Goal: Contribute content: Contribute content

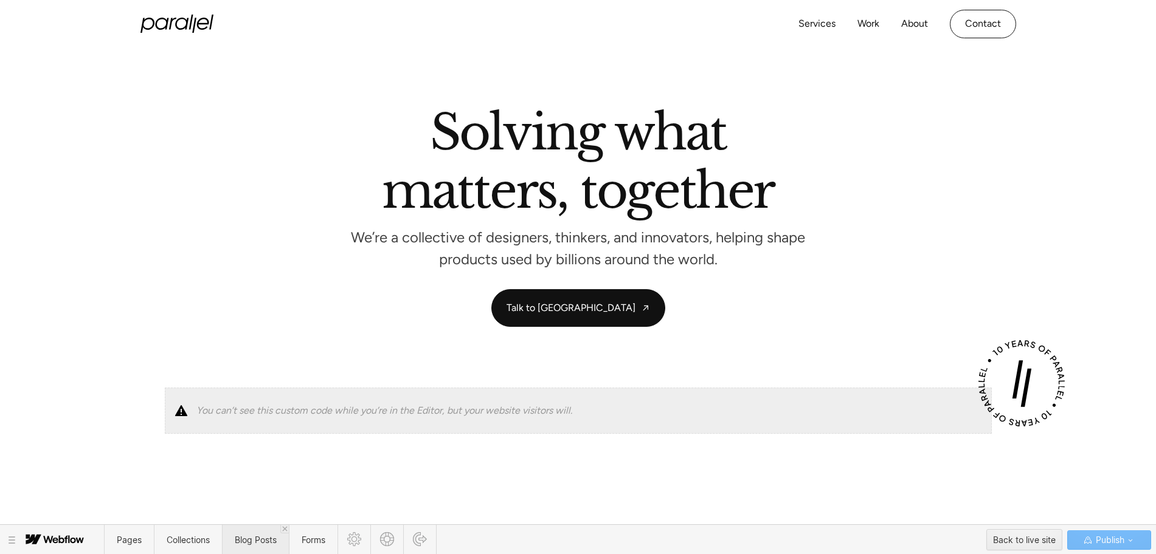
click at [261, 550] on span "Blog Posts" at bounding box center [255, 540] width 67 height 30
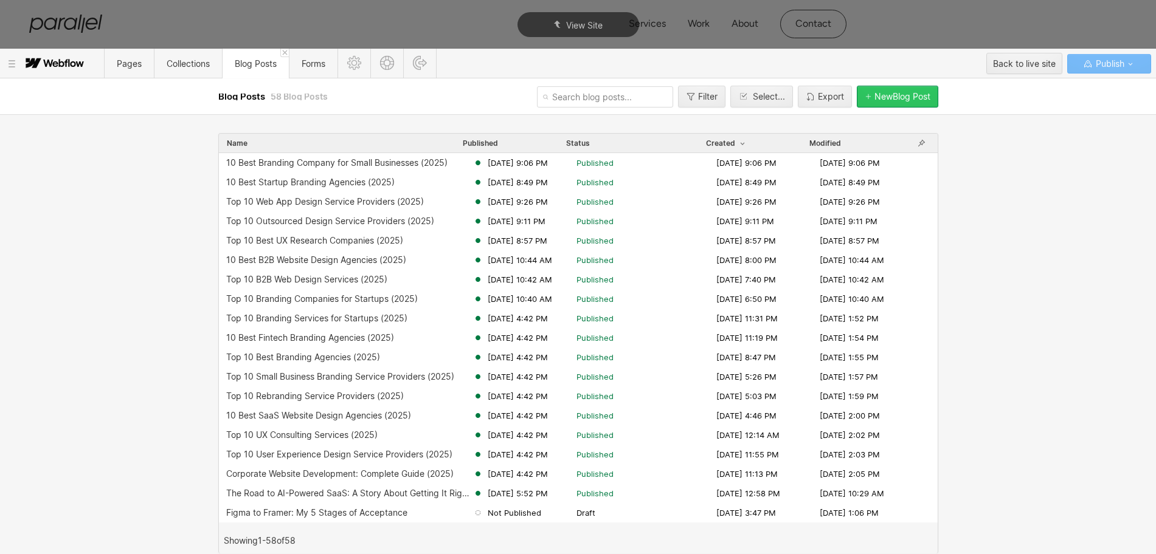
click at [889, 98] on div "New Blog Post" at bounding box center [902, 97] width 56 height 10
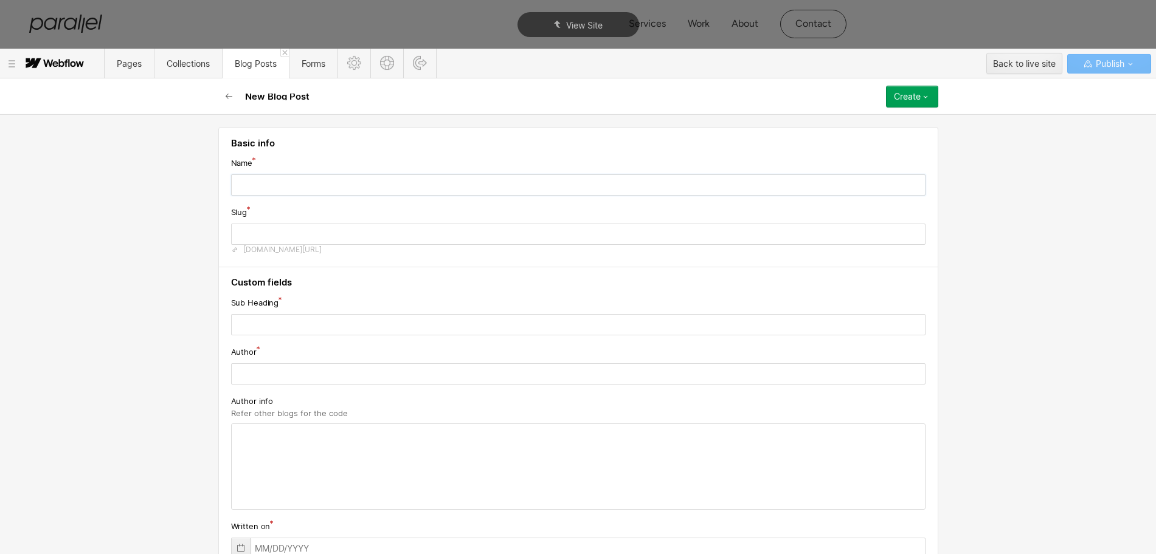
click at [361, 193] on input "text" at bounding box center [578, 184] width 694 height 21
paste input "10 Best Small Business Web Design Agencies (2025)"
type input "10 Best Small Business Web Design Agencies (2025)"
type input "10-best-small-business-web-design-agencies-2025"
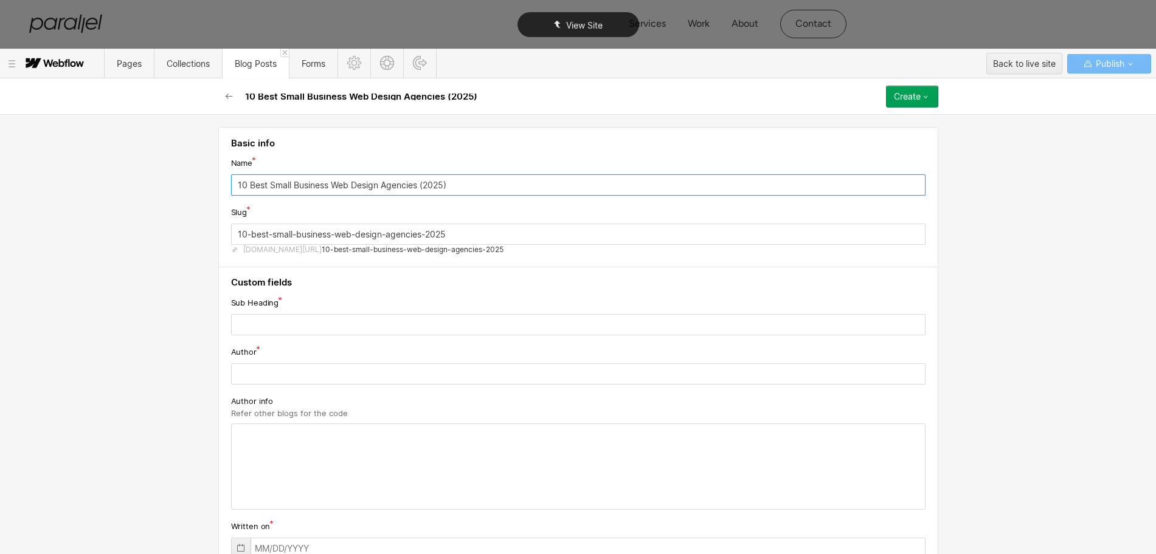
type input "10 Best Small Business Web Design Agencies (2025)"
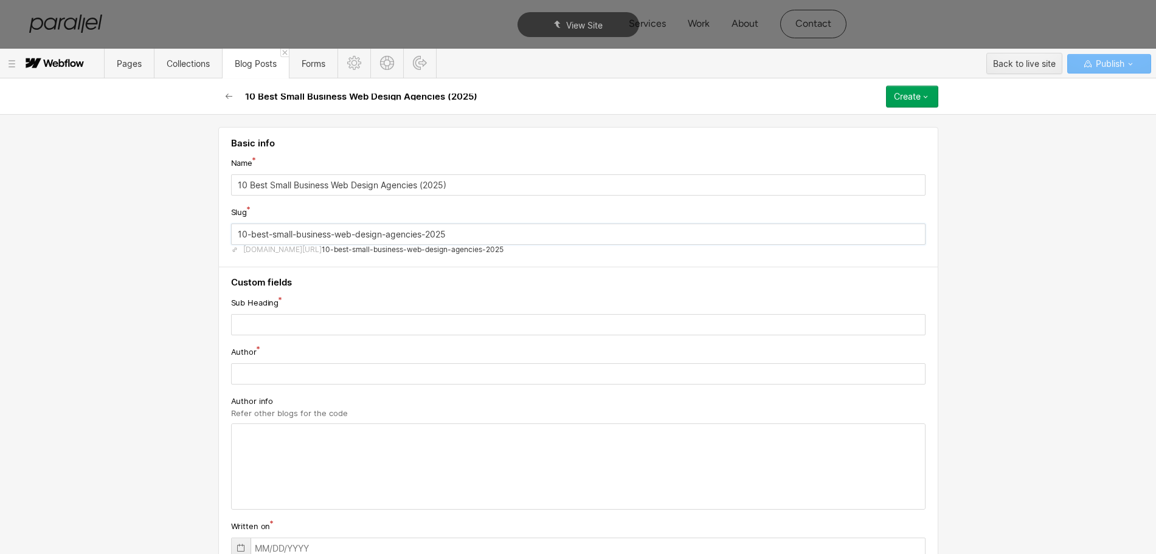
click at [267, 232] on input "10-best-small-business-web-design-agencies-2025" at bounding box center [578, 234] width 694 height 21
paste input "small-business-web-design-agency"
type input "small-business-web-design-agency"
click at [300, 322] on input "text" at bounding box center [578, 324] width 694 height 21
paste input "Learn about web design agencies specializing in small business, delivering mode…"
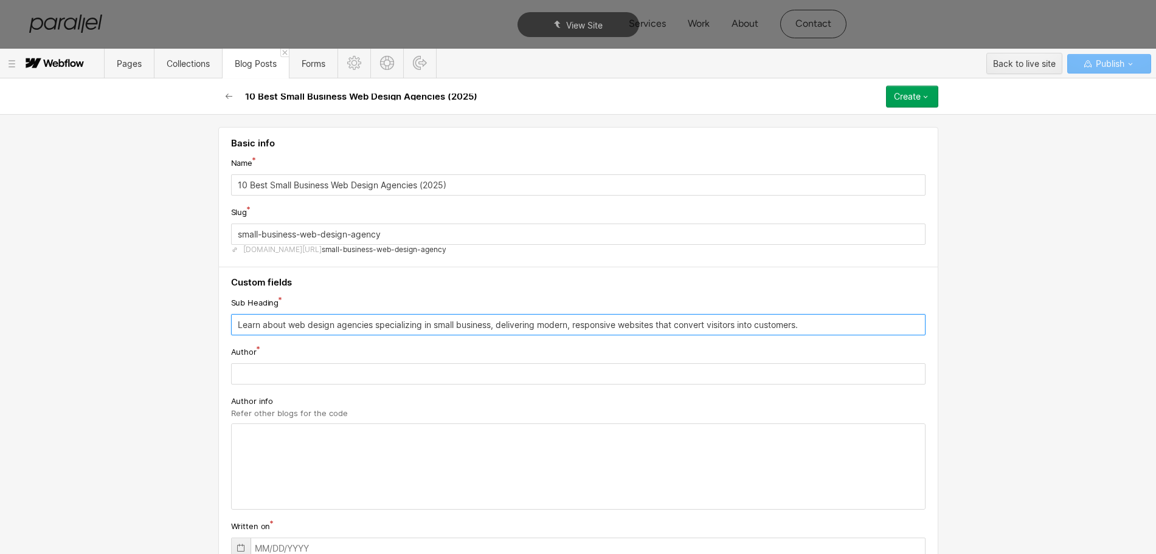
type input "Learn about web design agencies specializing in small business, delivering mode…"
click at [264, 376] on input "text" at bounding box center [578, 374] width 694 height 21
paste input "[PERSON_NAME]"
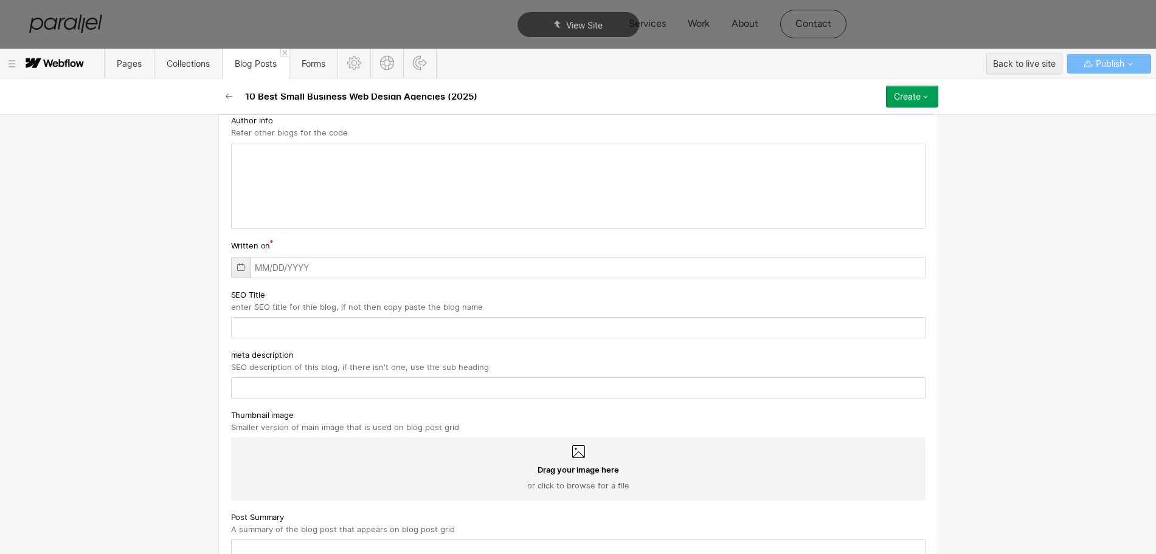
scroll to position [304, 0]
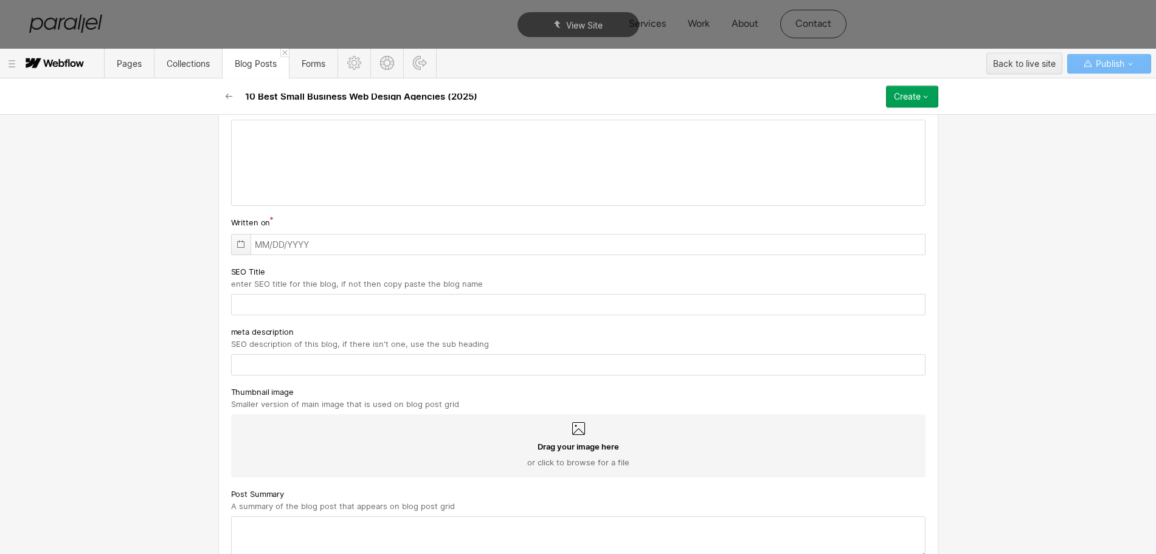
type input "[PERSON_NAME]"
click at [237, 242] on icon at bounding box center [240, 245] width 7 height 8
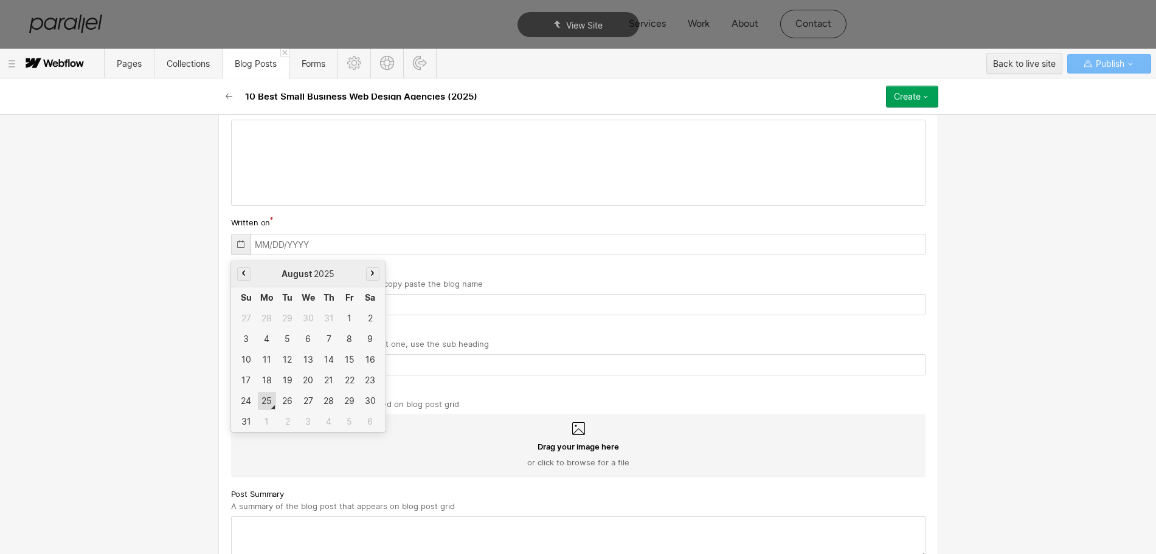
click at [261, 403] on div "25" at bounding box center [267, 401] width 18 height 18
type input "[DATE]"
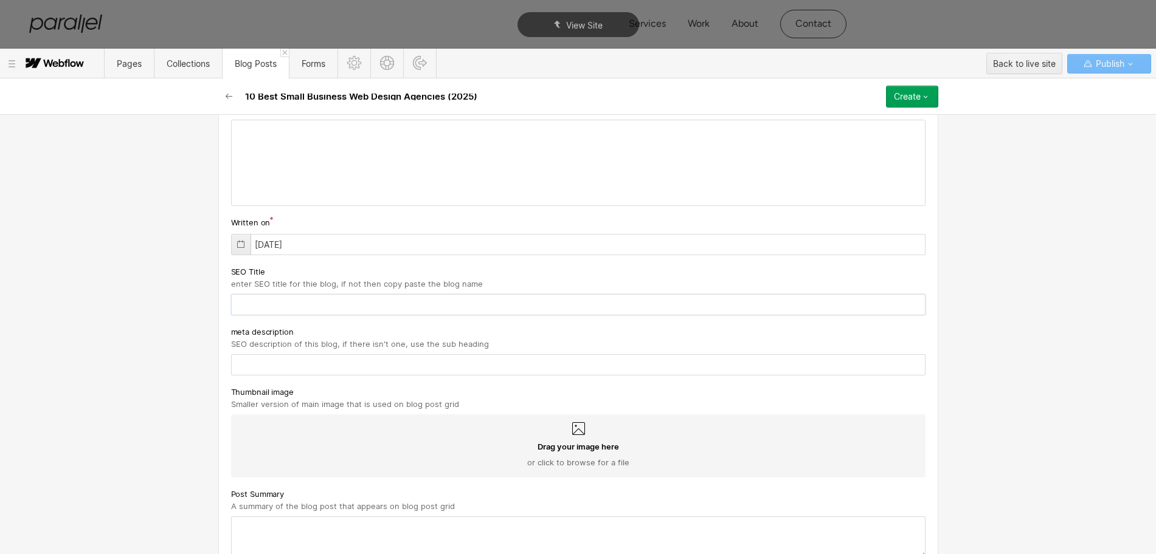
click at [246, 306] on input "text" at bounding box center [578, 304] width 694 height 21
paste input "10 Best Small Business Web Design Agencies (2025)"
type input "10 Best Small Business Web Design Agencies (2025)"
click at [288, 363] on input "text" at bounding box center [578, 364] width 694 height 21
paste input "Learn about web design agencies specializing in small business, delivering mode…"
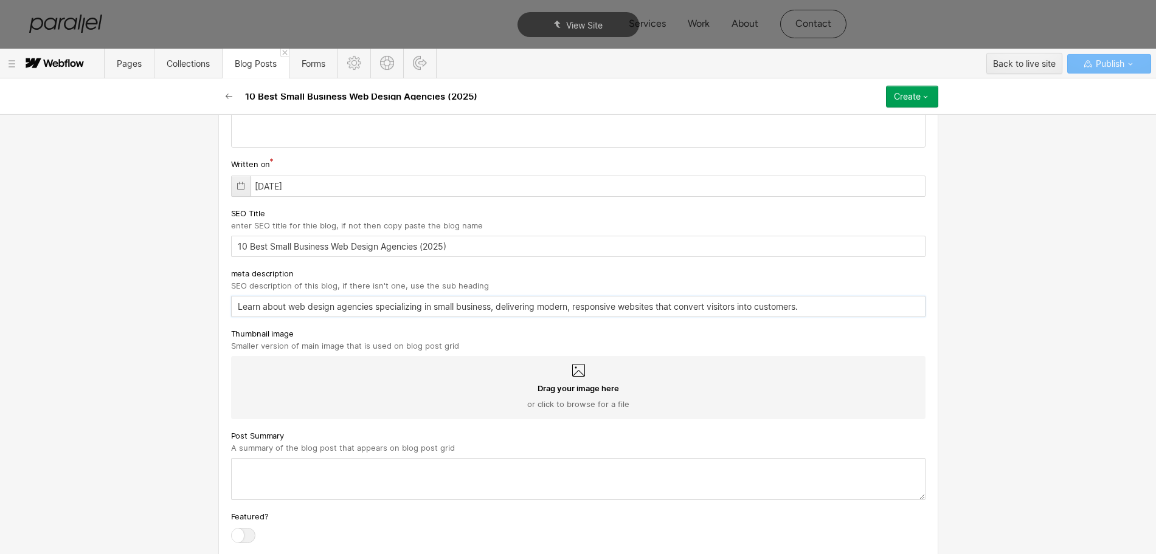
scroll to position [456, 0]
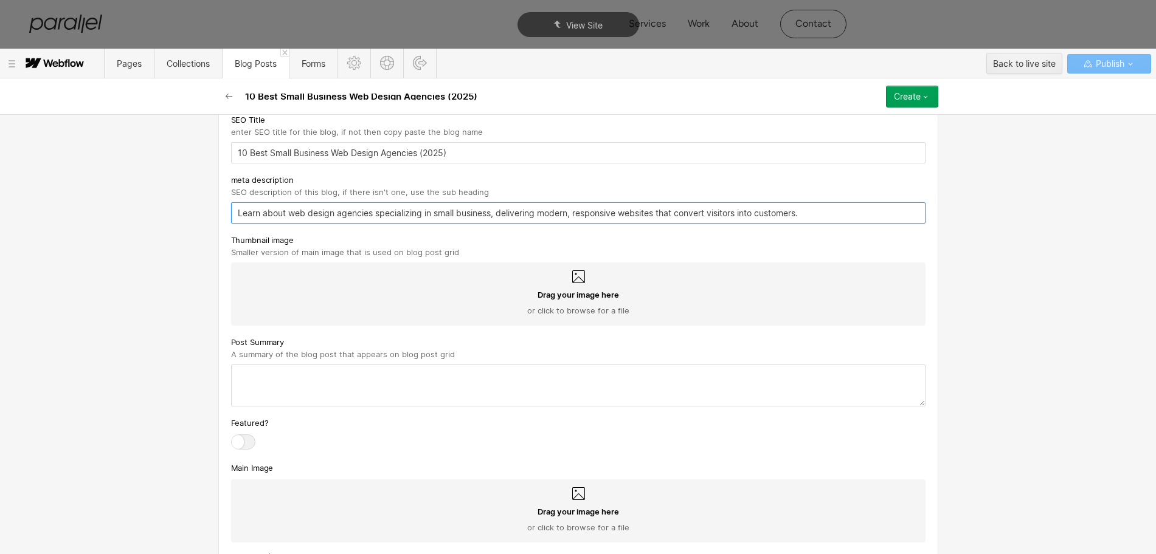
type input "Learn about web design agencies specializing in small business, delivering mode…"
click at [284, 388] on textarea at bounding box center [578, 386] width 694 height 42
paste textarea "Learn about web design agencies specializing in small business, delivering mode…"
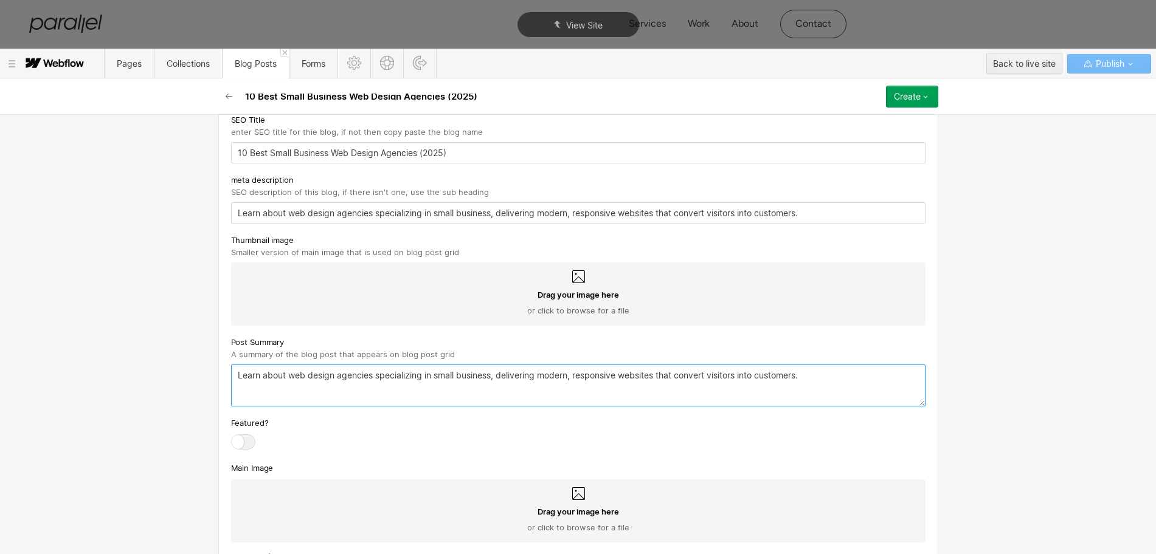
type textarea "Learn about web design agencies specializing in small business, delivering mode…"
click at [571, 278] on icon at bounding box center [578, 277] width 15 height 15
click at [0, 0] on input "Drag your image here or click to browse for a file" at bounding box center [0, 0] width 0 height 0
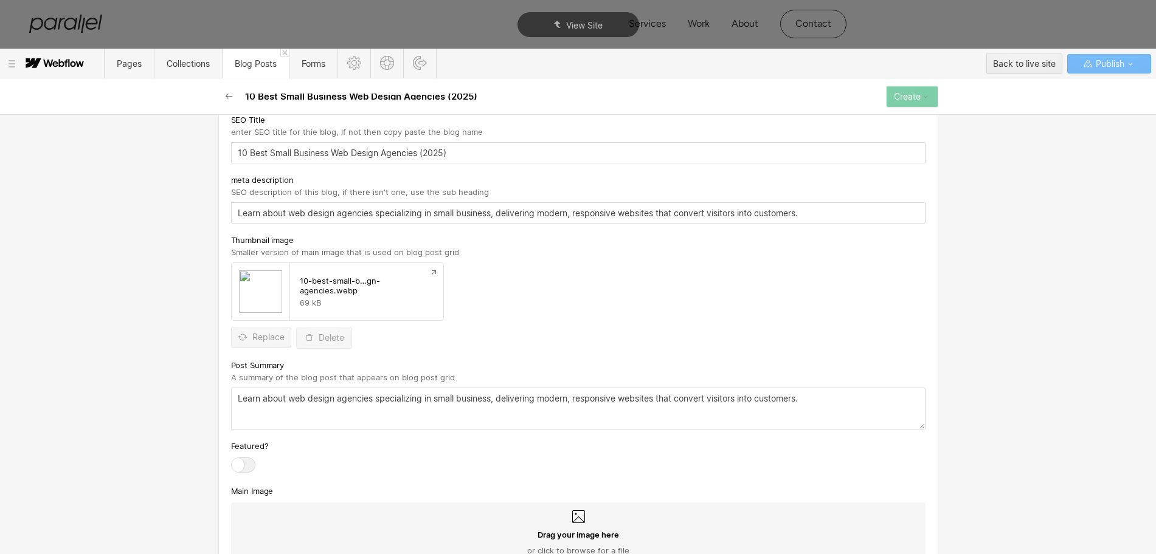
scroll to position [608, 0]
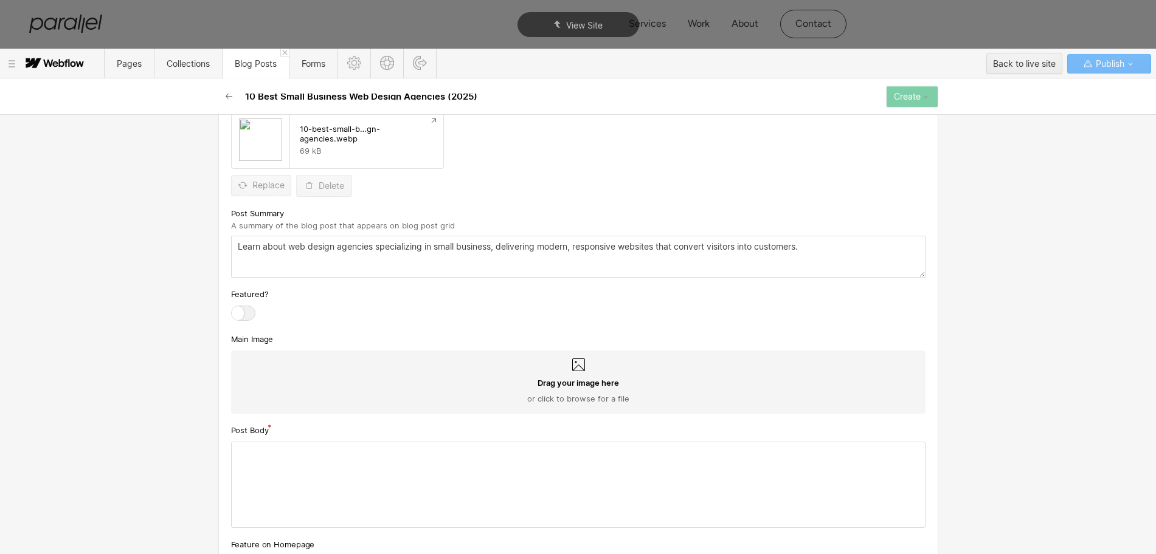
click at [564, 371] on div "Drag your image here or click to browse for a file" at bounding box center [578, 382] width 694 height 63
click at [0, 0] on input "Drag your image here or click to browse for a file" at bounding box center [0, 0] width 0 height 0
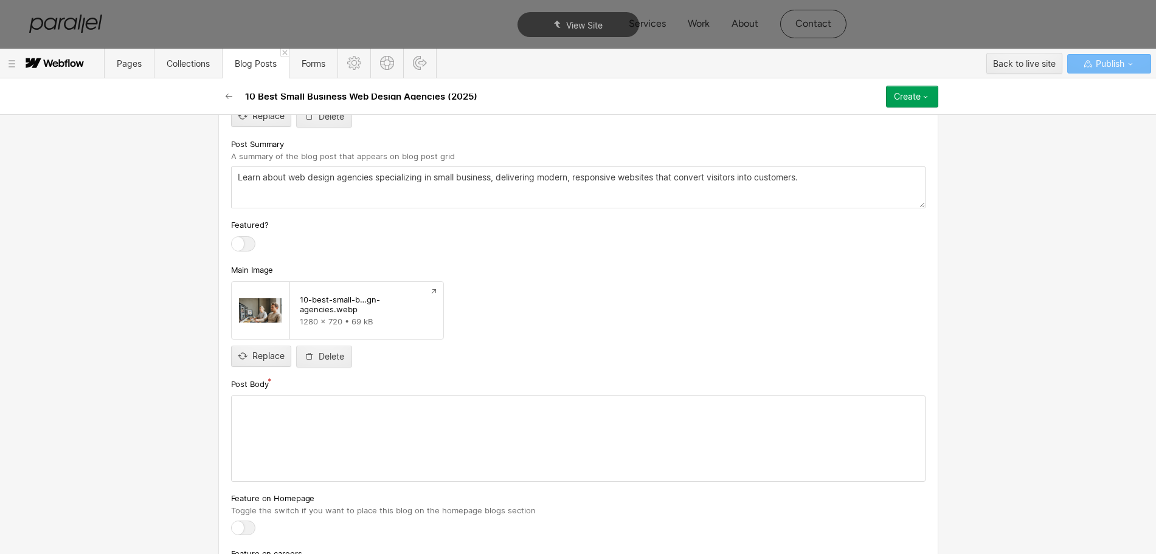
scroll to position [760, 0]
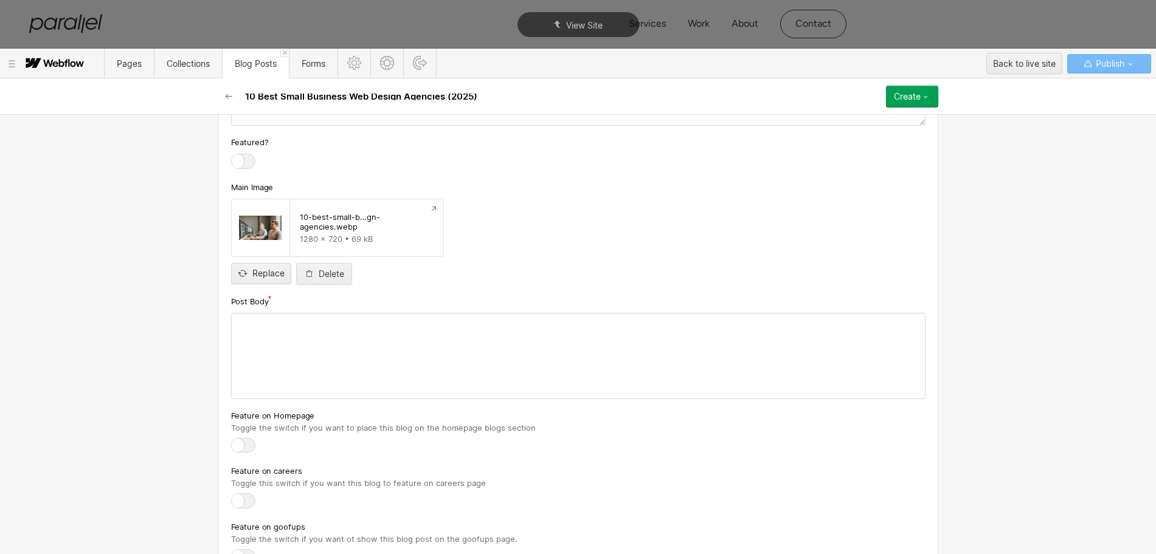
click at [281, 348] on div at bounding box center [578, 356] width 693 height 85
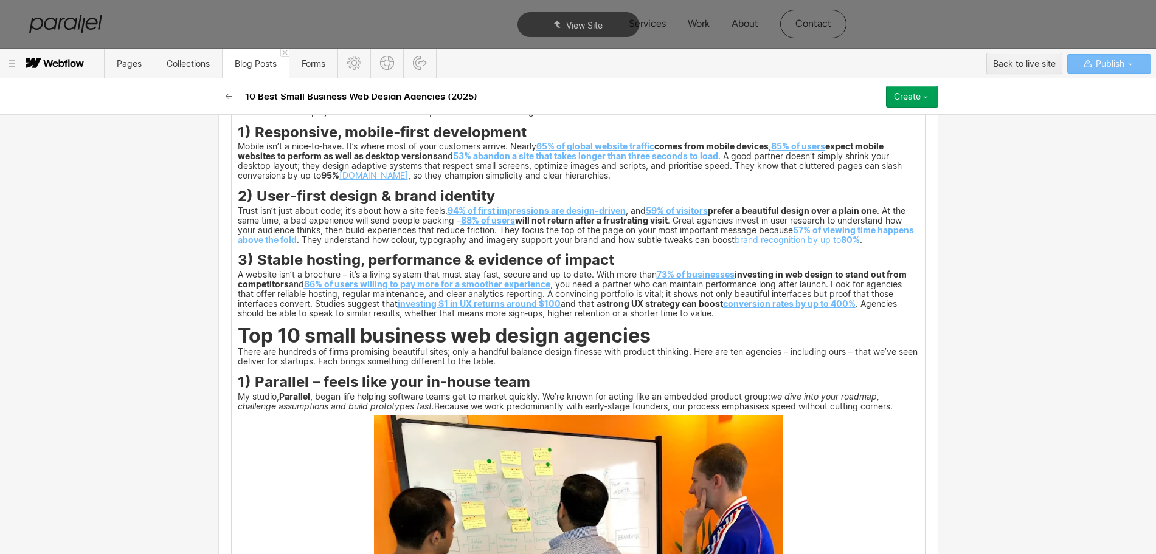
scroll to position [1140, 0]
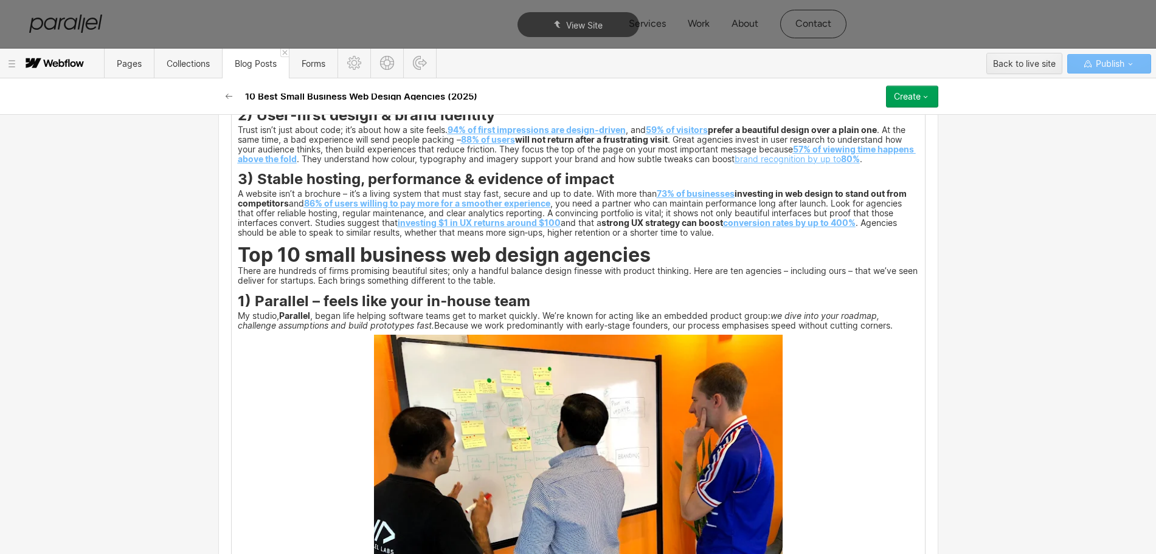
click at [565, 474] on img at bounding box center [578, 488] width 409 height 306
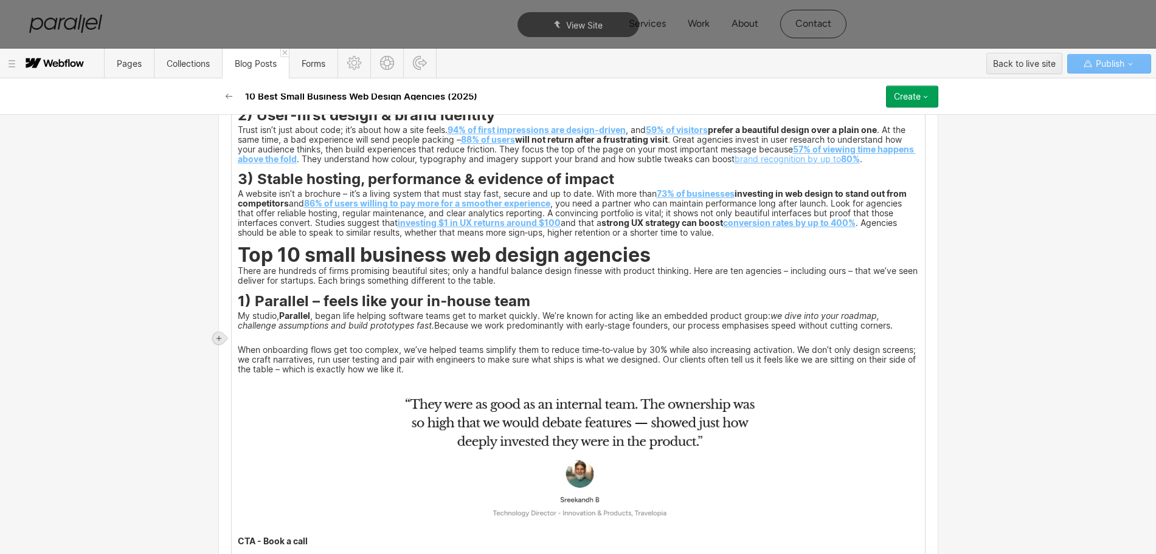
click at [219, 342] on div at bounding box center [219, 339] width 12 height 12
click at [243, 342] on div at bounding box center [241, 338] width 23 height 19
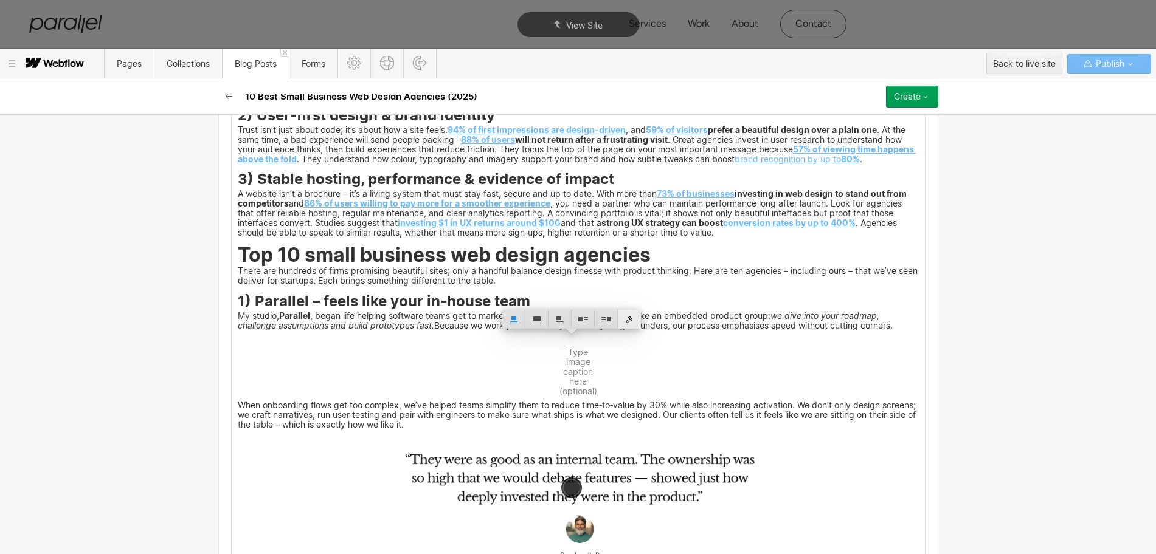
click at [633, 319] on div at bounding box center [629, 319] width 23 height 19
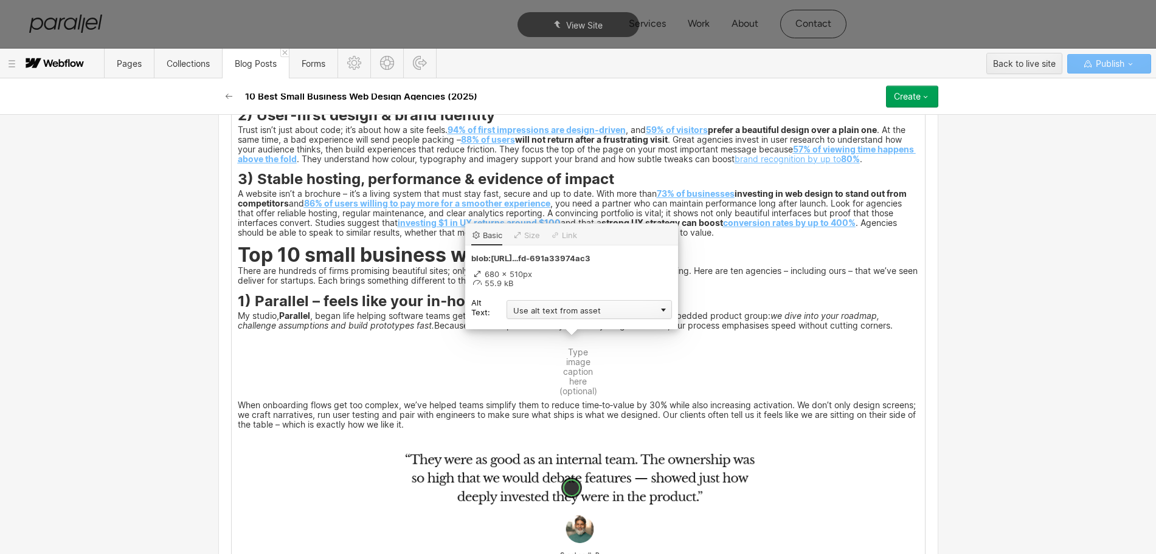
click at [545, 312] on div "Use alt text from asset" at bounding box center [588, 309] width 165 height 19
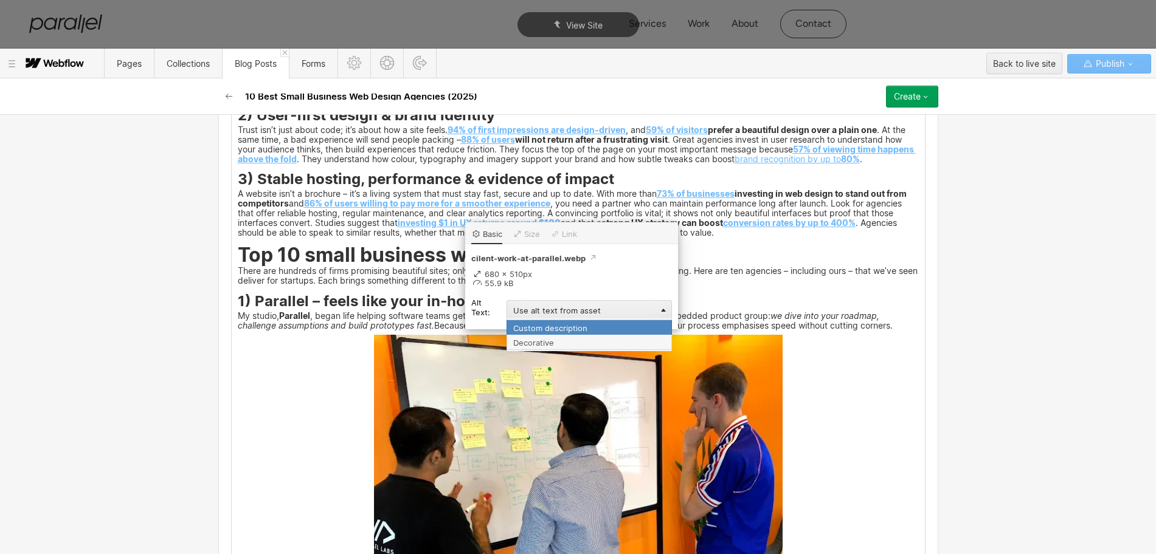
click at [541, 326] on div "Custom description" at bounding box center [588, 327] width 165 height 15
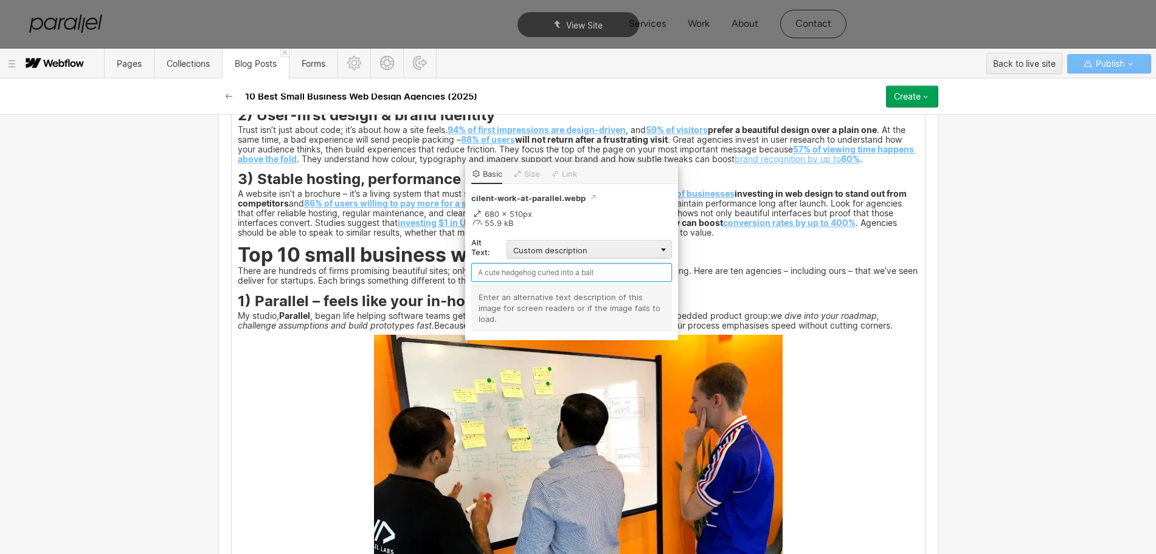
click at [475, 270] on input "text" at bounding box center [571, 272] width 201 height 19
type input "Parallel"
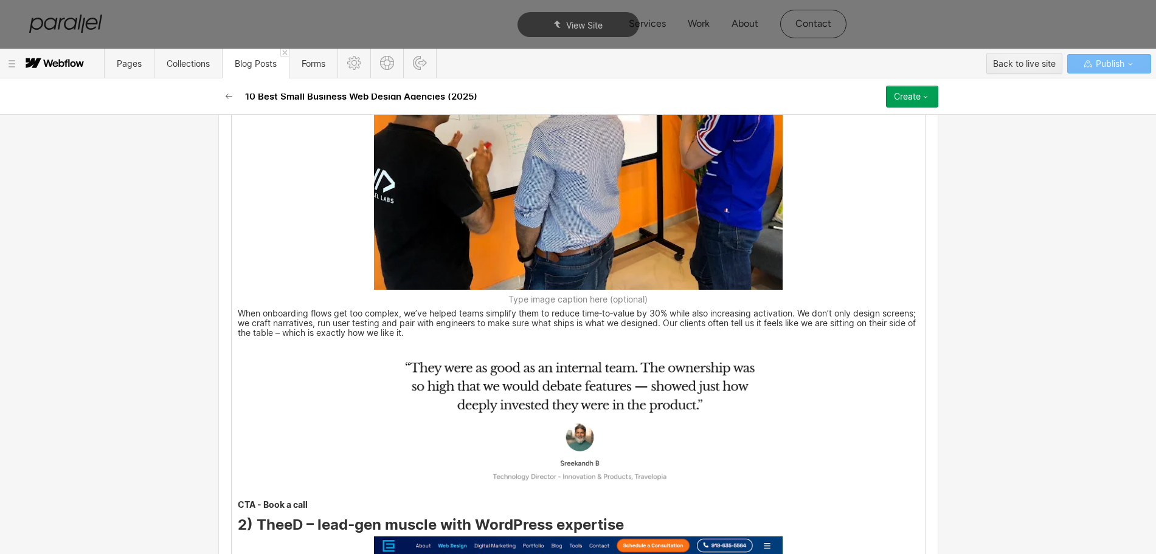
scroll to position [1520, 0]
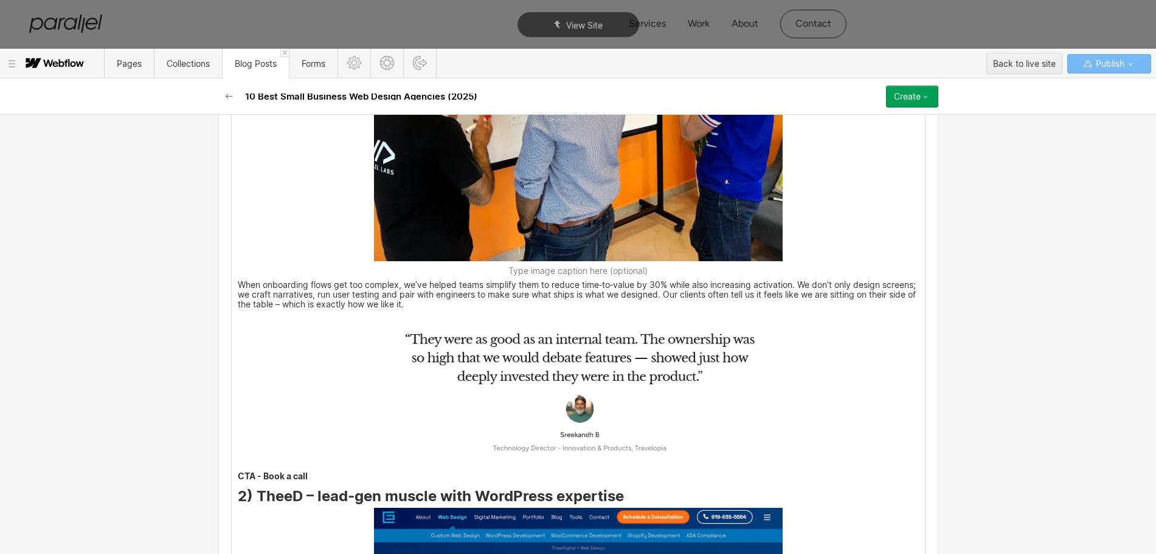
click at [497, 359] on img at bounding box center [578, 390] width 409 height 152
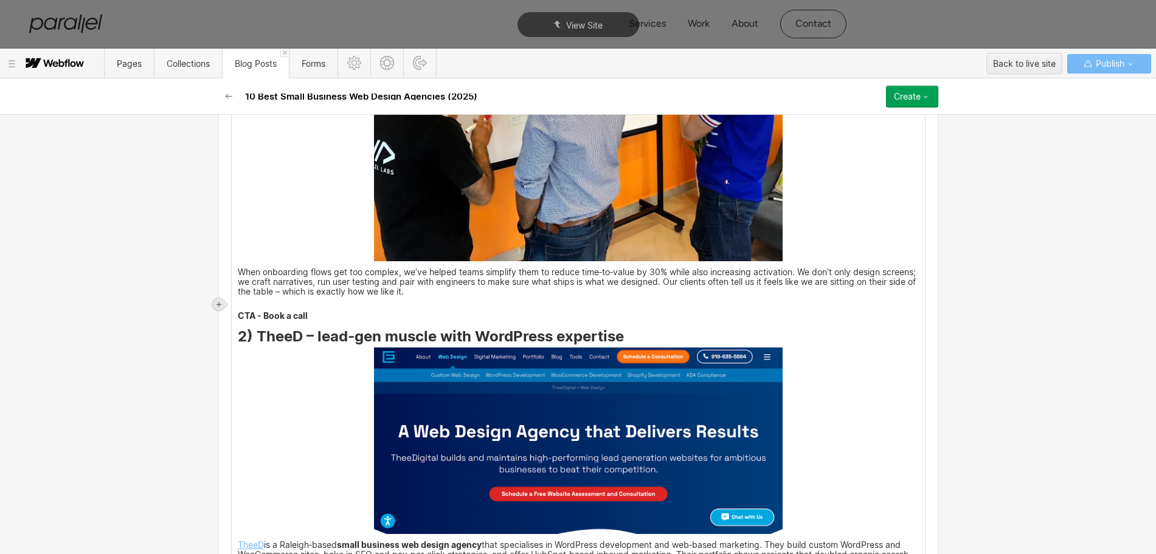
click at [222, 302] on icon at bounding box center [218, 304] width 7 height 7
click at [241, 303] on div at bounding box center [241, 304] width 23 height 19
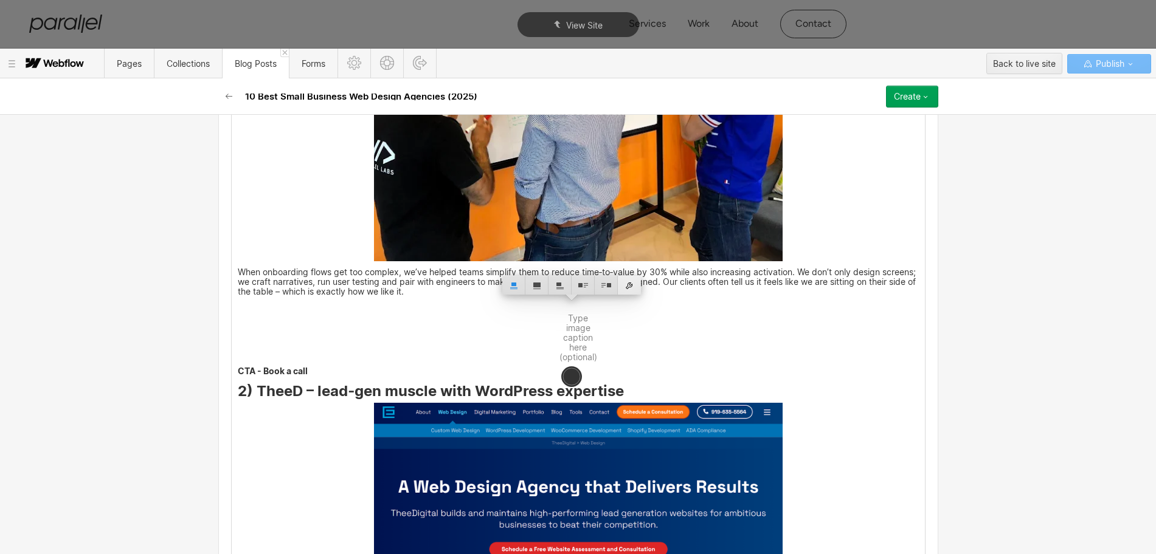
click at [629, 285] on div at bounding box center [629, 285] width 23 height 19
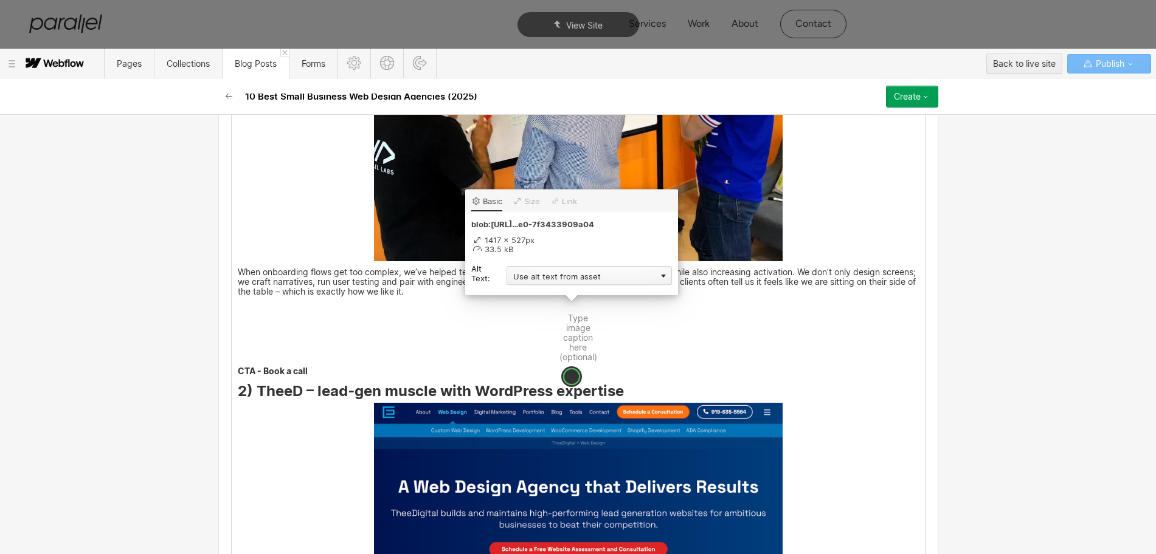
click at [550, 274] on div "Use alt text from asset" at bounding box center [588, 275] width 165 height 19
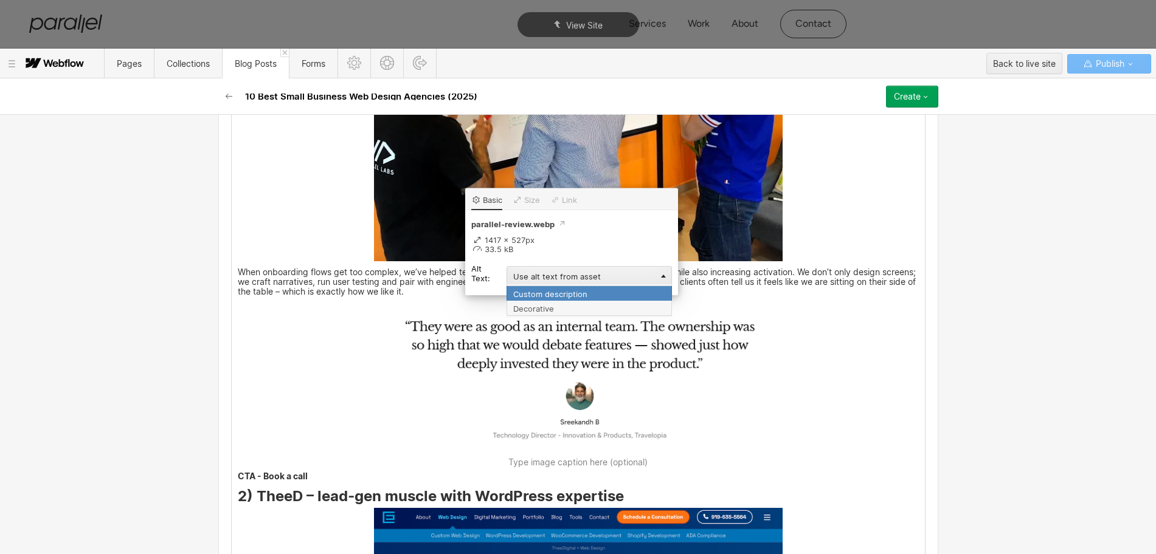
click at [543, 295] on div "Custom description" at bounding box center [588, 293] width 165 height 15
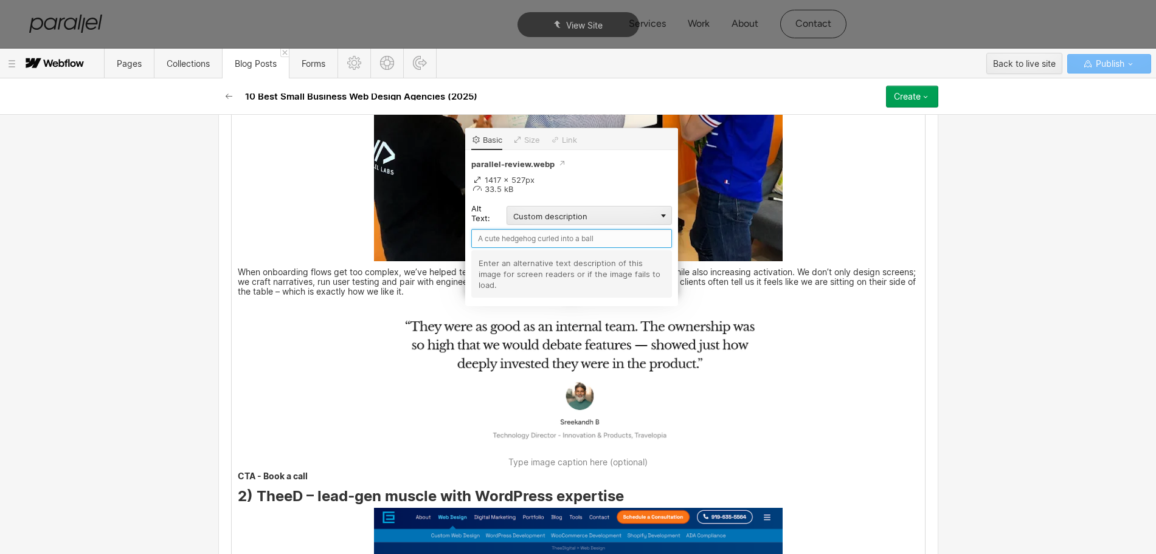
click at [499, 238] on input "text" at bounding box center [571, 238] width 201 height 19
type input "Parallel-review"
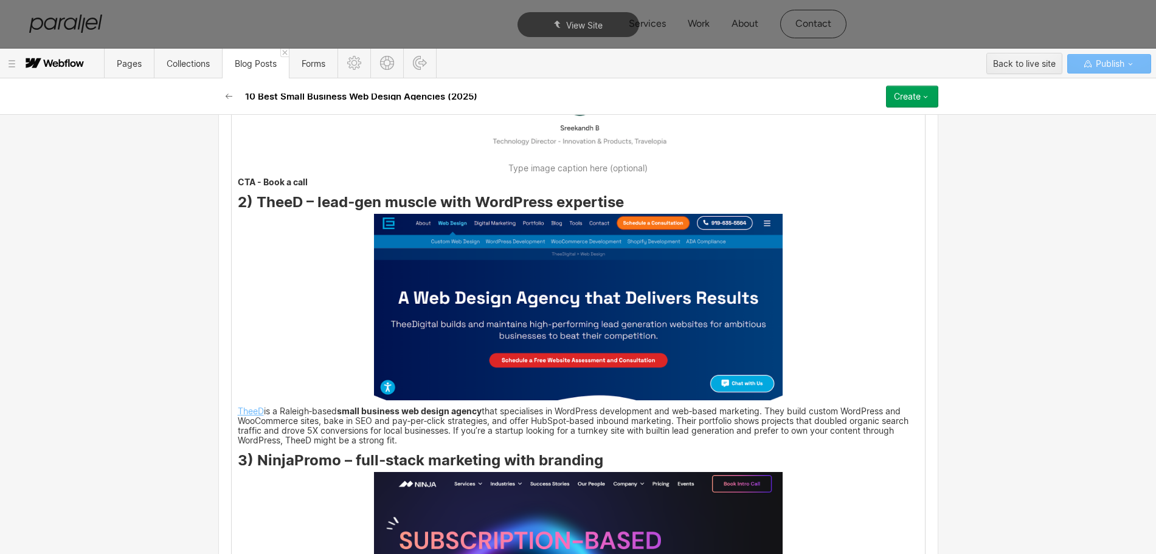
scroll to position [1824, 0]
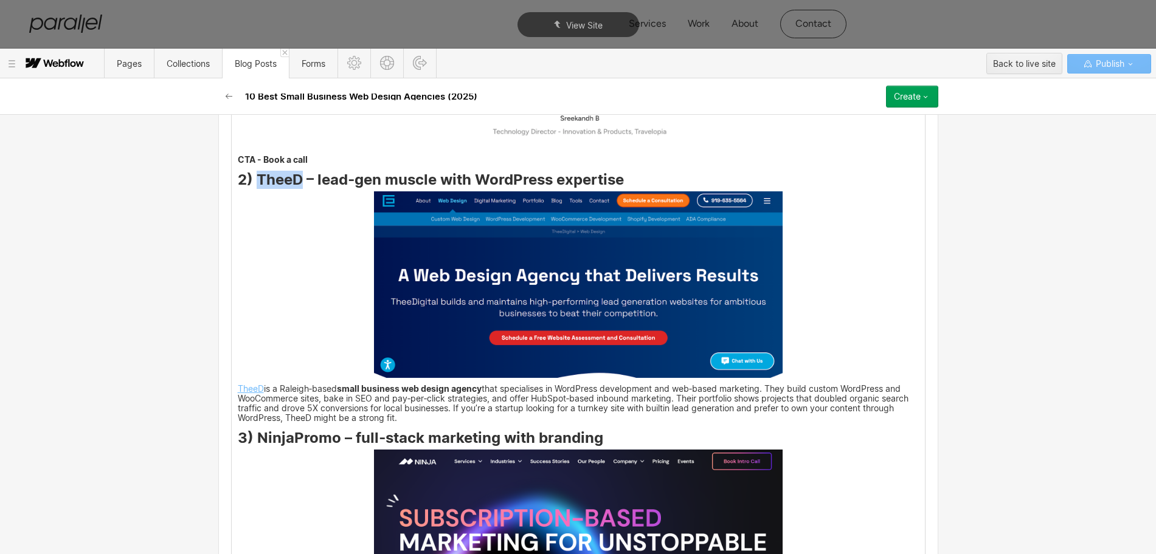
drag, startPoint x: 253, startPoint y: 179, endPoint x: 293, endPoint y: 182, distance: 40.2
click at [293, 182] on strong "2) TheeD – lead‑gen muscle with WordPress expertise" at bounding box center [431, 180] width 386 height 18
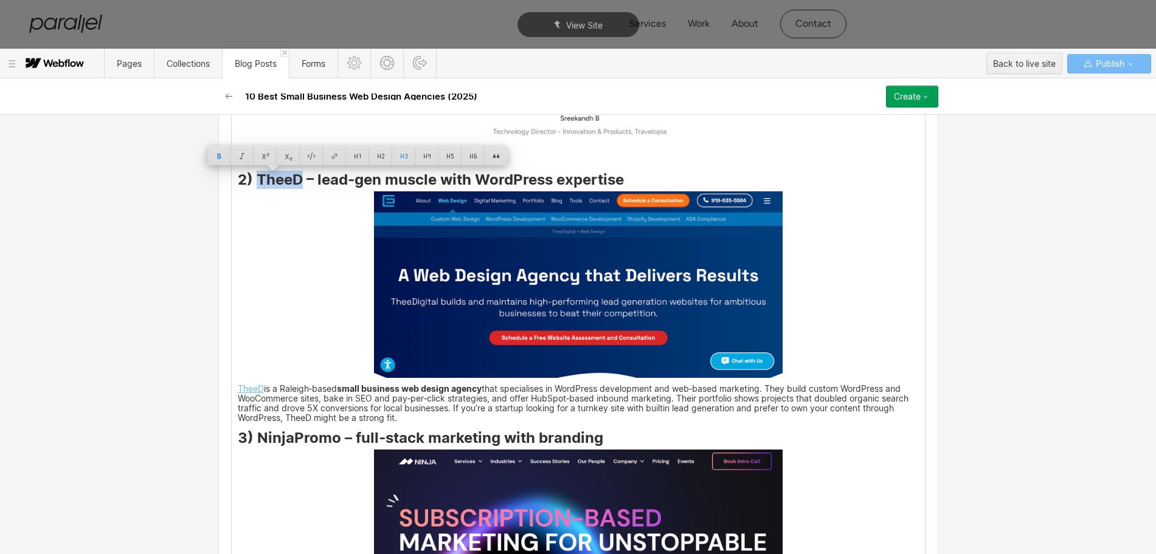
copy strong "TheeD"
click at [512, 311] on img at bounding box center [578, 284] width 409 height 187
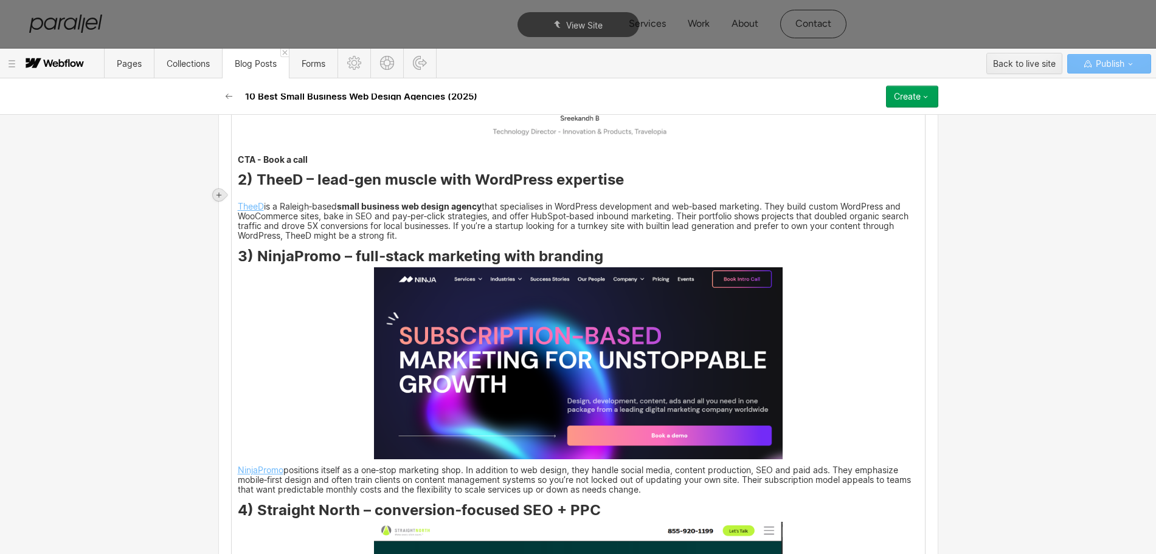
click at [214, 194] on div at bounding box center [219, 195] width 12 height 12
click at [240, 199] on div at bounding box center [241, 194] width 23 height 19
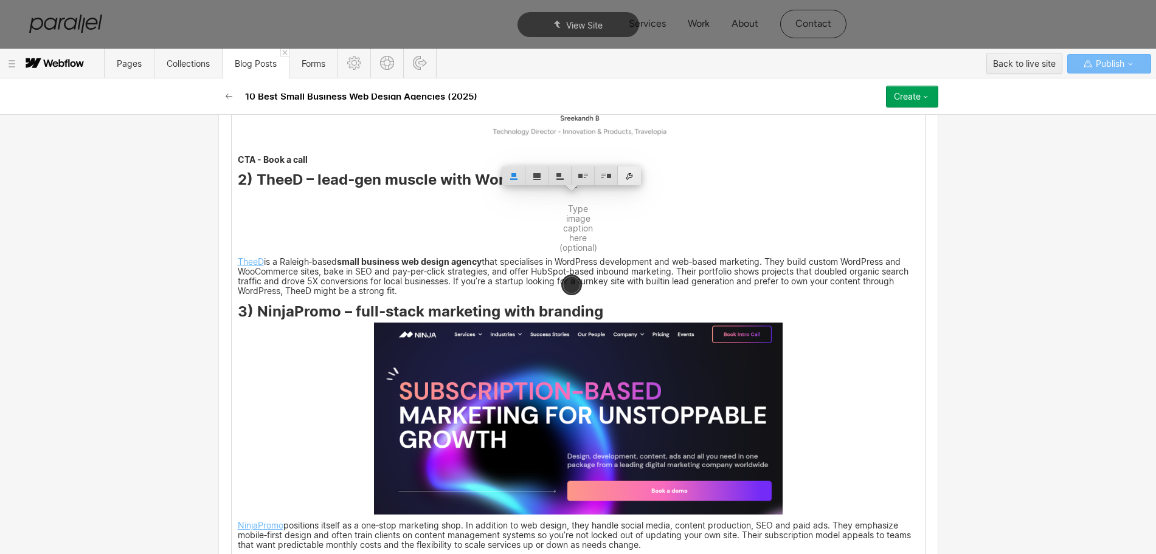
click at [628, 178] on div at bounding box center [629, 176] width 23 height 19
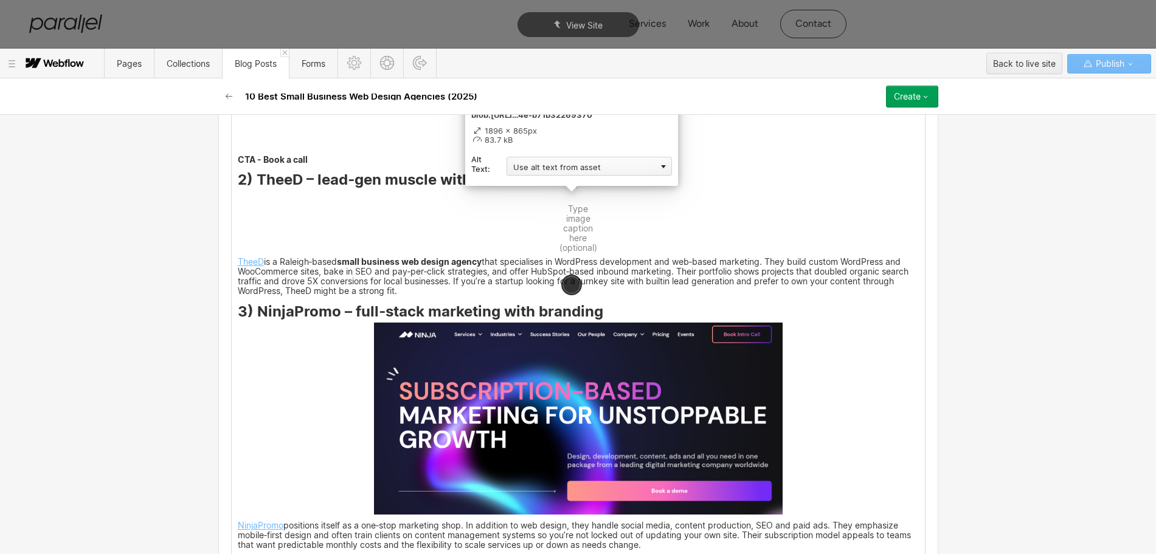
click at [531, 168] on div "Use alt text from asset" at bounding box center [588, 166] width 165 height 19
click at [524, 184] on div "Custom description" at bounding box center [588, 183] width 165 height 15
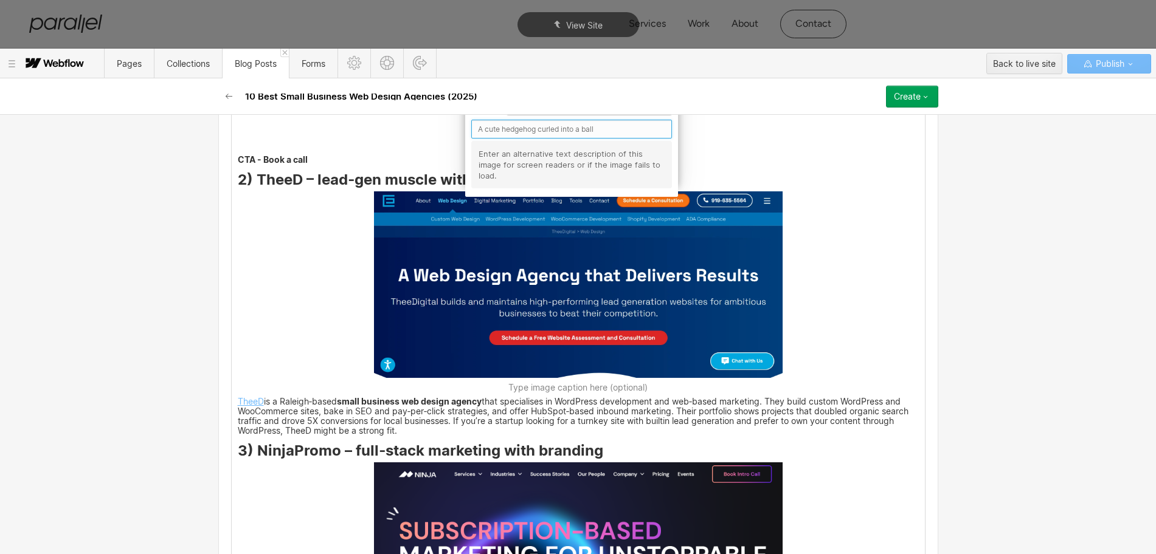
click at [490, 131] on input "text" at bounding box center [571, 129] width 201 height 19
paste input "TheeD"
type input "TheeD"
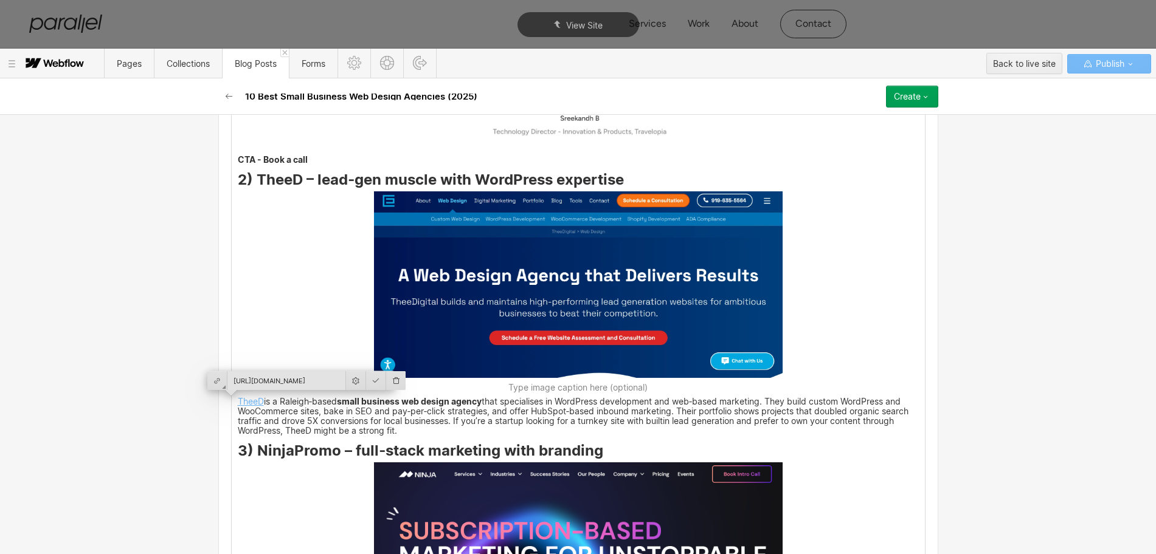
scroll to position [1900, 0]
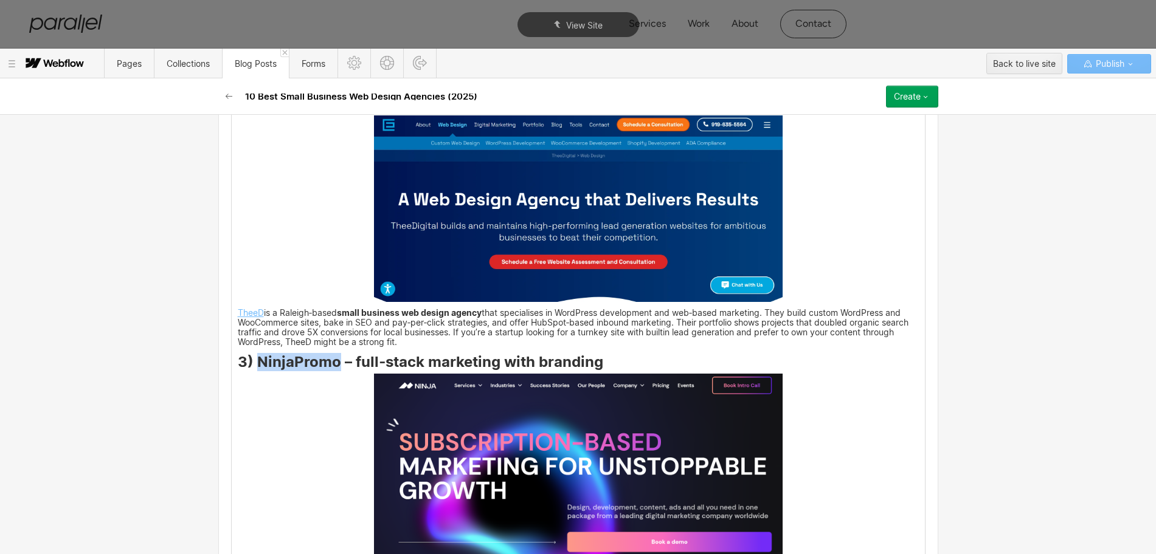
drag, startPoint x: 253, startPoint y: 361, endPoint x: 330, endPoint y: 361, distance: 77.2
click at [330, 361] on strong "3) NinjaPromo – full‑stack marketing with branding" at bounding box center [420, 362] width 365 height 18
copy strong "NinjaPromo"
click at [463, 449] on img at bounding box center [578, 470] width 409 height 192
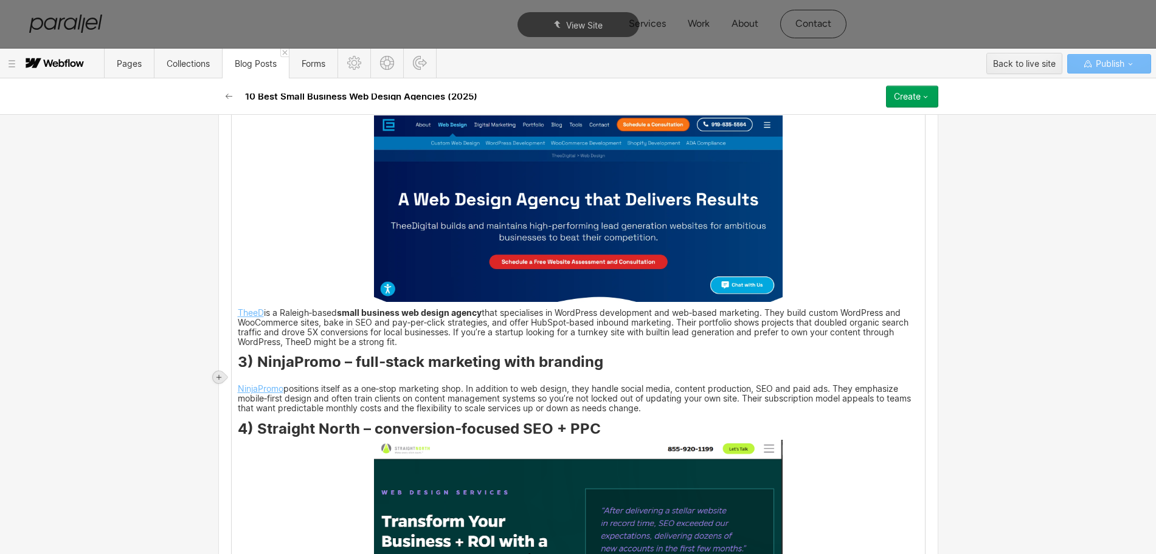
click at [215, 379] on icon at bounding box center [218, 377] width 7 height 7
click at [238, 378] on div at bounding box center [241, 377] width 23 height 19
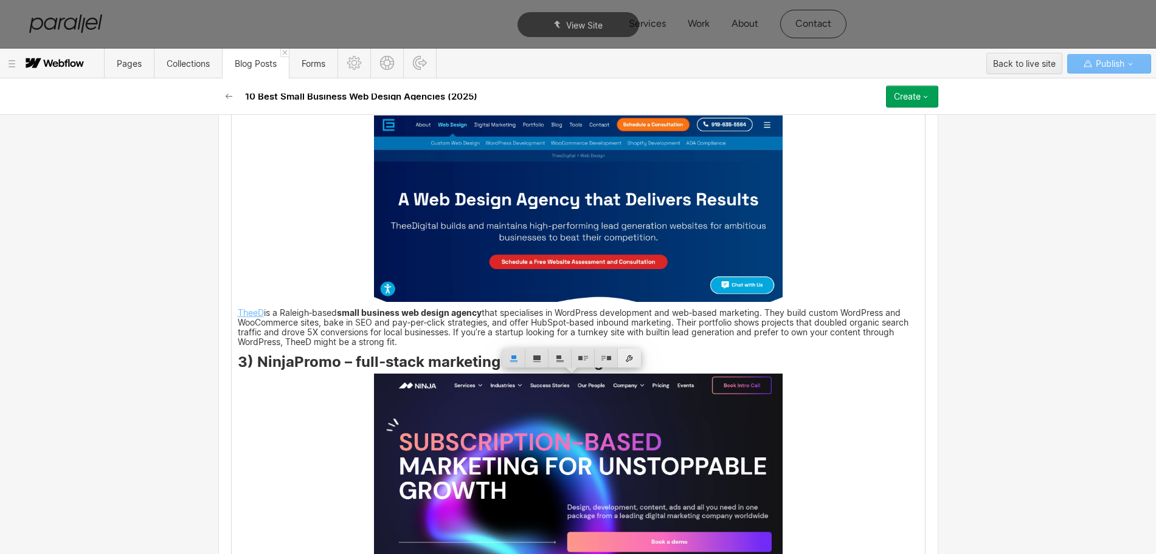
click at [628, 358] on div at bounding box center [629, 358] width 23 height 19
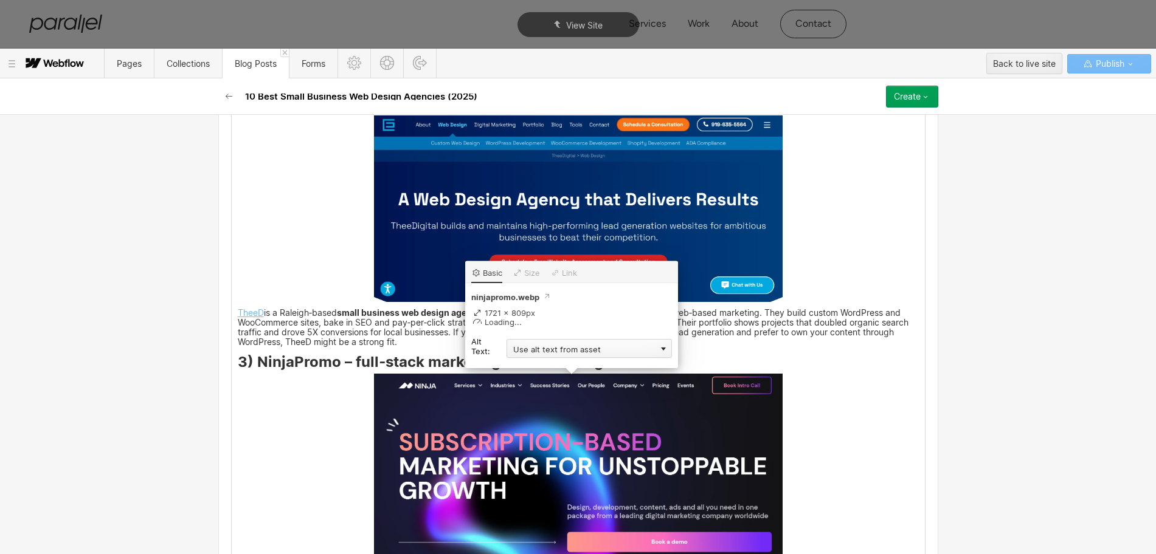
click at [562, 350] on div "Use alt text from asset" at bounding box center [588, 348] width 165 height 19
click at [520, 367] on div "Custom description" at bounding box center [588, 366] width 165 height 15
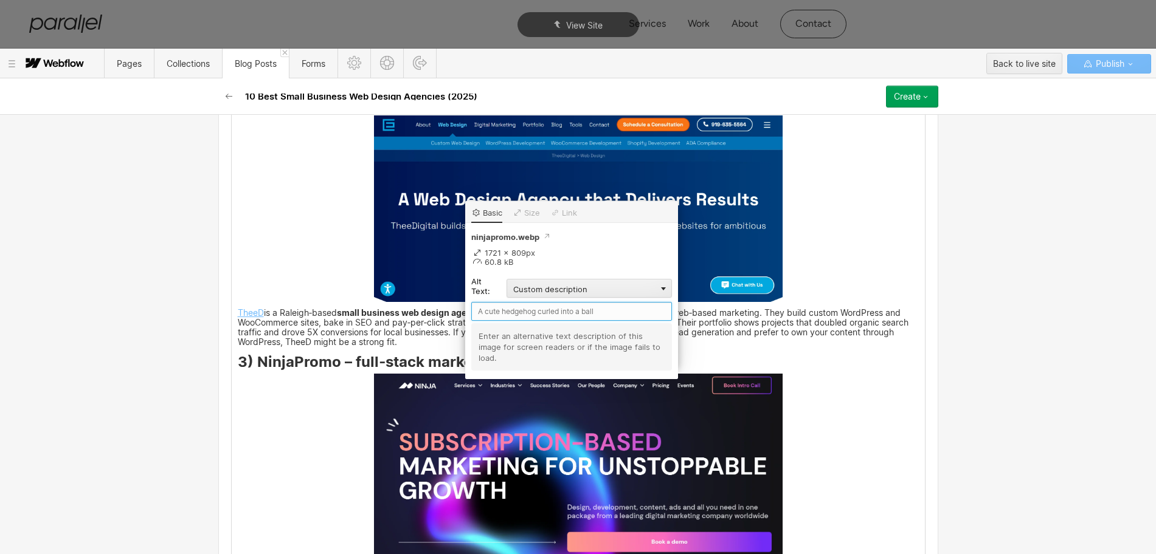
click at [491, 316] on input "text" at bounding box center [571, 311] width 201 height 19
paste input "NinjaPromo"
type input "NinjaPromo"
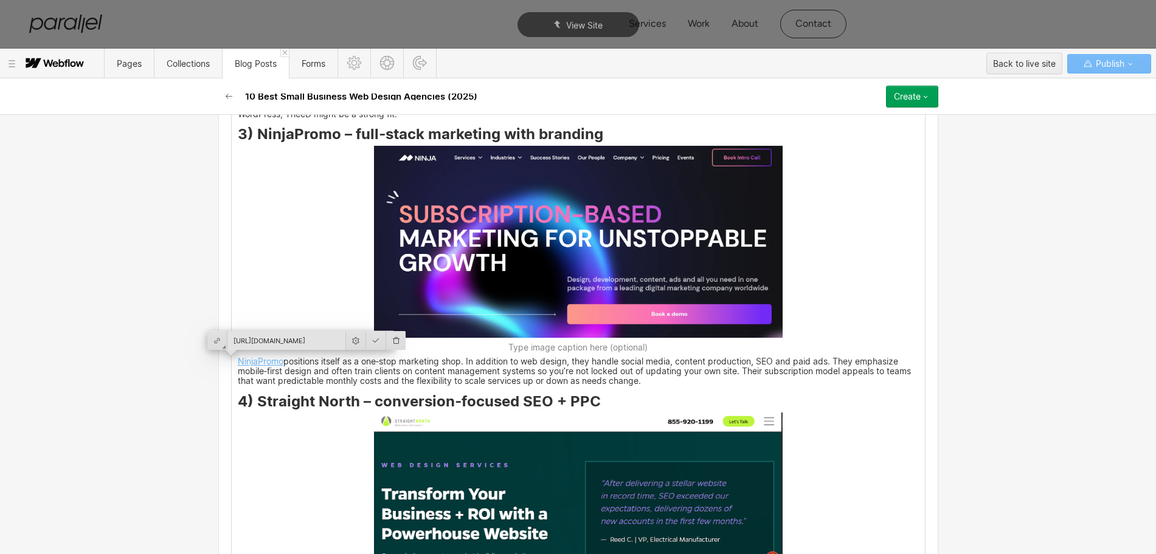
click at [201, 469] on div "Basic info Name 10 Best Small Business Web Design Agencies (2025) Slug small-bu…" at bounding box center [578, 335] width 1156 height 440
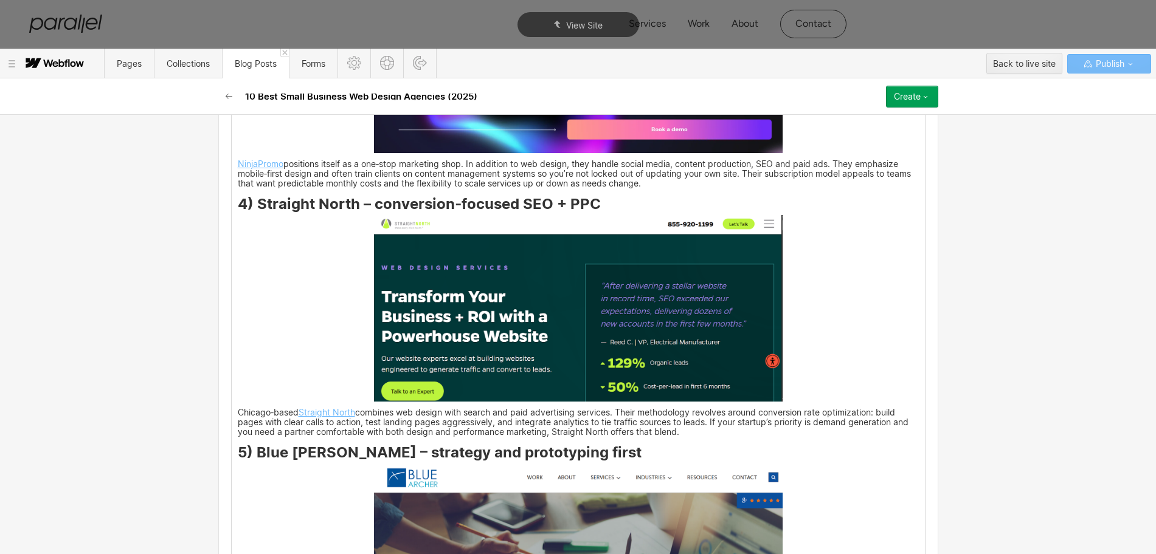
scroll to position [2244, 0]
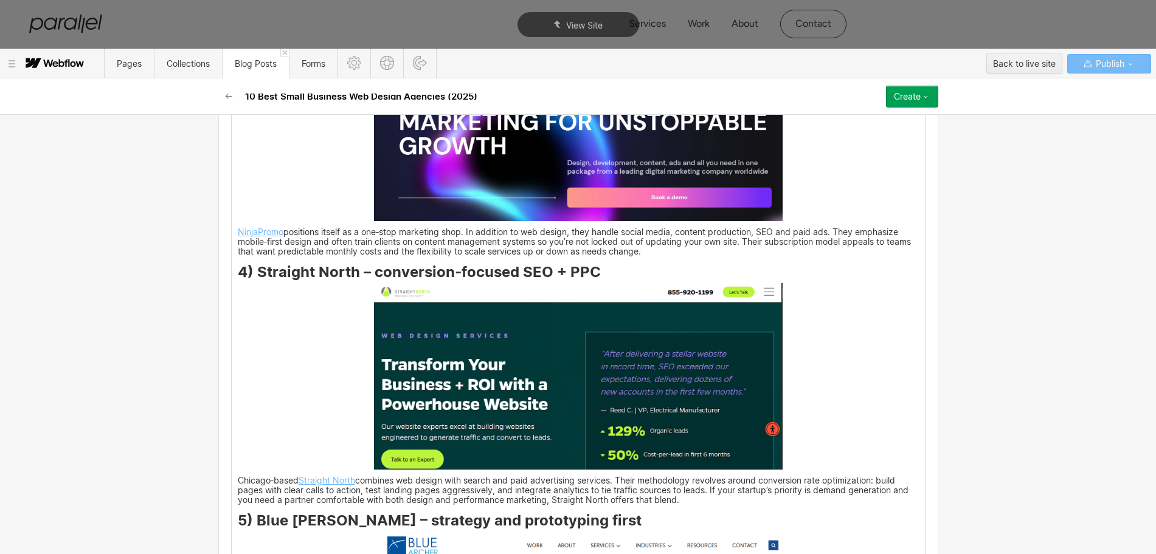
click at [259, 243] on p "NinjaPromo positions itself as a one‑stop marketing shop. In addition to web de…" at bounding box center [578, 242] width 681 height 27
drag, startPoint x: 252, startPoint y: 274, endPoint x: 352, endPoint y: 278, distance: 99.8
click at [352, 278] on strong "4) Straight North – conversion‑focused SEO + PPC" at bounding box center [419, 272] width 363 height 18
copy strong "Straight North"
click at [445, 368] on img at bounding box center [578, 376] width 409 height 187
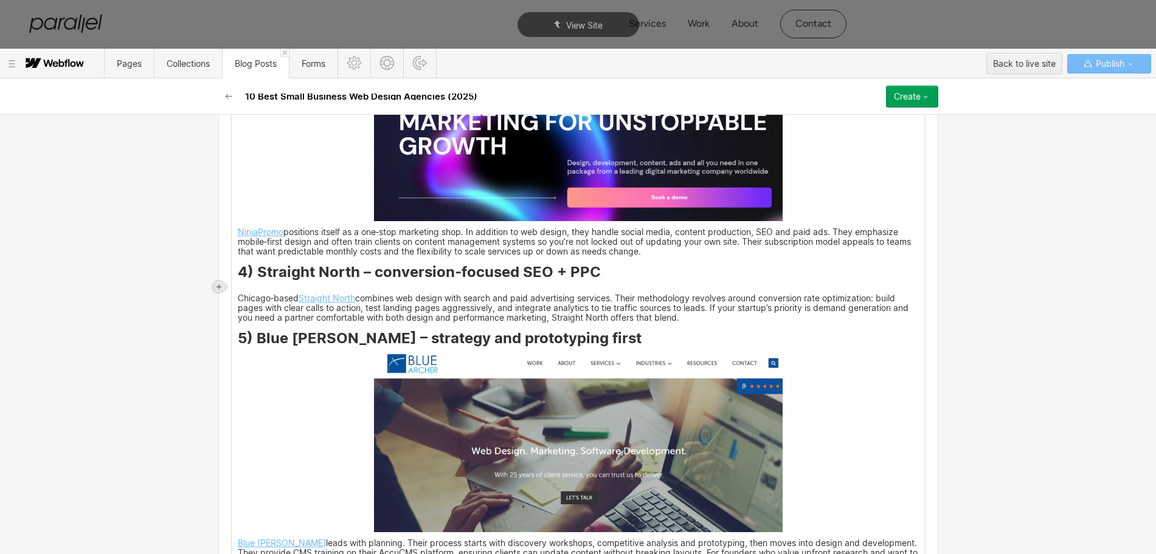
click at [221, 288] on icon at bounding box center [218, 286] width 7 height 7
click at [240, 287] on div at bounding box center [241, 286] width 23 height 19
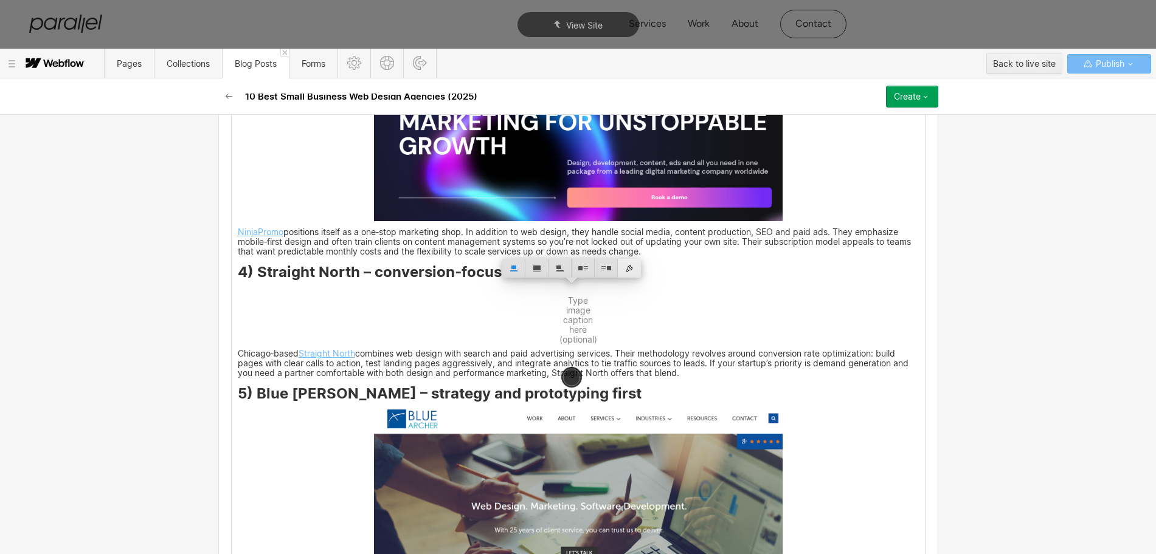
click at [632, 266] on div at bounding box center [629, 268] width 23 height 19
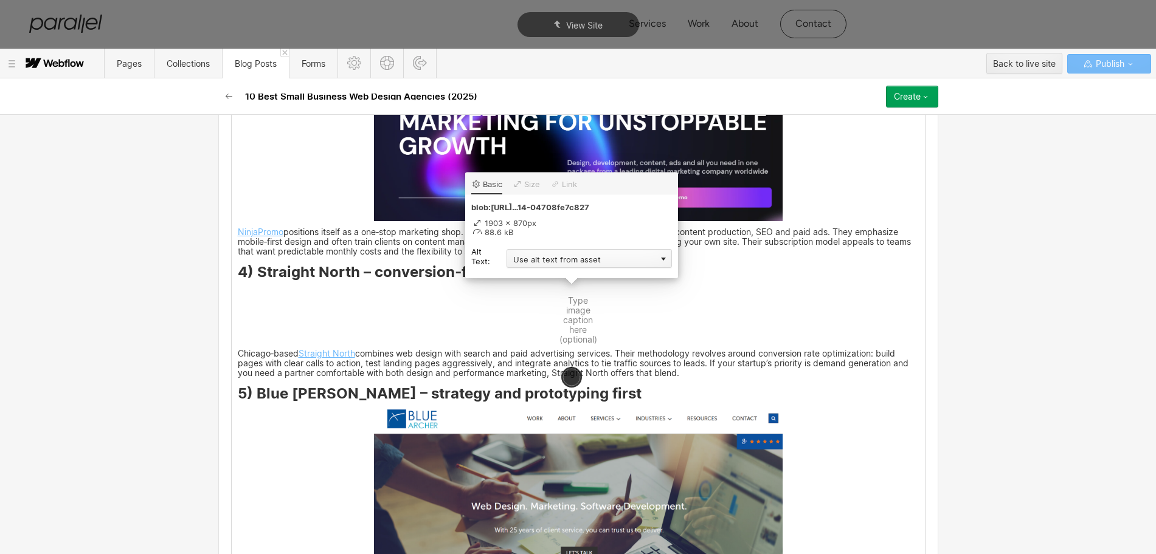
click at [544, 255] on div "Use alt text from asset" at bounding box center [588, 258] width 165 height 19
click at [524, 279] on div "Custom description" at bounding box center [588, 276] width 165 height 15
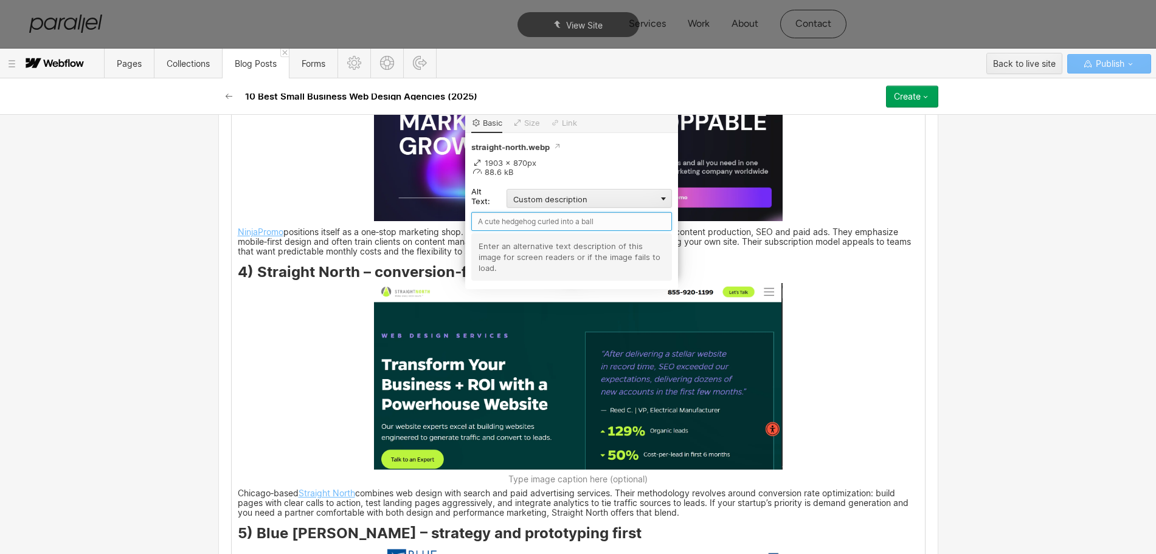
click at [503, 218] on input "text" at bounding box center [571, 221] width 201 height 19
paste input "Straight North"
type input "Straight North"
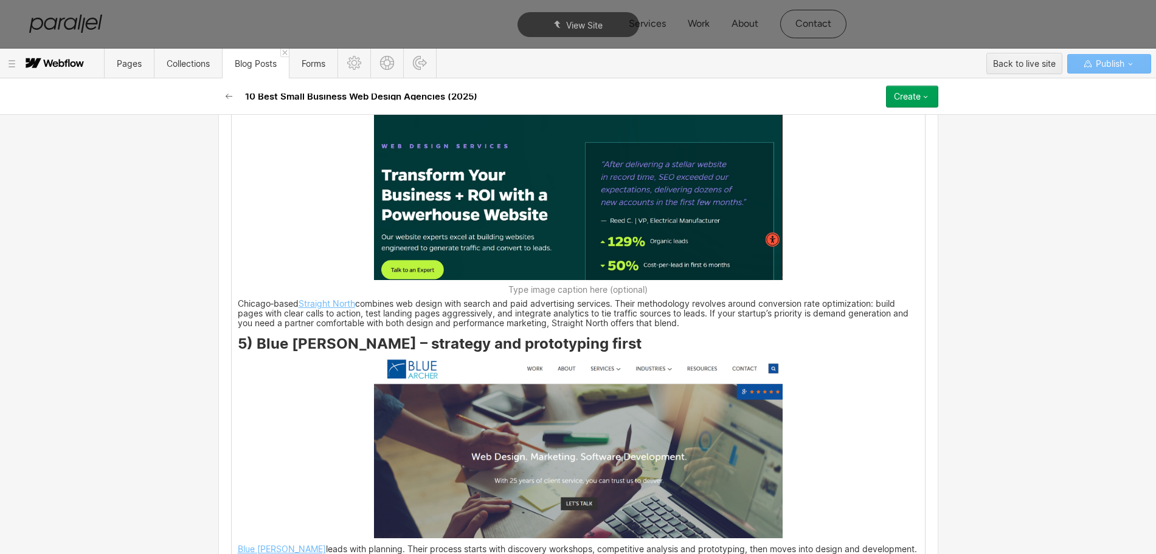
scroll to position [2472, 0]
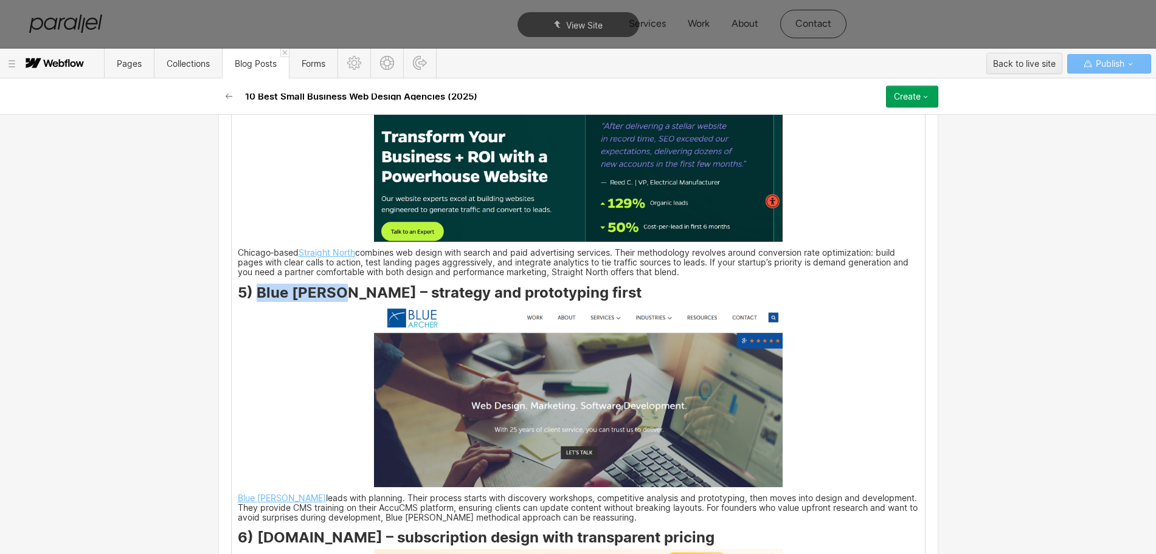
drag, startPoint x: 252, startPoint y: 296, endPoint x: 332, endPoint y: 295, distance: 80.2
click at [332, 295] on strong "5) Blue Archer – strategy and prototyping first" at bounding box center [440, 293] width 404 height 18
copy strong "Blue [PERSON_NAME]"
click at [470, 396] on img at bounding box center [578, 396] width 409 height 183
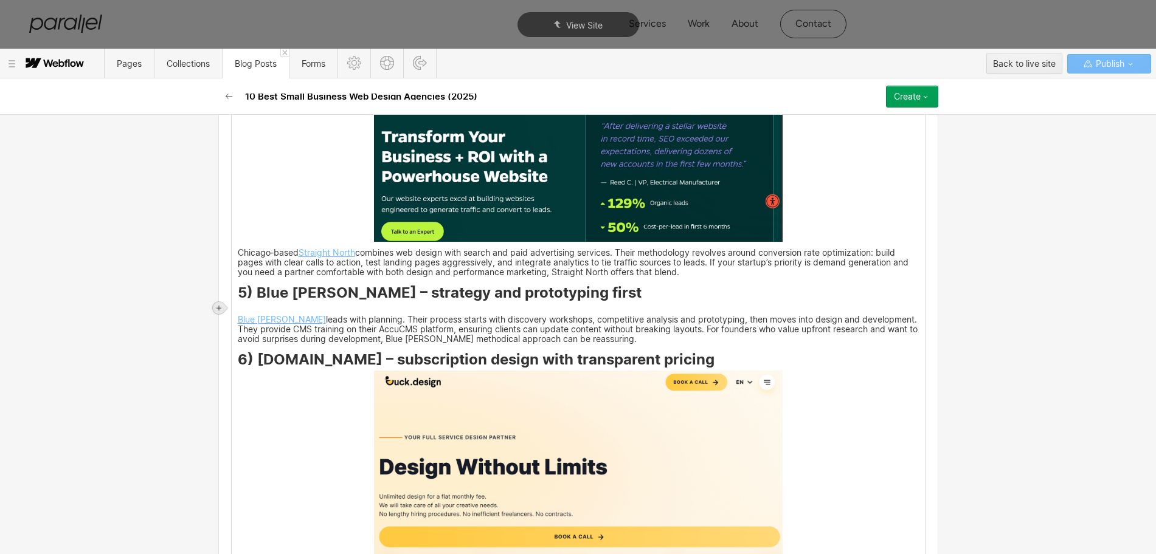
click at [216, 305] on icon at bounding box center [218, 308] width 7 height 7
click at [241, 306] on div at bounding box center [241, 307] width 23 height 19
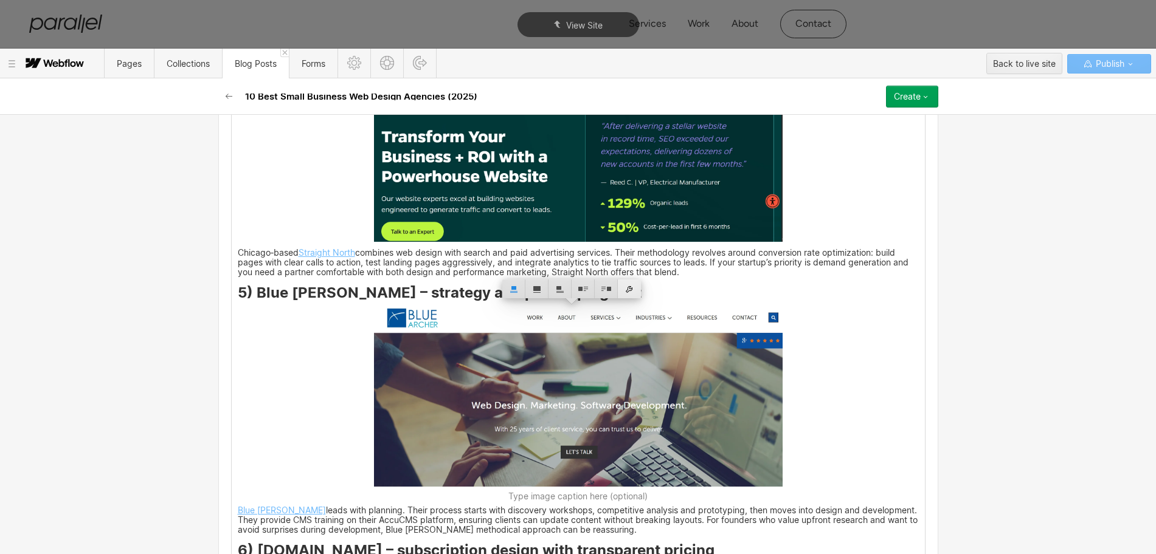
click at [629, 293] on div at bounding box center [629, 289] width 23 height 19
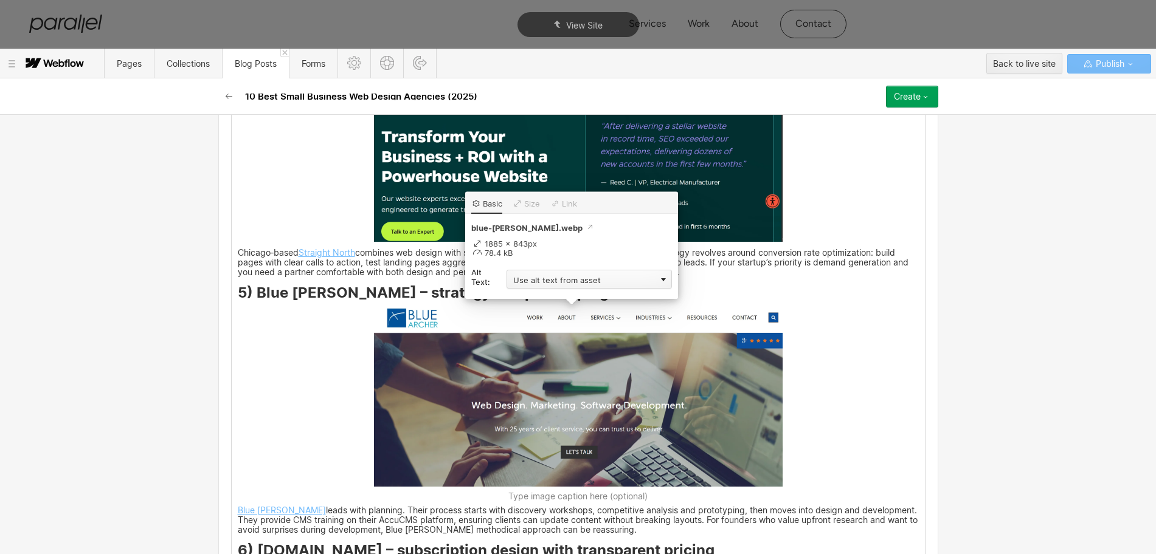
click at [536, 285] on div "Use alt text from asset" at bounding box center [588, 279] width 165 height 19
click at [530, 300] on div "Custom description" at bounding box center [588, 296] width 165 height 15
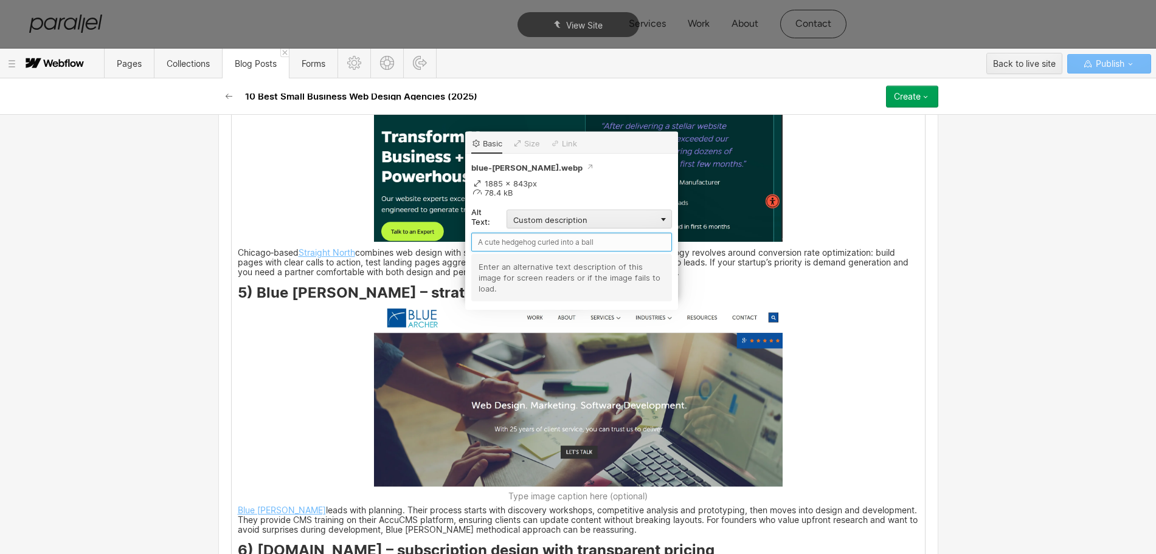
click at [480, 242] on input "text" at bounding box center [571, 242] width 201 height 19
paste input "Blue [PERSON_NAME]"
type input "Blue [PERSON_NAME]"
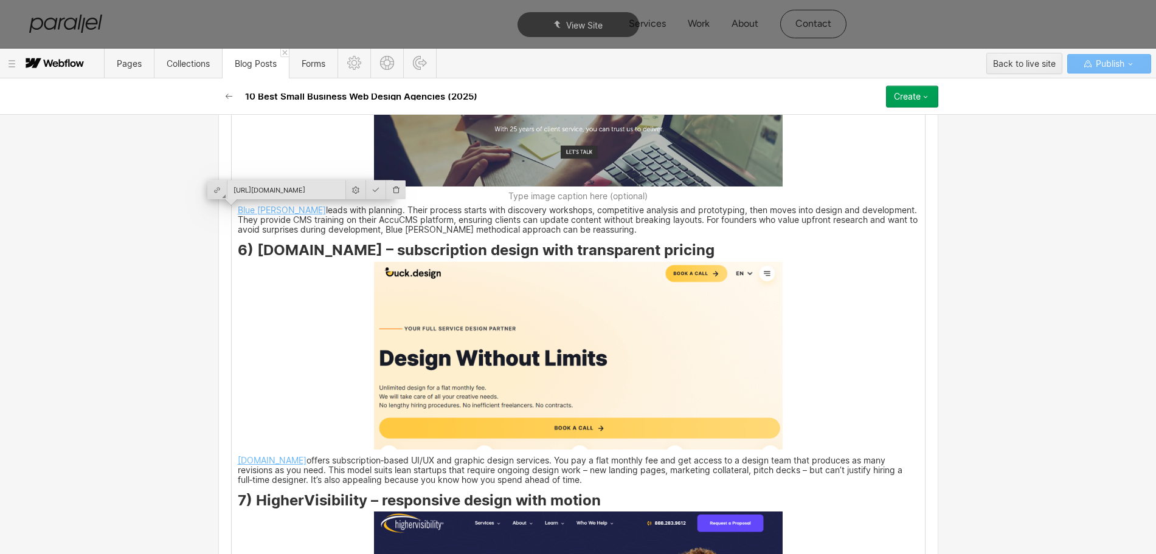
scroll to position [2776, 0]
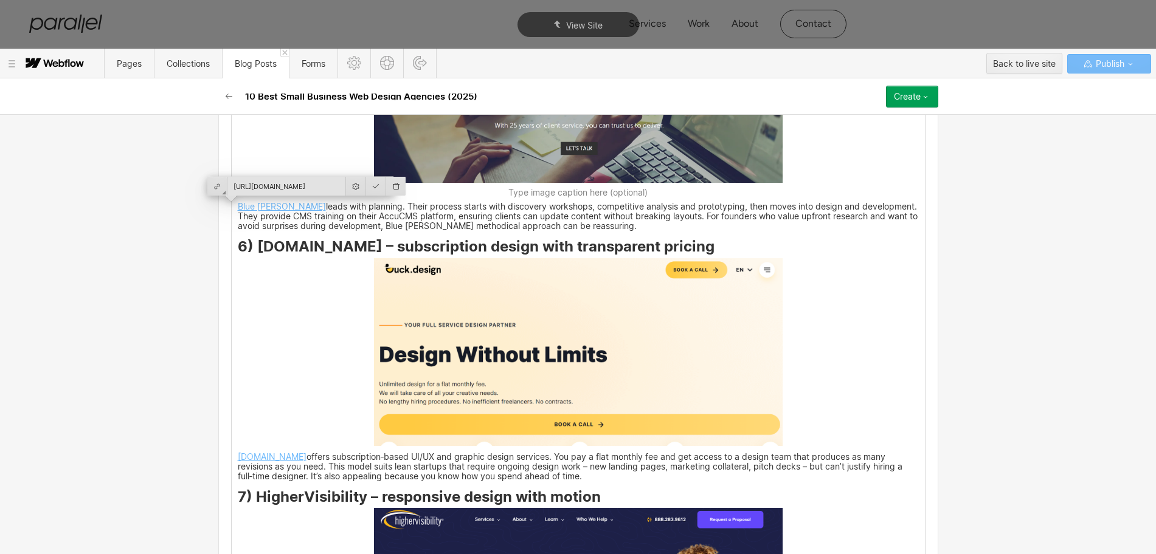
click at [300, 337] on div "A visitor’s judgement is instant and unforgiving. Research shows that users mak…" at bounding box center [578, 366] width 693 height 4139
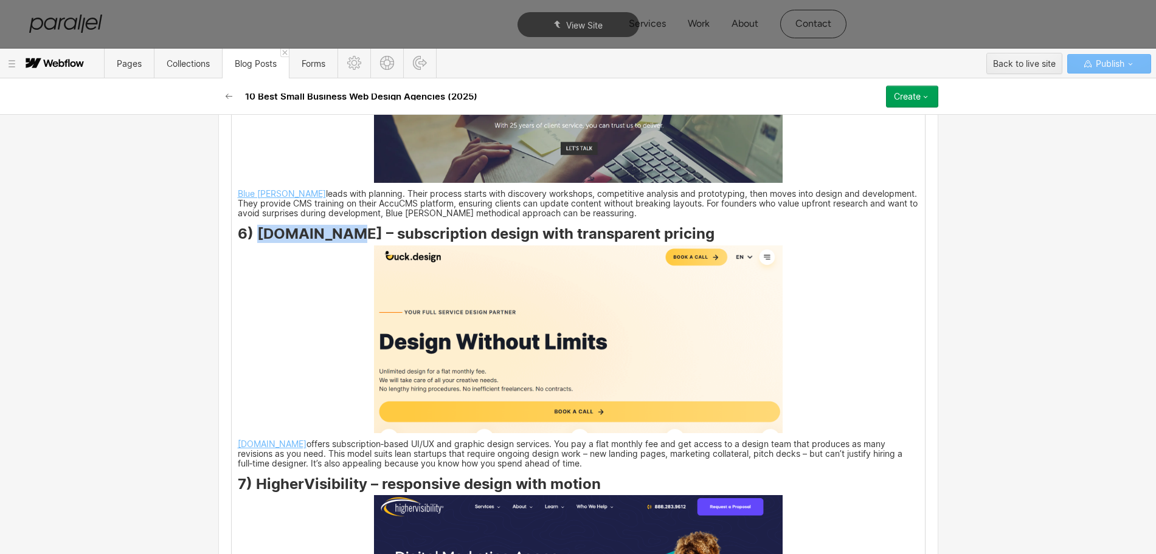
drag, startPoint x: 251, startPoint y: 233, endPoint x: 339, endPoint y: 234, distance: 88.2
click at [339, 234] on strong "6) Duck.Design – subscription design with transparent pricing" at bounding box center [476, 234] width 477 height 18
copy strong "Duck.Design"
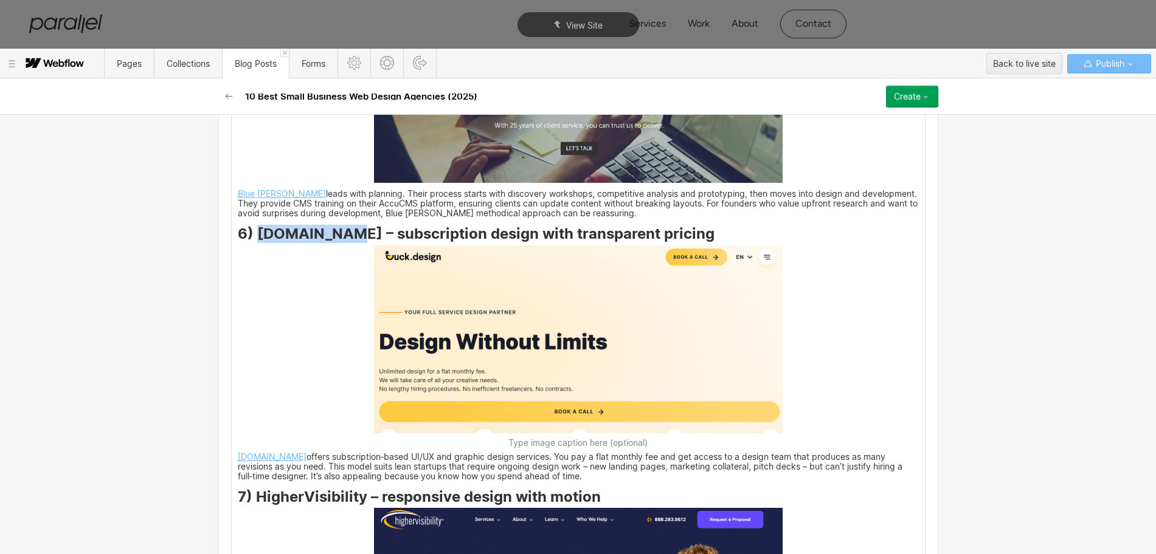
click at [506, 338] on img at bounding box center [578, 340] width 409 height 188
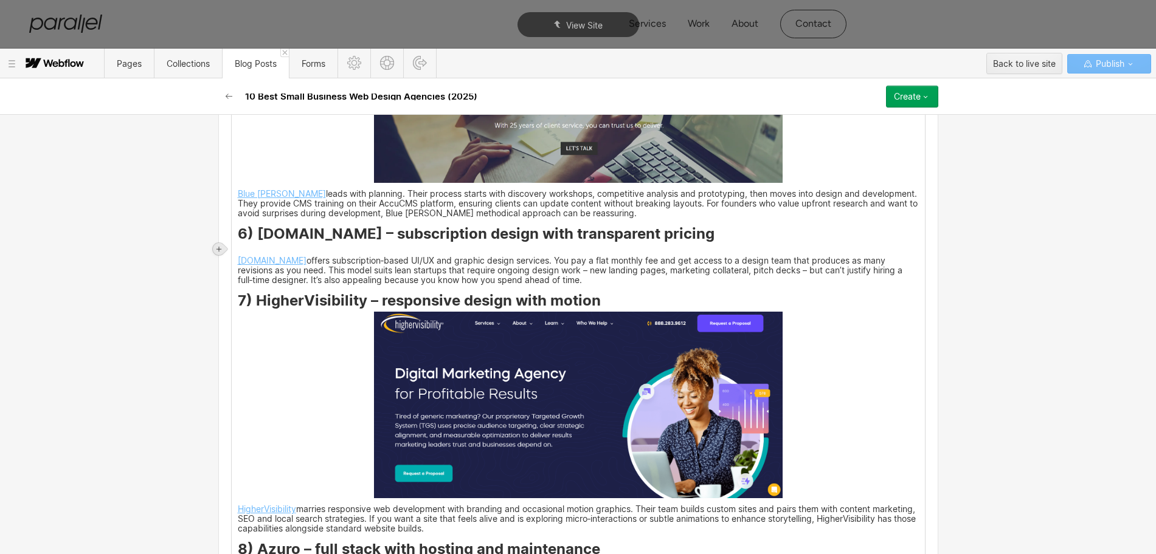
click at [218, 248] on icon at bounding box center [218, 249] width 7 height 7
click at [243, 249] on div at bounding box center [241, 249] width 23 height 19
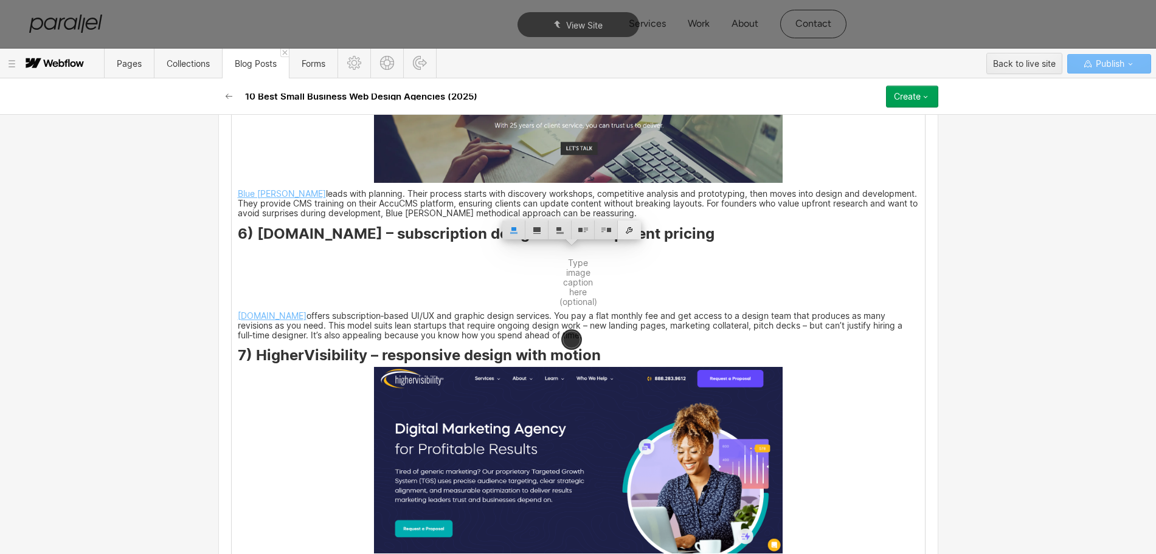
click at [632, 232] on div at bounding box center [629, 230] width 23 height 19
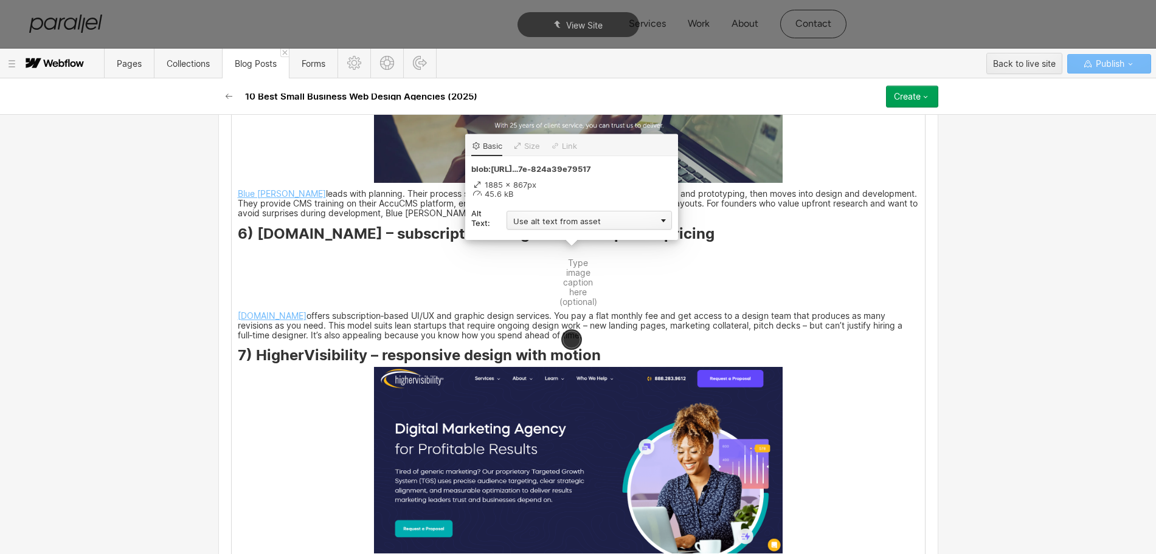
click at [559, 218] on div "Use alt text from asset" at bounding box center [588, 220] width 165 height 19
click at [554, 233] on div "Custom description" at bounding box center [588, 237] width 165 height 15
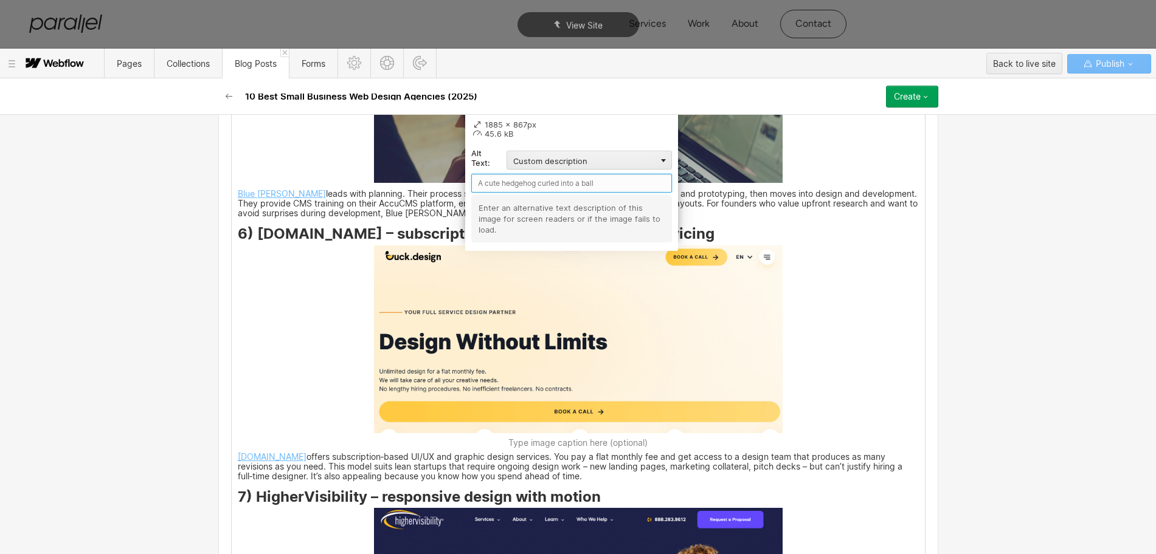
click at [492, 184] on input "text" at bounding box center [571, 183] width 201 height 19
paste input "Duck.Design"
type input "Duck.Design"
click at [893, 403] on div "A visitor’s judgement is instant and unforgiving. Research shows that users mak…" at bounding box center [578, 366] width 693 height 4139
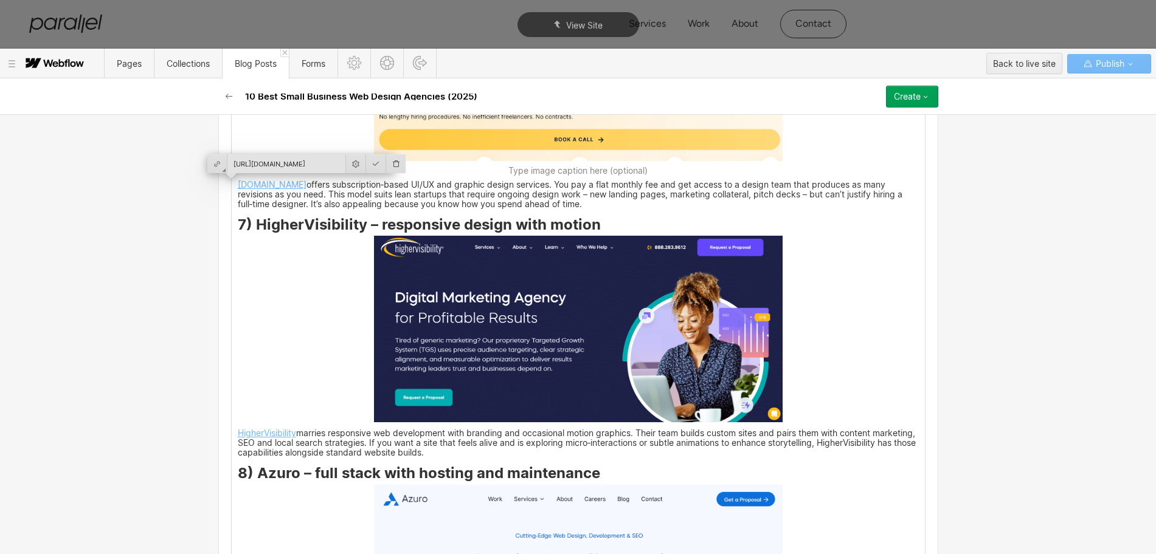
scroll to position [3080, 0]
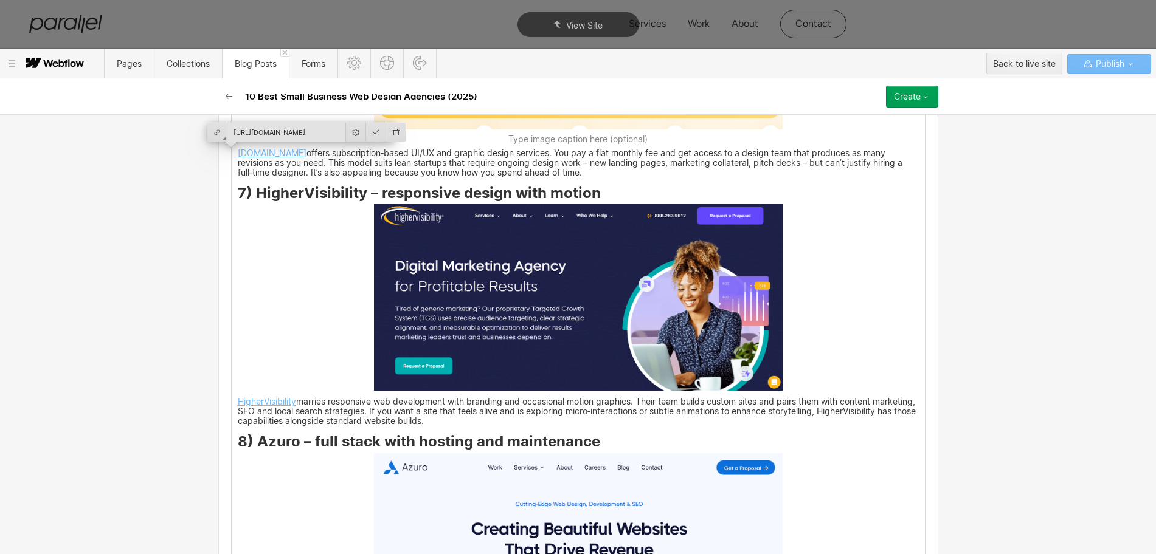
click at [280, 313] on div "A visitor’s judgement is instant and unforgiving. Research shows that users mak…" at bounding box center [578, 62] width 693 height 4139
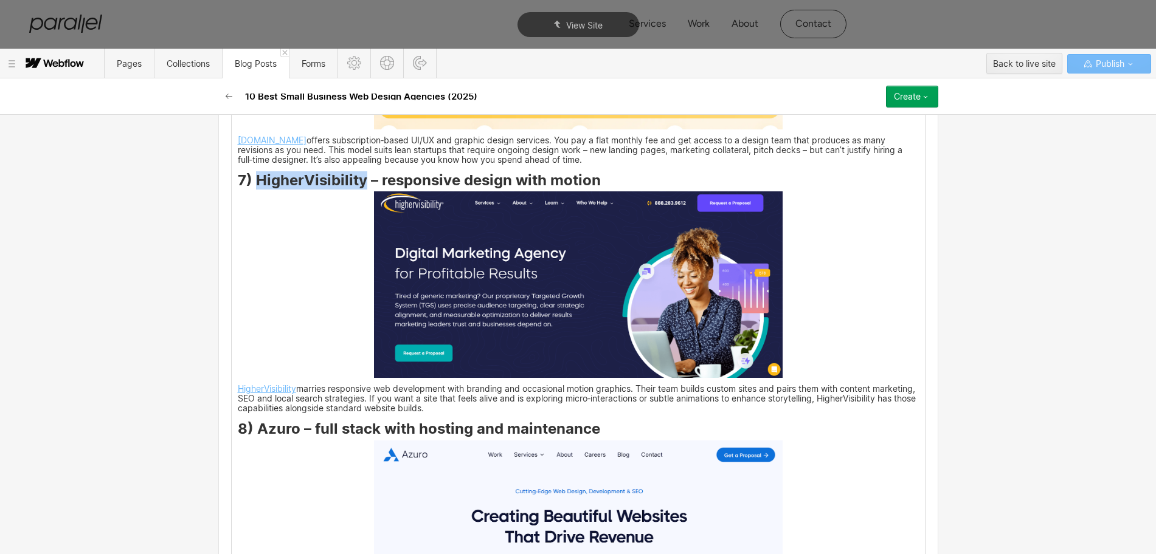
drag, startPoint x: 250, startPoint y: 178, endPoint x: 358, endPoint y: 185, distance: 107.9
click at [358, 185] on strong "7) HigherVisibility – responsive design with motion" at bounding box center [419, 180] width 363 height 18
copy strong "HigherVisibility"
click at [516, 303] on img at bounding box center [578, 284] width 409 height 187
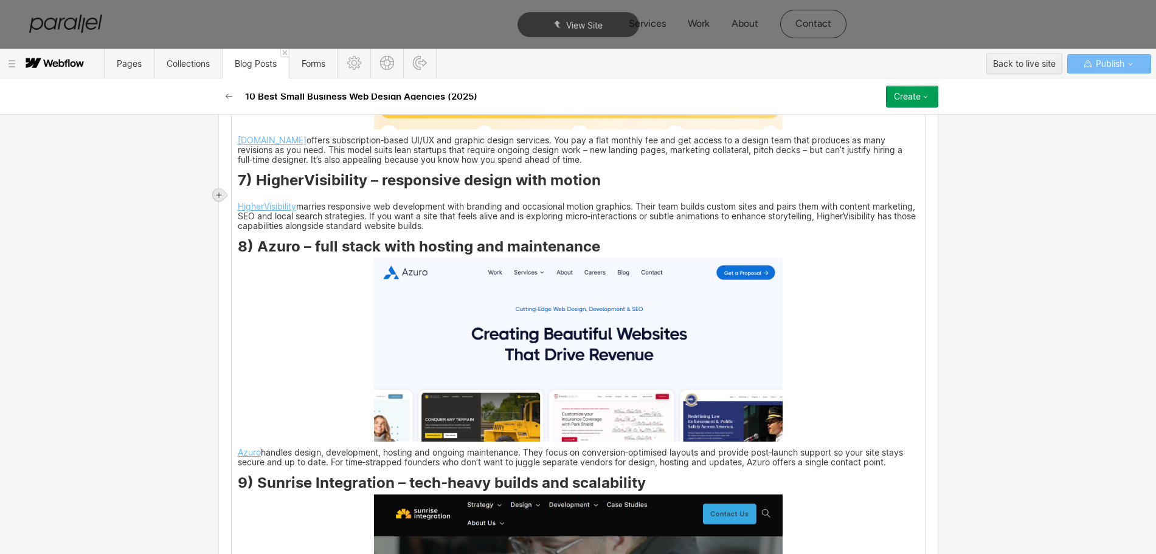
click at [222, 189] on div at bounding box center [219, 195] width 12 height 12
click at [240, 201] on div at bounding box center [241, 194] width 23 height 19
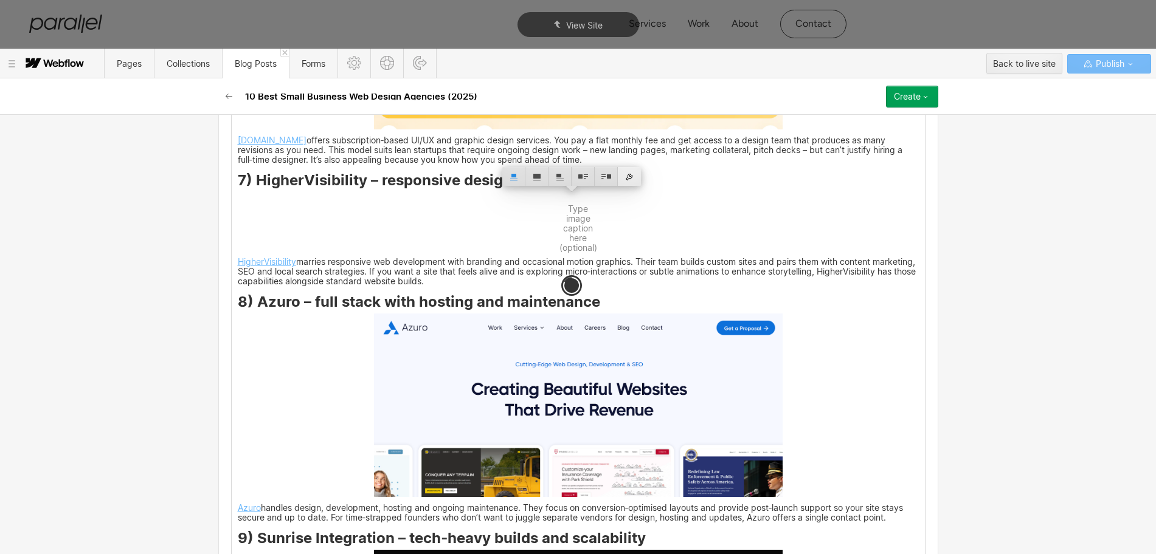
click at [630, 182] on div at bounding box center [629, 176] width 23 height 19
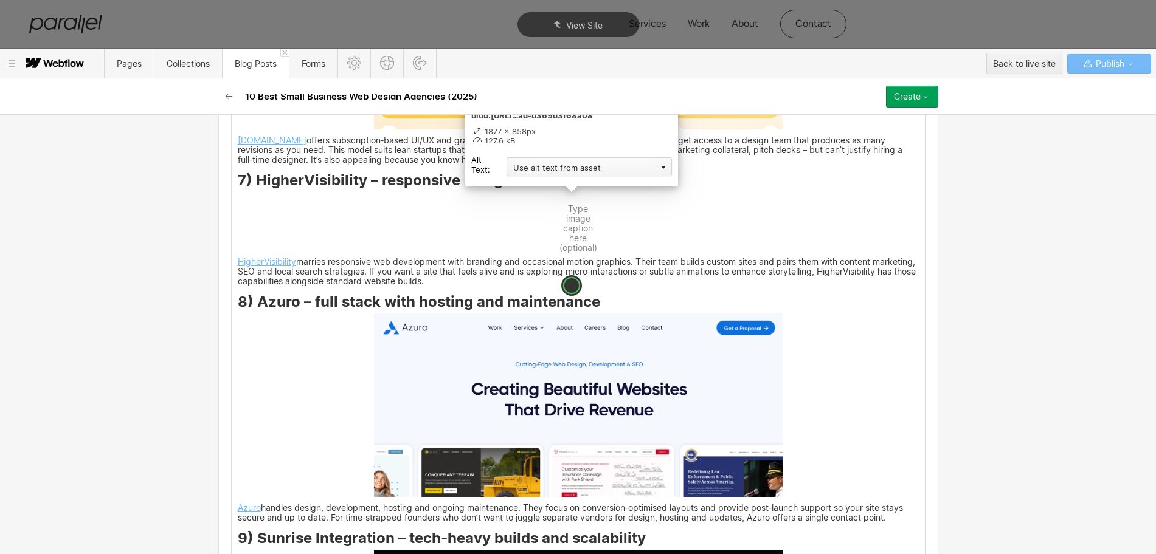
click at [537, 169] on div "Use alt text from asset" at bounding box center [588, 166] width 165 height 19
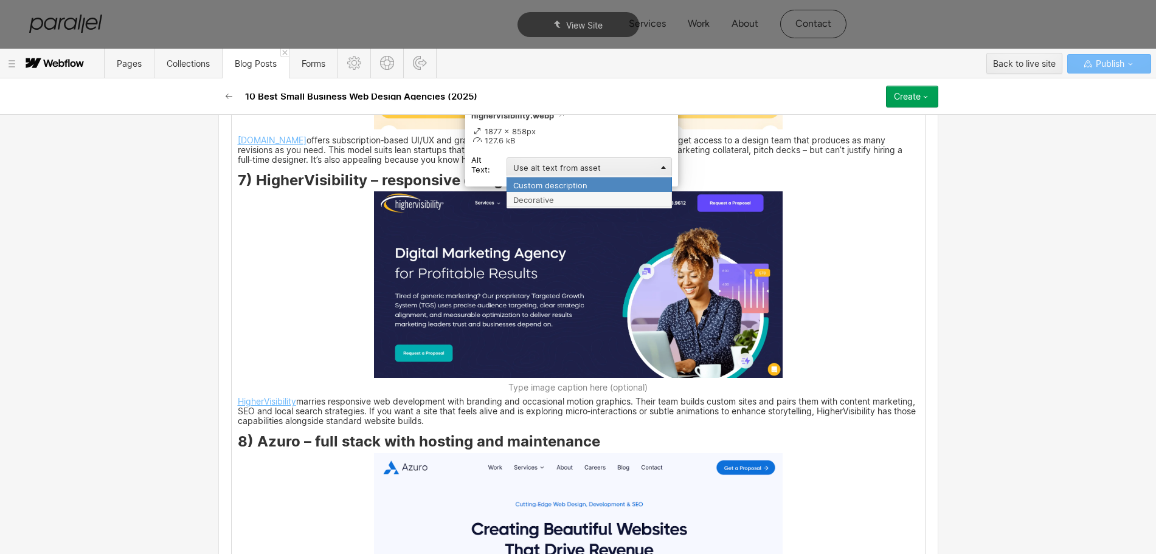
click at [536, 189] on div "Custom description" at bounding box center [588, 184] width 165 height 15
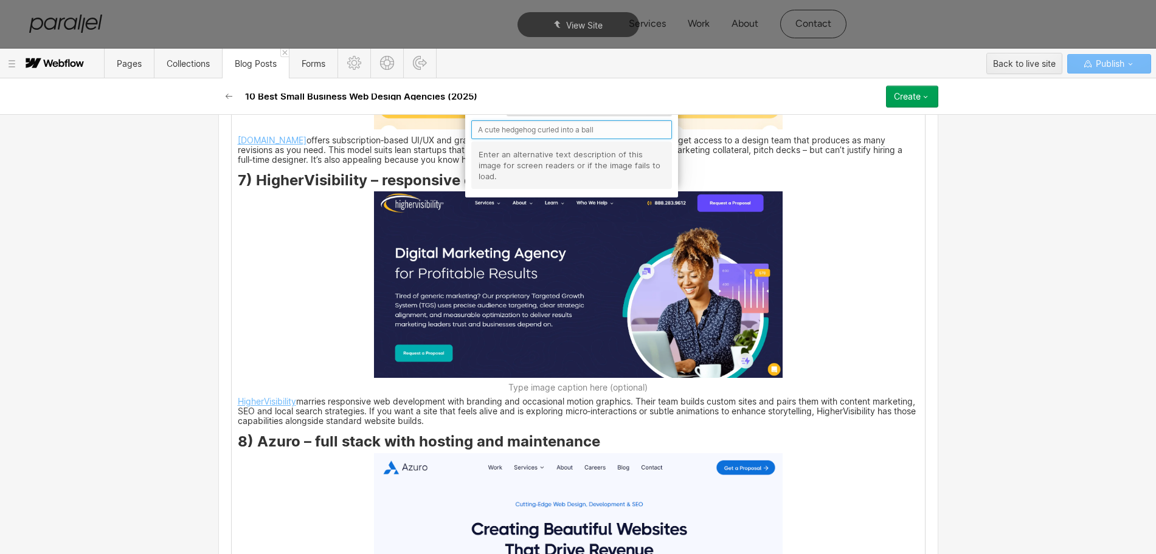
click at [500, 133] on input "text" at bounding box center [571, 129] width 201 height 19
paste input "HigherVisibility"
type input "HigherVisibility"
click at [835, 325] on div "A visitor’s judgement is instant and unforgiving. Research shows that users mak…" at bounding box center [578, 62] width 693 height 4139
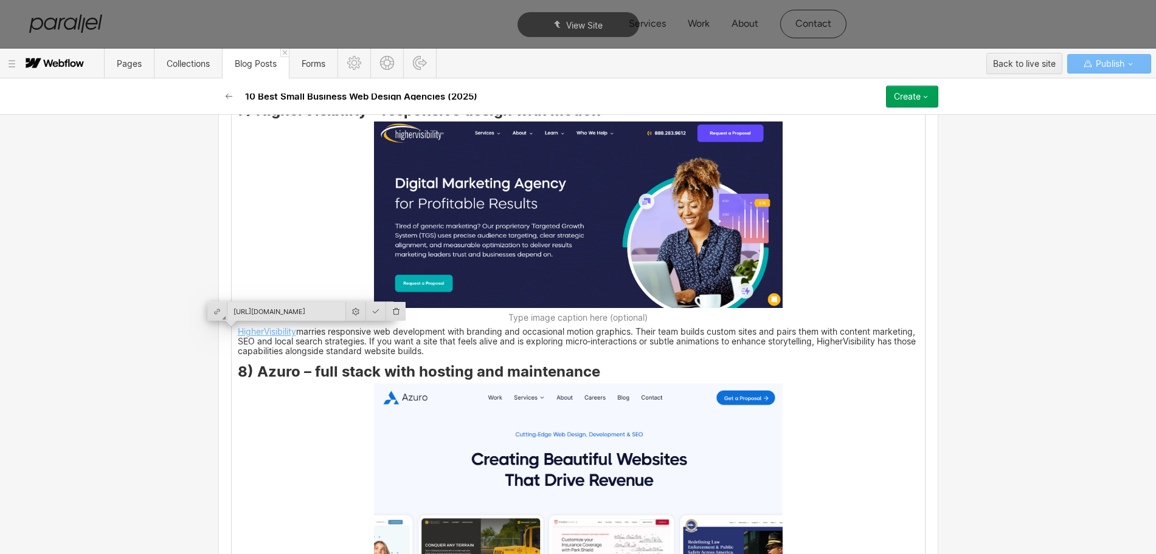
scroll to position [3232, 0]
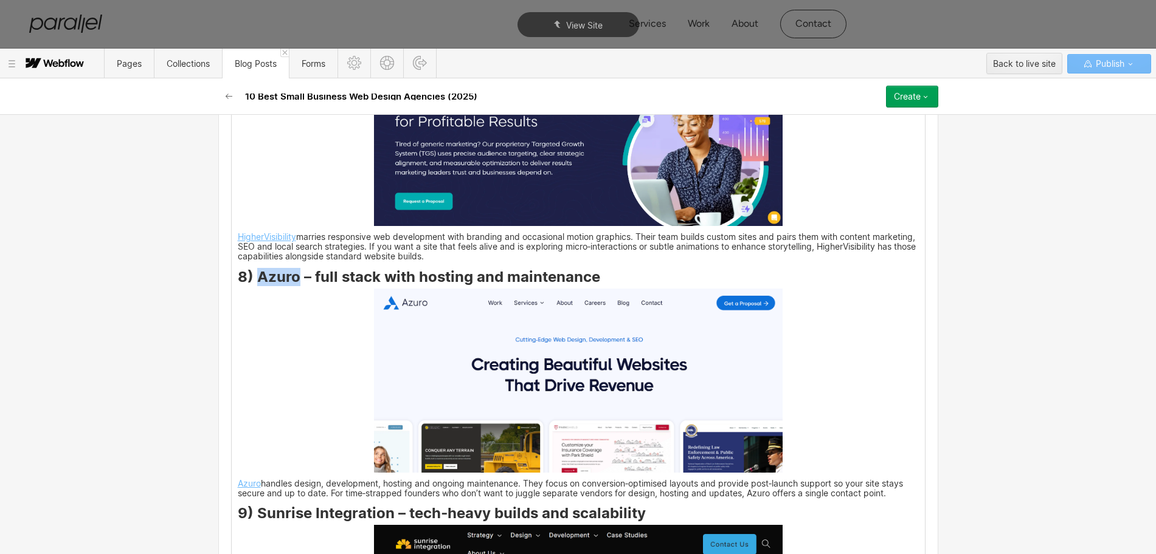
drag, startPoint x: 252, startPoint y: 277, endPoint x: 291, endPoint y: 281, distance: 39.1
click at [291, 281] on strong "8) Azuro – full stack with hosting and maintenance" at bounding box center [419, 277] width 362 height 18
copy strong "Azuro"
click at [471, 374] on img at bounding box center [578, 381] width 409 height 184
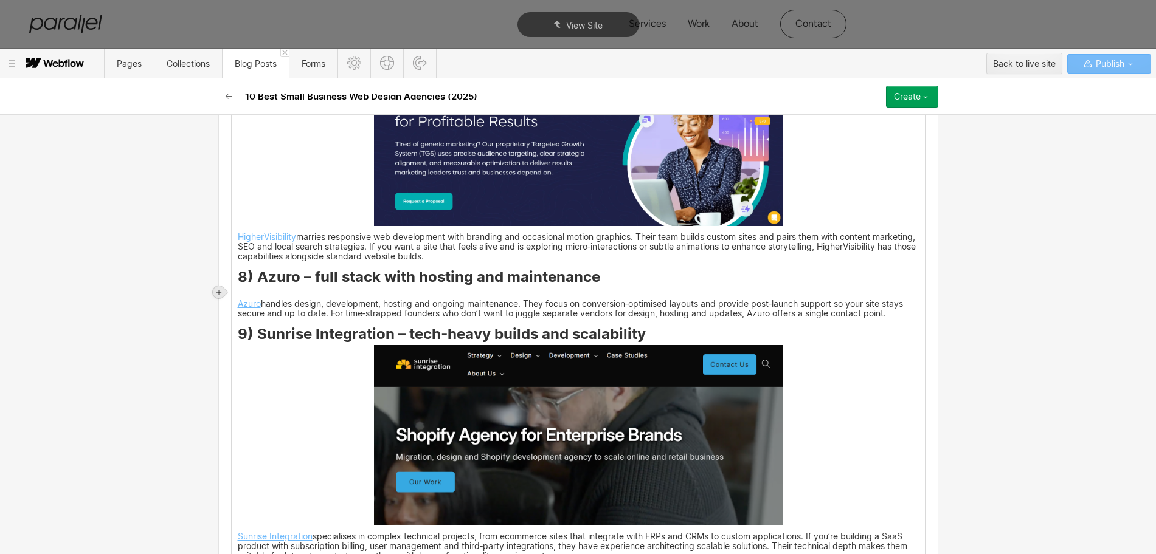
click at [219, 296] on div at bounding box center [219, 292] width 12 height 12
click at [240, 295] on div at bounding box center [241, 292] width 23 height 19
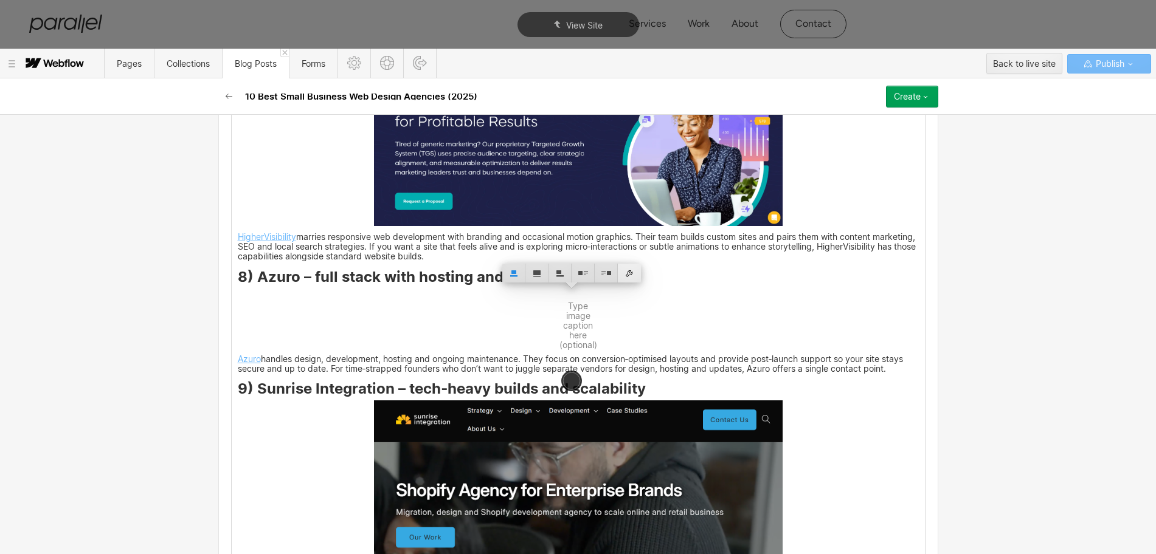
click at [632, 271] on div at bounding box center [629, 273] width 23 height 19
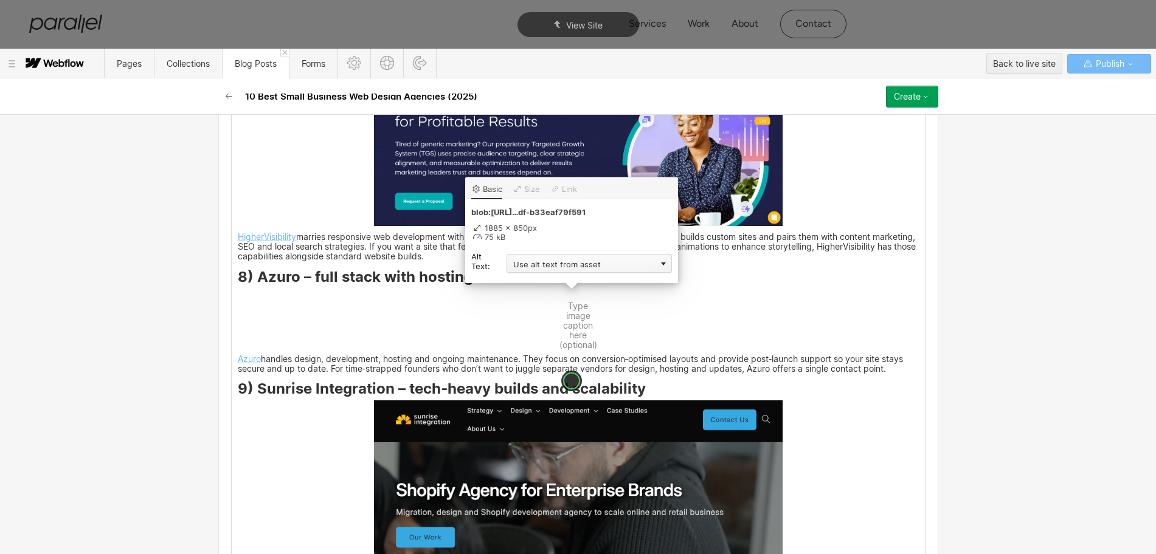
click at [570, 267] on div "Use alt text from asset" at bounding box center [588, 263] width 165 height 19
click at [547, 282] on div "Custom description" at bounding box center [588, 281] width 165 height 15
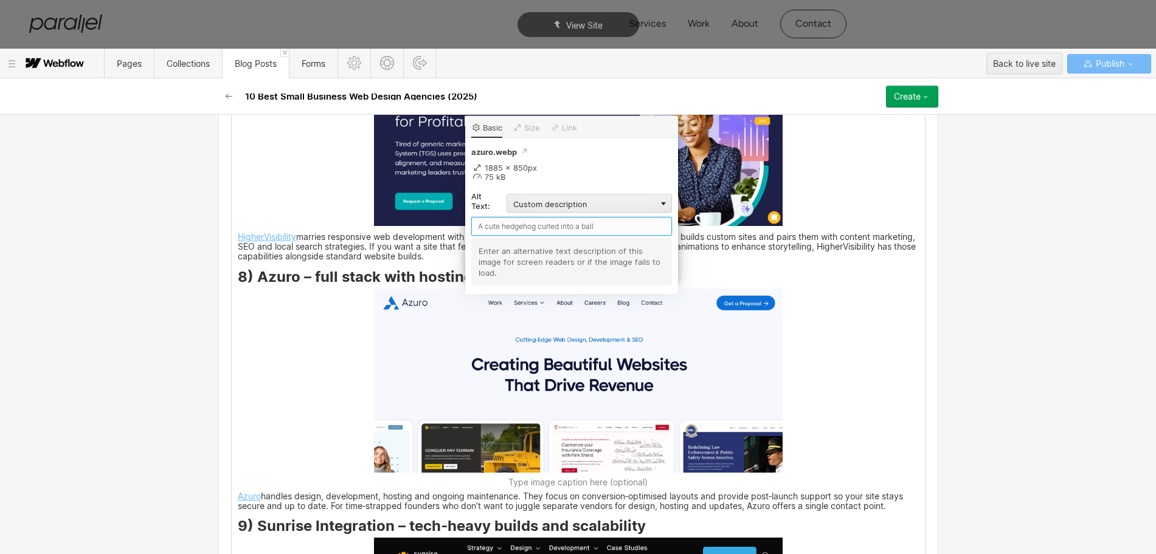
click at [503, 222] on input "text" at bounding box center [571, 226] width 201 height 19
paste input "Azuro"
type input "Azuro"
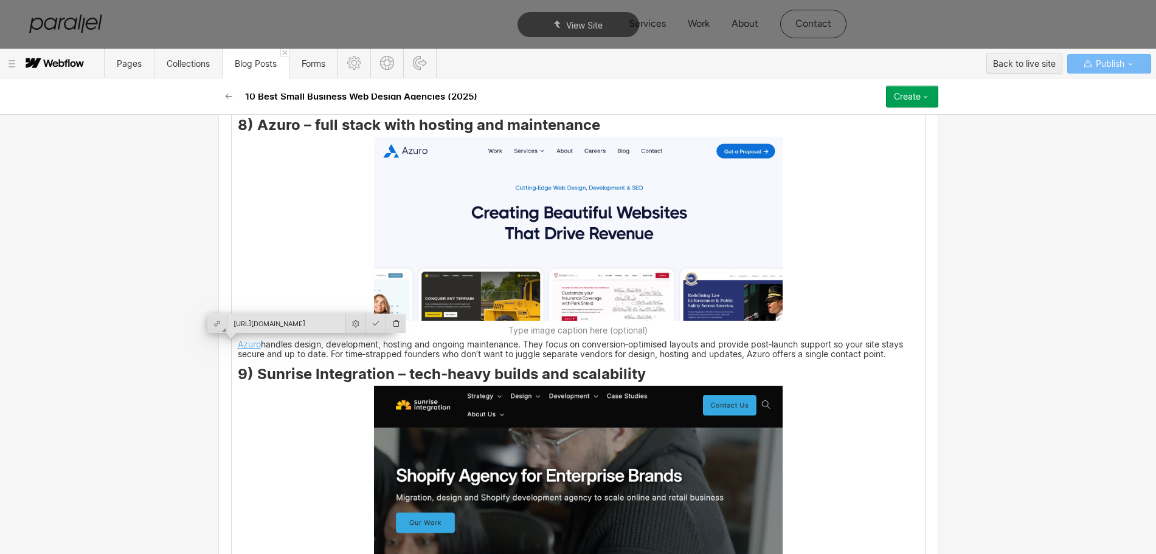
scroll to position [3460, 0]
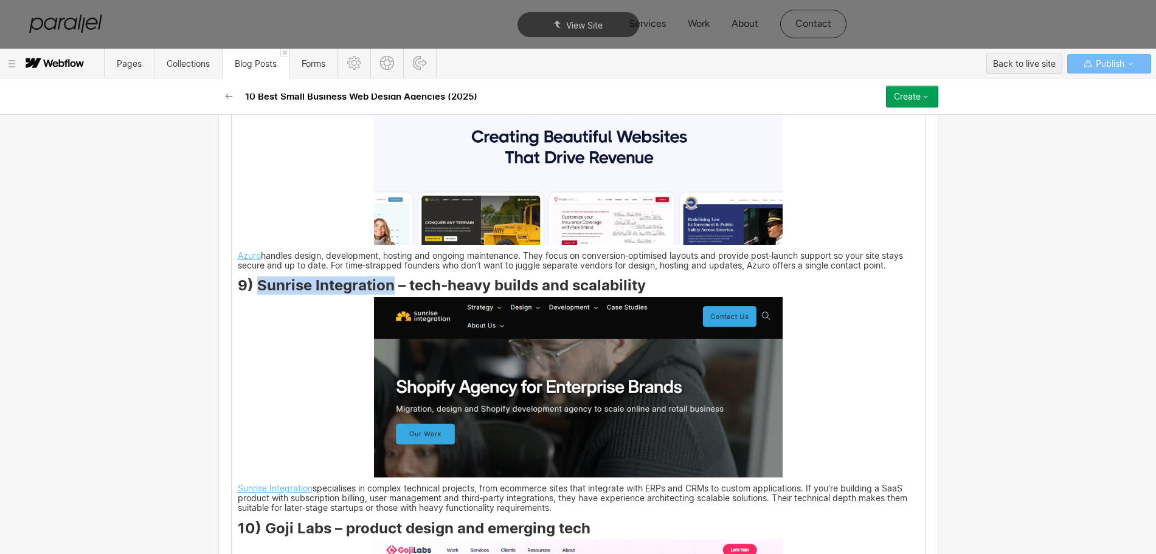
drag, startPoint x: 250, startPoint y: 287, endPoint x: 384, endPoint y: 291, distance: 134.4
click at [384, 291] on strong "9) Sunrise Integration – tech‑heavy builds and scalability" at bounding box center [442, 286] width 408 height 18
copy strong "Sunrise Integration"
click at [455, 439] on img at bounding box center [578, 387] width 409 height 181
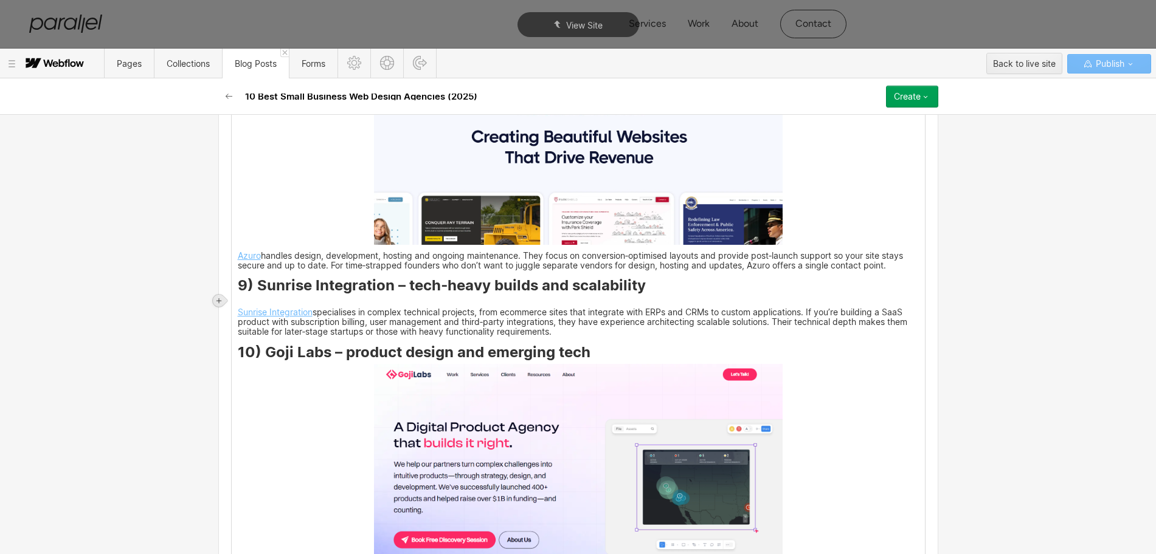
click at [222, 298] on icon at bounding box center [218, 300] width 7 height 7
click at [245, 302] on div at bounding box center [241, 300] width 23 height 19
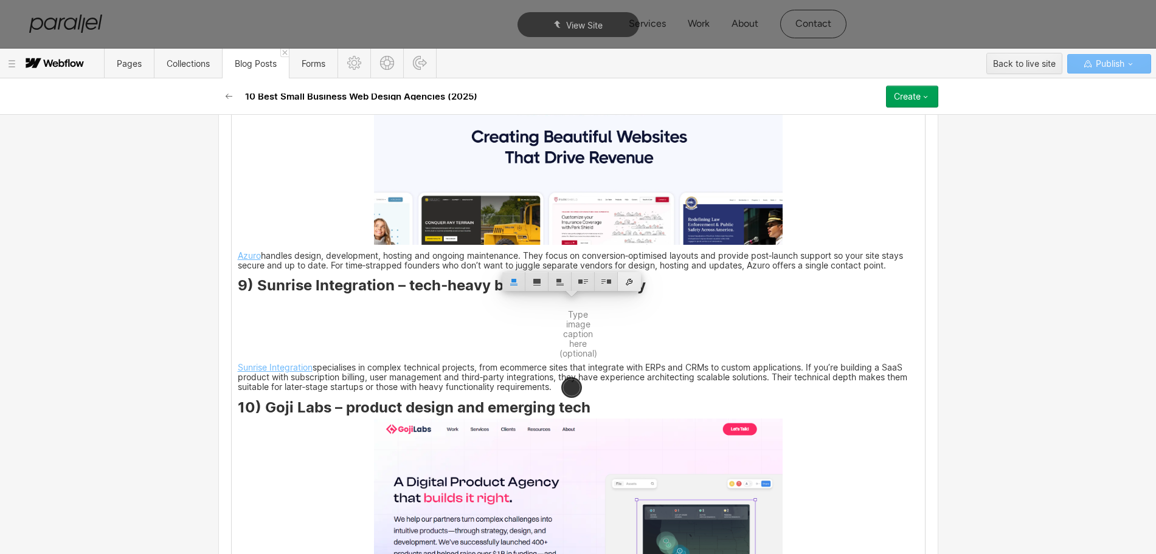
click at [631, 288] on div at bounding box center [629, 281] width 23 height 19
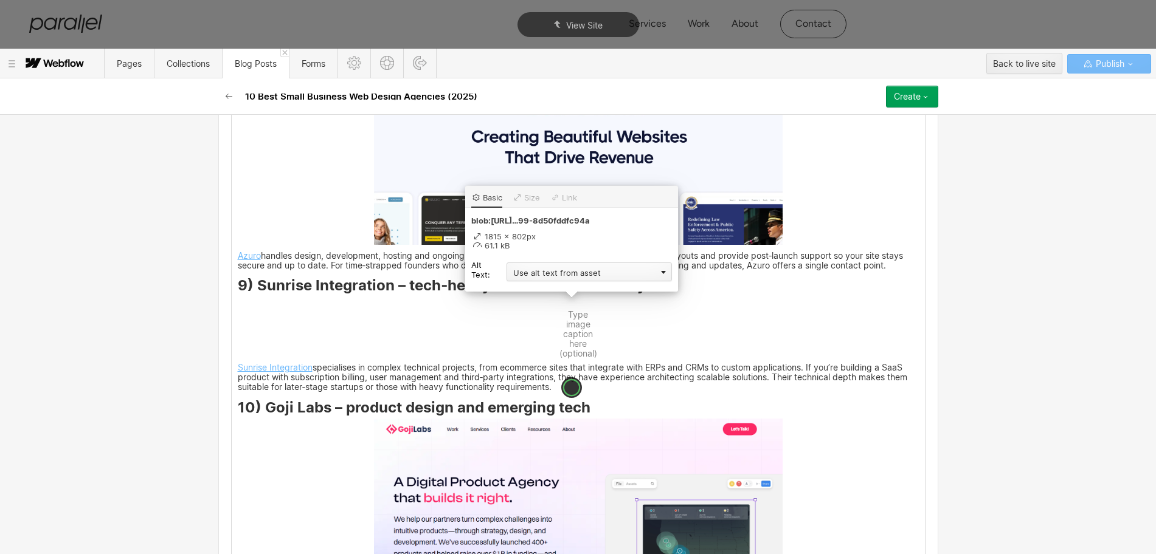
click at [553, 274] on div "Use alt text from asset" at bounding box center [588, 272] width 165 height 19
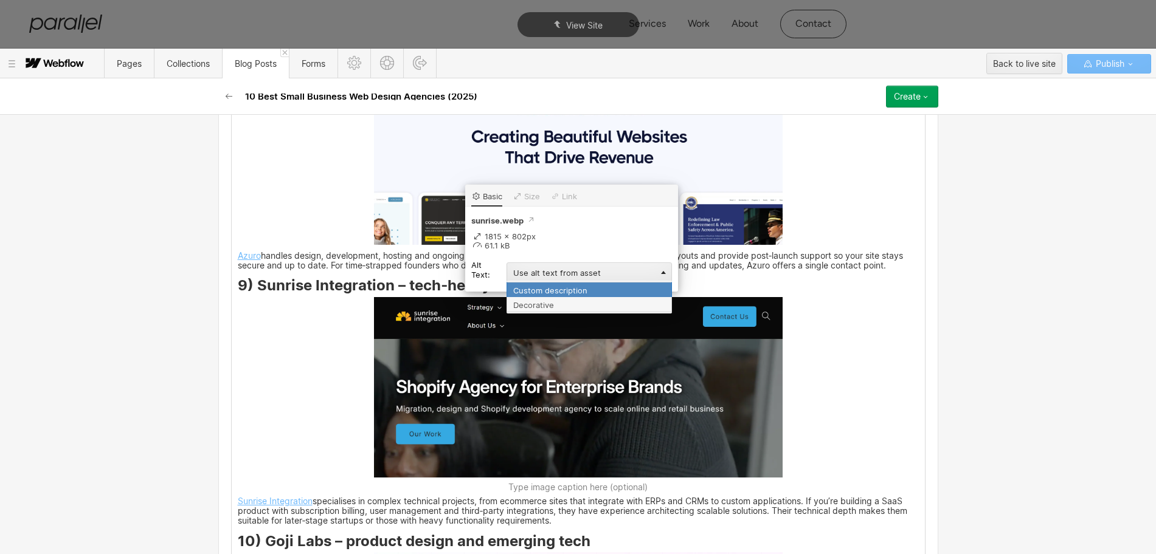
click at [543, 288] on div "Custom description" at bounding box center [588, 289] width 165 height 15
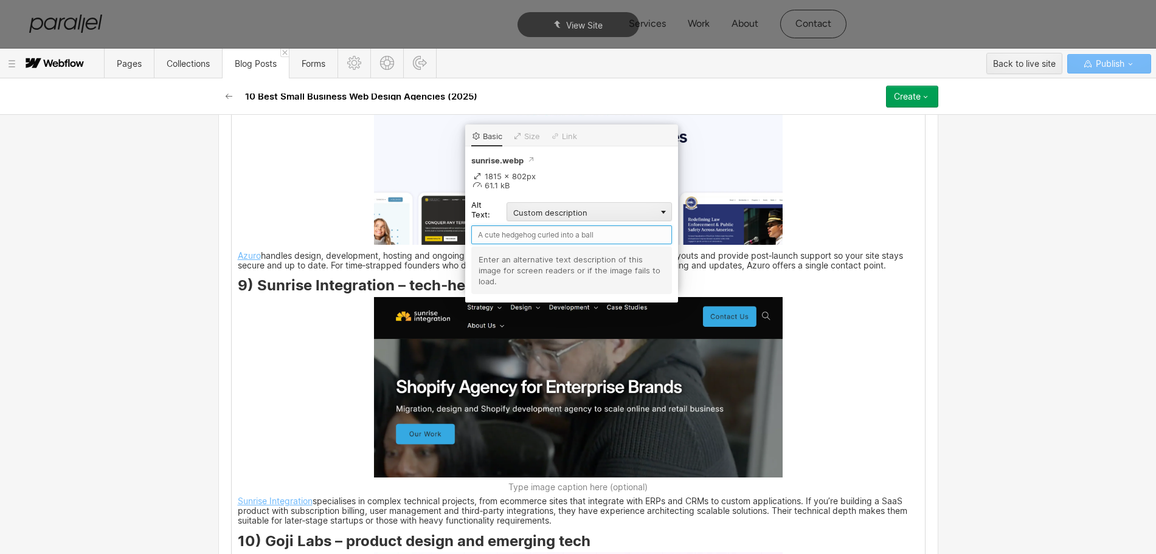
click at [493, 231] on input "text" at bounding box center [571, 235] width 201 height 19
paste input "Sunrise Integration"
type input "Sunrise Integration"
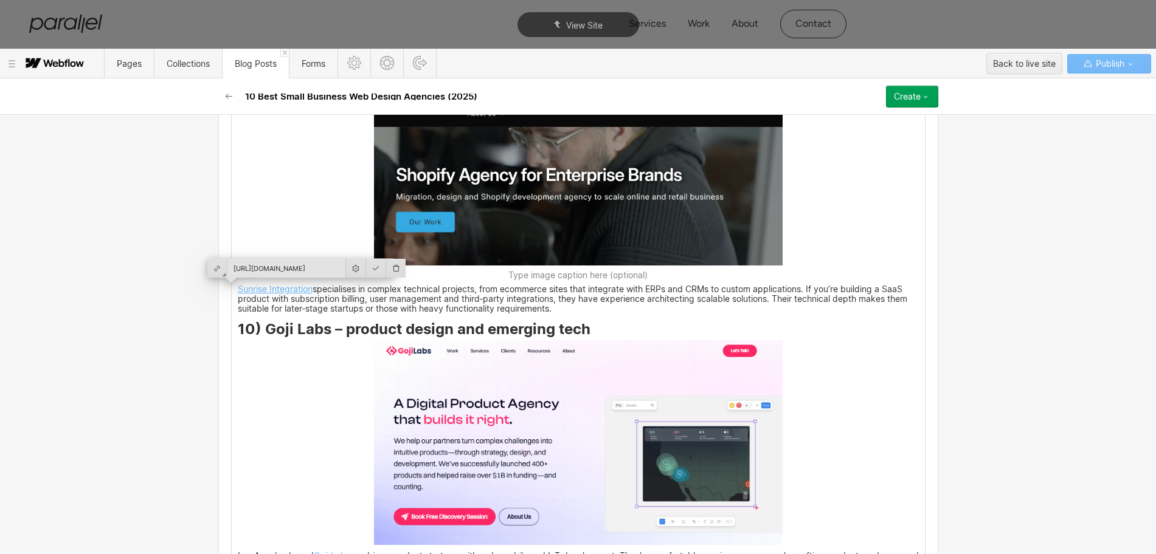
scroll to position [3688, 0]
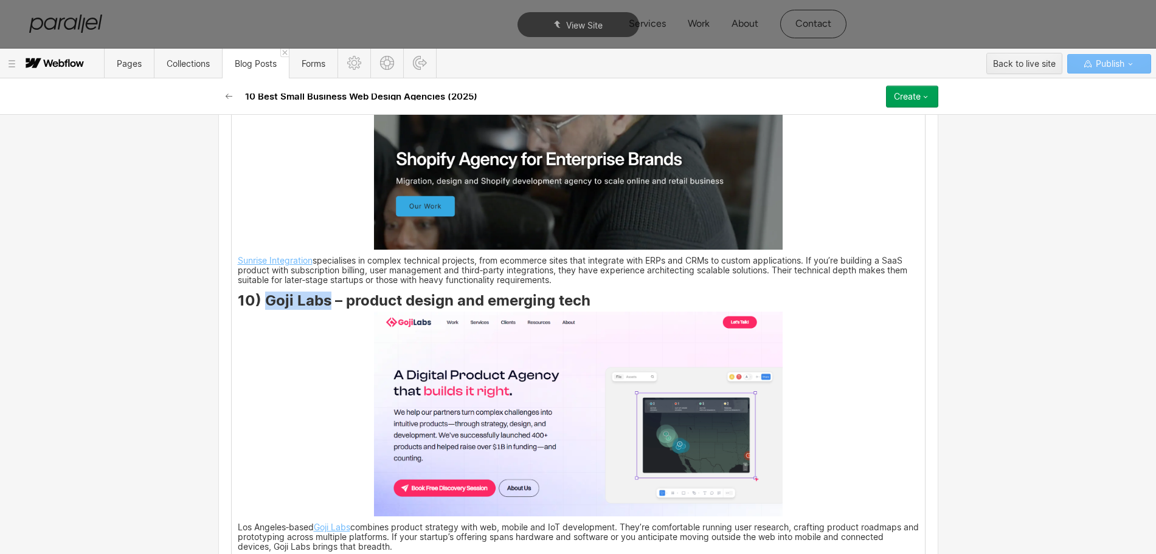
drag, startPoint x: 261, startPoint y: 302, endPoint x: 325, endPoint y: 305, distance: 63.9
click at [325, 305] on strong "10) Goji Labs – product design and emerging tech" at bounding box center [414, 301] width 353 height 18
copy strong "Goji Labs"
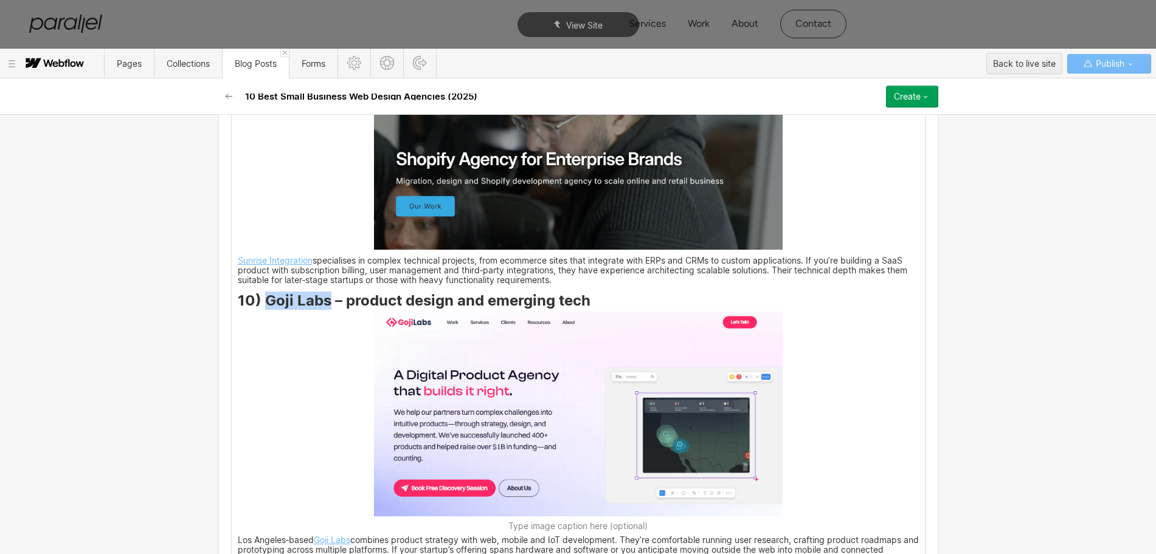
click at [529, 392] on img at bounding box center [578, 414] width 409 height 204
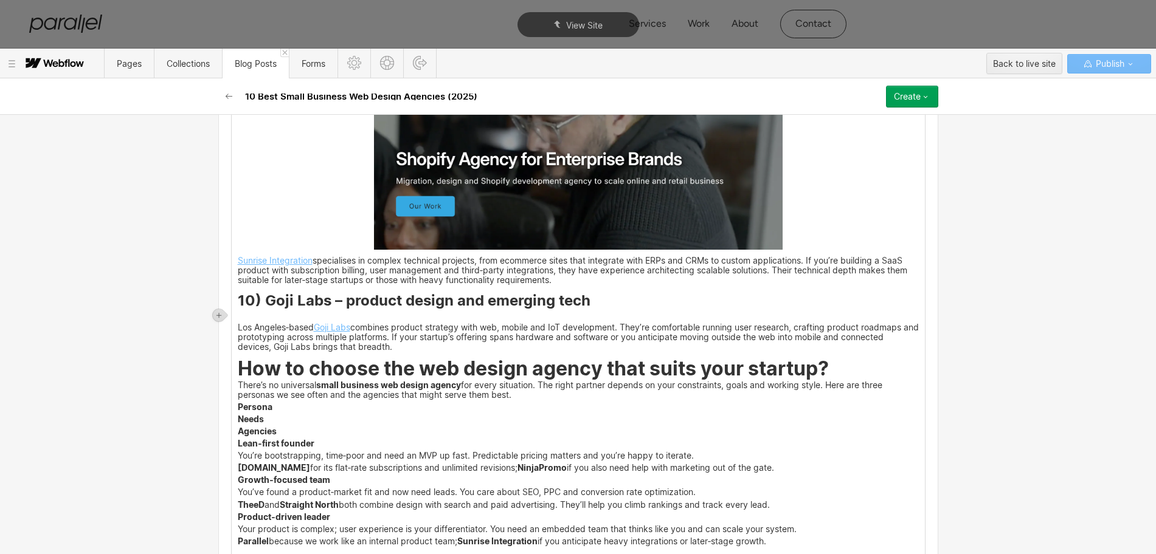
click at [596, 307] on h3 "10) Goji Labs – product design and emerging tech" at bounding box center [578, 302] width 681 height 15
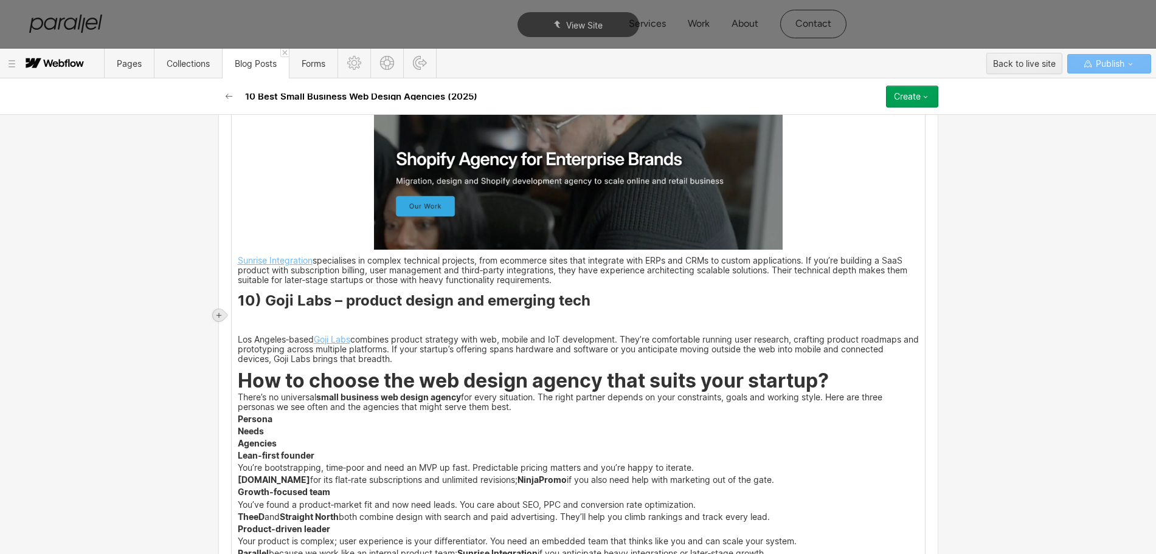
click at [215, 312] on icon at bounding box center [218, 315] width 7 height 7
click at [239, 316] on div at bounding box center [241, 315] width 23 height 19
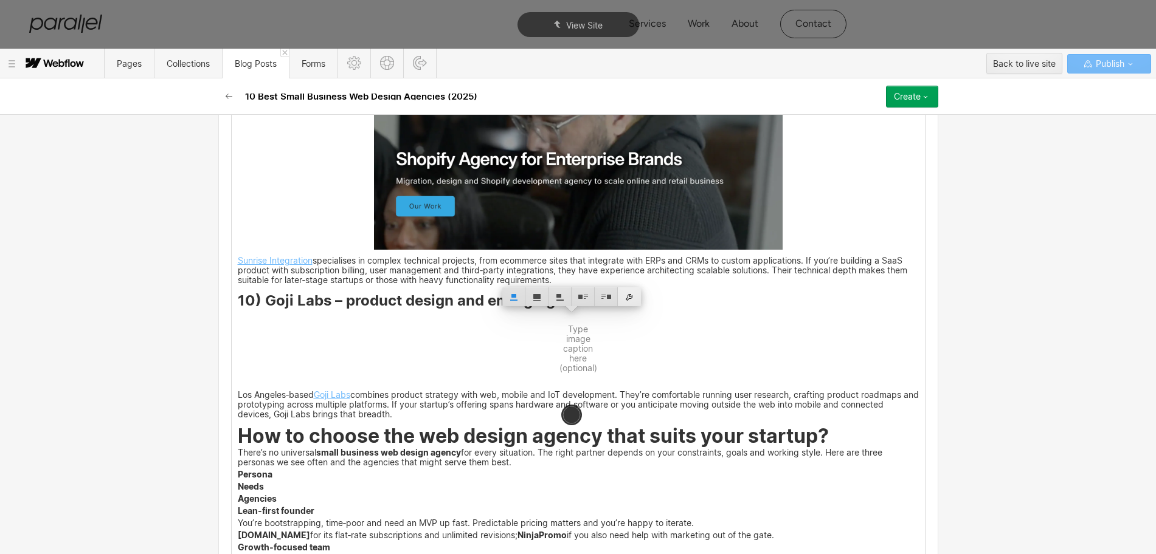
click at [628, 302] on div at bounding box center [629, 297] width 23 height 19
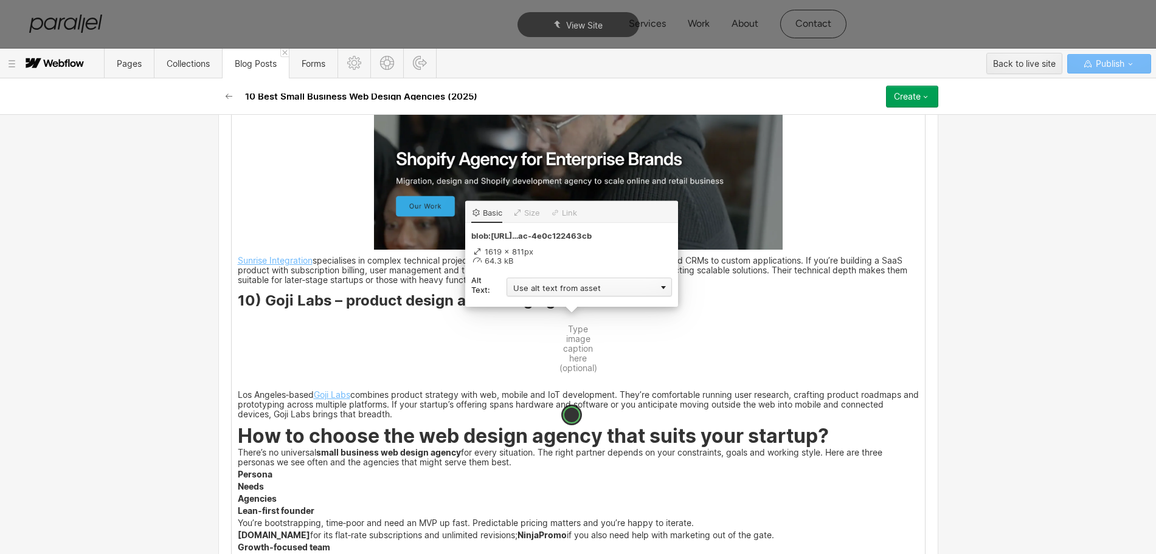
click at [544, 292] on div "Use alt text from asset" at bounding box center [588, 287] width 165 height 19
click at [535, 302] on div "Custom description" at bounding box center [588, 304] width 165 height 15
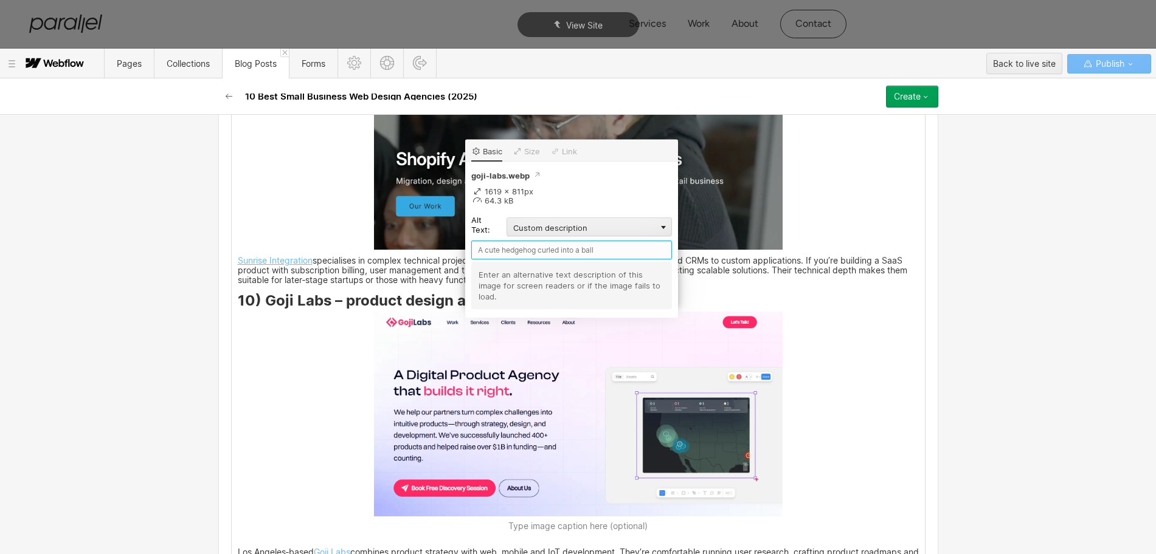
click at [503, 258] on input "text" at bounding box center [571, 250] width 201 height 19
paste input "Goji Labs"
type input "Goji Labs"
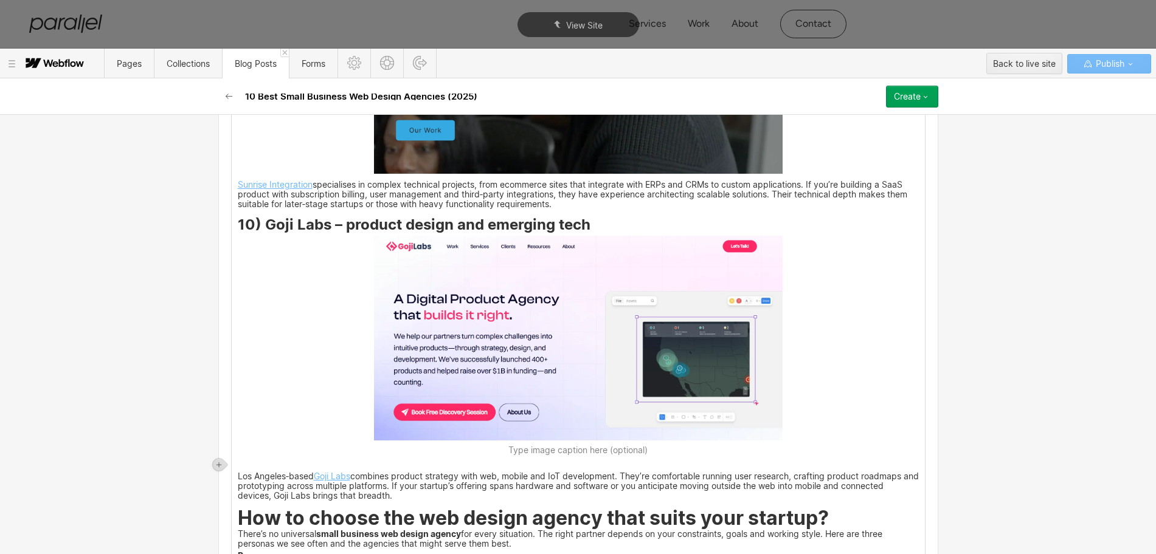
scroll to position [3840, 0]
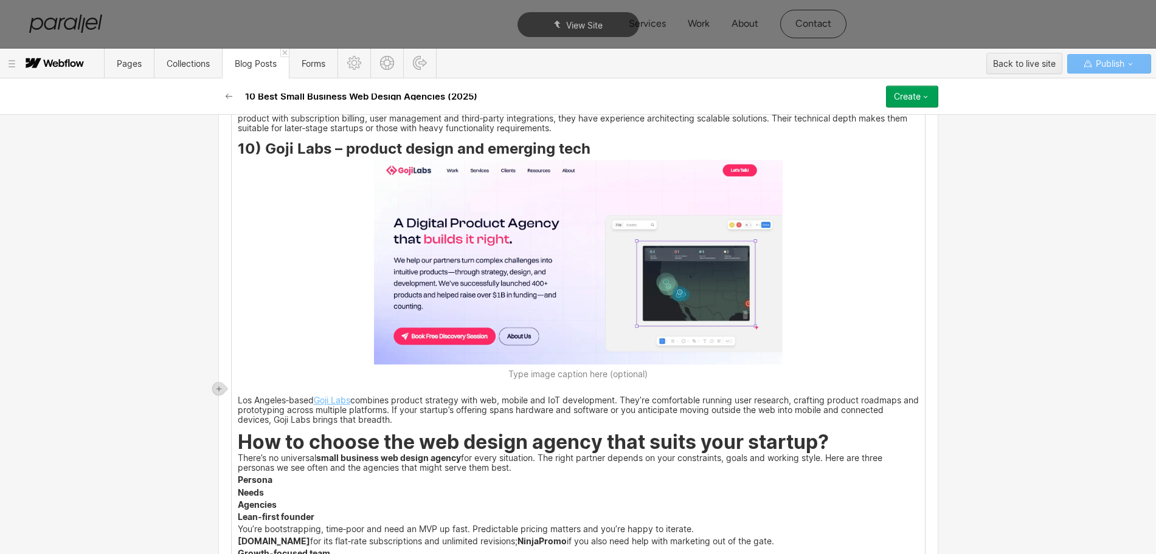
click at [238, 399] on p "Los Angeles‑based Goji Labs combines product strategy with web, mobile and IoT …" at bounding box center [578, 411] width 681 height 27
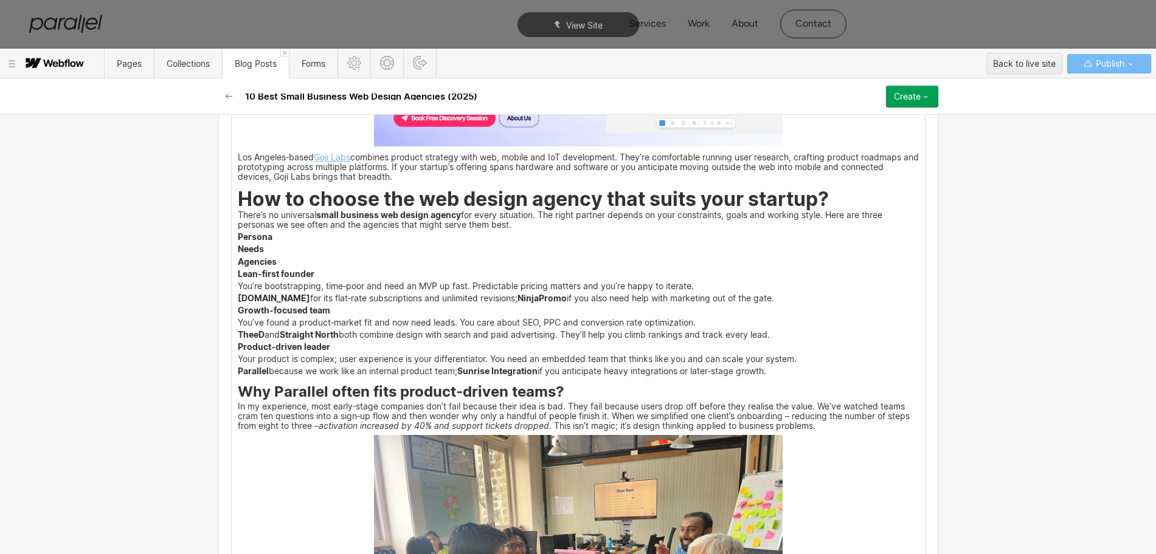
scroll to position [4068, 0]
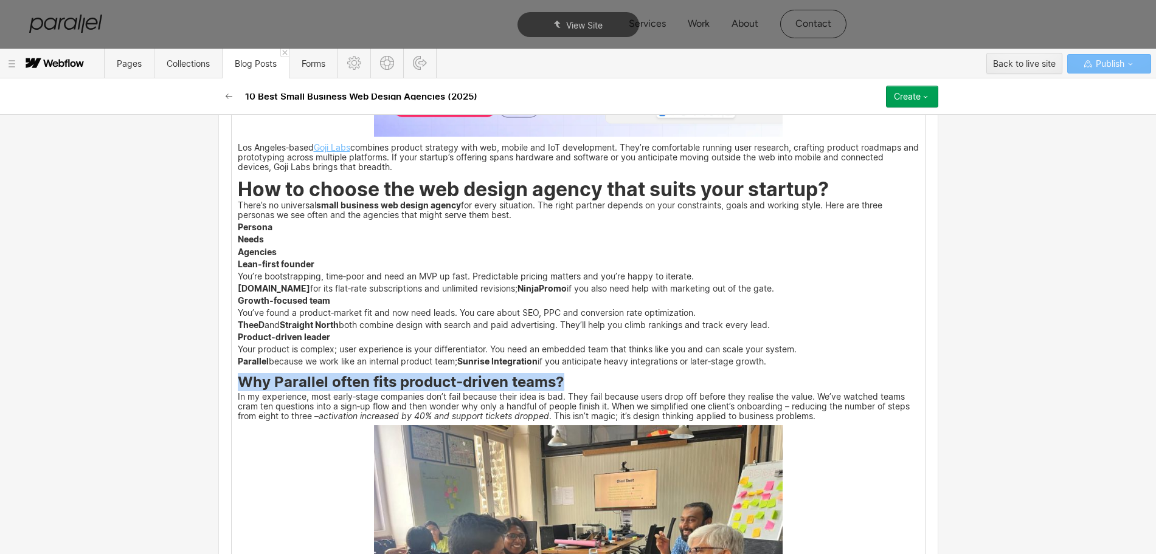
drag, startPoint x: 233, startPoint y: 382, endPoint x: 561, endPoint y: 376, distance: 327.7
click at [561, 377] on h3 "Why Parallel often fits product‑driven teams?" at bounding box center [578, 384] width 681 height 15
copy strong "Why Parallel often fits product‑driven teams?"
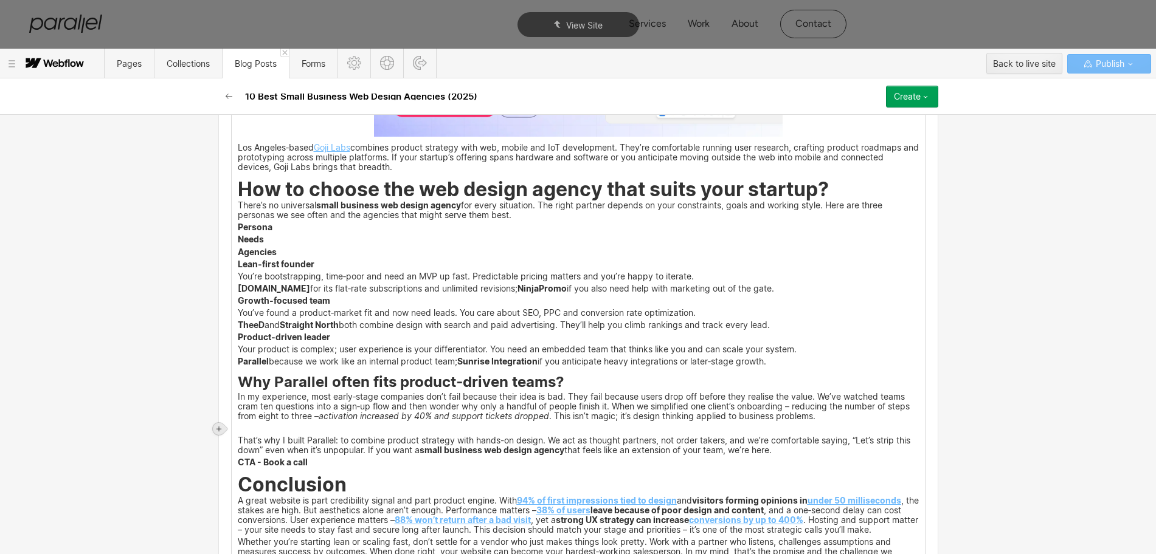
click at [224, 427] on div at bounding box center [219, 429] width 12 height 12
click at [237, 427] on div at bounding box center [241, 428] width 23 height 19
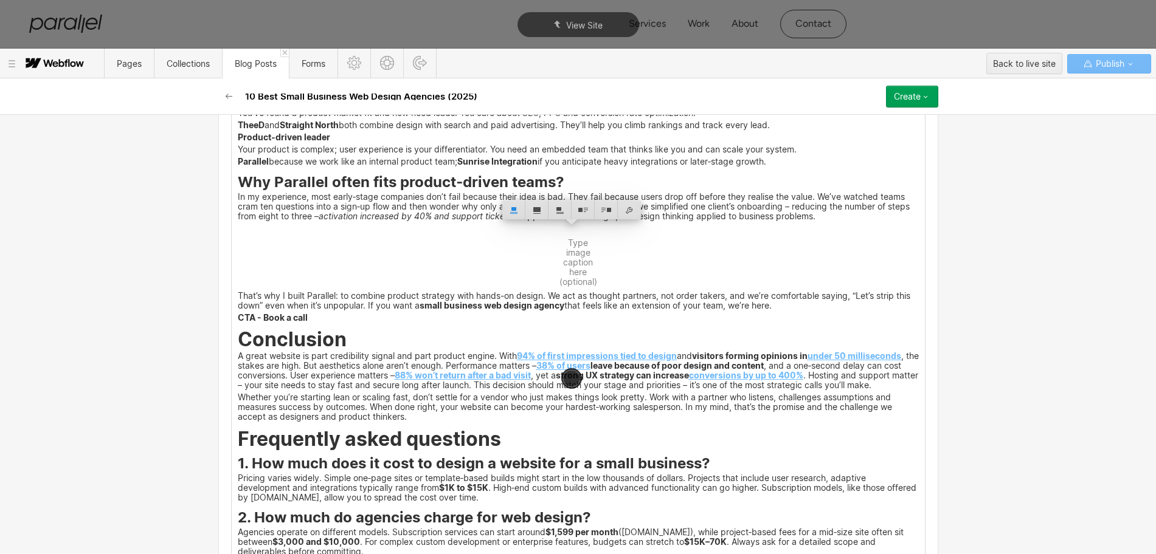
scroll to position [4296, 0]
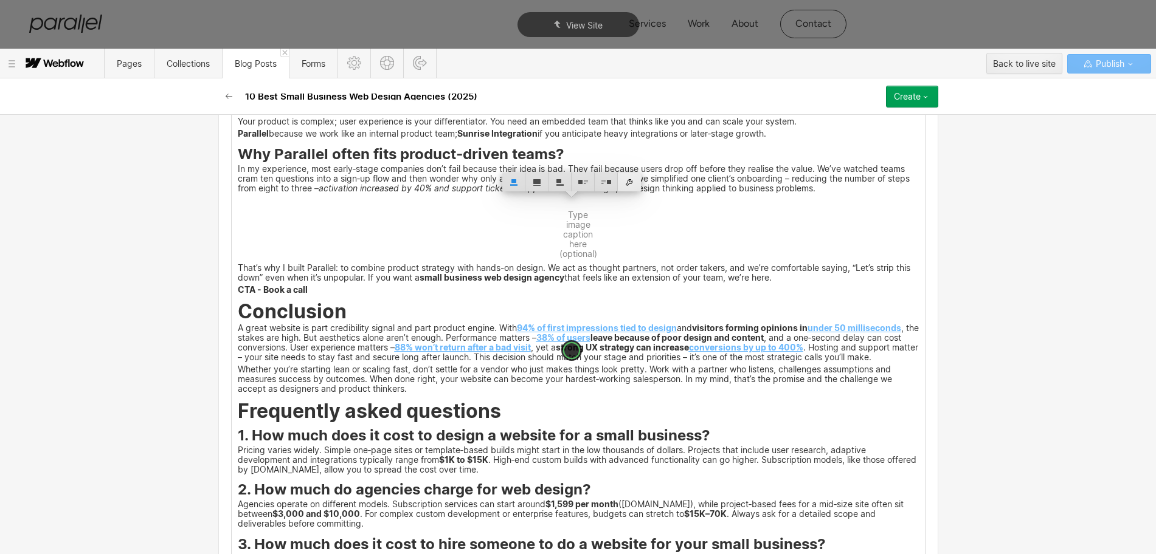
click at [633, 185] on div at bounding box center [629, 182] width 23 height 19
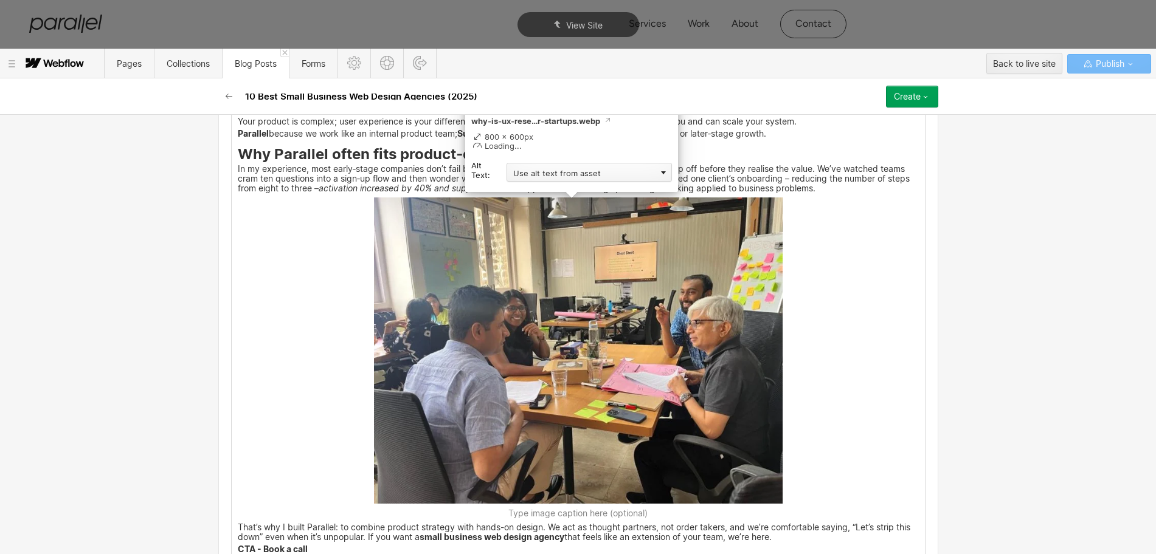
click at [540, 174] on div "Use alt text from asset" at bounding box center [588, 172] width 165 height 19
click at [533, 192] on div "Custom description" at bounding box center [588, 189] width 165 height 15
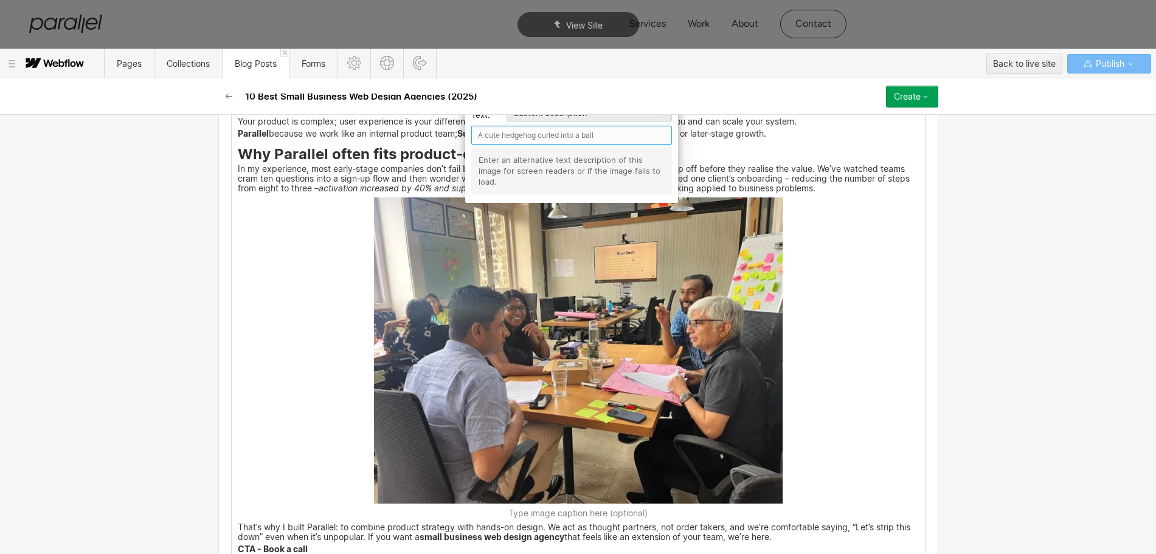
click at [501, 133] on input "text" at bounding box center [571, 135] width 201 height 19
paste input "Why Parallel often fits product‑driven teams?"
type input "Why Parallel often fits product‑driven teams?"
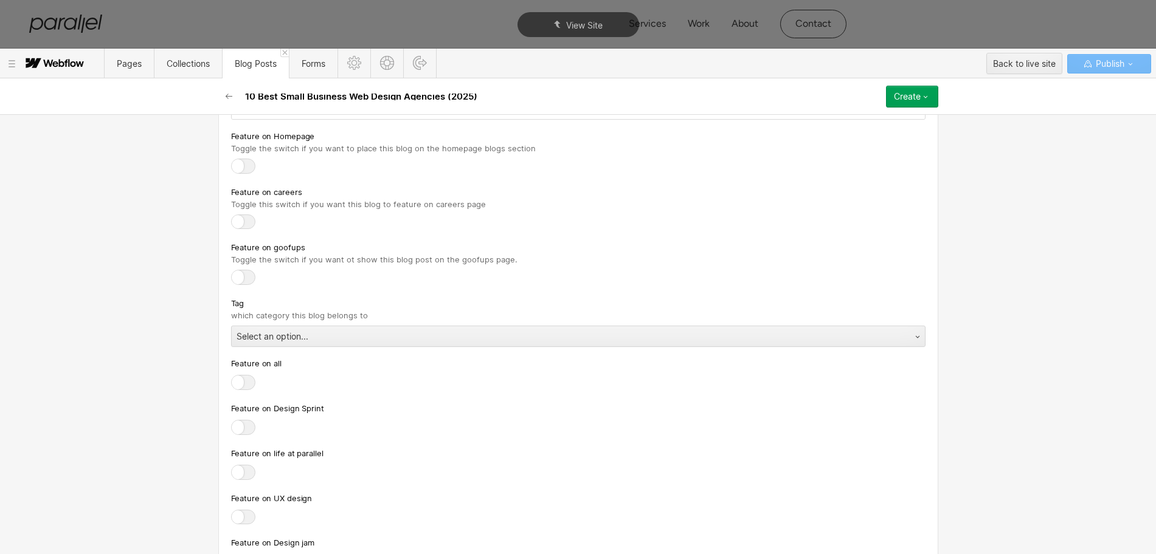
scroll to position [5132, 0]
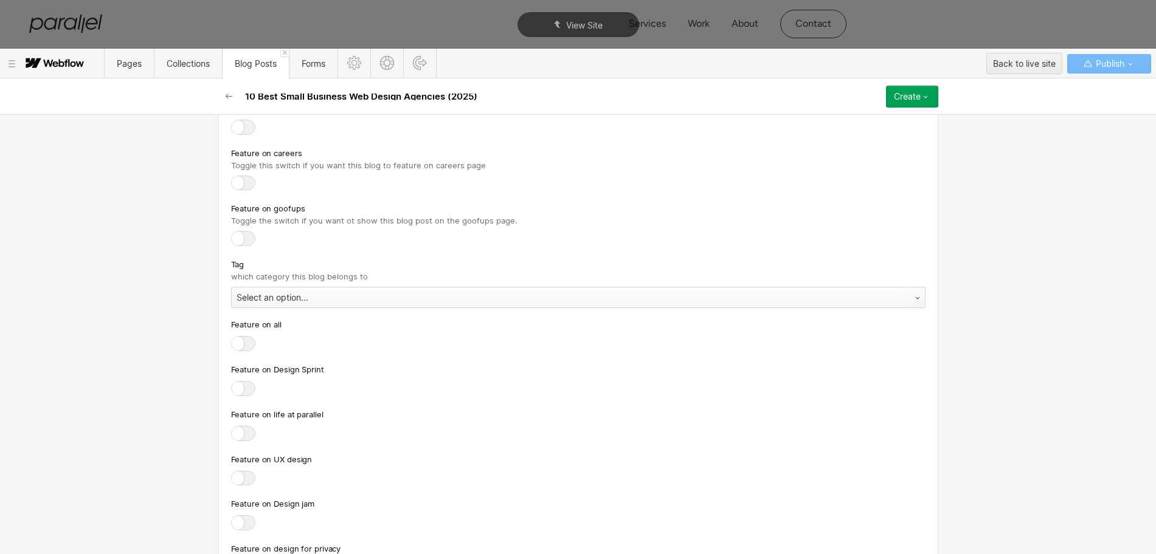
click at [268, 308] on div "Select an option..." at bounding box center [566, 297] width 669 height 19
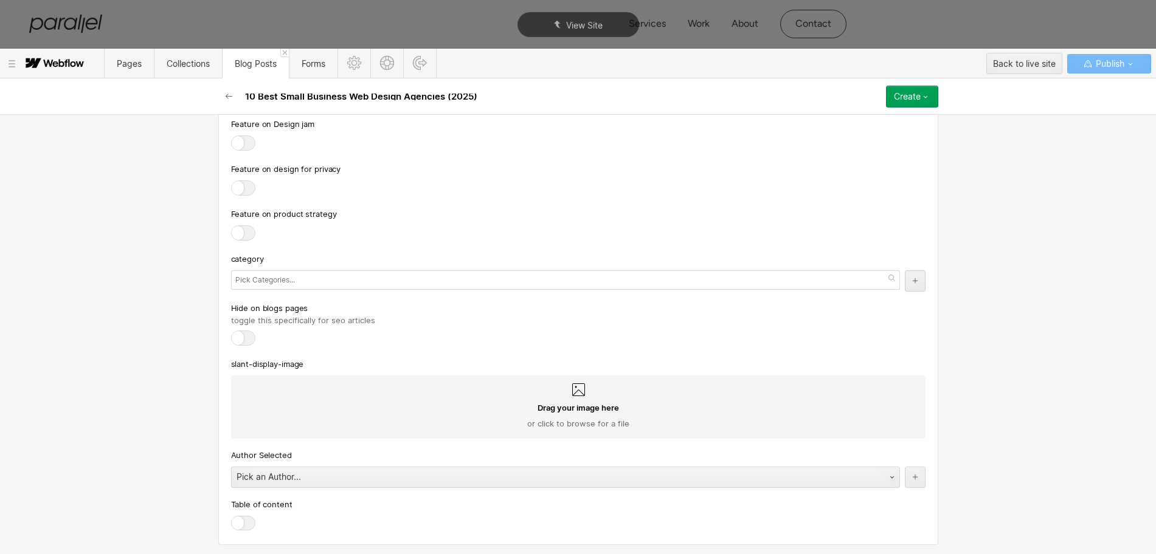
scroll to position [5512, 0]
click at [267, 277] on input "text" at bounding box center [266, 277] width 63 height 17
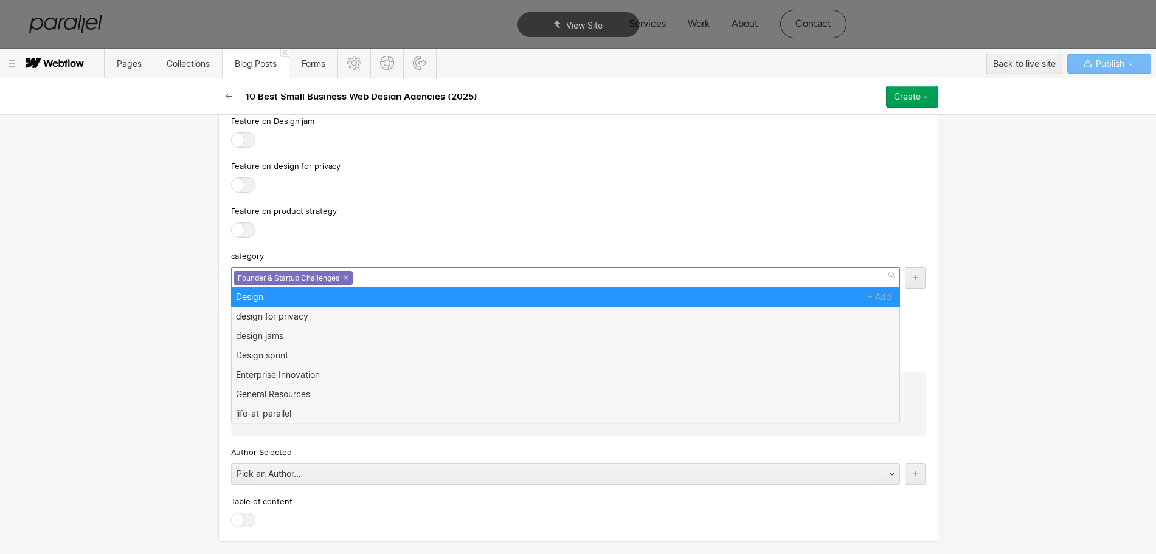
click at [407, 204] on div "Feature on product strategy" at bounding box center [578, 210] width 694 height 13
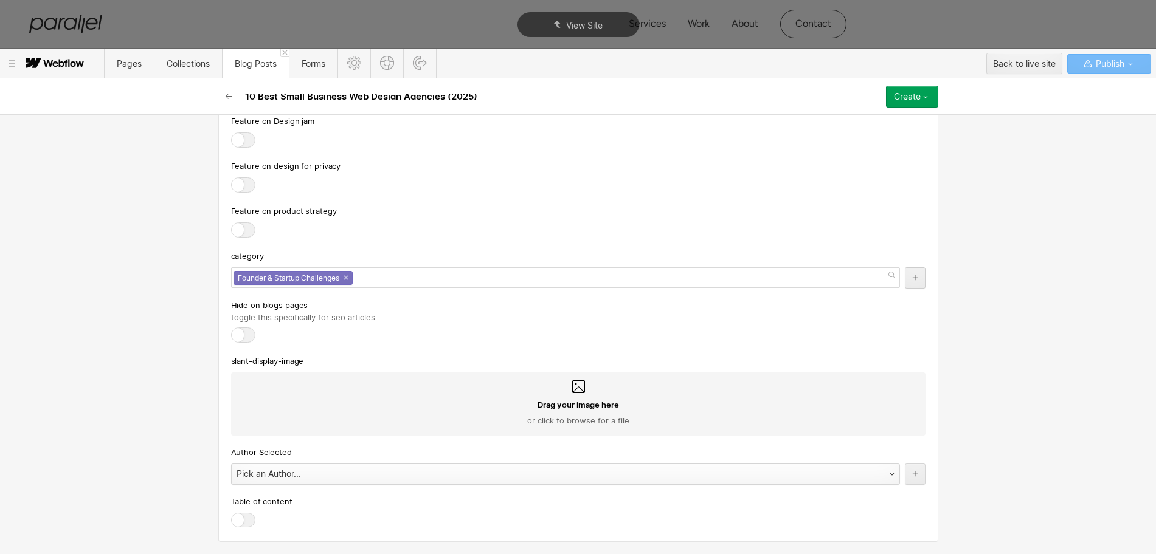
click at [253, 477] on div "Pick an Author..." at bounding box center [553, 473] width 643 height 19
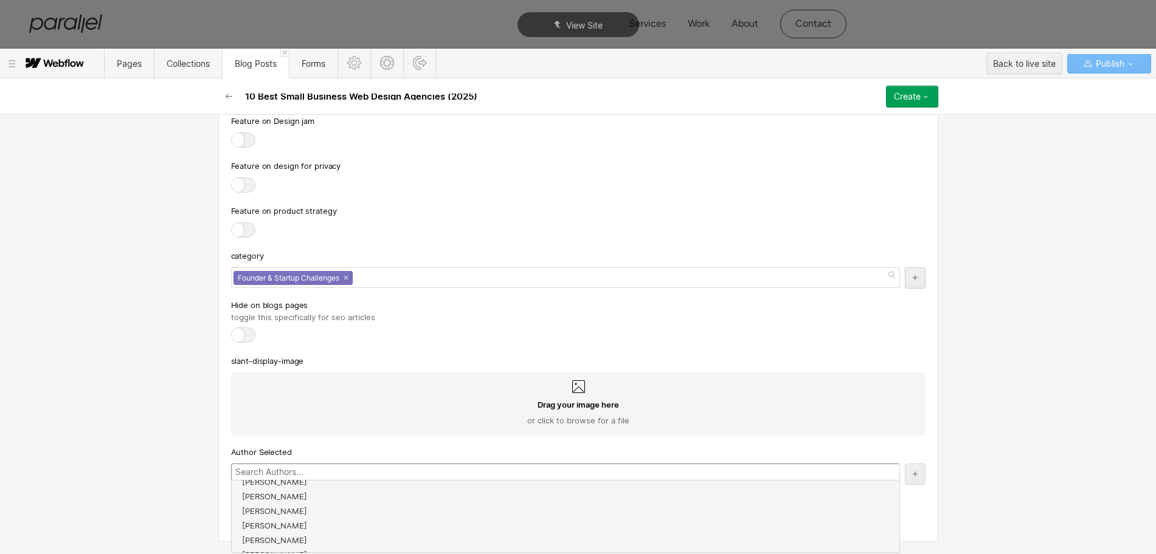
scroll to position [219, 0]
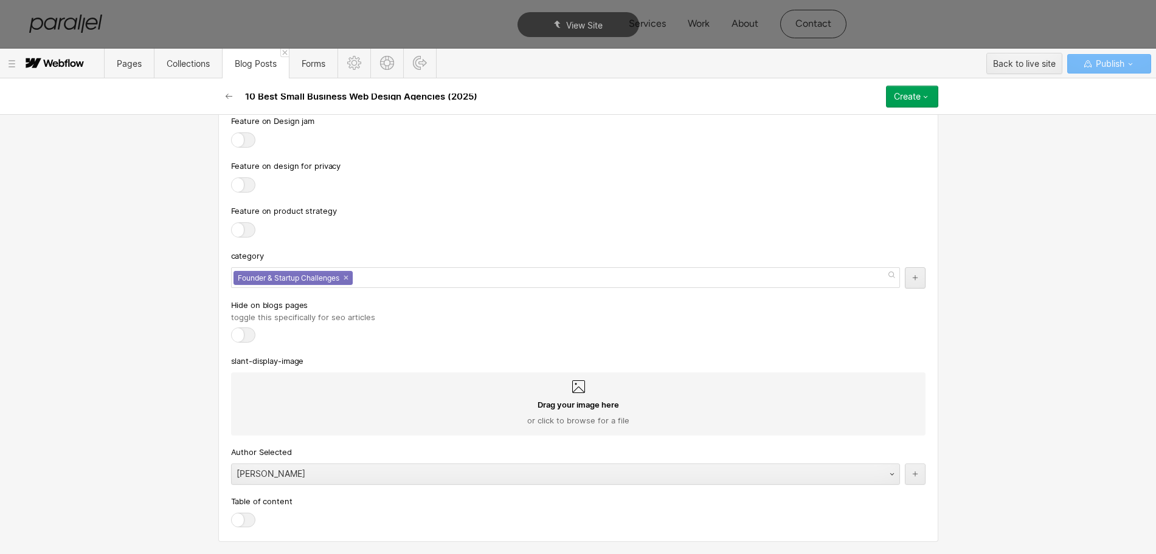
click at [240, 513] on div at bounding box center [243, 520] width 24 height 15
click at [0, 0] on input "checkbox" at bounding box center [0, 0] width 0 height 0
click at [921, 94] on icon "button" at bounding box center [925, 97] width 10 height 10
click at [854, 139] on span "Publish now" at bounding box center [846, 138] width 41 height 12
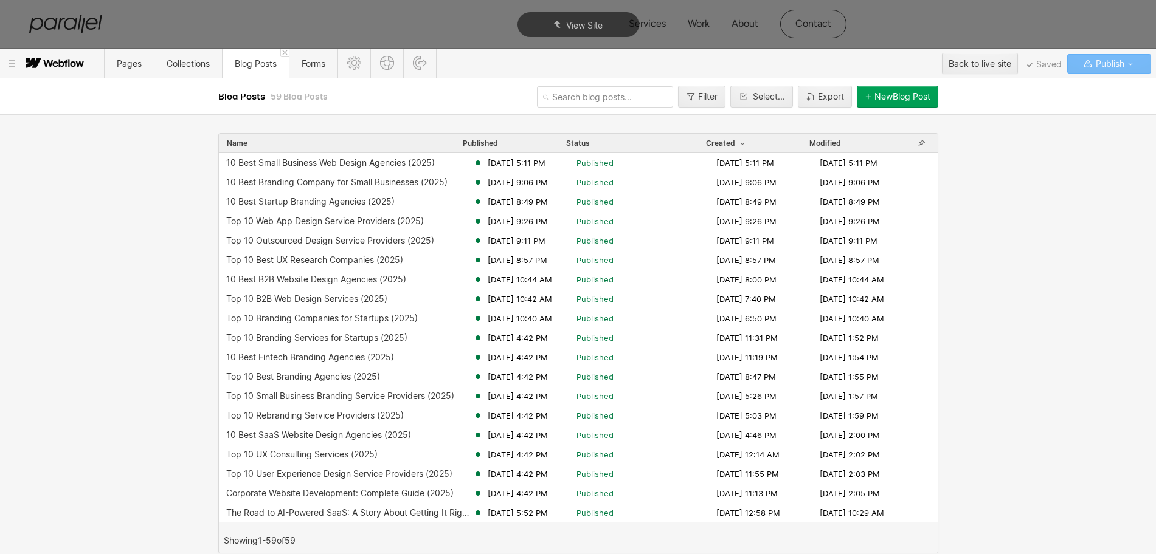
click at [900, 96] on div "New Blog Post" at bounding box center [902, 97] width 56 height 10
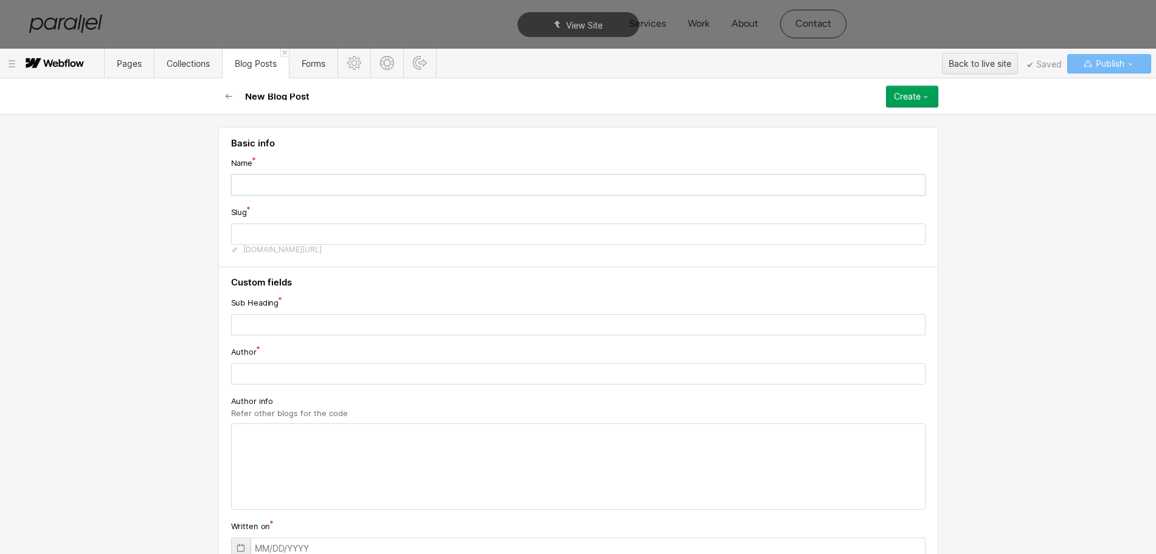
click at [252, 181] on input "text" at bounding box center [578, 184] width 694 height 21
paste input "Top 10 Web Design Companies for Small Businesses (2025)"
type input "Top 10 Web Design Companies for Small Businesses (2025)"
type input "top-10-web-design-companies-for-small-businesses-2025"
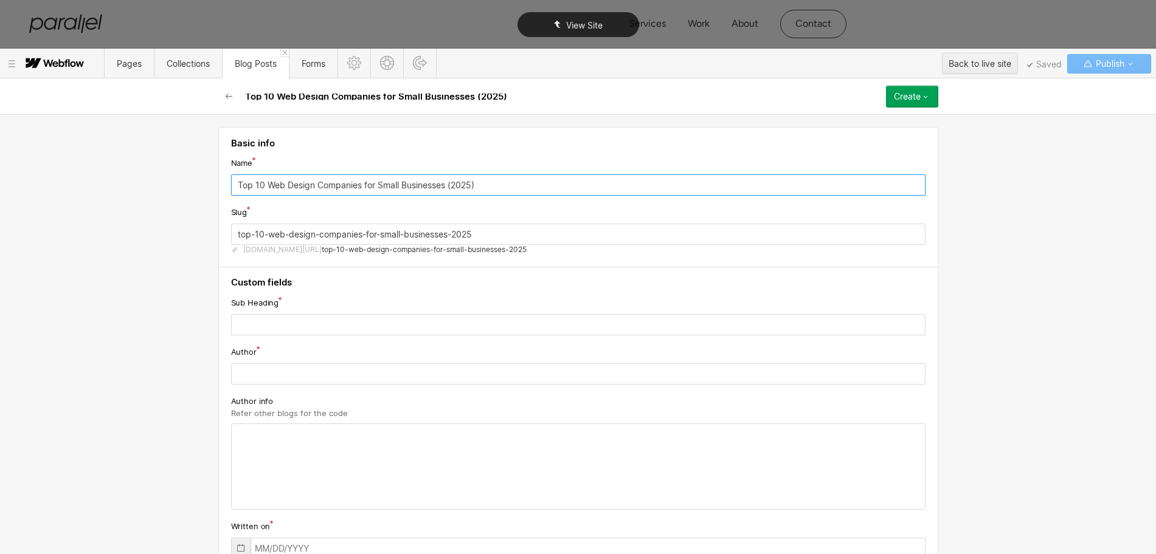
type input "Top 10 Web Design Companies for Small Businesses (2025)"
click at [287, 237] on input "top-10-web-design-companies-for-small-businesses-2025" at bounding box center [578, 234] width 694 height 21
paste input "best-web-design-companies-small-businesses"
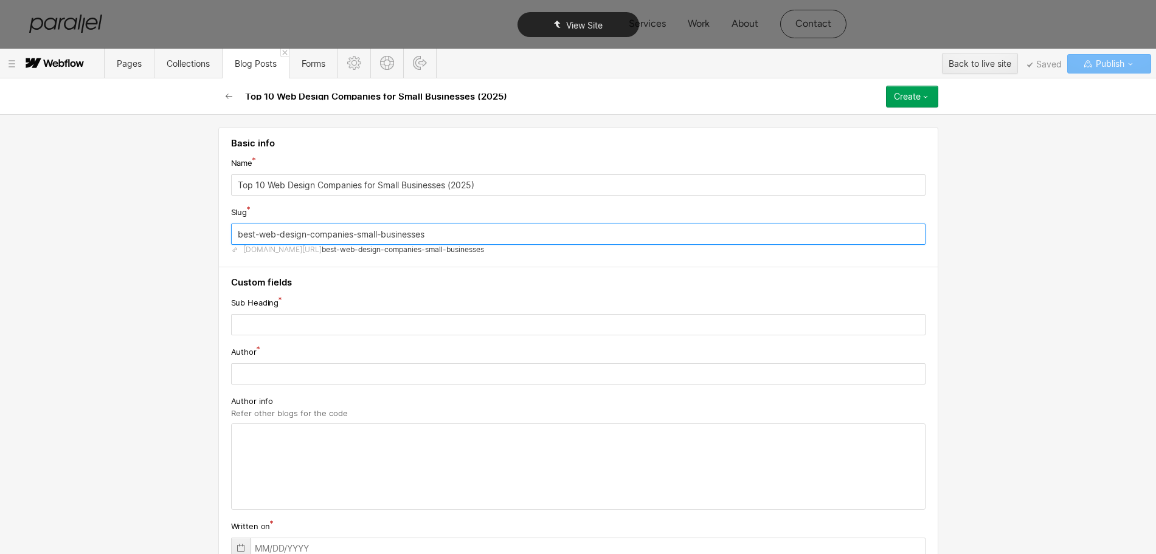
type input "best-web-design-companies-small-businesses"
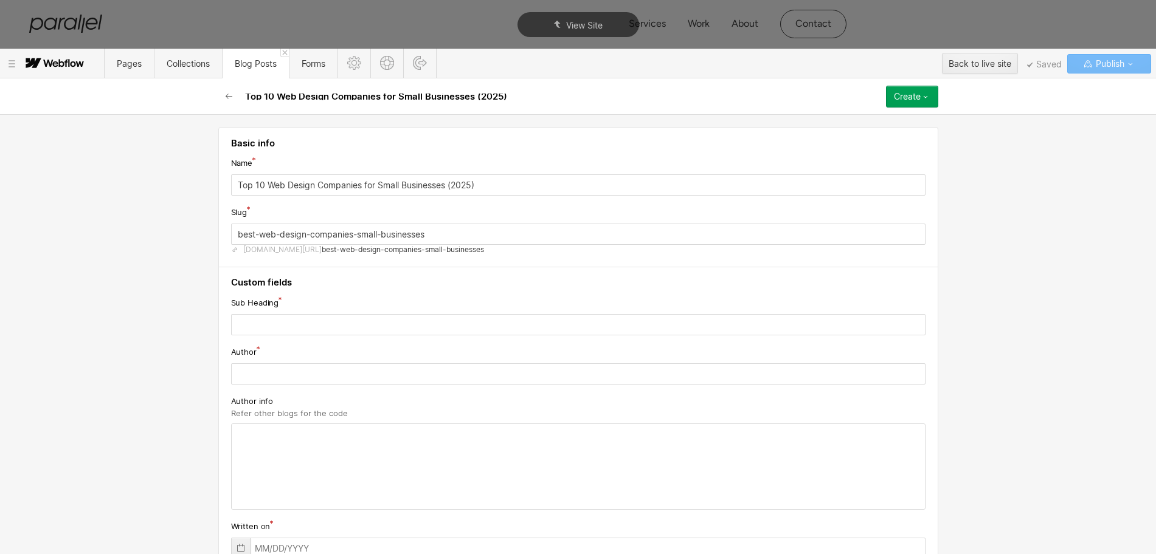
click at [289, 324] on input "text" at bounding box center [578, 324] width 694 height 21
paste input "Discover the best web design companies for small businesses offering custom web…"
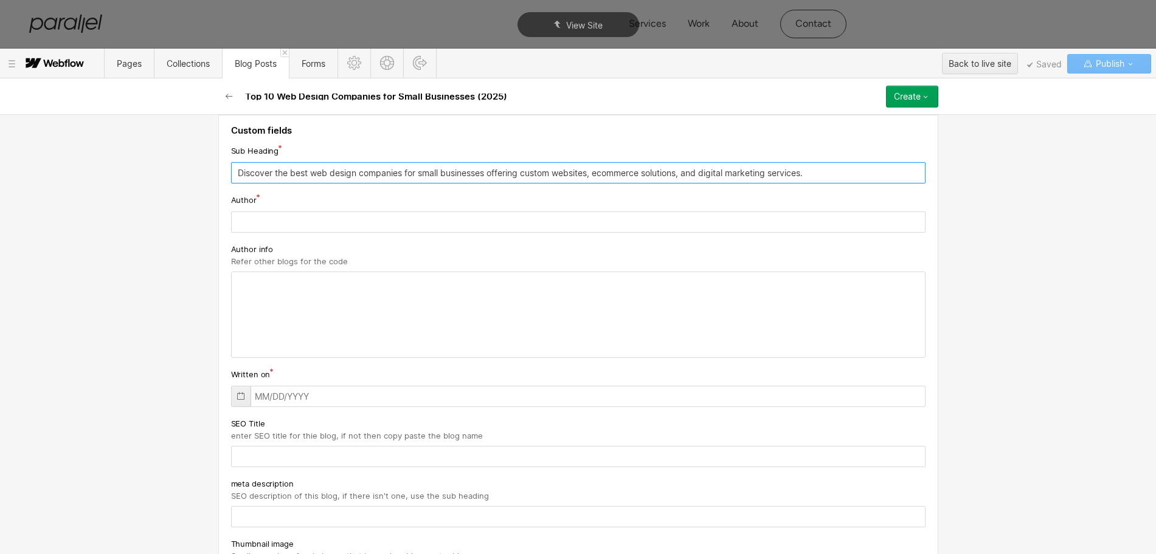
scroll to position [228, 0]
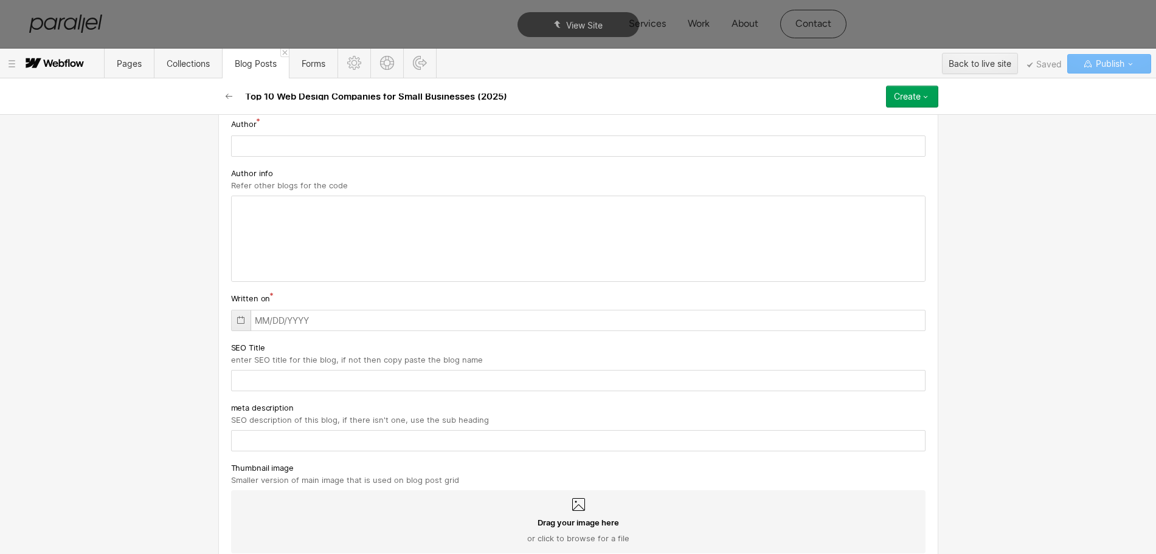
type input "Discover the best web design companies for small businesses offering custom web…"
click at [269, 435] on input "text" at bounding box center [578, 440] width 694 height 21
paste input "Discover the best web design companies for small businesses offering custom web…"
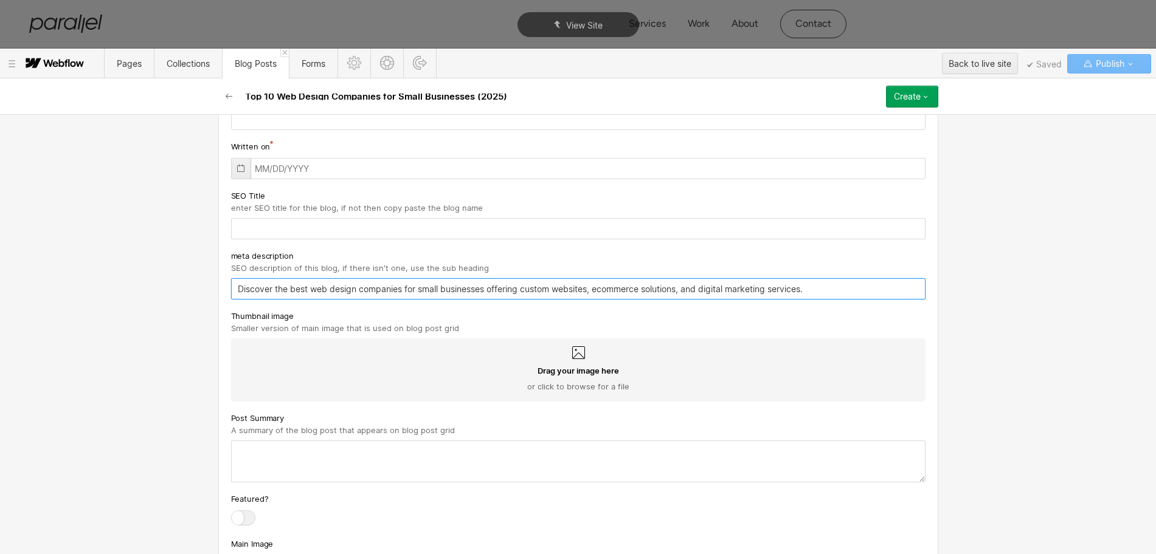
type input "Discover the best web design companies for small businesses offering custom web…"
click at [267, 461] on textarea at bounding box center [578, 462] width 694 height 42
paste textarea "Discover the best web design companies for small businesses offering custom web…"
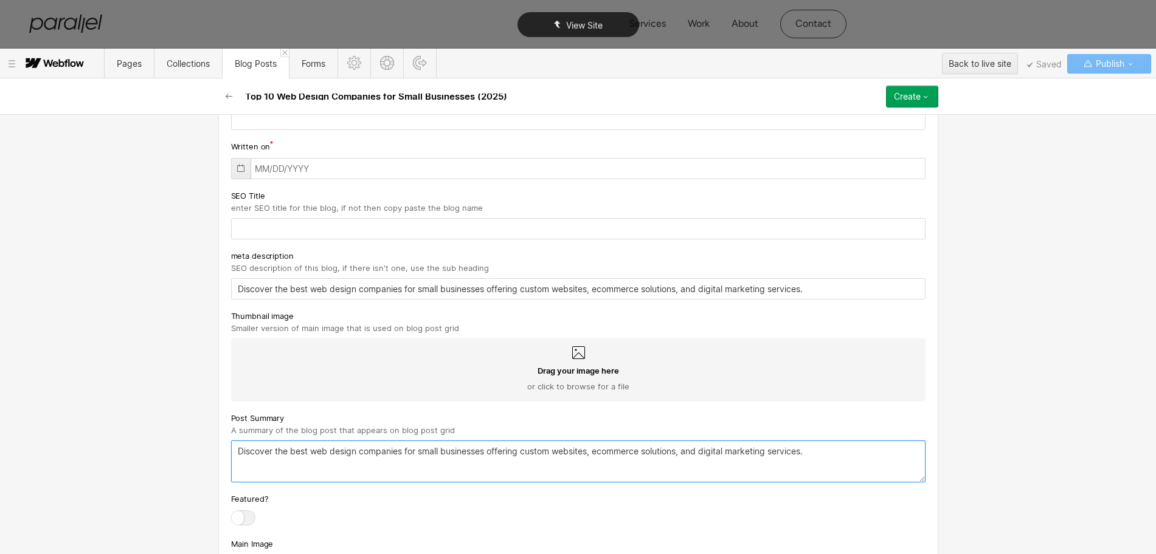
type textarea "Discover the best web design companies for small businesses offering custom web…"
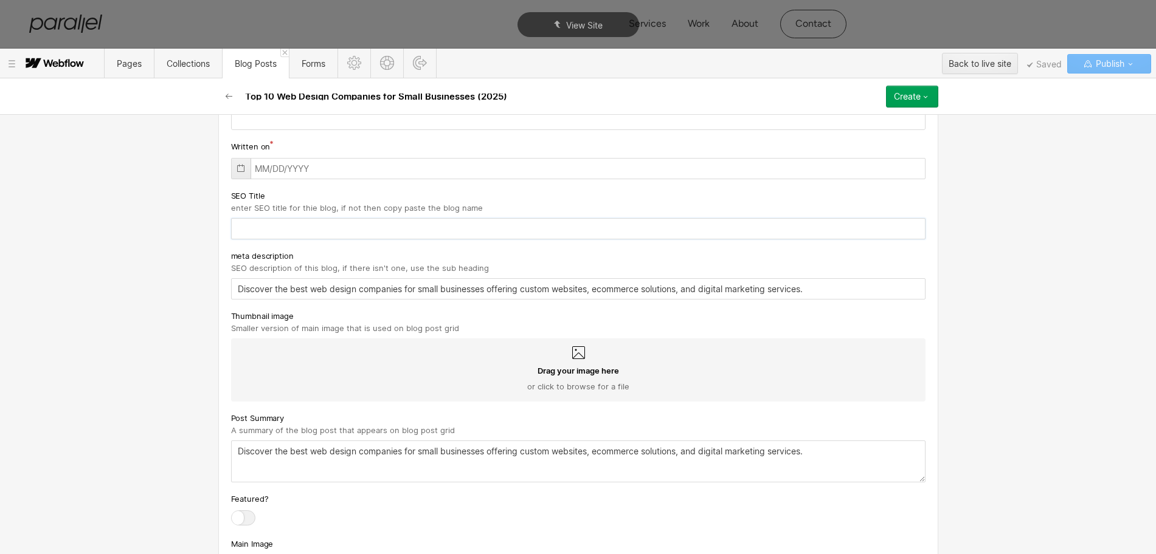
click at [247, 220] on input "text" at bounding box center [578, 228] width 694 height 21
paste input "Top 10 Web Design Companies for Small Businesses (2025)"
type input "Top 10 Web Design Companies for Small Businesses (2025)"
click at [238, 170] on icon at bounding box center [241, 169] width 10 height 10
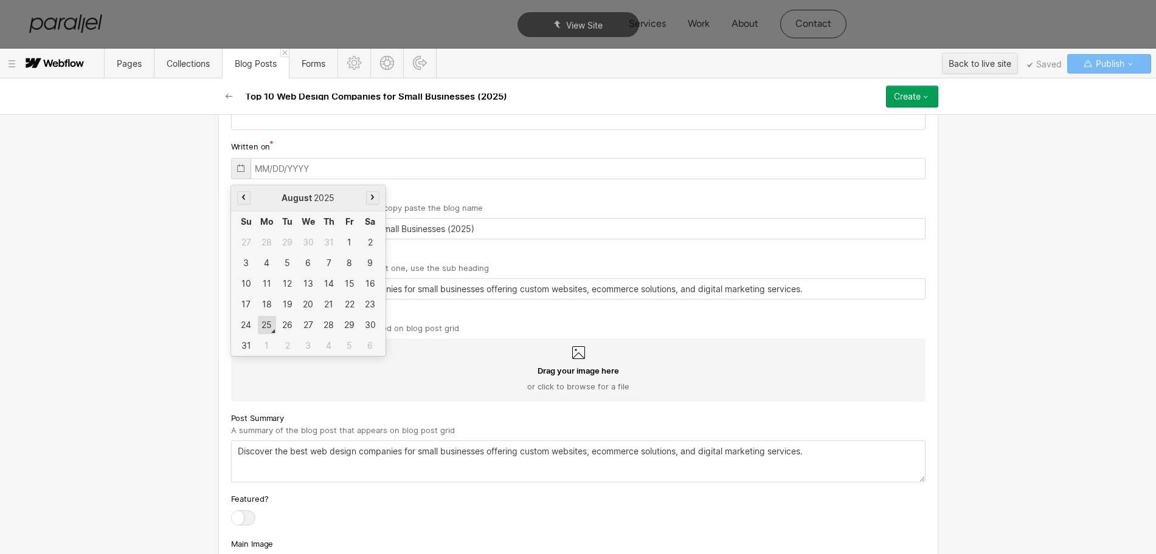
click at [269, 321] on div "25" at bounding box center [267, 325] width 18 height 18
type input "[DATE]"
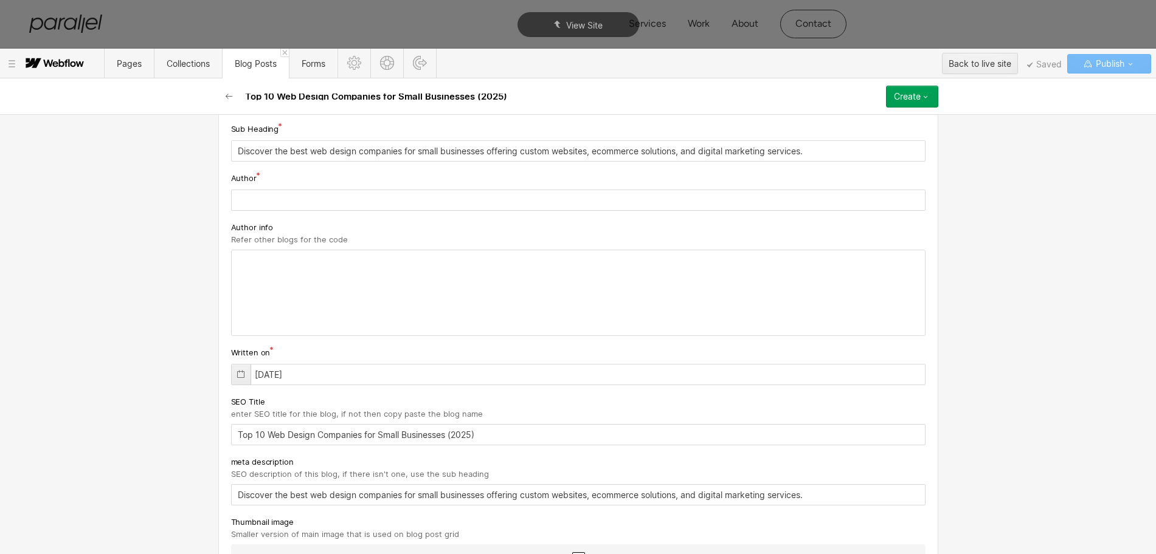
scroll to position [152, 0]
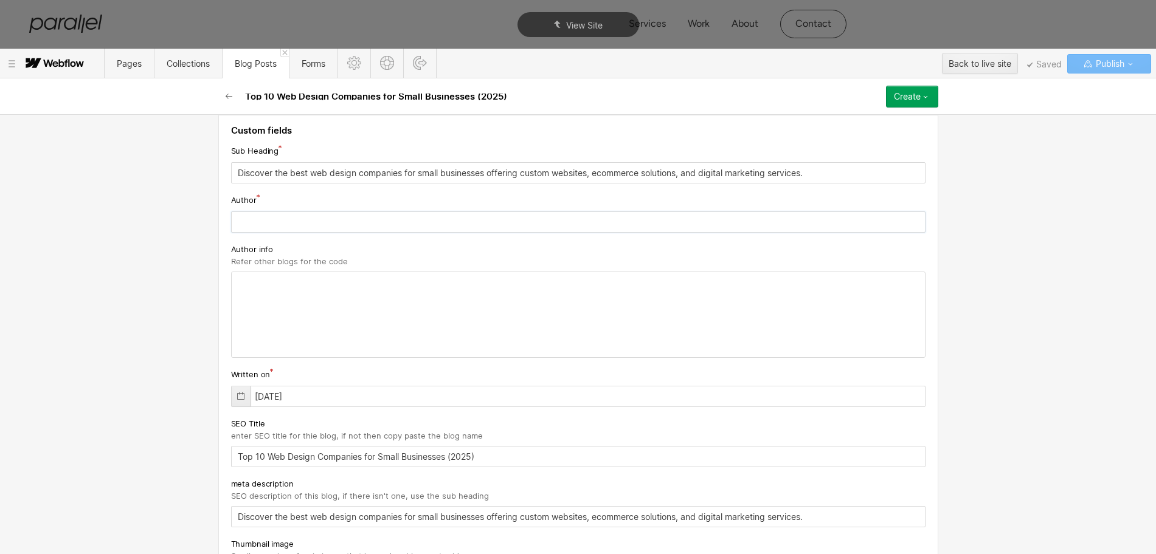
click at [252, 223] on input "text" at bounding box center [578, 222] width 694 height 21
paste input "[PERSON_NAME]"
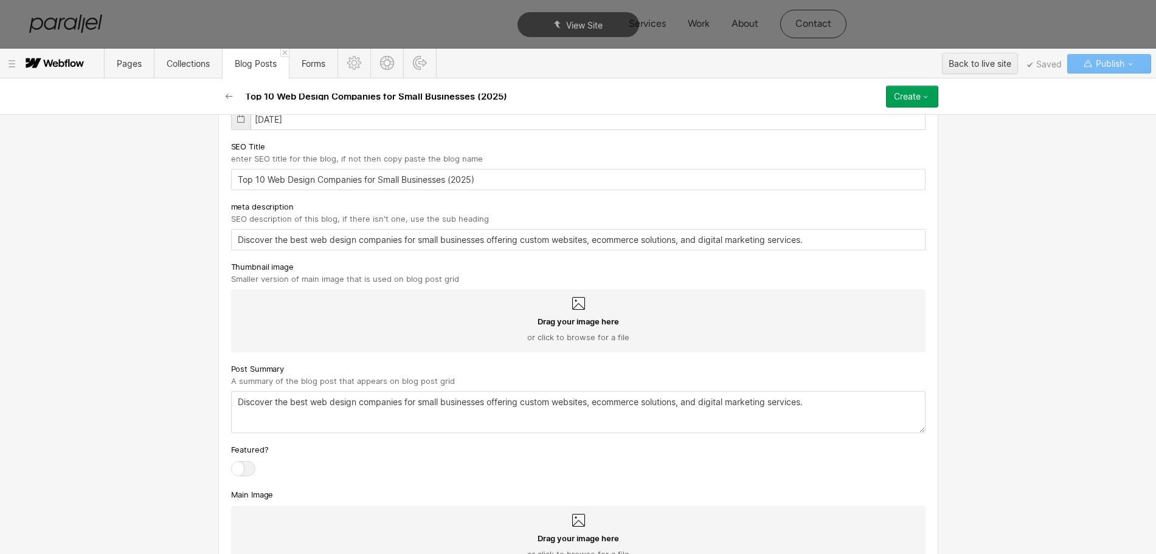
scroll to position [456, 0]
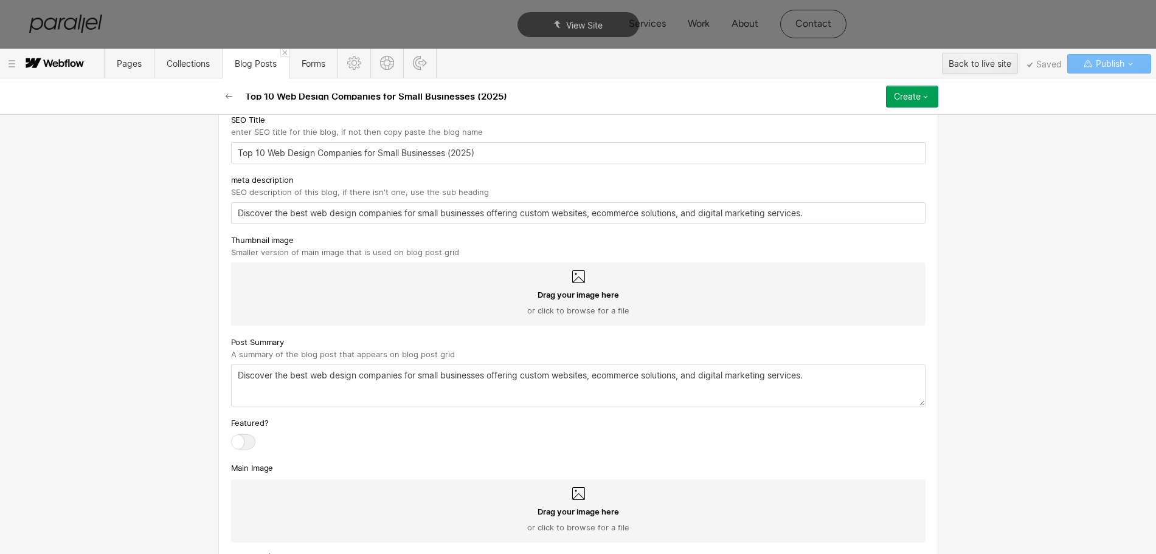
type input "[PERSON_NAME]"
click at [571, 282] on icon at bounding box center [578, 277] width 15 height 15
click at [0, 0] on input "Drag your image here or click to browse for a file" at bounding box center [0, 0] width 0 height 0
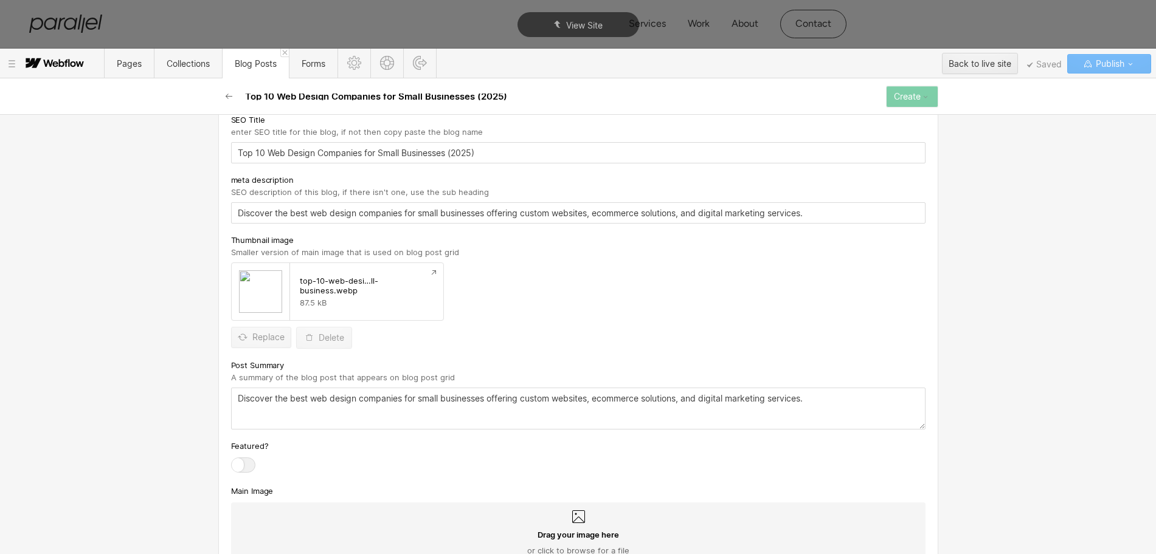
scroll to position [608, 0]
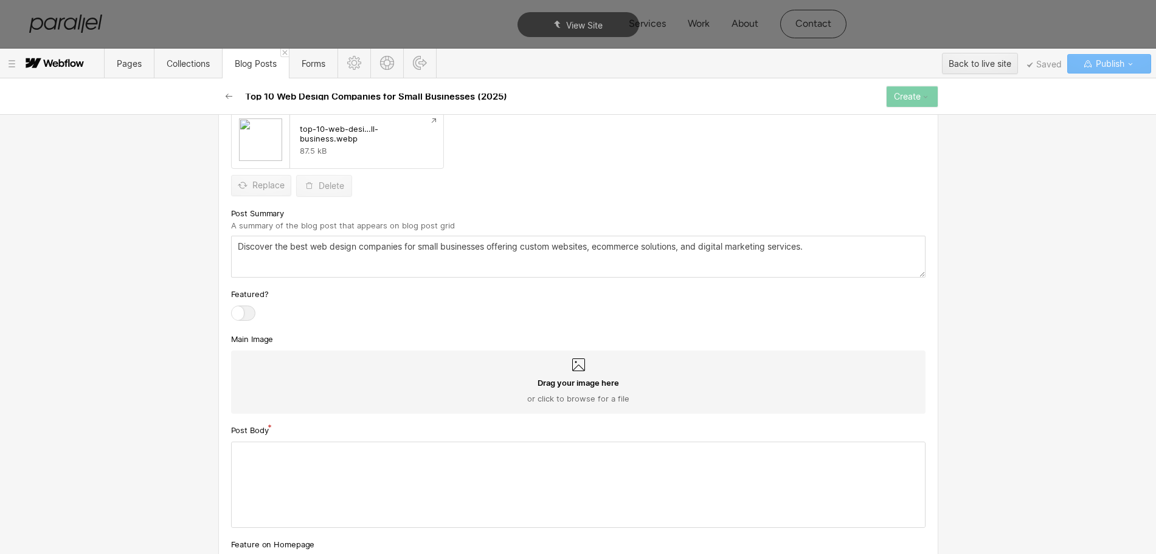
click at [579, 370] on div "Drag your image here or click to browse for a file" at bounding box center [578, 382] width 694 height 63
click at [0, 0] on input "Drag your image here or click to browse for a file" at bounding box center [0, 0] width 0 height 0
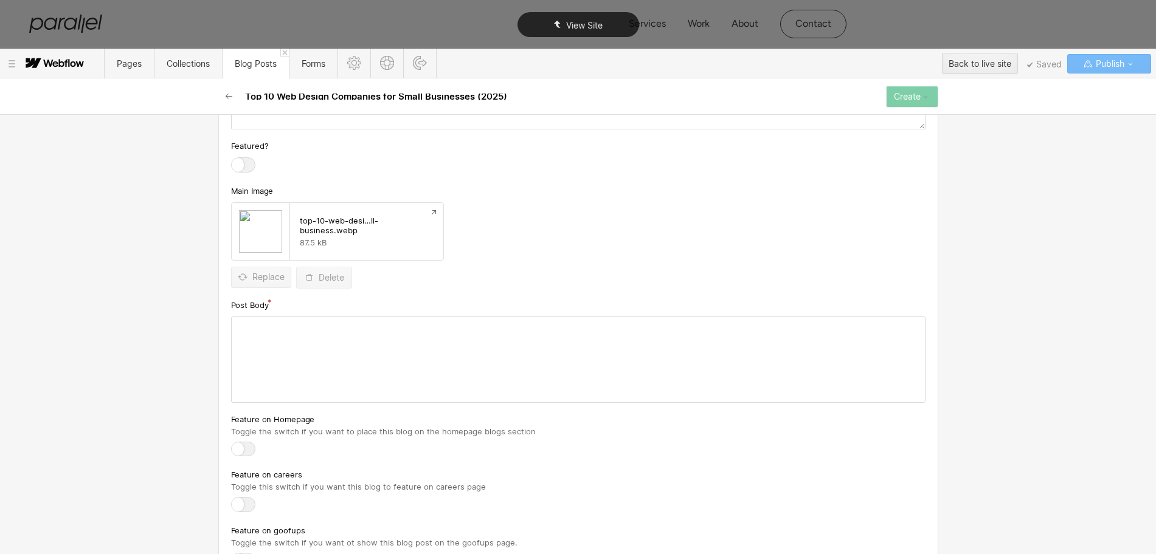
scroll to position [760, 0]
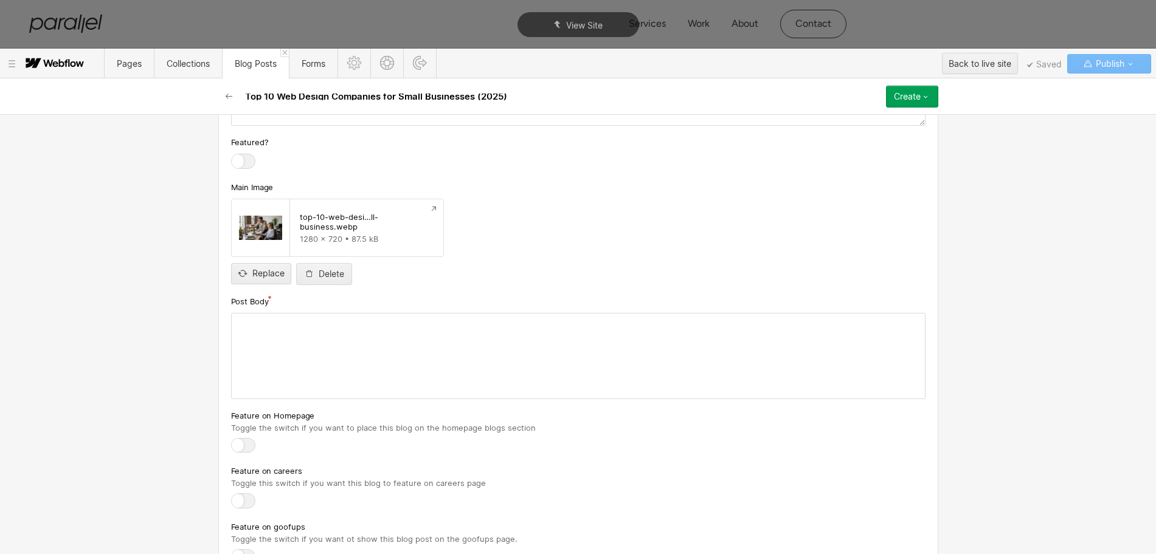
click at [296, 345] on div at bounding box center [578, 356] width 693 height 85
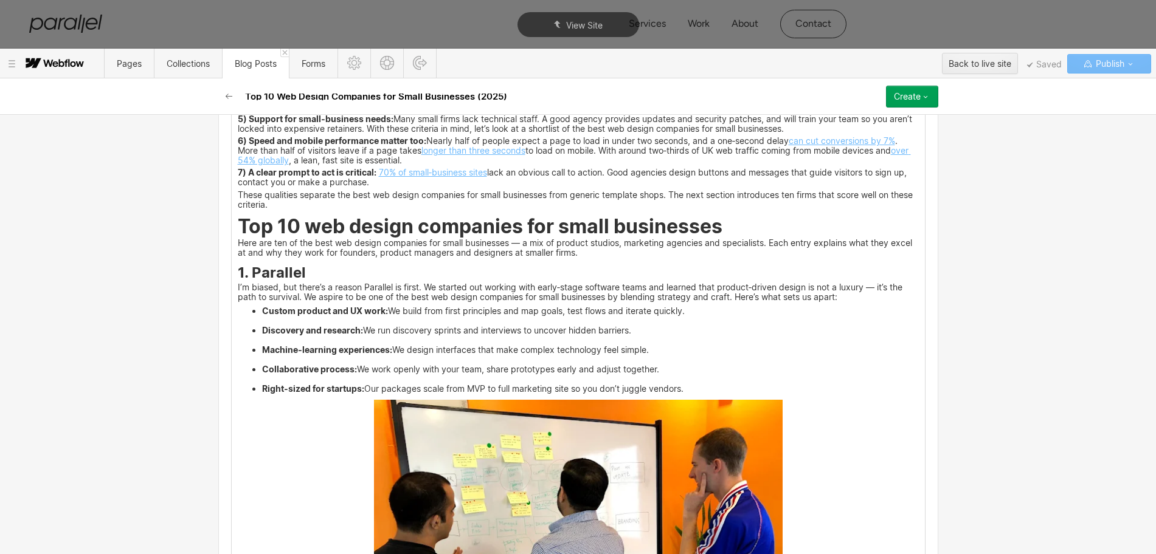
scroll to position [1216, 0]
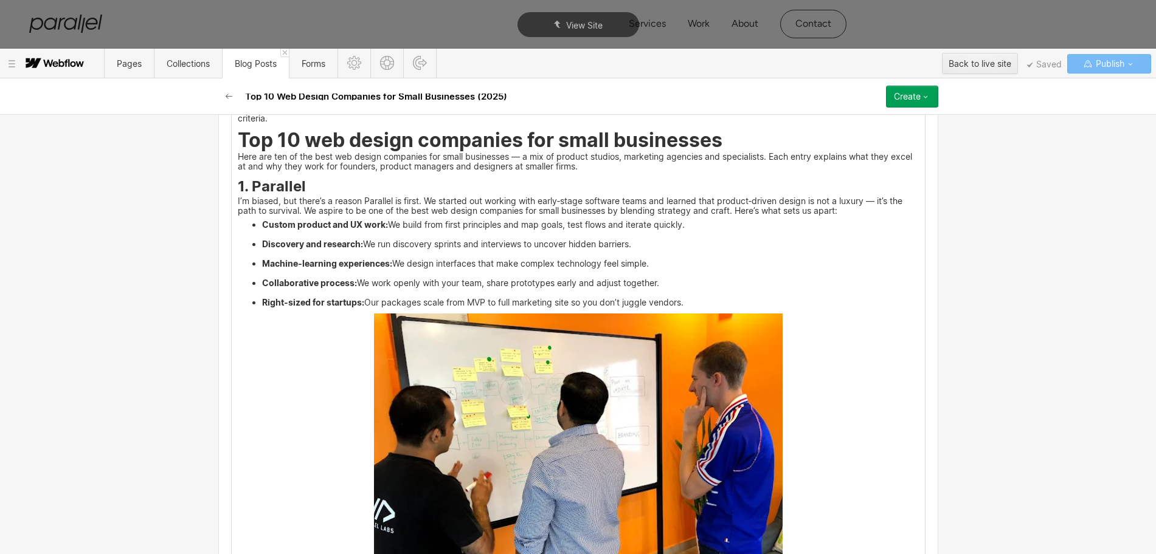
click at [557, 422] on img at bounding box center [578, 467] width 409 height 306
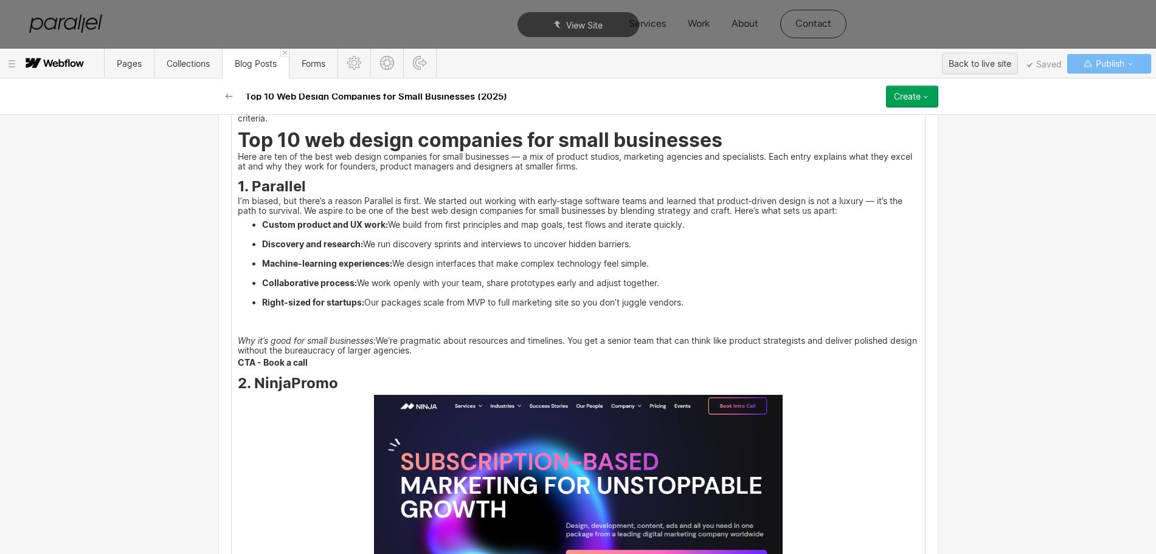
click at [238, 334] on p "‍" at bounding box center [578, 330] width 681 height 8
click at [221, 336] on icon at bounding box center [218, 339] width 7 height 7
click at [239, 340] on div at bounding box center [241, 339] width 23 height 19
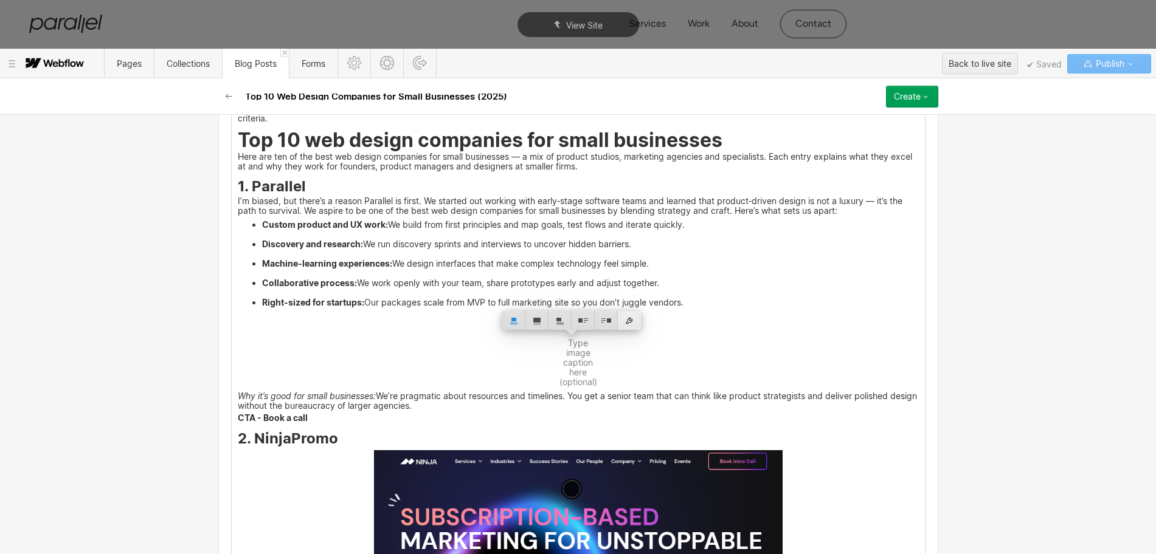
click at [627, 320] on div at bounding box center [629, 320] width 23 height 19
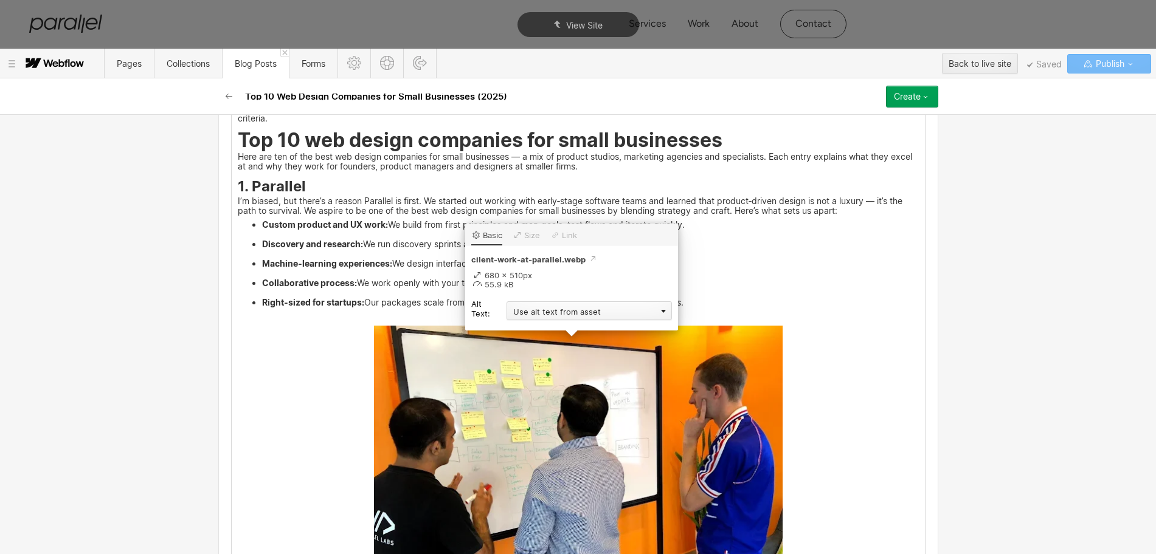
click at [547, 318] on div "Use alt text from asset" at bounding box center [588, 311] width 165 height 19
click at [525, 328] on div "Custom description" at bounding box center [588, 328] width 165 height 15
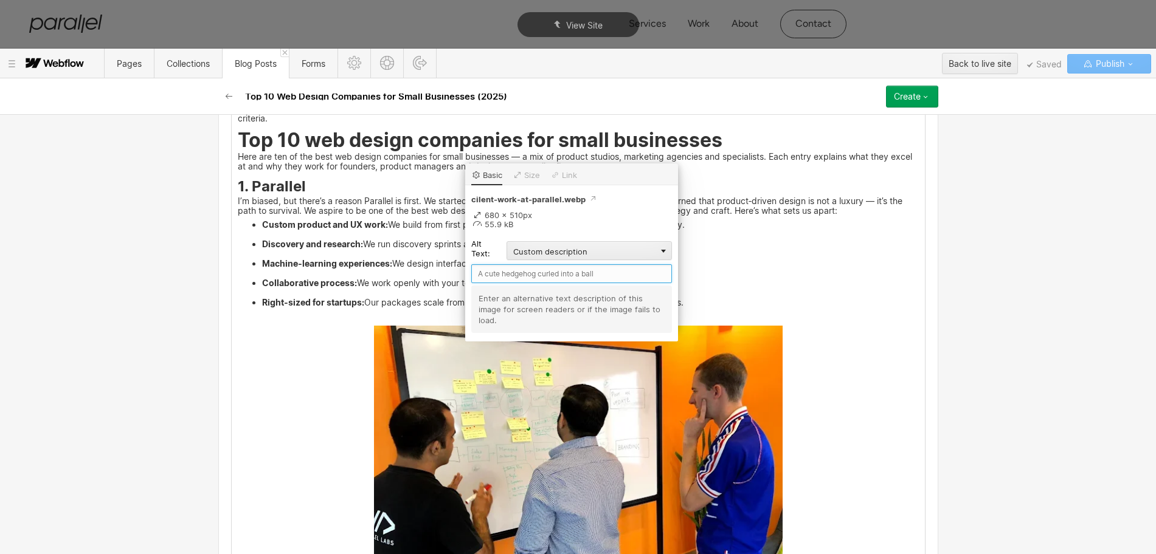
click at [497, 269] on input "text" at bounding box center [571, 273] width 201 height 19
type input "Parallel"
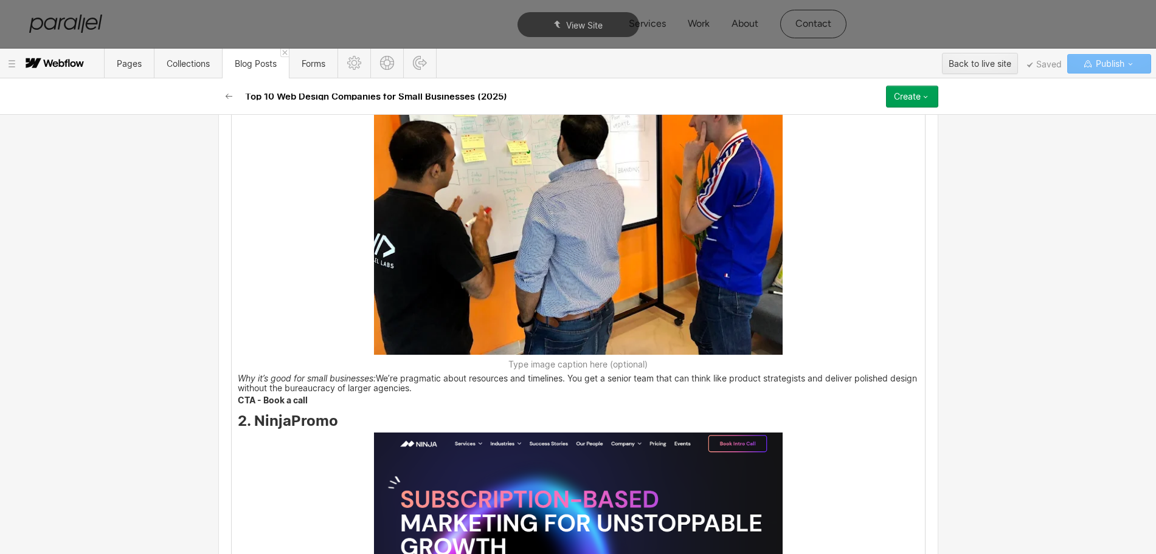
scroll to position [1520, 0]
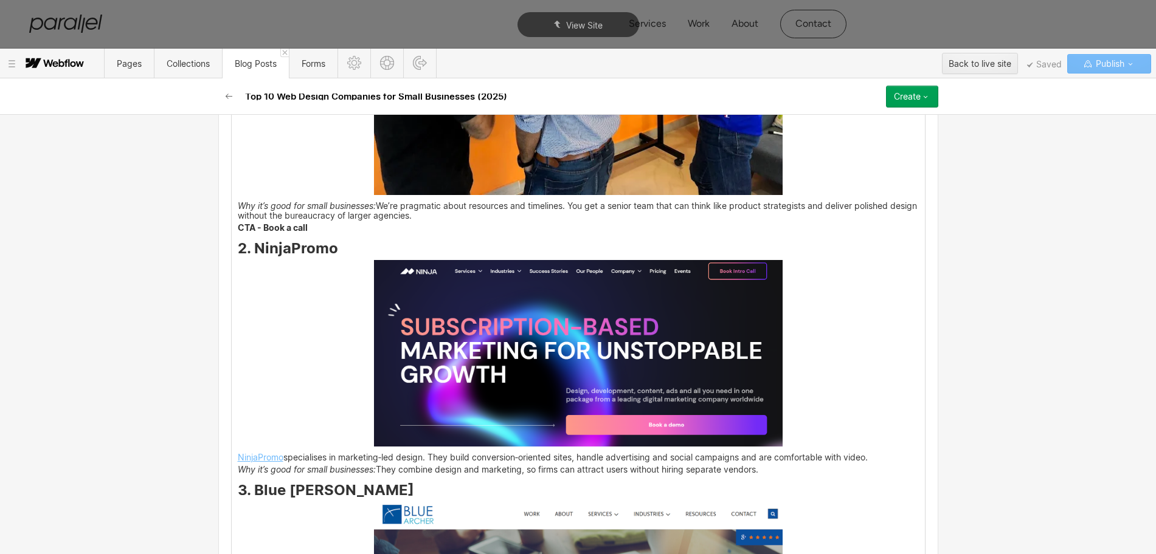
scroll to position [1672, 0]
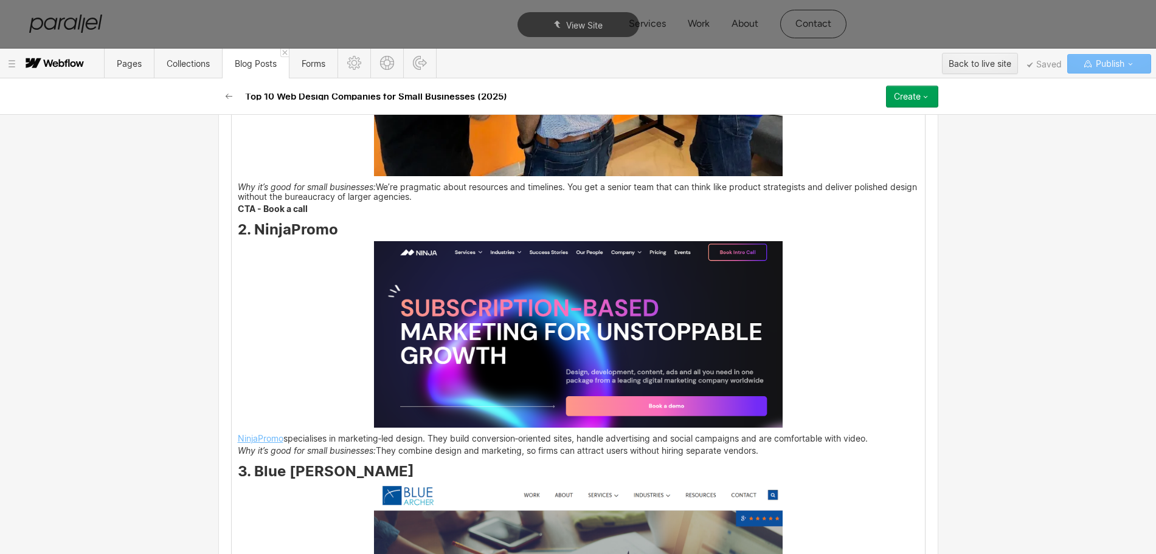
click at [528, 374] on img at bounding box center [578, 334] width 409 height 187
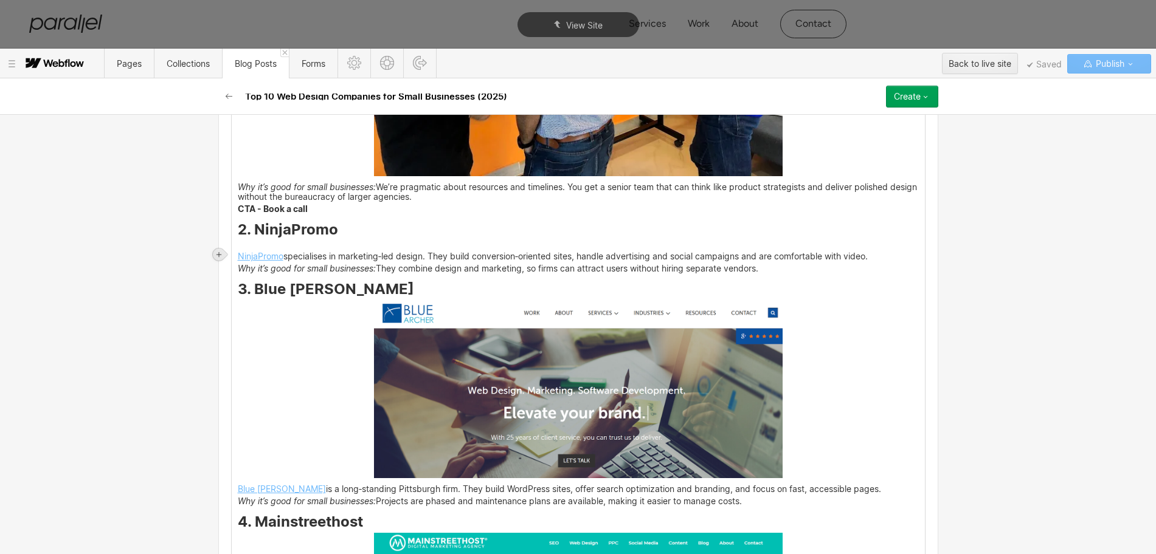
click at [218, 251] on icon at bounding box center [218, 254] width 7 height 7
click at [238, 254] on div at bounding box center [241, 254] width 23 height 19
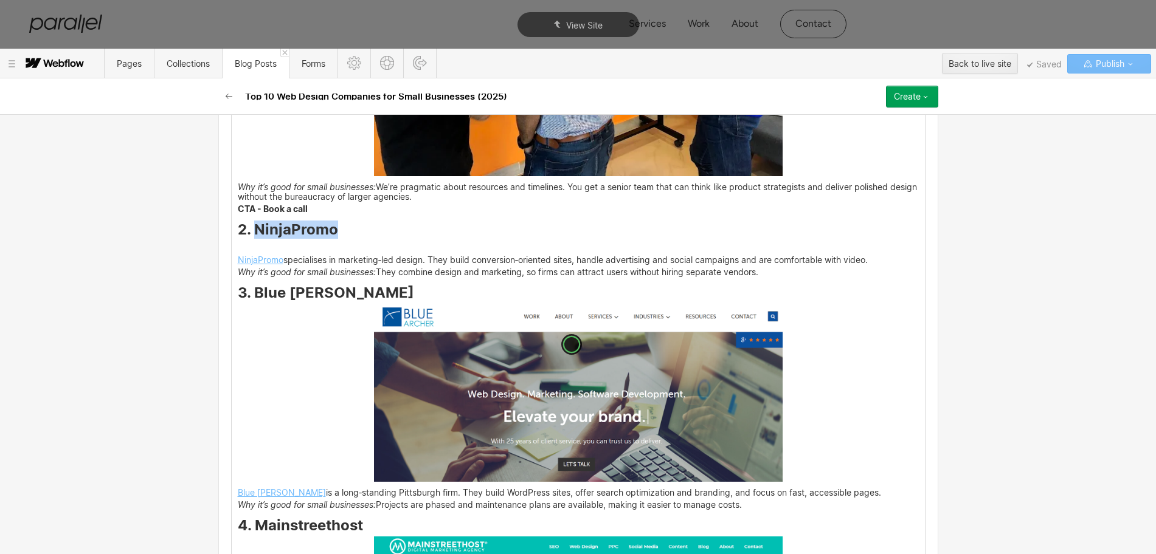
drag, startPoint x: 247, startPoint y: 240, endPoint x: 333, endPoint y: 242, distance: 86.4
click at [333, 239] on h3 "2. NinjaPromo" at bounding box center [578, 231] width 681 height 15
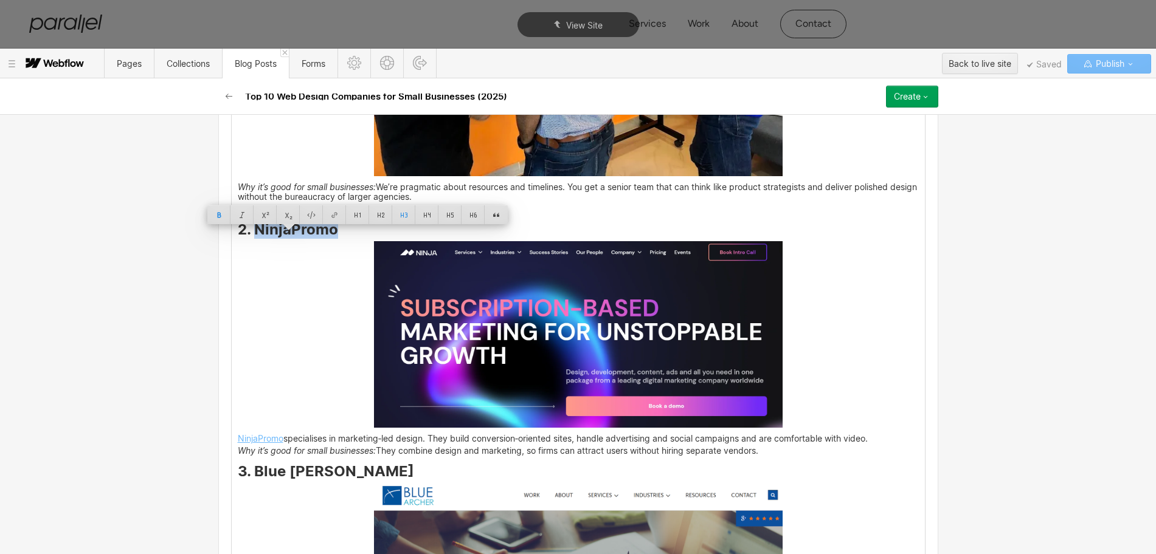
click at [608, 319] on img at bounding box center [578, 334] width 409 height 187
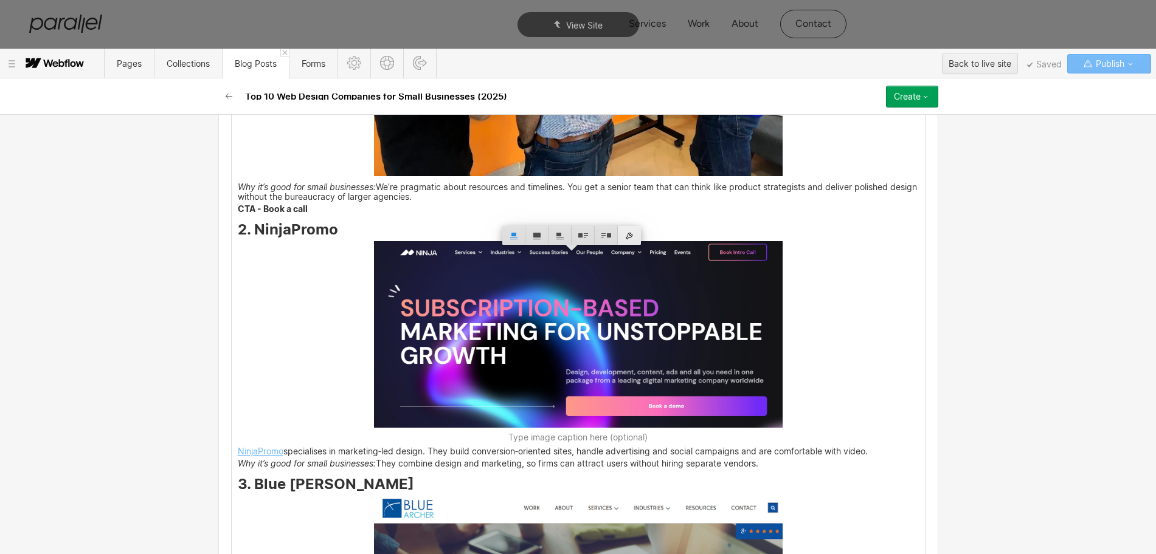
click at [630, 232] on div at bounding box center [629, 235] width 23 height 19
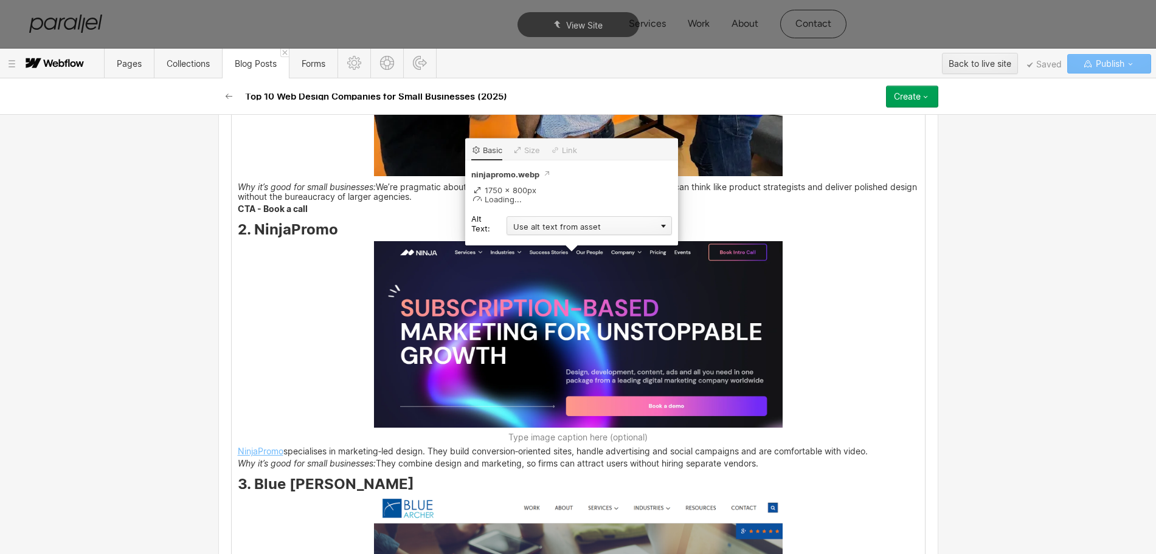
click at [541, 227] on div "Use alt text from asset" at bounding box center [588, 225] width 165 height 19
click at [535, 239] on div "Custom description" at bounding box center [588, 243] width 165 height 15
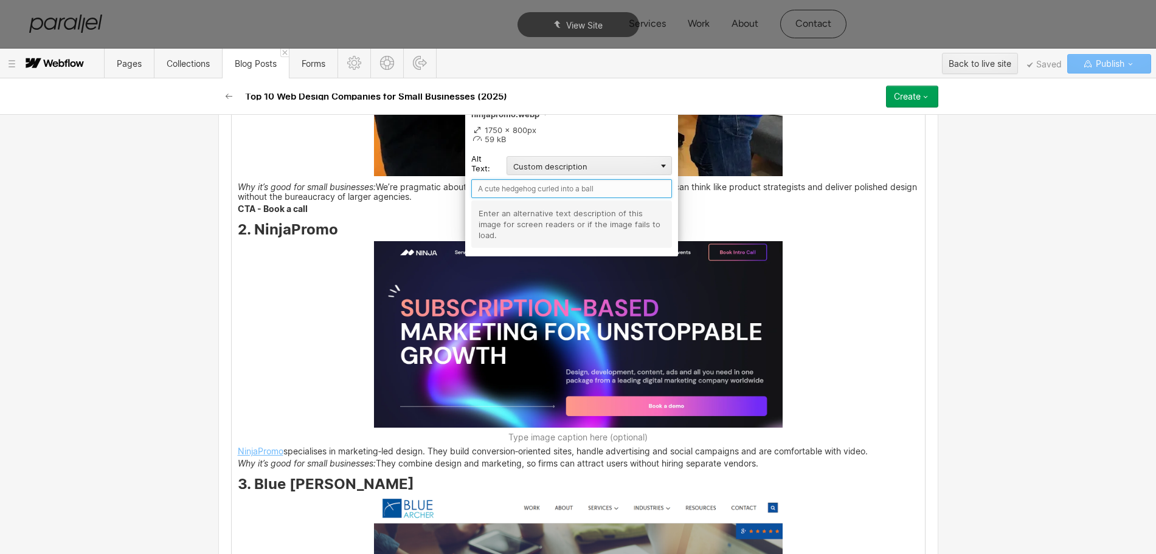
click at [506, 181] on input "text" at bounding box center [571, 188] width 201 height 19
paste input "NinjaPromo"
type input "NinjaPromo"
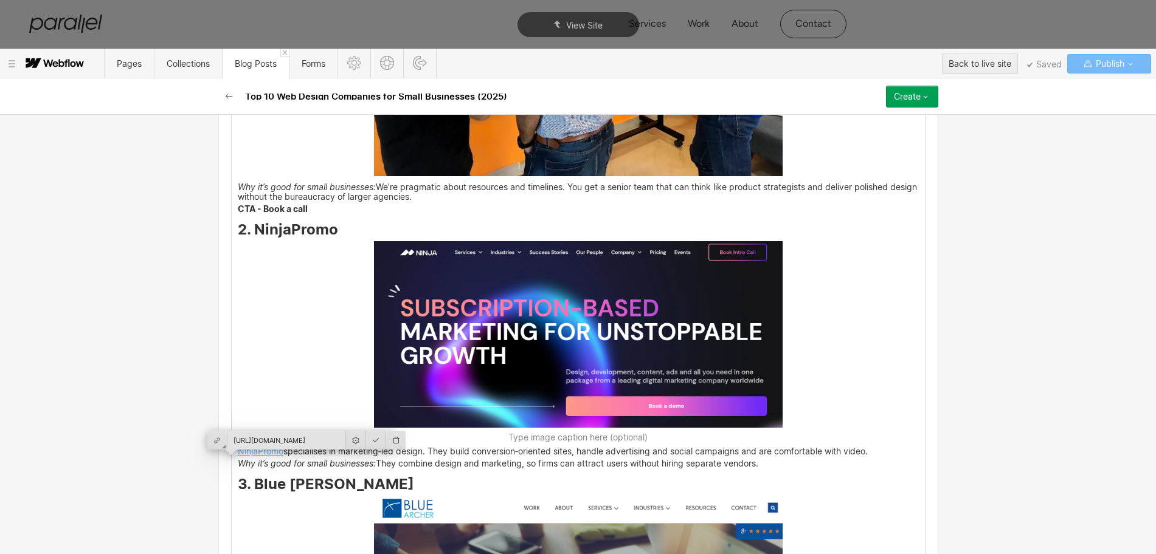
scroll to position [1900, 0]
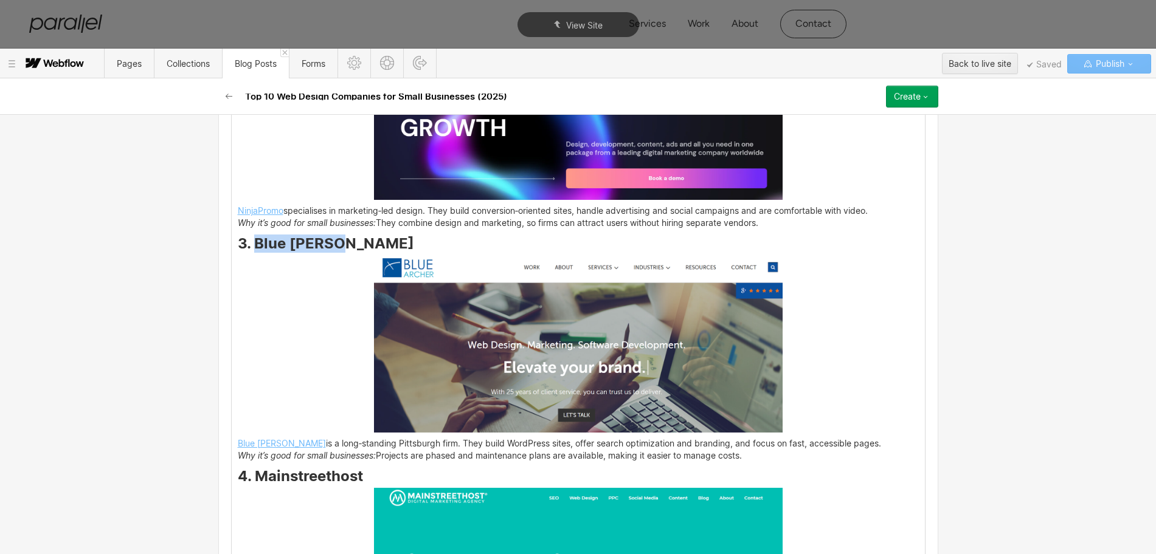
drag, startPoint x: 249, startPoint y: 257, endPoint x: 331, endPoint y: 256, distance: 82.1
click at [331, 252] on strong "3. Blue [PERSON_NAME]" at bounding box center [326, 244] width 176 height 18
click at [552, 336] on img at bounding box center [578, 344] width 409 height 178
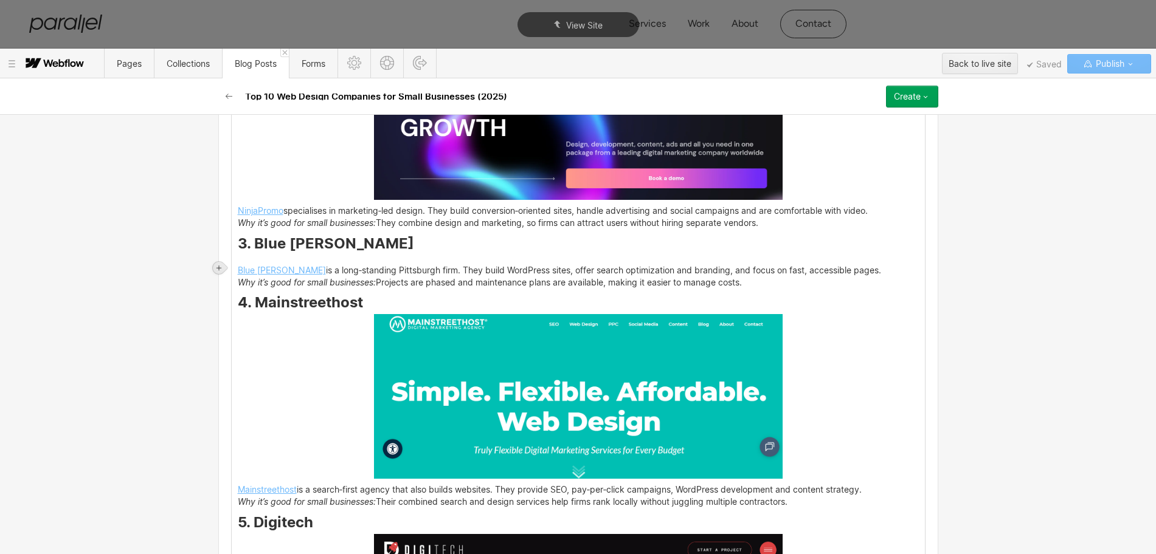
click at [218, 269] on icon at bounding box center [218, 267] width 7 height 7
click at [235, 270] on div at bounding box center [241, 267] width 23 height 19
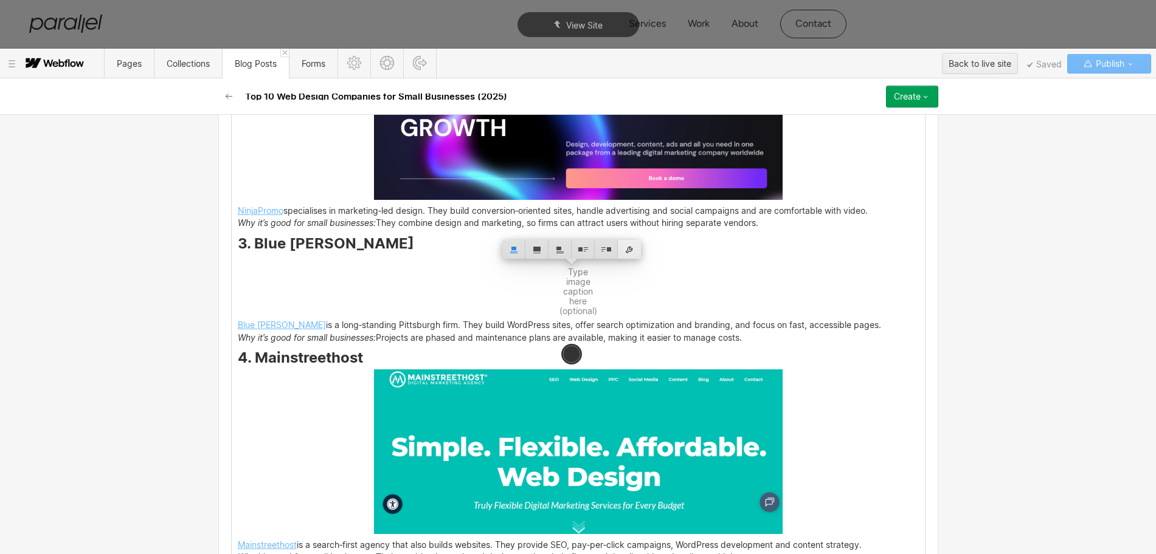
click at [629, 249] on div at bounding box center [629, 249] width 23 height 19
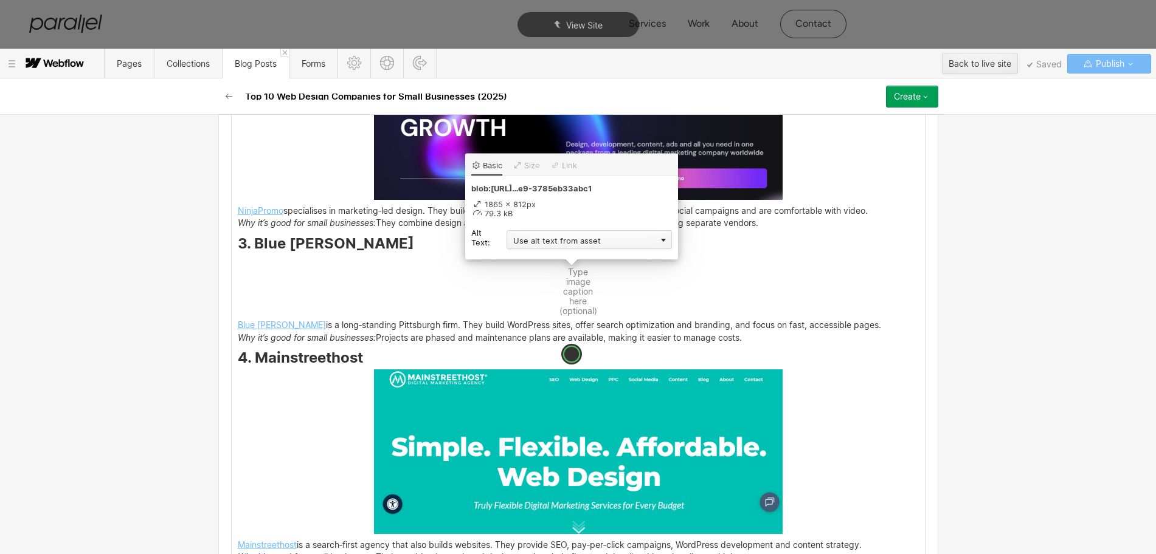
click at [554, 243] on div "Use alt text from asset" at bounding box center [588, 239] width 165 height 19
click at [544, 257] on div "Custom description" at bounding box center [588, 257] width 165 height 15
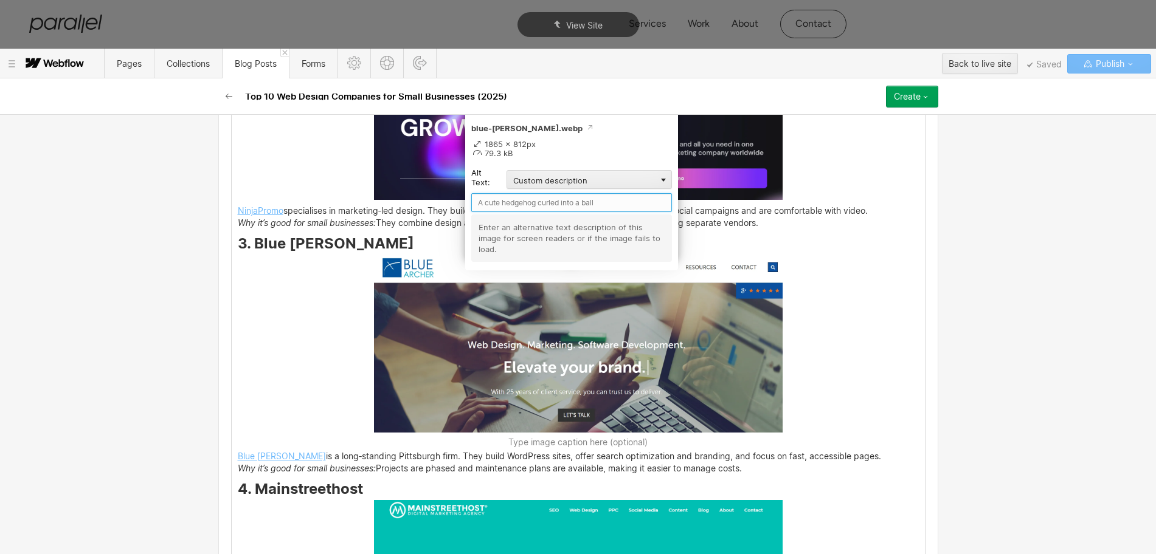
click at [488, 203] on input "text" at bounding box center [571, 202] width 201 height 19
paste input "Blue [PERSON_NAME]"
type input "Blue [PERSON_NAME]"
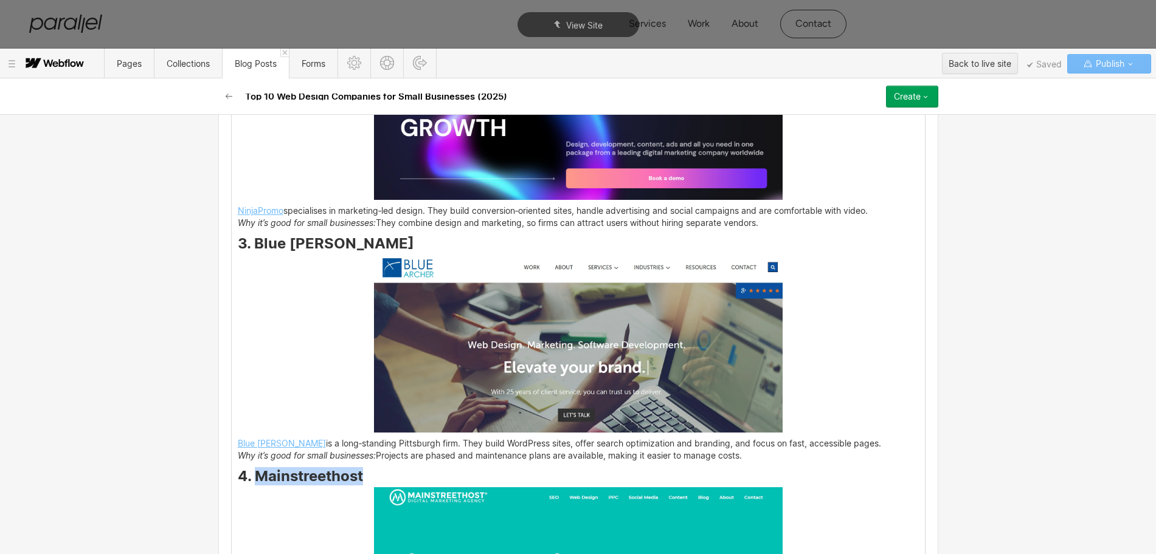
drag, startPoint x: 249, startPoint y: 486, endPoint x: 357, endPoint y: 487, distance: 108.8
click at [357, 485] on strong "4. Mainstreethost" at bounding box center [300, 477] width 125 height 18
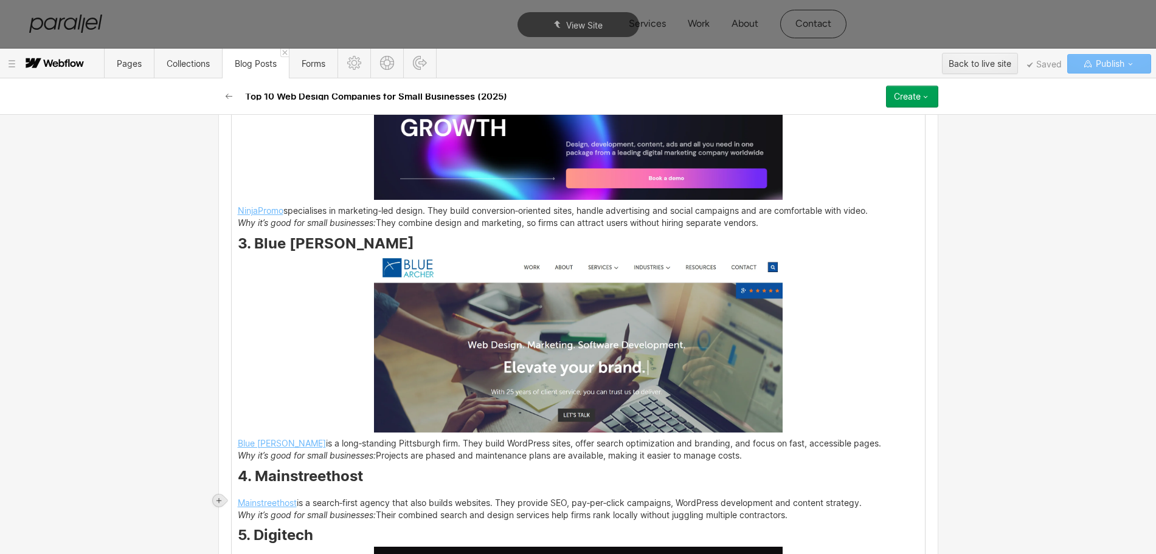
click at [216, 499] on icon at bounding box center [218, 500] width 7 height 7
click at [240, 503] on div at bounding box center [241, 500] width 23 height 19
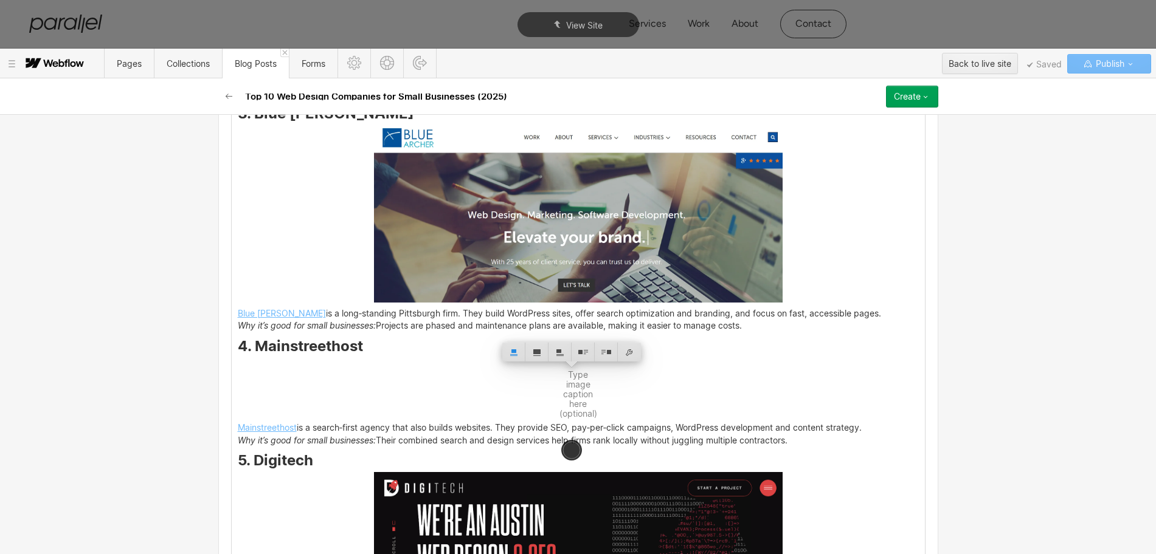
scroll to position [2128, 0]
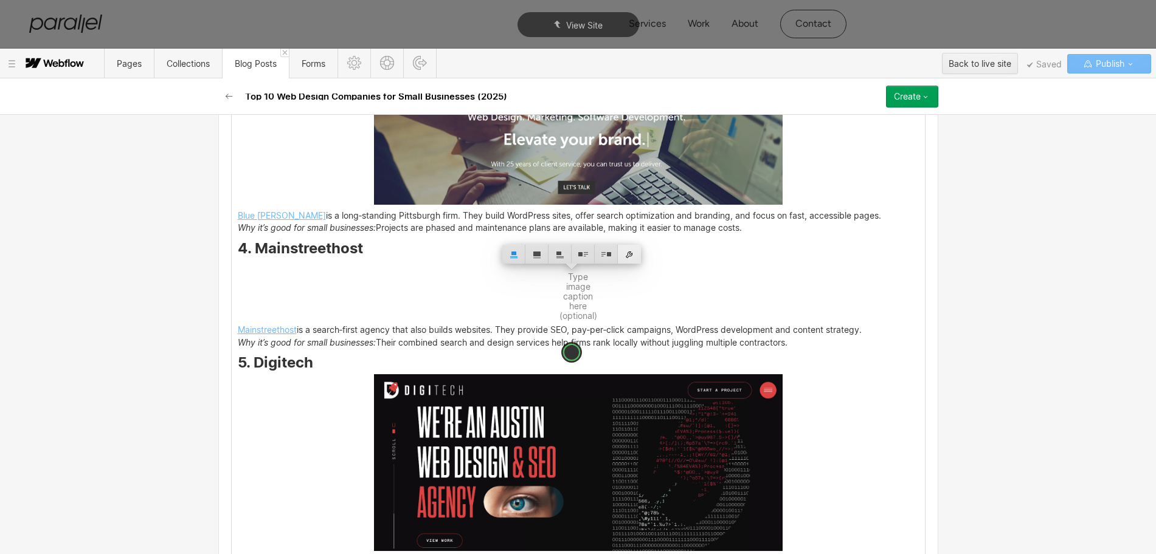
click at [629, 247] on div at bounding box center [629, 254] width 23 height 19
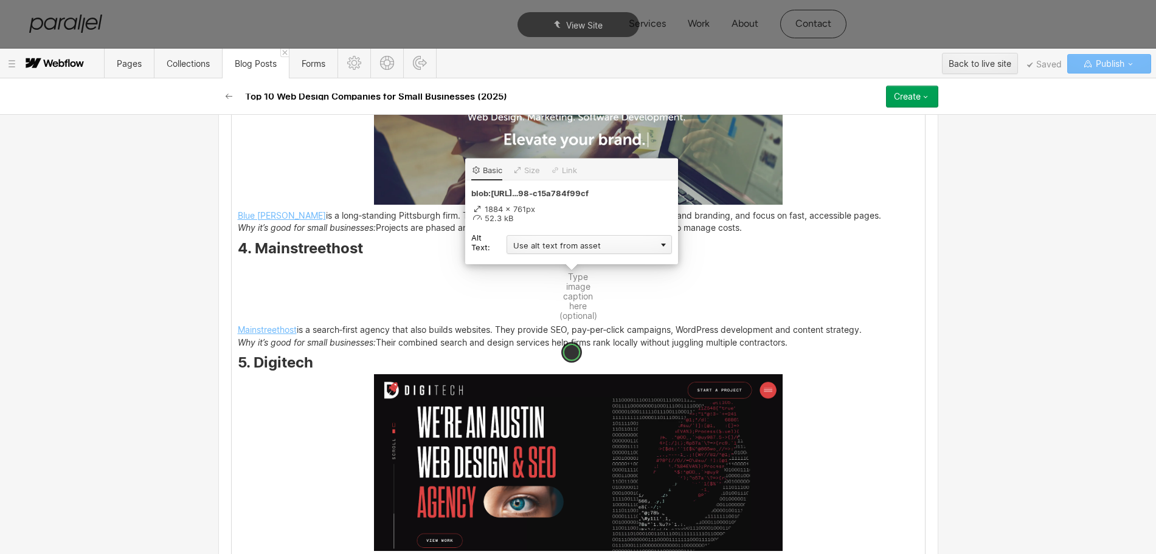
click at [536, 250] on div "Use alt text from asset" at bounding box center [588, 244] width 165 height 19
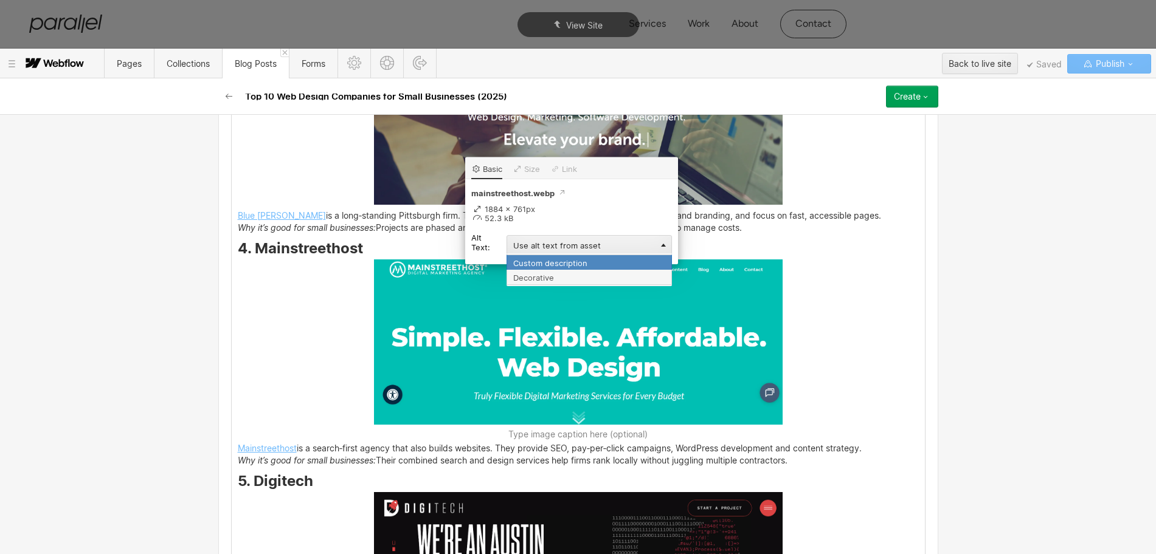
click at [525, 259] on div "Custom description" at bounding box center [588, 262] width 165 height 15
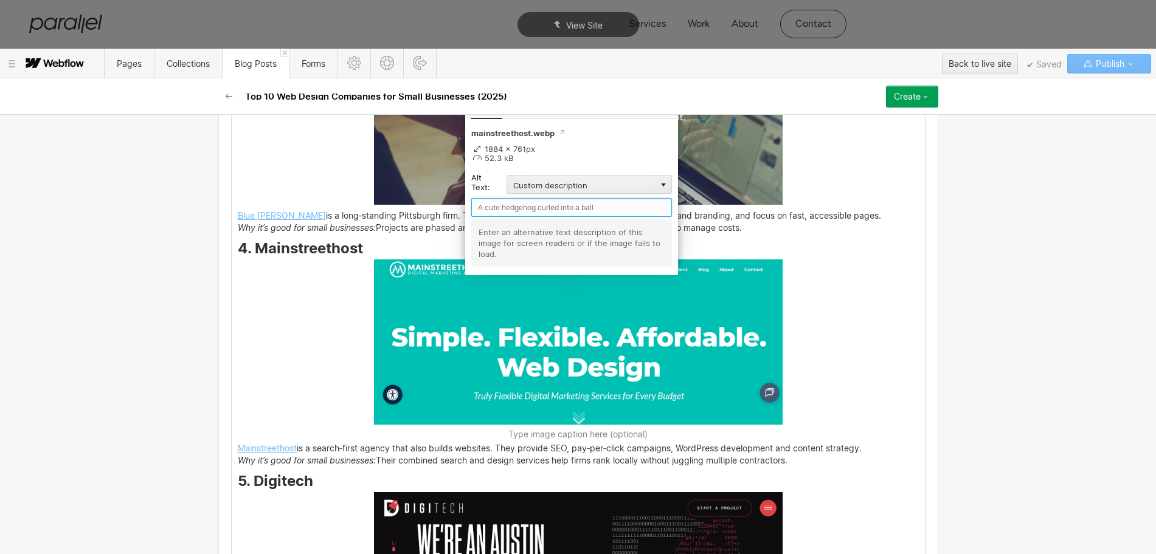
click at [494, 210] on input "text" at bounding box center [571, 207] width 201 height 19
paste input "Mainstreethost"
type input "Mainstreethost"
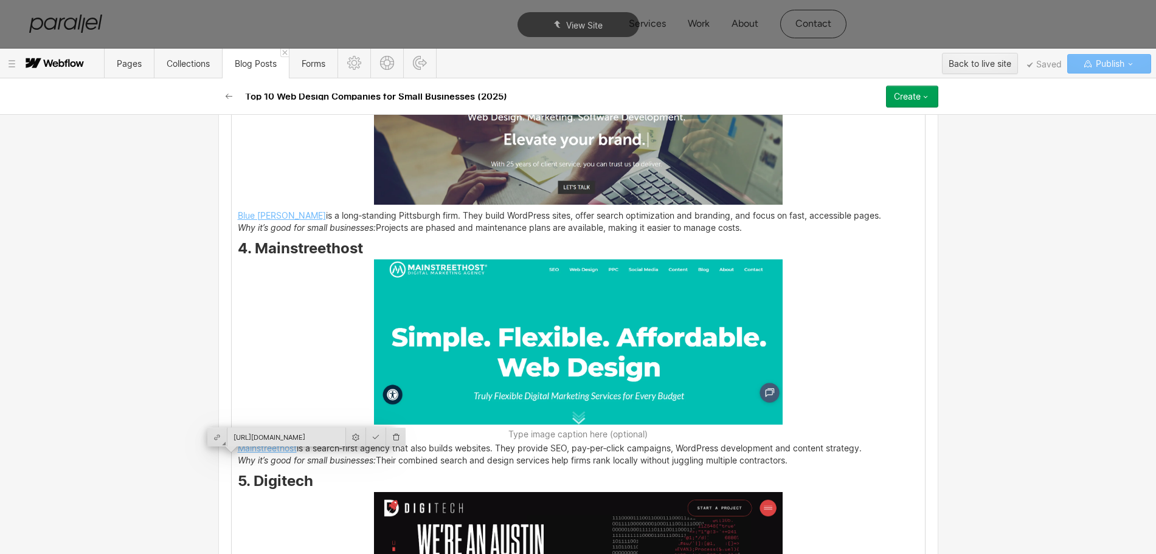
click at [1005, 343] on div "Basic info Name Top 10 Web Design Companies for Small Businesses (2025) Slug be…" at bounding box center [578, 335] width 1156 height 440
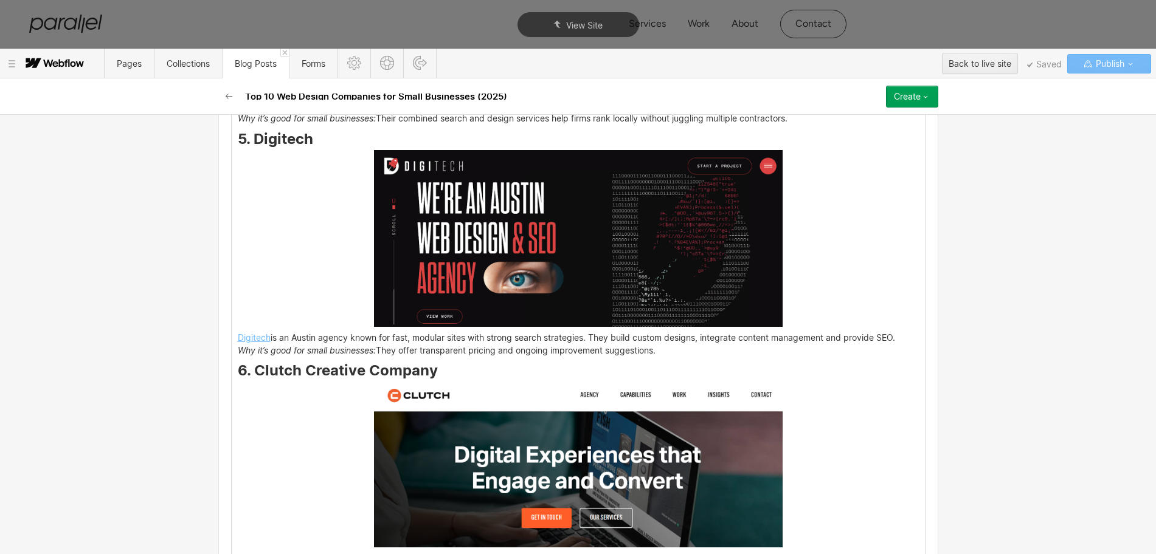
click at [318, 261] on div "Founders and product leaders at small firms feel the pressure of launching a si…" at bounding box center [578, 476] width 693 height 3721
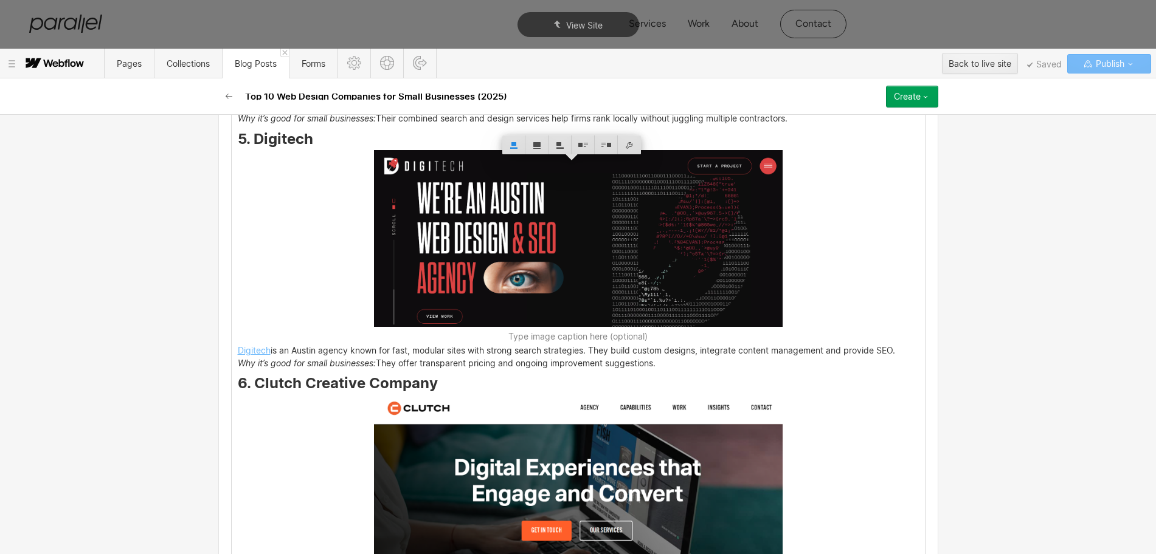
scroll to position [2457, 0]
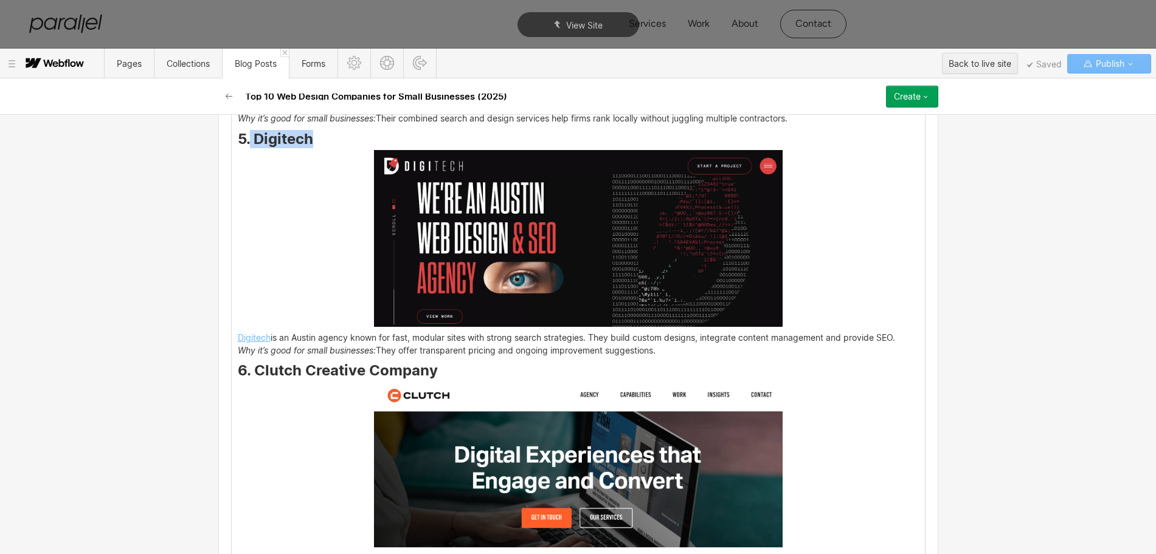
drag, startPoint x: 316, startPoint y: 153, endPoint x: 243, endPoint y: 146, distance: 73.3
click at [243, 146] on h3 "5. Digitech" at bounding box center [578, 141] width 681 height 15
click at [692, 267] on img at bounding box center [578, 238] width 409 height 177
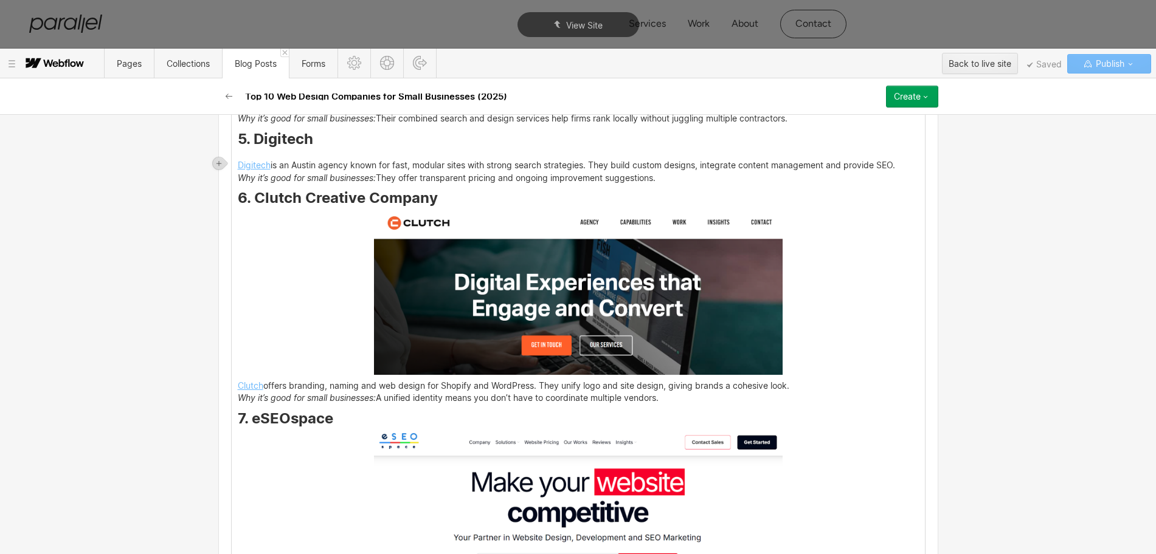
click at [227, 159] on div at bounding box center [220, 162] width 15 height 17
click at [219, 162] on icon at bounding box center [218, 163] width 7 height 7
click at [244, 167] on div at bounding box center [241, 163] width 23 height 19
click at [244, 160] on div at bounding box center [241, 163] width 23 height 19
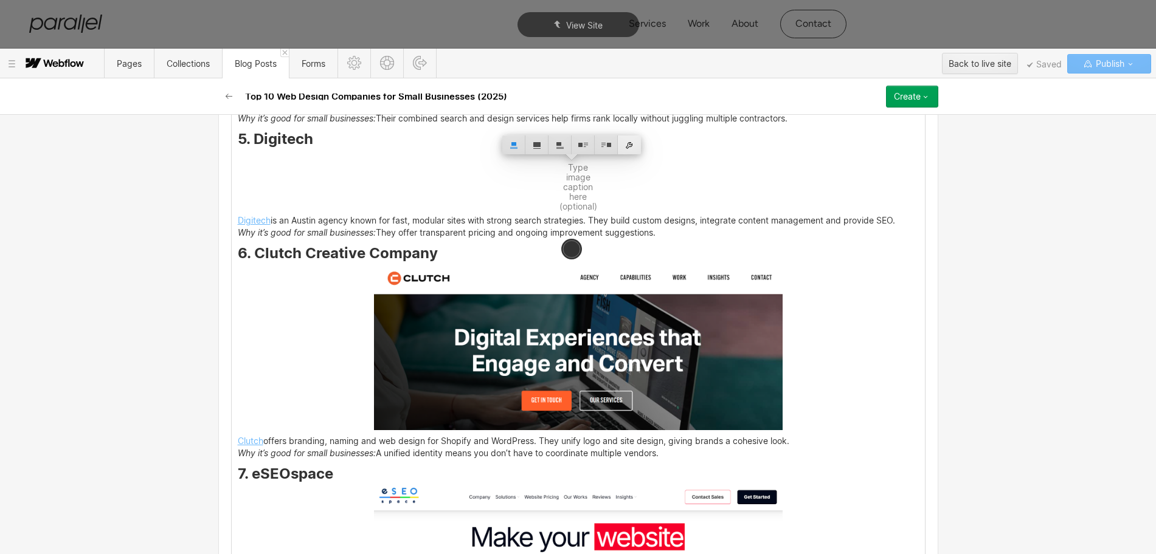
click at [629, 140] on div at bounding box center [629, 145] width 23 height 19
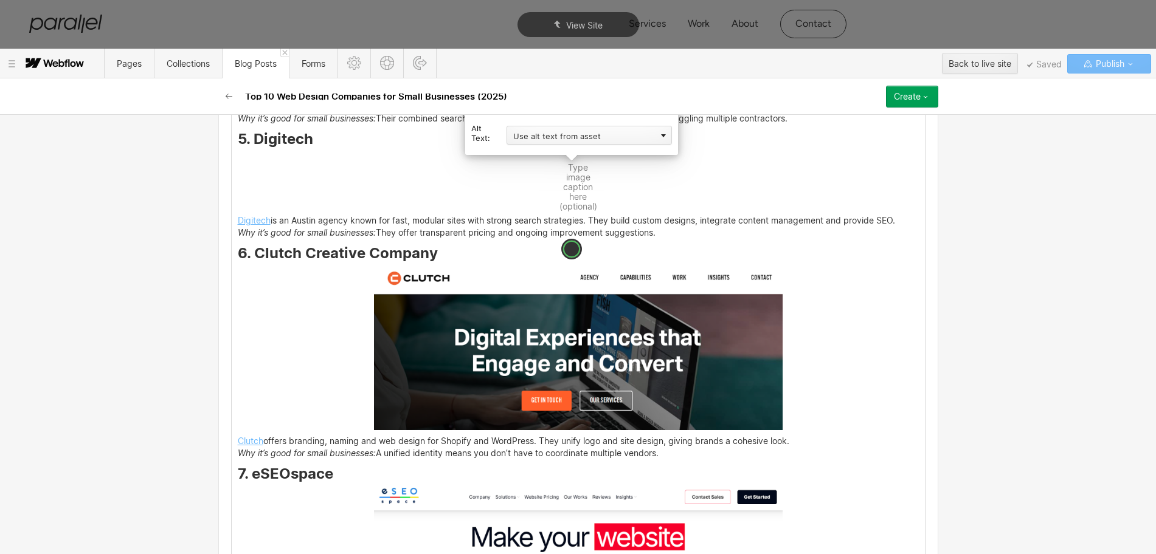
click at [565, 136] on div "Use alt text from asset" at bounding box center [588, 135] width 165 height 19
click at [546, 151] on div "Custom description" at bounding box center [588, 152] width 165 height 15
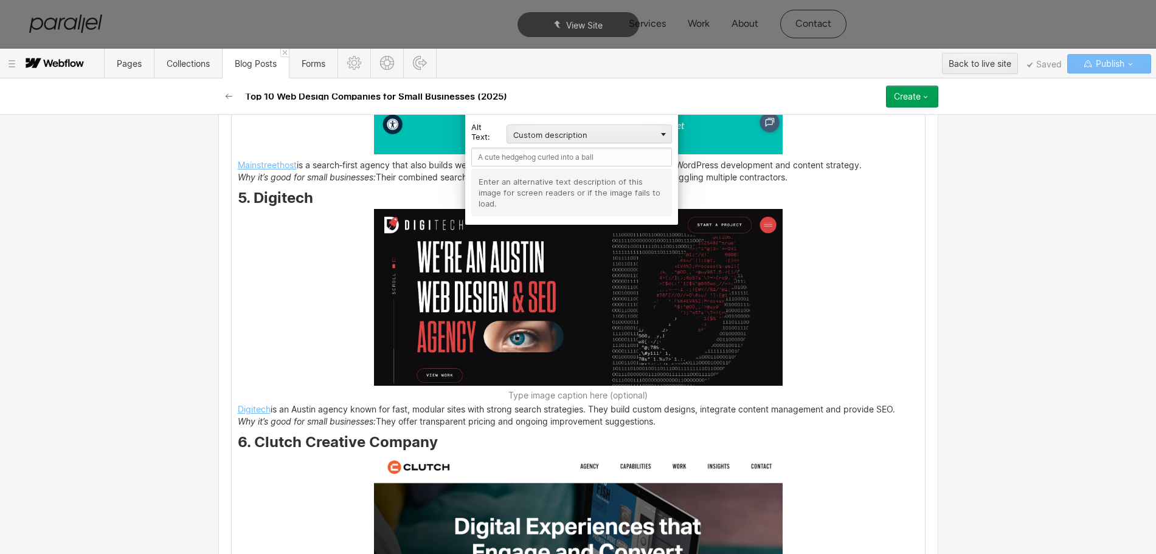
scroll to position [2381, 0]
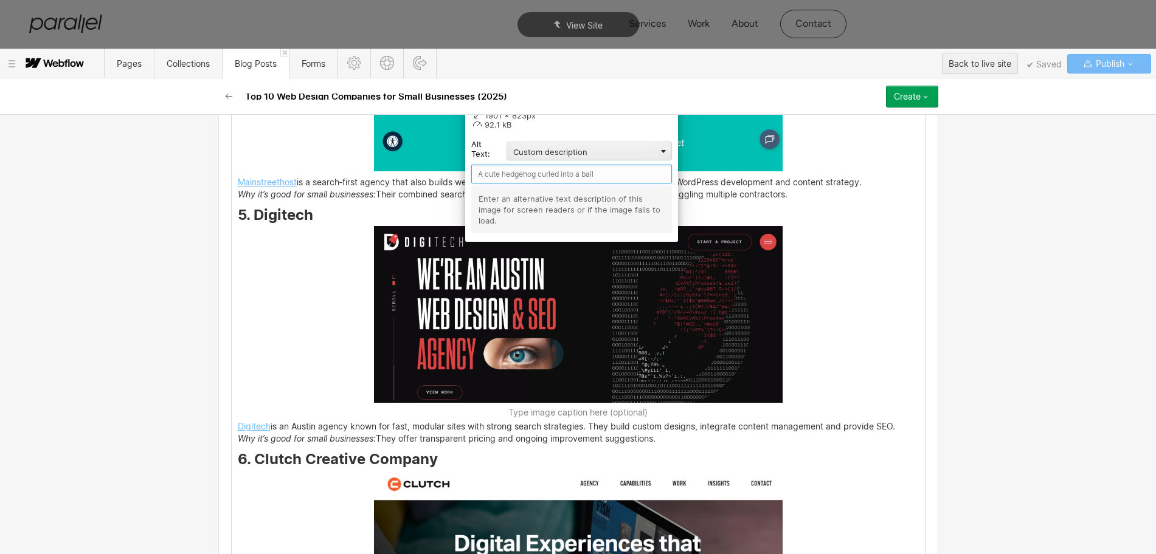
click at [494, 168] on input "text" at bounding box center [571, 174] width 201 height 19
paste input "Digitech"
type input "Digitech"
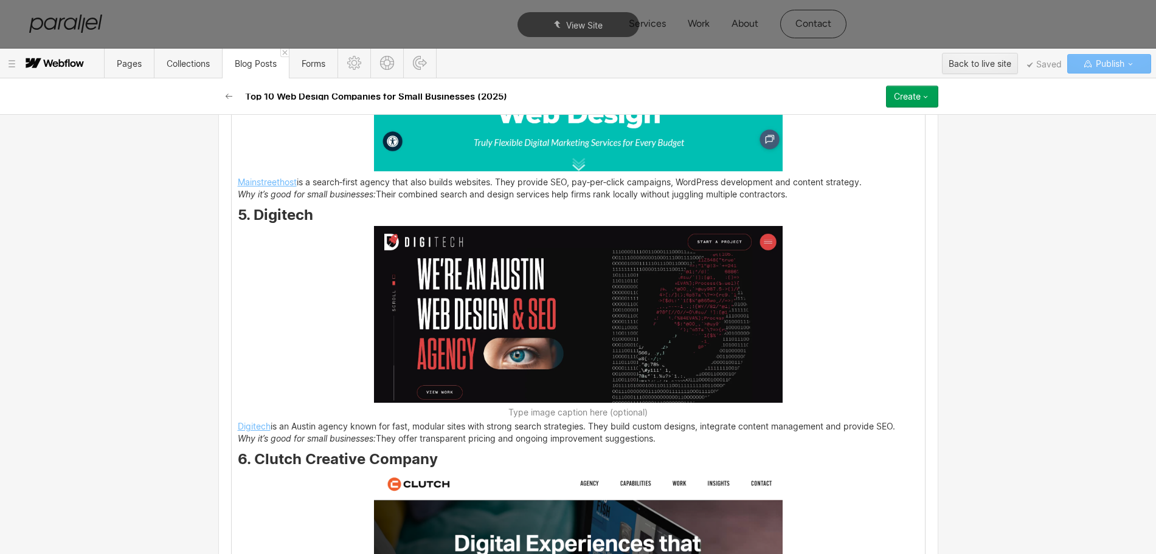
click at [841, 336] on div "Founders and product leaders at small firms feel the pressure of launching a si…" at bounding box center [578, 559] width 693 height 3734
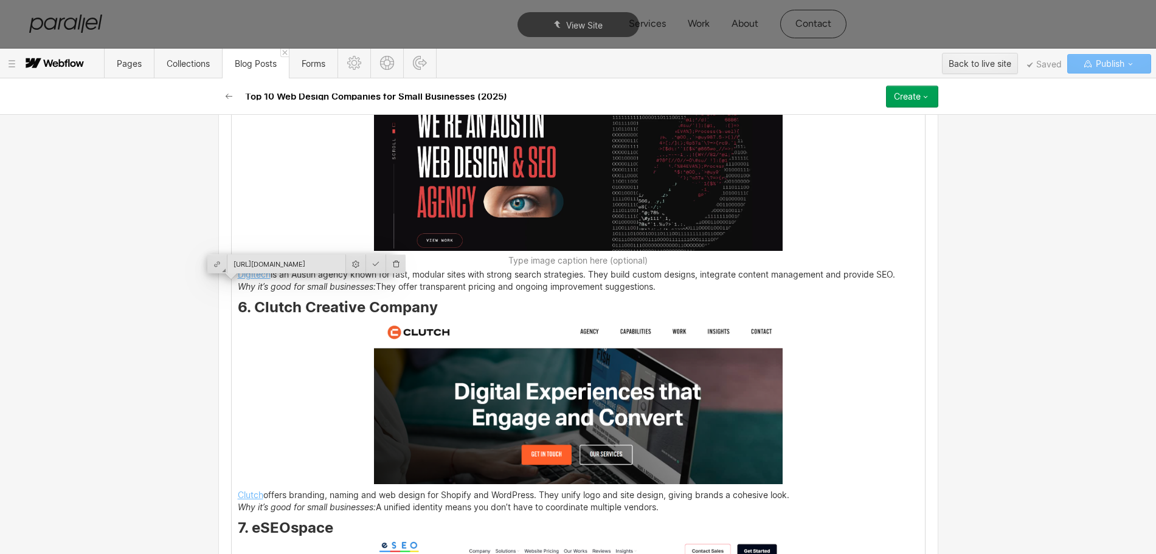
click at [323, 419] on div "Founders and product leaders at small firms feel the pressure of launching a si…" at bounding box center [578, 407] width 693 height 3734
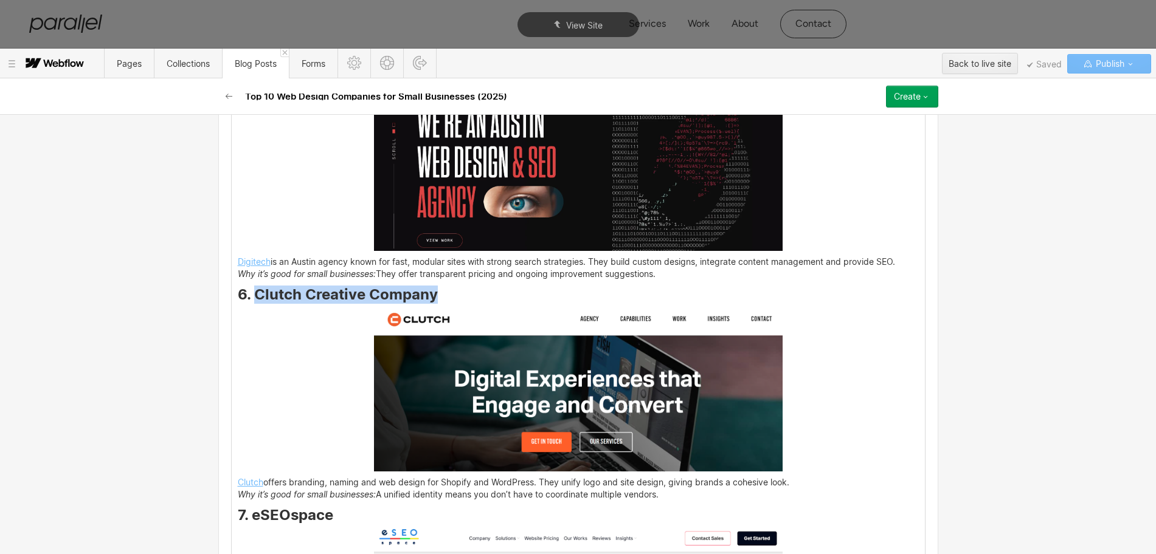
drag, startPoint x: 251, startPoint y: 304, endPoint x: 429, endPoint y: 309, distance: 178.2
click at [429, 303] on strong "6. Clutch Creative Company" at bounding box center [338, 295] width 200 height 18
click at [503, 389] on img at bounding box center [578, 388] width 409 height 165
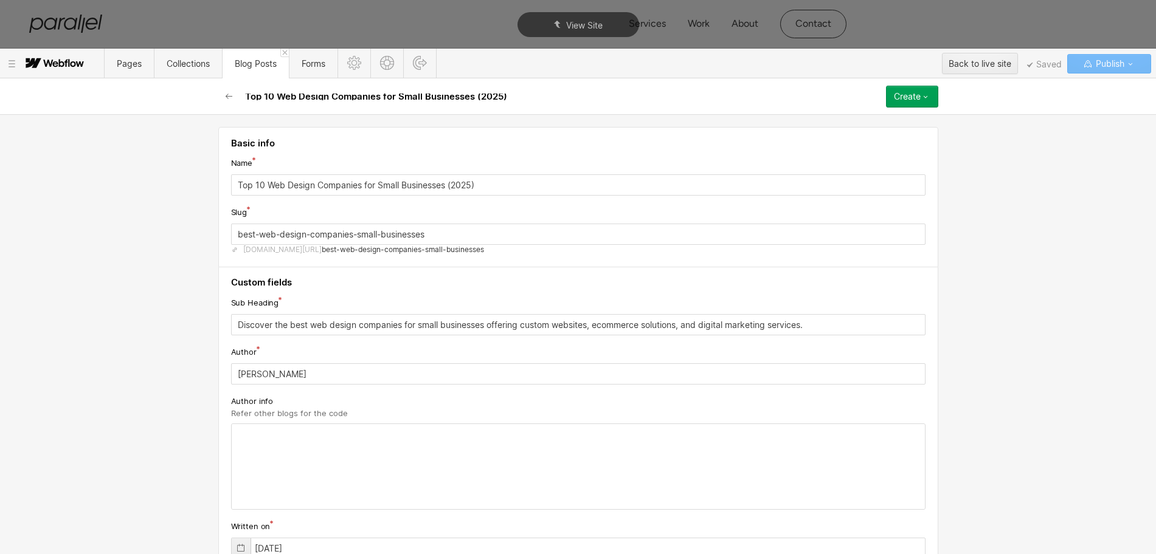
scroll to position [2761, 0]
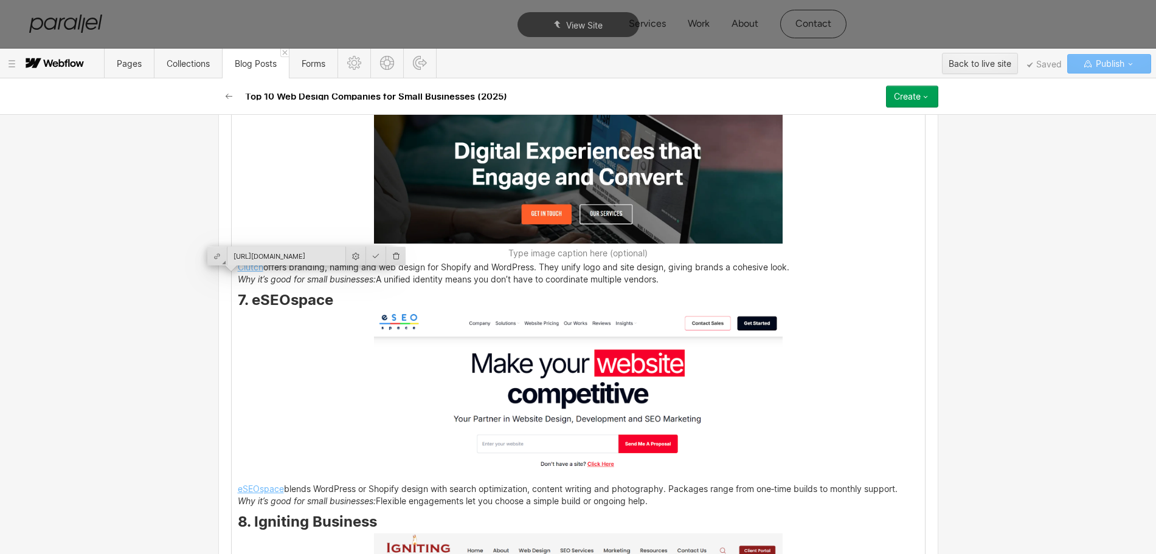
click at [303, 459] on div "Founders and product leaders at small firms feel the pressure of launching a si…" at bounding box center [578, 179] width 693 height 3734
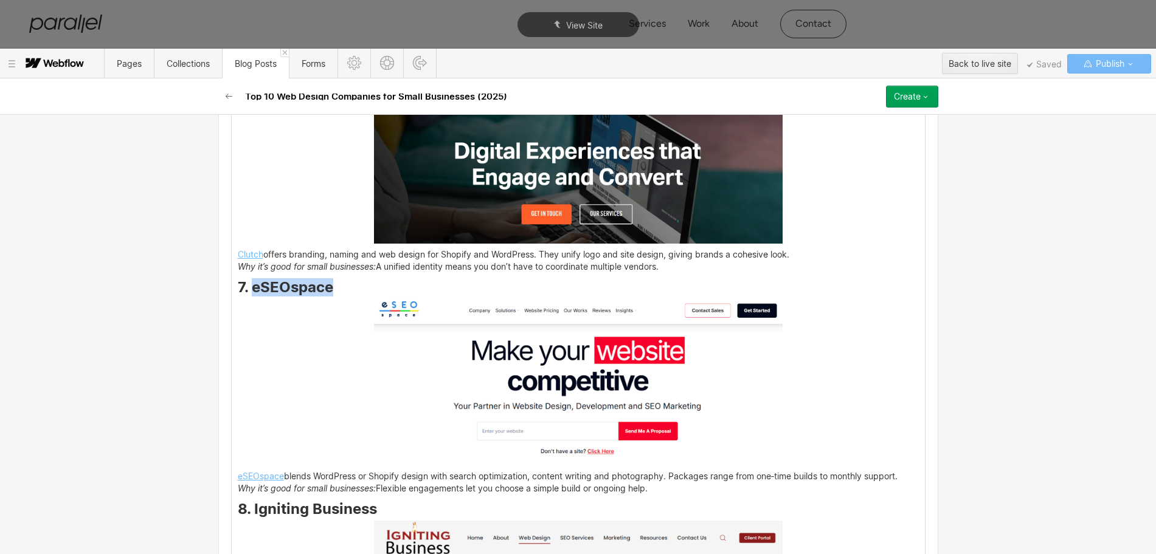
drag, startPoint x: 247, startPoint y: 294, endPoint x: 324, endPoint y: 295, distance: 77.2
click at [324, 295] on strong "7. eSEOspace" at bounding box center [285, 287] width 95 height 18
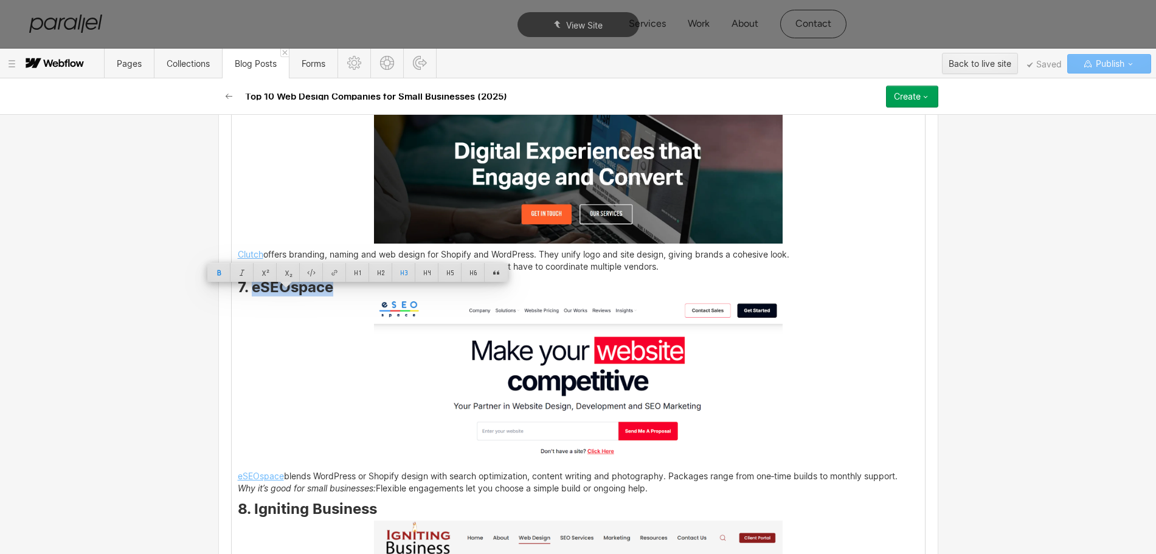
copy strong "eSEOspace"
click at [555, 423] on img at bounding box center [578, 381] width 409 height 167
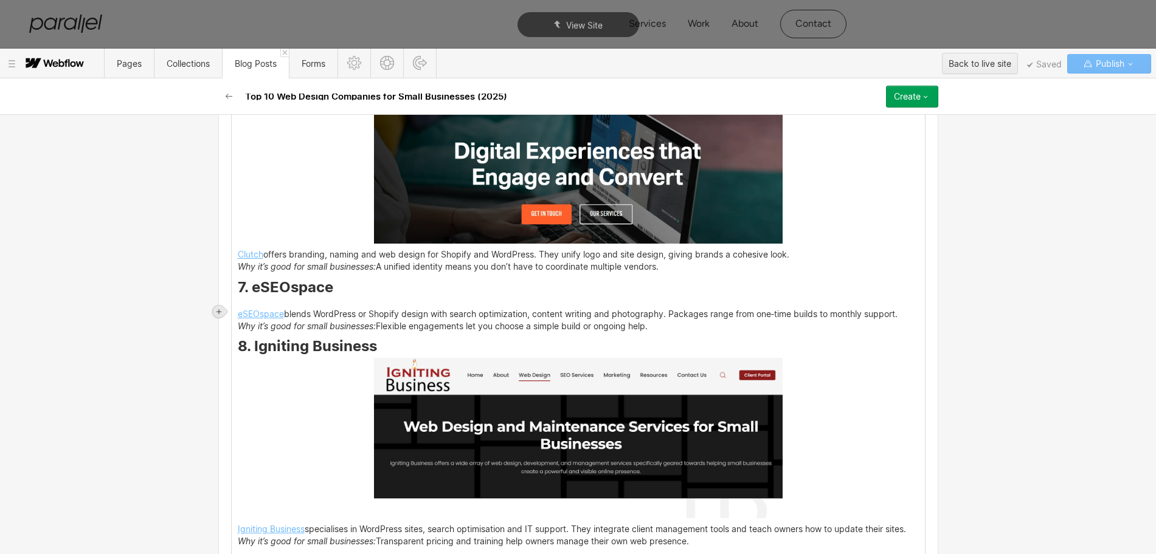
click at [216, 307] on div at bounding box center [219, 312] width 12 height 12
click at [240, 310] on div at bounding box center [241, 311] width 23 height 19
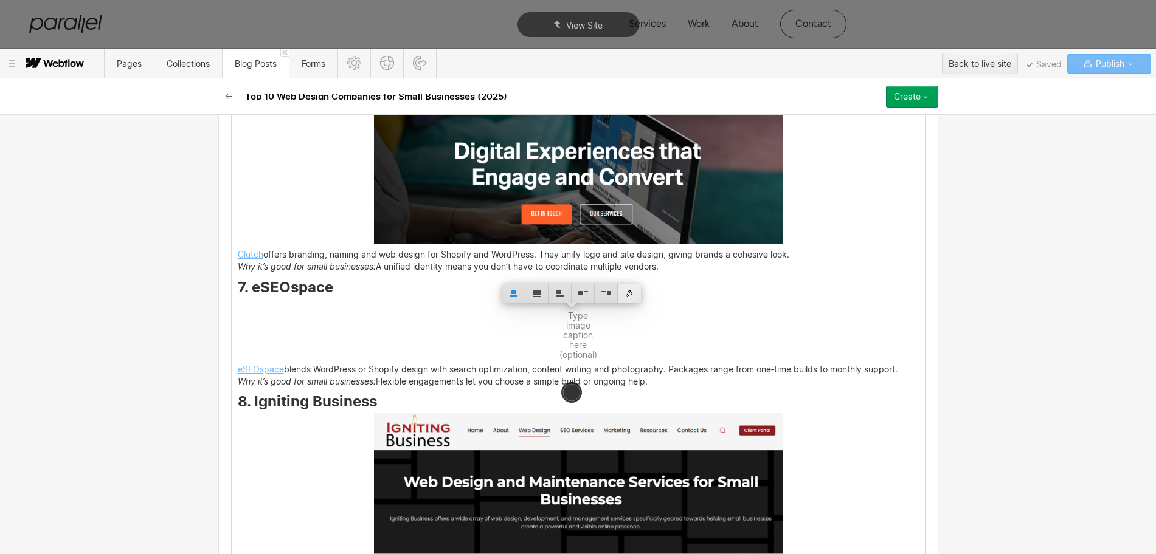
click at [632, 295] on div at bounding box center [629, 293] width 23 height 19
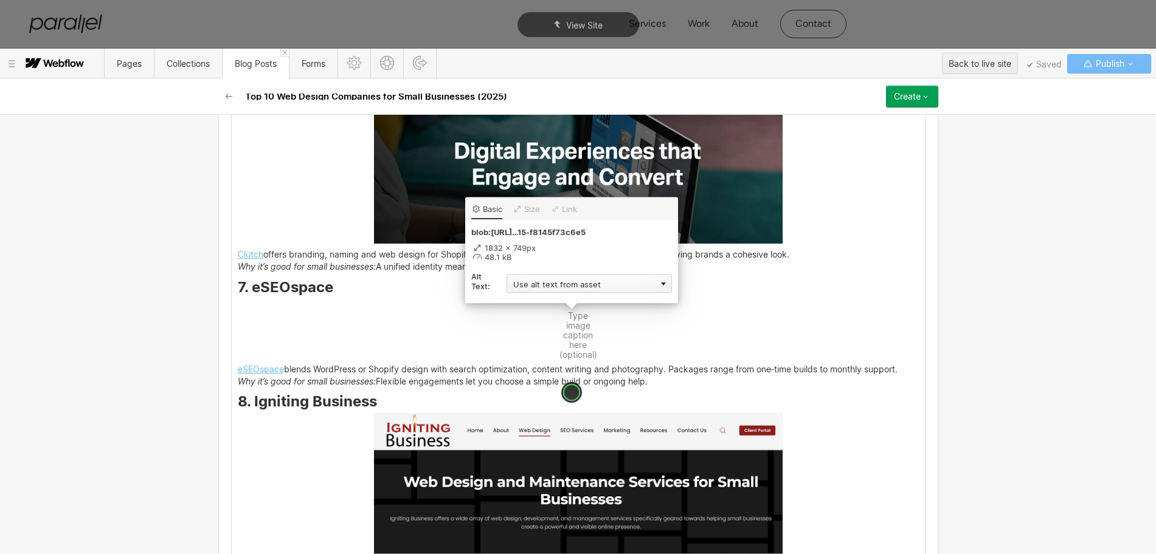
click at [530, 284] on div "Use alt text from asset" at bounding box center [588, 283] width 165 height 19
click at [525, 305] on div "Custom description" at bounding box center [588, 301] width 165 height 15
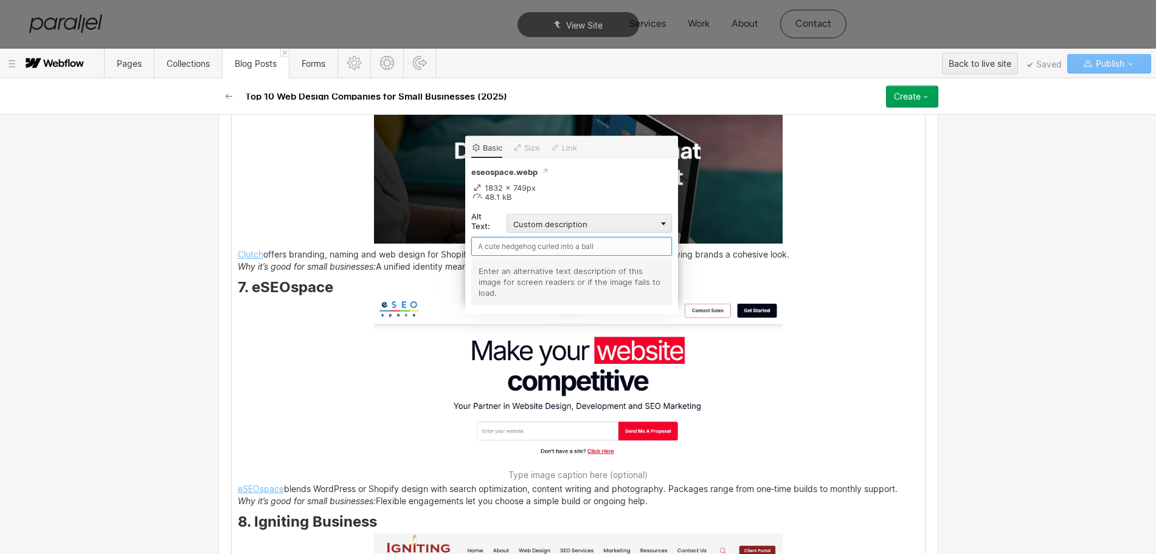
click at [500, 243] on input "text" at bounding box center [571, 246] width 201 height 19
paste input "eSEOspace"
type input "eSEOspace"
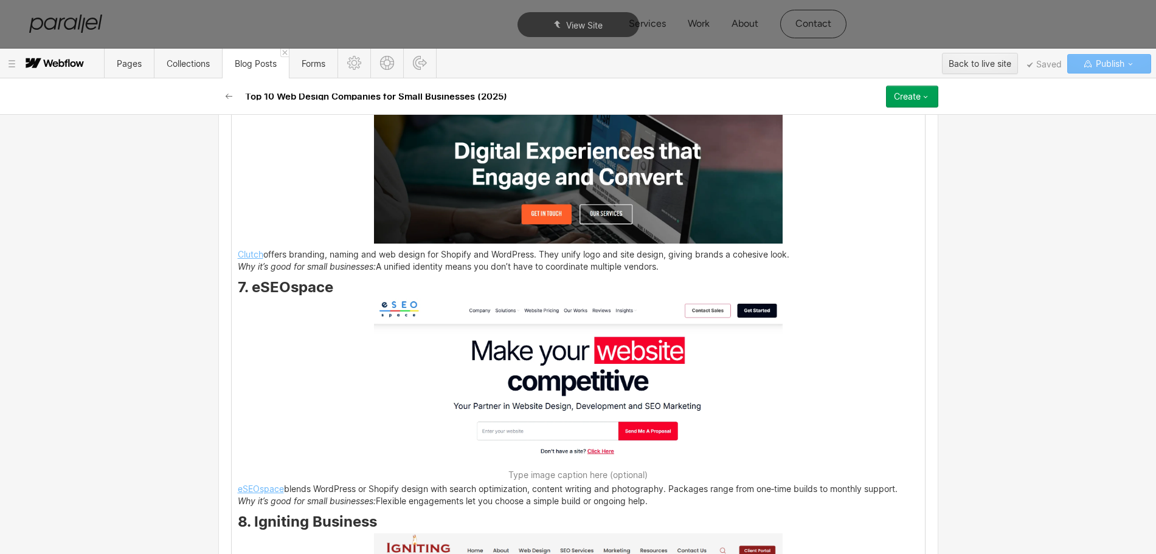
click at [734, 423] on img at bounding box center [578, 381] width 409 height 167
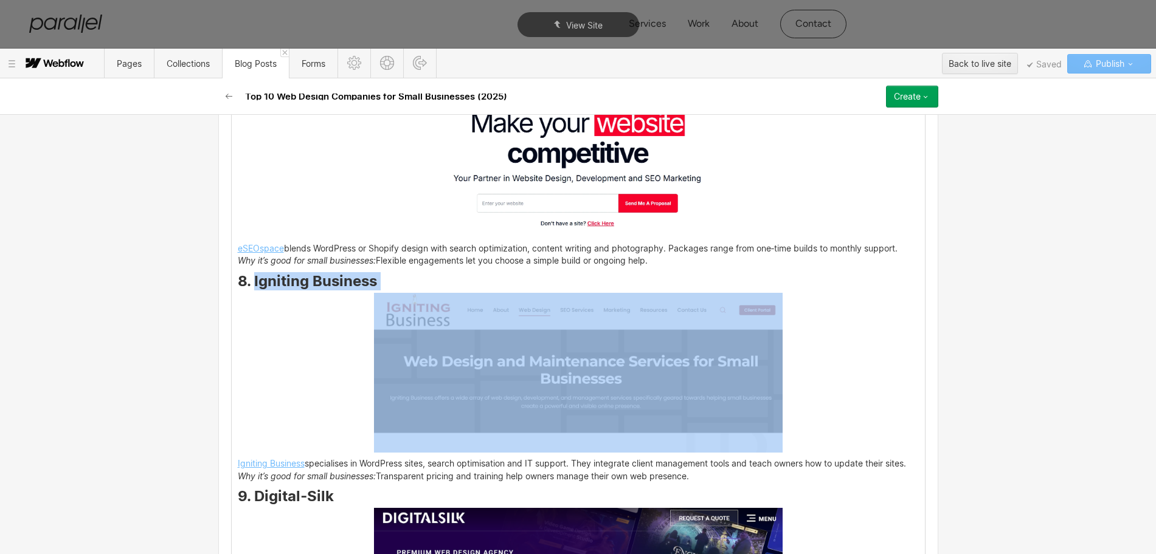
drag, startPoint x: 249, startPoint y: 294, endPoint x: 363, endPoint y: 303, distance: 114.7
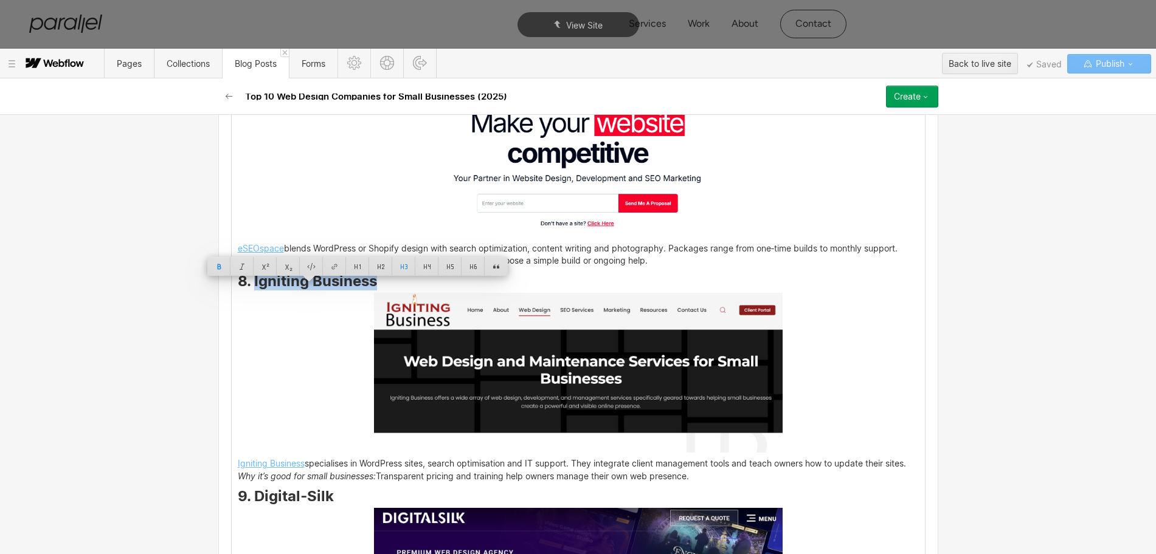
copy strong "Igniting Business"
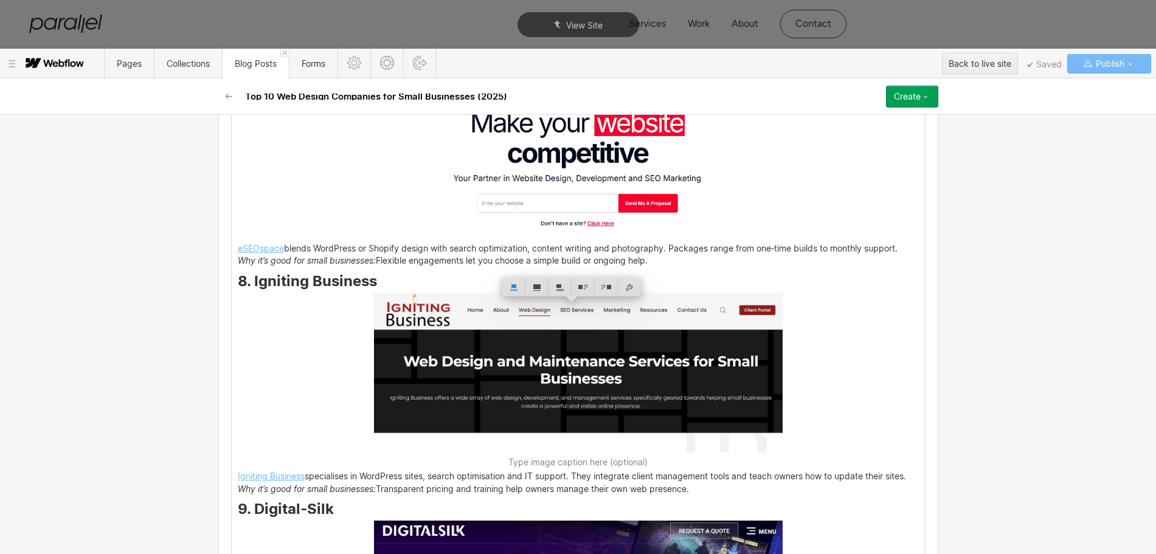
click at [528, 371] on img at bounding box center [578, 373] width 409 height 160
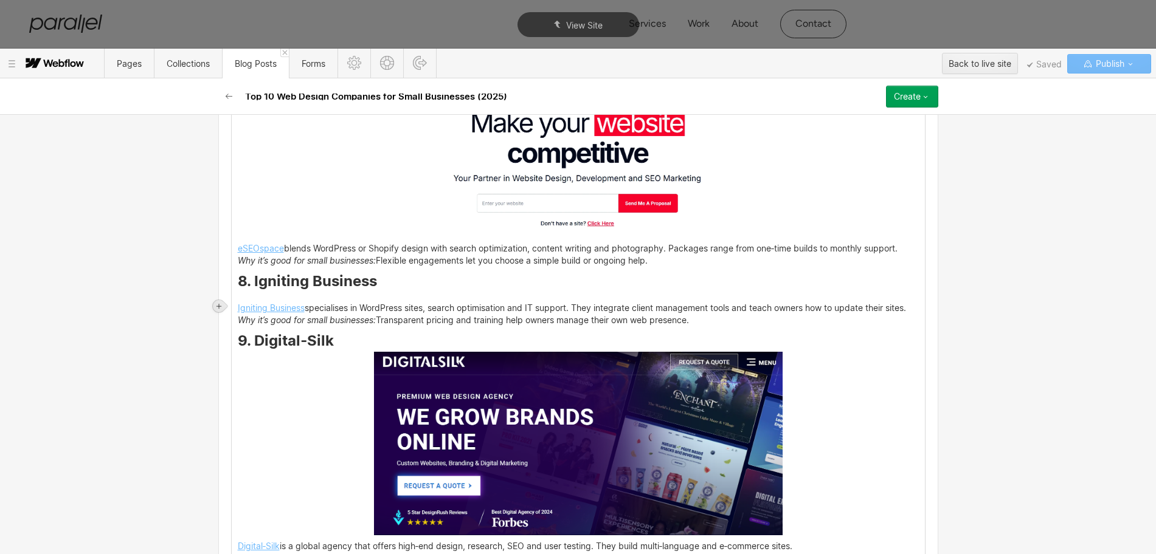
click at [221, 312] on div at bounding box center [219, 306] width 12 height 12
click at [246, 308] on div at bounding box center [241, 306] width 23 height 19
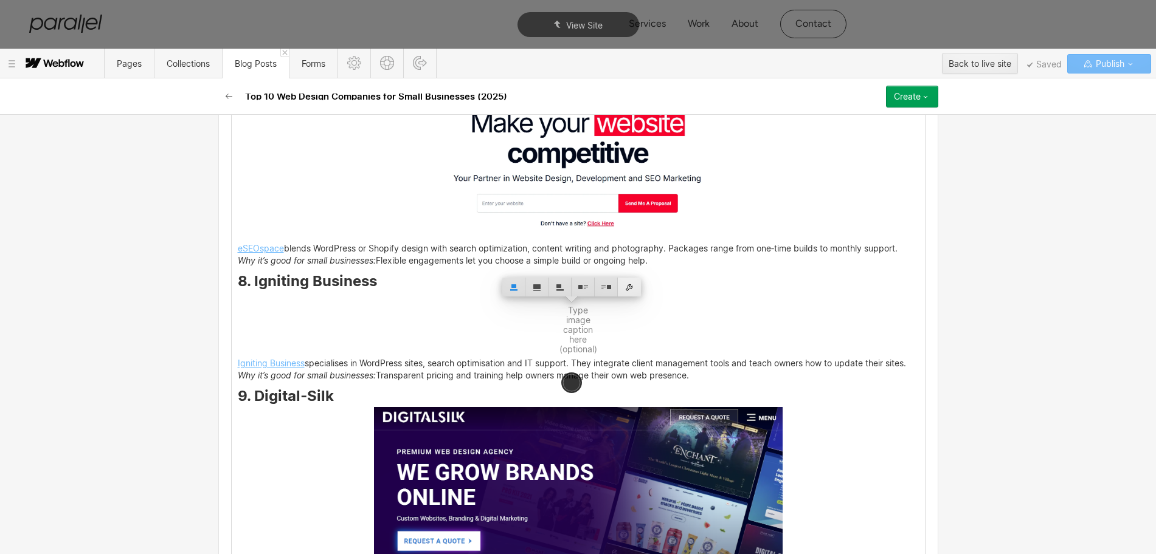
click at [629, 290] on div at bounding box center [629, 287] width 23 height 19
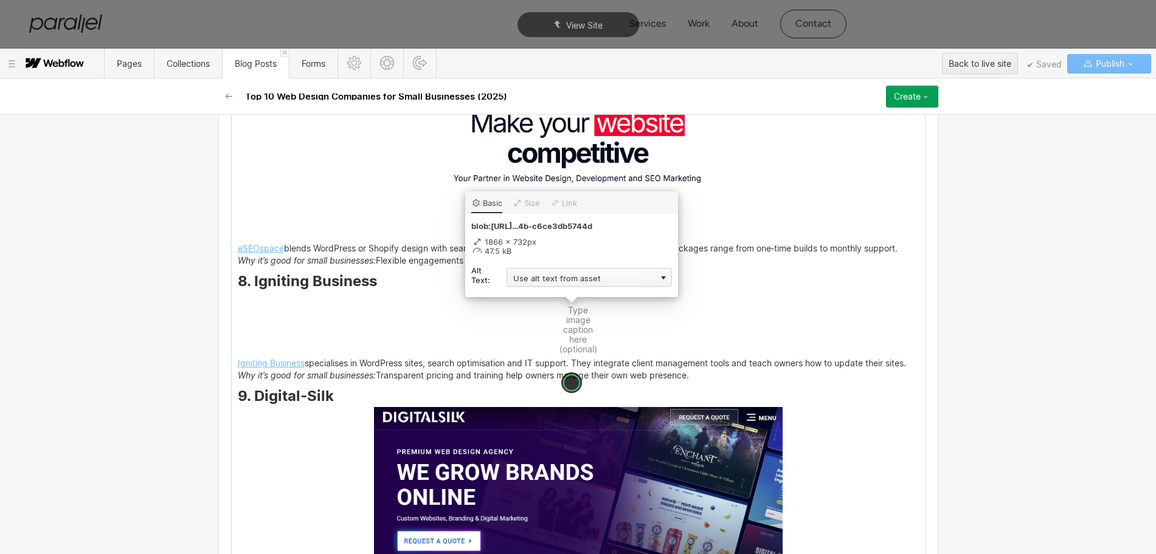
click at [525, 276] on div "Use alt text from asset" at bounding box center [588, 277] width 165 height 19
click at [530, 296] on div "Custom description" at bounding box center [588, 295] width 165 height 15
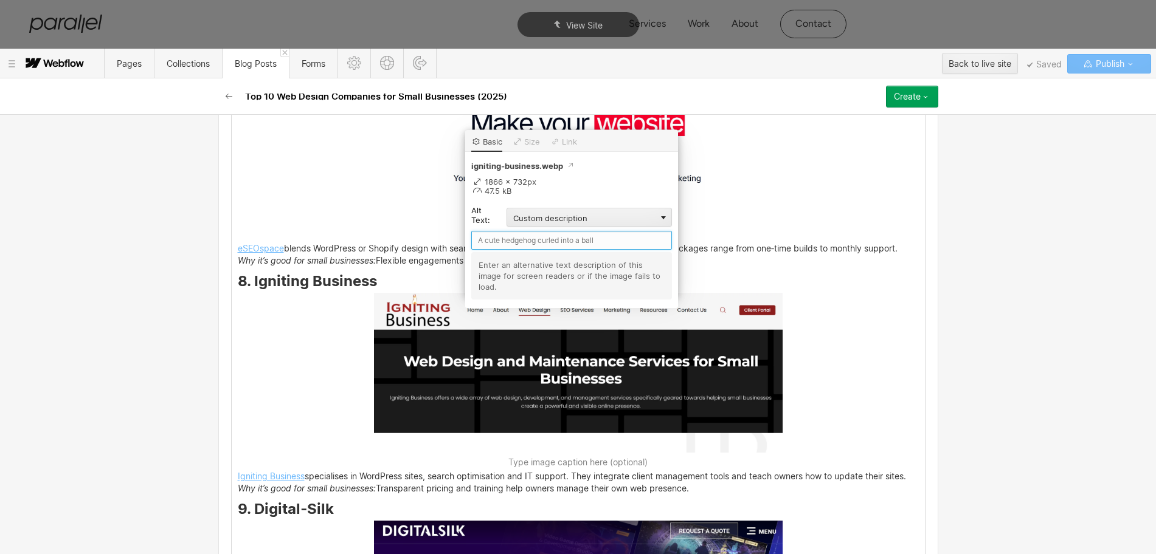
click at [499, 243] on input "text" at bounding box center [571, 240] width 201 height 19
paste input "Igniting Business"
type input "Igniting Business"
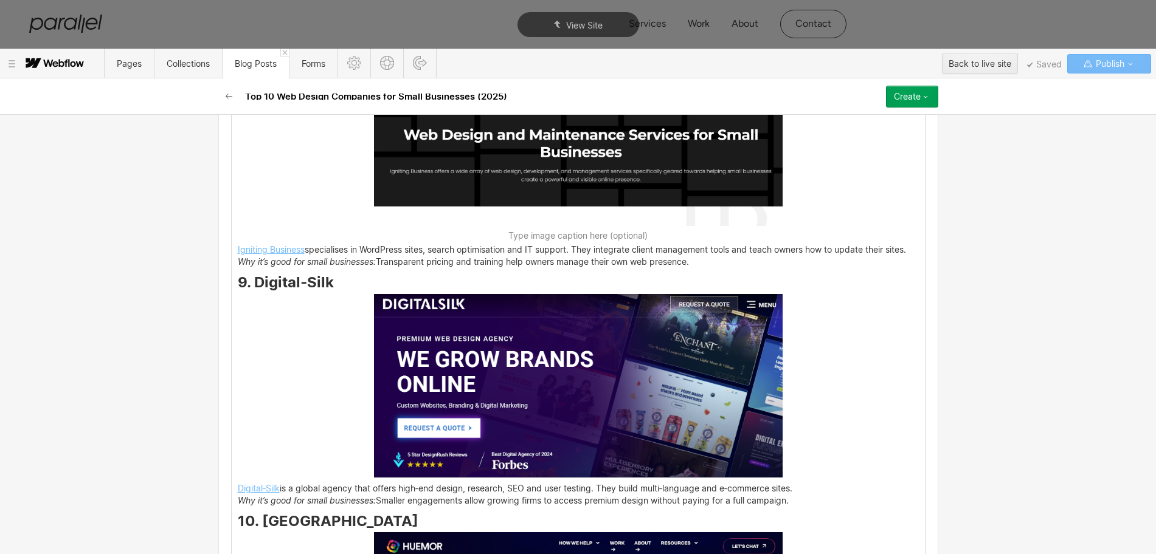
scroll to position [3217, 0]
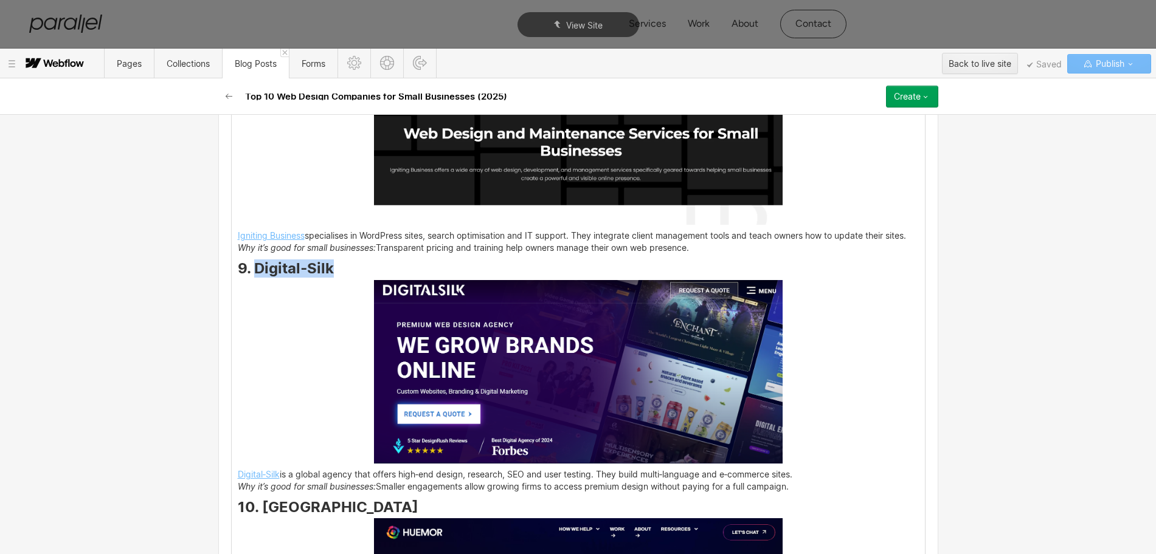
drag, startPoint x: 252, startPoint y: 280, endPoint x: 331, endPoint y: 278, distance: 79.7
click at [331, 278] on h3 "9. Digital‑Silk" at bounding box center [578, 270] width 681 height 15
copy strong "Digital‑Silk"
click at [464, 371] on img at bounding box center [578, 372] width 409 height 184
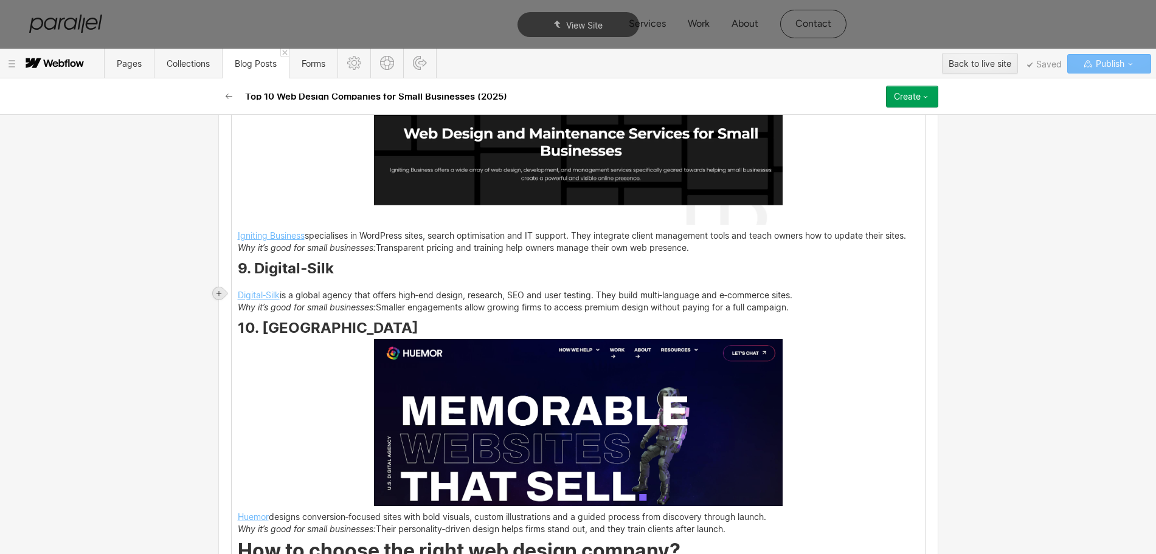
click at [216, 294] on icon at bounding box center [218, 293] width 7 height 7
click at [240, 292] on div at bounding box center [241, 293] width 23 height 19
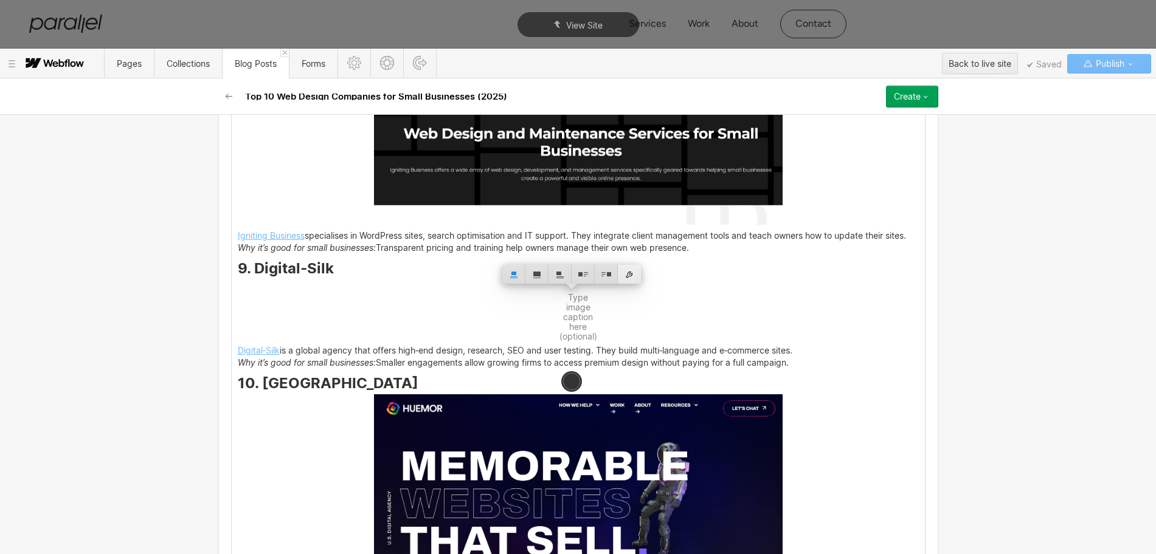
click at [627, 275] on div at bounding box center [629, 274] width 23 height 19
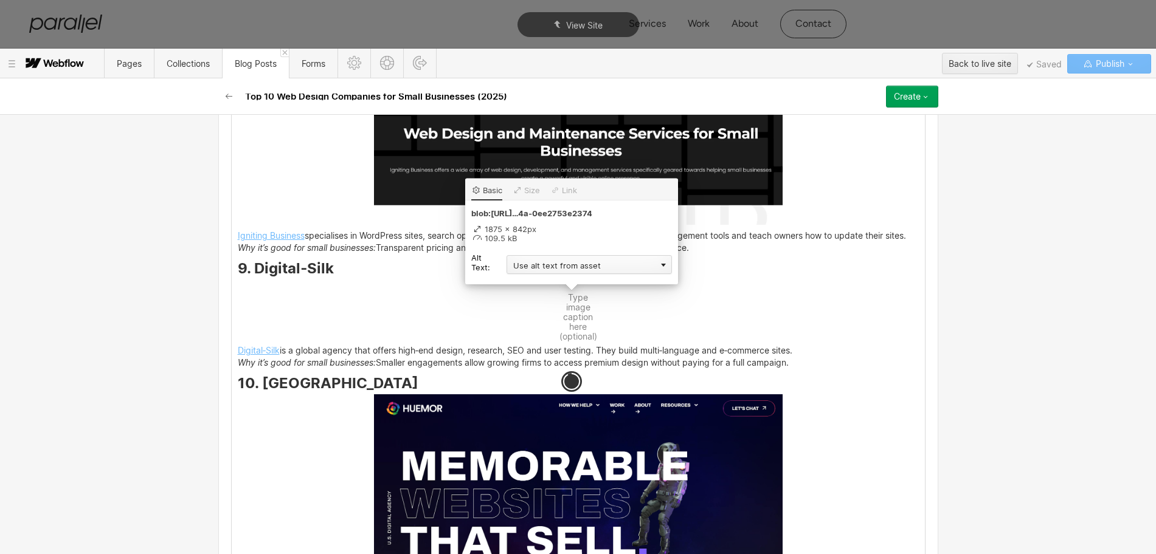
click at [542, 266] on div "Use alt text from asset" at bounding box center [588, 264] width 165 height 19
click at [531, 281] on div "Custom description" at bounding box center [588, 282] width 165 height 15
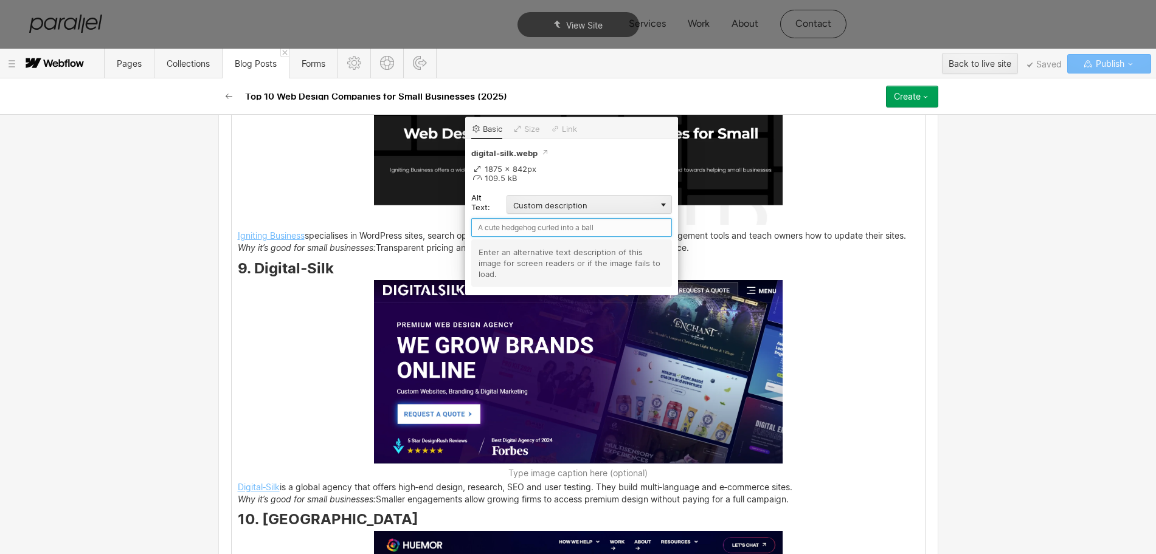
click at [502, 231] on input "text" at bounding box center [571, 227] width 201 height 19
paste input "Digital‑Silk"
type input "Digital‑Silk"
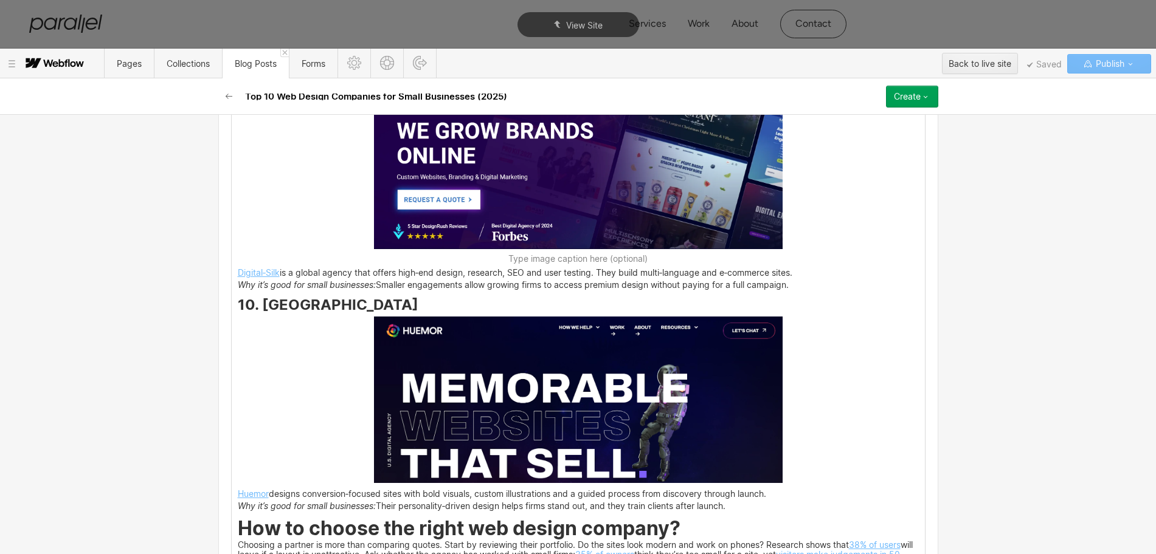
scroll to position [3521, 0]
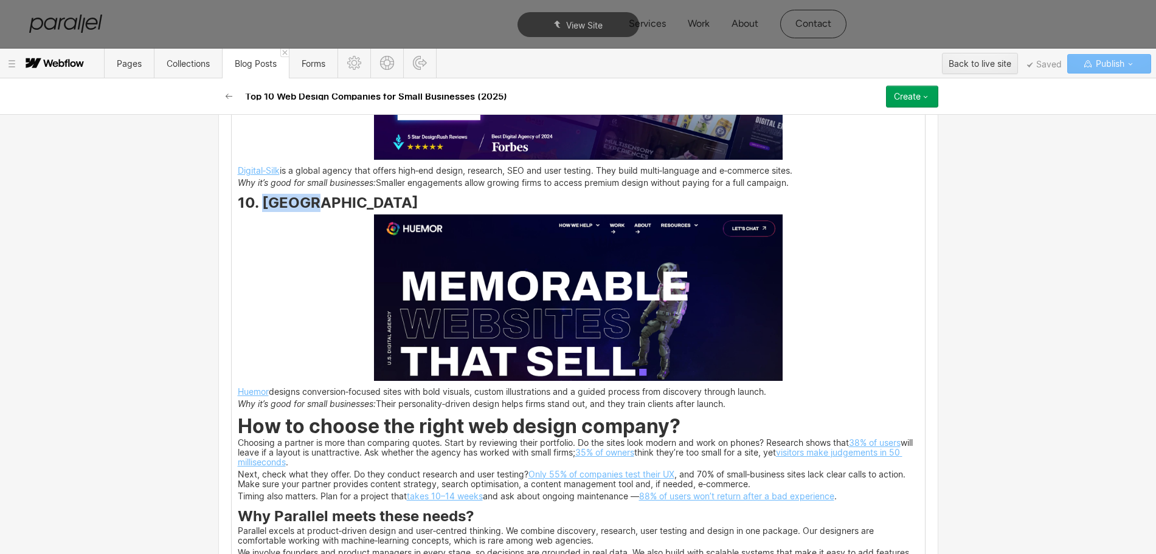
drag, startPoint x: 319, startPoint y: 215, endPoint x: 258, endPoint y: 215, distance: 60.8
click at [258, 213] on h3 "10. [GEOGRAPHIC_DATA]" at bounding box center [578, 205] width 681 height 15
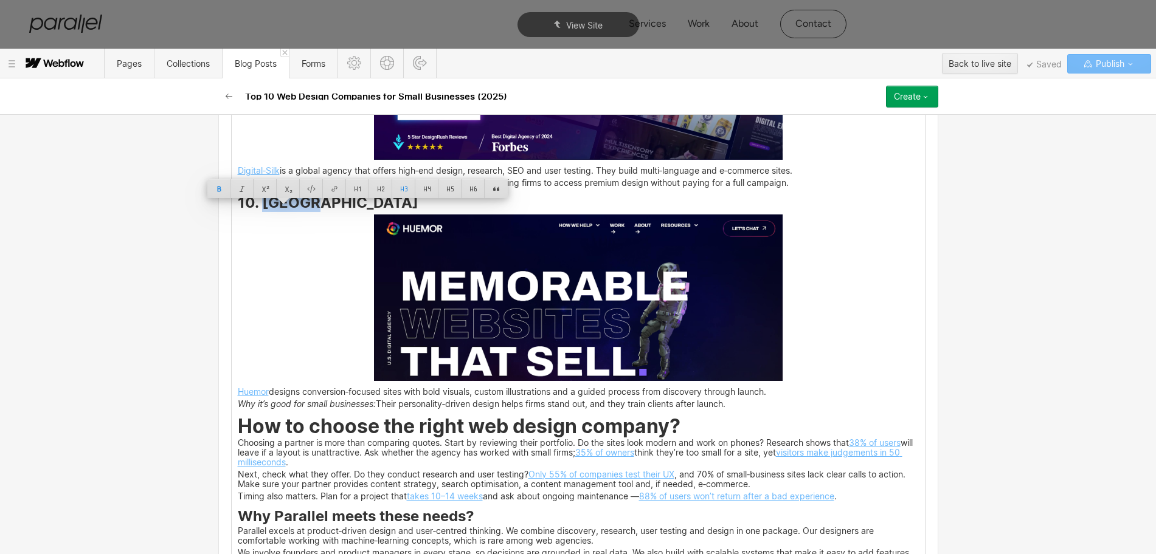
copy strong "Huemor"
click at [560, 345] on img at bounding box center [578, 298] width 409 height 167
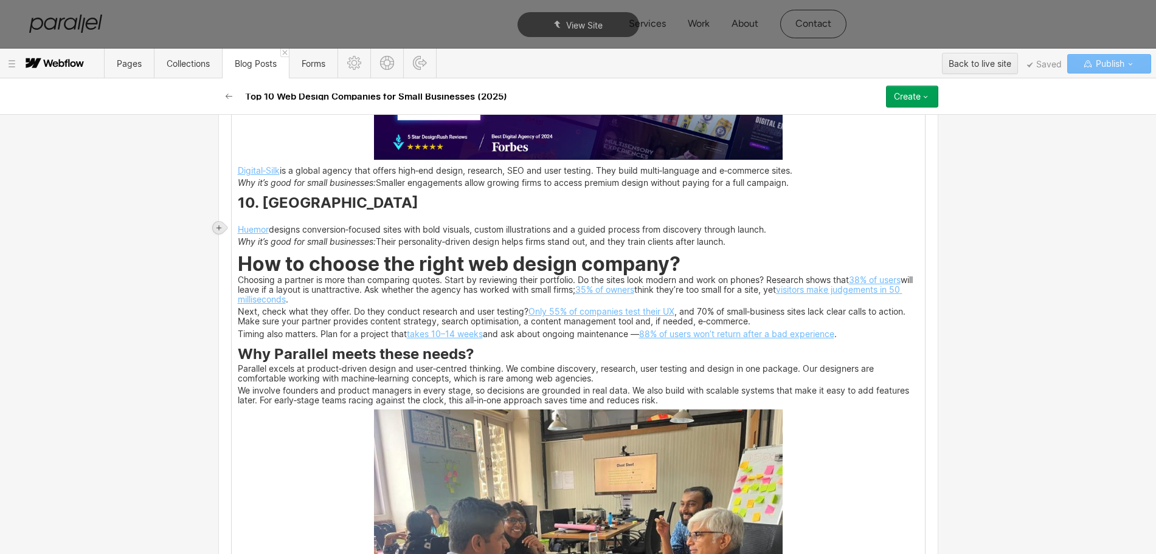
click at [219, 227] on icon at bounding box center [218, 227] width 7 height 7
click at [240, 228] on div at bounding box center [241, 227] width 23 height 19
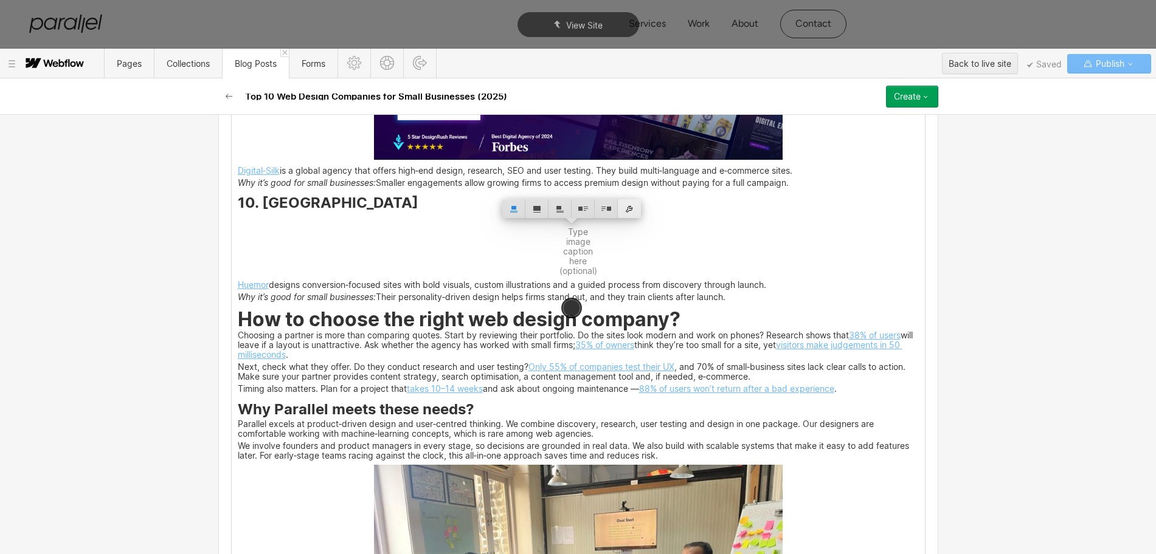
click at [628, 215] on div at bounding box center [629, 208] width 23 height 19
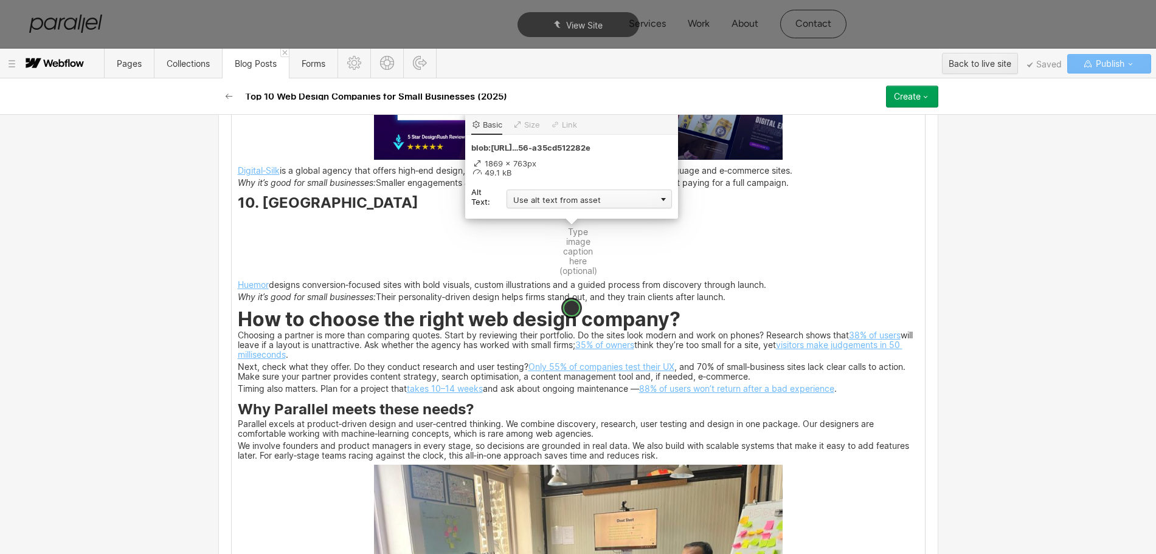
click at [519, 207] on div "Use alt text from asset" at bounding box center [588, 199] width 165 height 19
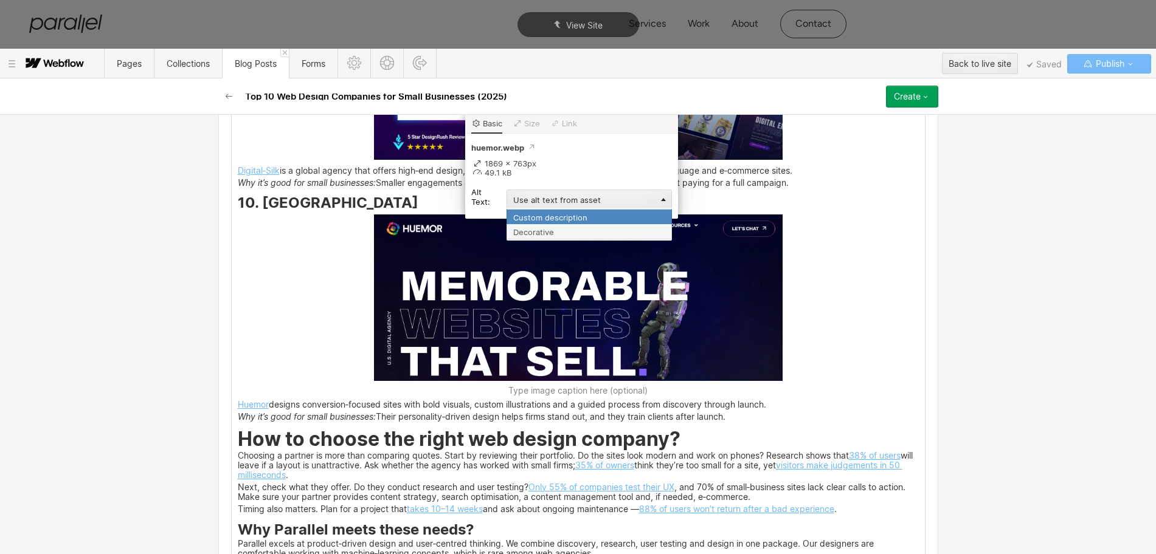
click at [523, 218] on div "Custom description" at bounding box center [588, 216] width 165 height 15
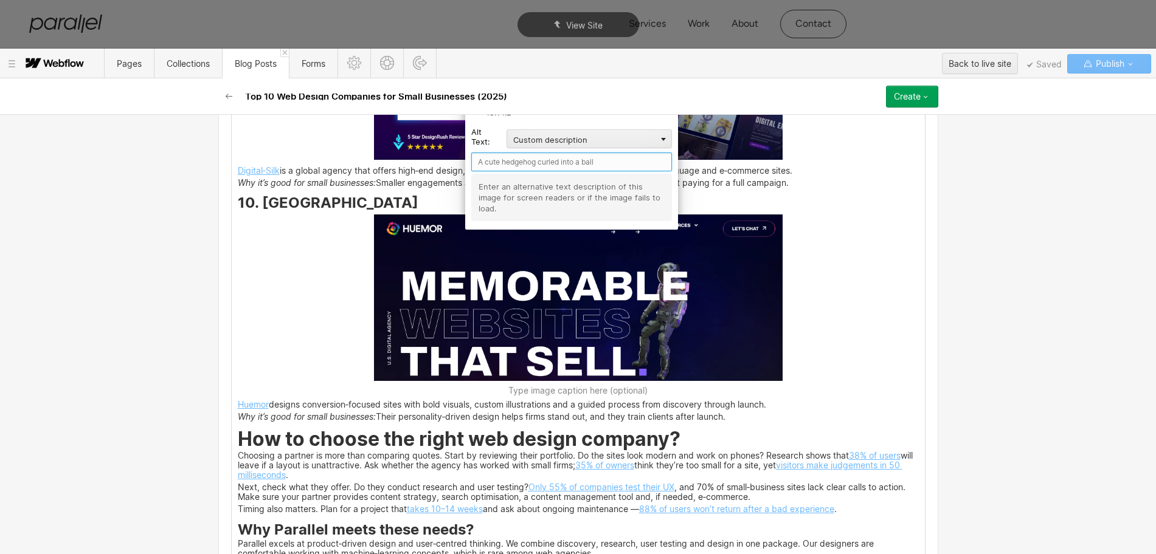
click at [495, 167] on input "text" at bounding box center [571, 162] width 201 height 19
paste input "Huemor"
type input "Huemor"
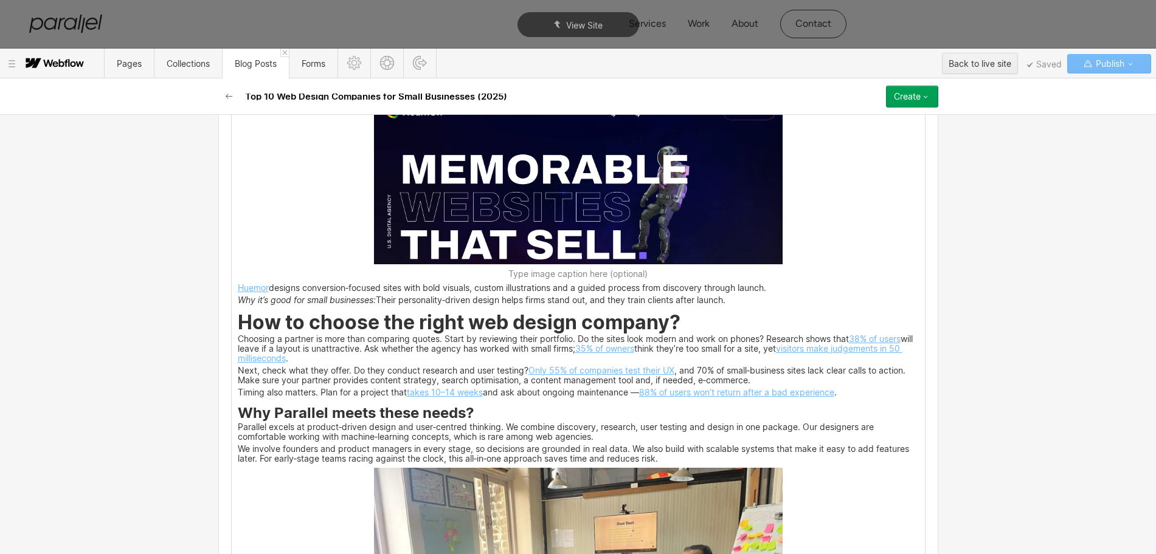
scroll to position [3749, 0]
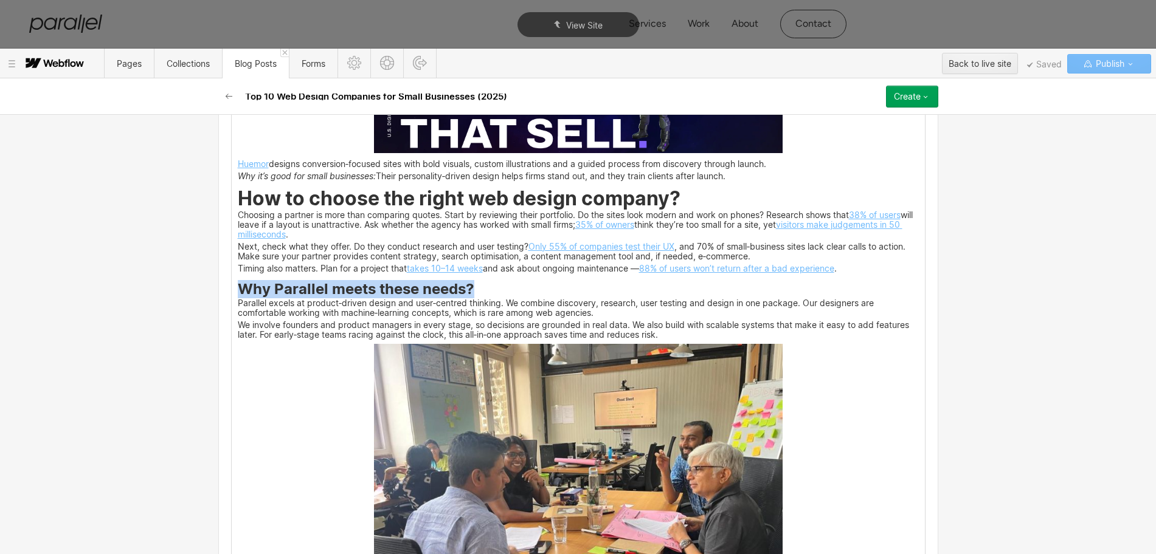
drag, startPoint x: 231, startPoint y: 300, endPoint x: 475, endPoint y: 292, distance: 243.9
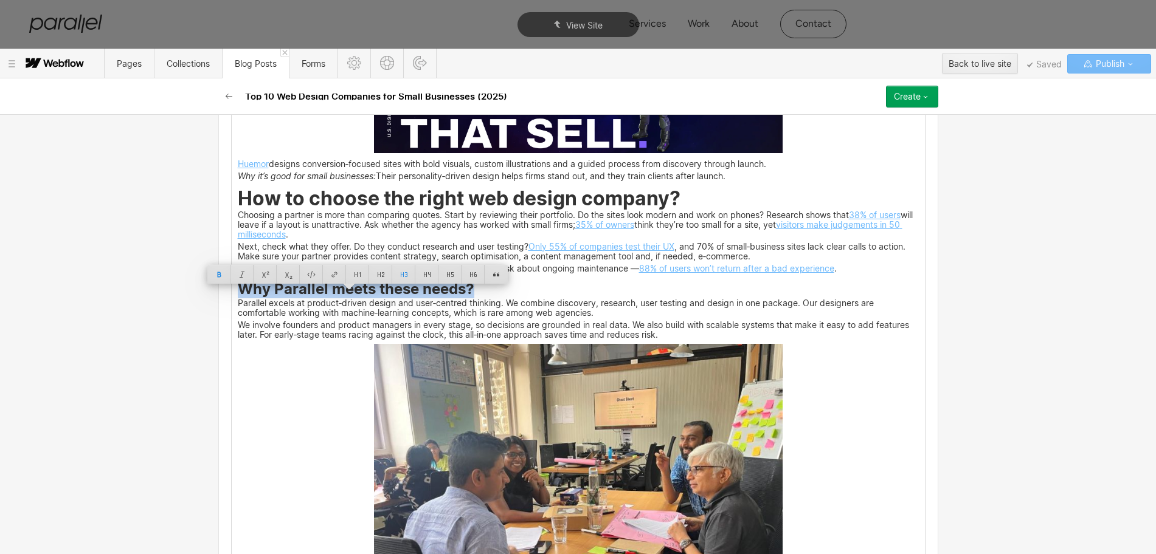
copy strong "Why Parallel meets these needs?"
click at [539, 414] on img at bounding box center [578, 497] width 409 height 306
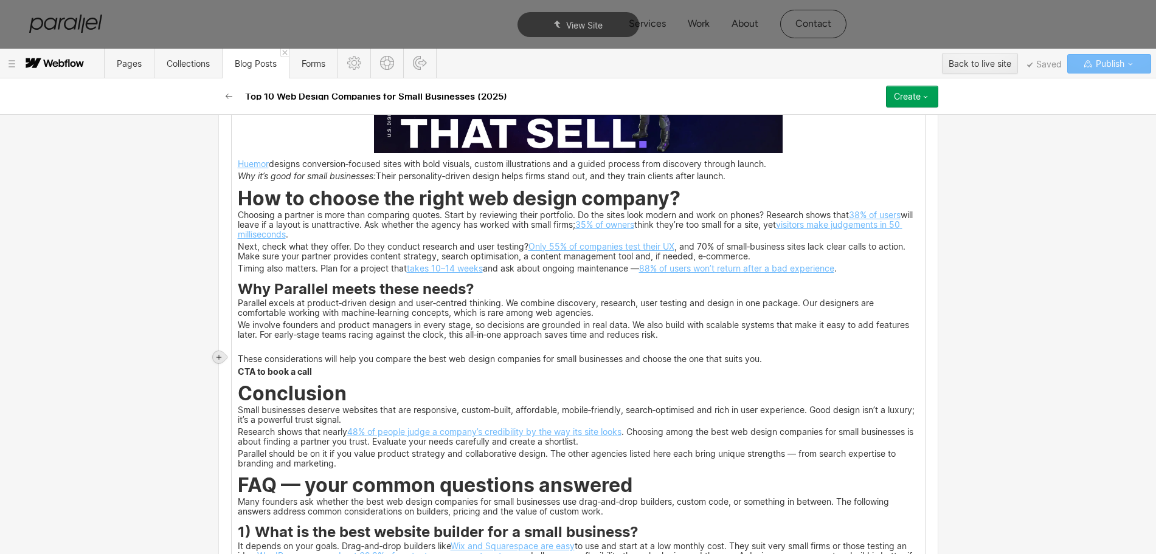
click at [221, 357] on icon at bounding box center [218, 357] width 5 height 5
click at [242, 360] on div at bounding box center [241, 357] width 23 height 19
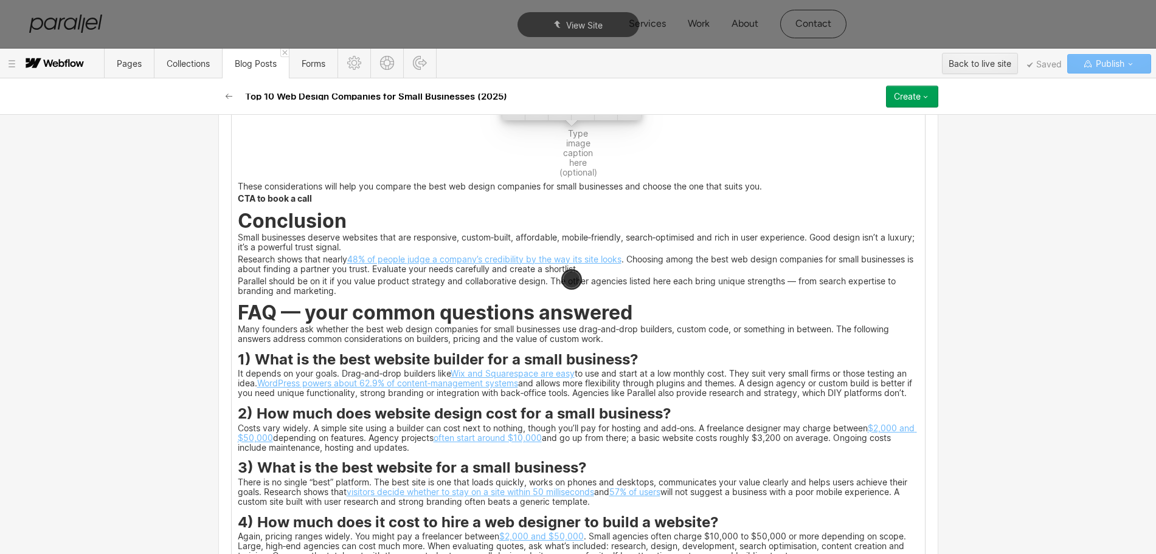
scroll to position [3901, 0]
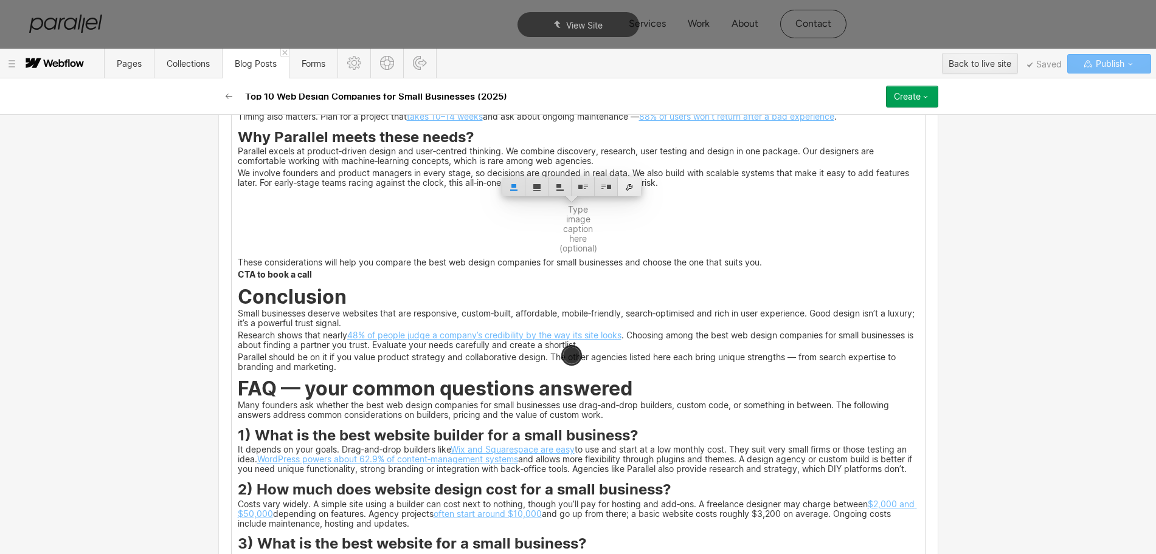
click at [633, 193] on div at bounding box center [629, 187] width 23 height 19
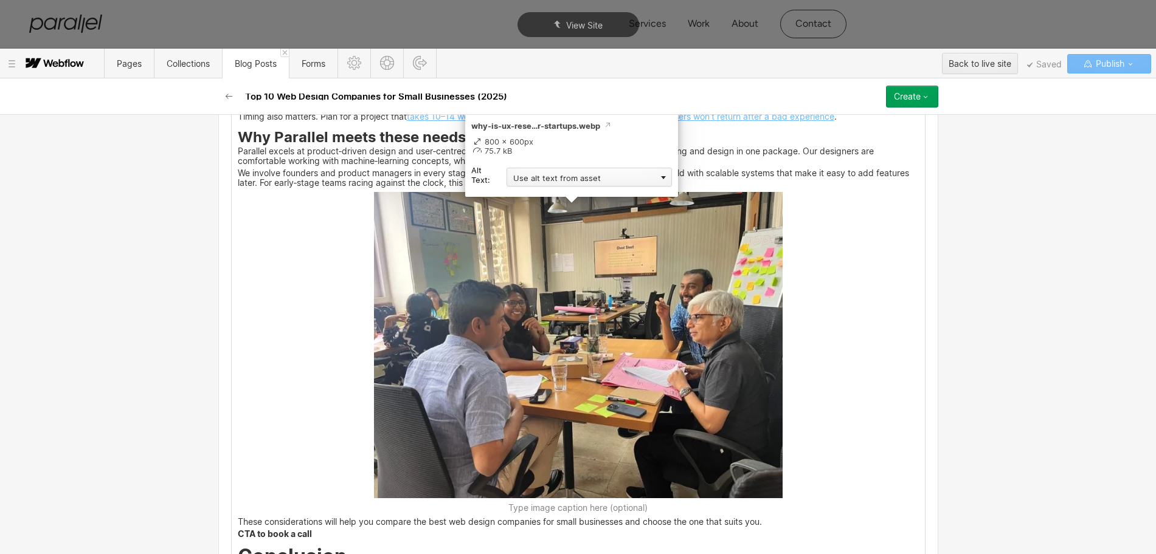
click at [552, 182] on div "Use alt text from asset" at bounding box center [588, 177] width 165 height 19
click at [539, 193] on div "Custom description" at bounding box center [588, 194] width 165 height 15
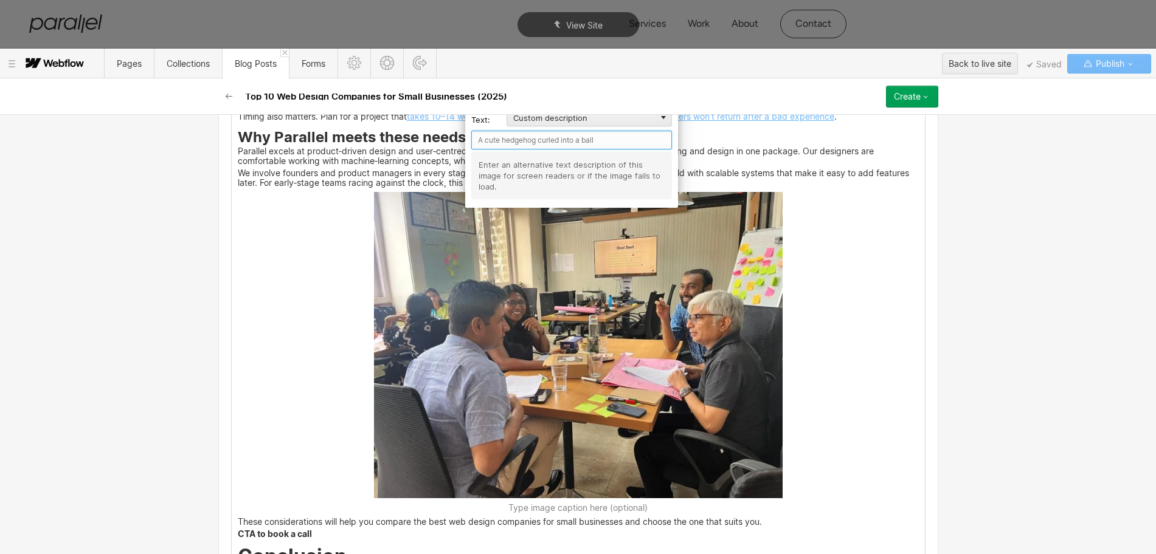
click at [497, 144] on input "text" at bounding box center [571, 140] width 201 height 19
paste input "Why Parallel meets these needs?"
type input "Why Parallel meets these needs?"
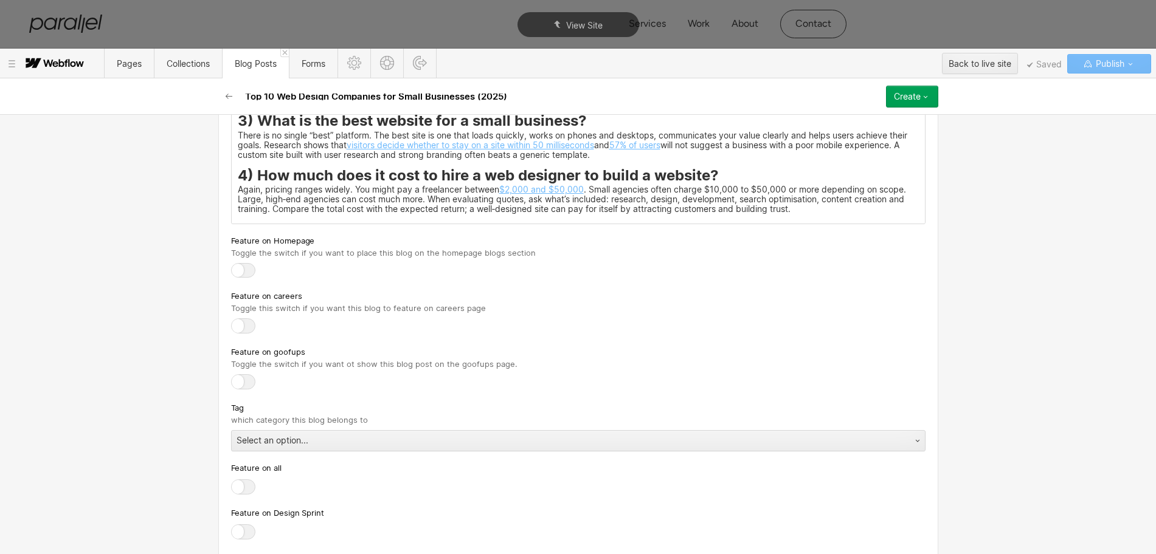
scroll to position [4585, 0]
click at [250, 449] on div "Select an option..." at bounding box center [566, 439] width 669 height 19
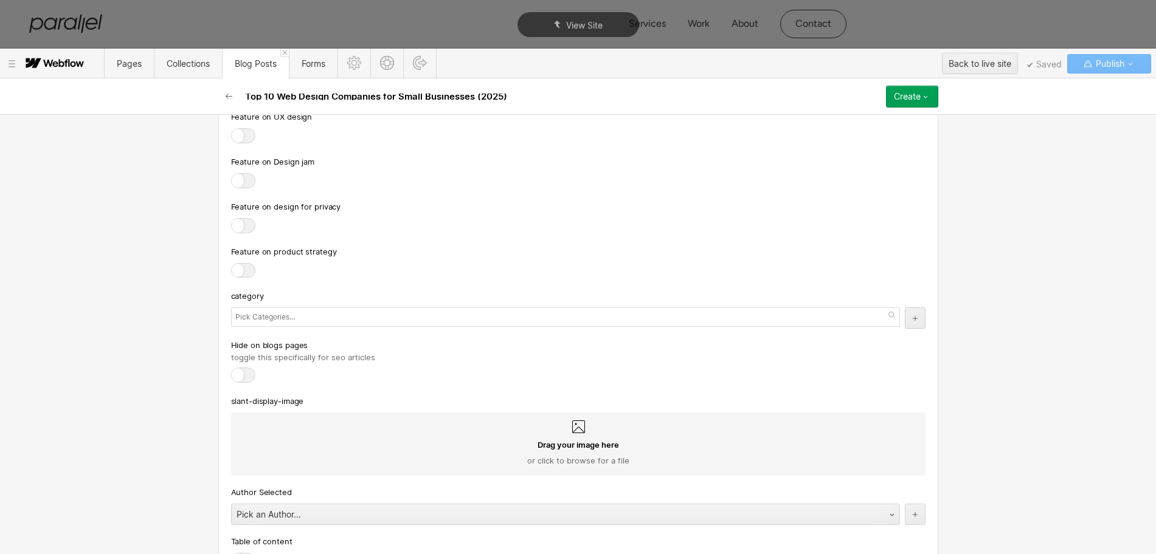
scroll to position [5117, 0]
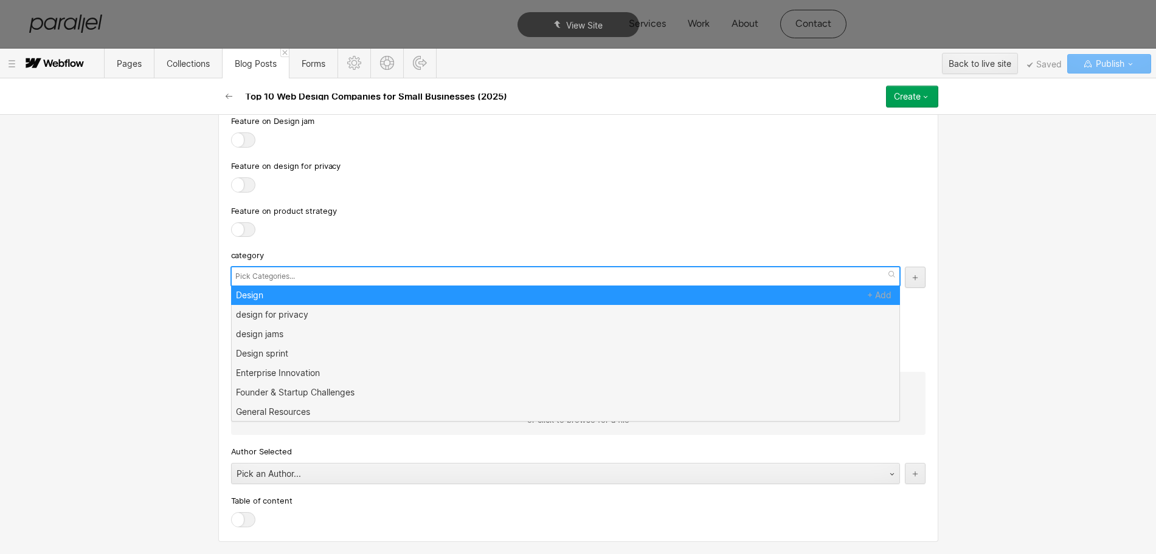
click at [253, 273] on input "text" at bounding box center [266, 276] width 63 height 17
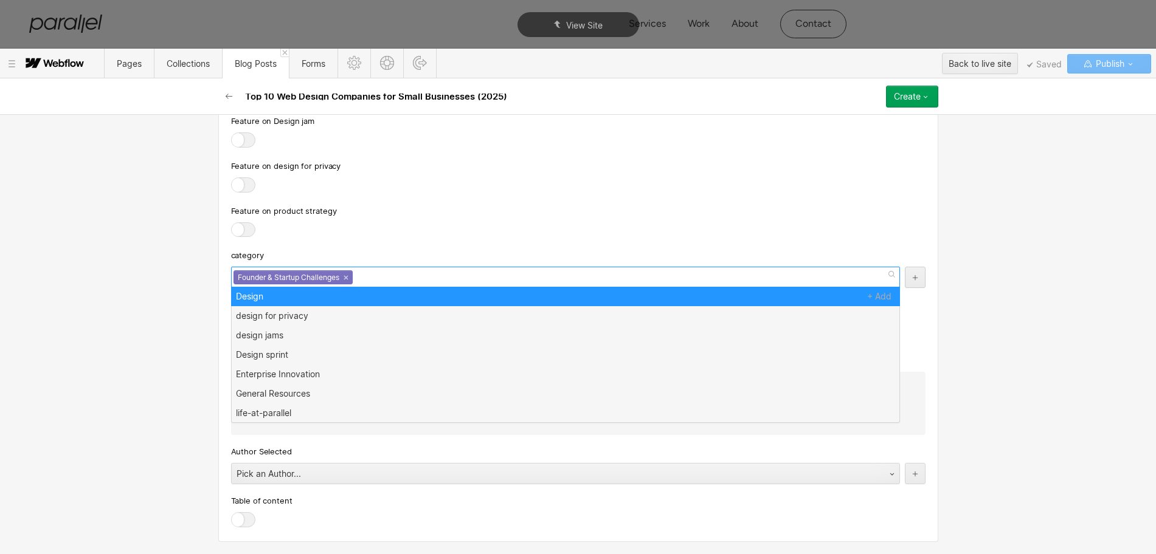
click at [412, 219] on div "Feature on product strategy" at bounding box center [578, 221] width 694 height 35
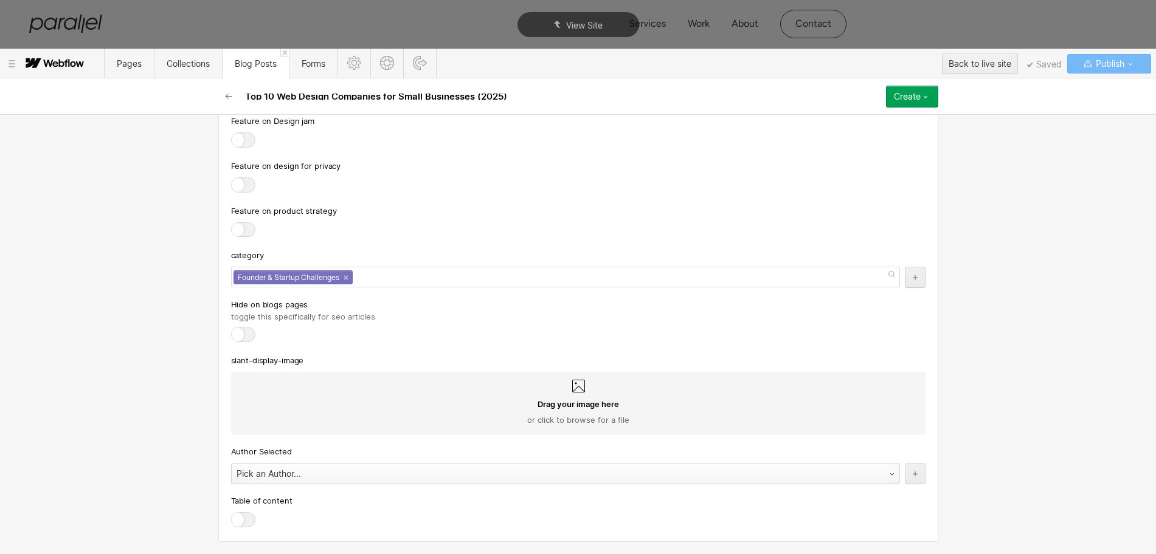
click at [267, 476] on div "Pick an Author..." at bounding box center [553, 473] width 643 height 19
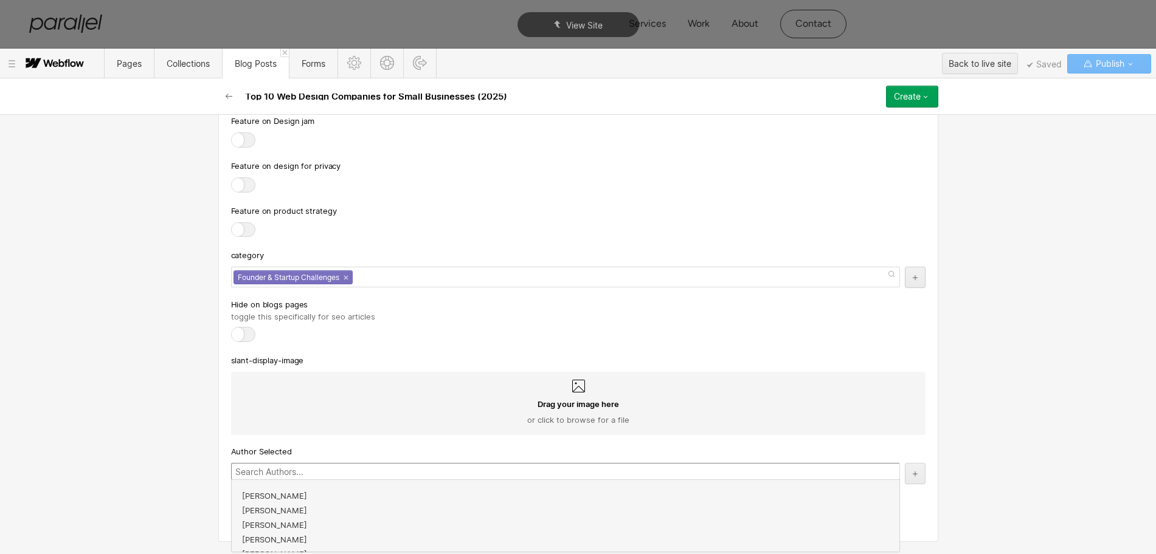
scroll to position [219, 0]
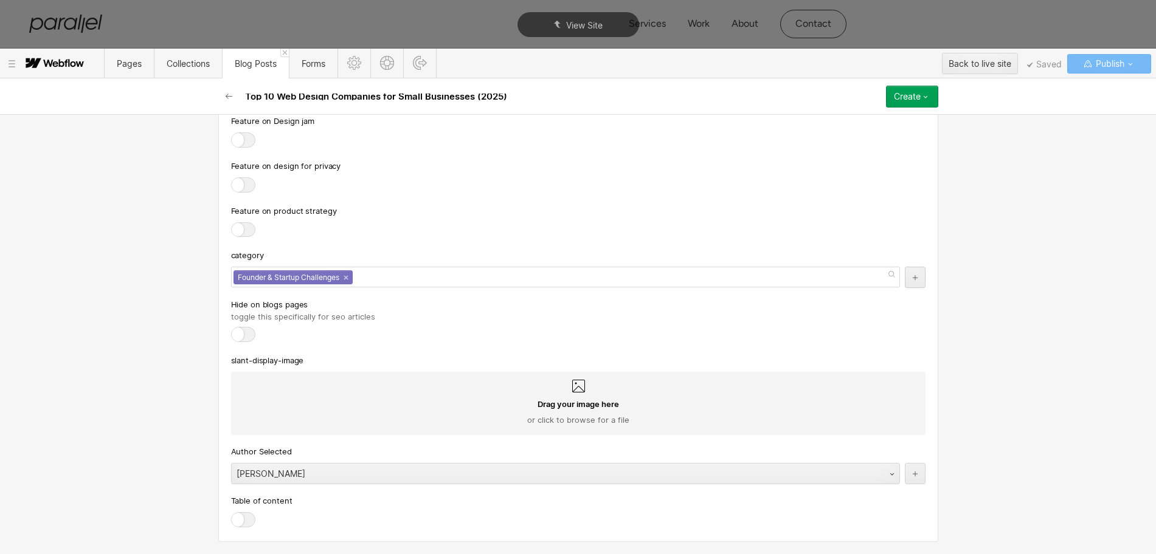
click at [232, 514] on div at bounding box center [243, 519] width 24 height 15
click at [0, 0] on input "checkbox" at bounding box center [0, 0] width 0 height 0
click at [897, 97] on div "Create" at bounding box center [907, 97] width 27 height 10
click at [870, 137] on div "Publish now" at bounding box center [877, 137] width 120 height 16
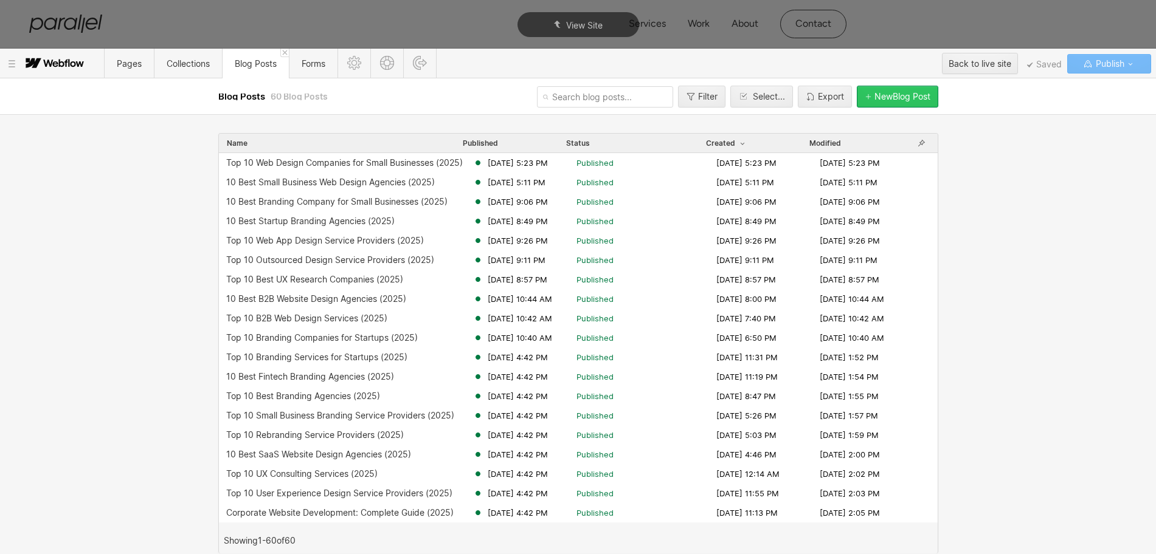
click at [889, 95] on div "New Blog Post" at bounding box center [902, 97] width 56 height 10
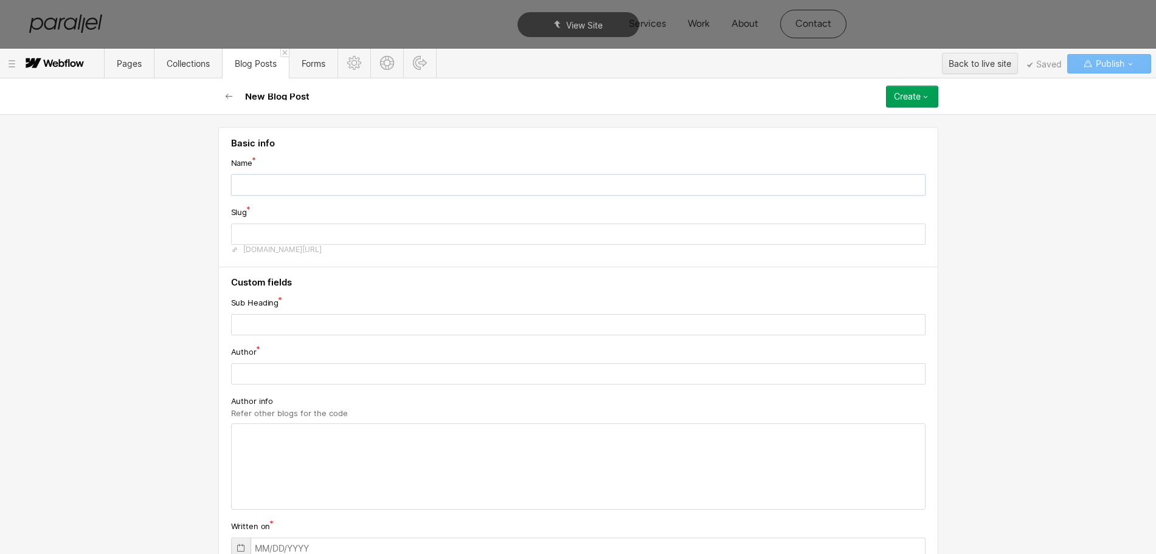
click at [236, 187] on input "text" at bounding box center [578, 184] width 694 height 21
paste input "Top 10 B2B Brand Positioning Agencies (2025)"
type input "Top 10 B2B Brand Positioning Agencies (2025)"
type input "top-10-b2b-brand-positioning-agencies-2025"
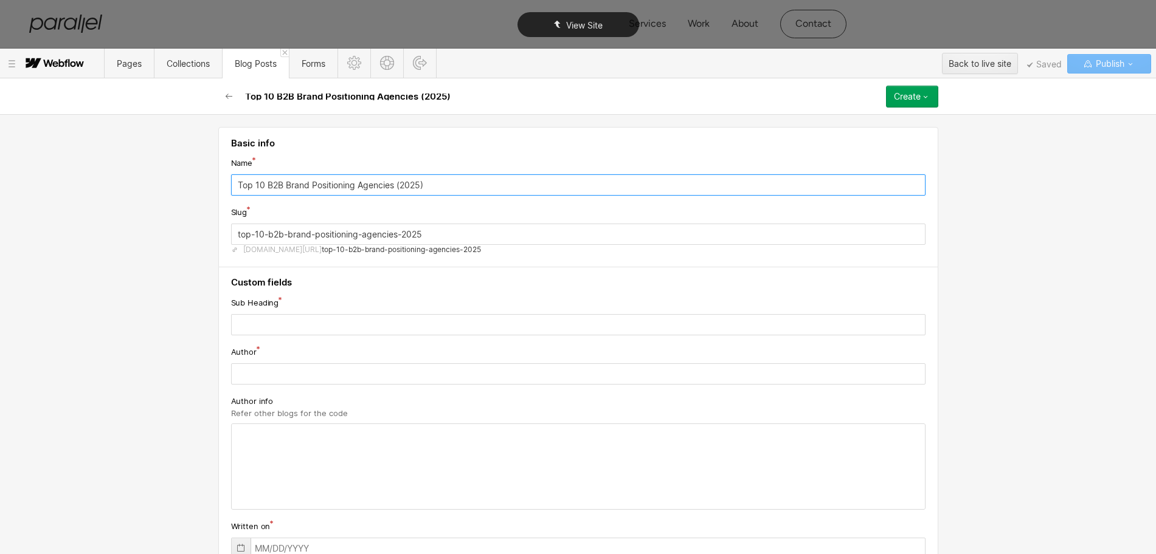
type input "Top 10 B2B Brand Positioning Agencies (2025)"
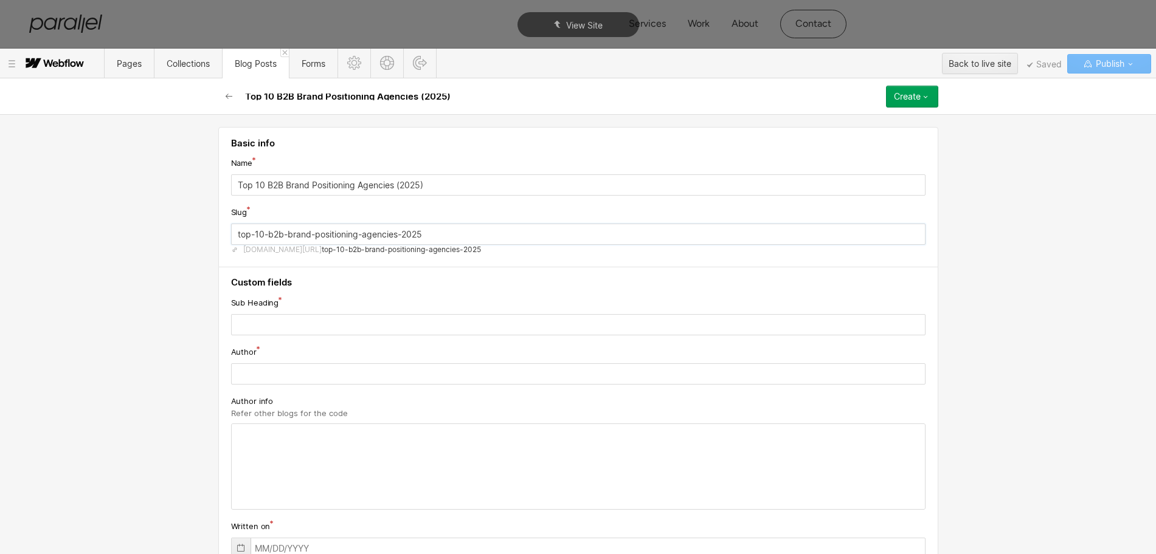
click at [301, 233] on input "top-10-b2b-brand-positioning-agencies-2025" at bounding box center [578, 234] width 694 height 21
paste input "b2b-brand-positioning-agency"
type input "b2b-brand-positioning-agency"
click at [280, 334] on input "text" at bounding box center [578, 324] width 694 height 21
paste input "Top 10 B2B Brand Positioning Agencies (2025)"
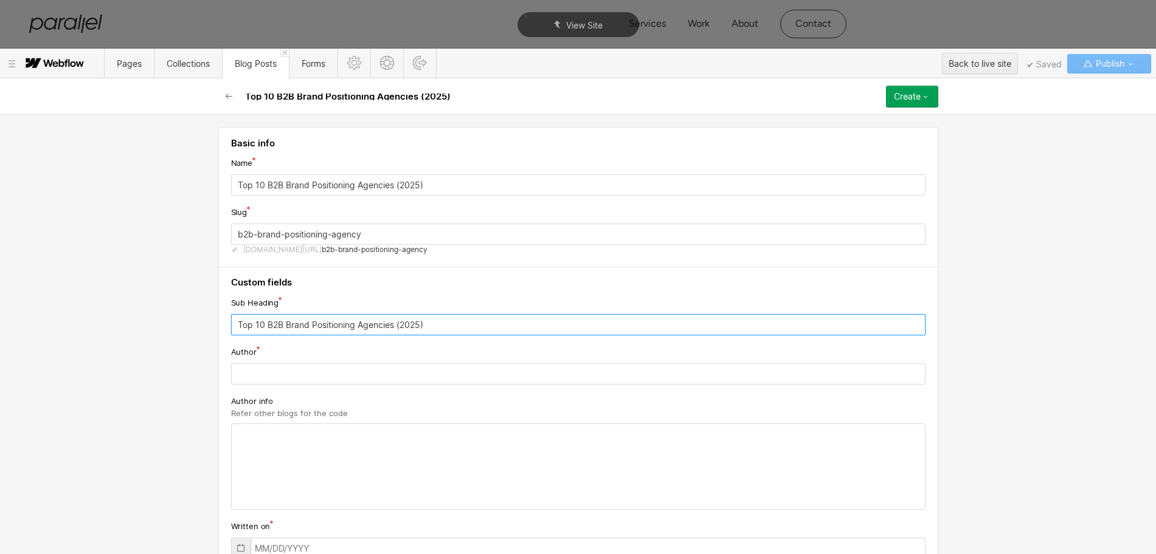
type input "Top 10 B2B Brand Positioning Agencies (2025)"
click at [258, 373] on input "text" at bounding box center [578, 374] width 694 height 21
paste input "[PERSON_NAME]"
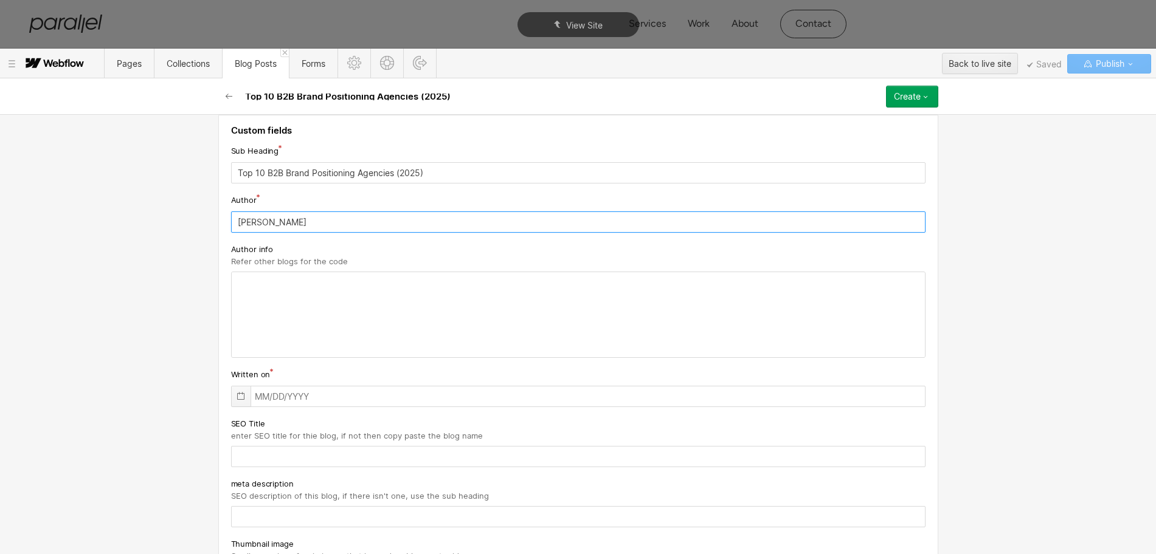
type input "[PERSON_NAME]"
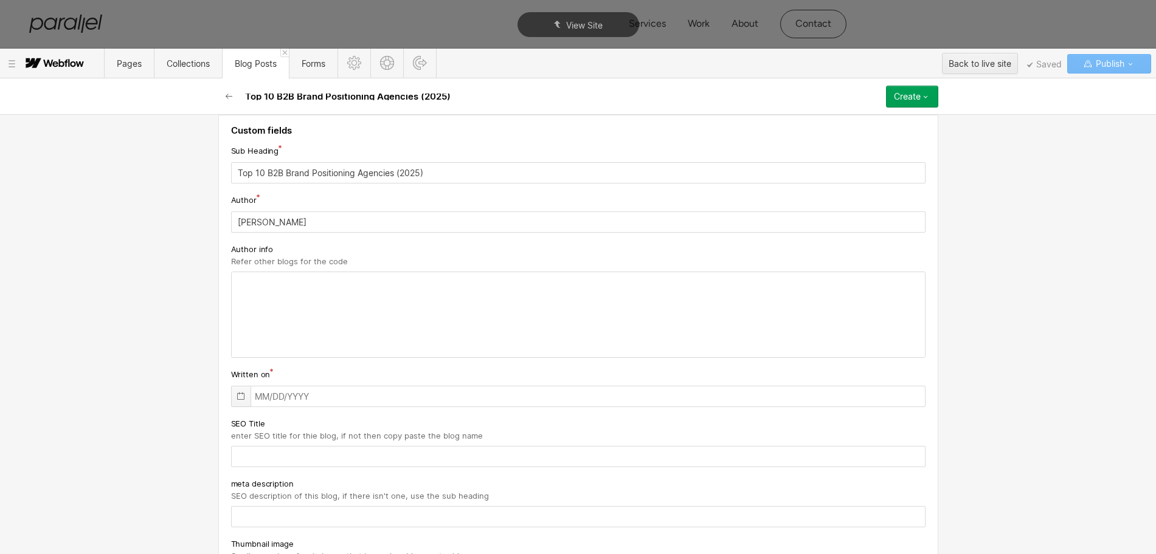
click at [232, 391] on div at bounding box center [241, 397] width 19 height 20
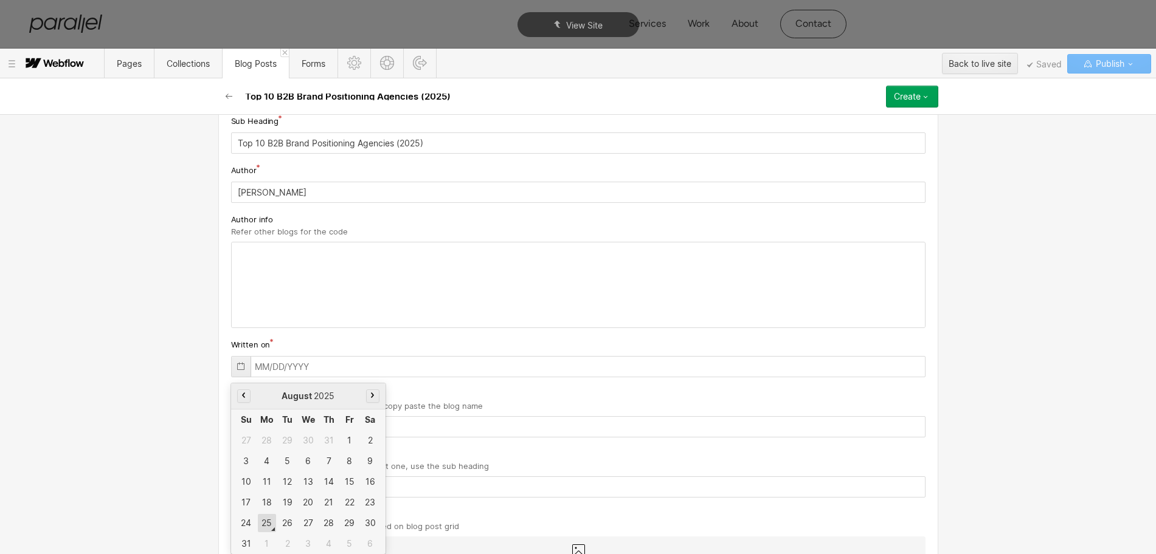
click at [261, 521] on div "25" at bounding box center [267, 523] width 18 height 18
type input "[DATE]"
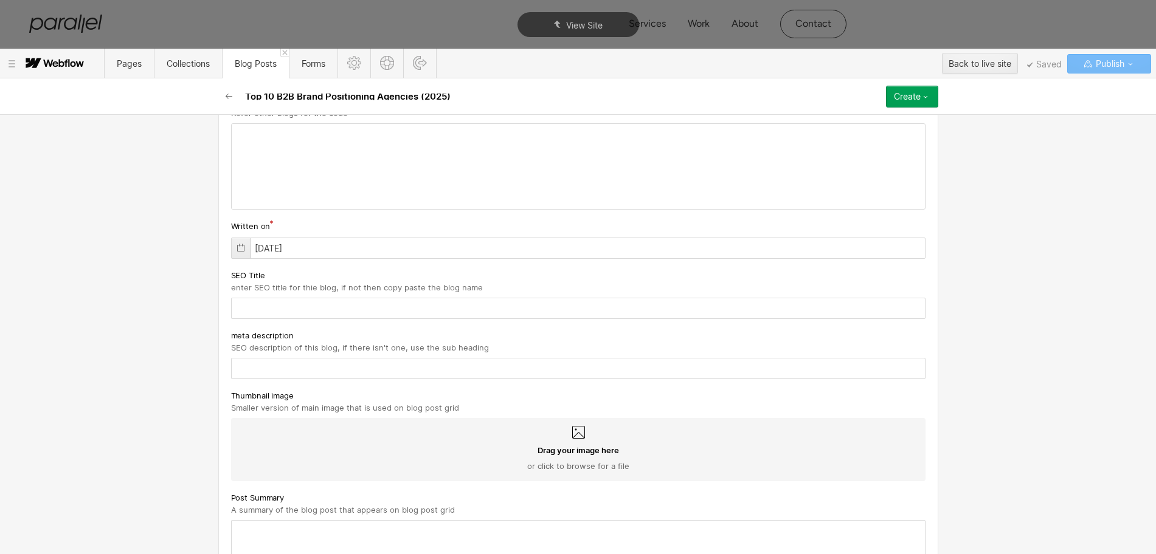
scroll to position [334, 0]
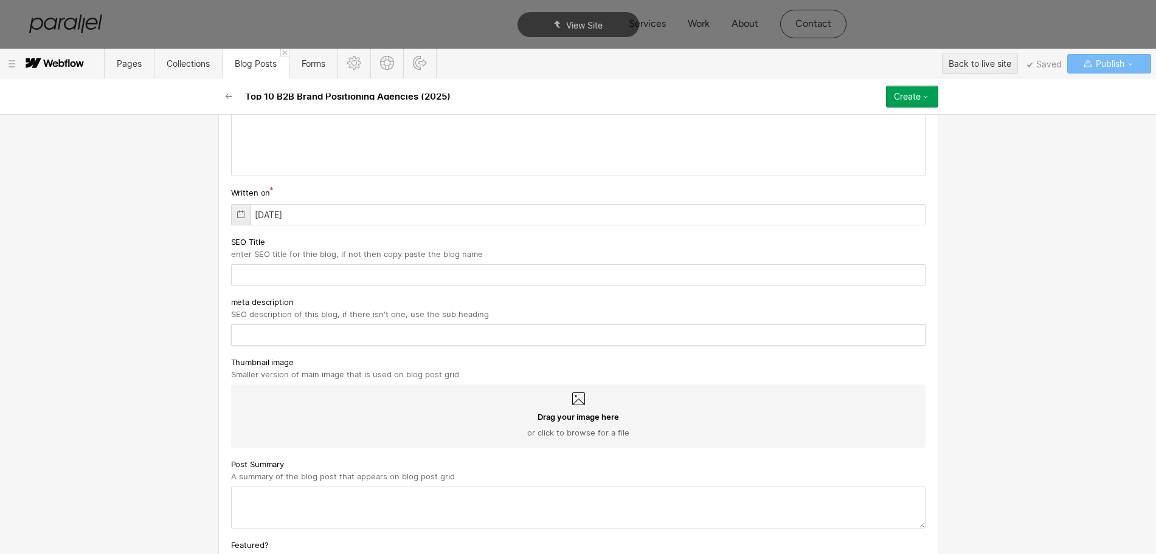
click at [286, 335] on input "text" at bounding box center [578, 335] width 694 height 21
click at [273, 263] on div "SEO Title enter SEO title for thie blog, if not then copy paste the blog name" at bounding box center [578, 260] width 694 height 50
click at [273, 282] on input "text" at bounding box center [578, 274] width 694 height 21
paste input "Top 10 B2B Brand Positioning Agencies (2025)"
drag, startPoint x: 273, startPoint y: 282, endPoint x: 320, endPoint y: 385, distance: 113.7
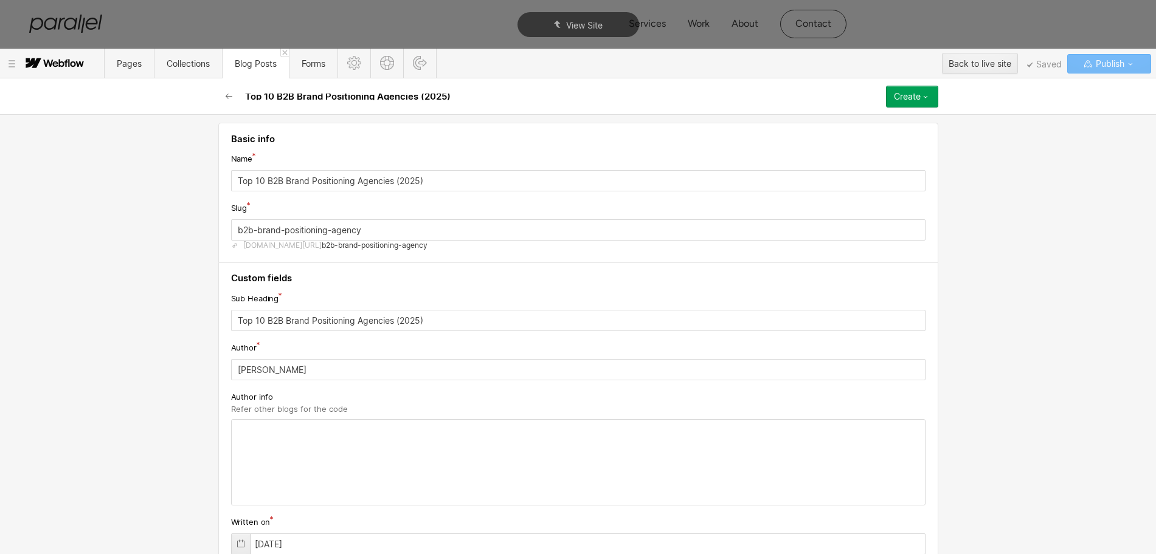
scroll to position [0, 0]
type input "Top 10 B2B Brand Positioning Agencies (2025)"
click at [275, 325] on input "Top 10 B2B Brand Positioning Agencies (2025)" at bounding box center [578, 324] width 694 height 21
paste input "Learn about B2B brand positioning agencies that help businesses clarify their v…"
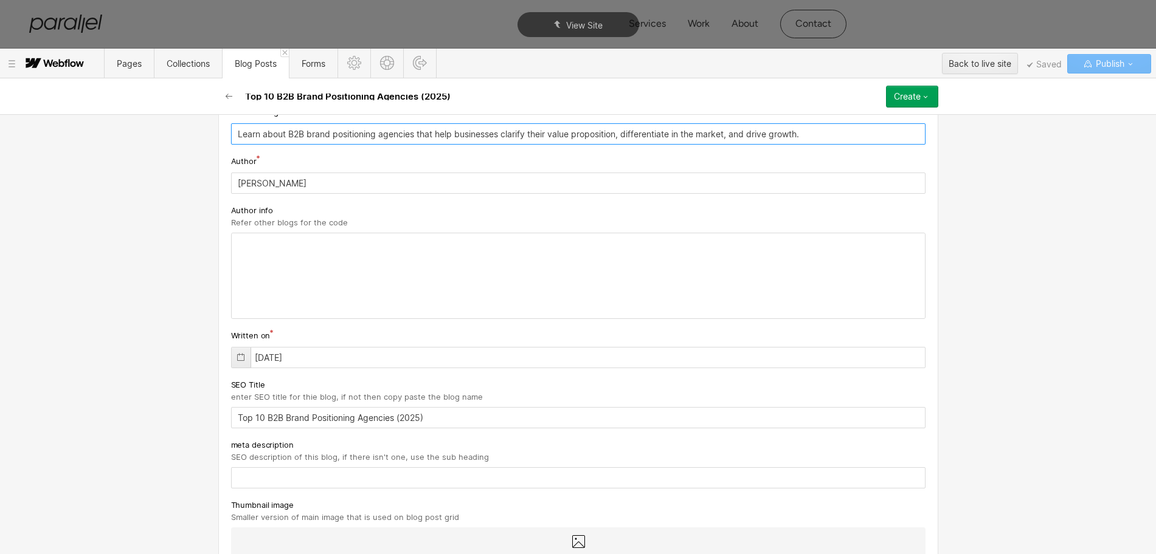
scroll to position [228, 0]
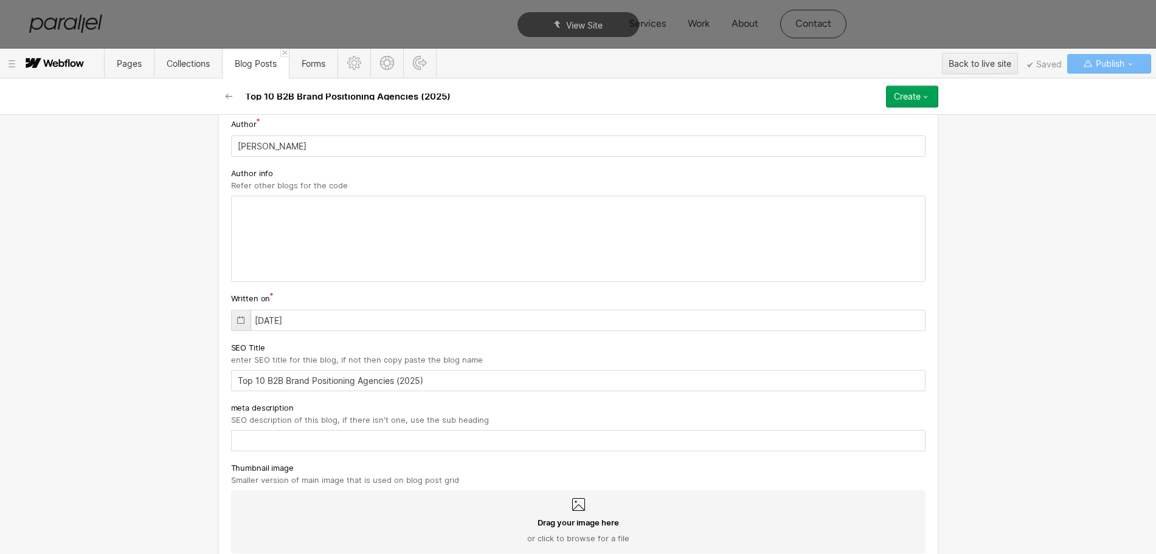
type input "Learn about B2B brand positioning agencies that help businesses clarify their v…"
click at [292, 444] on input "text" at bounding box center [578, 440] width 694 height 21
paste input "Learn about B2B brand positioning agencies that help businesses clarify their v…"
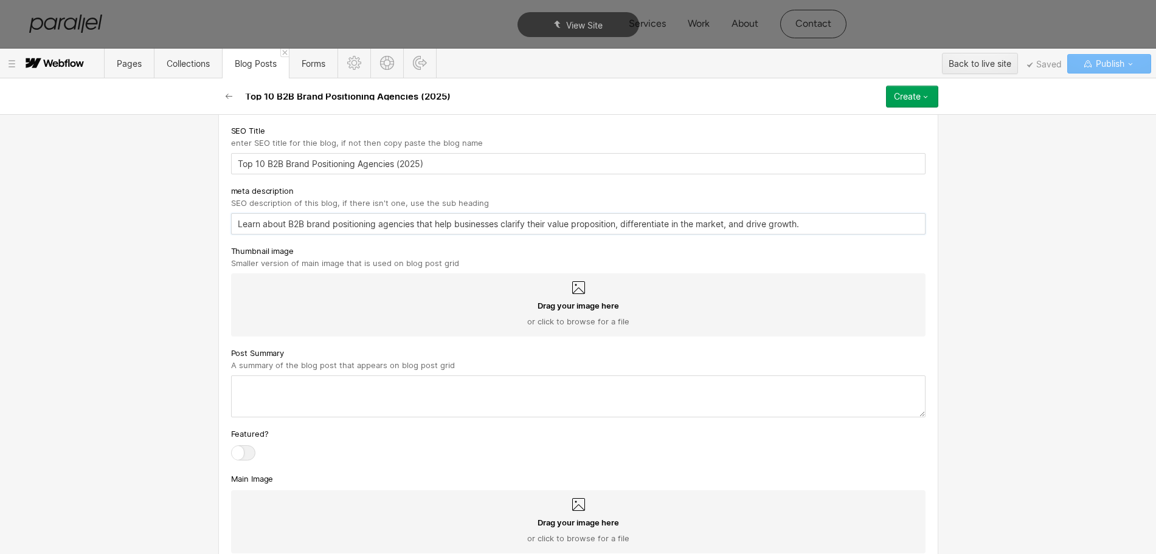
scroll to position [456, 0]
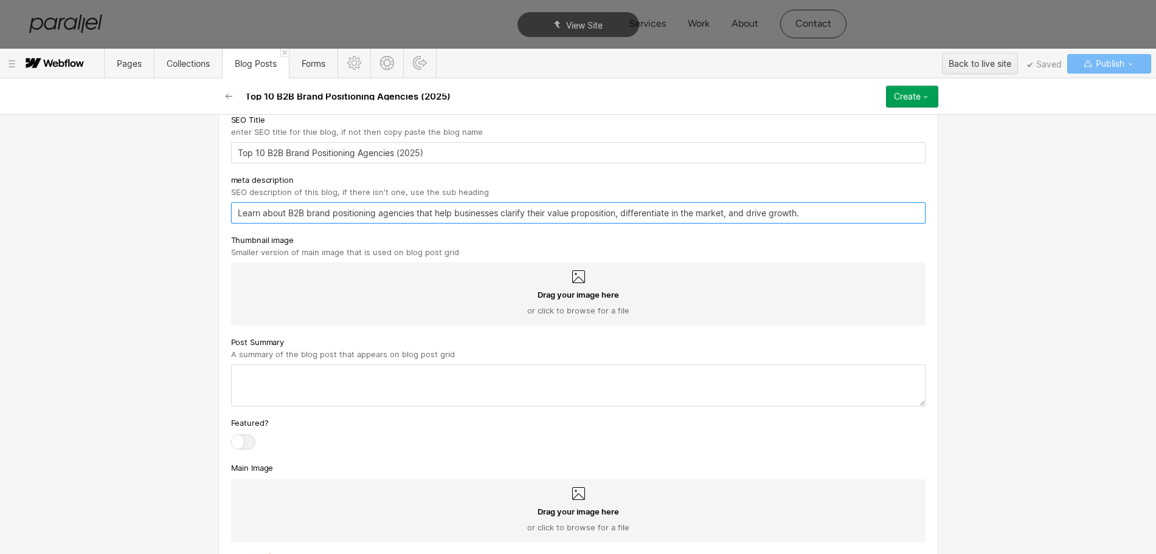
type input "Learn about B2B brand positioning agencies that help businesses clarify their v…"
click at [292, 385] on textarea at bounding box center [578, 386] width 694 height 42
paste textarea "Learn about B2B brand positioning agencies that help businesses clarify their v…"
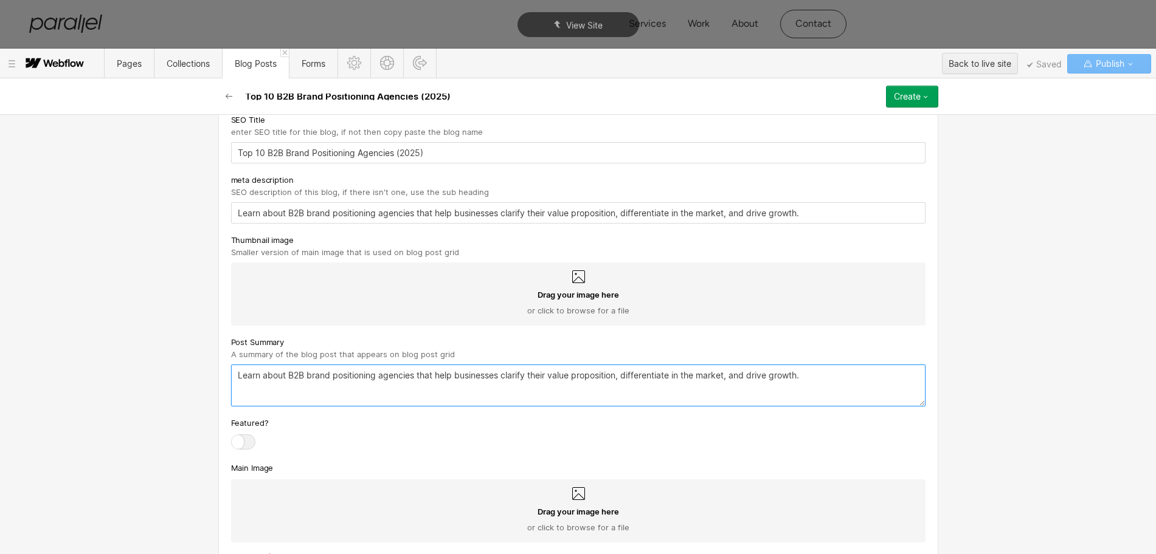
type textarea "Learn about B2B brand positioning agencies that help businesses clarify their v…"
click at [561, 280] on div "Drag your image here or click to browse for a file" at bounding box center [578, 294] width 694 height 63
click at [0, 0] on input "Drag your image here or click to browse for a file" at bounding box center [0, 0] width 0 height 0
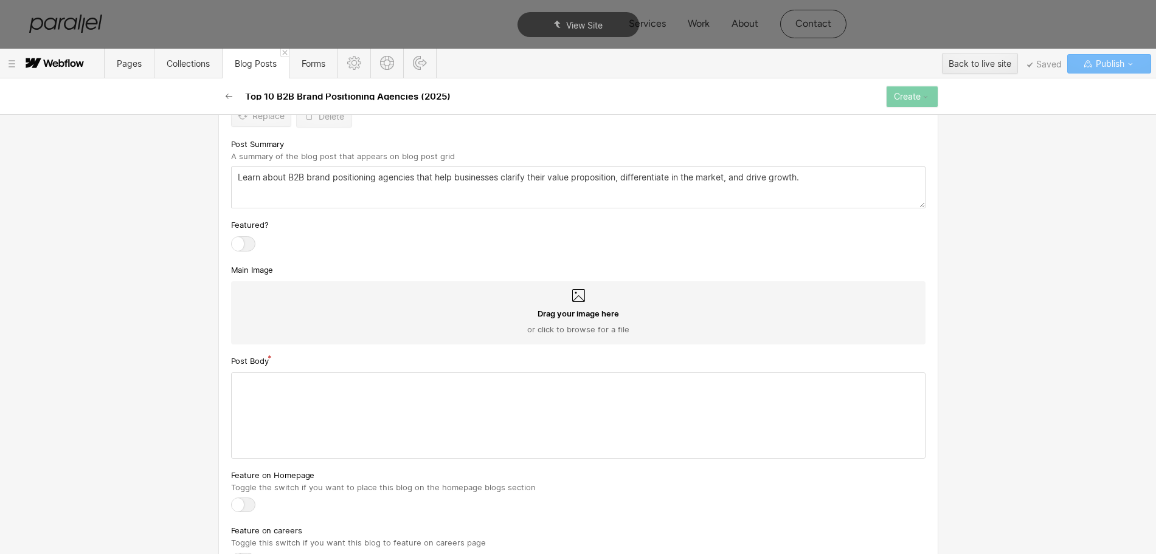
scroll to position [684, 0]
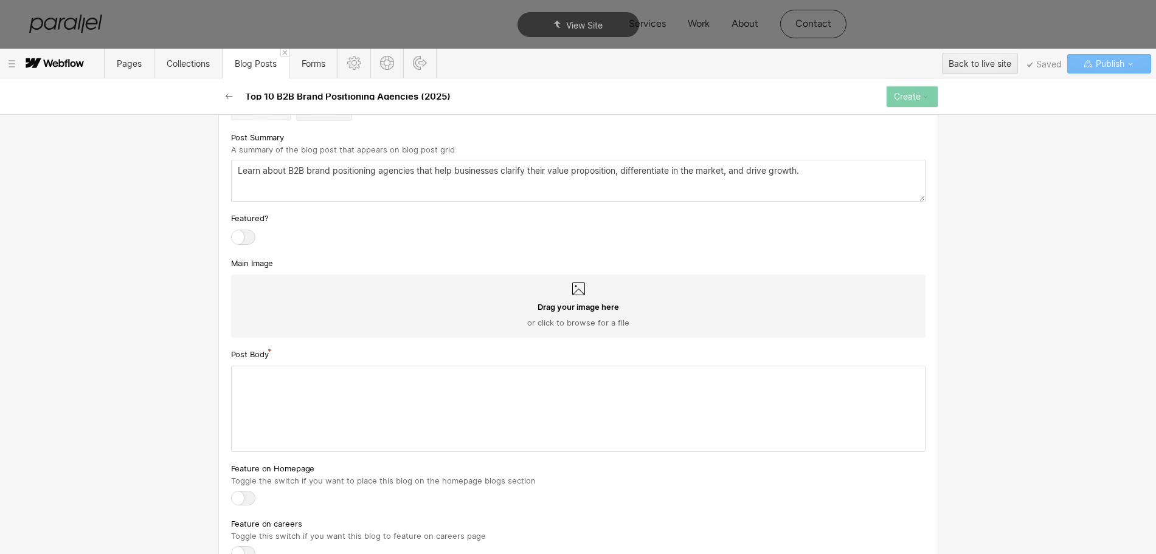
click at [582, 295] on div "Drag your image here or click to browse for a file" at bounding box center [578, 306] width 694 height 63
click at [0, 0] on input "Drag your image here or click to browse for a file" at bounding box center [0, 0] width 0 height 0
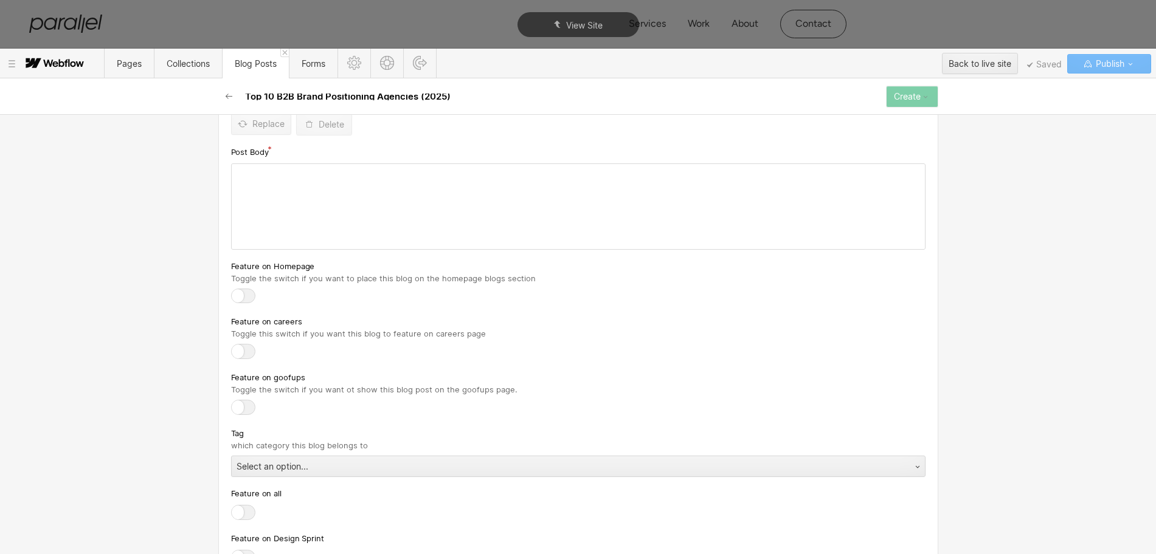
scroll to position [912, 0]
click at [274, 226] on div at bounding box center [578, 204] width 693 height 85
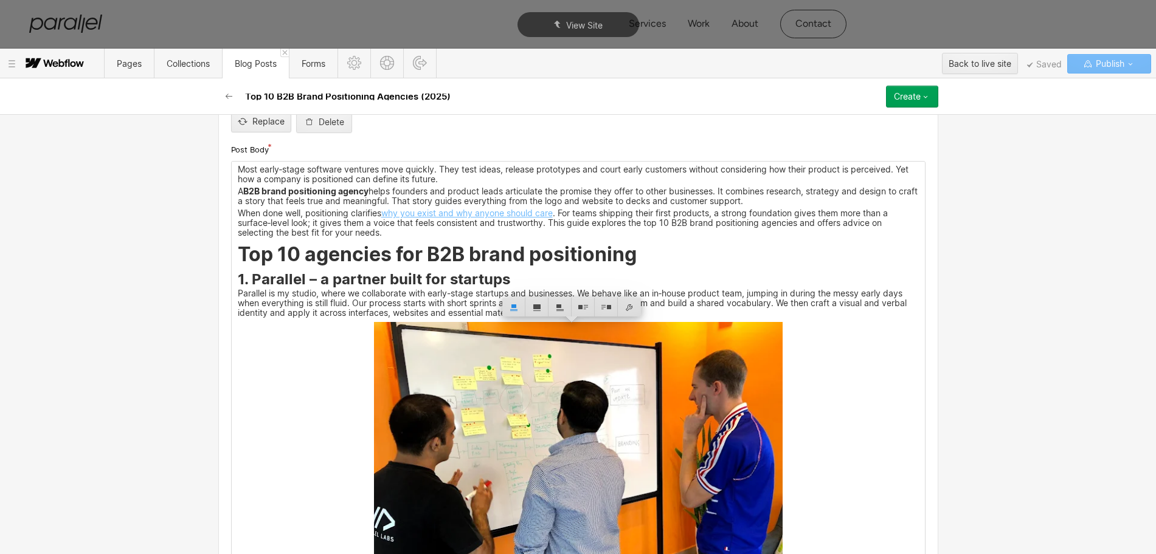
click at [536, 368] on img at bounding box center [578, 475] width 409 height 306
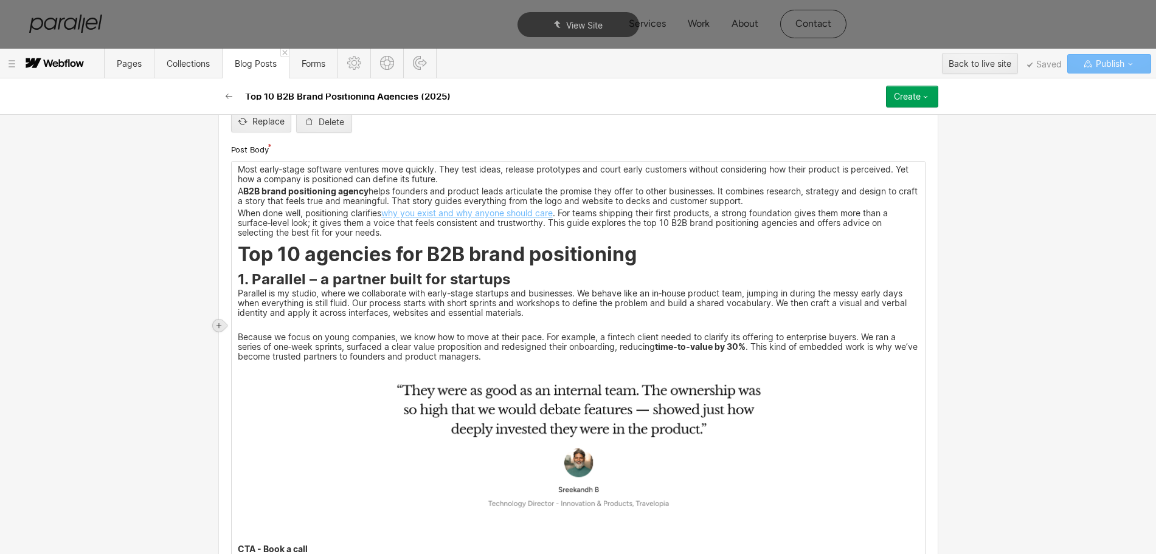
click at [223, 330] on div at bounding box center [219, 326] width 12 height 12
click at [242, 330] on div at bounding box center [241, 325] width 23 height 19
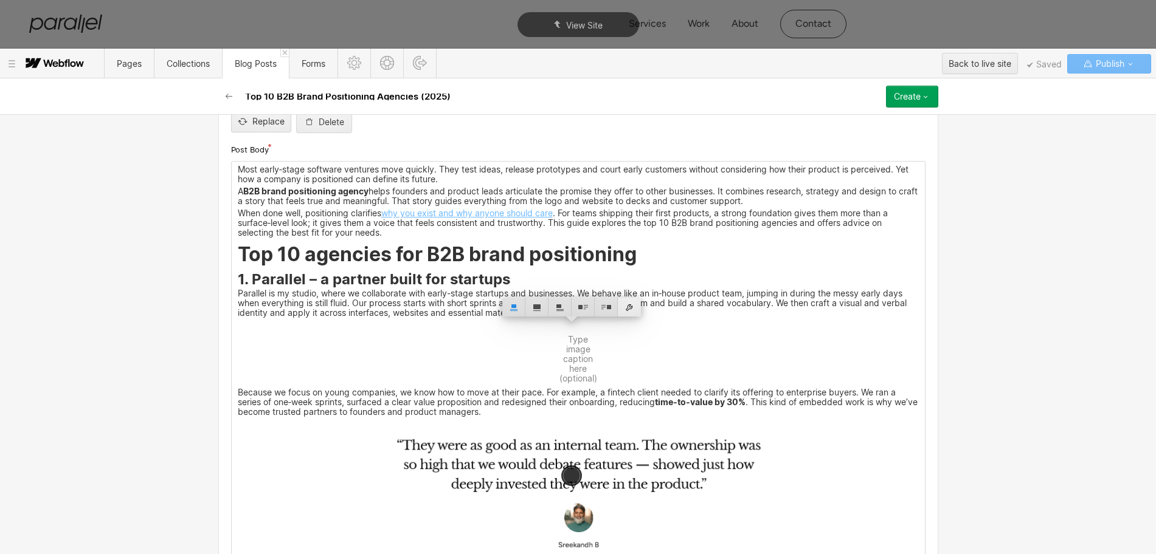
click at [636, 310] on div at bounding box center [629, 307] width 23 height 19
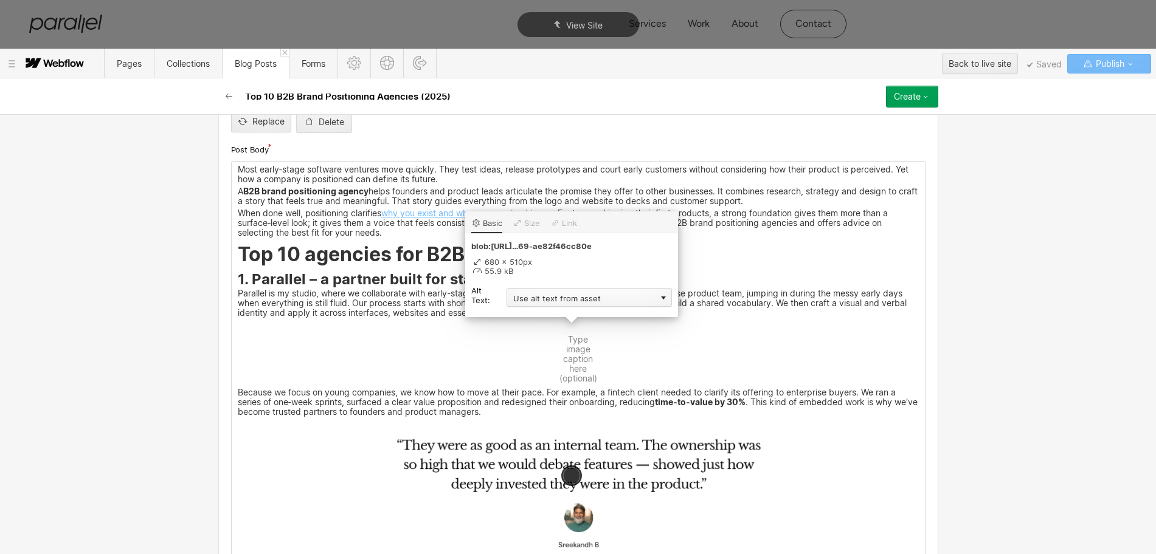
click at [569, 294] on div "Use alt text from asset" at bounding box center [588, 297] width 165 height 19
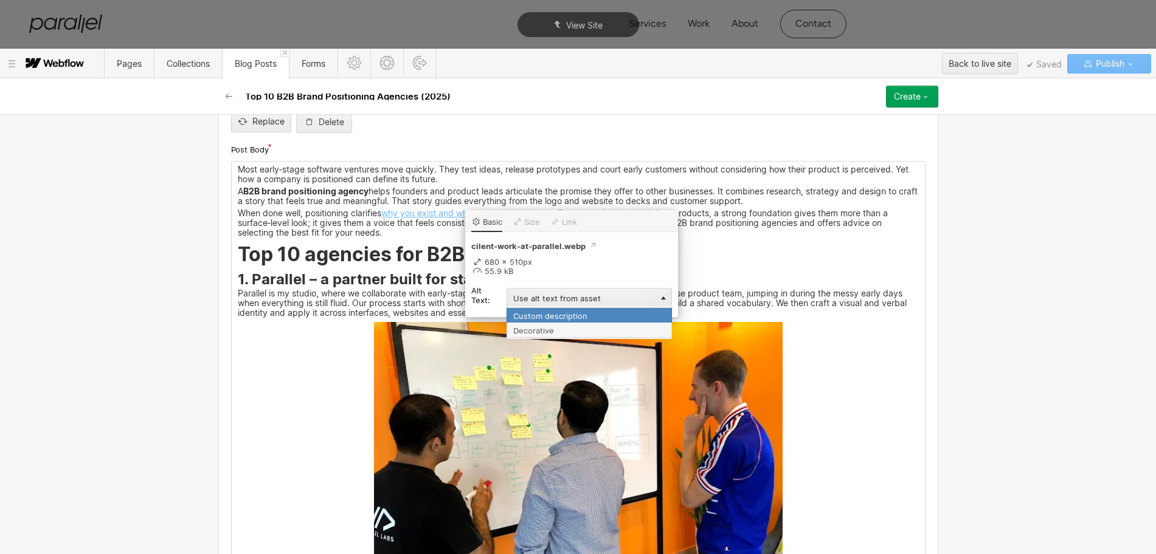
click at [536, 319] on div "Custom description" at bounding box center [588, 315] width 165 height 15
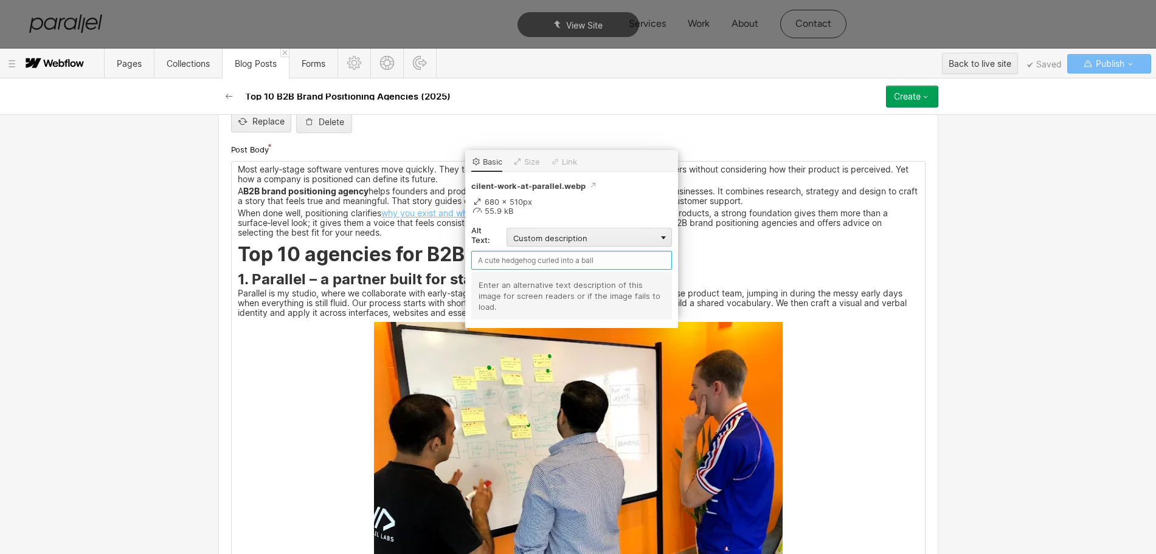
click at [509, 262] on input "text" at bounding box center [571, 260] width 201 height 19
type input "Parallel"
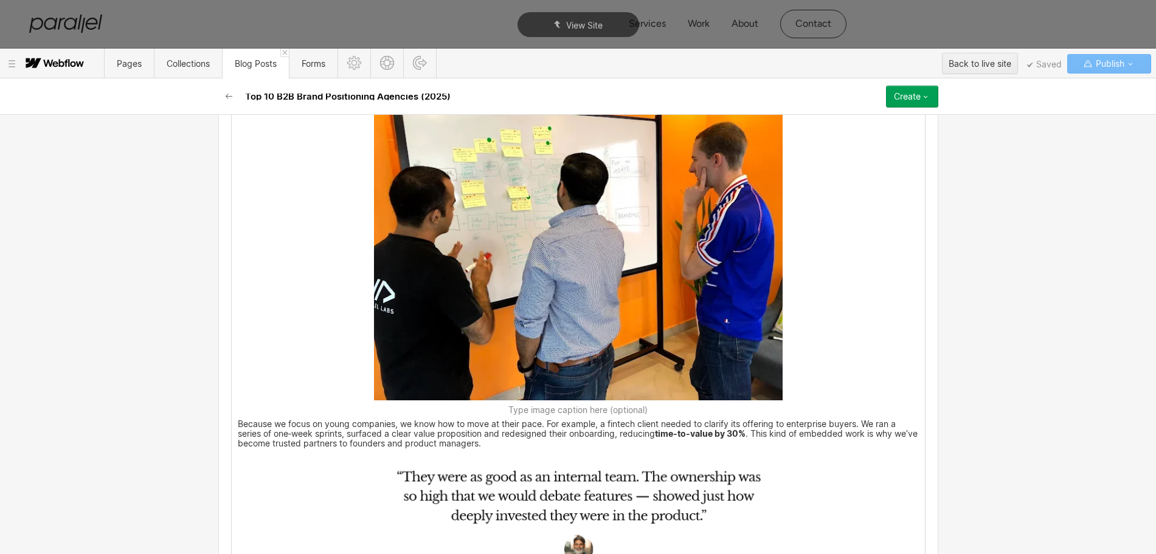
scroll to position [1292, 0]
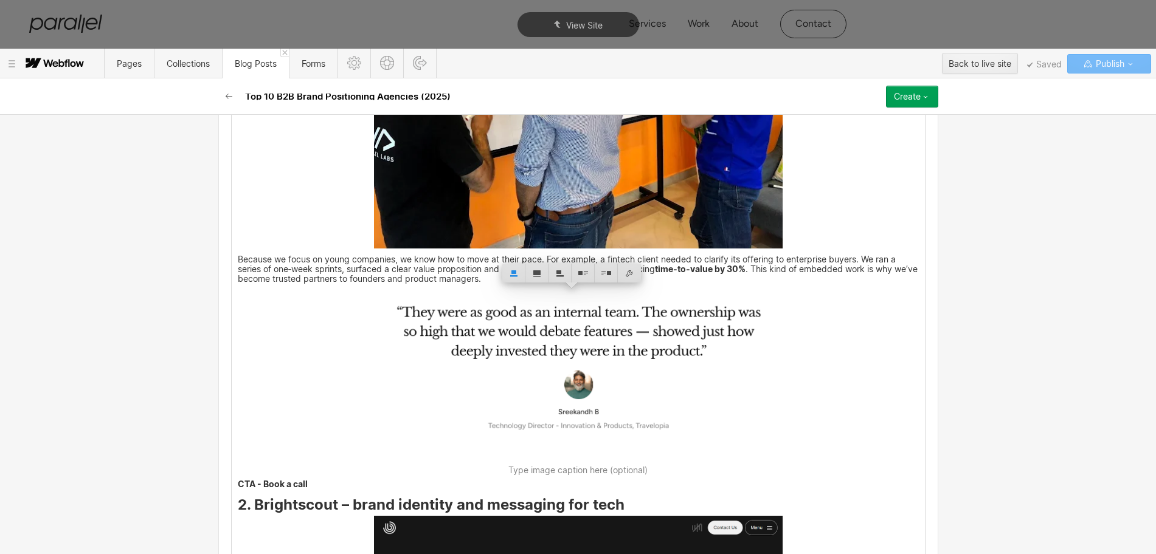
click at [629, 370] on img at bounding box center [578, 374] width 409 height 172
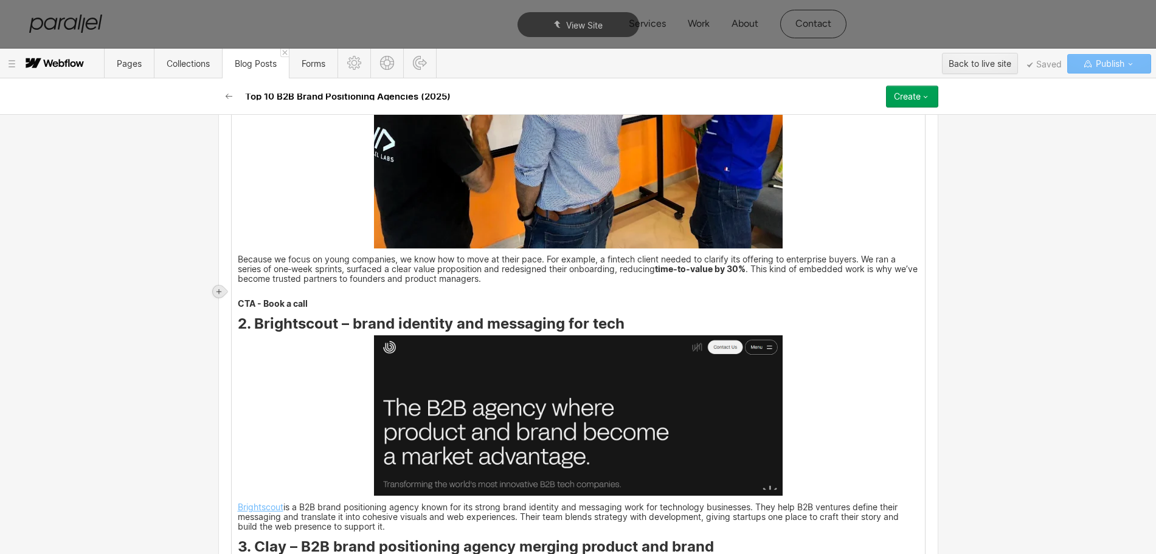
click at [216, 291] on icon at bounding box center [218, 291] width 7 height 7
click at [237, 294] on div at bounding box center [241, 291] width 23 height 19
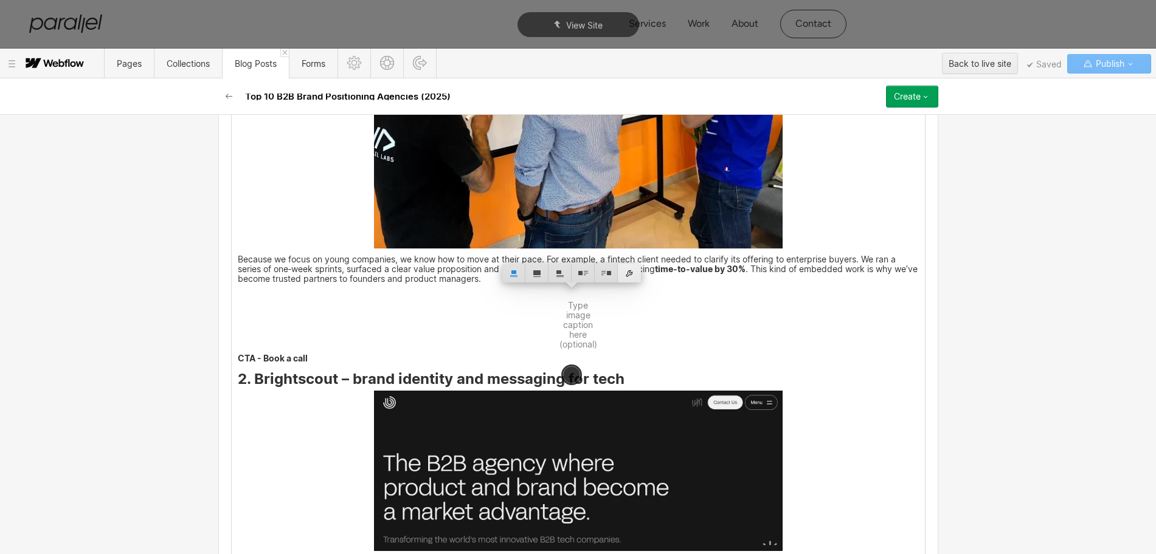
click at [633, 272] on div at bounding box center [629, 273] width 23 height 19
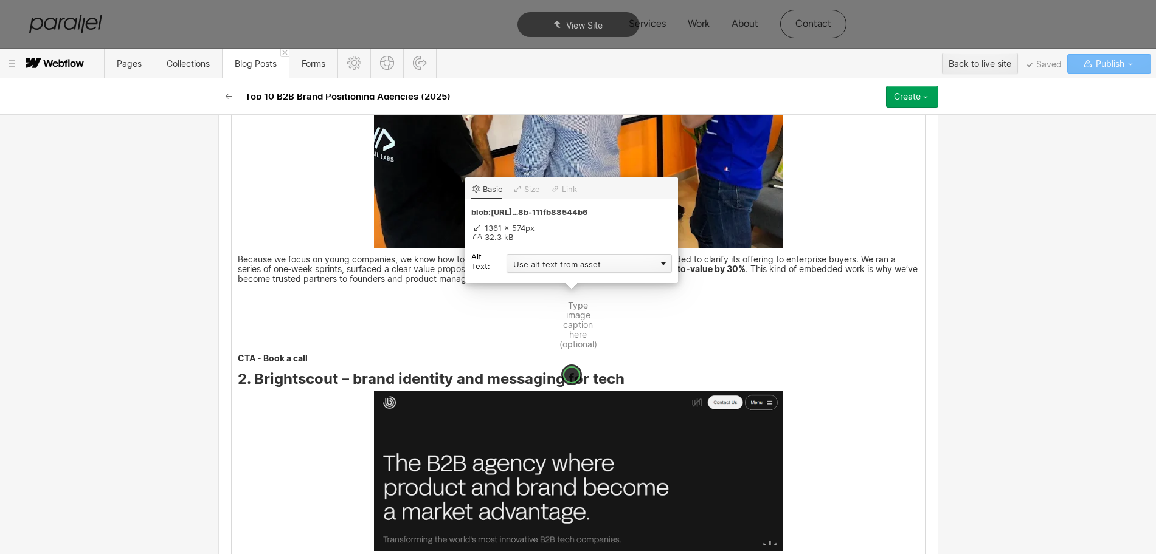
click at [544, 256] on div "Use alt text from asset" at bounding box center [588, 263] width 165 height 19
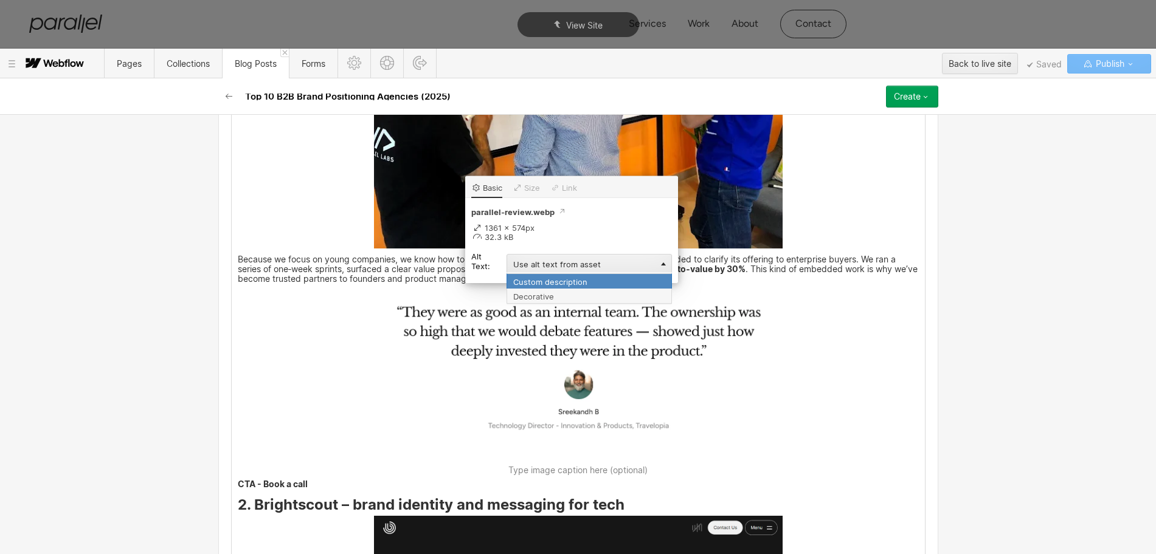
click at [516, 274] on div "Custom description" at bounding box center [588, 281] width 165 height 15
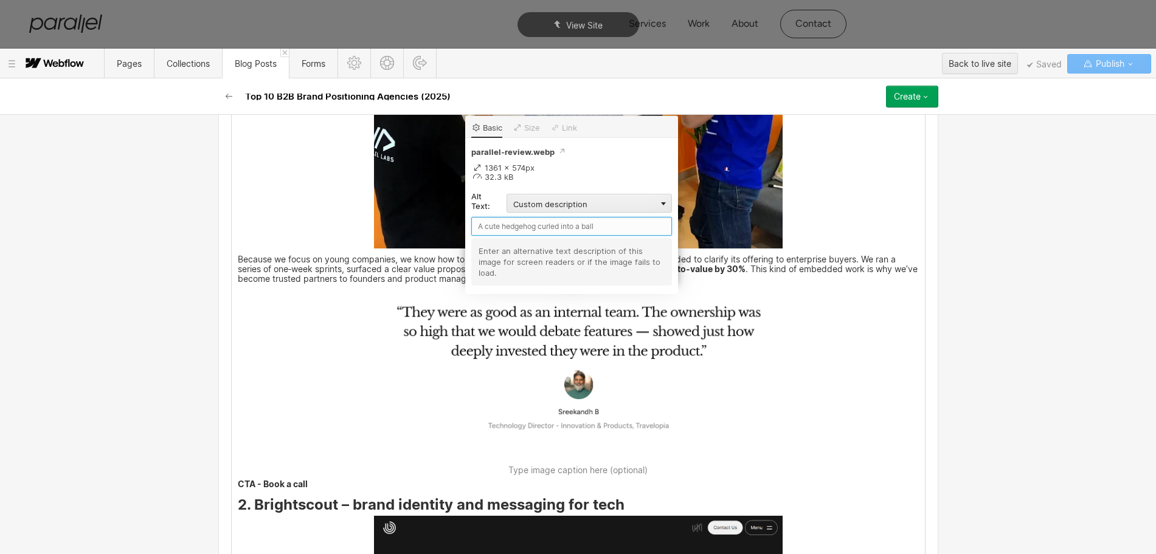
click at [490, 225] on input "text" at bounding box center [571, 226] width 201 height 19
type input "Parallel-review"
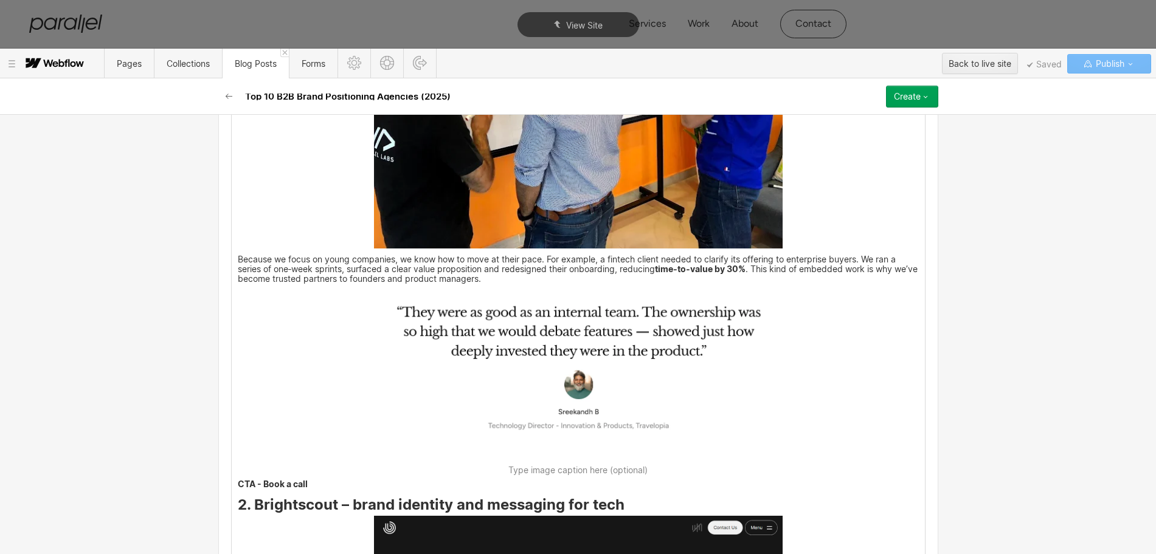
click at [769, 365] on img at bounding box center [578, 374] width 409 height 172
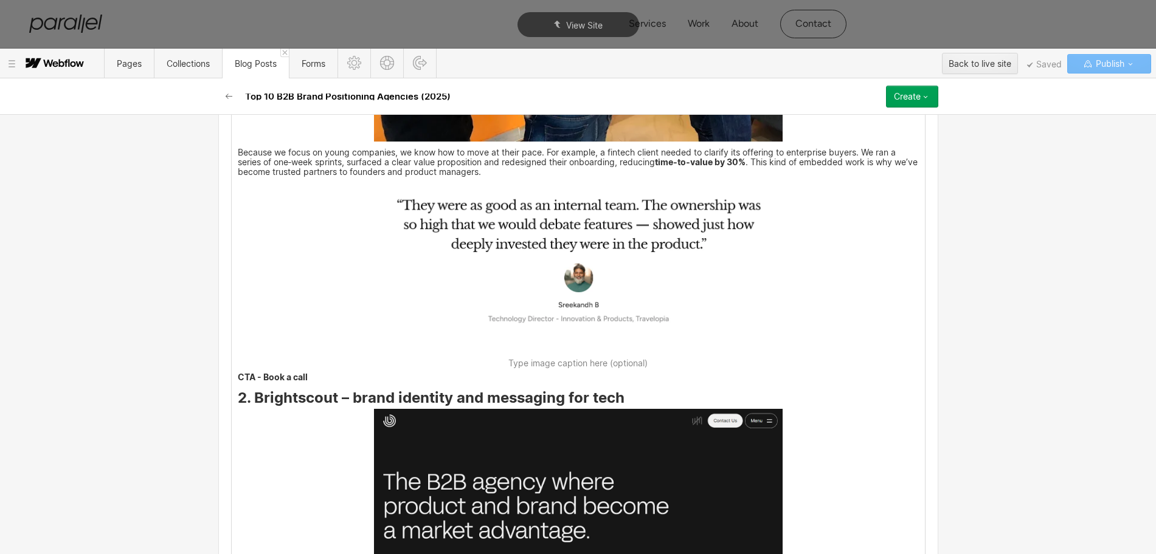
scroll to position [1520, 0]
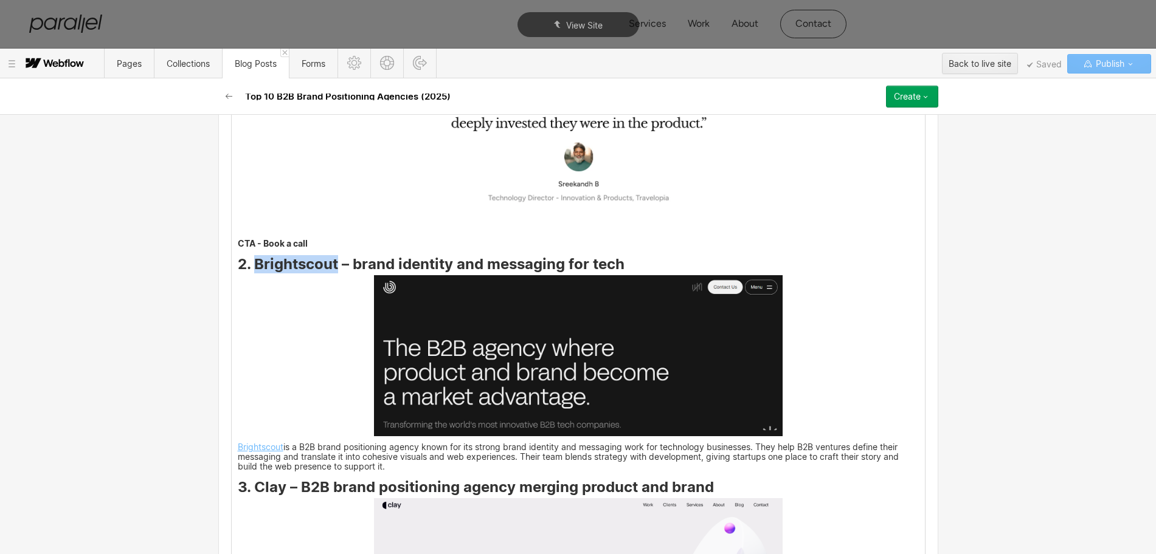
drag, startPoint x: 248, startPoint y: 265, endPoint x: 332, endPoint y: 265, distance: 83.9
click at [332, 265] on strong "2. Brightscout – brand identity and messaging for tech" at bounding box center [431, 264] width 387 height 18
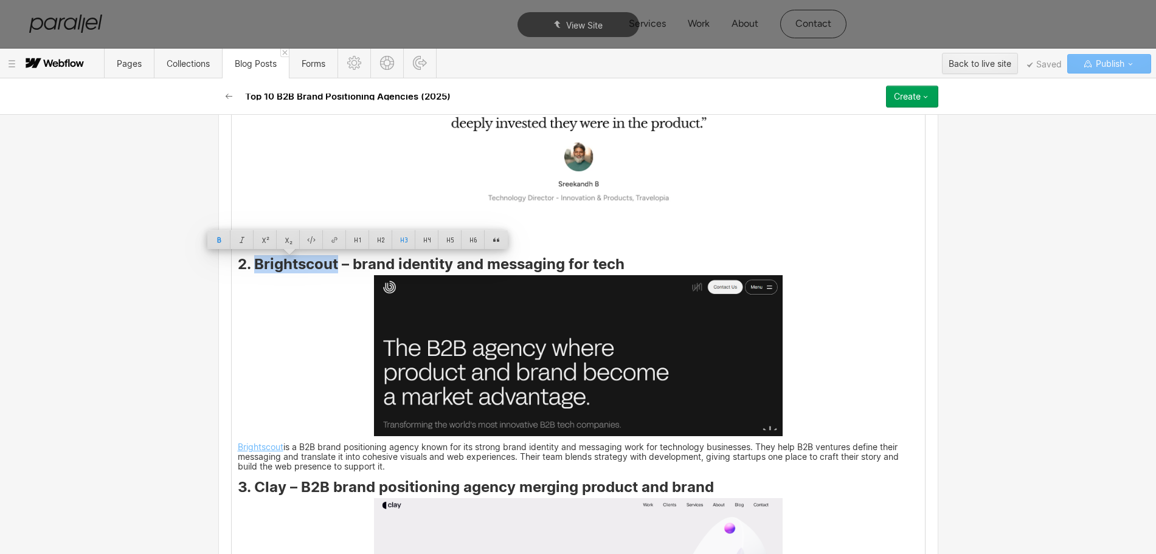
copy strong "Brightscout"
click at [533, 354] on img at bounding box center [578, 355] width 409 height 161
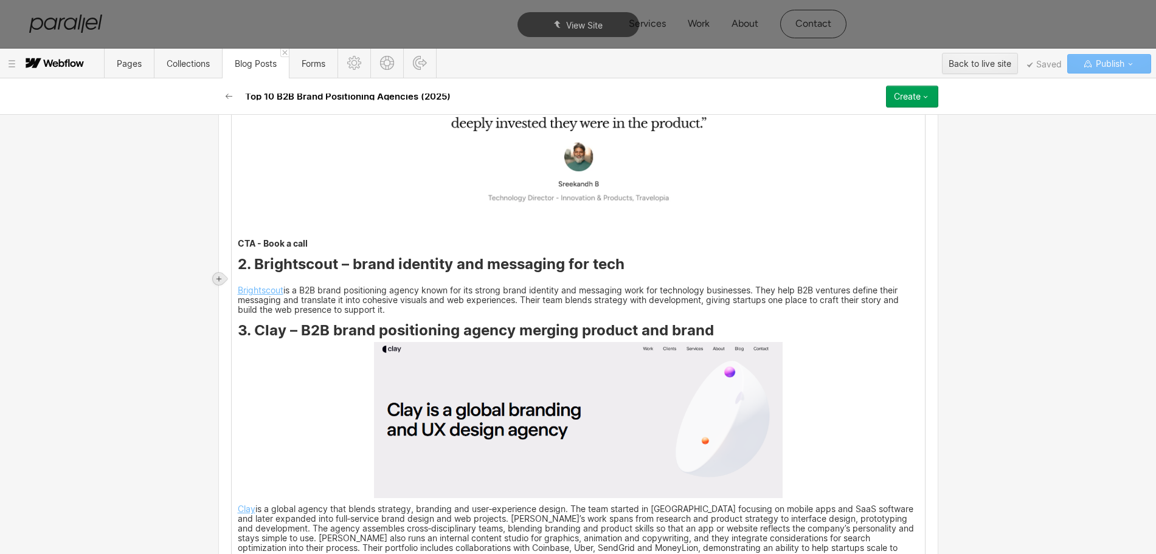
click at [219, 274] on div at bounding box center [219, 279] width 12 height 12
click at [243, 282] on div at bounding box center [241, 278] width 23 height 19
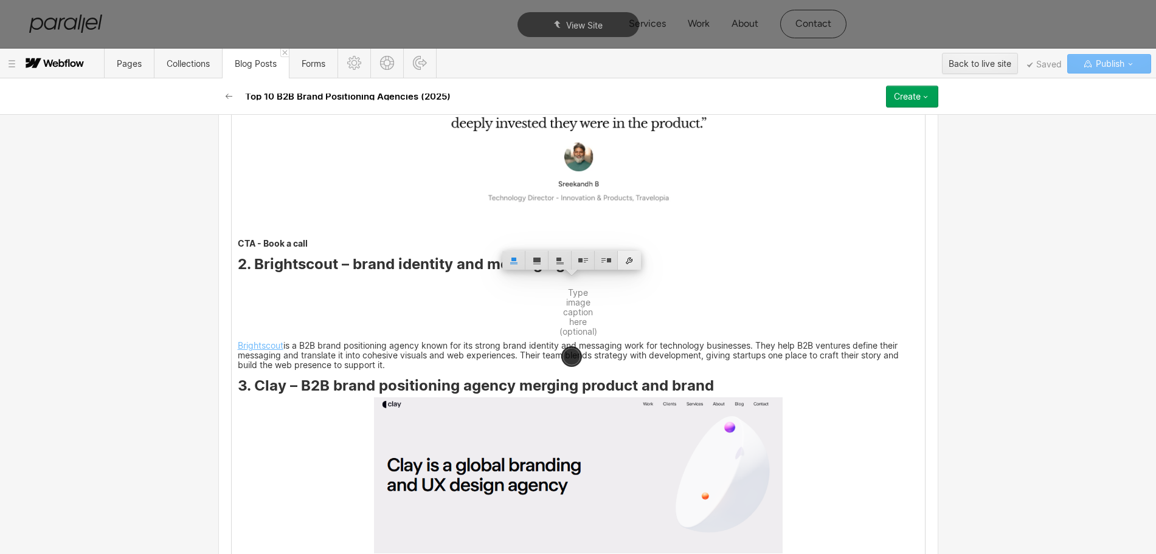
click at [628, 266] on div at bounding box center [629, 260] width 23 height 19
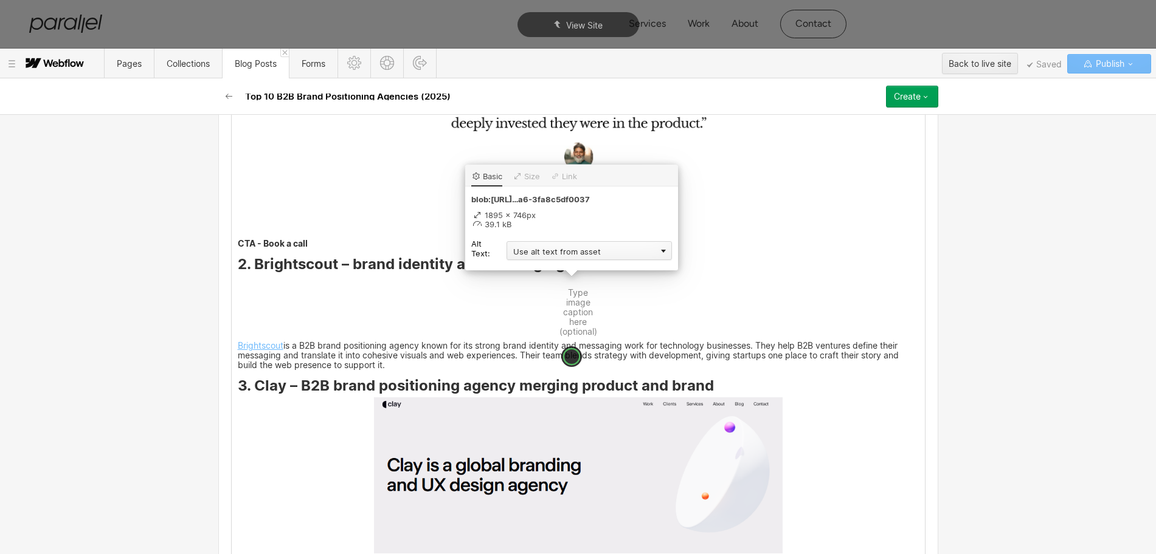
click at [554, 254] on div "Use alt text from asset" at bounding box center [588, 250] width 165 height 19
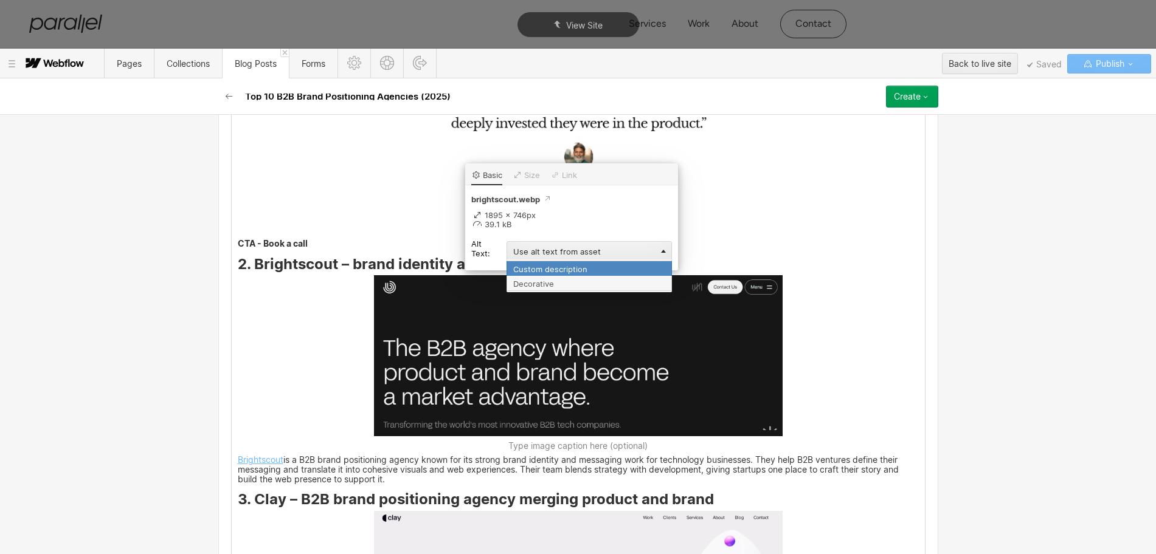
click at [548, 268] on div "Custom description" at bounding box center [588, 268] width 165 height 15
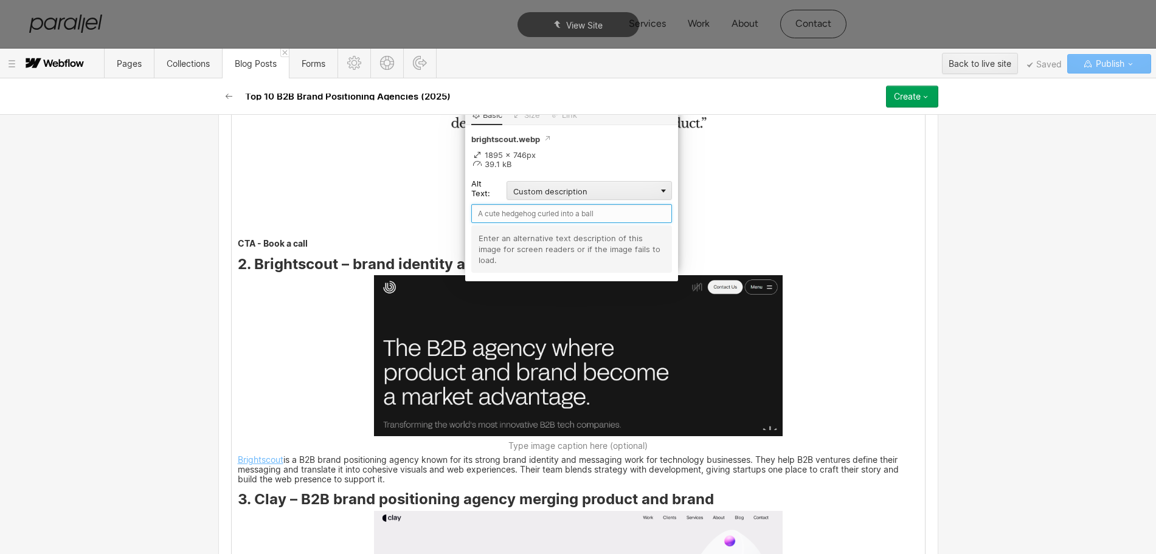
click at [499, 214] on input "text" at bounding box center [571, 213] width 201 height 19
paste input "Brightscout"
type input "Brightscout"
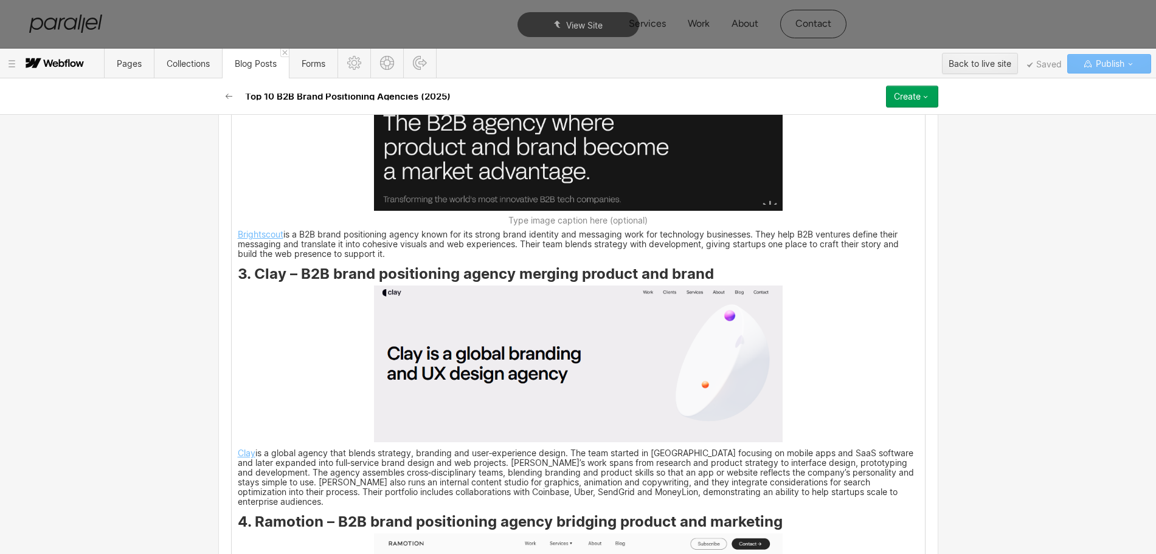
scroll to position [1748, 0]
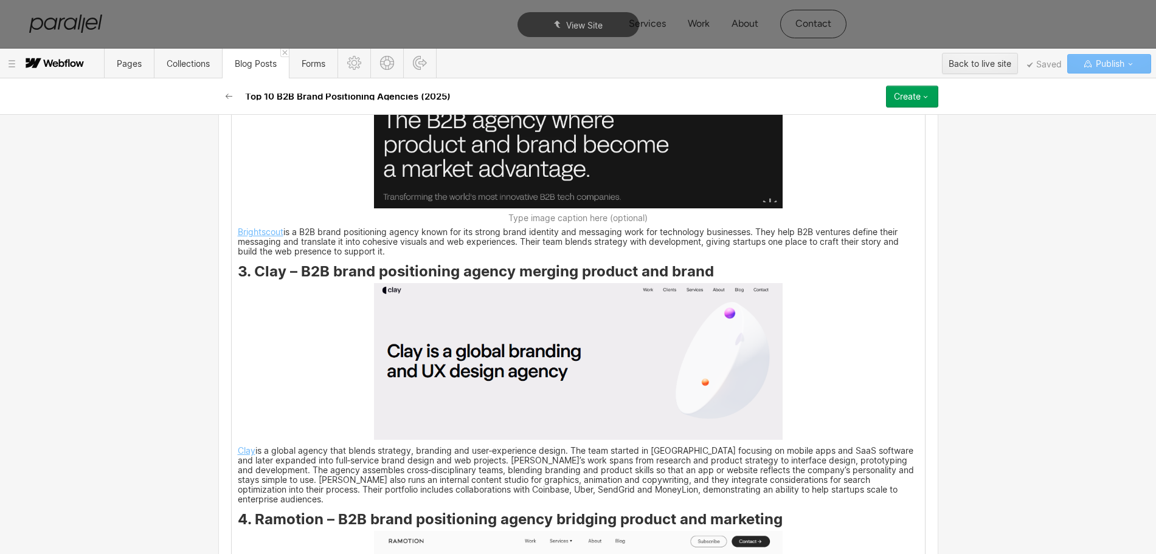
drag, startPoint x: 308, startPoint y: 435, endPoint x: 296, endPoint y: 381, distance: 56.0
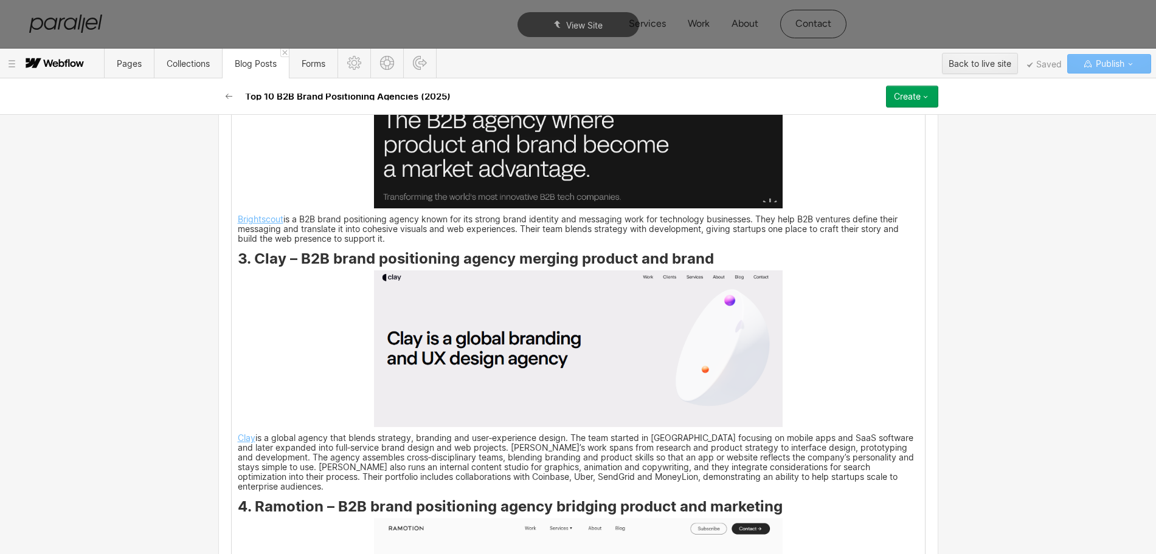
click at [259, 260] on strong "3. Clay – B2B brand positioning agency merging product and brand" at bounding box center [476, 259] width 476 height 18
drag, startPoint x: 250, startPoint y: 261, endPoint x: 278, endPoint y: 263, distance: 28.0
click at [278, 263] on strong "3. Clay – B2B brand positioning agency merging product and brand" at bounding box center [476, 259] width 476 height 18
copy strong "Clay"
click at [503, 342] on img at bounding box center [578, 349] width 409 height 157
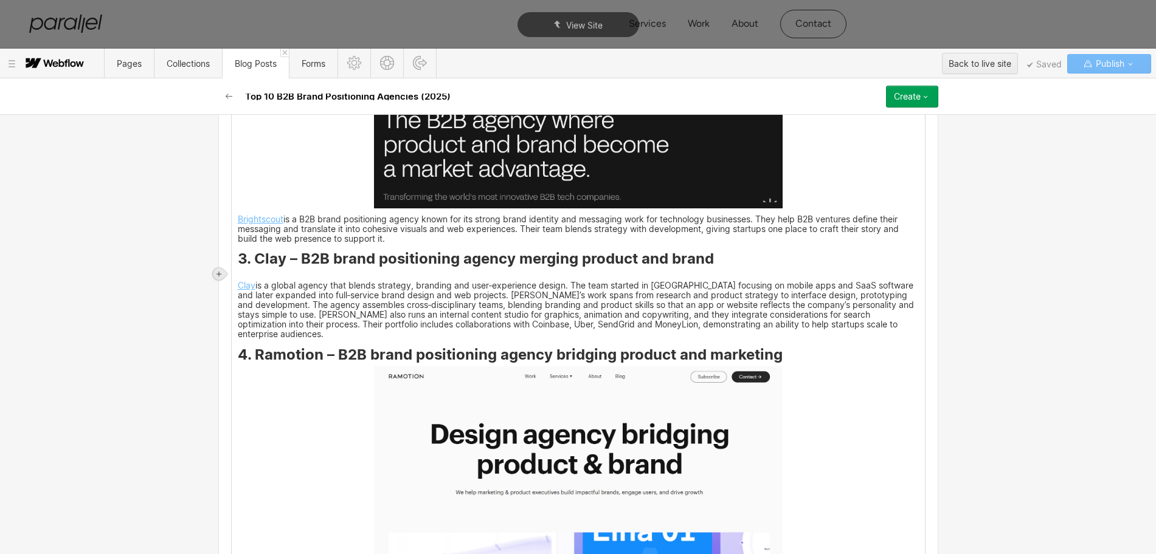
click at [216, 272] on icon at bounding box center [218, 274] width 7 height 7
click at [245, 277] on div at bounding box center [241, 273] width 23 height 19
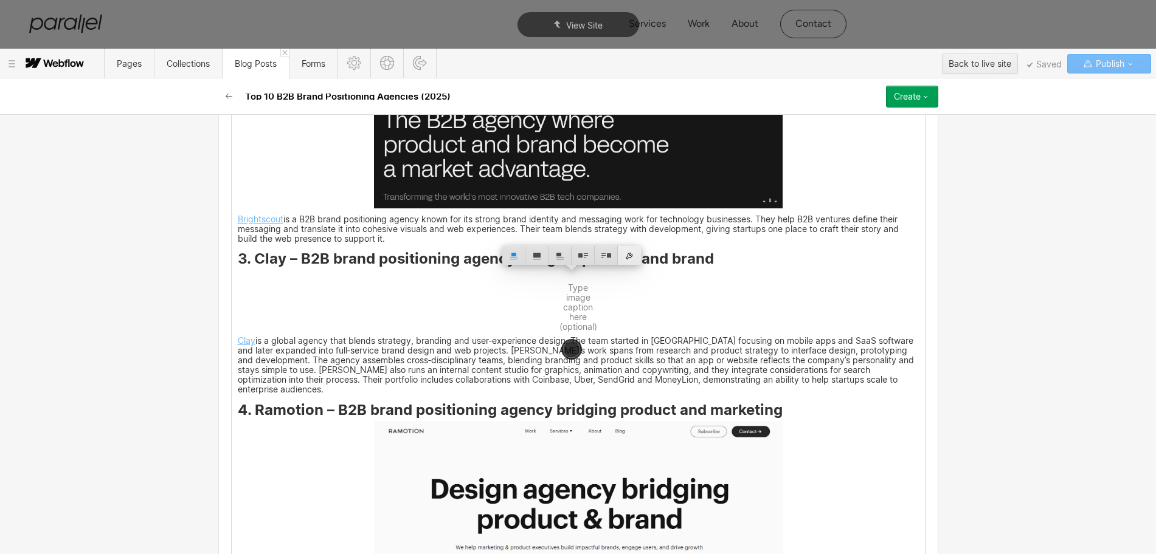
click at [624, 257] on div at bounding box center [629, 255] width 23 height 19
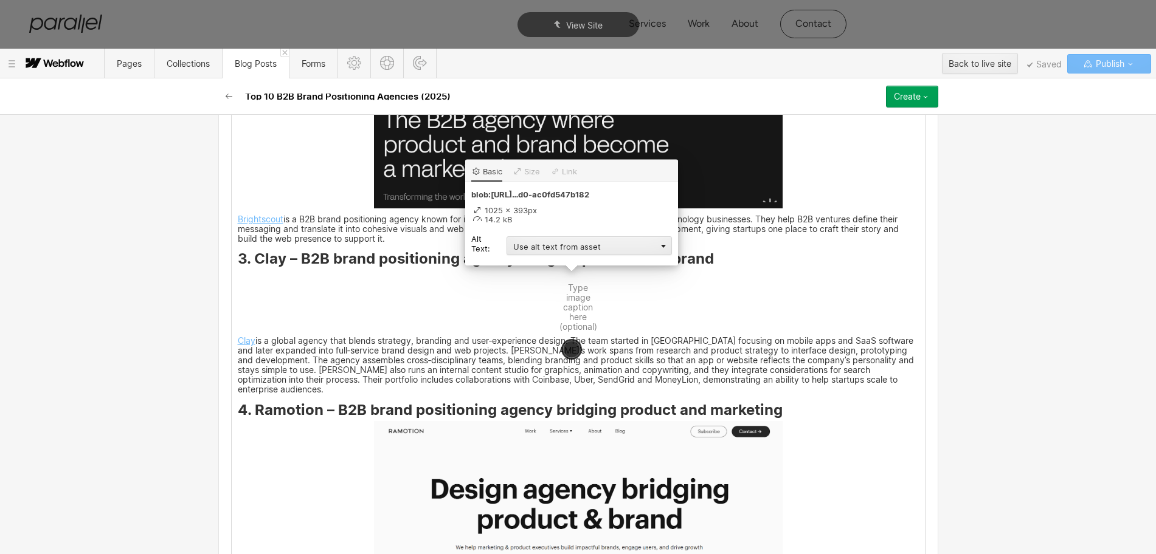
click at [572, 257] on div "Alt Text: Use alt text from asset Custom description Decorative" at bounding box center [571, 245] width 201 height 23
click at [572, 250] on div "Use alt text from asset" at bounding box center [588, 245] width 165 height 19
click at [545, 261] on div "Custom description" at bounding box center [588, 263] width 165 height 15
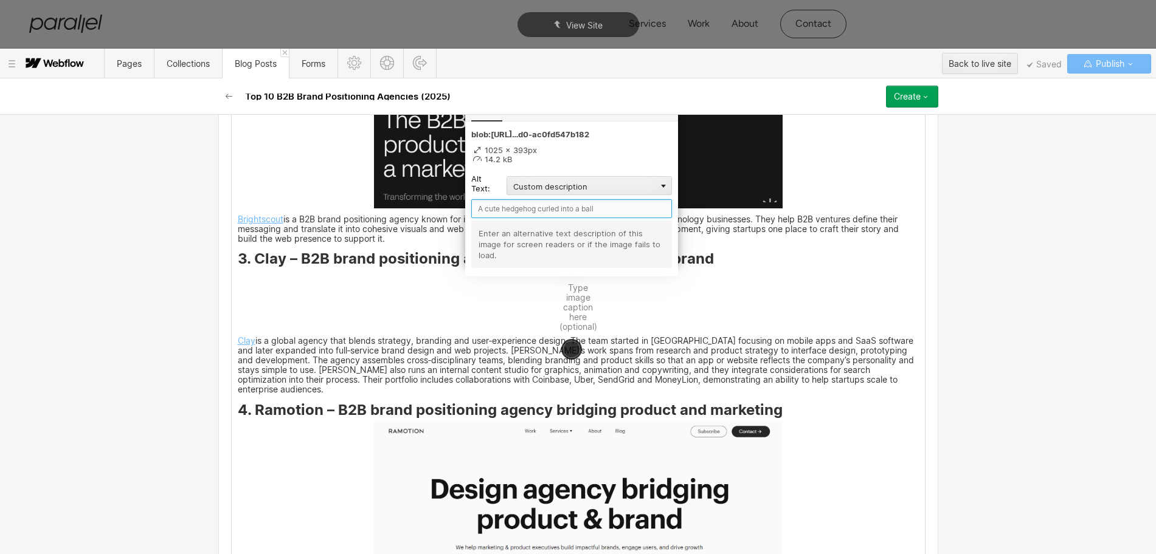
click at [499, 207] on input "text" at bounding box center [571, 208] width 201 height 19
paste input "Clay"
type input "Clay"
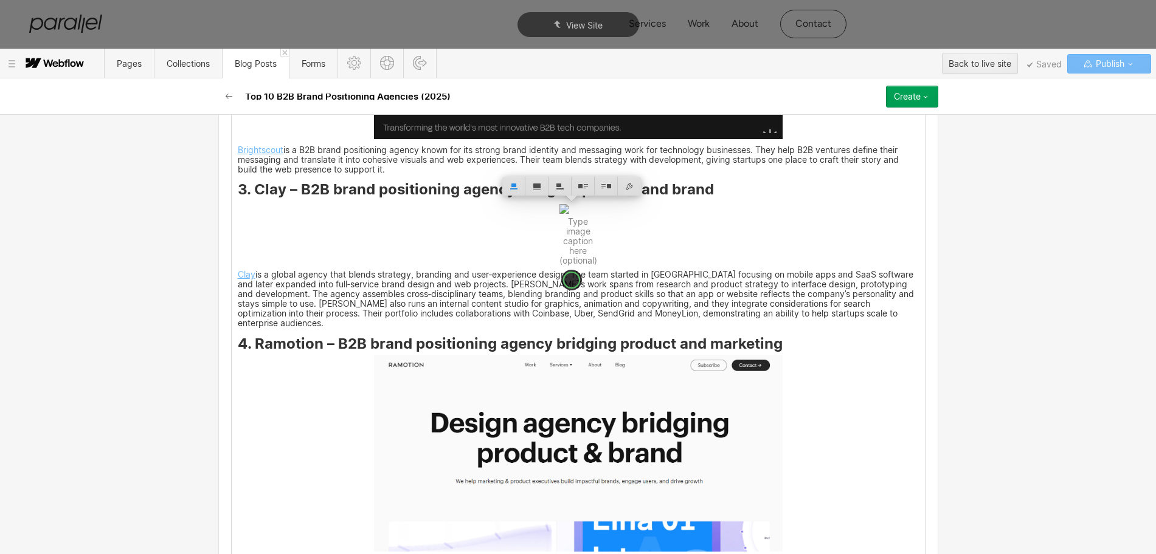
scroll to position [1976, 0]
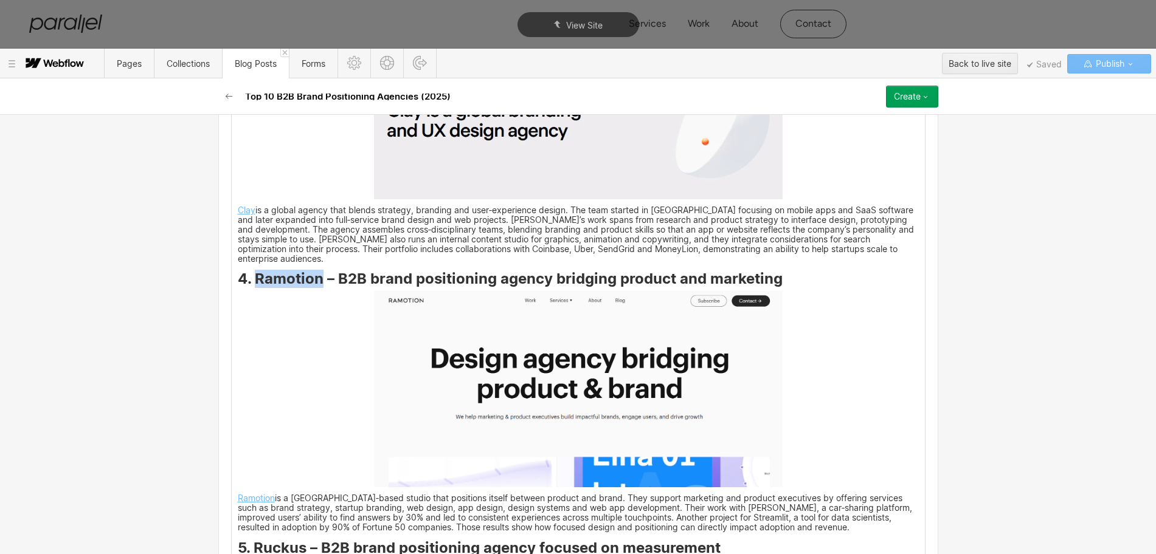
drag, startPoint x: 249, startPoint y: 273, endPoint x: 316, endPoint y: 275, distance: 66.3
click at [316, 275] on strong "4. Ramotion – B2B brand positioning agency bridging product and marketing" at bounding box center [510, 279] width 545 height 18
copy strong "Ramotion"
click at [535, 356] on img at bounding box center [578, 389] width 409 height 197
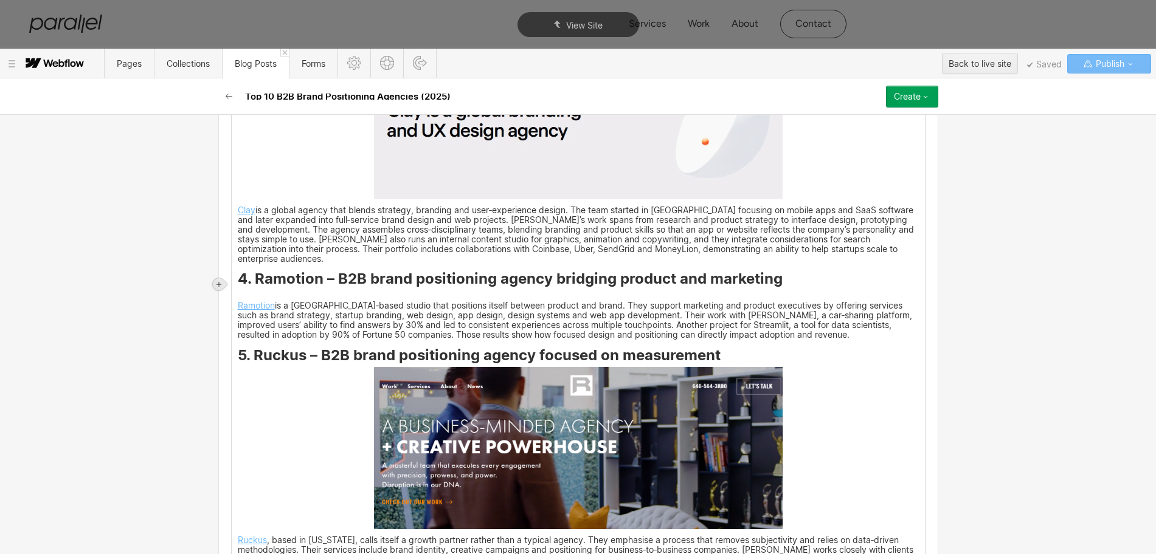
click at [219, 285] on icon at bounding box center [218, 284] width 5 height 5
click at [240, 288] on div at bounding box center [241, 284] width 23 height 19
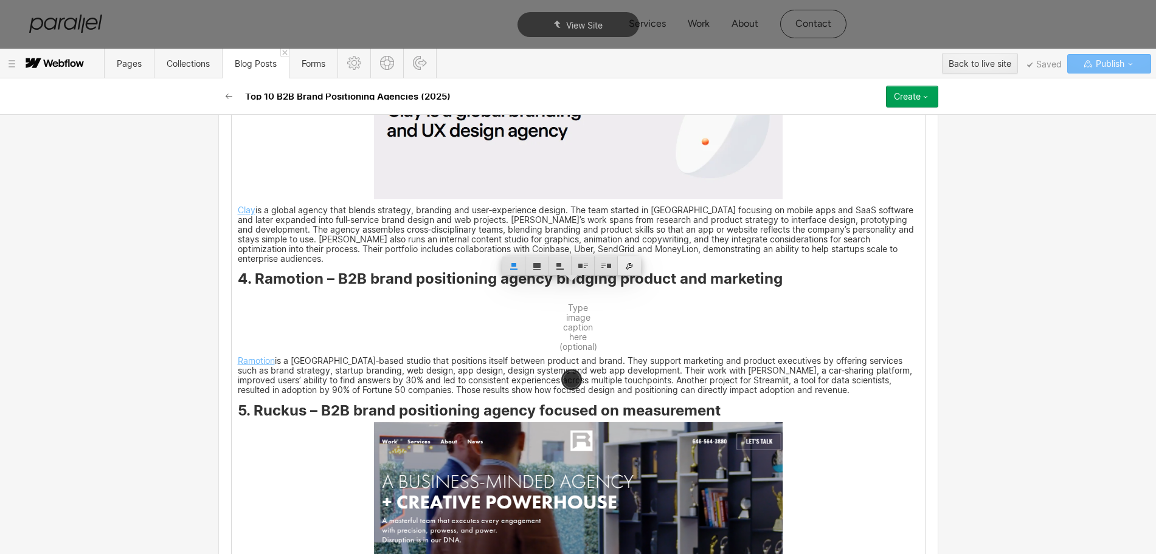
click at [632, 270] on div at bounding box center [629, 266] width 23 height 19
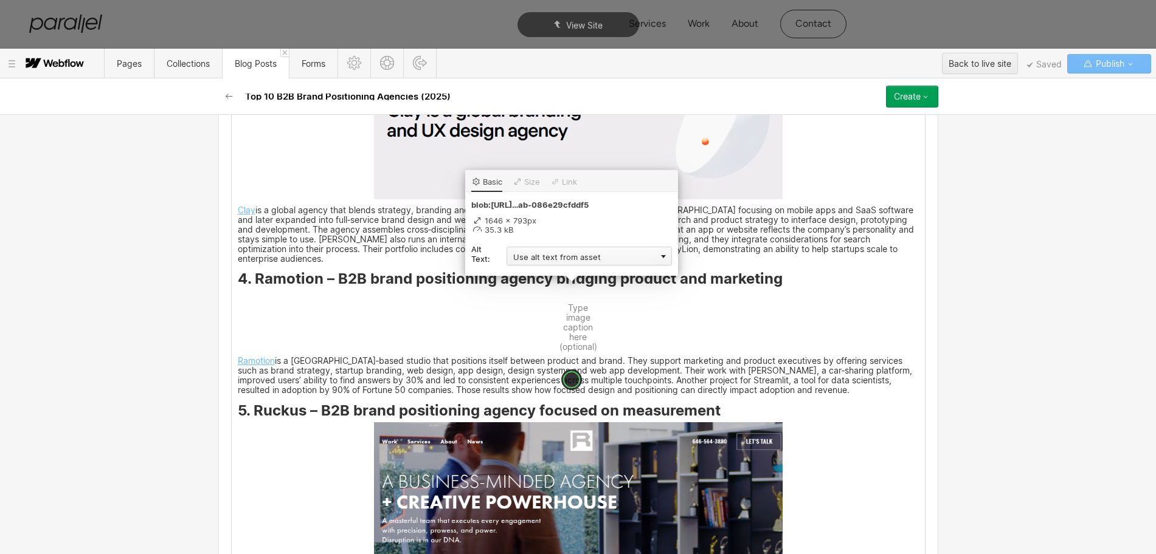
click at [559, 258] on div "Use alt text from asset" at bounding box center [588, 256] width 165 height 19
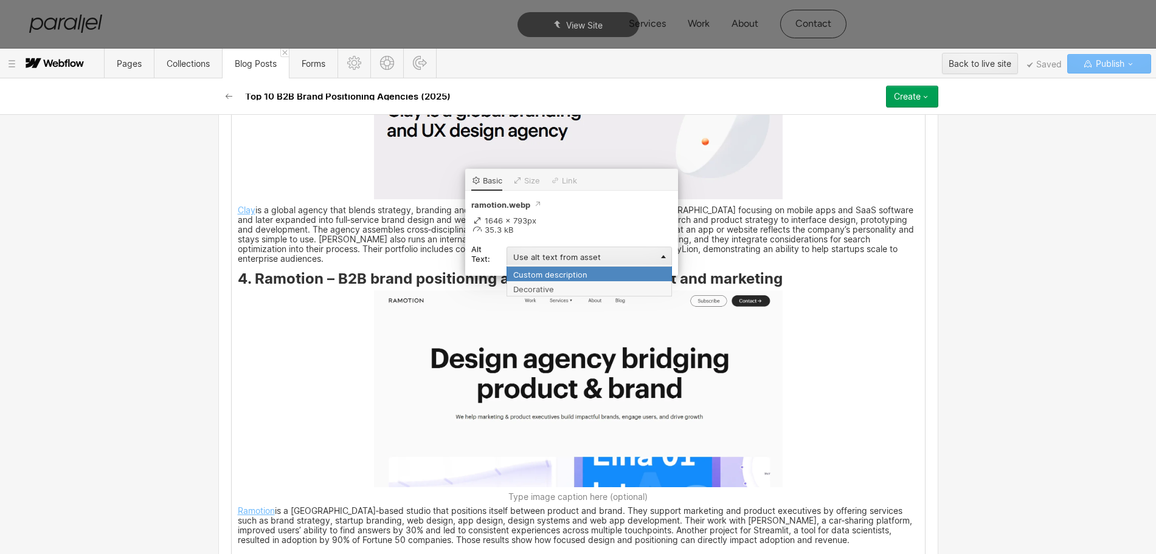
click at [542, 275] on div "Custom description" at bounding box center [588, 273] width 165 height 15
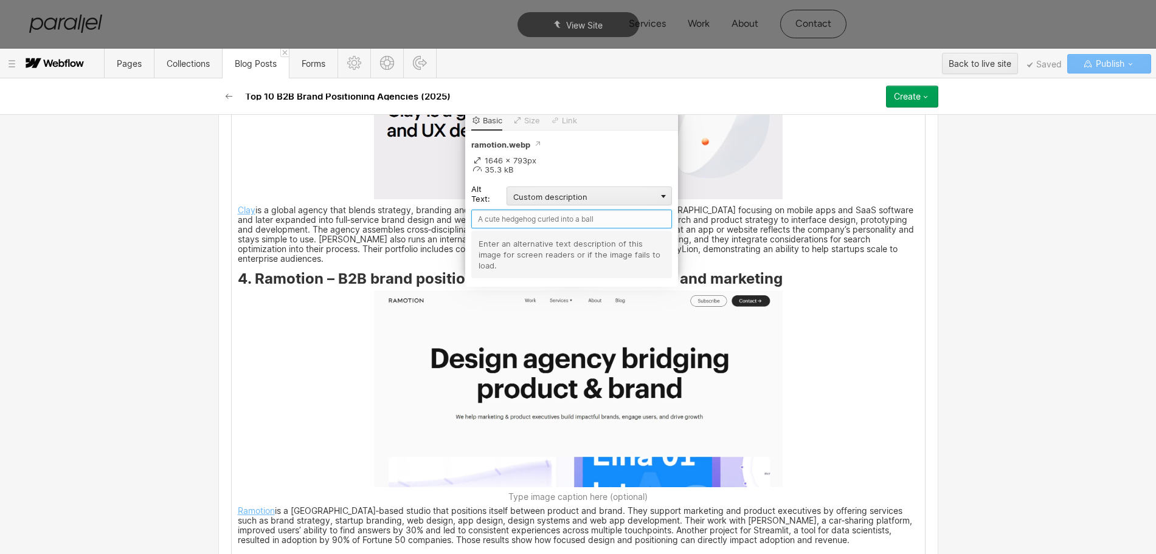
click at [512, 218] on input "text" at bounding box center [571, 219] width 201 height 19
paste input "Ramotion"
type input "Ramotion"
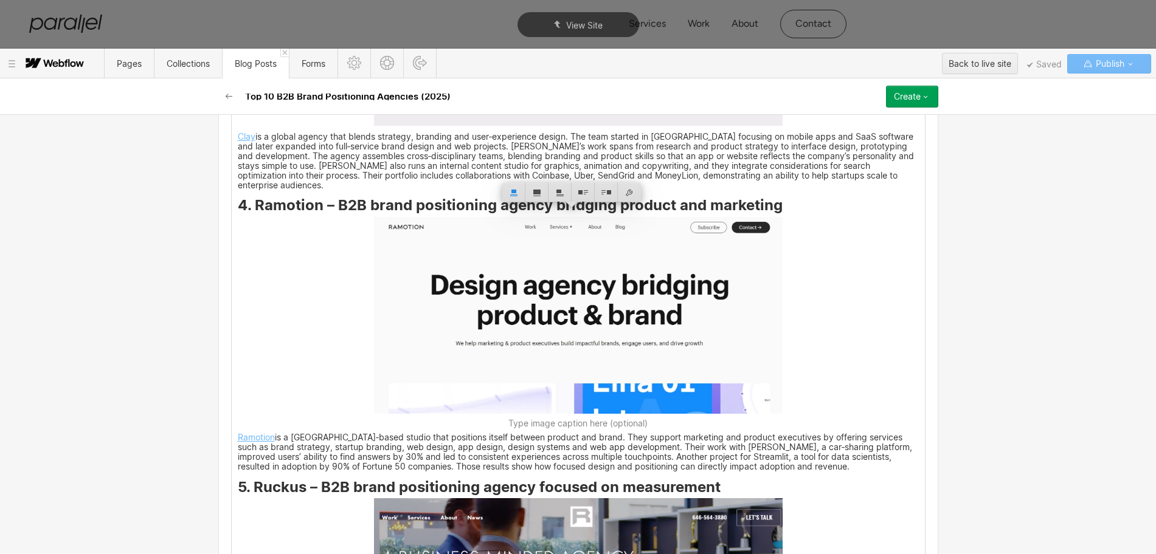
scroll to position [2128, 0]
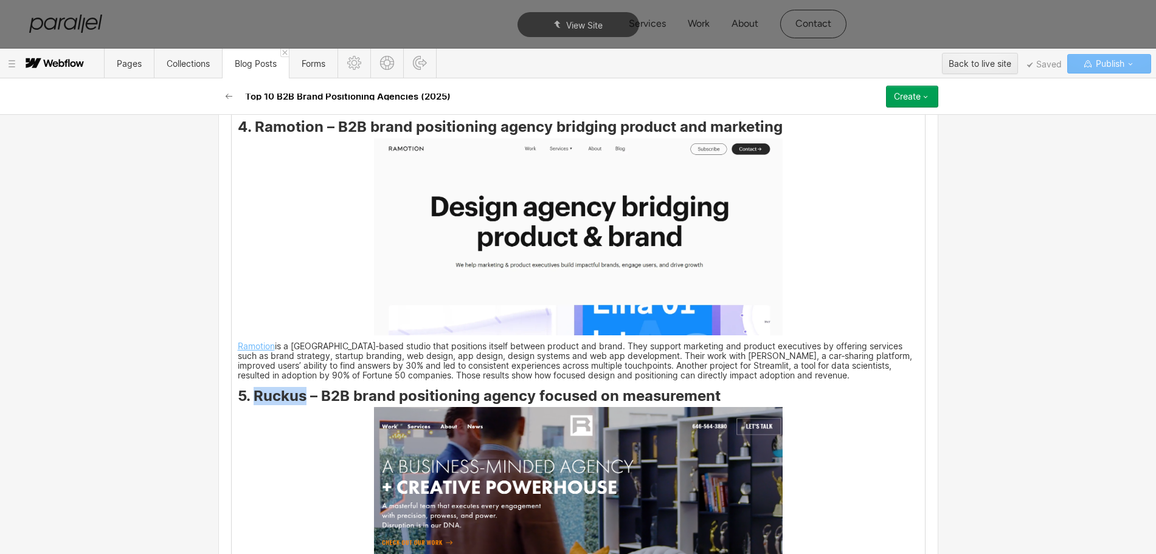
drag, startPoint x: 248, startPoint y: 386, endPoint x: 297, endPoint y: 394, distance: 49.9
click at [297, 394] on strong "5. Ruckus – B2B brand positioning agency focused on measurement" at bounding box center [479, 396] width 483 height 18
copy strong "Ruckus"
click at [567, 443] on img at bounding box center [578, 488] width 409 height 163
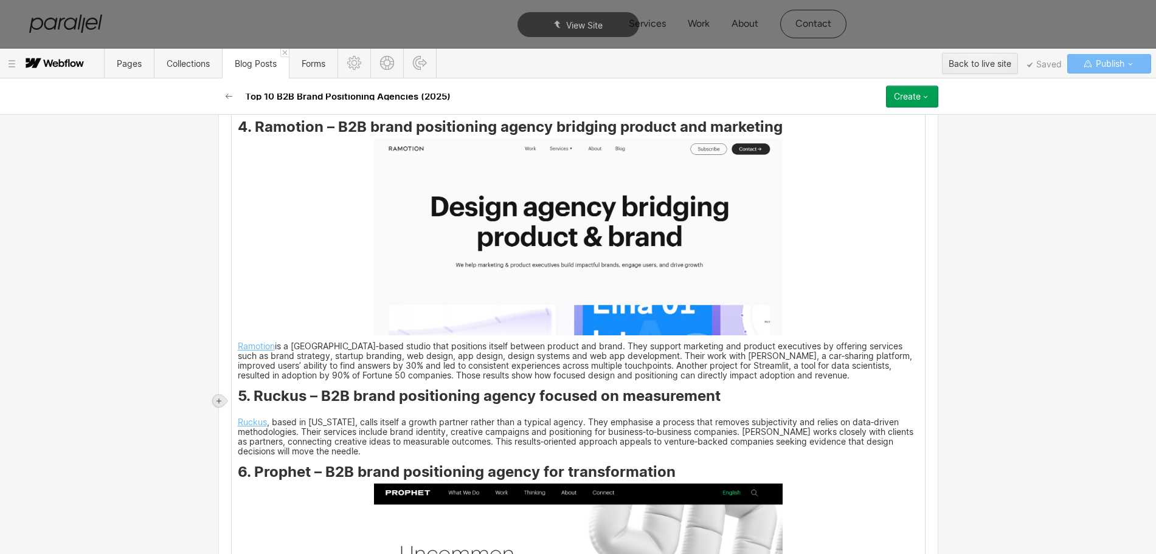
click at [215, 404] on div at bounding box center [219, 401] width 12 height 12
click at [241, 403] on div at bounding box center [241, 401] width 23 height 19
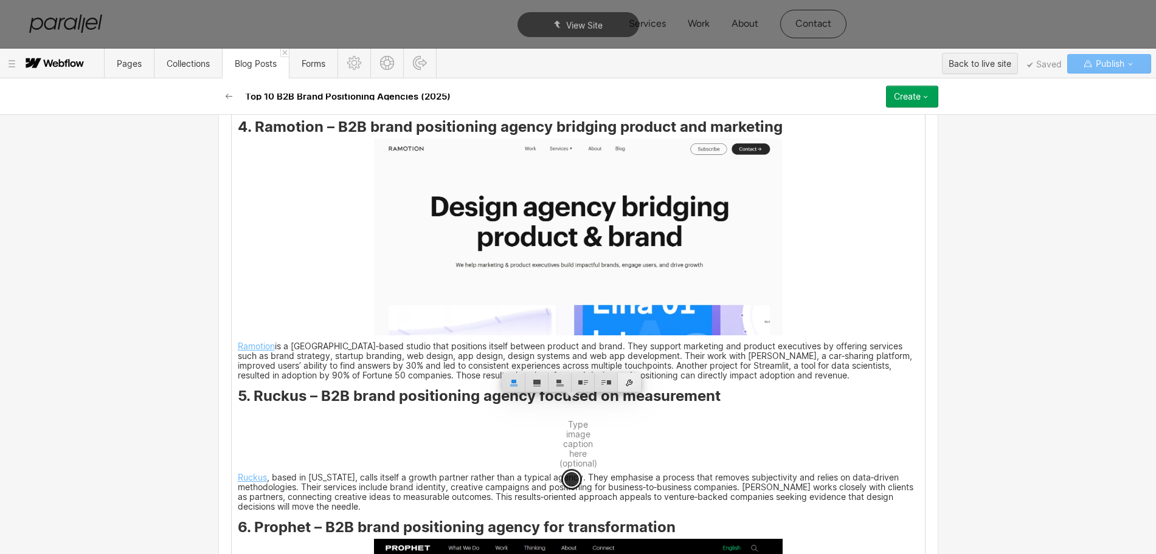
click at [631, 384] on div at bounding box center [629, 382] width 23 height 19
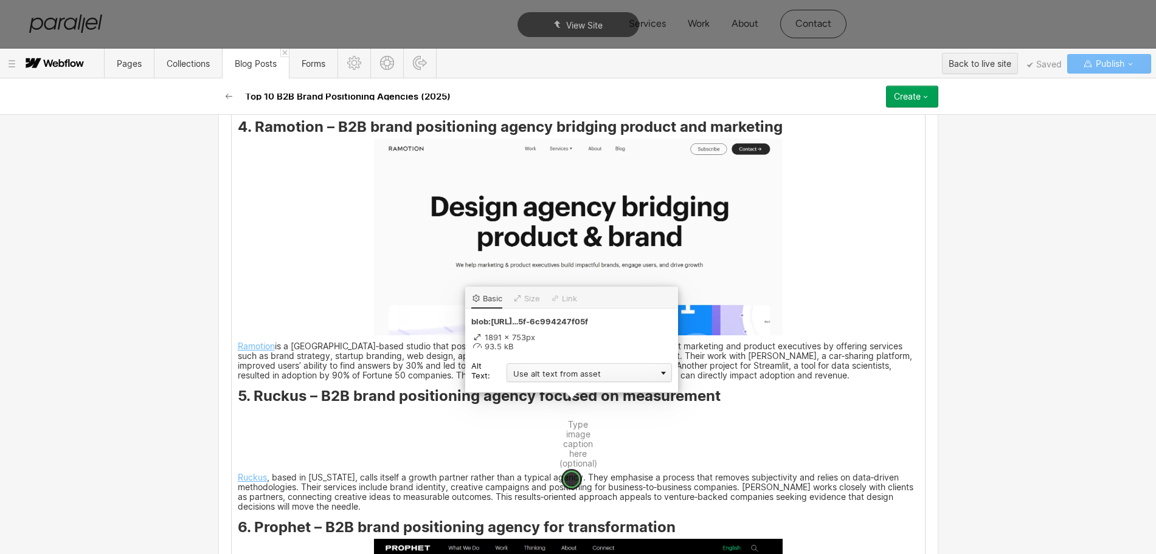
click at [517, 374] on div "Use alt text from asset" at bounding box center [588, 373] width 165 height 19
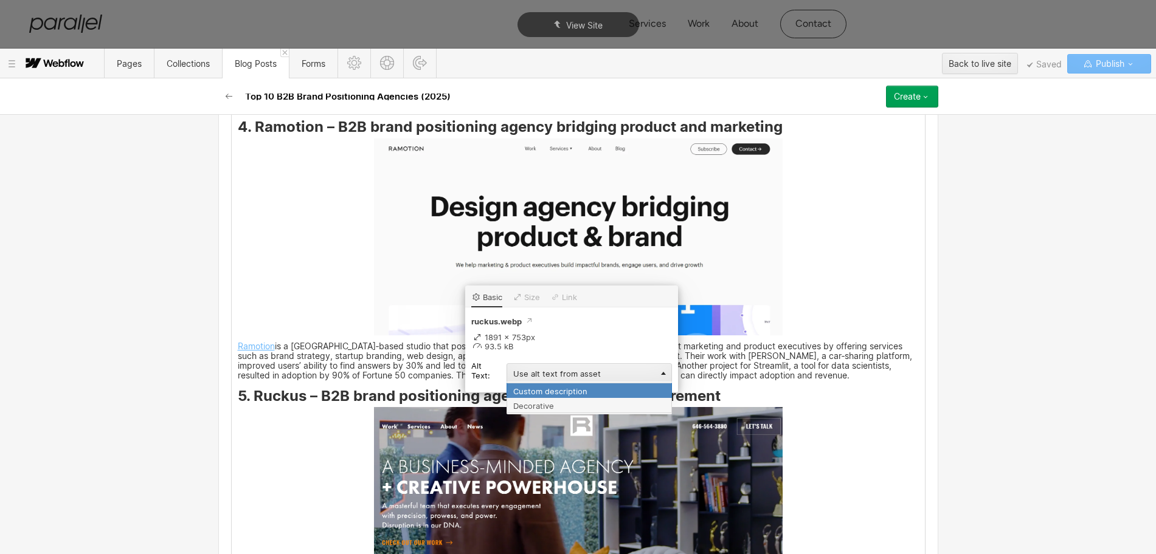
click at [520, 395] on div "Custom description" at bounding box center [588, 390] width 165 height 15
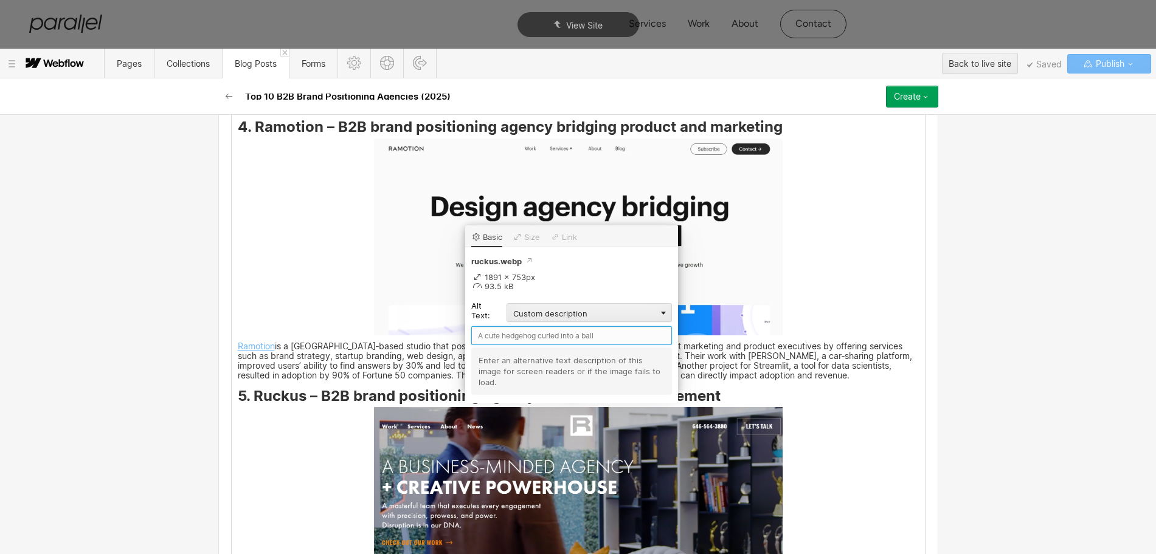
click at [491, 335] on input "text" at bounding box center [571, 335] width 201 height 19
paste input "Ruckus"
type input "Ruckus"
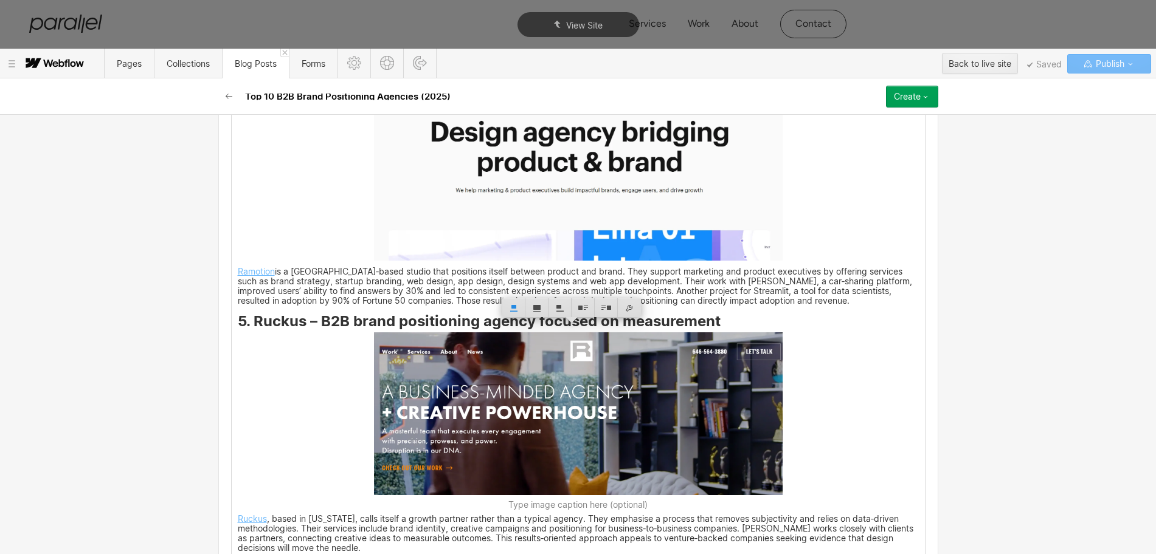
scroll to position [2356, 0]
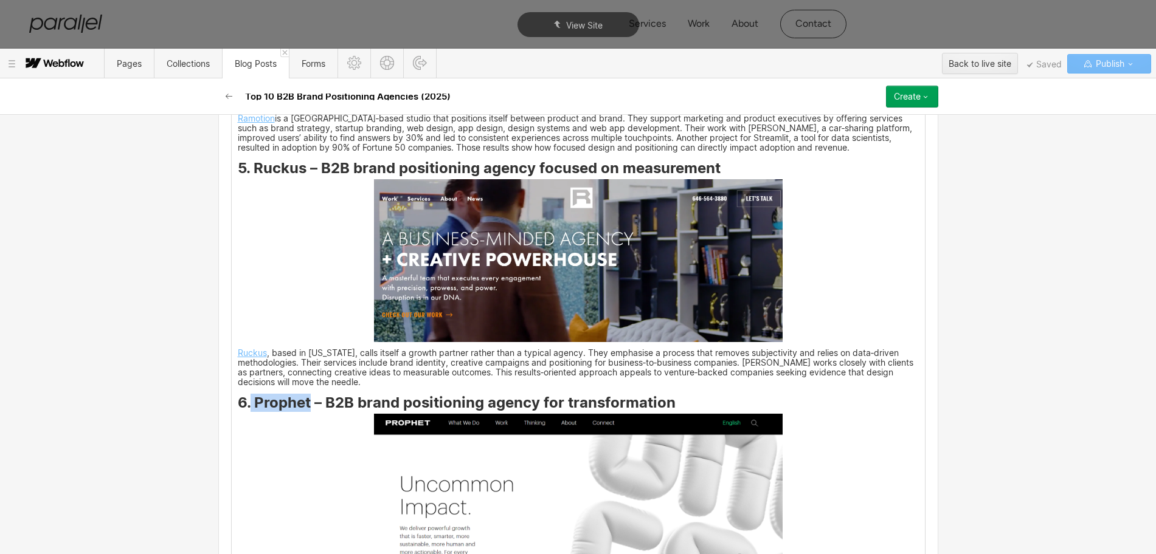
drag, startPoint x: 245, startPoint y: 395, endPoint x: 305, endPoint y: 395, distance: 59.6
click at [305, 395] on strong "6. Prophet – B2B brand positioning agency for transformation" at bounding box center [457, 403] width 438 height 18
copy strong "[DEMOGRAPHIC_DATA]"
click at [502, 460] on img at bounding box center [578, 507] width 409 height 187
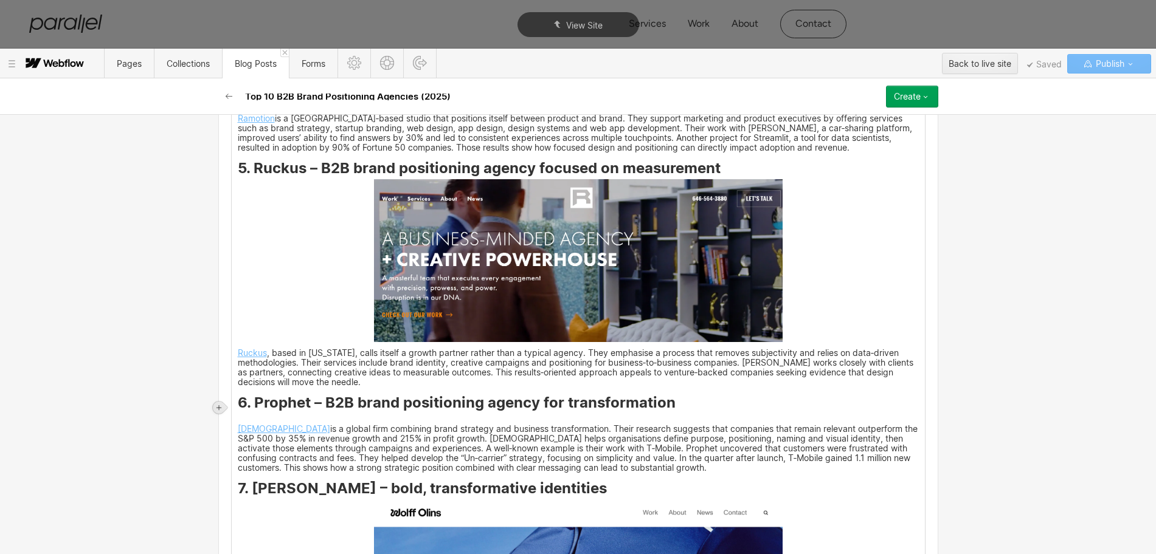
click at [218, 406] on icon at bounding box center [218, 407] width 7 height 7
click at [246, 408] on div at bounding box center [241, 407] width 23 height 19
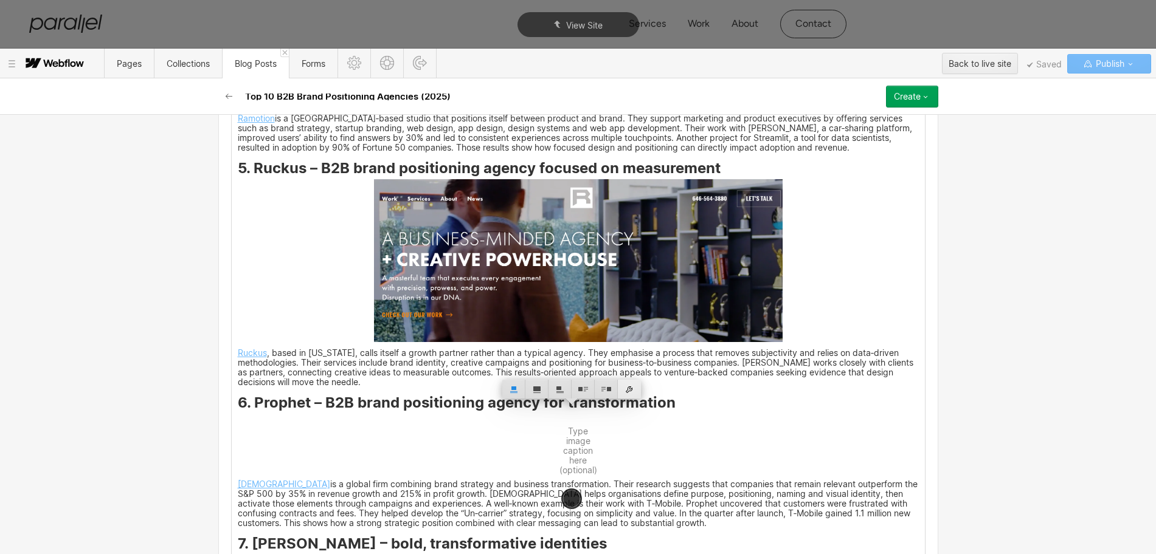
click at [632, 387] on div at bounding box center [629, 389] width 23 height 19
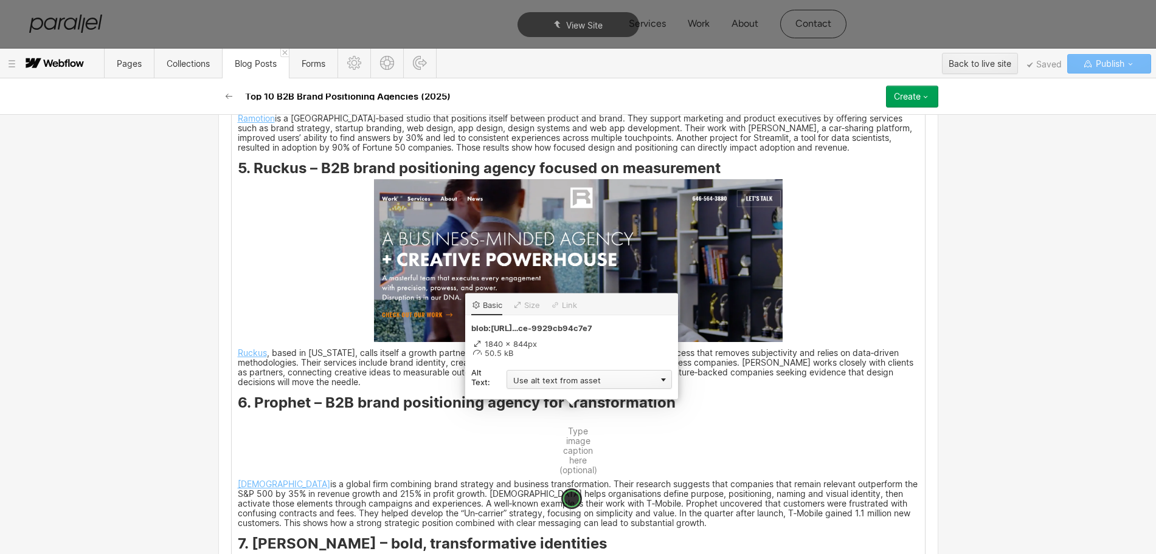
click at [531, 383] on div "Use alt text from asset" at bounding box center [588, 379] width 165 height 19
click at [529, 397] on div "Custom description" at bounding box center [588, 397] width 165 height 15
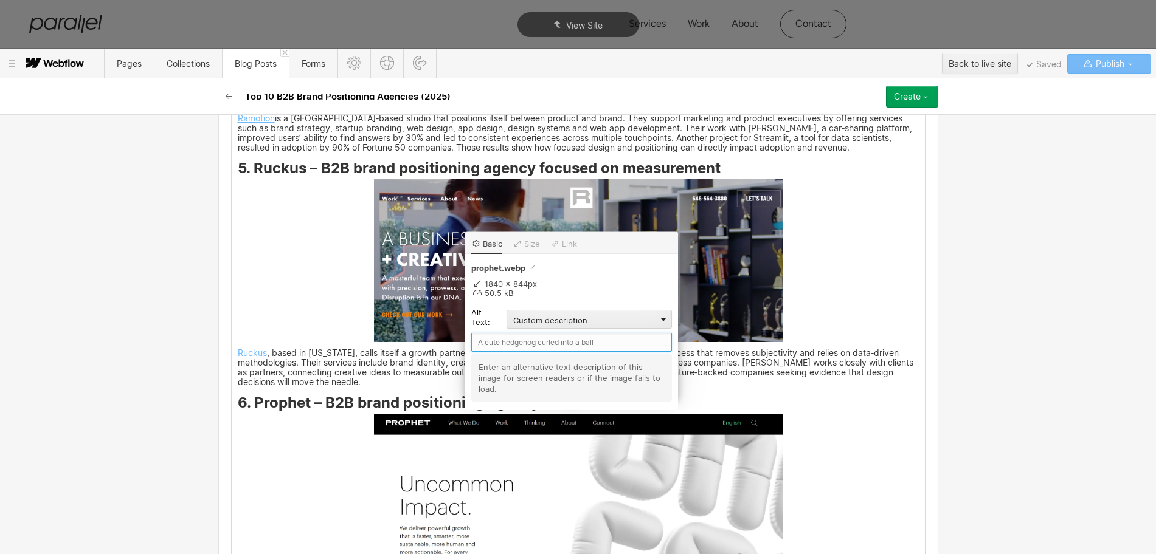
click at [489, 340] on input "text" at bounding box center [571, 342] width 201 height 19
paste input "[DEMOGRAPHIC_DATA]"
type input "[DEMOGRAPHIC_DATA]"
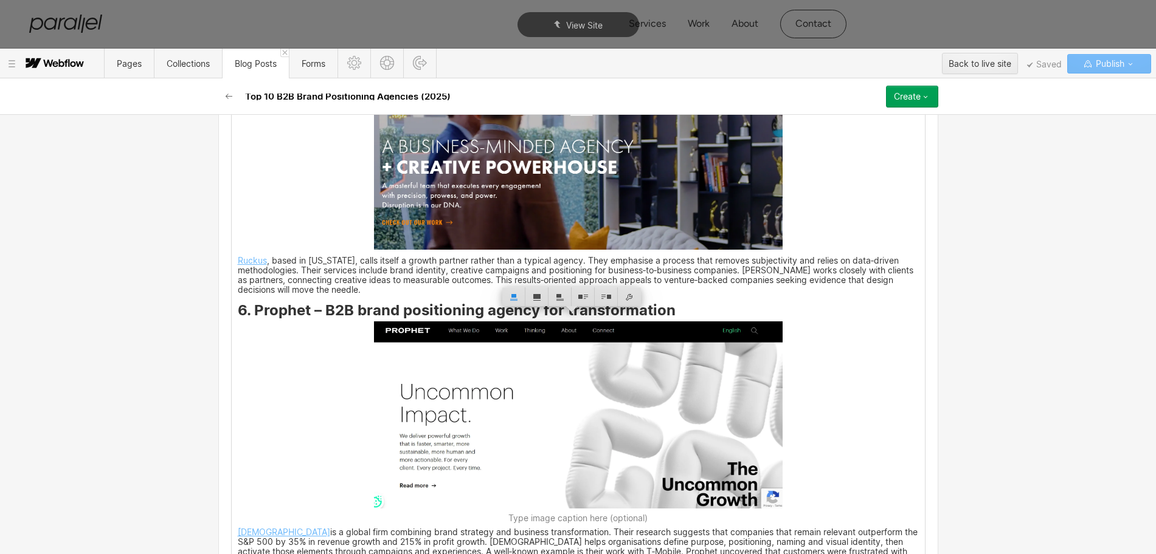
scroll to position [2584, 0]
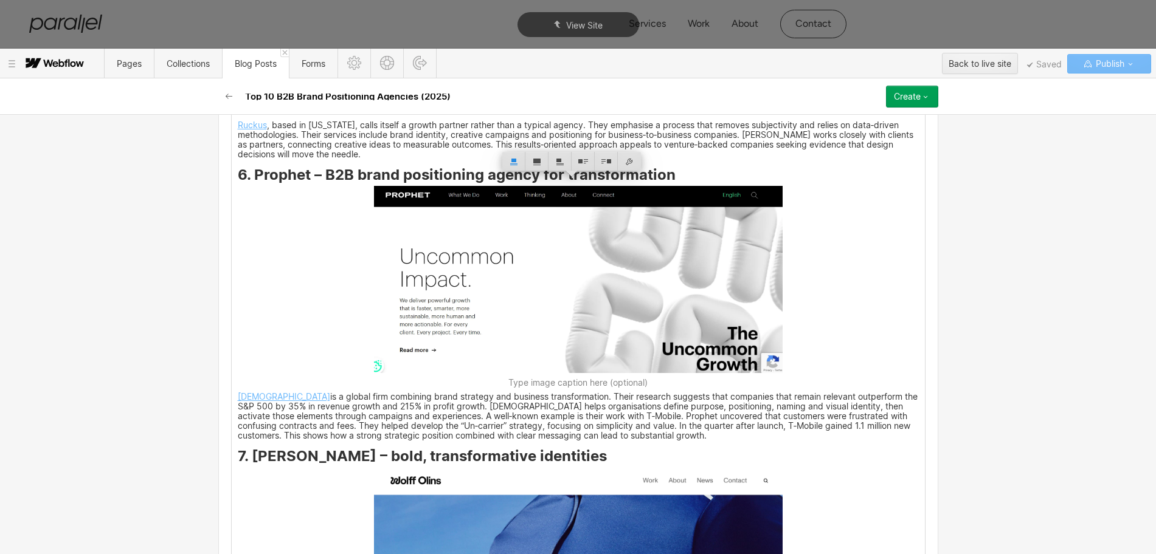
click at [275, 477] on div "Most early‑stage software ventures move quickly. They test ideas, release proto…" at bounding box center [578, 468] width 693 height 3957
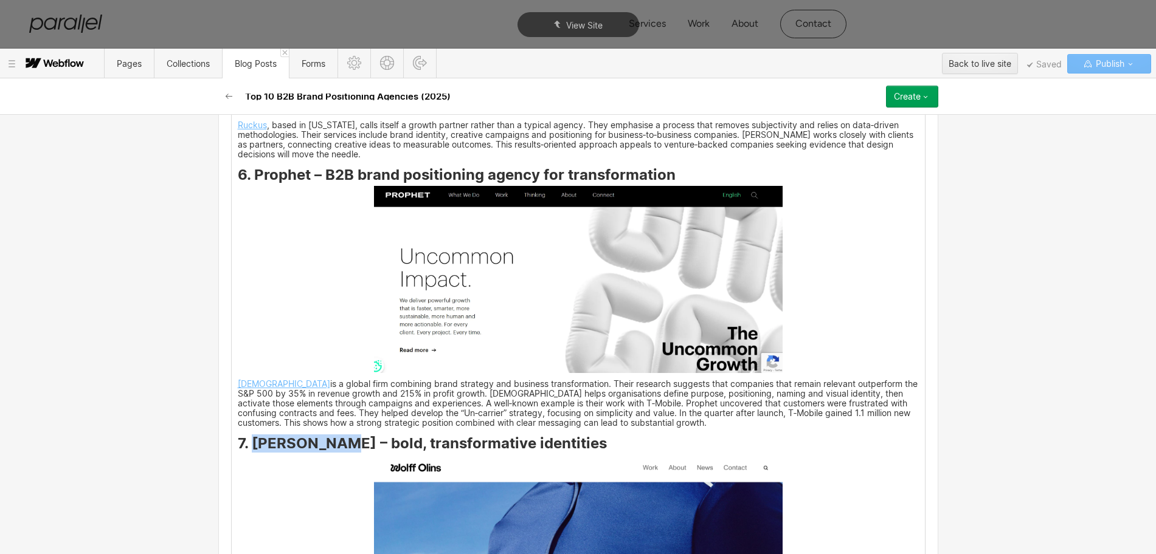
drag, startPoint x: 250, startPoint y: 436, endPoint x: 322, endPoint y: 435, distance: 72.3
click at [322, 435] on strong "7. [PERSON_NAME] – bold, transformative identities" at bounding box center [422, 444] width 369 height 18
click at [506, 483] on img at bounding box center [578, 547] width 409 height 184
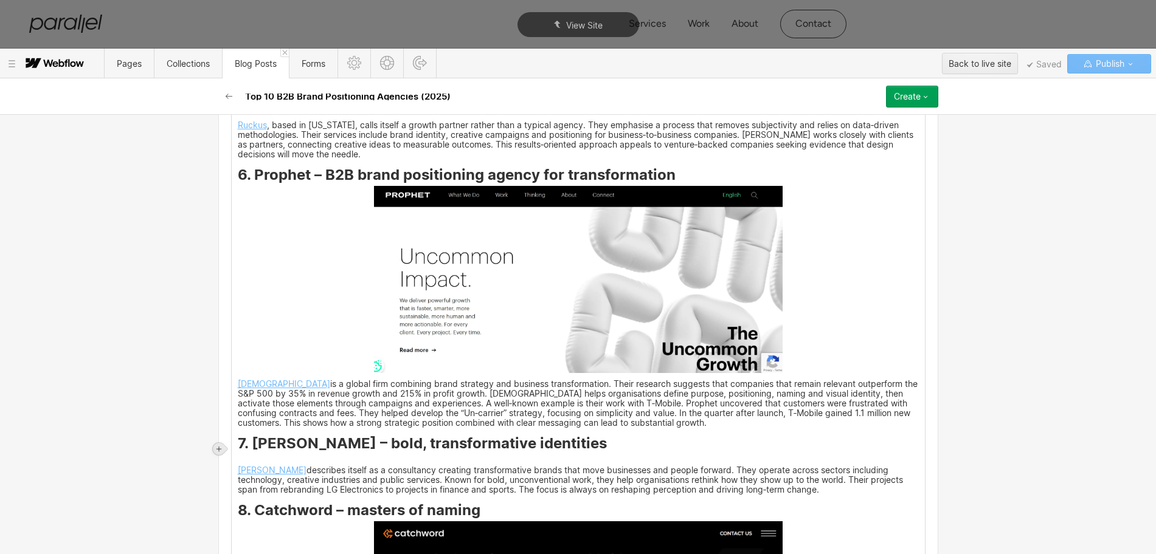
click at [216, 446] on icon at bounding box center [218, 449] width 7 height 7
click at [240, 446] on div at bounding box center [241, 449] width 23 height 19
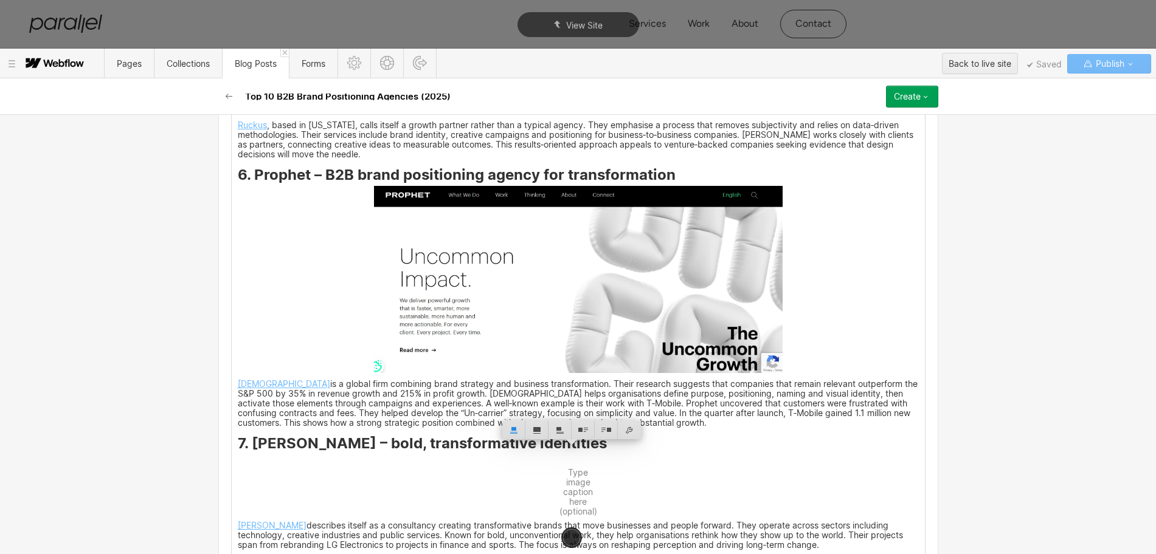
scroll to position [2812, 0]
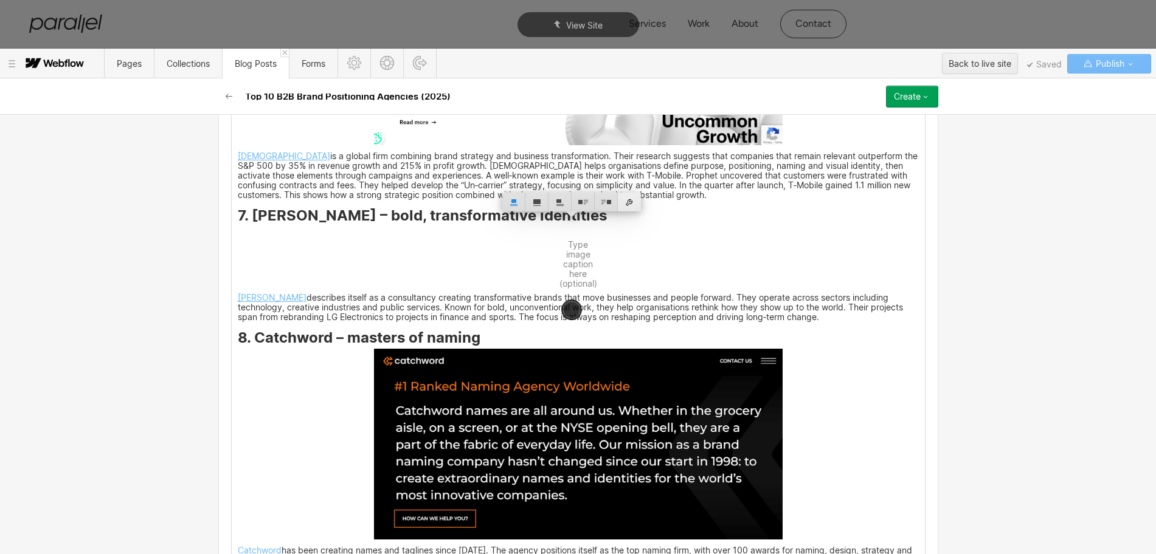
click at [629, 202] on div at bounding box center [629, 202] width 23 height 19
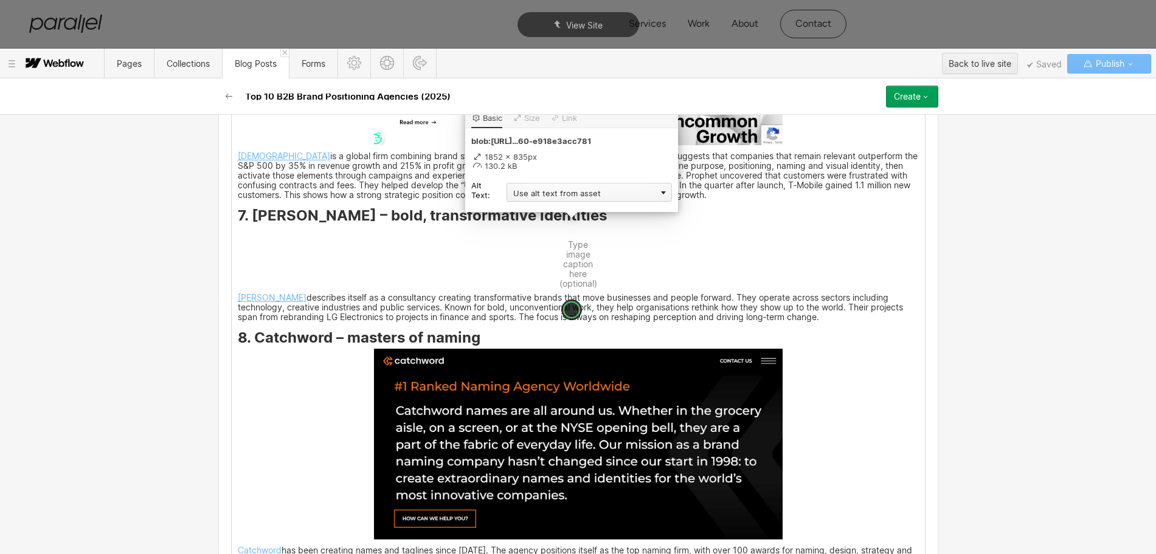
click at [553, 188] on div "Use alt text from asset" at bounding box center [588, 192] width 165 height 19
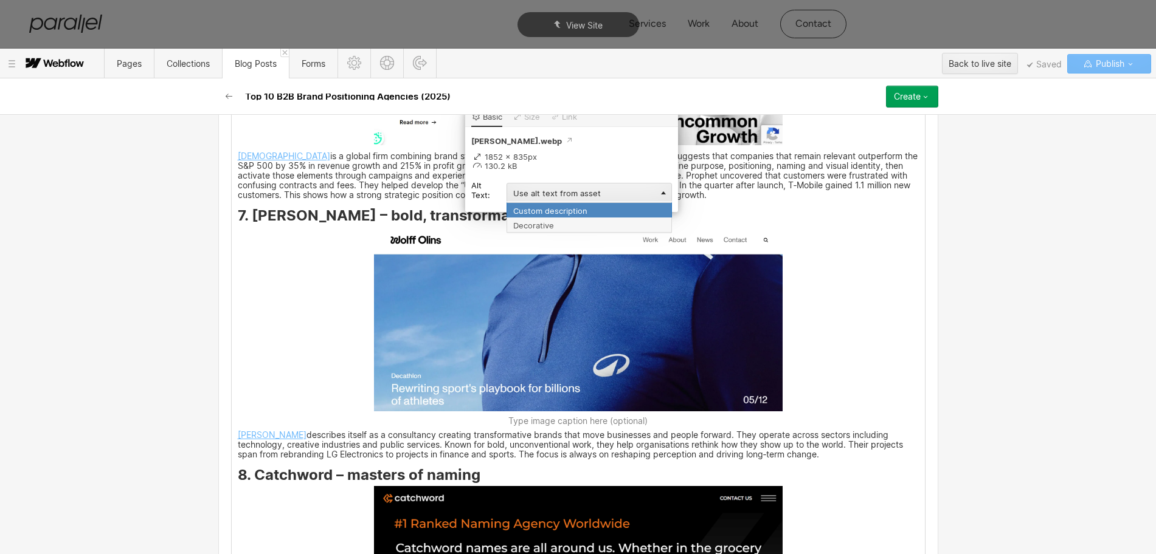
click at [532, 210] on div "Custom description" at bounding box center [588, 209] width 165 height 15
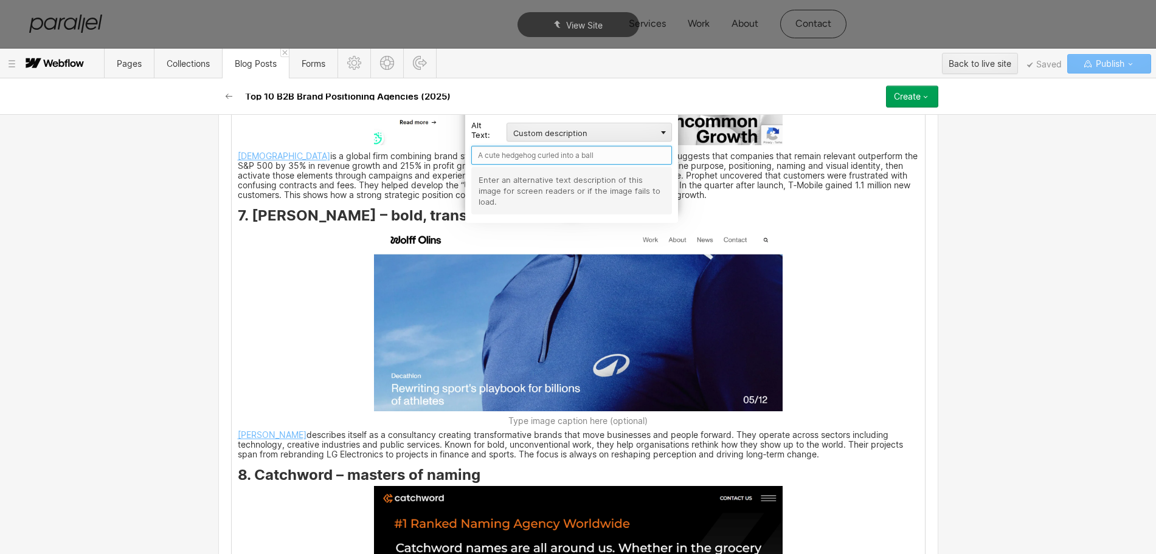
click at [503, 152] on input "text" at bounding box center [571, 155] width 201 height 19
paste input "[PERSON_NAME]"
type input "[PERSON_NAME]"
click at [303, 350] on div "Most early‑stage software ventures move quickly. They test ideas, release proto…" at bounding box center [578, 240] width 693 height 3957
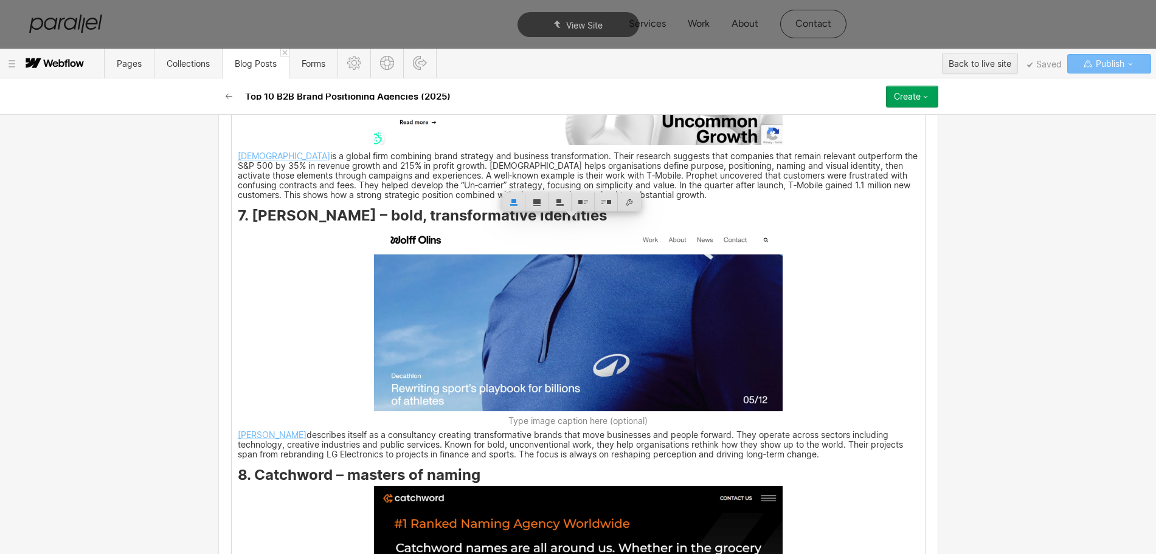
click at [267, 504] on div "Most early‑stage software ventures move quickly. They test ideas, release proto…" at bounding box center [578, 240] width 693 height 3957
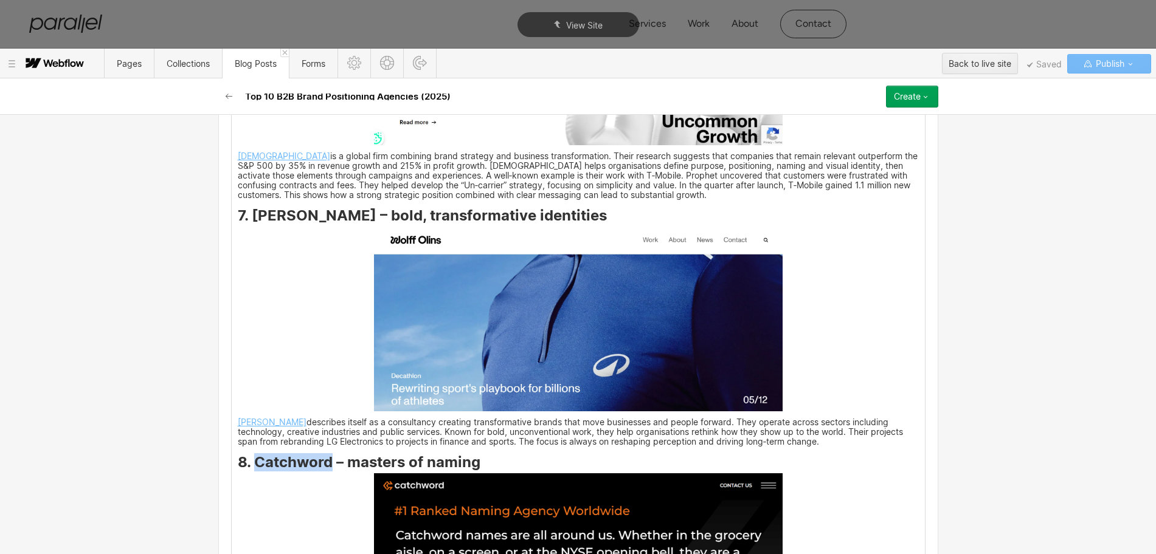
drag, startPoint x: 250, startPoint y: 455, endPoint x: 325, endPoint y: 455, distance: 74.8
click at [325, 455] on strong "8. Catchword – masters of naming" at bounding box center [359, 463] width 243 height 18
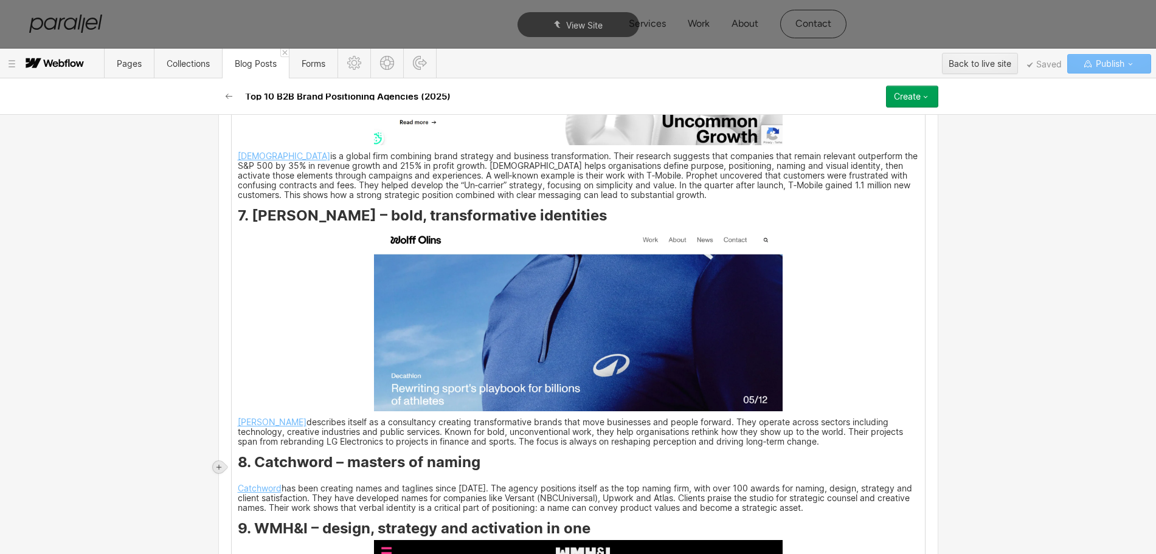
click at [214, 466] on div at bounding box center [219, 467] width 12 height 12
click at [242, 461] on div at bounding box center [241, 467] width 23 height 19
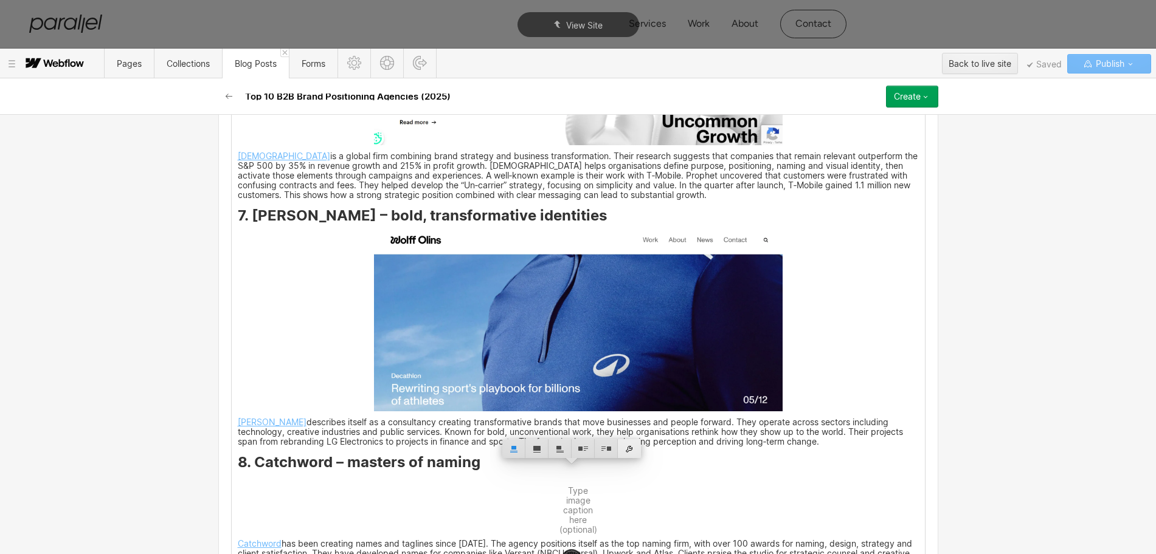
click at [630, 450] on div at bounding box center [629, 449] width 23 height 19
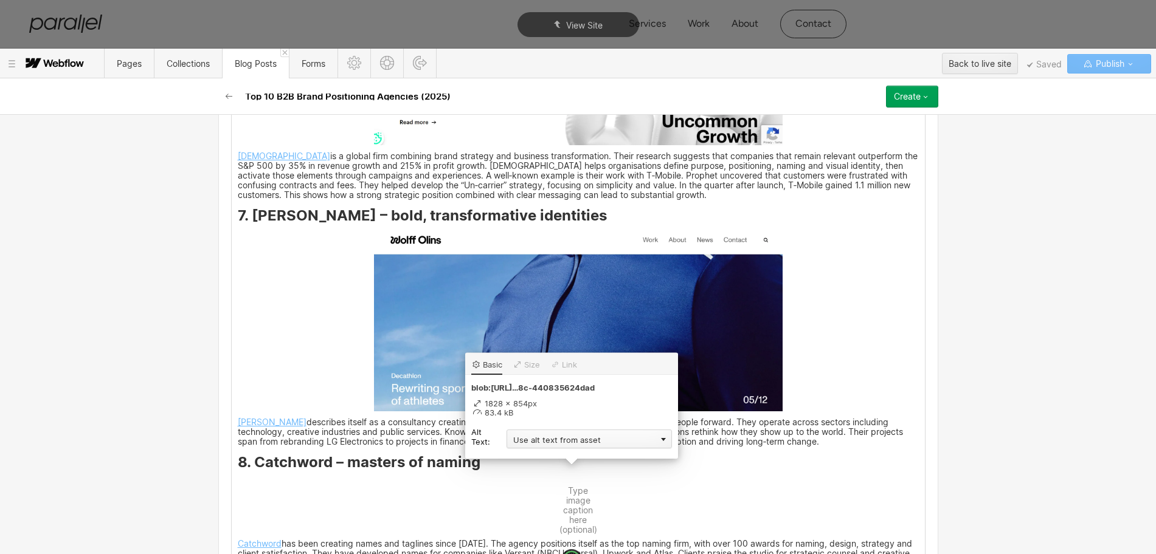
click at [536, 443] on div "Use alt text from asset" at bounding box center [588, 439] width 165 height 19
click at [526, 454] on div "Custom description" at bounding box center [588, 456] width 165 height 15
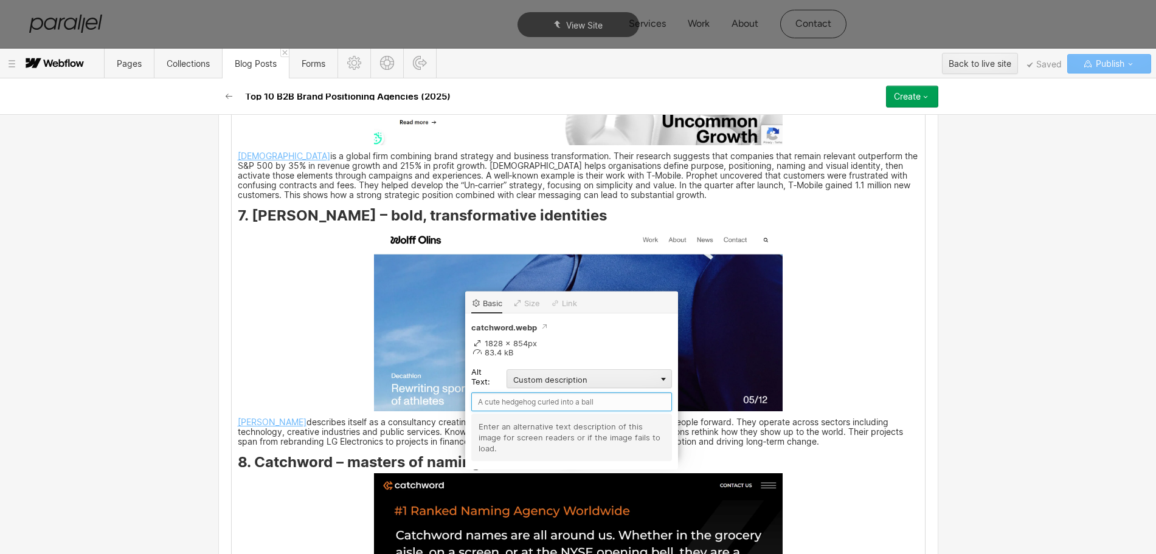
click at [501, 403] on input "text" at bounding box center [571, 402] width 201 height 19
paste input "Catchword"
type input "Catchword"
click at [266, 497] on div "Most early‑stage software ventures move quickly. They test ideas, release proto…" at bounding box center [578, 240] width 693 height 3957
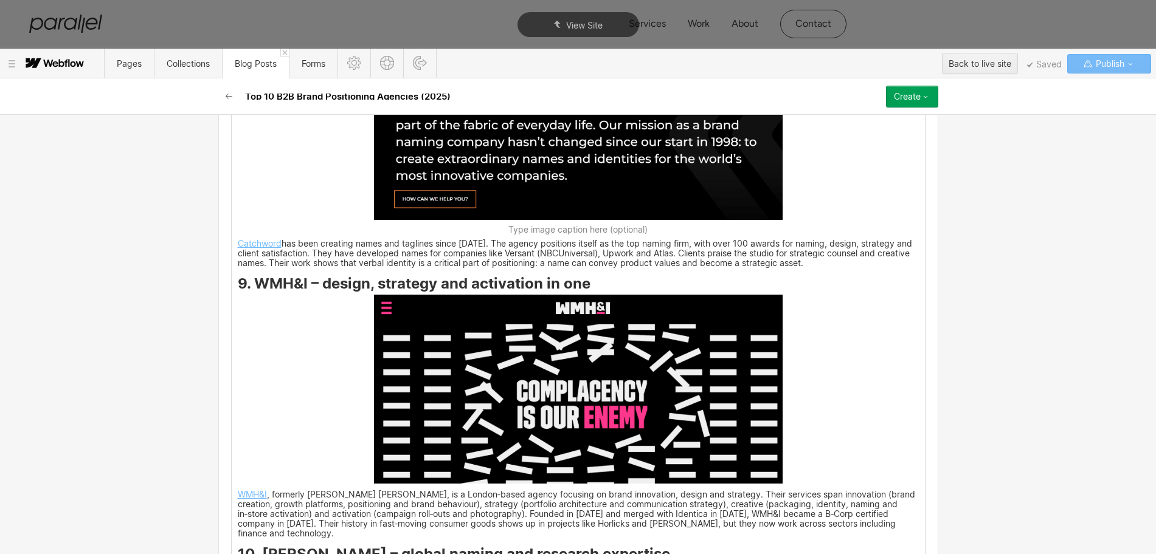
scroll to position [3268, 0]
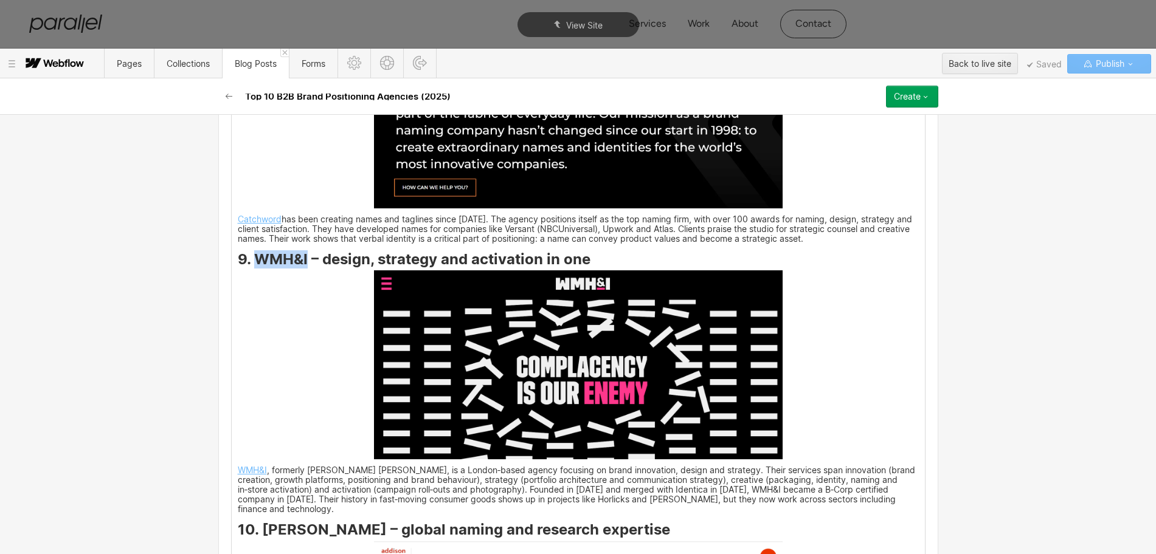
drag, startPoint x: 250, startPoint y: 251, endPoint x: 300, endPoint y: 246, distance: 50.1
click at [300, 250] on strong "9. WMH&I – design, strategy and activation in one" at bounding box center [414, 259] width 353 height 18
click at [483, 350] on img at bounding box center [578, 365] width 409 height 189
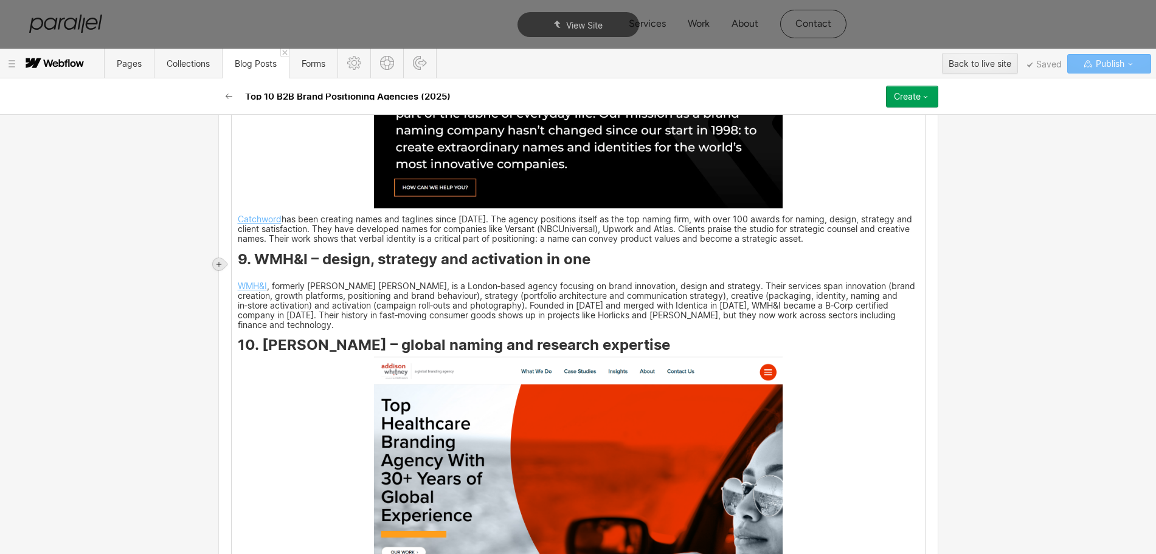
click at [220, 260] on div at bounding box center [219, 264] width 12 height 12
click at [241, 266] on div at bounding box center [241, 264] width 23 height 19
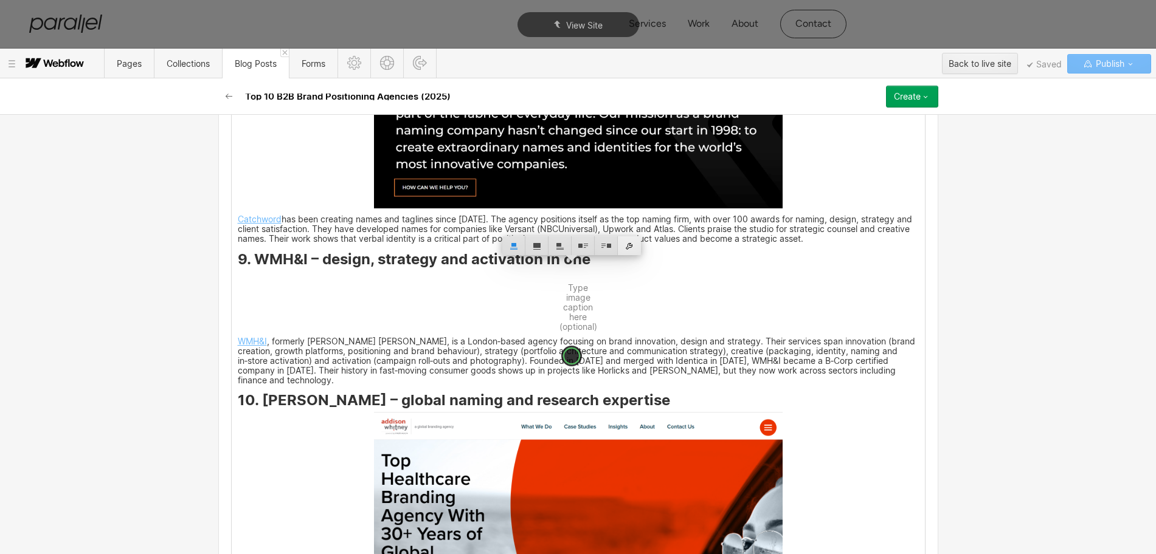
click at [629, 249] on div at bounding box center [629, 245] width 23 height 19
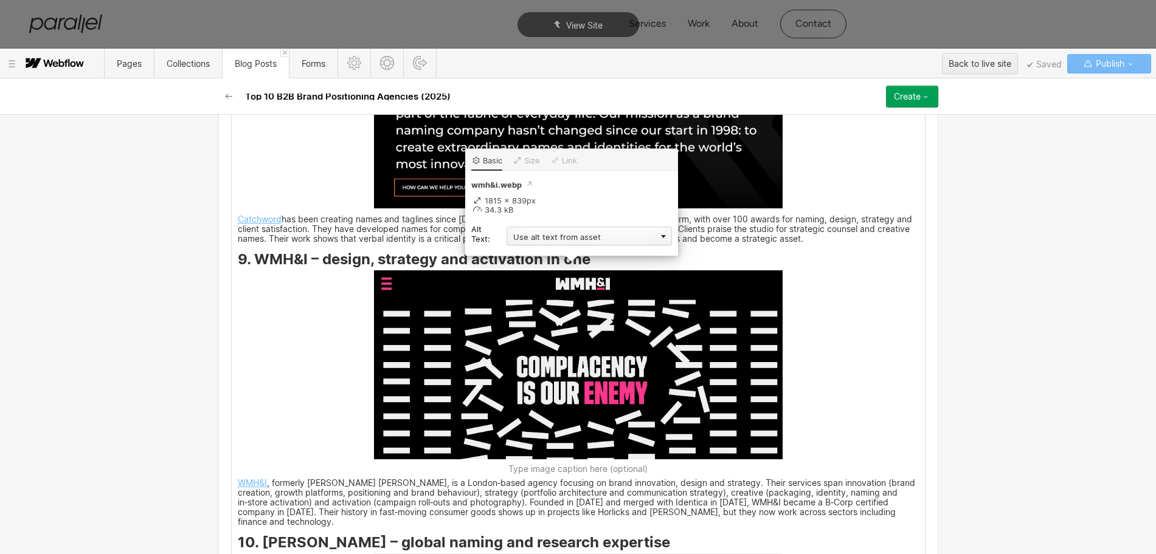
click at [523, 243] on div "Use alt text from asset" at bounding box center [588, 236] width 165 height 19
click at [523, 252] on div "Custom description" at bounding box center [588, 253] width 165 height 15
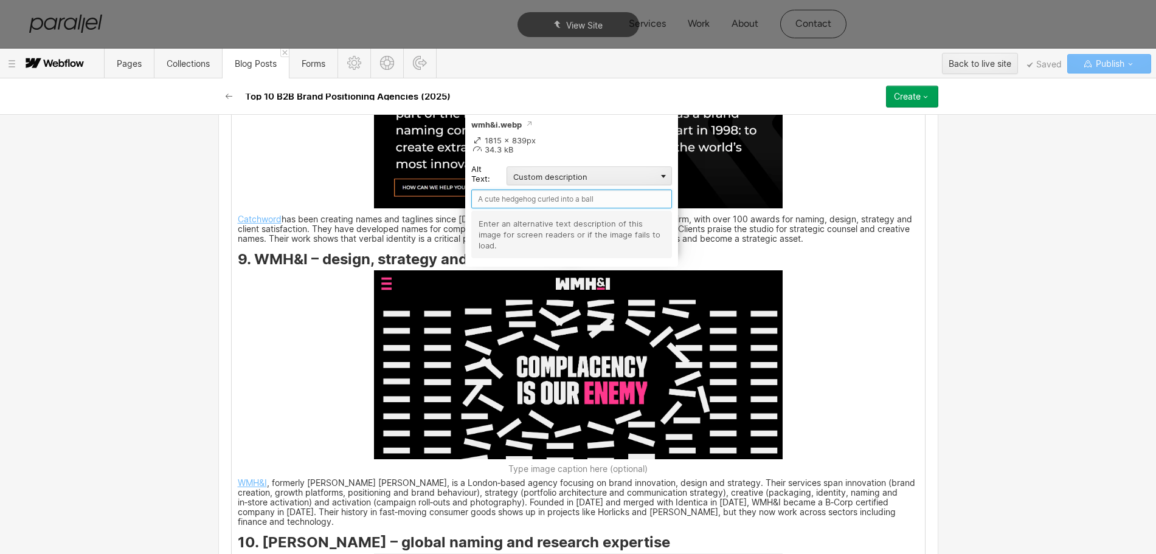
click at [502, 199] on input "text" at bounding box center [571, 199] width 201 height 19
paste input "WMH&I"
type input "WMH&I"
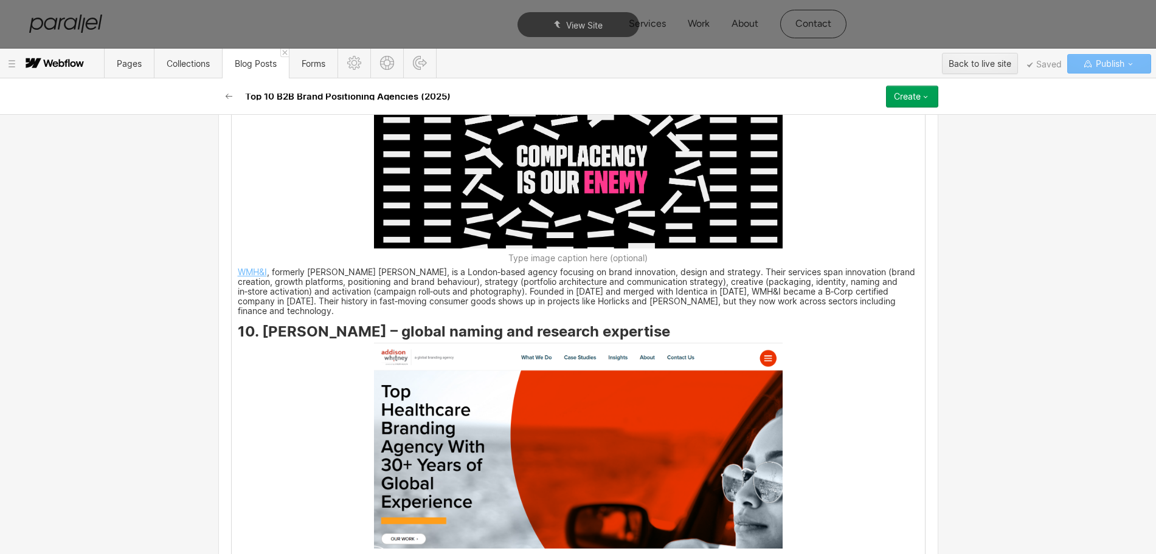
scroll to position [3496, 0]
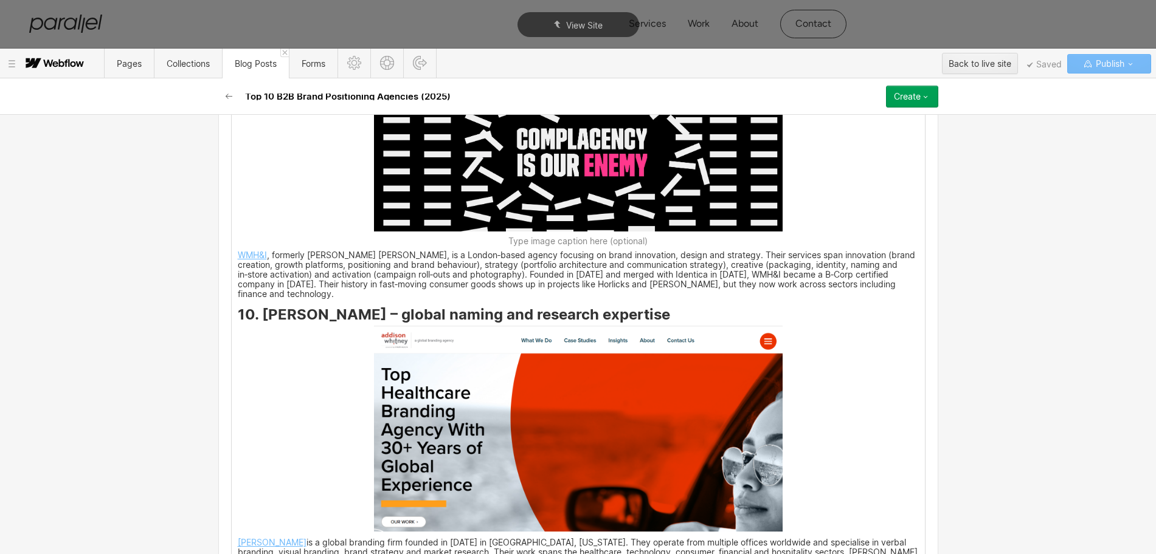
drag, startPoint x: 251, startPoint y: 451, endPoint x: 265, endPoint y: 346, distance: 106.1
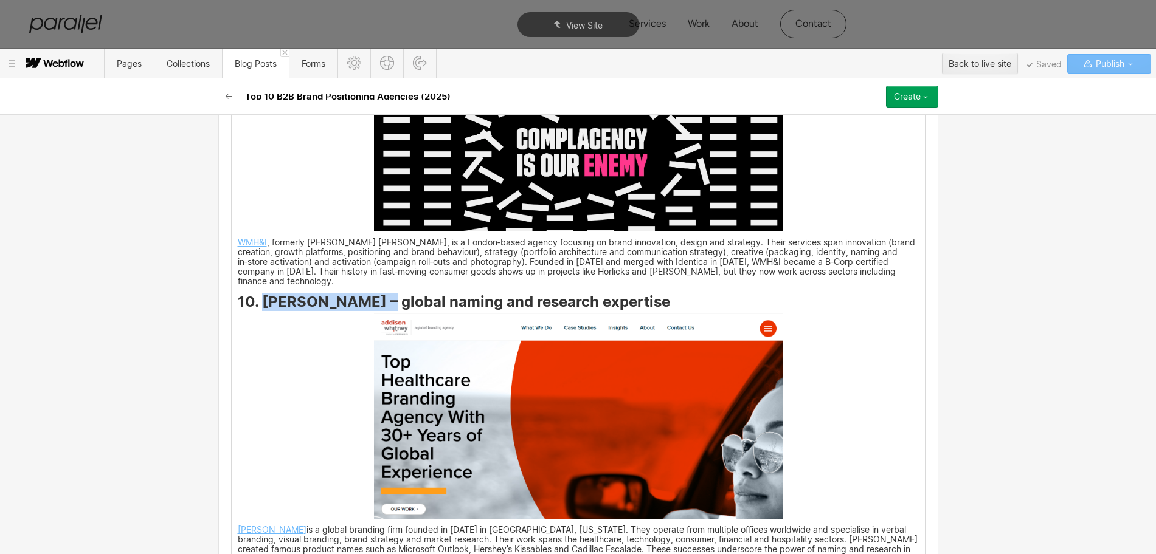
drag, startPoint x: 257, startPoint y: 282, endPoint x: 376, endPoint y: 284, distance: 119.2
click at [376, 293] on strong "10. [PERSON_NAME] – global naming and research expertise" at bounding box center [454, 302] width 432 height 18
click at [452, 377] on img at bounding box center [578, 416] width 409 height 206
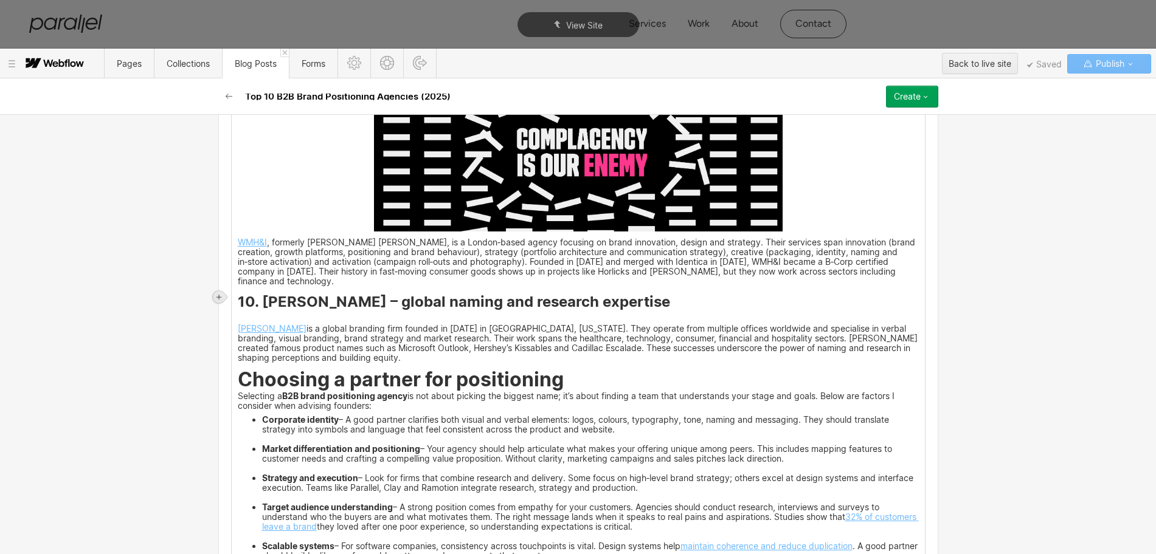
click at [220, 295] on icon at bounding box center [218, 297] width 7 height 7
click at [244, 297] on div at bounding box center [241, 297] width 23 height 19
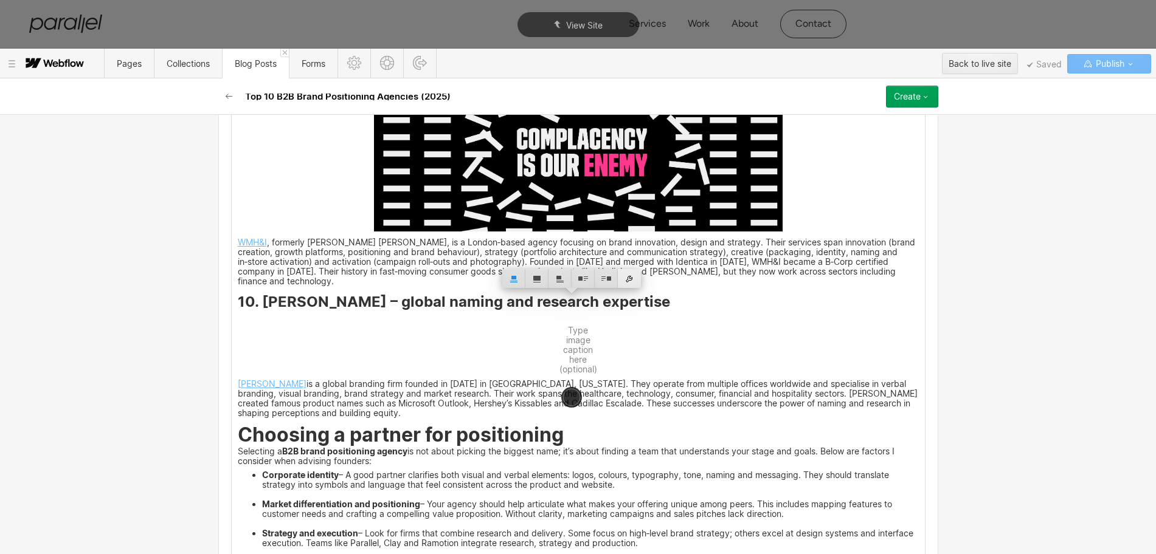
click at [630, 278] on div at bounding box center [629, 278] width 23 height 19
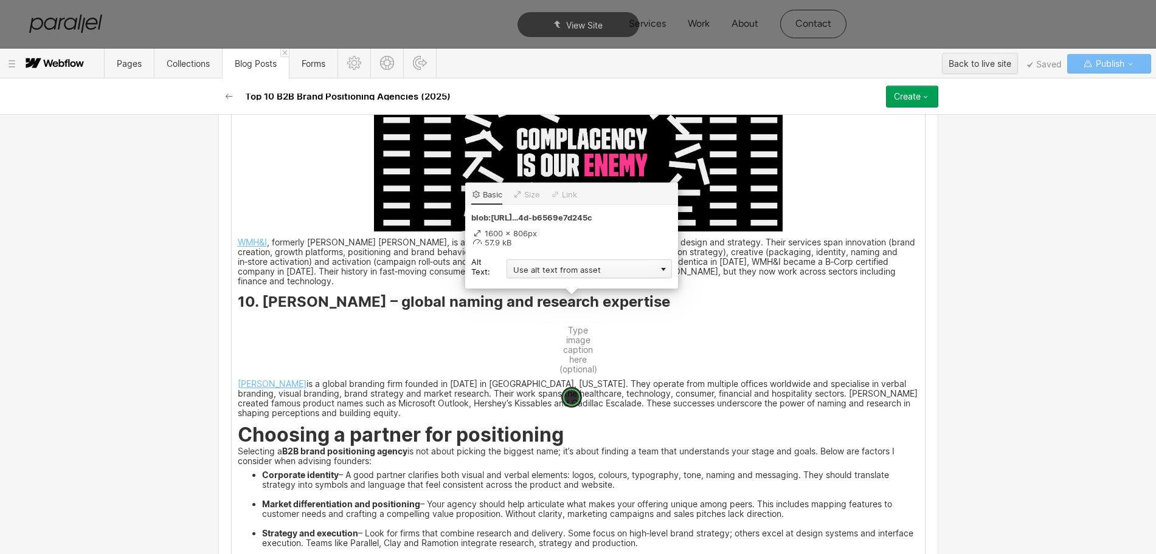
click at [534, 272] on div "Use alt text from asset" at bounding box center [588, 269] width 165 height 19
click at [526, 289] on div "Custom description" at bounding box center [588, 286] width 165 height 15
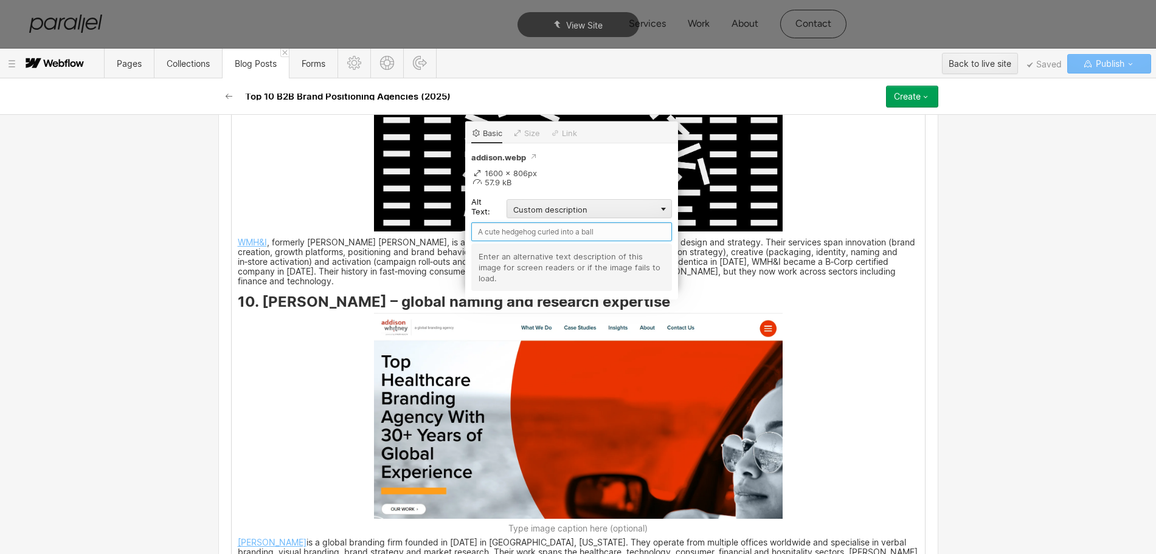
click at [496, 230] on input "text" at bounding box center [571, 232] width 201 height 19
paste input "[PERSON_NAME]"
type input "[PERSON_NAME]"
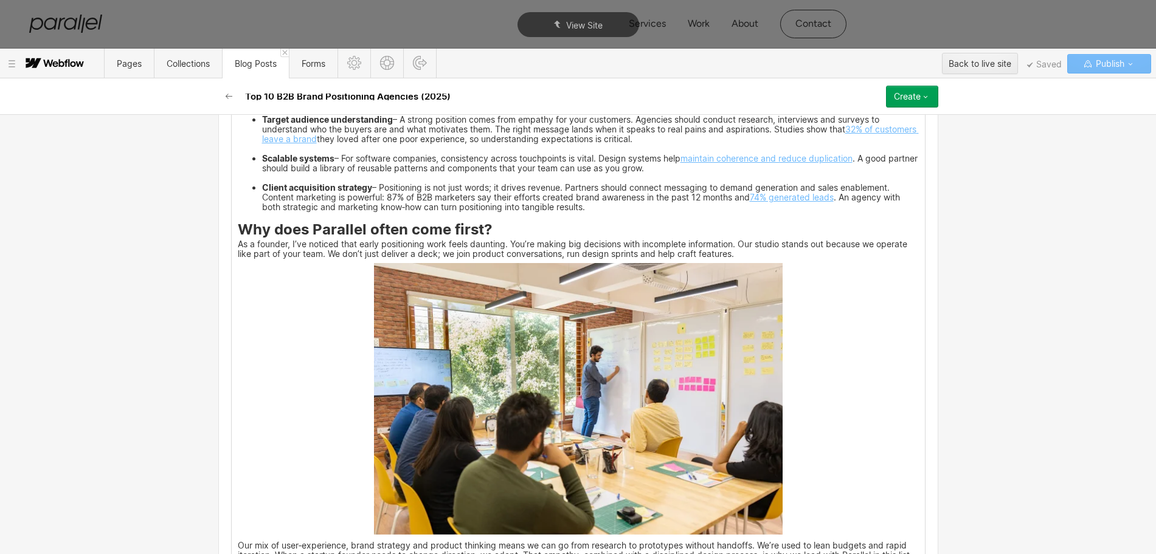
scroll to position [4104, 0]
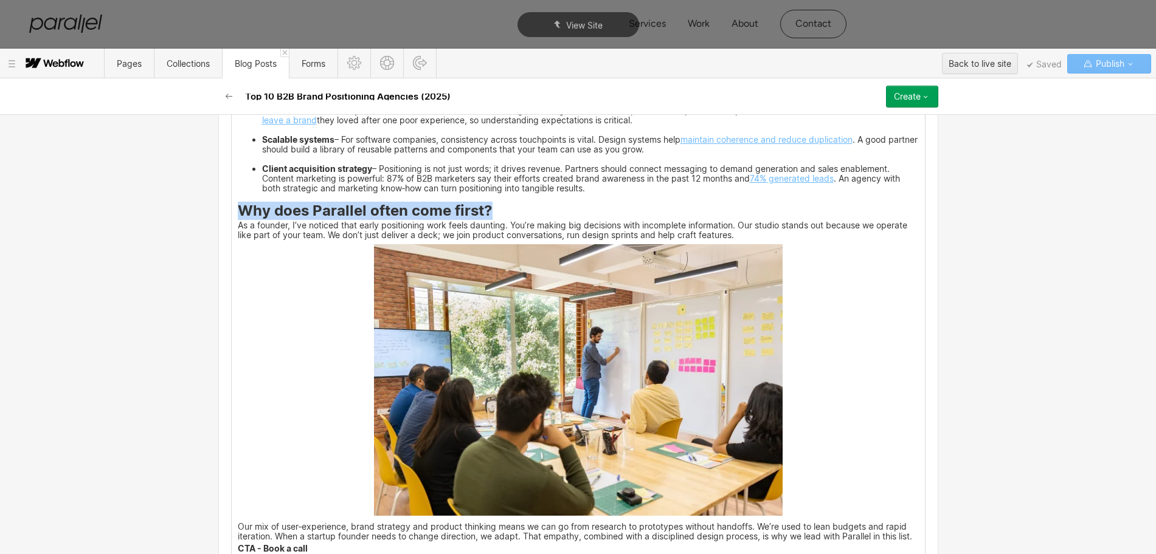
drag, startPoint x: 233, startPoint y: 192, endPoint x: 484, endPoint y: 191, distance: 251.1
click at [484, 205] on h3 "Why does Parallel often come first?" at bounding box center [578, 212] width 681 height 15
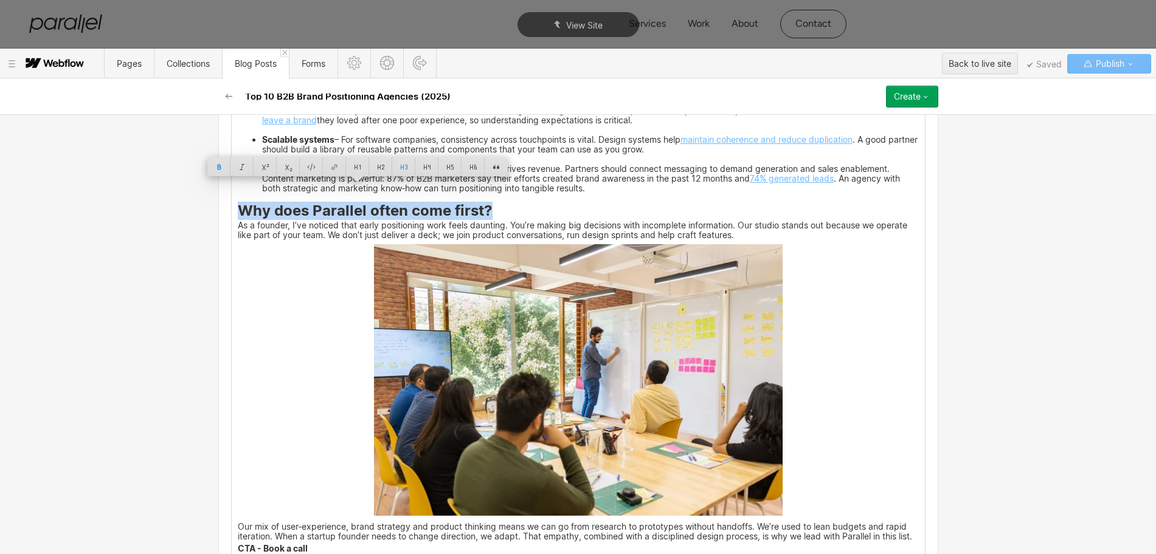
click at [535, 379] on img at bounding box center [578, 380] width 409 height 272
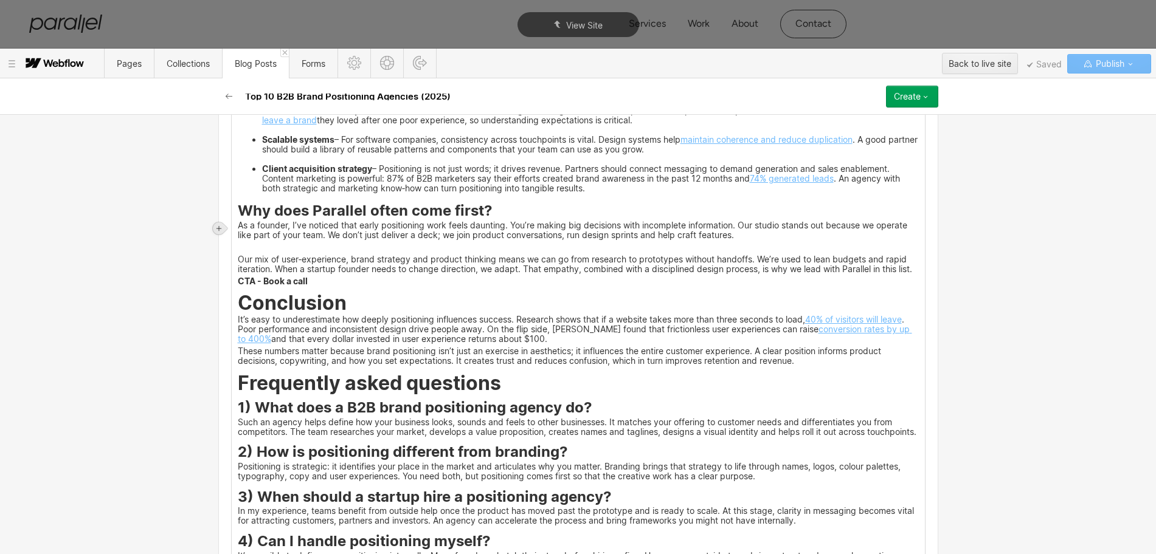
click at [221, 224] on div at bounding box center [219, 229] width 12 height 12
click at [237, 228] on div at bounding box center [241, 228] width 23 height 19
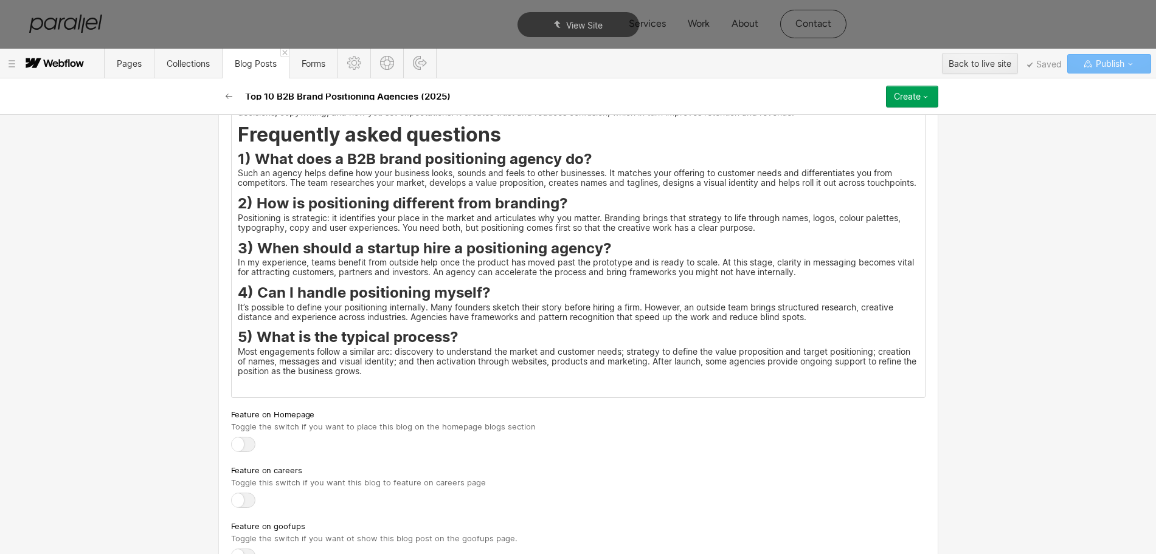
scroll to position [4180, 0]
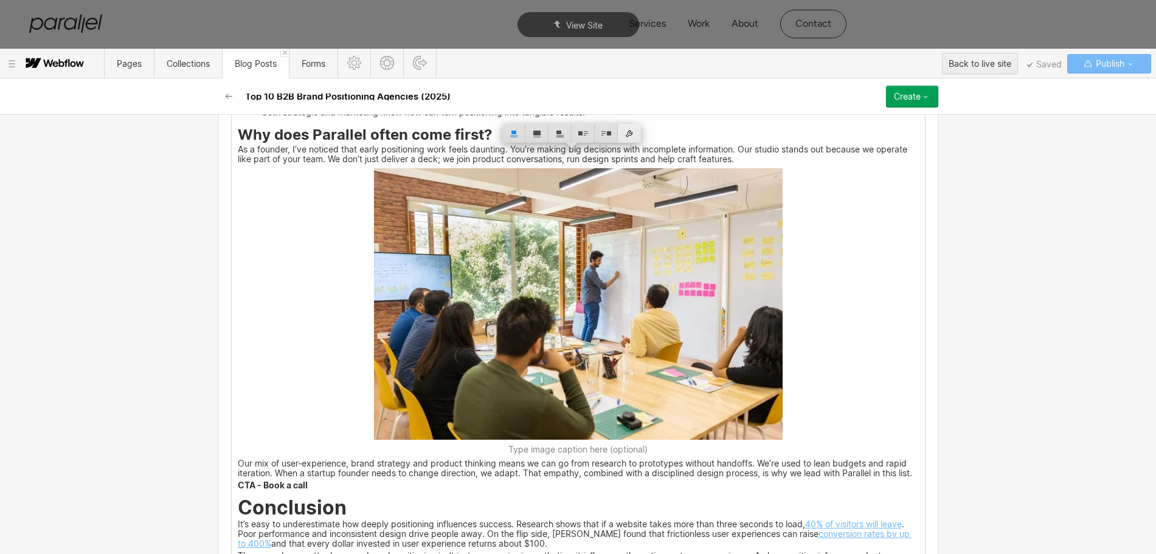
click at [626, 128] on div at bounding box center [629, 133] width 23 height 19
click at [547, 125] on div "Use alt text from asset" at bounding box center [588, 123] width 165 height 19
click at [541, 140] on div "Custom description" at bounding box center [588, 141] width 165 height 15
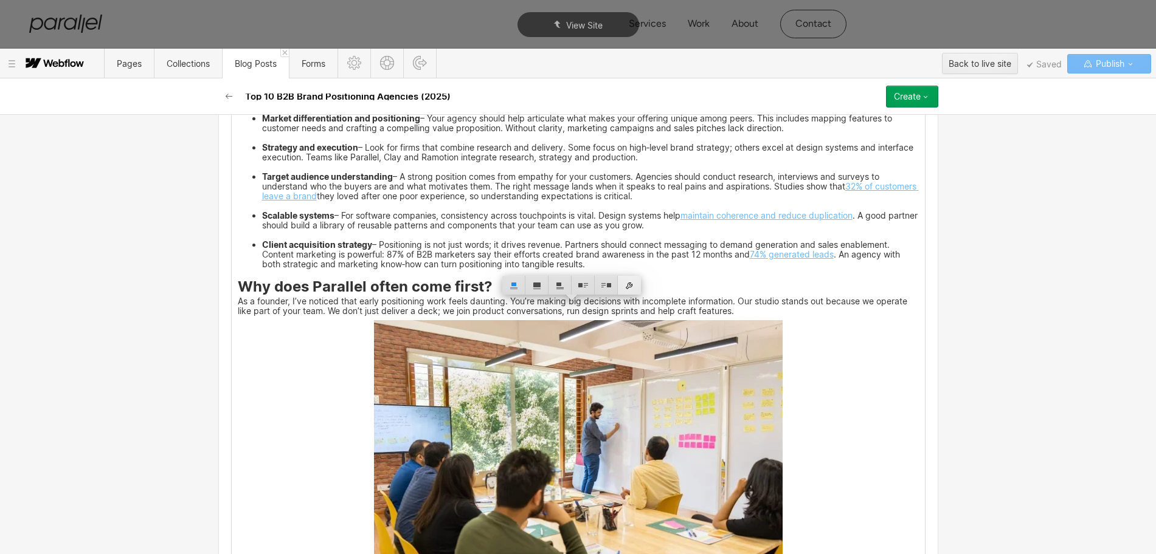
click at [627, 282] on div at bounding box center [629, 285] width 23 height 19
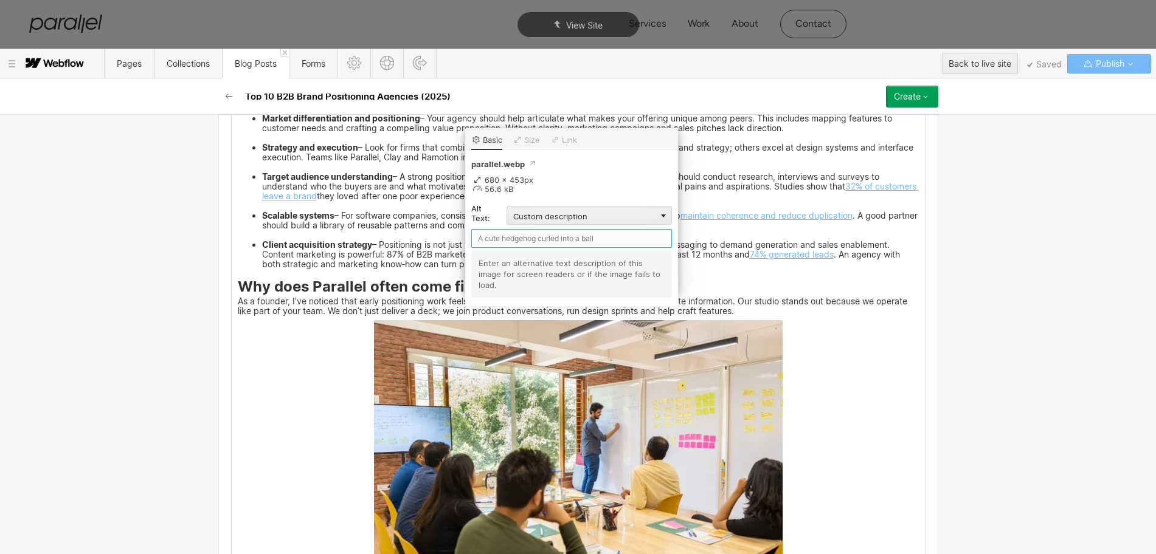
click at [500, 235] on input "text" at bounding box center [571, 238] width 201 height 19
paste input "Why does Parallel often come first?"
type input "Why does Parallel often come first?"
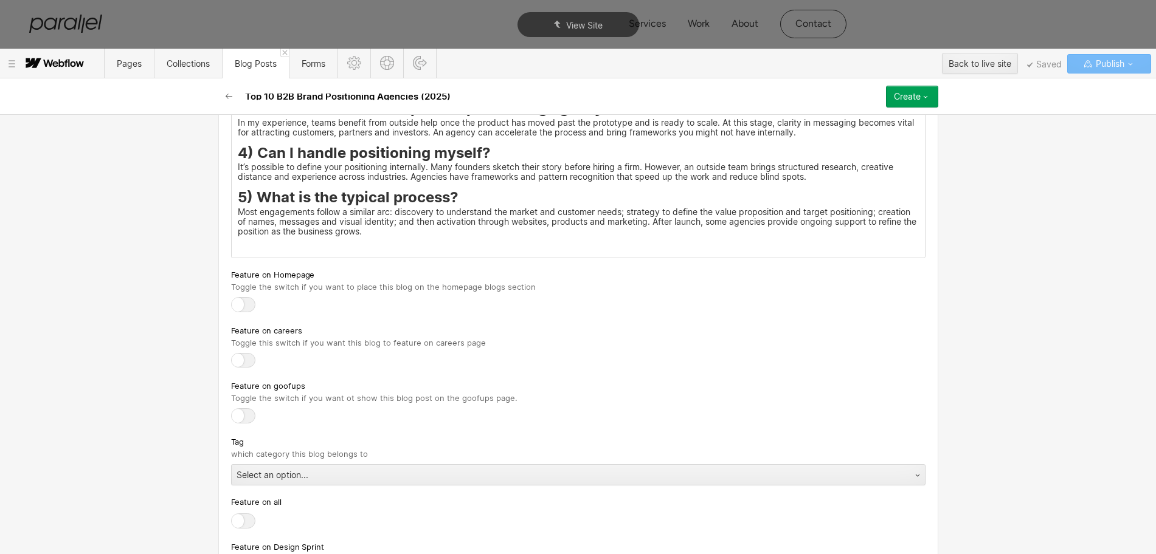
scroll to position [4787, 0]
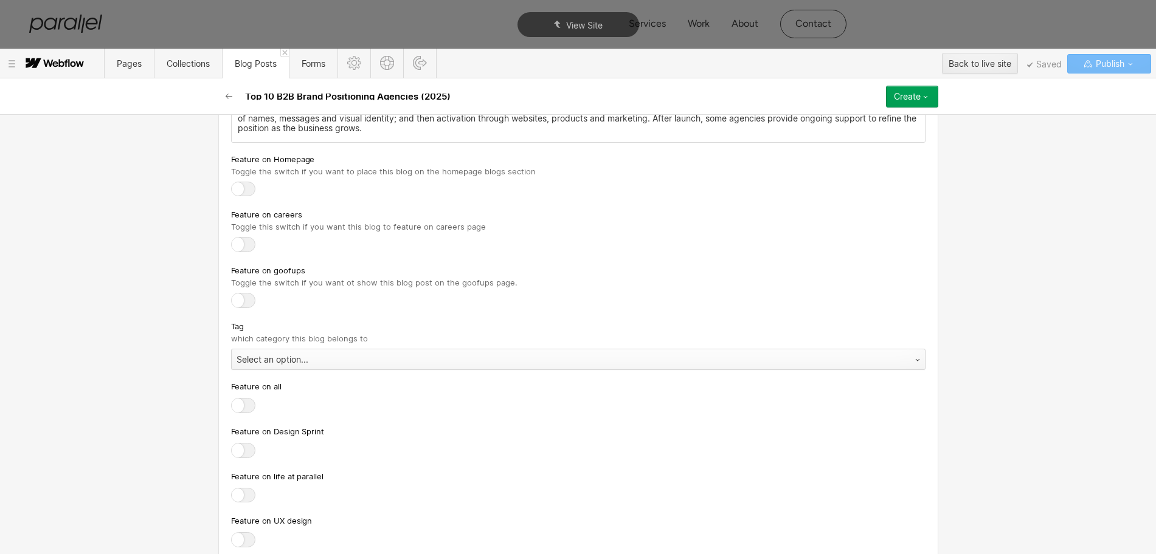
click at [242, 350] on div "Select an option..." at bounding box center [566, 359] width 669 height 19
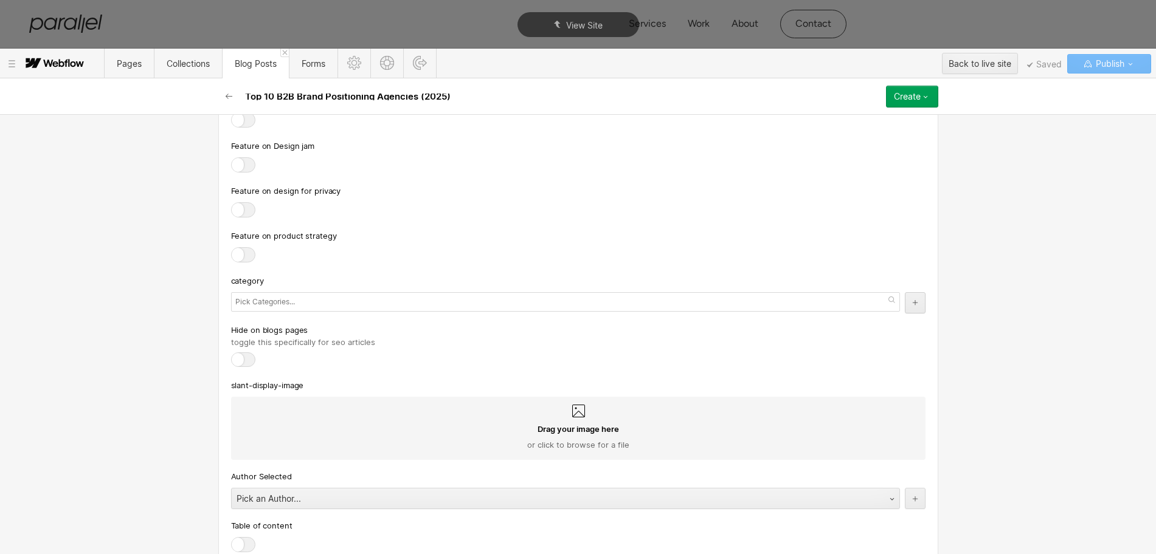
scroll to position [5299, 0]
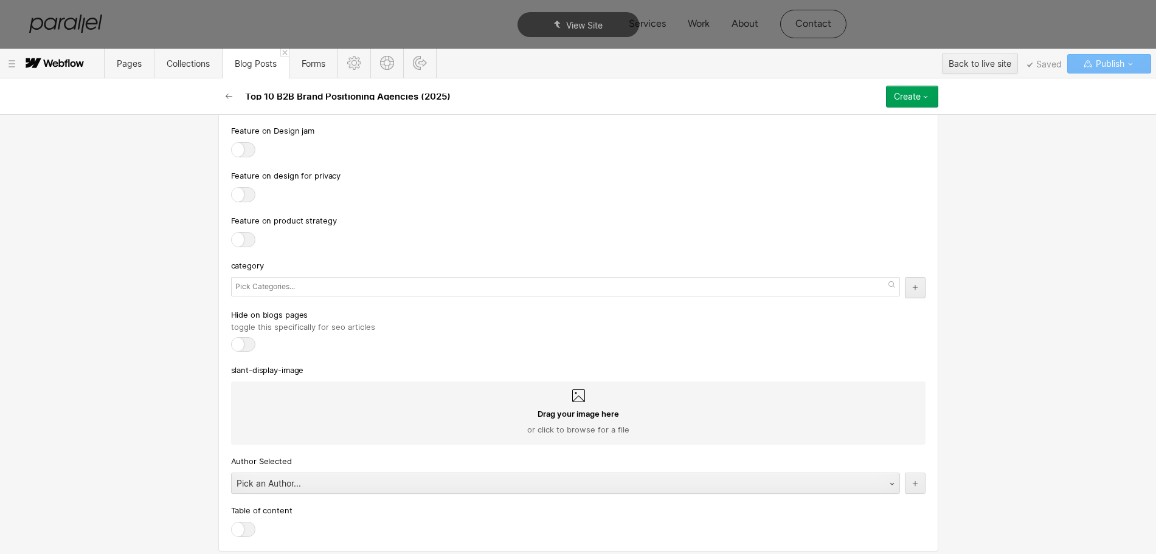
click at [240, 278] on input "text" at bounding box center [266, 286] width 63 height 17
click at [456, 190] on div at bounding box center [578, 195] width 694 height 17
click at [249, 478] on div "Pick an Author..." at bounding box center [553, 483] width 643 height 19
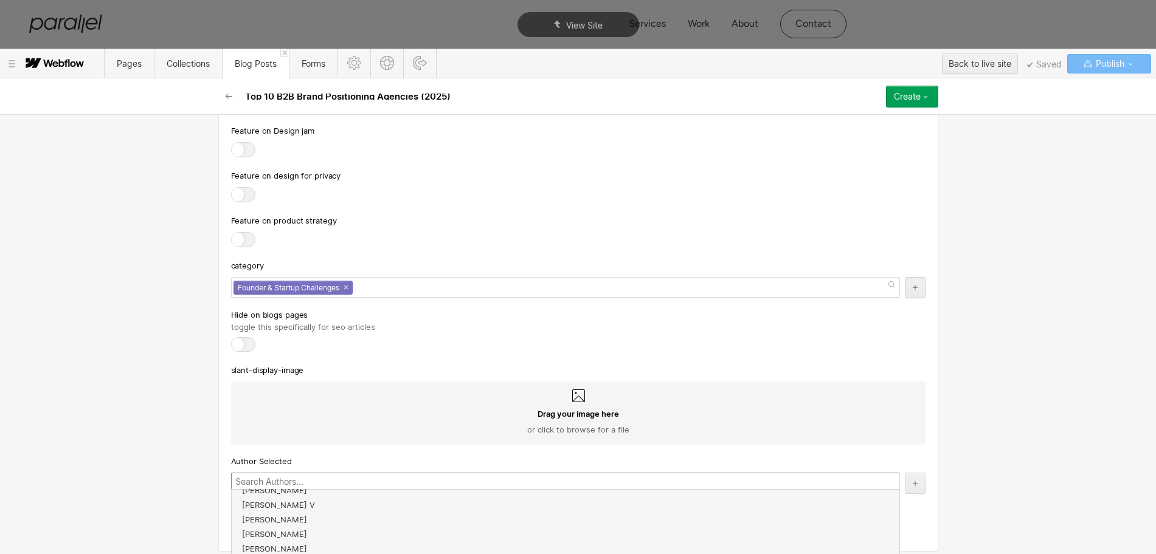
scroll to position [219, 0]
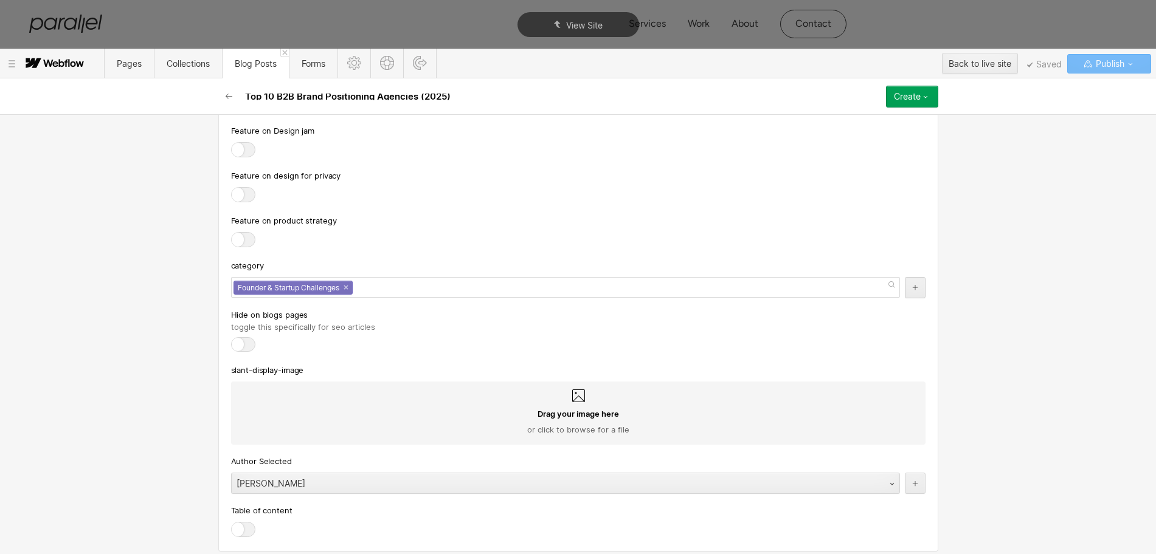
click at [238, 523] on div at bounding box center [243, 529] width 24 height 15
click at [0, 0] on input "checkbox" at bounding box center [0, 0] width 0 height 0
click at [899, 98] on div "Create" at bounding box center [907, 97] width 27 height 10
click at [878, 136] on div "Publish now" at bounding box center [877, 137] width 120 height 16
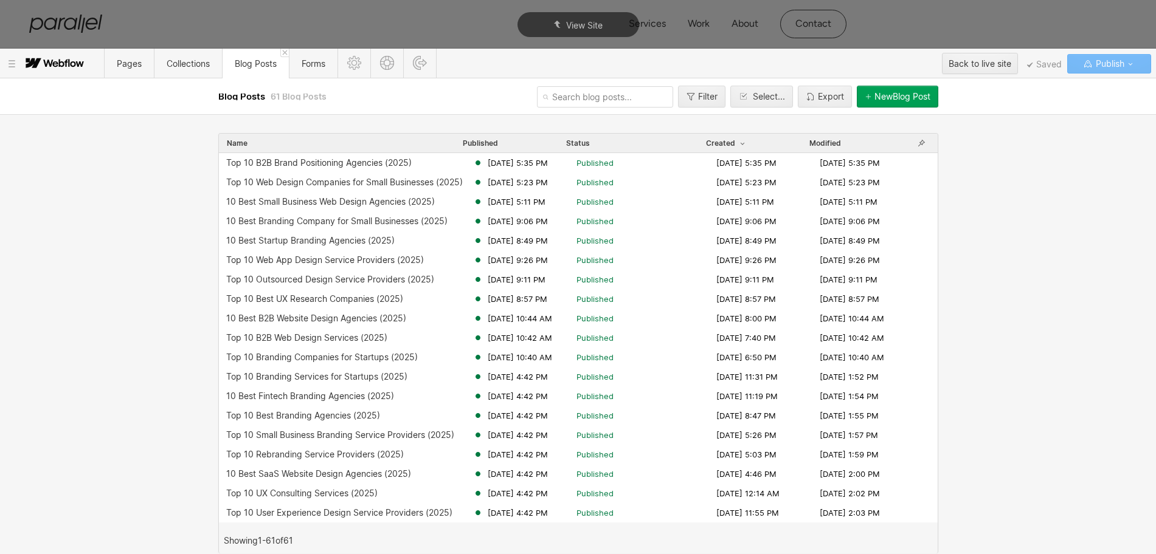
click at [885, 97] on div "New Blog Post" at bounding box center [902, 97] width 56 height 10
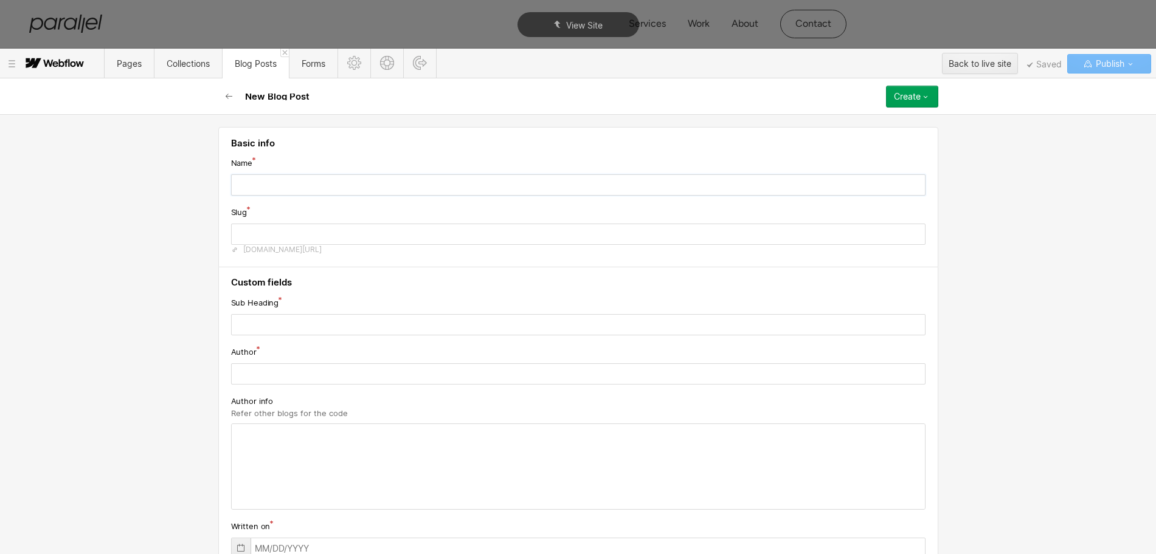
click at [258, 174] on input "text" at bounding box center [578, 184] width 694 height 21
paste input "10 Best SaaS Web Design Agencies (2025)"
type input "10 Best SaaS Web Design Agencies (2025)"
type input "10-best-saas-web-design-agencies-2025"
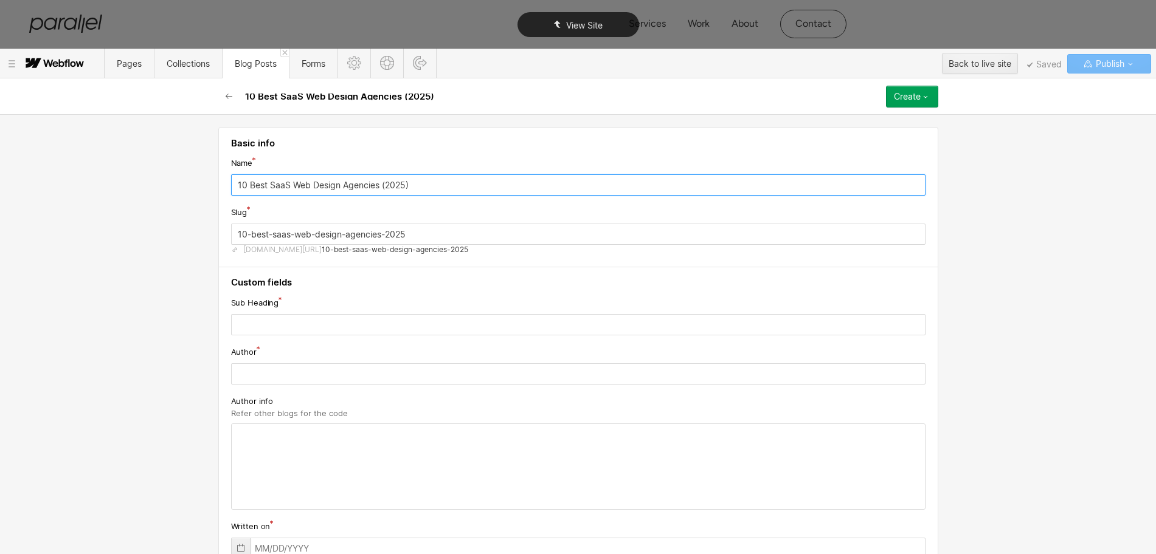
type input "10 Best SaaS Web Design Agencies (2025)"
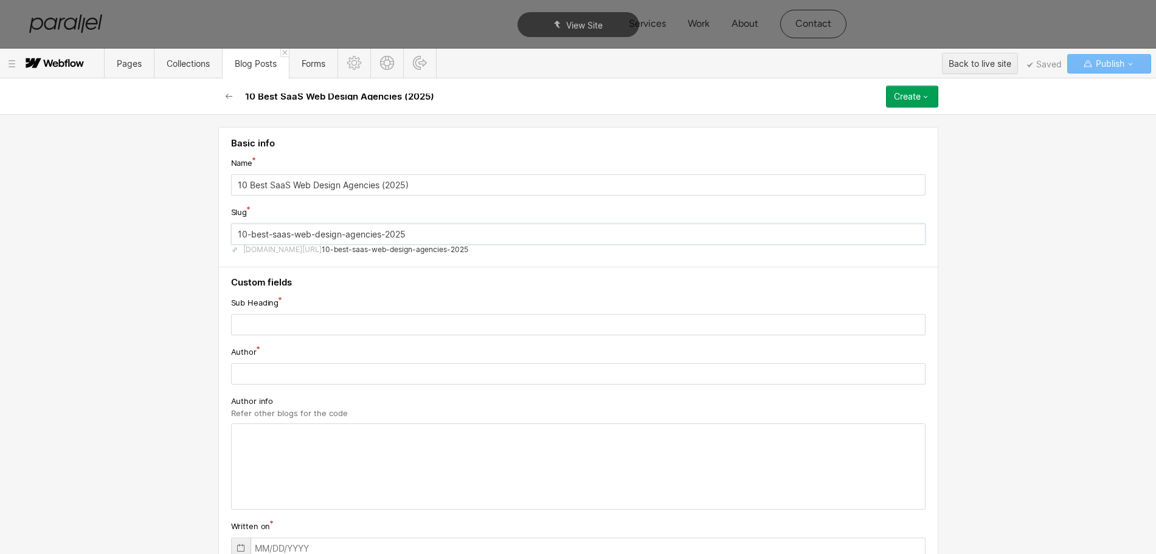
click at [293, 227] on input "10-best-saas-web-design-agencies-2025" at bounding box center [578, 234] width 694 height 21
click at [293, 234] on input "10-best-saas-web-design-agencies-2025" at bounding box center [578, 234] width 694 height 21
paste input "saas-web-design-agency"
type input "saas-web-design-agency"
click at [238, 326] on input "text" at bounding box center [578, 324] width 694 height 21
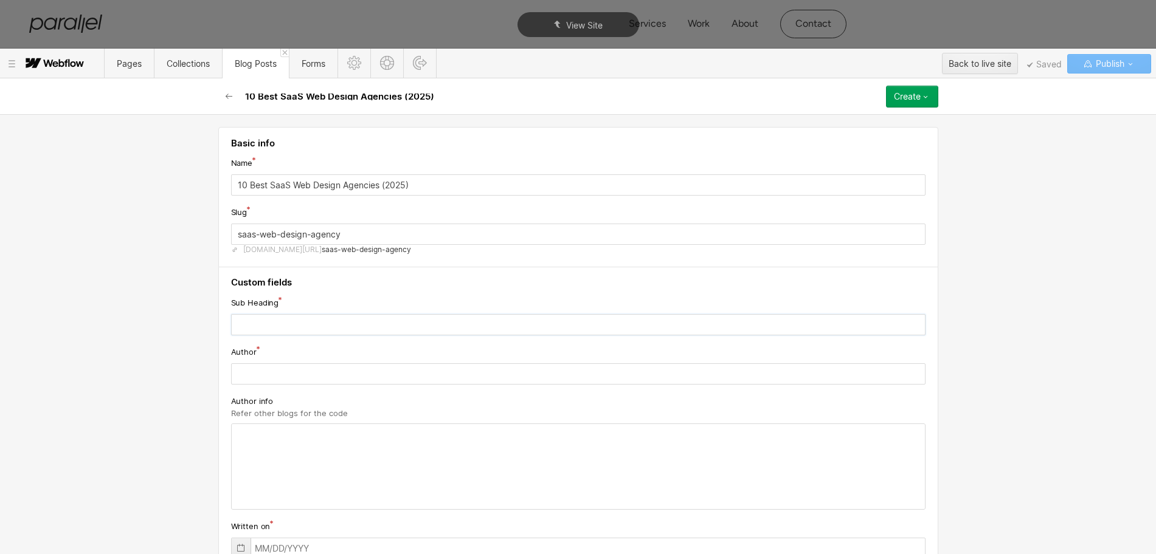
paste input "Learn about leading SaaS web design agencies that craft intuitive, scalable sit…"
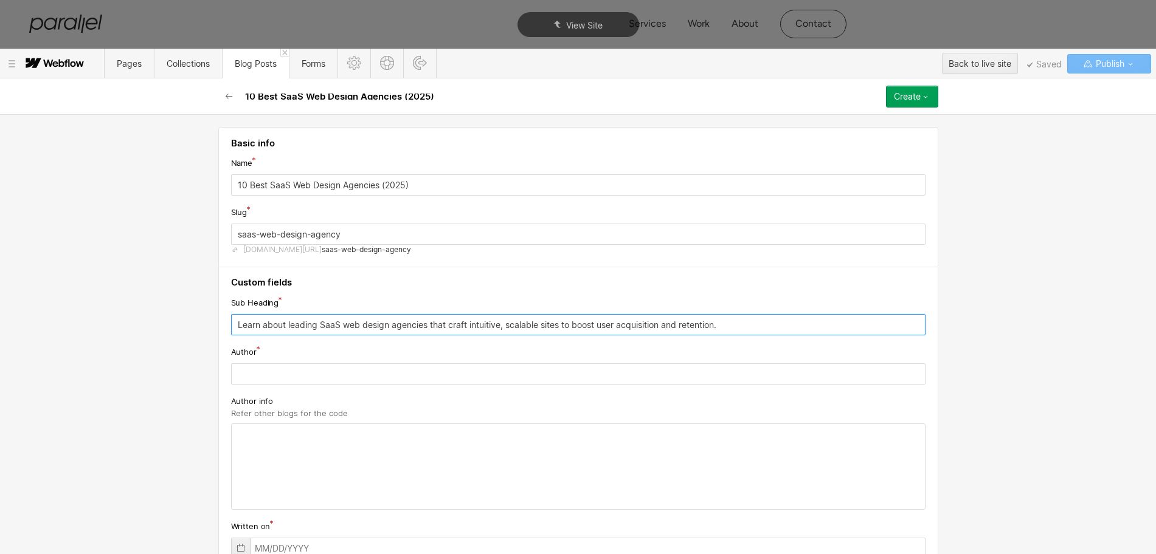
type input "Learn about leading SaaS web design agencies that craft intuitive, scalable sit…"
click at [265, 382] on input "text" at bounding box center [578, 374] width 694 height 21
paste input "[PERSON_NAME]"
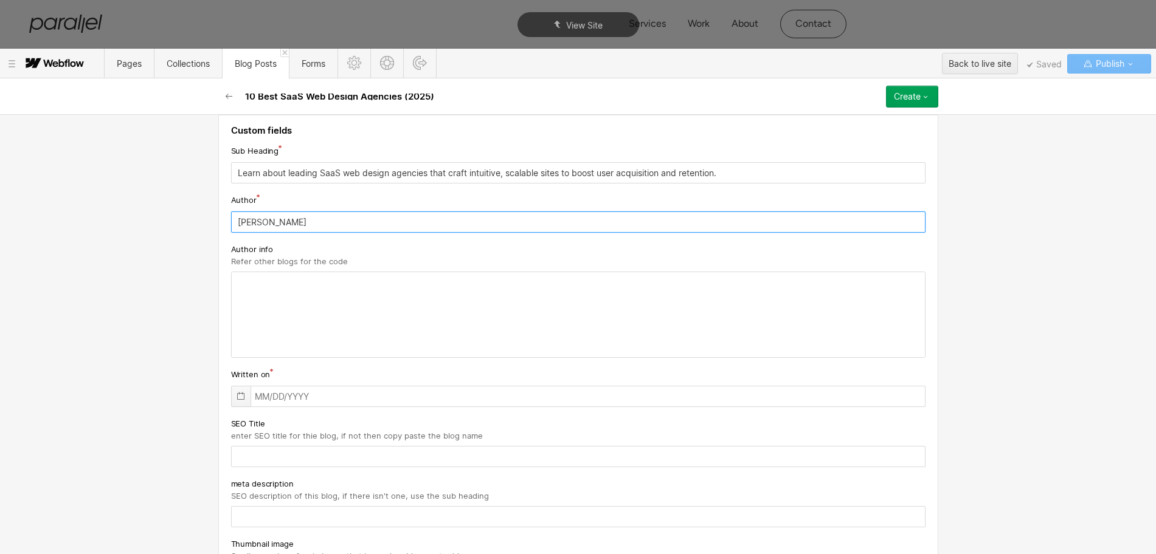
type input "[PERSON_NAME]"
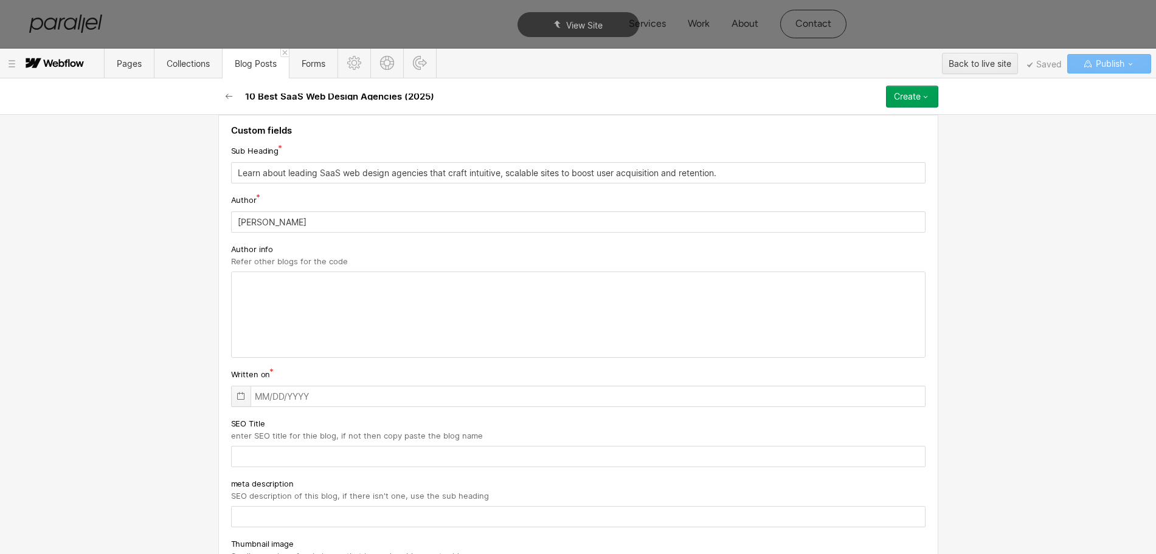
click at [236, 399] on icon at bounding box center [241, 397] width 10 height 10
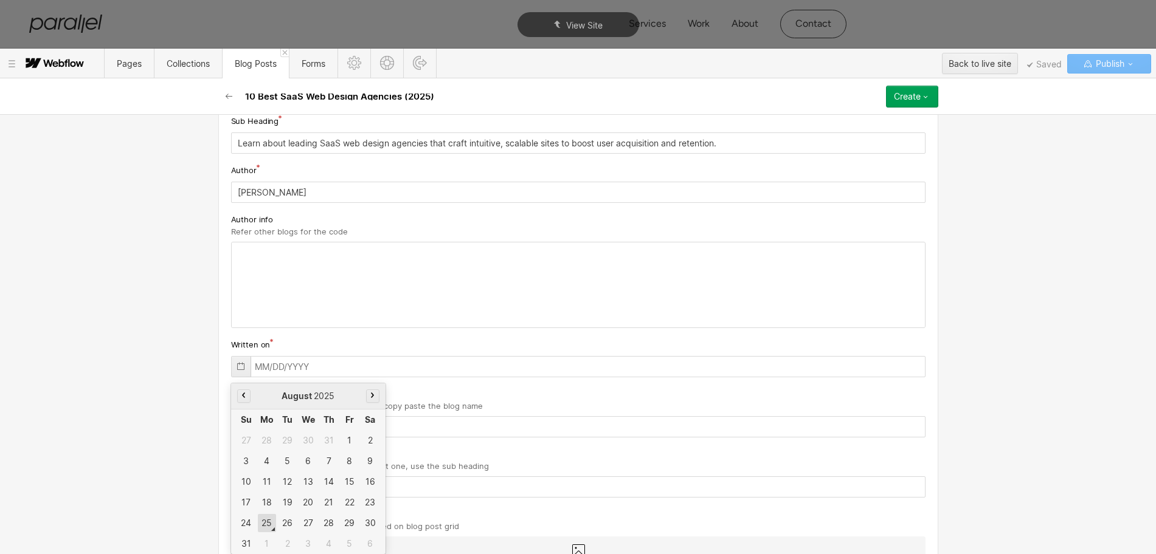
click at [260, 523] on div "25" at bounding box center [267, 523] width 18 height 18
type input "[DATE]"
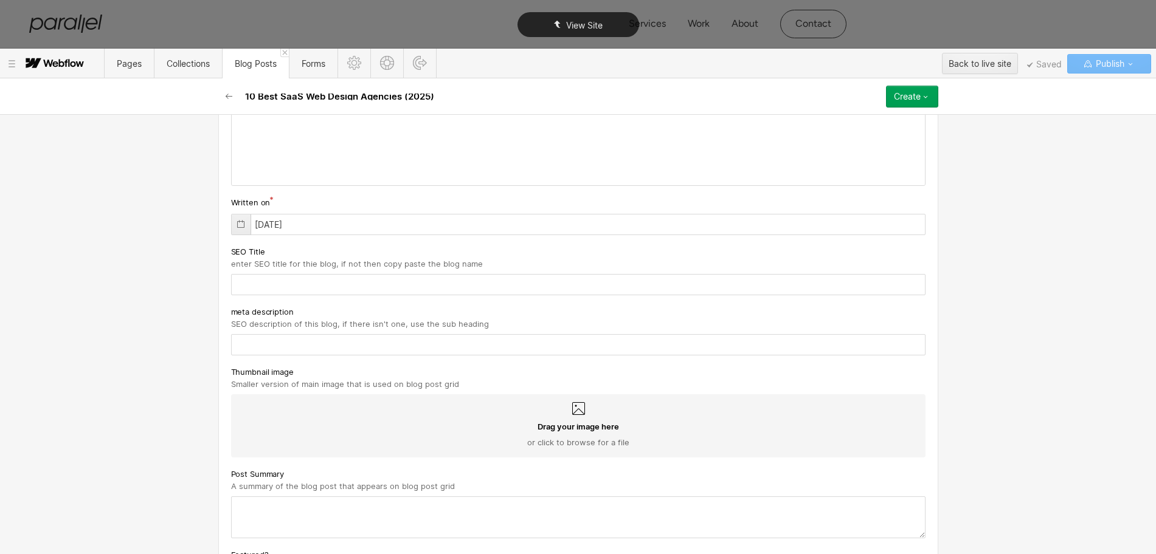
scroll to position [334, 0]
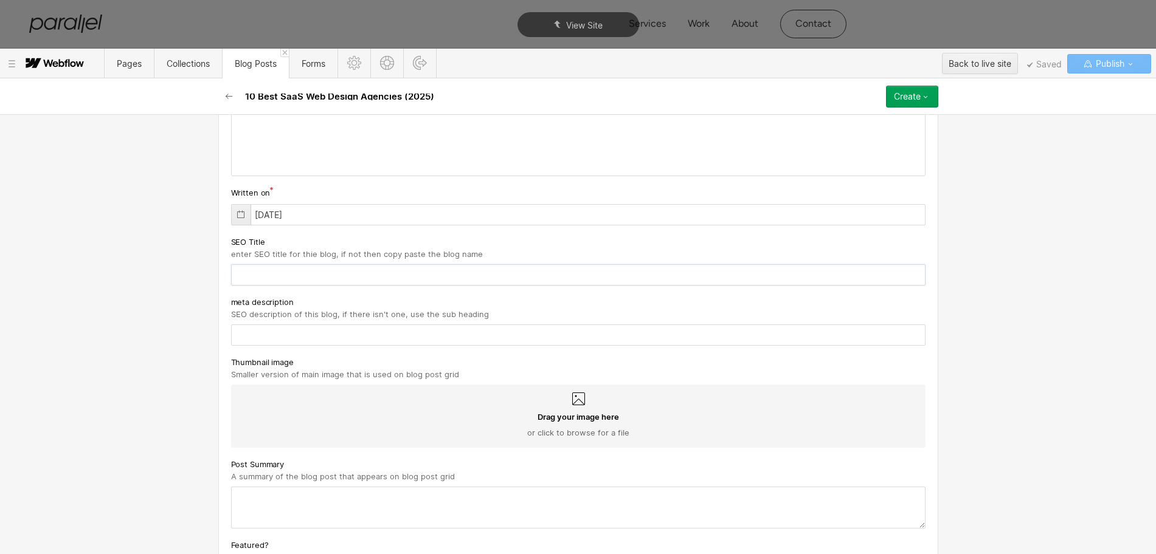
click at [243, 274] on input "text" at bounding box center [578, 274] width 694 height 21
paste input "10 Best SaaS Web Design Agencies (2025)"
type input "10 Best SaaS Web Design Agencies (2025)"
click at [258, 339] on input "text" at bounding box center [578, 335] width 694 height 21
paste input "Learn about leading SaaS web design agencies that craft intuitive, scalable sit…"
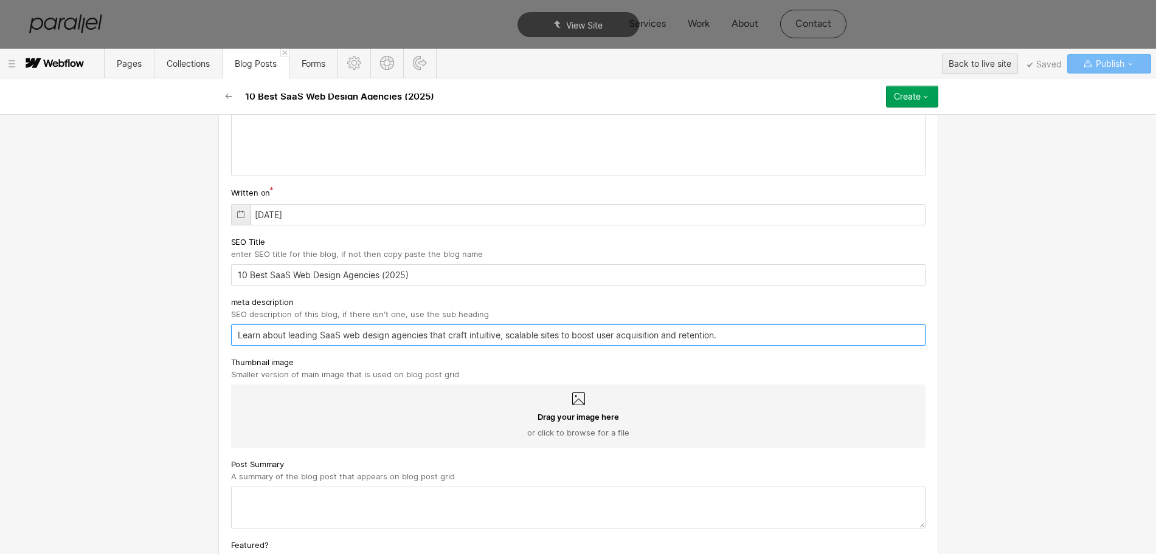
type input "Learn about leading SaaS web design agencies that craft intuitive, scalable sit…"
click at [286, 511] on textarea at bounding box center [578, 508] width 694 height 42
paste textarea "Learn about leading SaaS web design agencies that craft intuitive, scalable sit…"
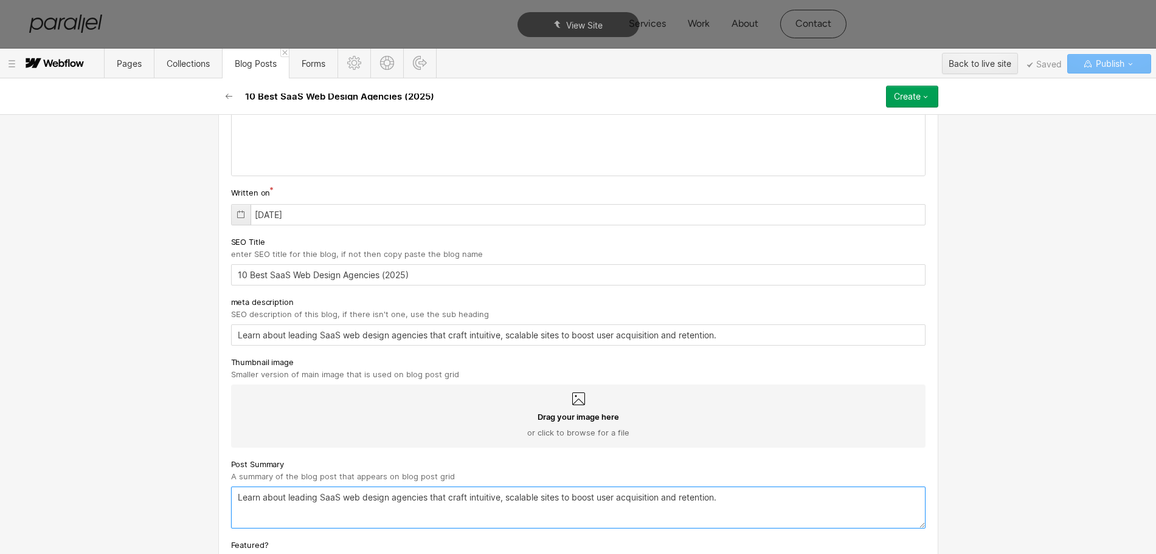
type textarea "Learn about leading SaaS web design agencies that craft intuitive, scalable sit…"
click at [574, 406] on icon at bounding box center [578, 399] width 15 height 15
click at [0, 0] on input "Drag your image here or click to browse for a file" at bounding box center [0, 0] width 0 height 0
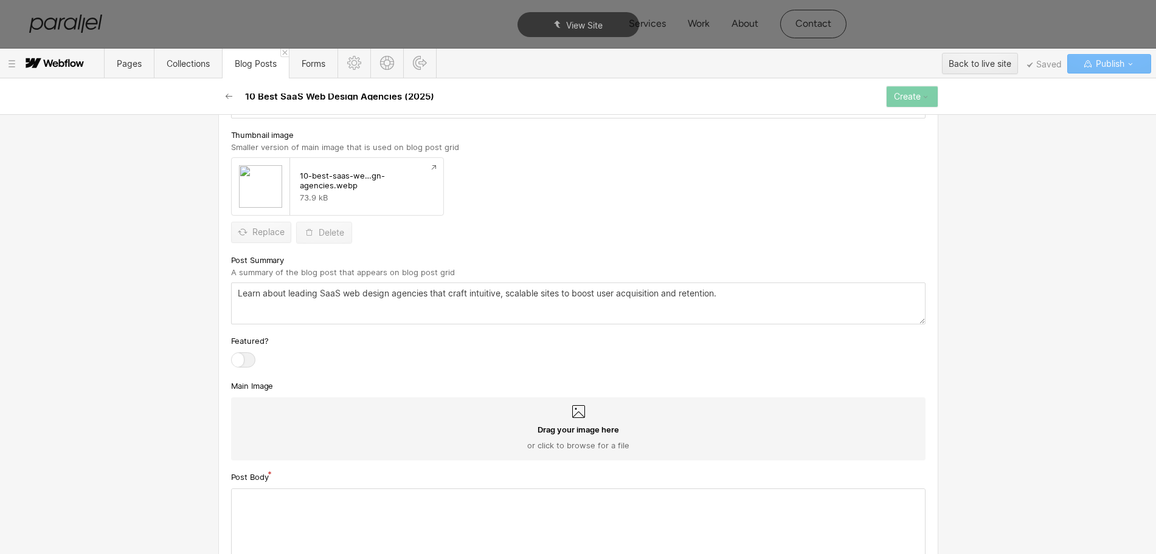
scroll to position [562, 0]
click at [551, 424] on span "Drag your image here" at bounding box center [577, 429] width 81 height 11
click at [0, 0] on input "Drag your image here or click to browse for a file" at bounding box center [0, 0] width 0 height 0
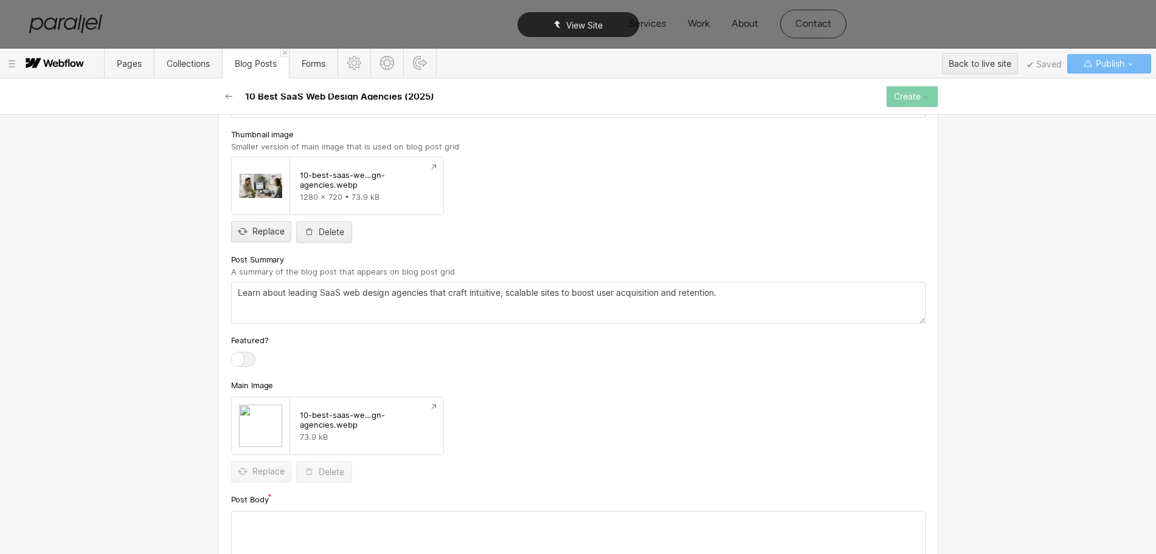
scroll to position [714, 0]
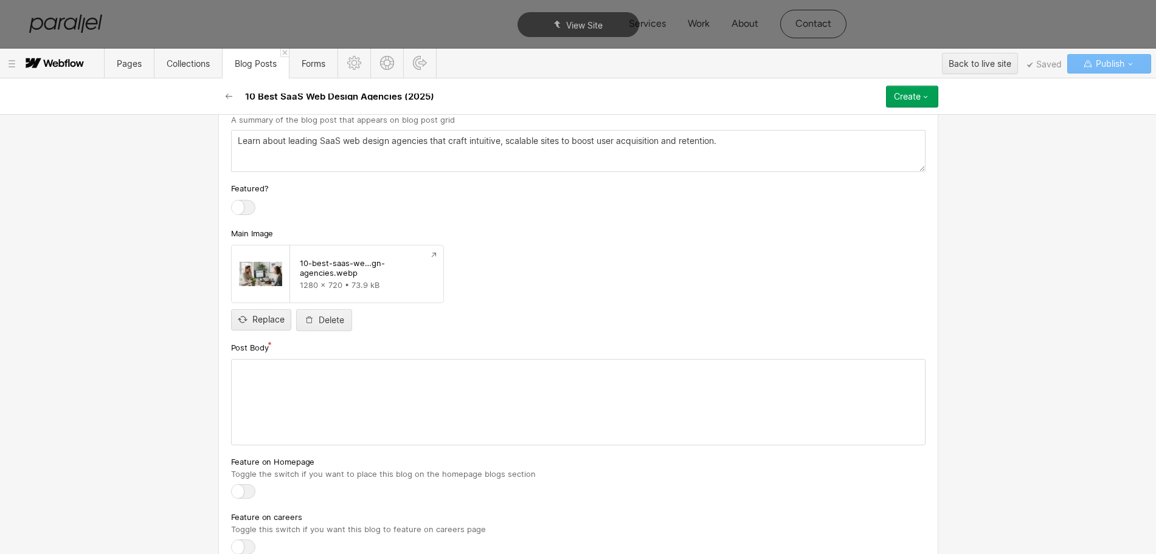
click at [329, 405] on div at bounding box center [578, 402] width 693 height 85
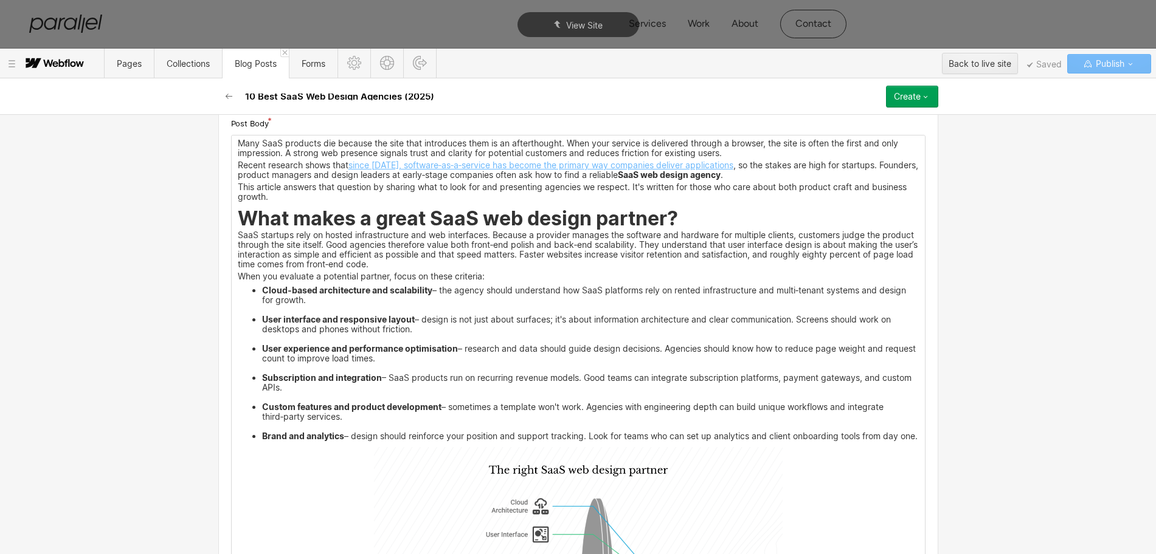
scroll to position [942, 0]
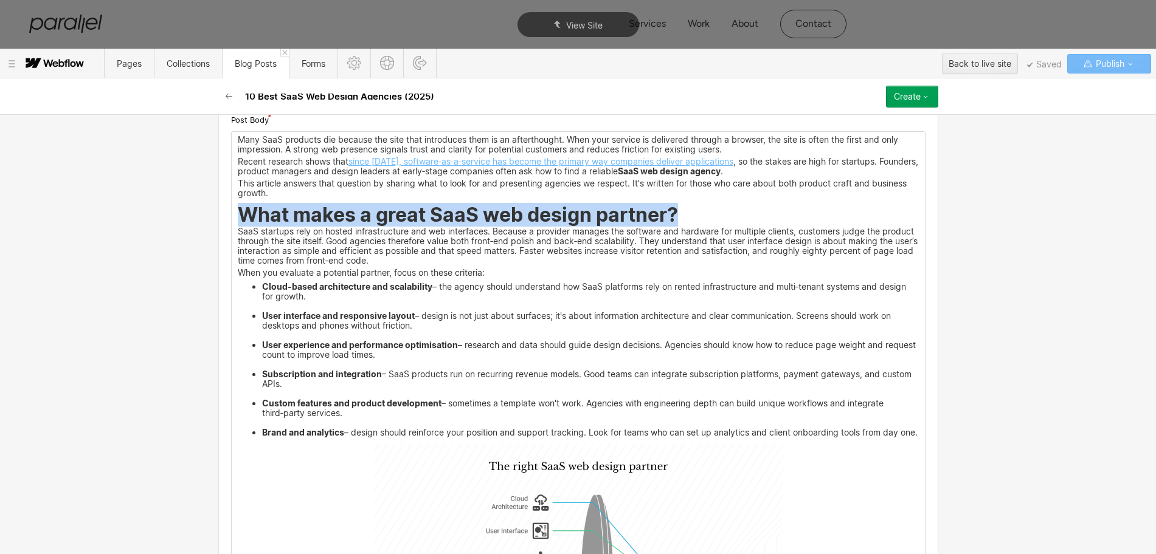
drag, startPoint x: 235, startPoint y: 217, endPoint x: 672, endPoint y: 214, distance: 437.7
click at [672, 214] on strong "What makes a great SaaS web design partner?" at bounding box center [458, 215] width 440 height 24
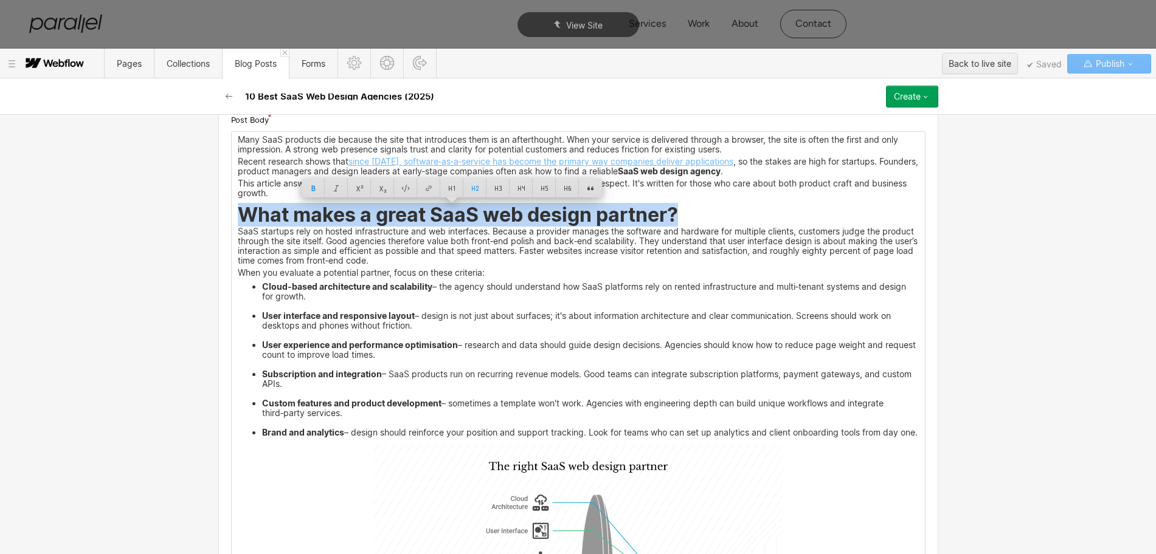
copy strong "What makes a great SaaS web design partner?"
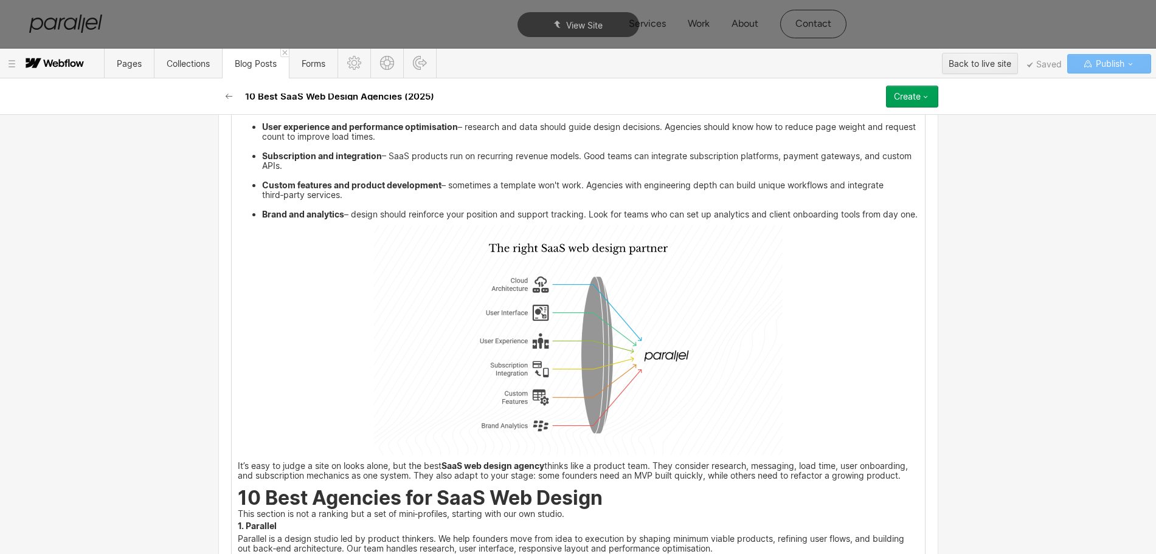
scroll to position [1170, 0]
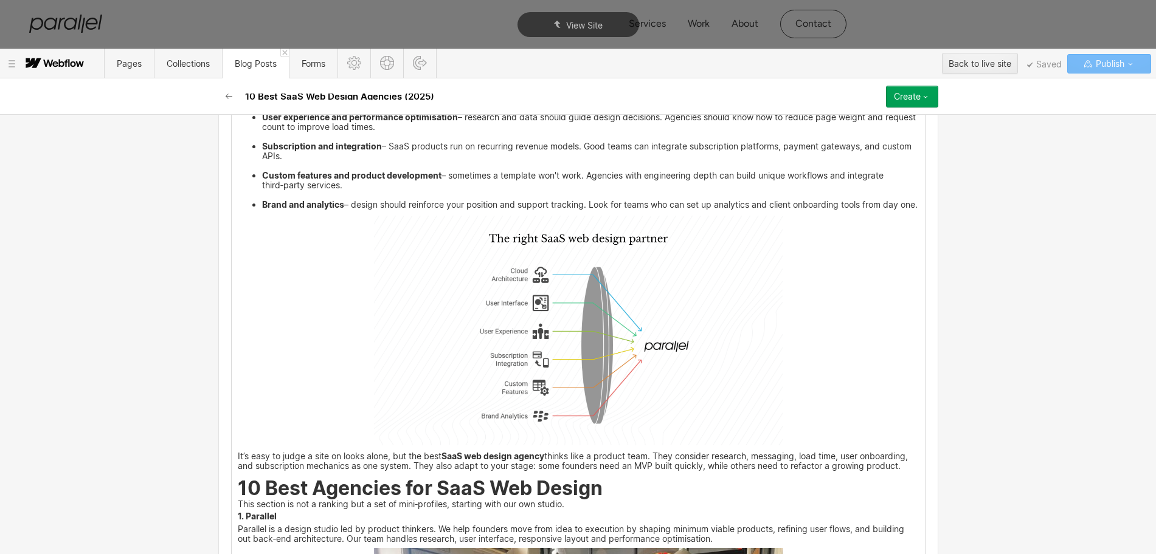
click at [572, 398] on img at bounding box center [578, 331] width 409 height 230
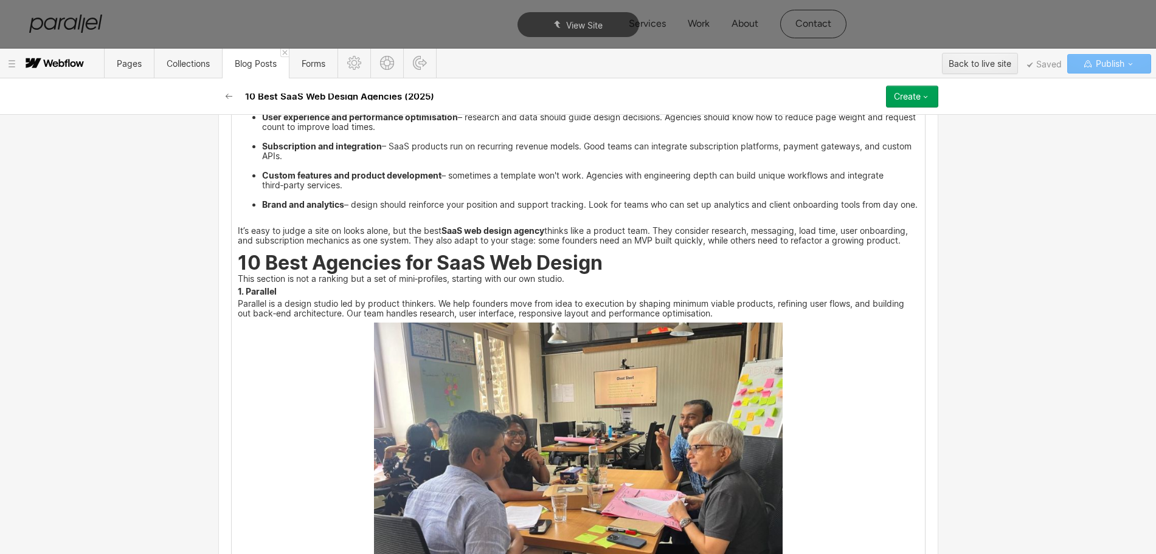
click at [238, 224] on p "‍" at bounding box center [578, 220] width 681 height 8
click at [223, 229] on div at bounding box center [219, 229] width 12 height 12
click at [240, 230] on div at bounding box center [241, 228] width 23 height 19
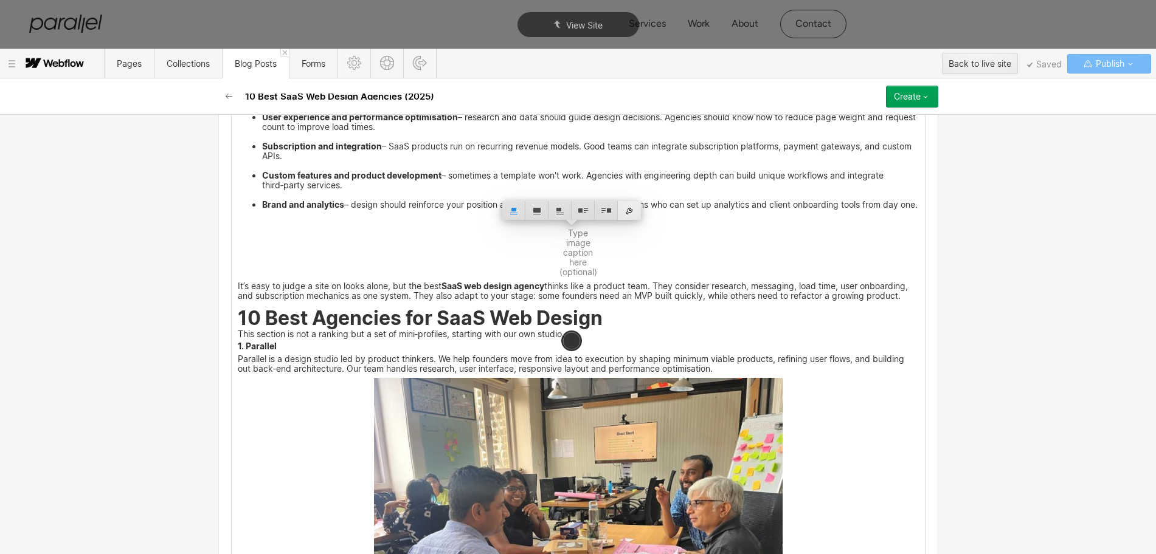
click at [631, 207] on div at bounding box center [629, 210] width 23 height 19
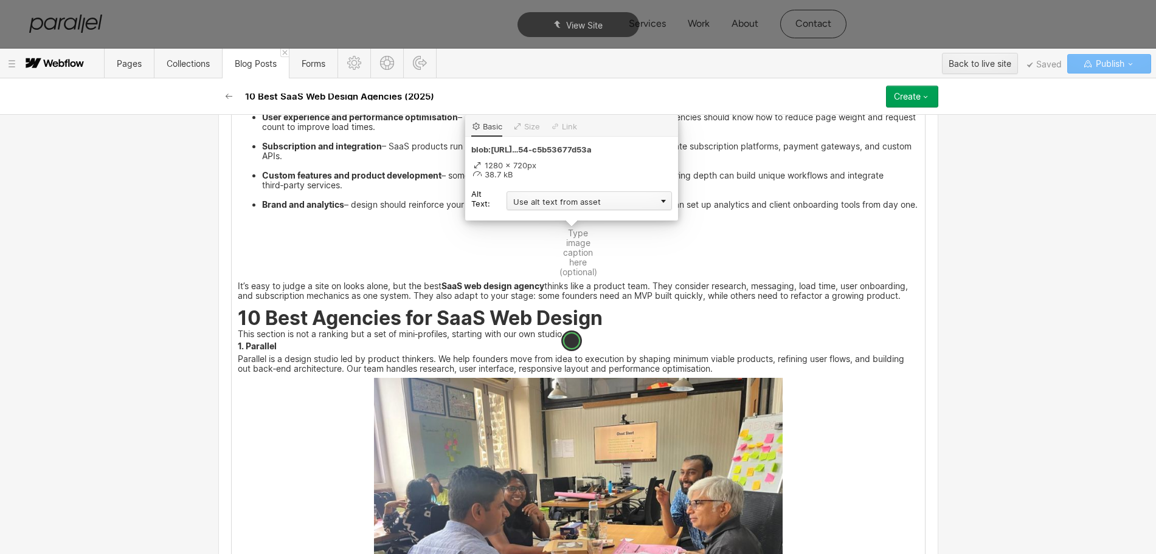
click at [562, 200] on div "Use alt text from asset" at bounding box center [588, 200] width 165 height 19
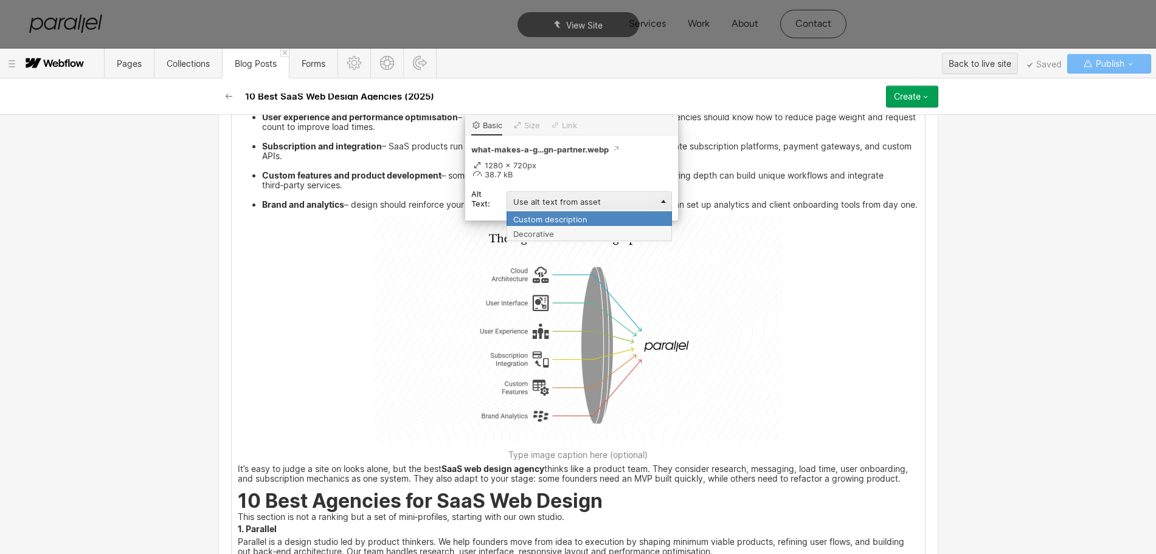
click at [514, 214] on div "Custom description" at bounding box center [588, 218] width 165 height 15
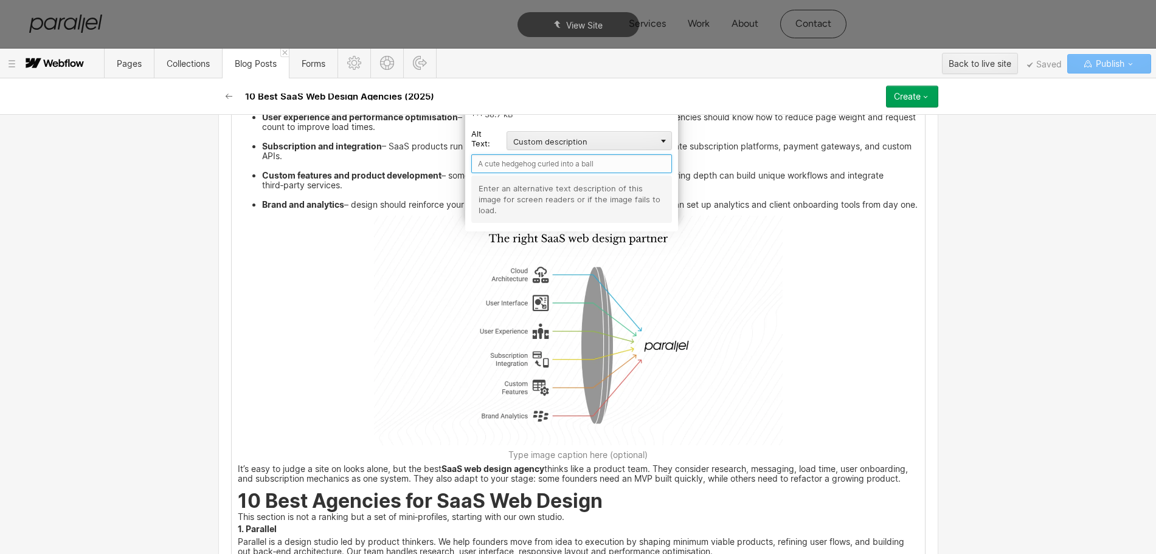
click at [499, 162] on input "text" at bounding box center [571, 163] width 201 height 19
paste input "What makes a great SaaS web design partner?"
type input "What makes a great SaaS web design partner?"
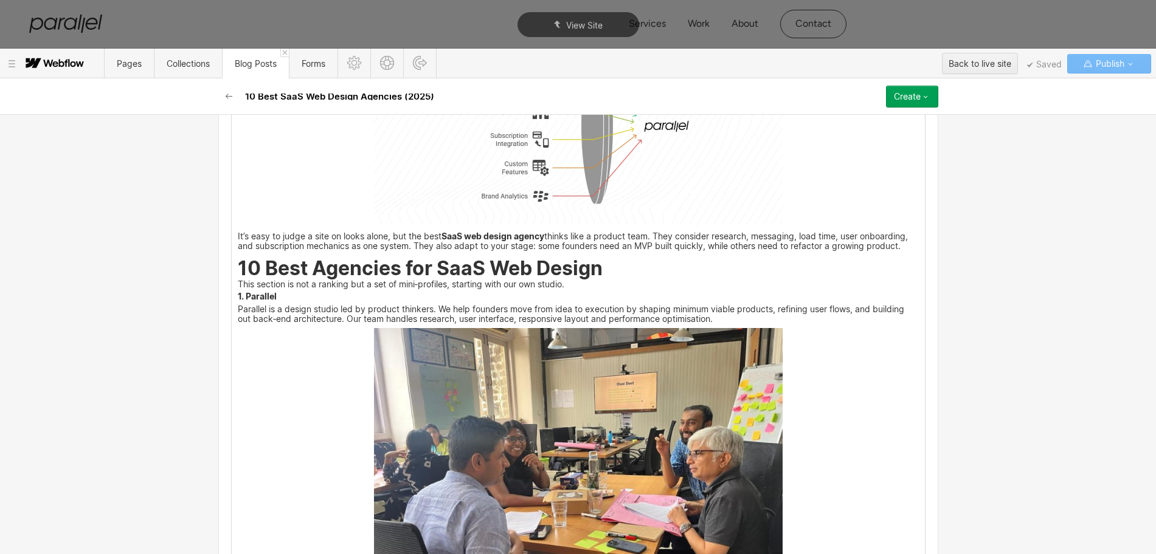
scroll to position [1398, 0]
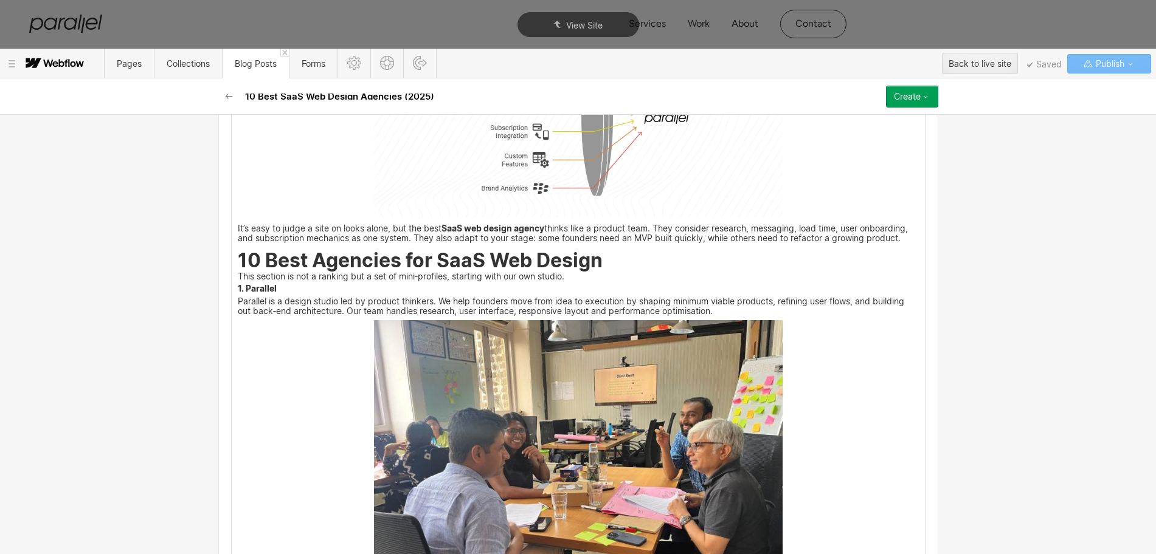
click at [531, 453] on img at bounding box center [578, 473] width 409 height 306
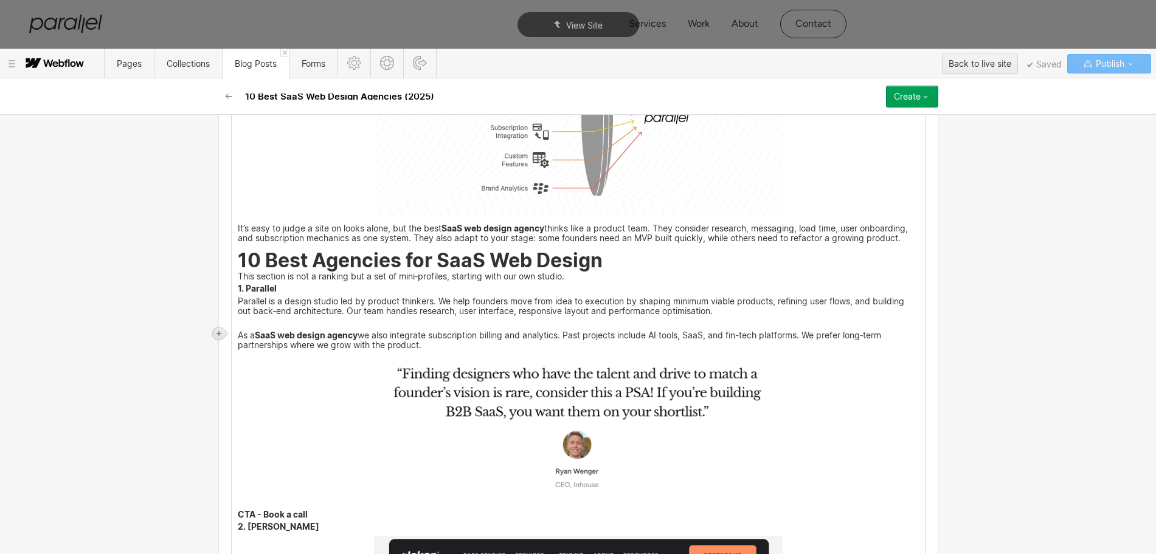
click at [215, 333] on icon at bounding box center [218, 333] width 7 height 7
click at [235, 335] on div at bounding box center [241, 333] width 23 height 19
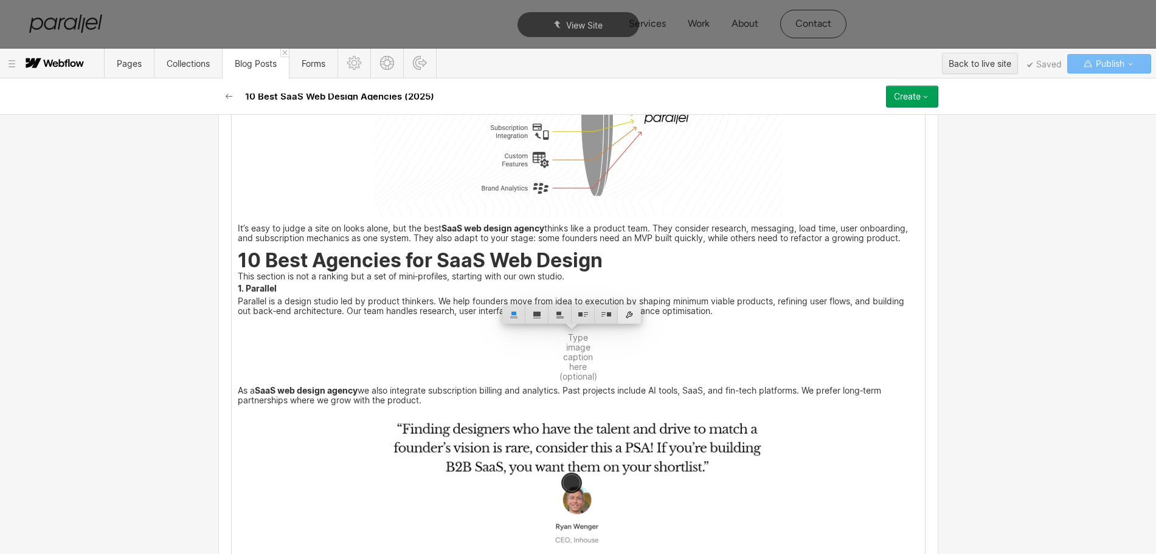
click at [626, 317] on div at bounding box center [629, 314] width 23 height 19
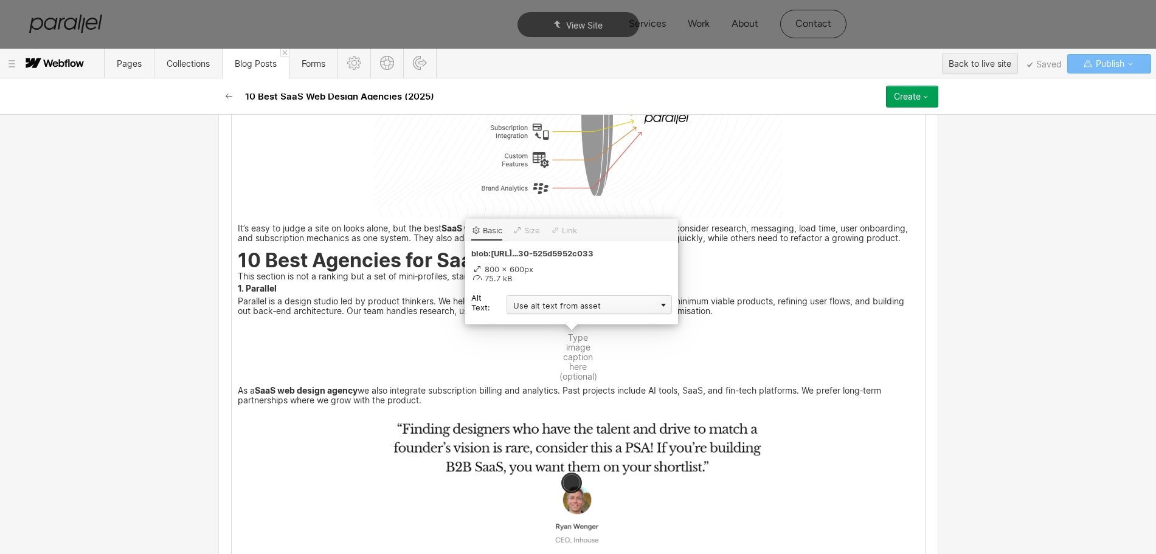
click at [564, 305] on div "Use alt text from asset" at bounding box center [588, 304] width 165 height 19
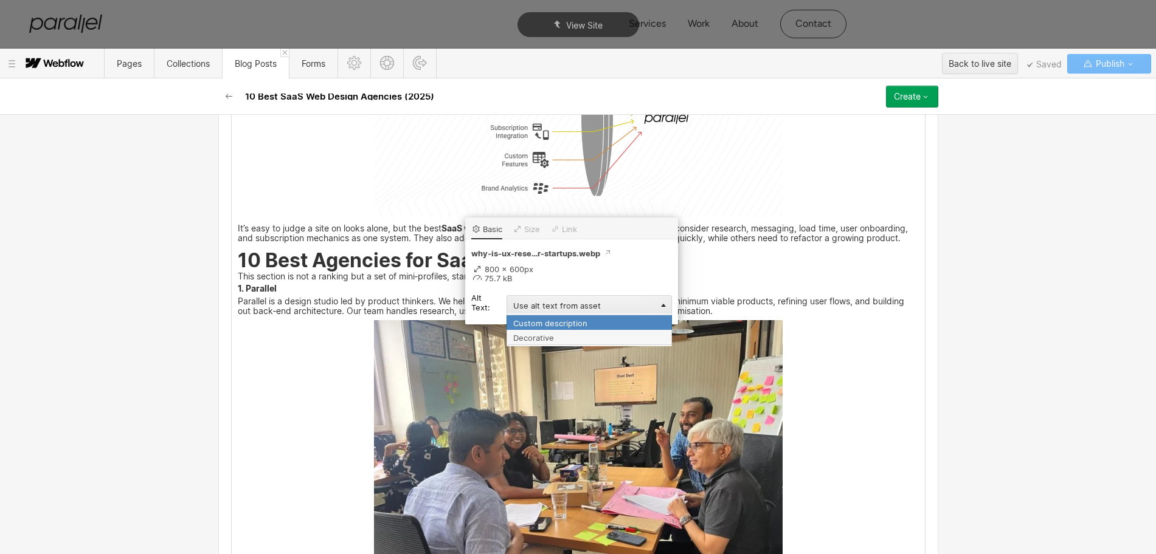
click at [548, 316] on div "Custom description" at bounding box center [588, 322] width 165 height 15
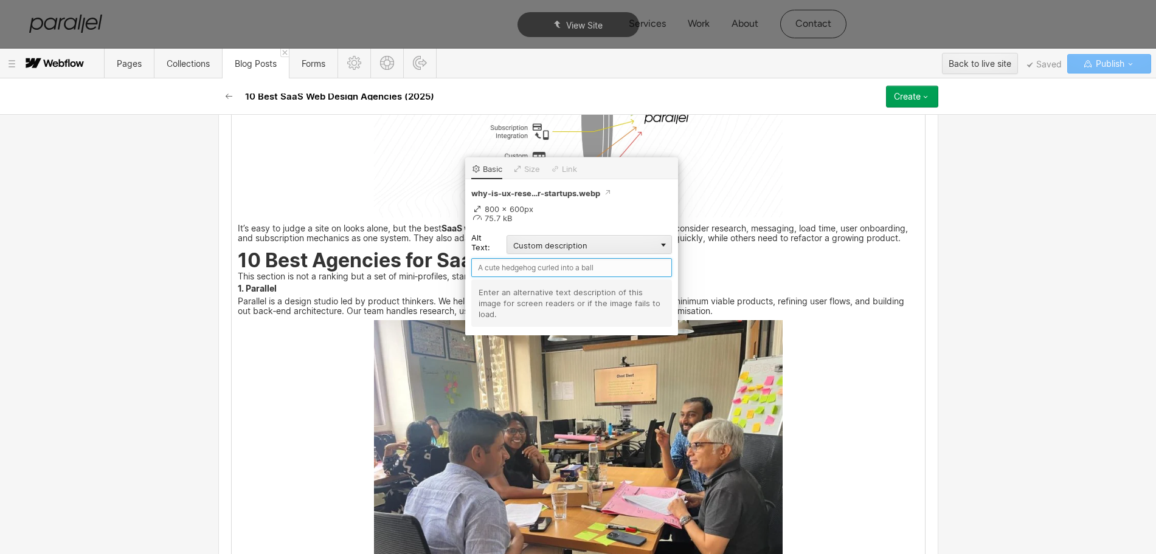
click at [497, 267] on input "text" at bounding box center [571, 267] width 201 height 19
type input "Parallel"
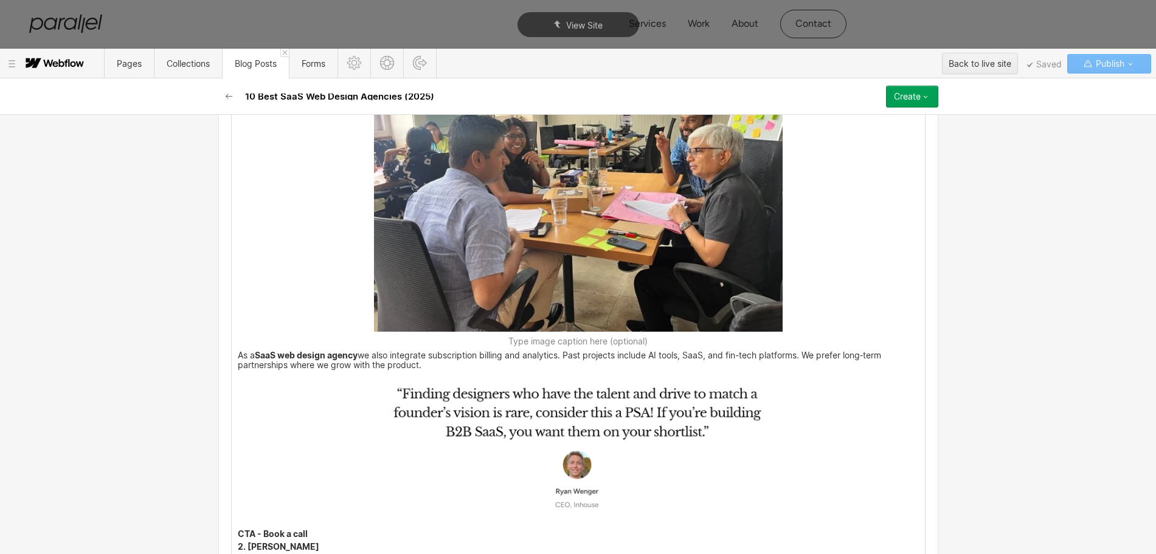
scroll to position [1702, 0]
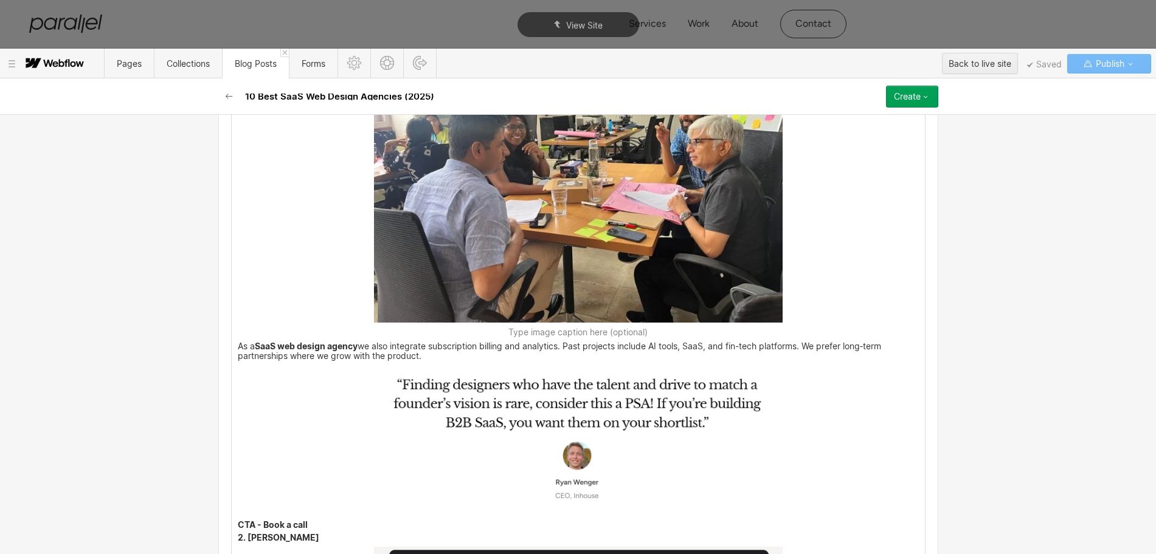
click at [636, 444] on img at bounding box center [578, 440] width 409 height 150
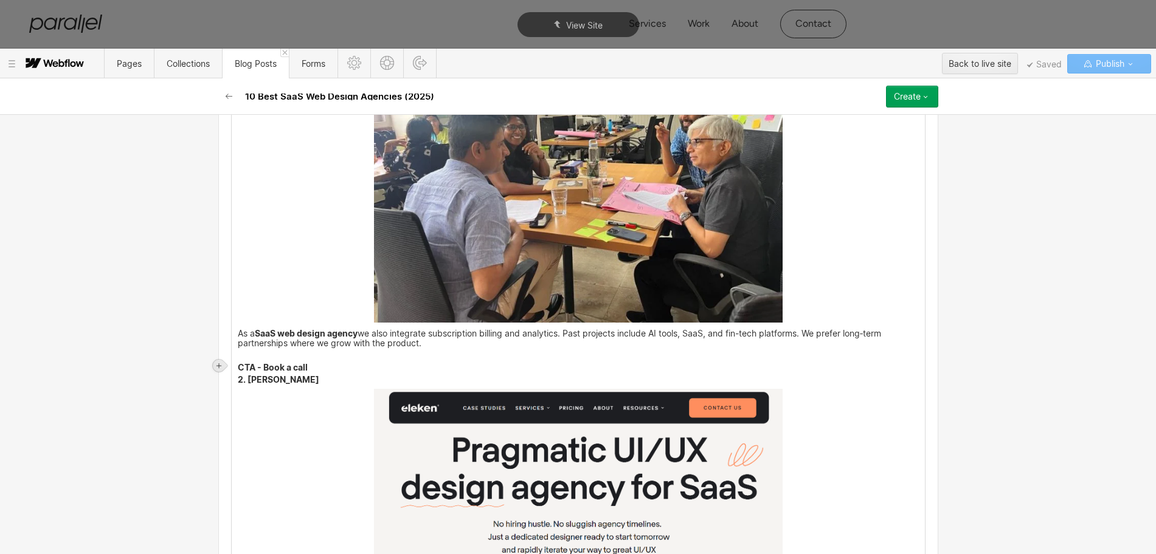
click at [221, 367] on icon at bounding box center [218, 365] width 7 height 7
click at [236, 367] on div at bounding box center [241, 365] width 23 height 19
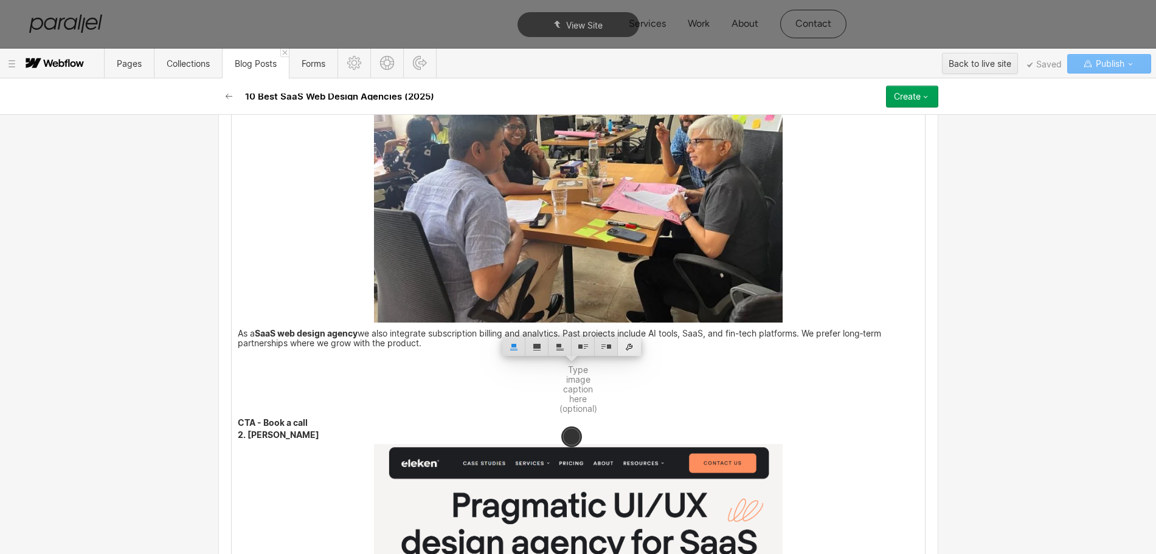
click at [630, 348] on div at bounding box center [629, 346] width 23 height 19
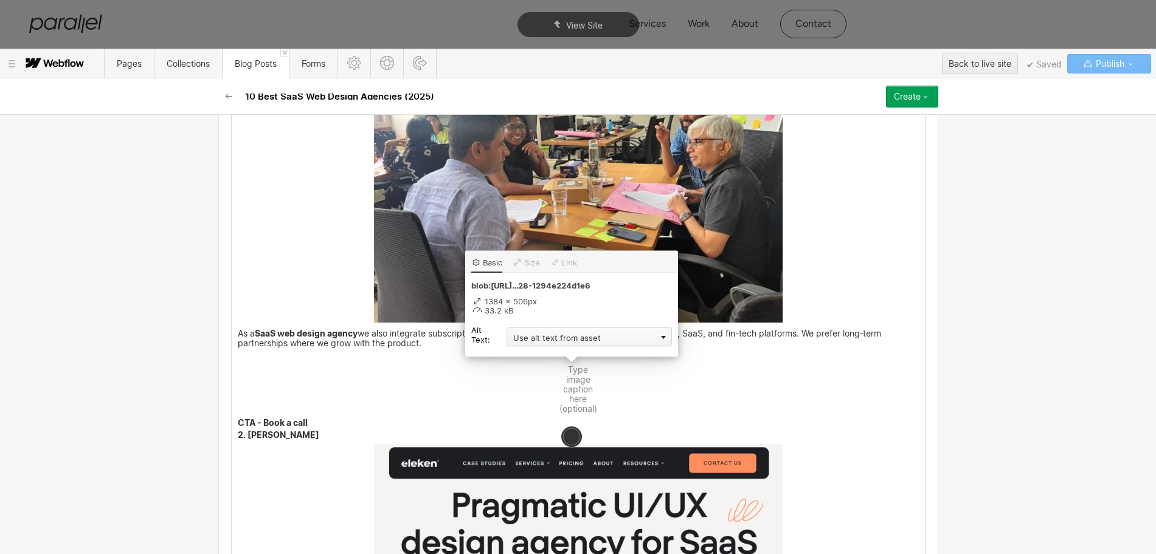
click at [520, 334] on div "Use alt text from asset" at bounding box center [588, 337] width 165 height 19
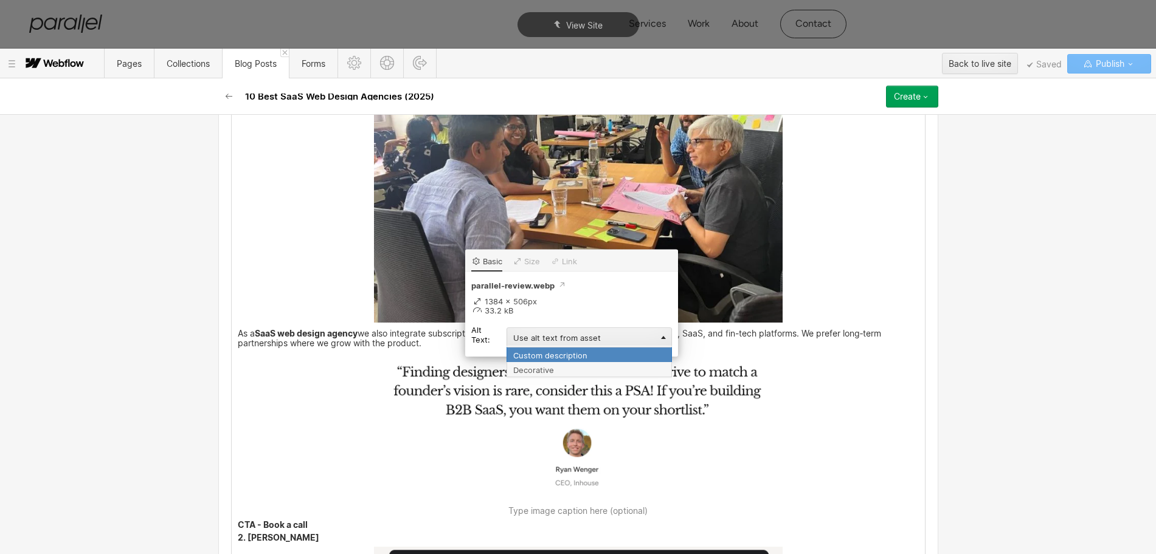
click at [523, 354] on div "Custom description" at bounding box center [588, 354] width 165 height 15
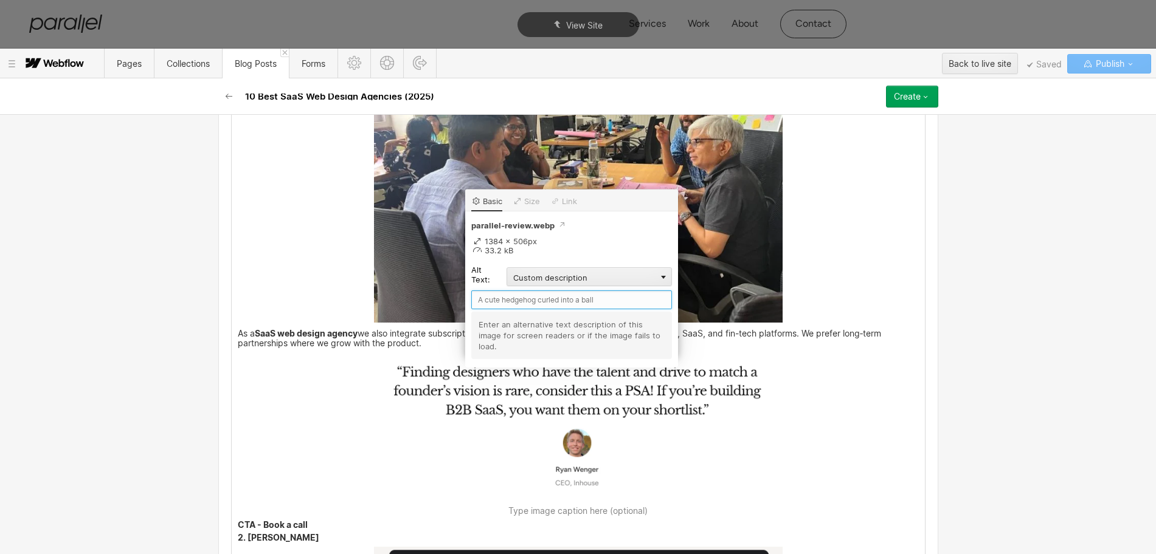
click at [495, 292] on input "text" at bounding box center [571, 300] width 201 height 19
click at [507, 303] on input "Parallel eview" at bounding box center [571, 300] width 201 height 19
type input "Parallel review"
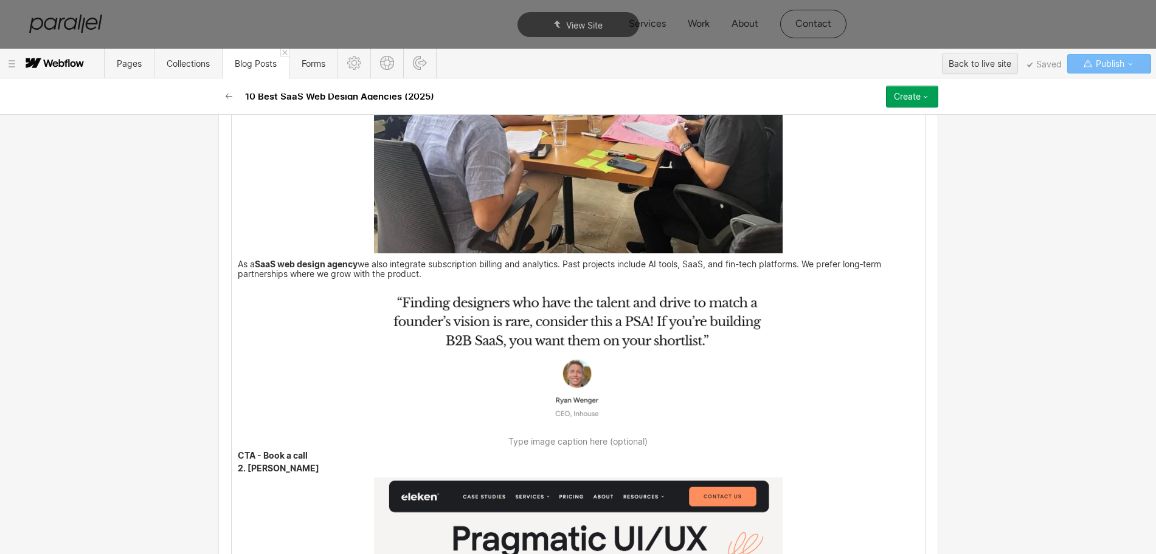
scroll to position [1930, 0]
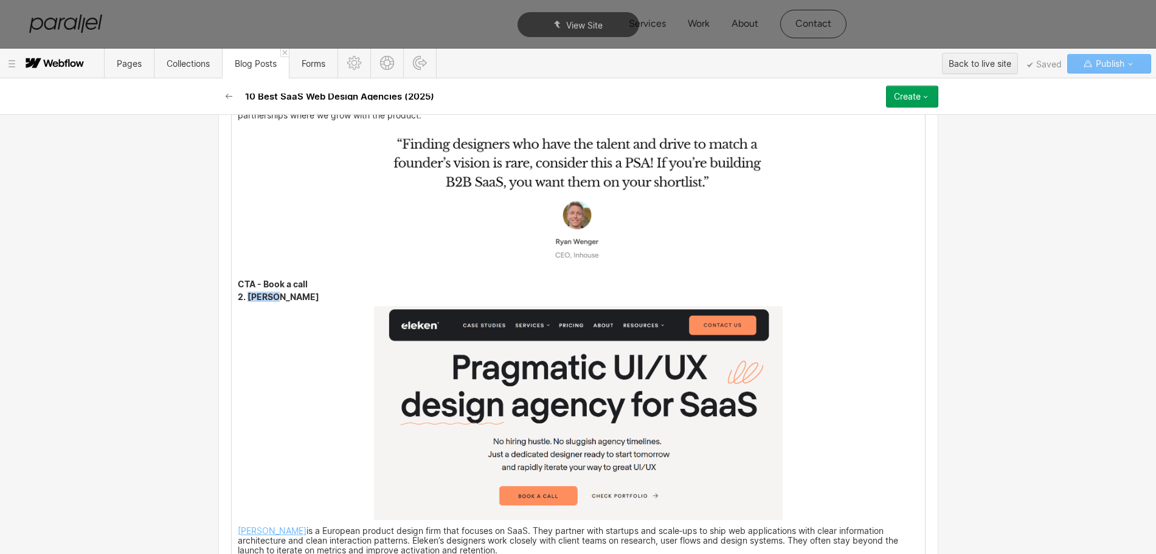
drag, startPoint x: 272, startPoint y: 311, endPoint x: 243, endPoint y: 309, distance: 29.2
click at [243, 302] on p "2. Eleken" at bounding box center [578, 298] width 681 height 8
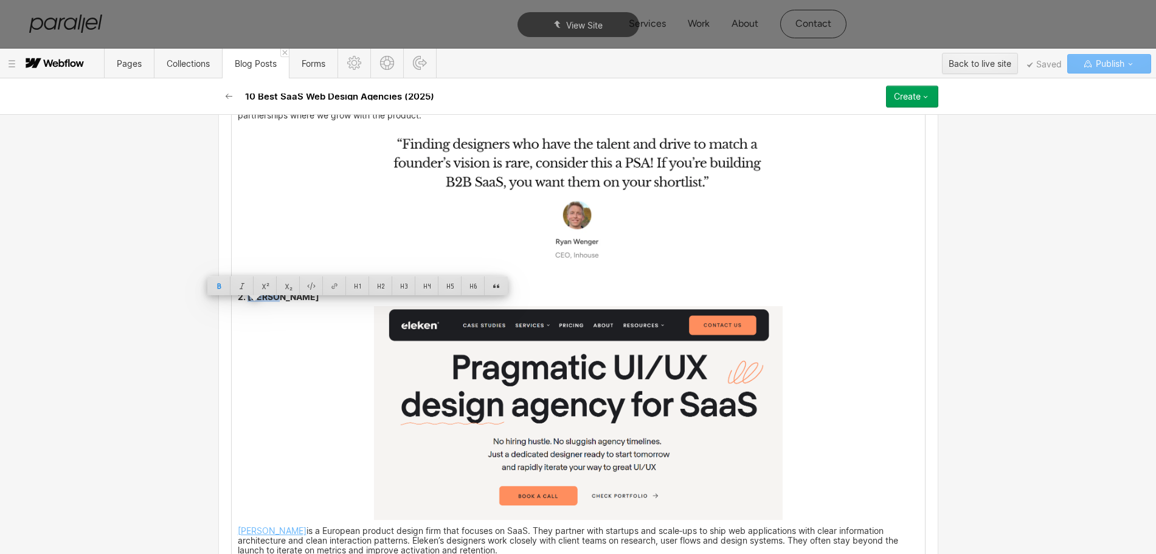
copy strong "Eleken"
click at [500, 435] on img at bounding box center [578, 413] width 409 height 214
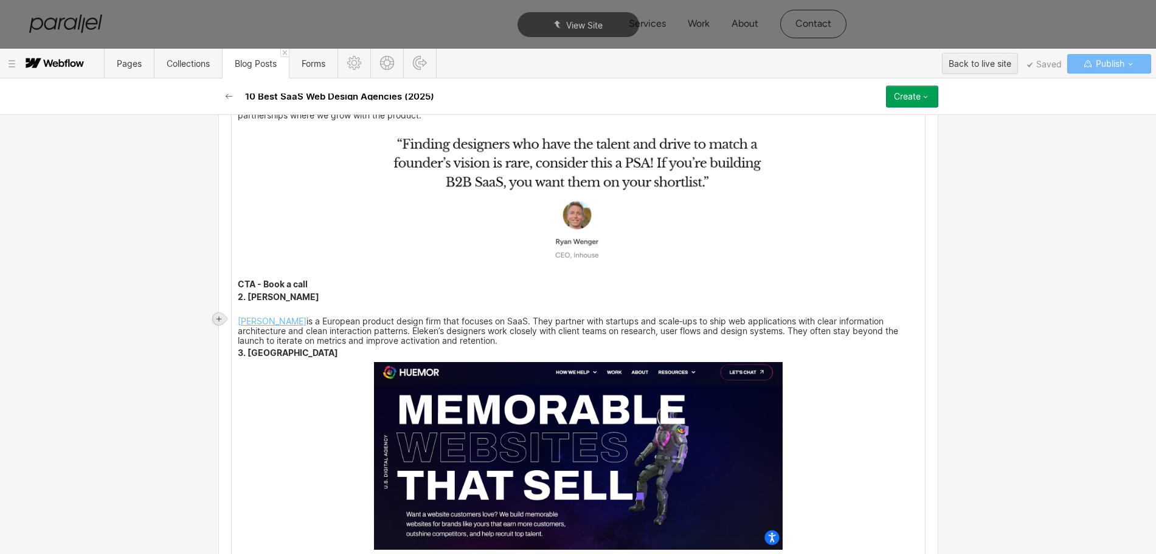
click at [220, 317] on icon at bounding box center [218, 319] width 7 height 7
click at [240, 319] on div at bounding box center [241, 318] width 23 height 19
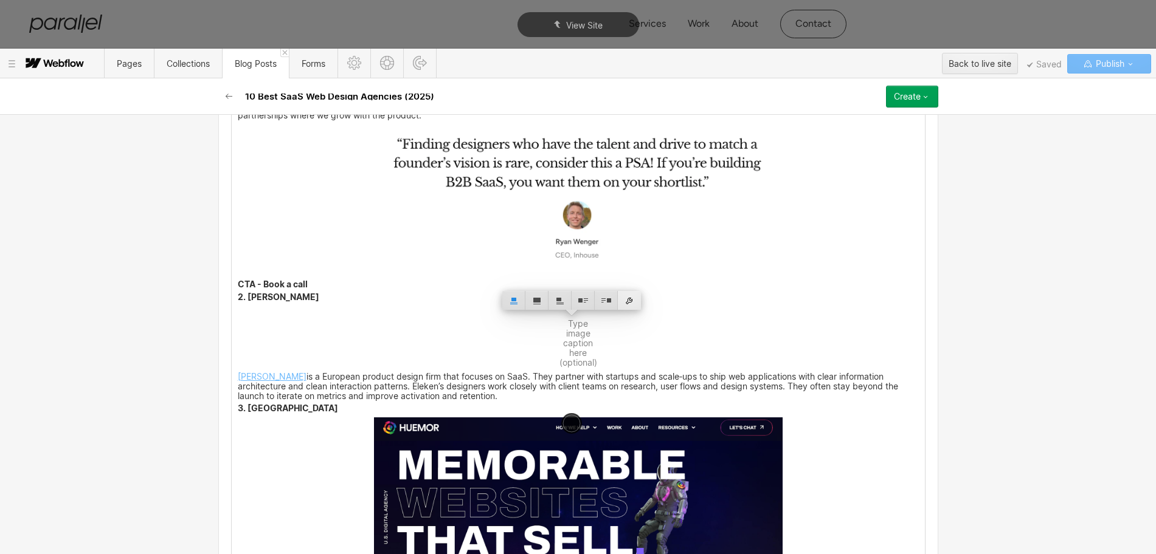
click at [631, 304] on div at bounding box center [629, 300] width 23 height 19
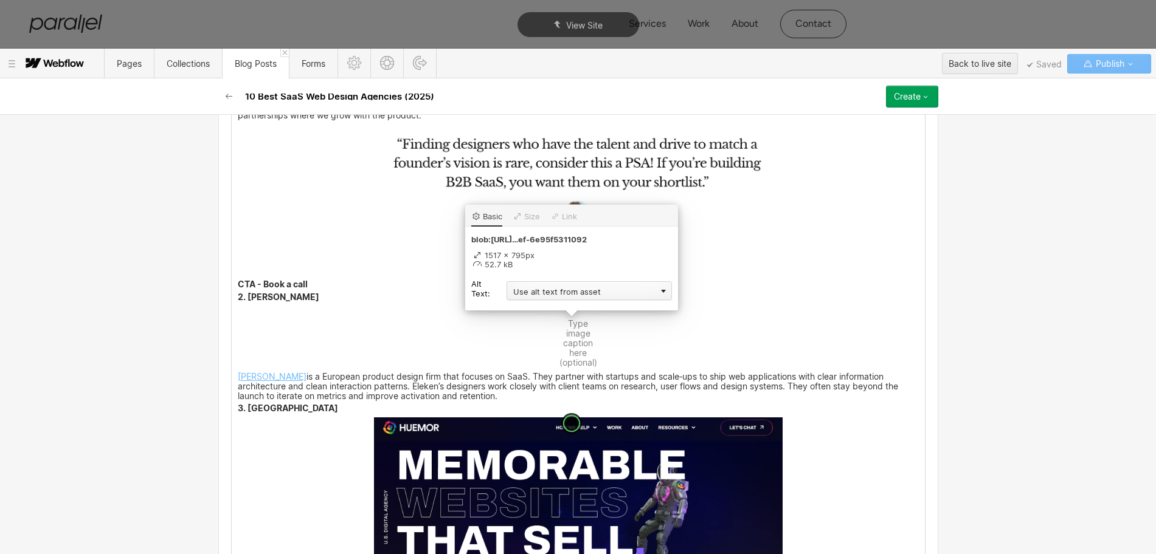
click at [553, 292] on div "Use alt text from asset" at bounding box center [588, 290] width 165 height 19
click at [543, 311] on div "Custom description" at bounding box center [588, 308] width 165 height 15
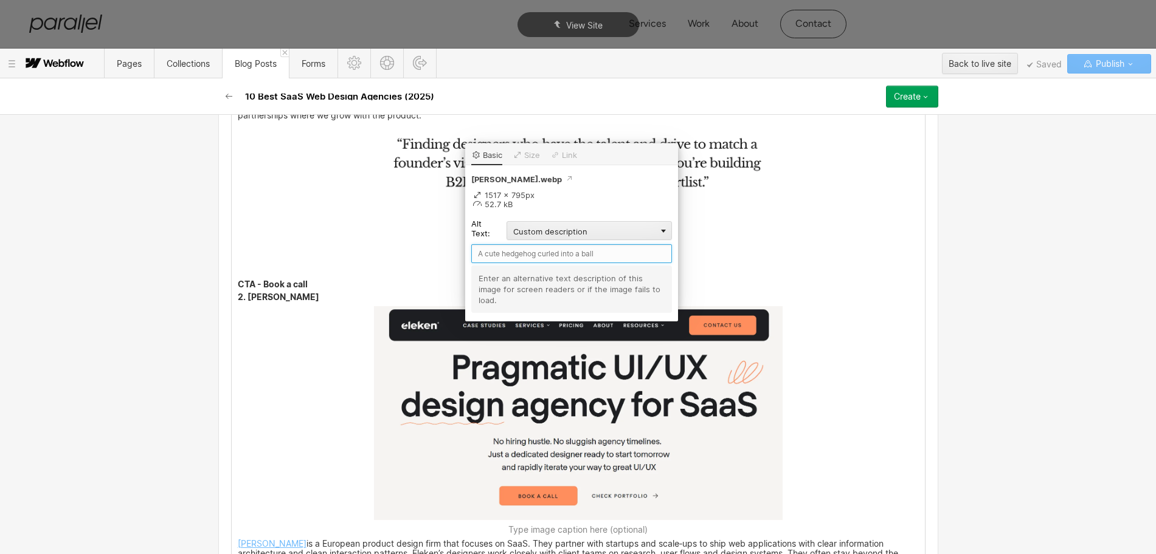
click at [506, 255] on input "text" at bounding box center [571, 253] width 201 height 19
paste input "Eleken"
type input "Eleken"
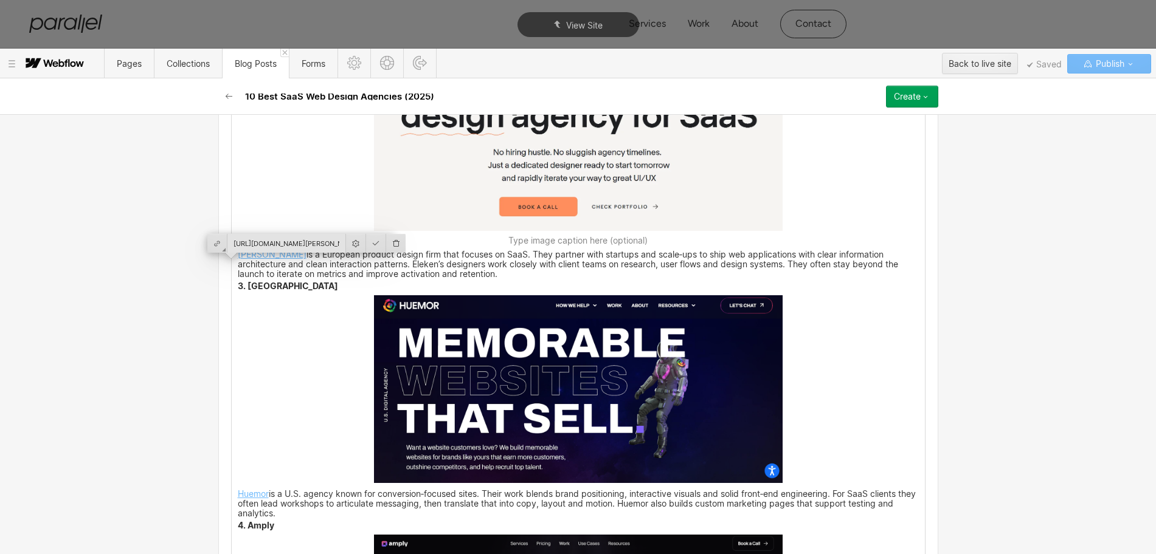
scroll to position [2234, 0]
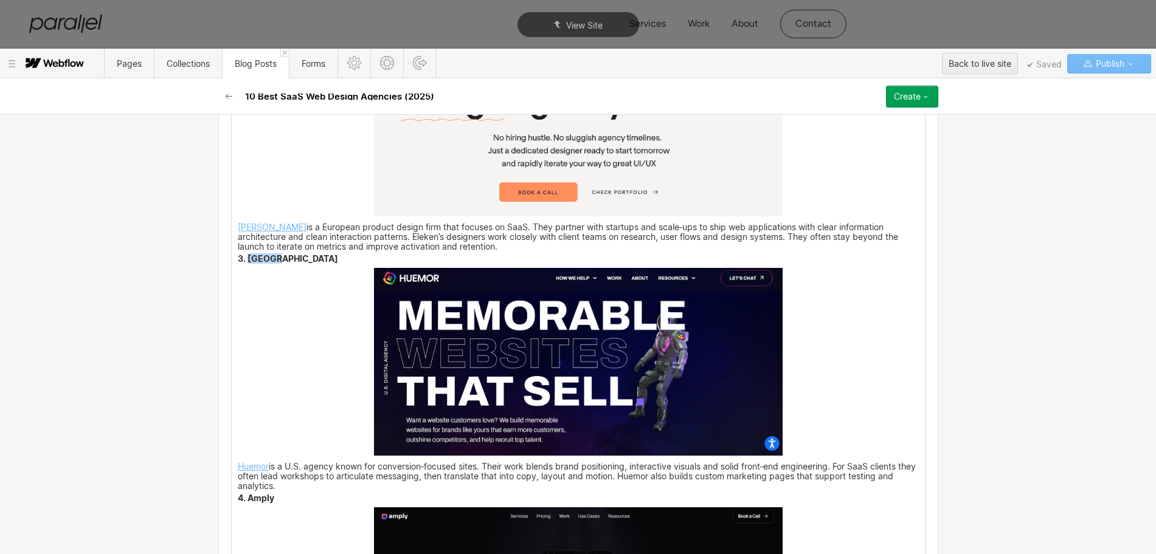
drag, startPoint x: 275, startPoint y: 271, endPoint x: 244, endPoint y: 271, distance: 31.0
click at [244, 264] on p "3. Huemor" at bounding box center [578, 260] width 681 height 8
copy strong "Huemor"
click at [497, 350] on img at bounding box center [578, 362] width 409 height 188
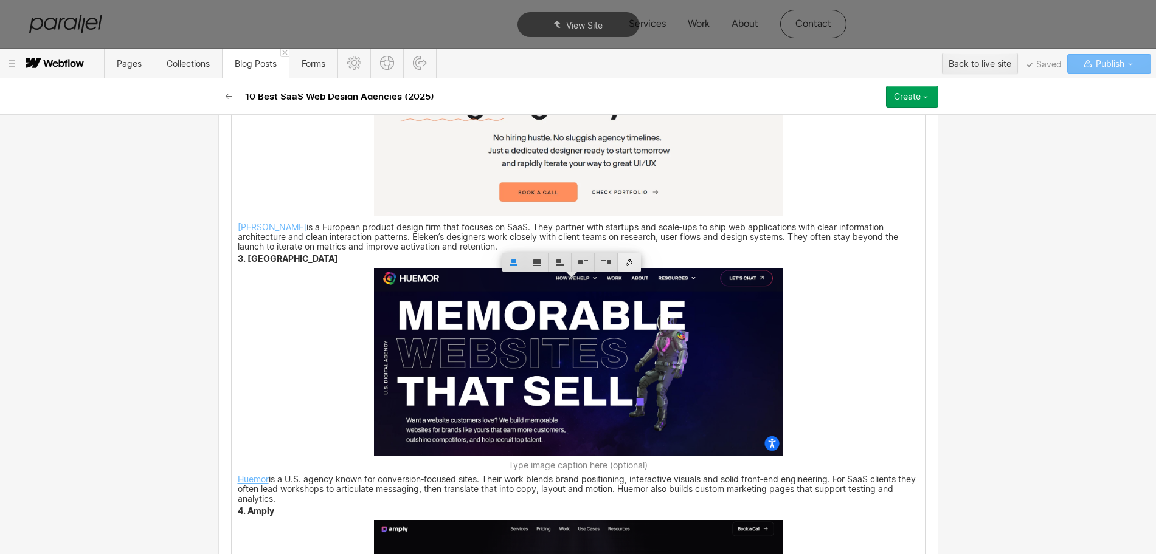
click at [628, 264] on div at bounding box center [629, 262] width 23 height 19
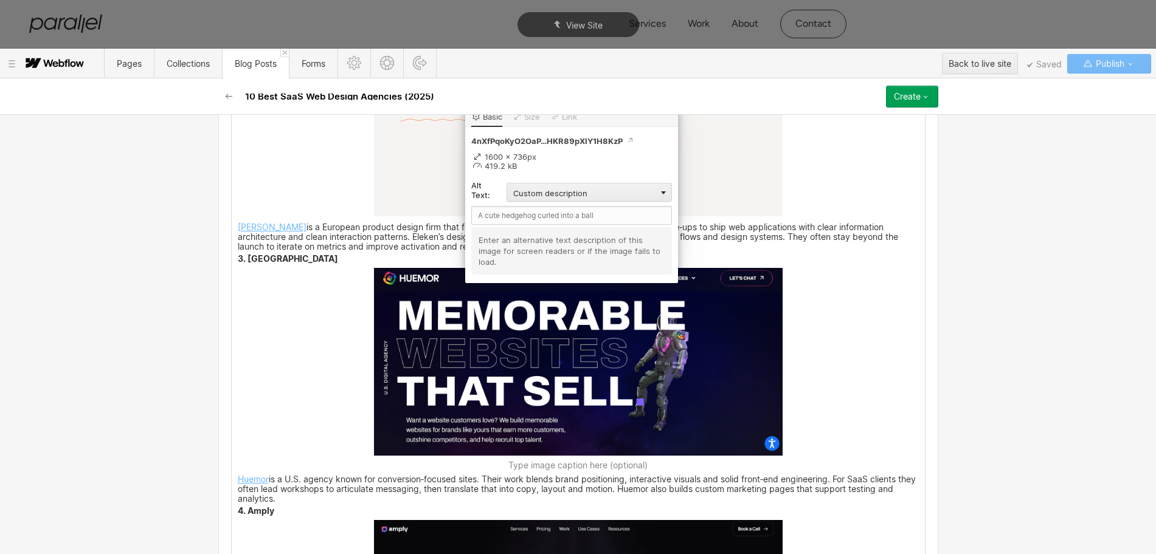
click at [540, 390] on img at bounding box center [578, 362] width 409 height 188
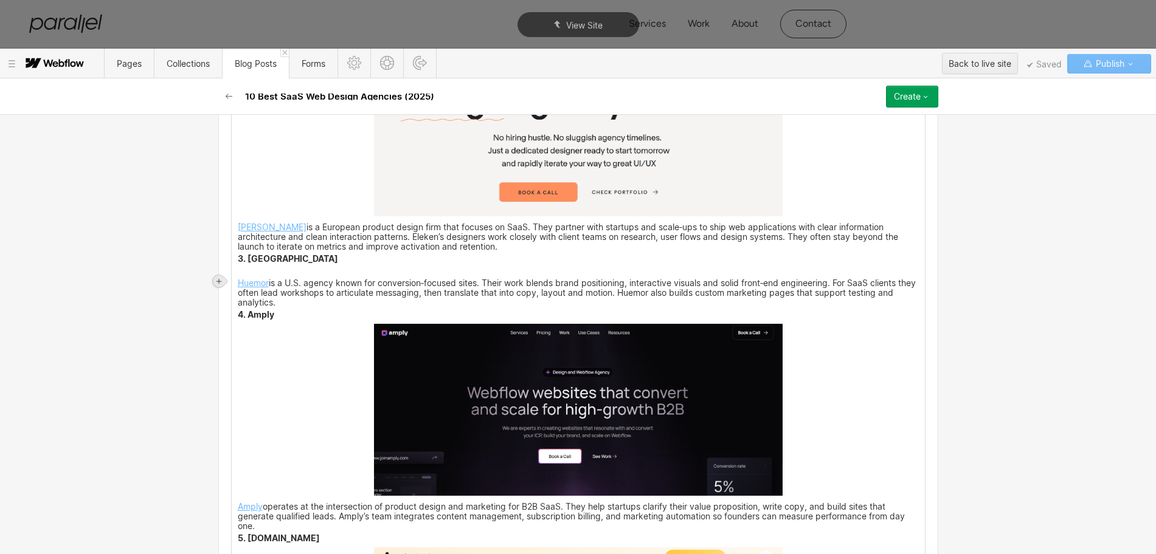
click at [214, 277] on div at bounding box center [219, 281] width 12 height 12
click at [240, 281] on div at bounding box center [241, 281] width 23 height 19
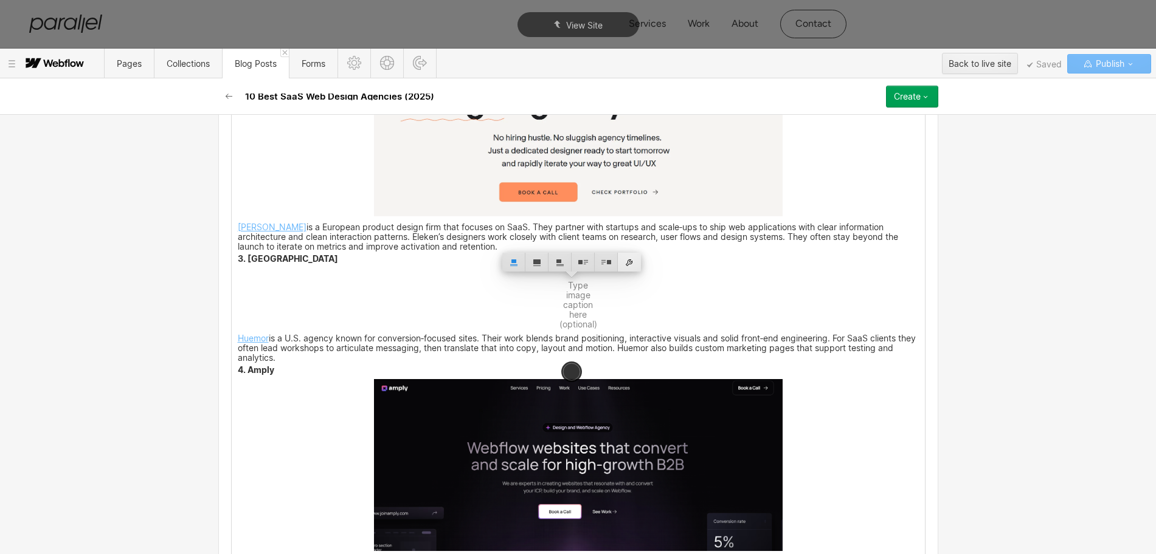
click at [631, 266] on div at bounding box center [629, 262] width 23 height 19
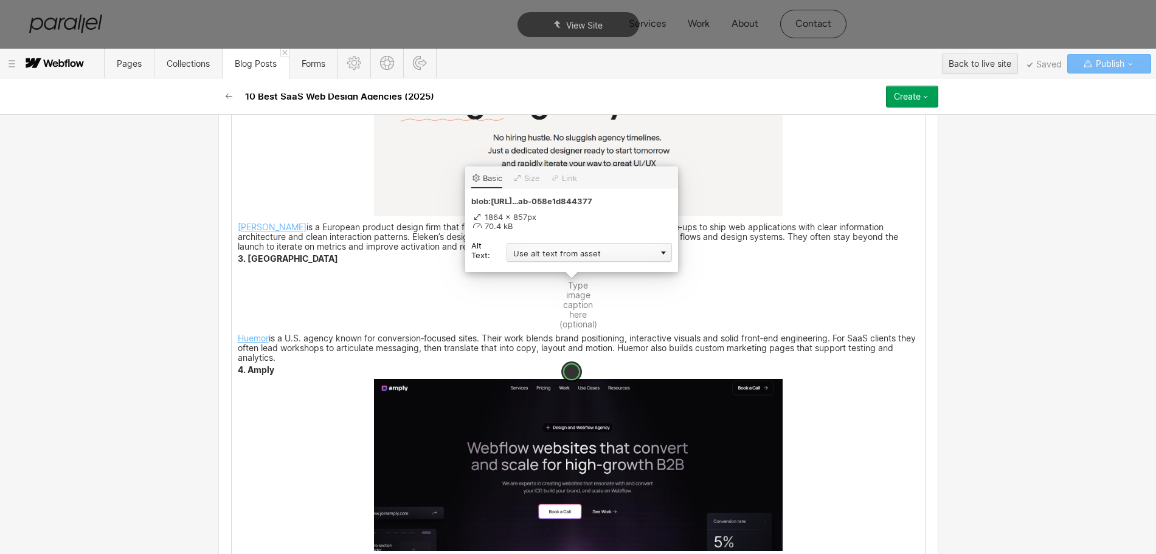
click at [530, 252] on div "Use alt text from asset" at bounding box center [588, 252] width 165 height 19
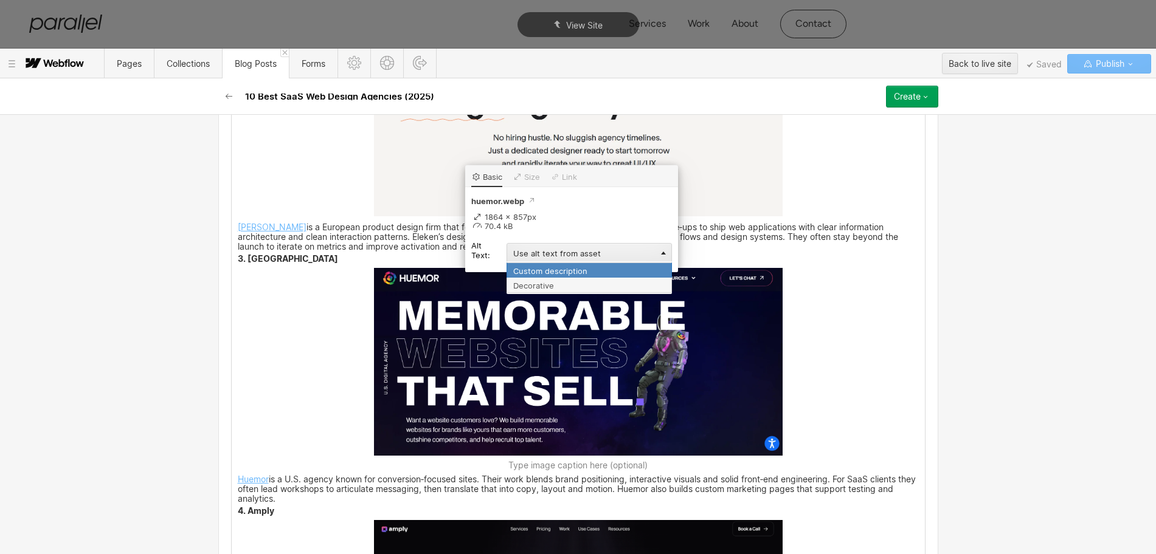
click at [530, 270] on div "Custom description" at bounding box center [588, 270] width 165 height 15
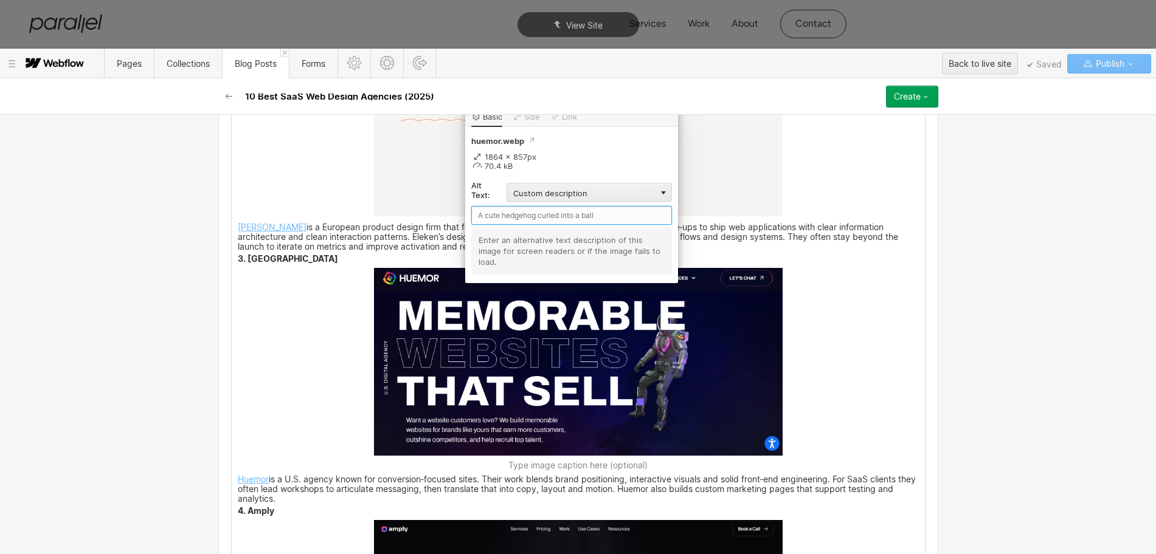
click at [500, 218] on input "text" at bounding box center [571, 215] width 201 height 19
paste input "Huemor"
type input "Huemor"
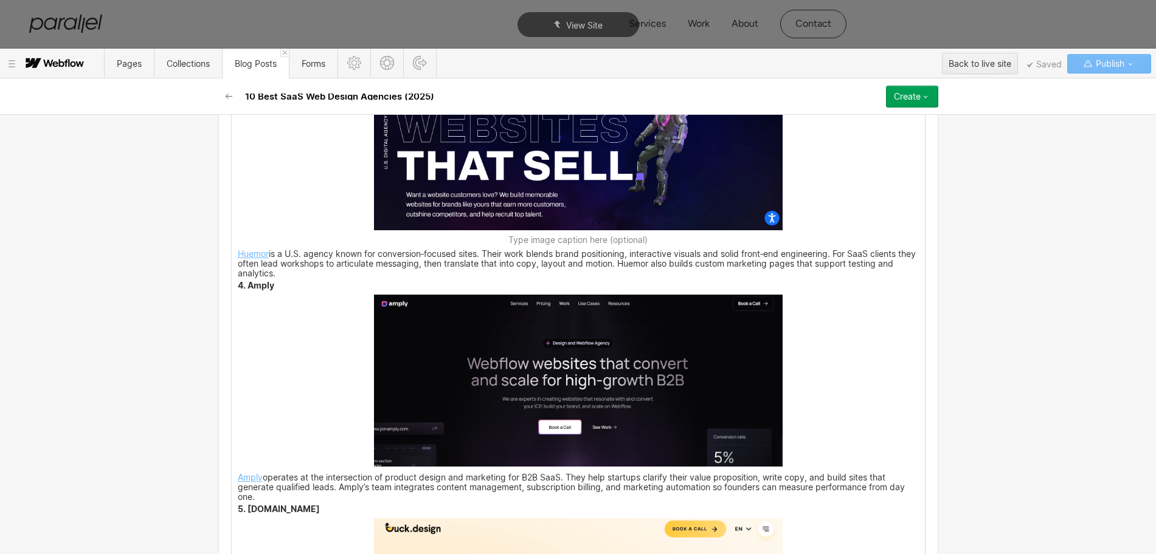
scroll to position [2462, 0]
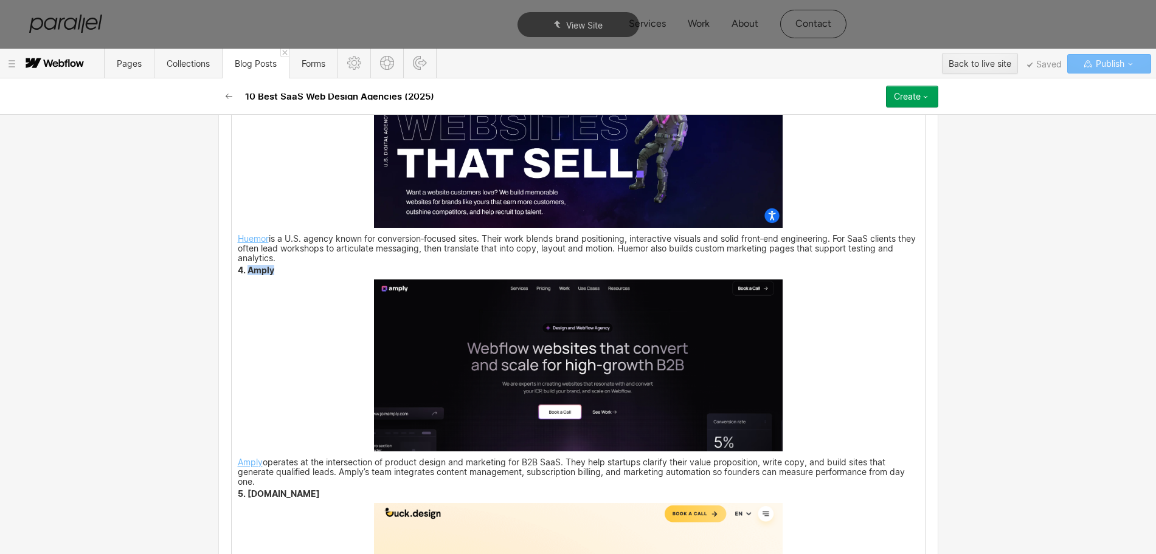
drag, startPoint x: 269, startPoint y: 281, endPoint x: 243, endPoint y: 279, distance: 26.8
click at [243, 275] on p "4. Amply" at bounding box center [578, 271] width 681 height 8
copy strong "Amply"
click at [570, 450] on img at bounding box center [578, 366] width 409 height 172
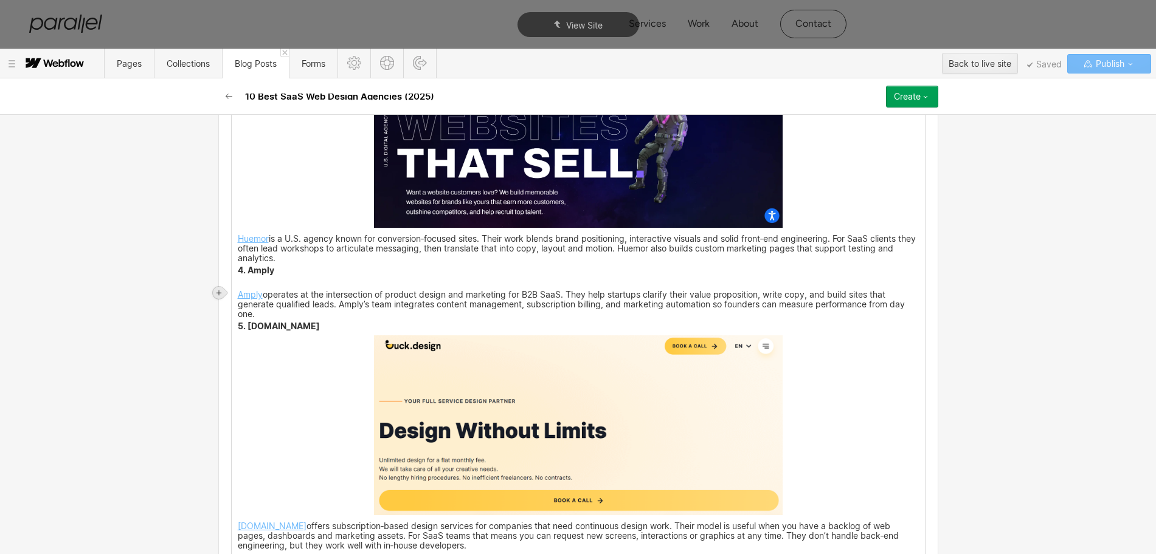
click at [218, 294] on icon at bounding box center [218, 292] width 7 height 7
click at [241, 295] on div at bounding box center [241, 292] width 23 height 19
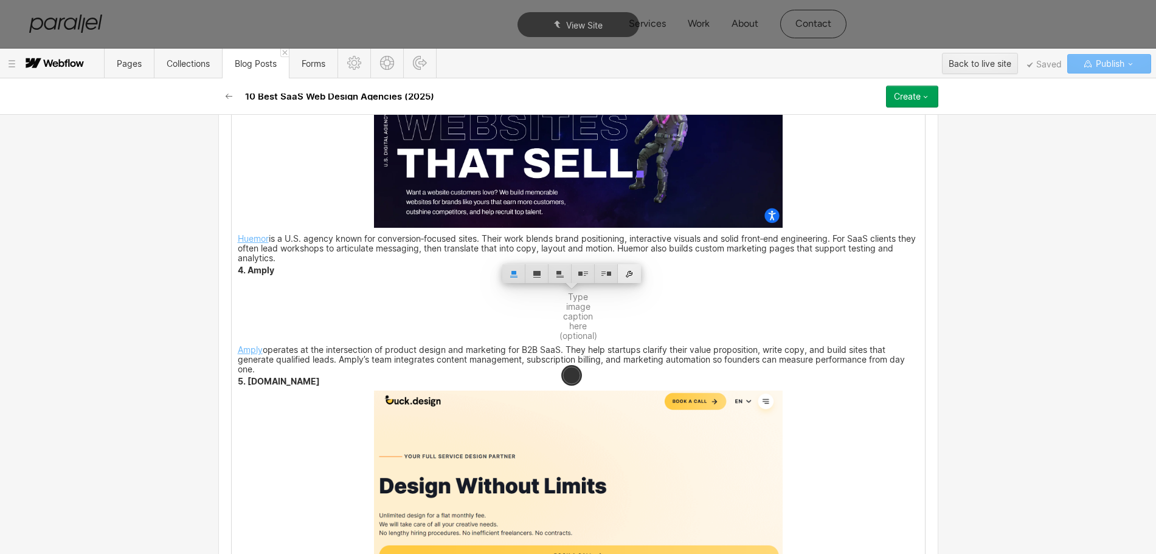
click at [633, 271] on div at bounding box center [629, 273] width 23 height 19
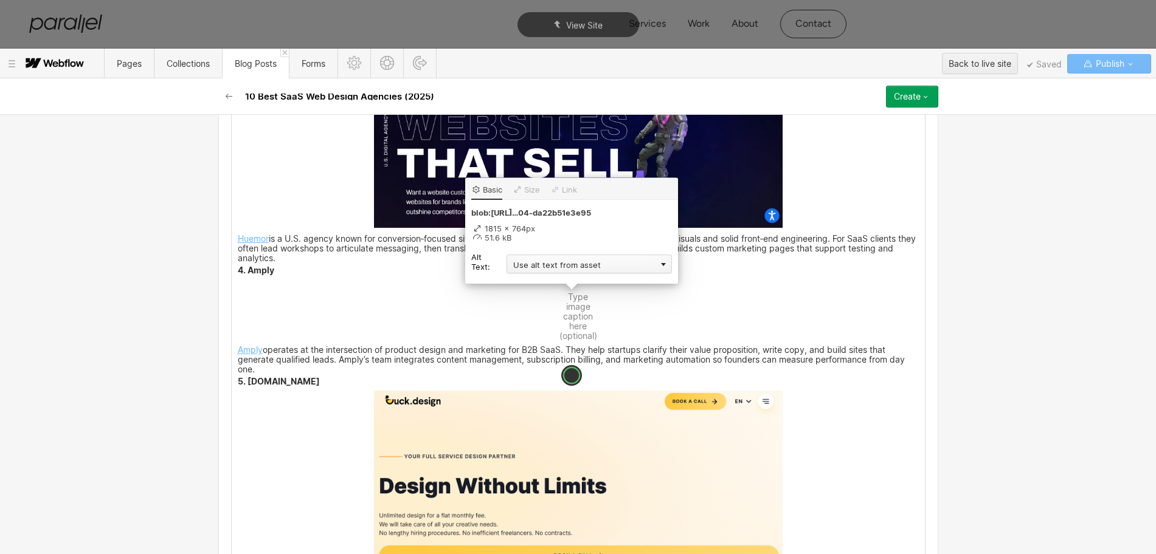
click at [511, 260] on div "Use alt text from asset" at bounding box center [588, 264] width 165 height 19
click at [533, 283] on div "Custom description" at bounding box center [588, 281] width 165 height 15
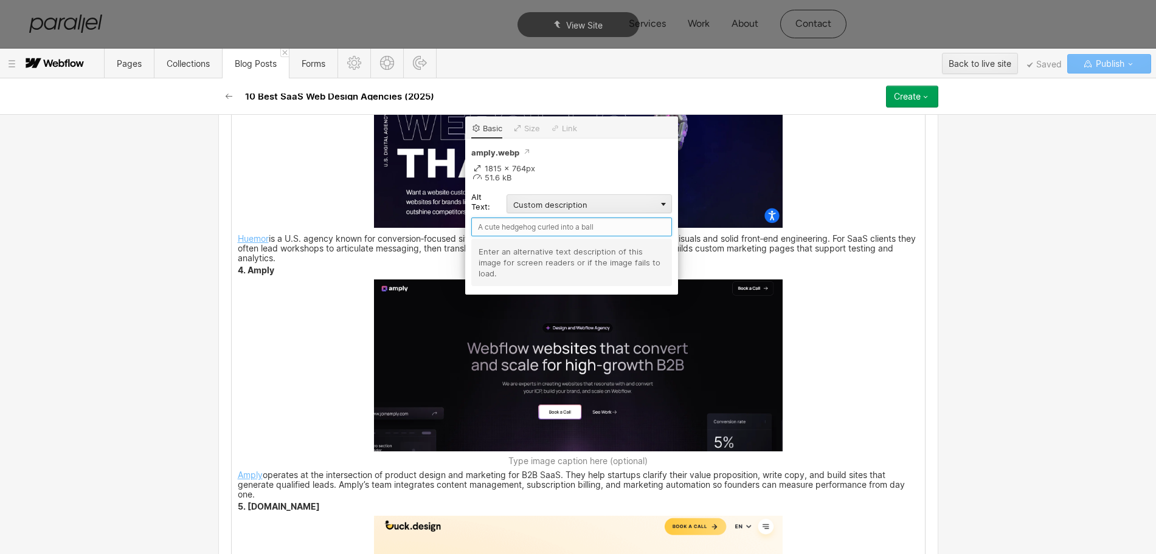
click at [496, 228] on input "text" at bounding box center [571, 227] width 201 height 19
paste input "Amply"
type input "Amply"
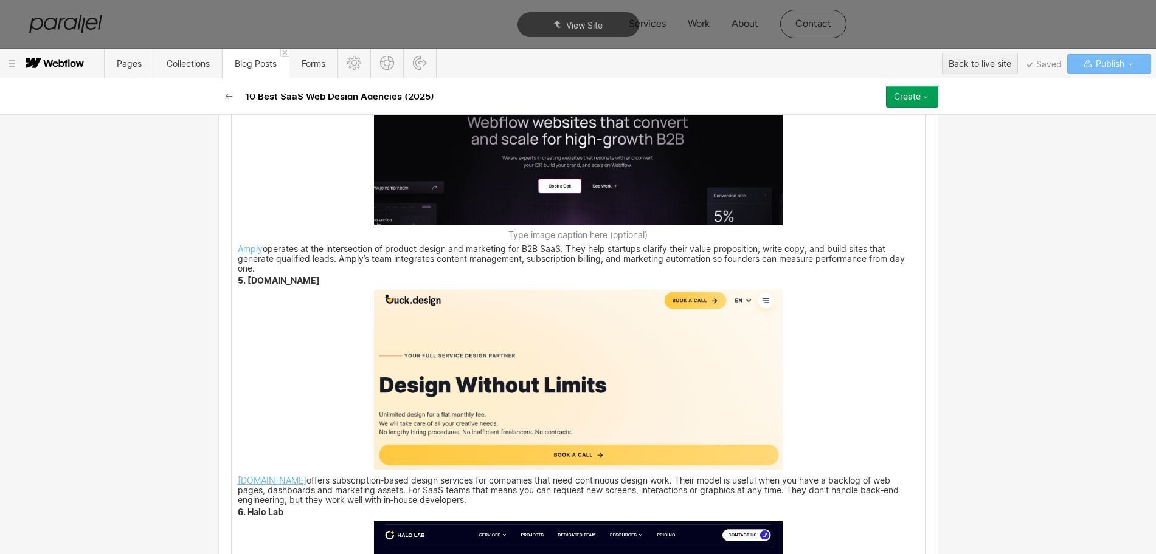
scroll to position [2690, 0]
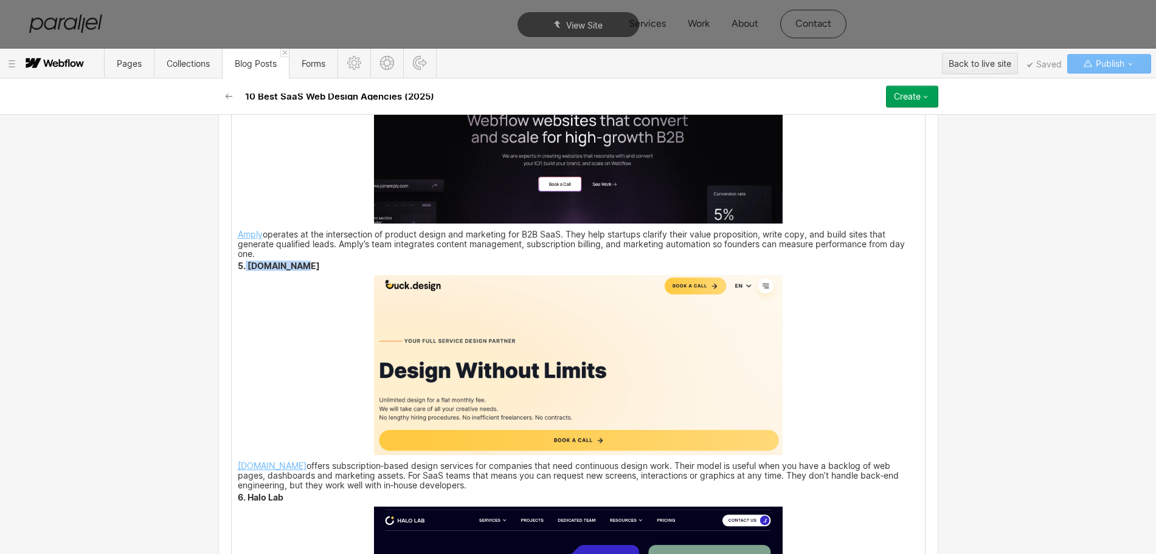
drag, startPoint x: 291, startPoint y: 277, endPoint x: 240, endPoint y: 272, distance: 50.7
click at [240, 271] on strong "5. Duck.Design" at bounding box center [279, 266] width 82 height 10
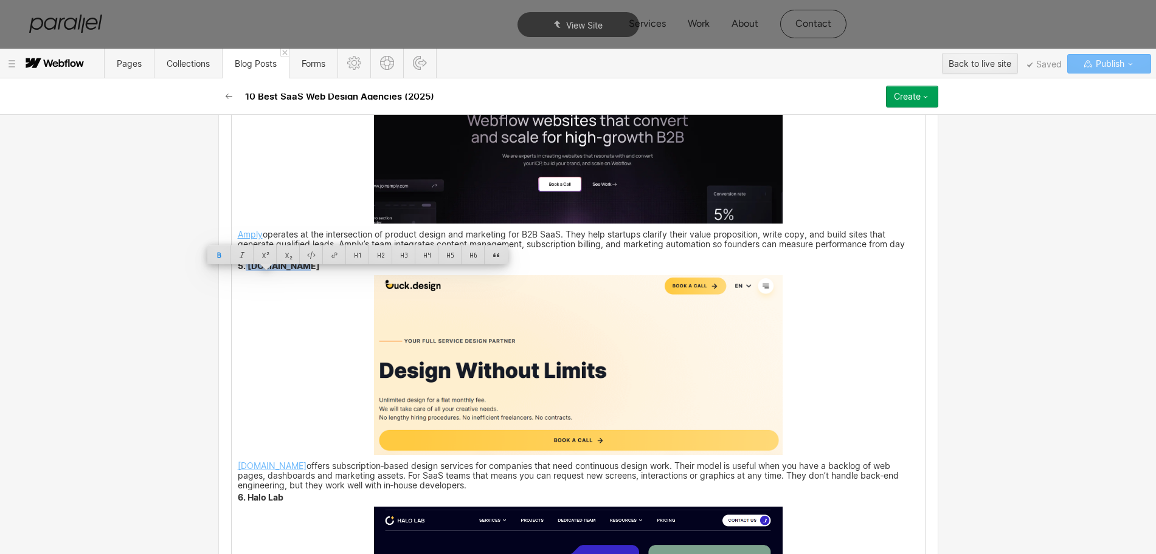
copy strong "Duck.Design"
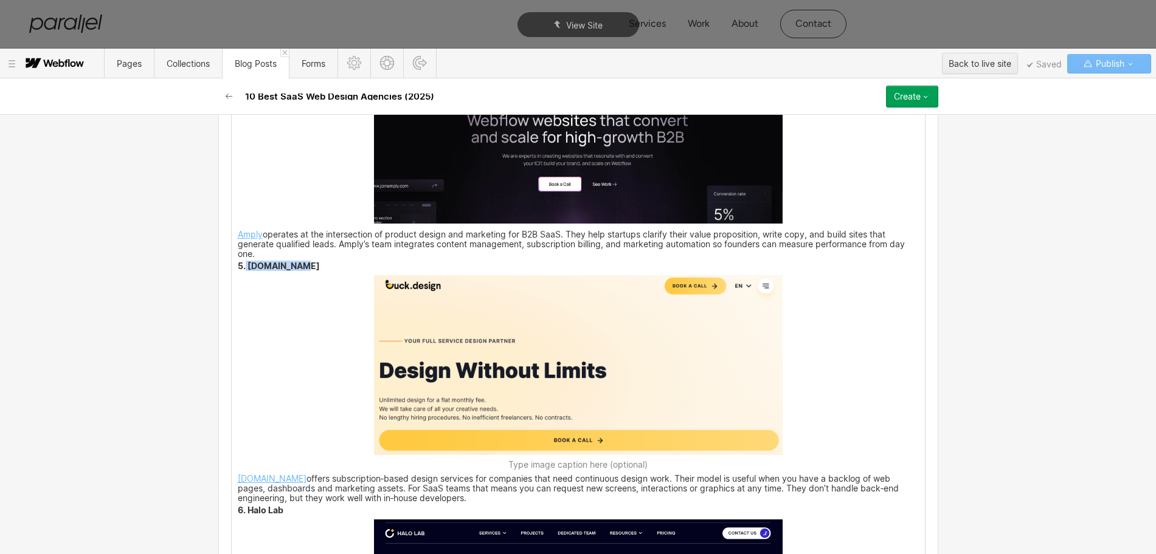
click at [564, 387] on img at bounding box center [578, 365] width 409 height 180
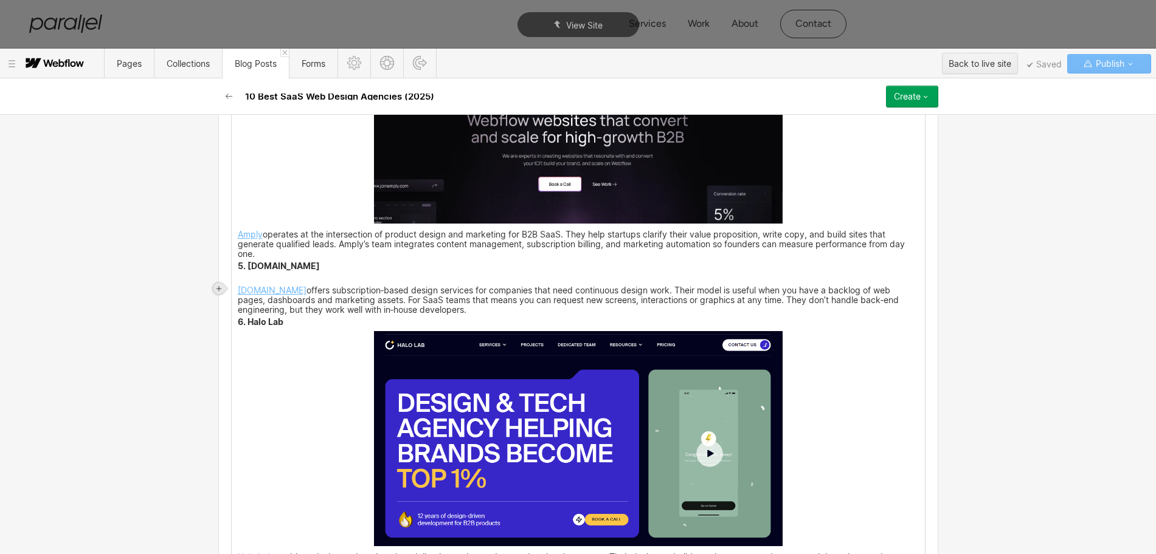
click at [217, 287] on icon at bounding box center [218, 288] width 7 height 7
click at [239, 288] on div at bounding box center [241, 288] width 23 height 19
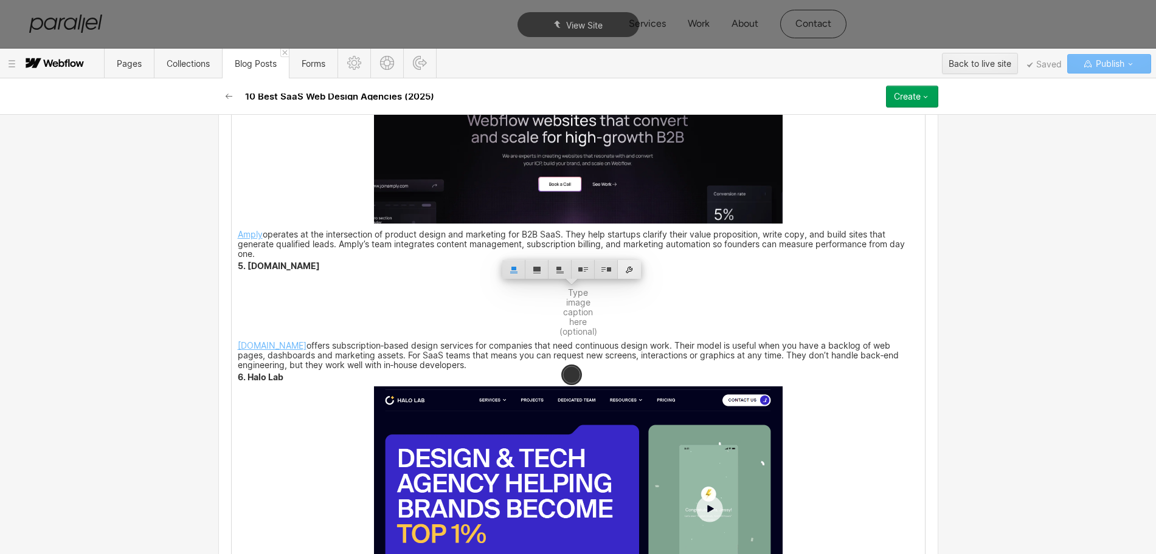
click at [630, 271] on div at bounding box center [629, 269] width 23 height 19
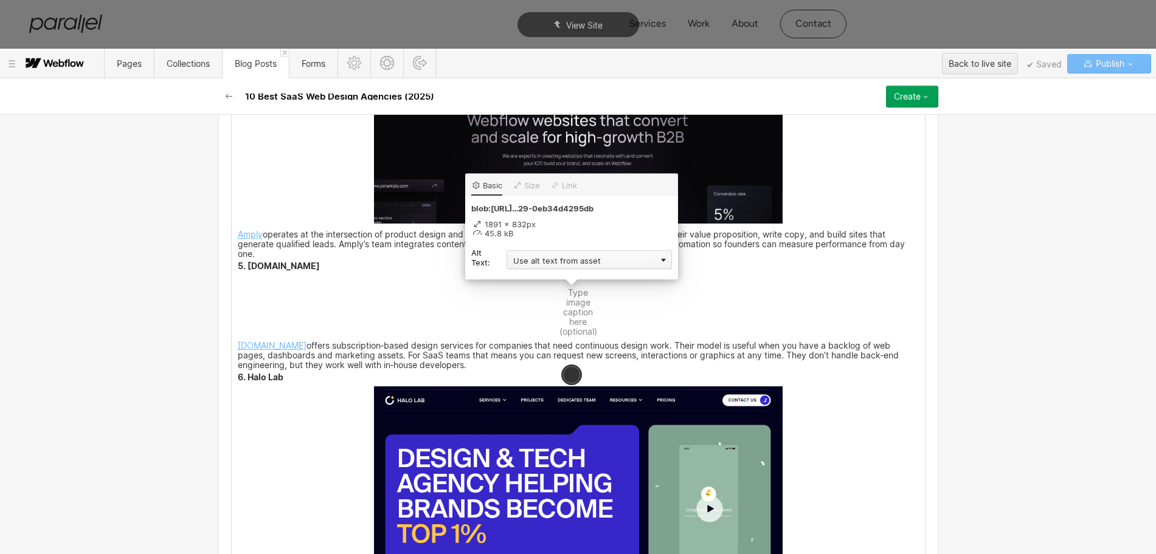
click at [531, 257] on div "Use alt text from asset" at bounding box center [588, 259] width 165 height 19
click at [528, 279] on div "Custom description" at bounding box center [588, 277] width 165 height 15
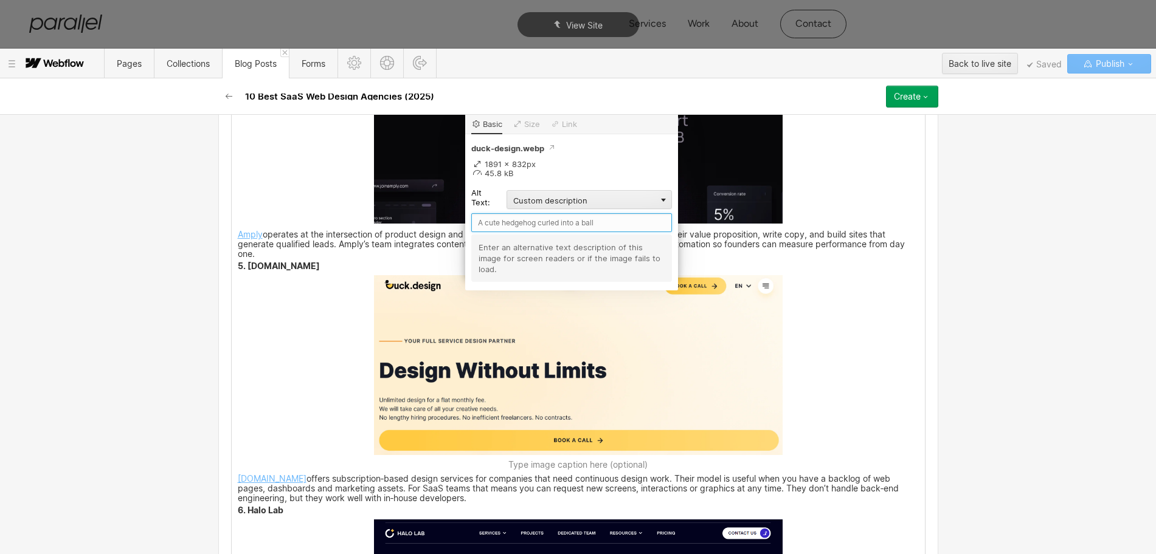
click at [511, 226] on input "text" at bounding box center [571, 222] width 201 height 19
paste input "Duck.Design"
type input "Duck.Design"
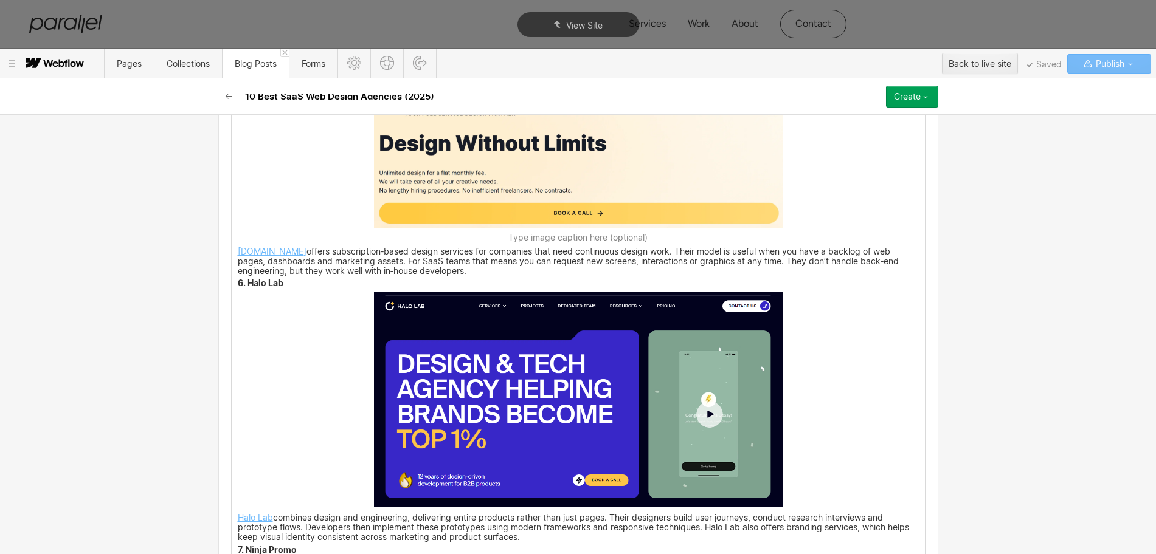
scroll to position [2917, 0]
click at [319, 394] on div "Many SaaS products die because the site that introduces them is an afterthought…" at bounding box center [578, 413] width 693 height 4515
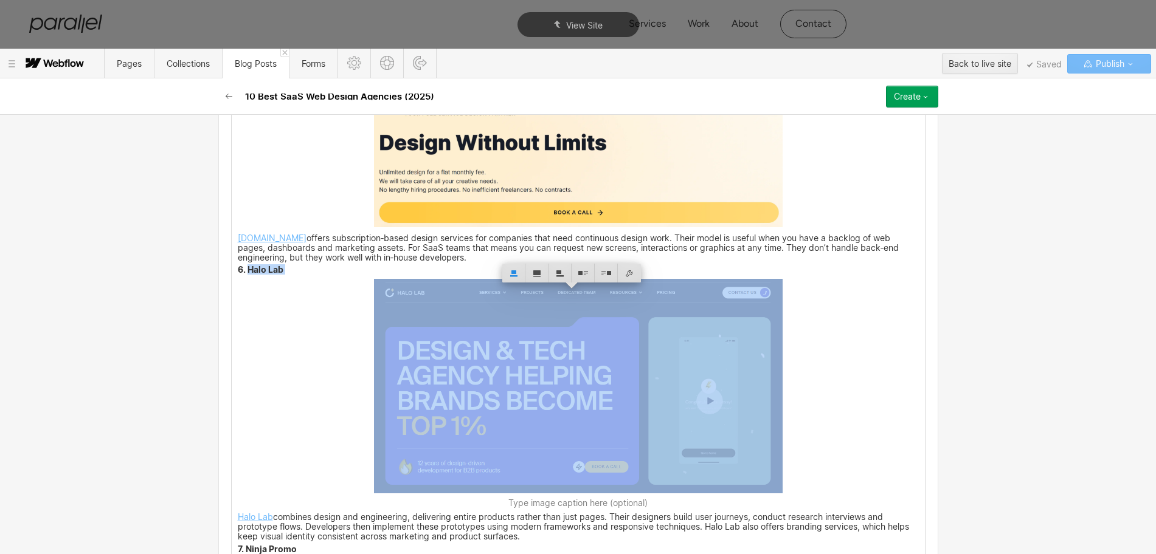
drag, startPoint x: 281, startPoint y: 286, endPoint x: 241, endPoint y: 278, distance: 40.3
click at [241, 278] on div "Many SaaS products die because the site that introduces them is an afterthought…" at bounding box center [578, 413] width 693 height 4515
copy strong "Halo Lab"
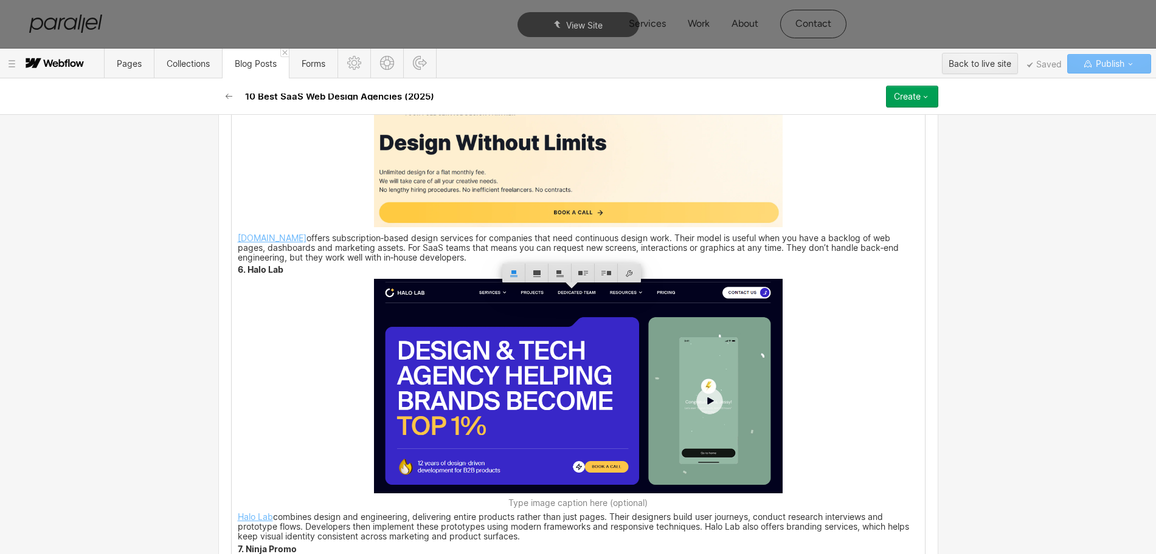
click at [534, 379] on img at bounding box center [578, 386] width 409 height 215
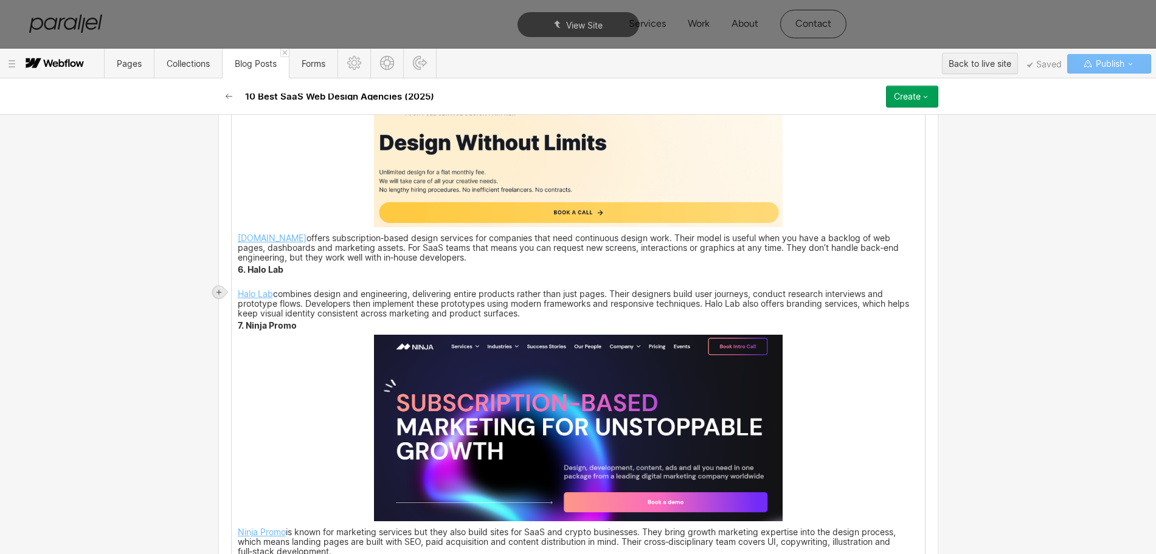
click at [219, 296] on div at bounding box center [219, 292] width 12 height 12
click at [238, 295] on div at bounding box center [241, 292] width 23 height 19
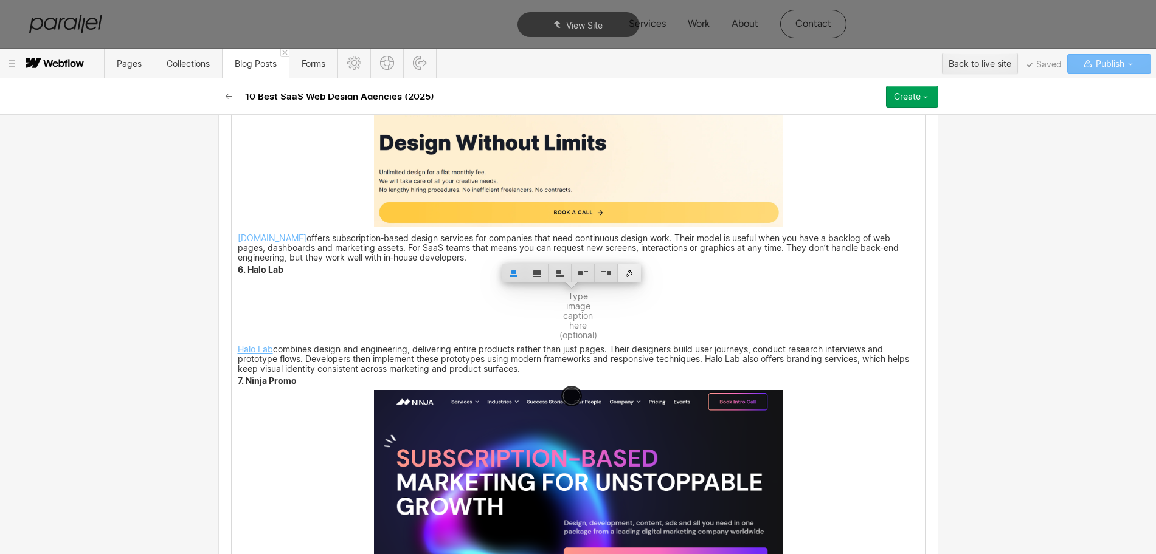
click at [630, 275] on div at bounding box center [629, 273] width 23 height 19
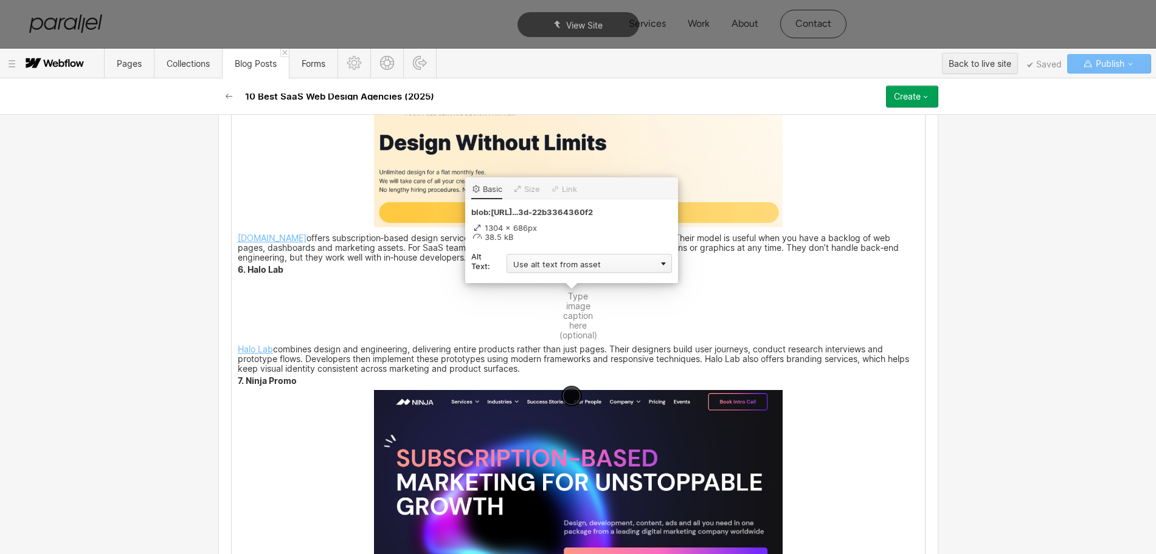
click at [542, 269] on div "Use alt text from asset" at bounding box center [588, 263] width 165 height 19
click at [536, 284] on div "Custom description" at bounding box center [588, 281] width 165 height 15
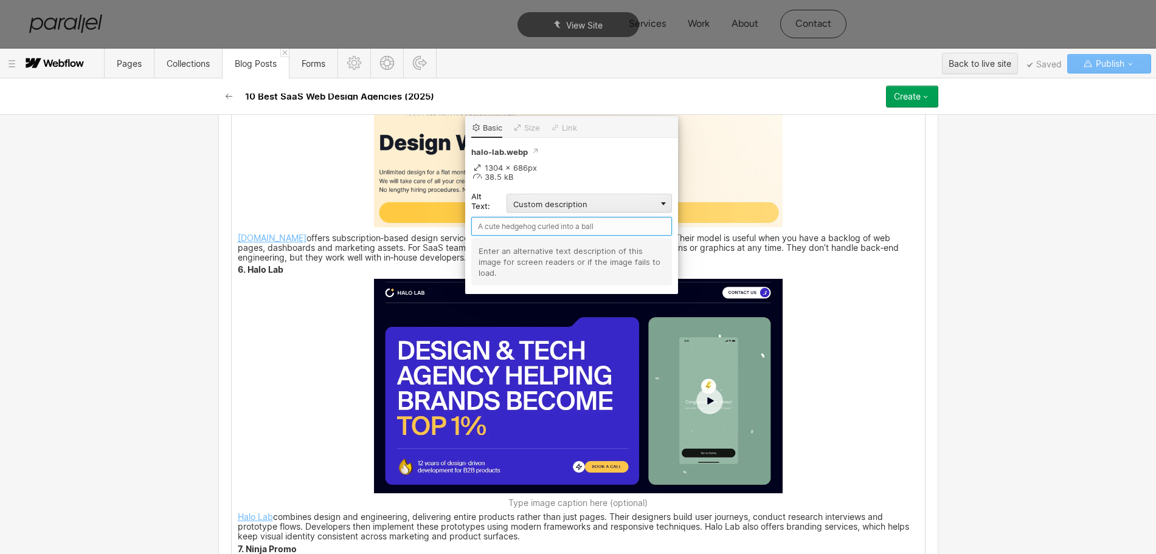
click at [507, 227] on input "text" at bounding box center [571, 226] width 201 height 19
paste input "Halo Lab"
type input "Halo Lab"
click at [297, 388] on div "Many SaaS products die because the site that introduces them is an afterthought…" at bounding box center [578, 413] width 693 height 4515
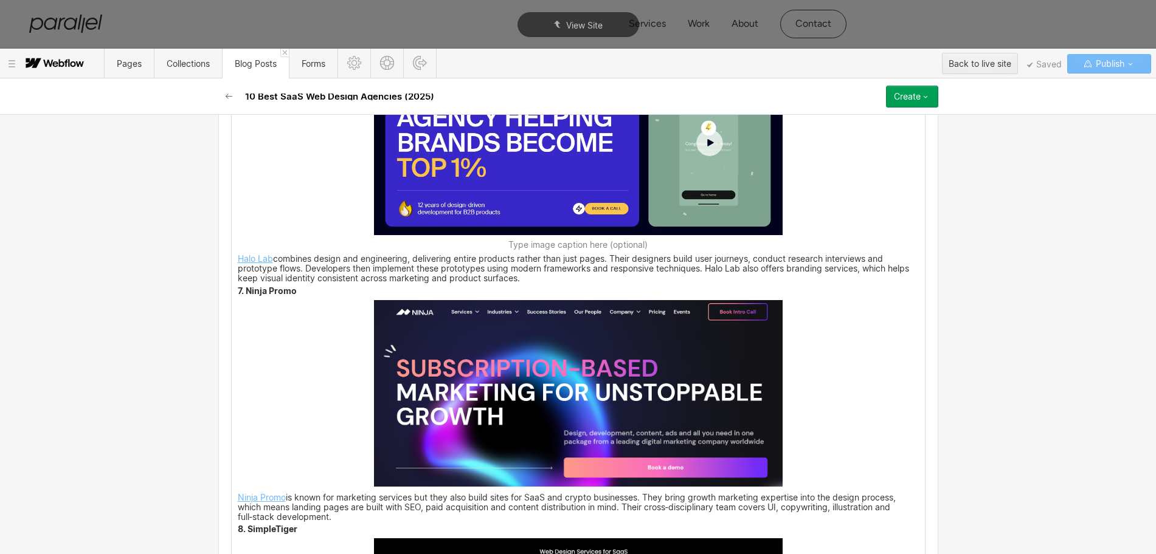
scroll to position [3221, 0]
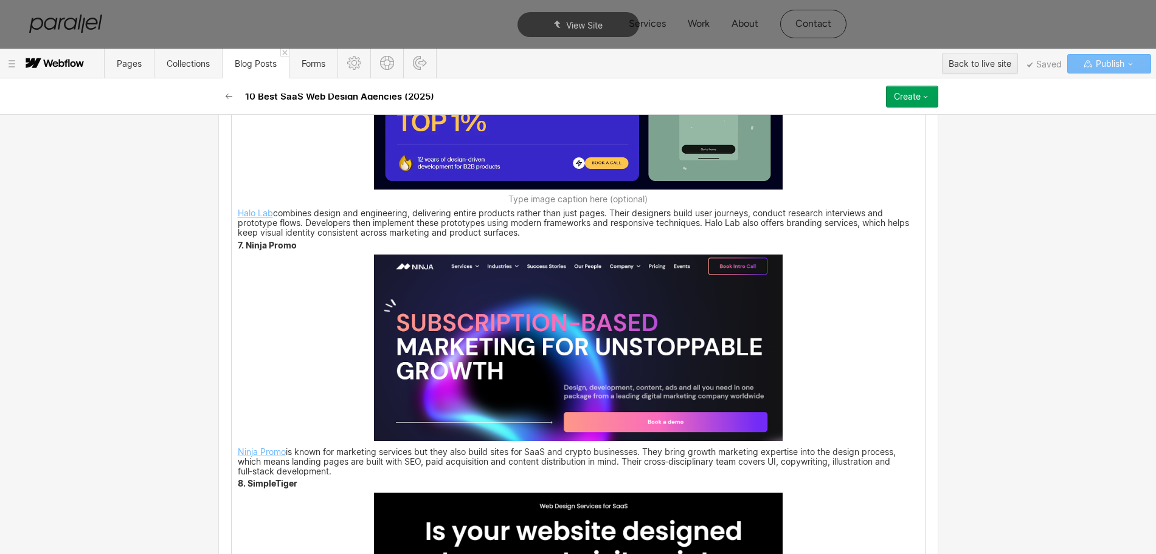
drag, startPoint x: 297, startPoint y: 388, endPoint x: 304, endPoint y: 302, distance: 86.6
click at [297, 388] on div "Many SaaS products die because the site that introduces them is an afterthought…" at bounding box center [578, 109] width 693 height 4515
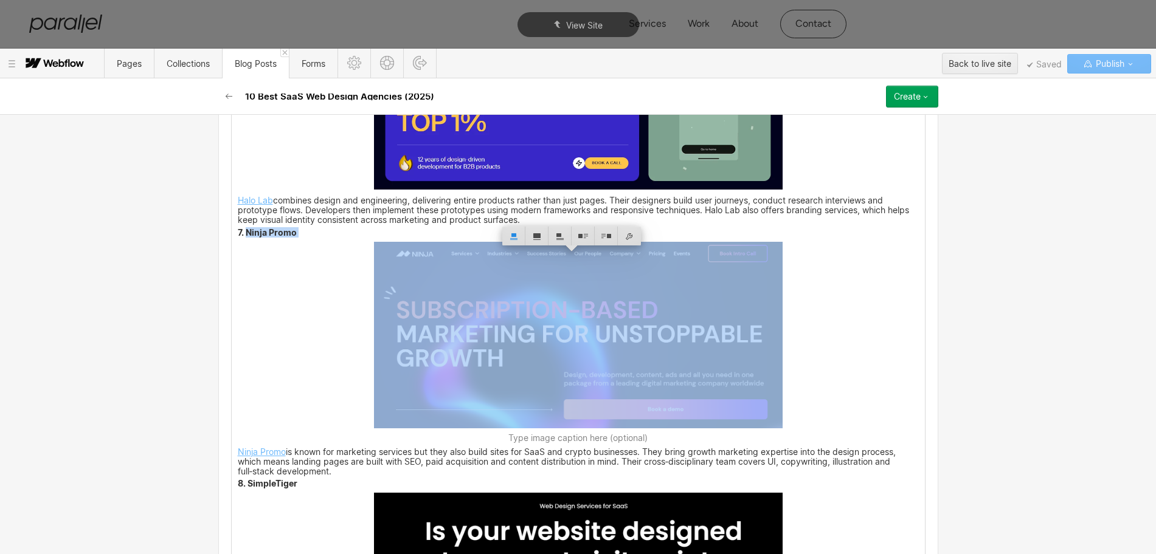
drag, startPoint x: 291, startPoint y: 247, endPoint x: 242, endPoint y: 245, distance: 49.3
click at [242, 245] on div "Many SaaS products die because the site that introduces them is an afterthought…" at bounding box center [578, 109] width 693 height 4515
copy strong "Ninja Promo"
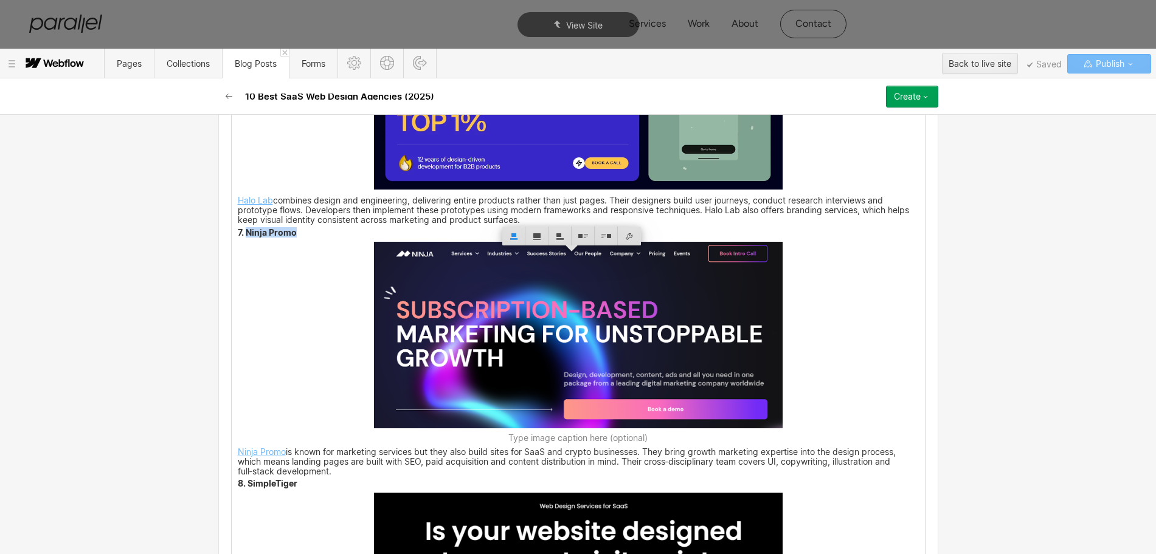
click at [623, 353] on img at bounding box center [578, 335] width 409 height 187
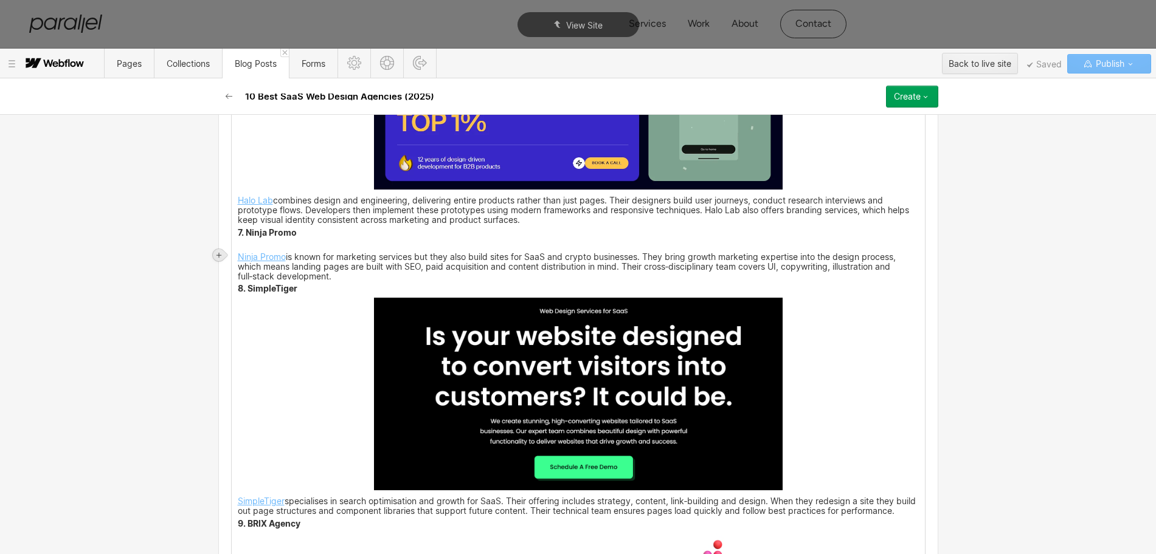
click at [222, 250] on div at bounding box center [219, 255] width 12 height 12
click at [245, 257] on div at bounding box center [241, 255] width 23 height 19
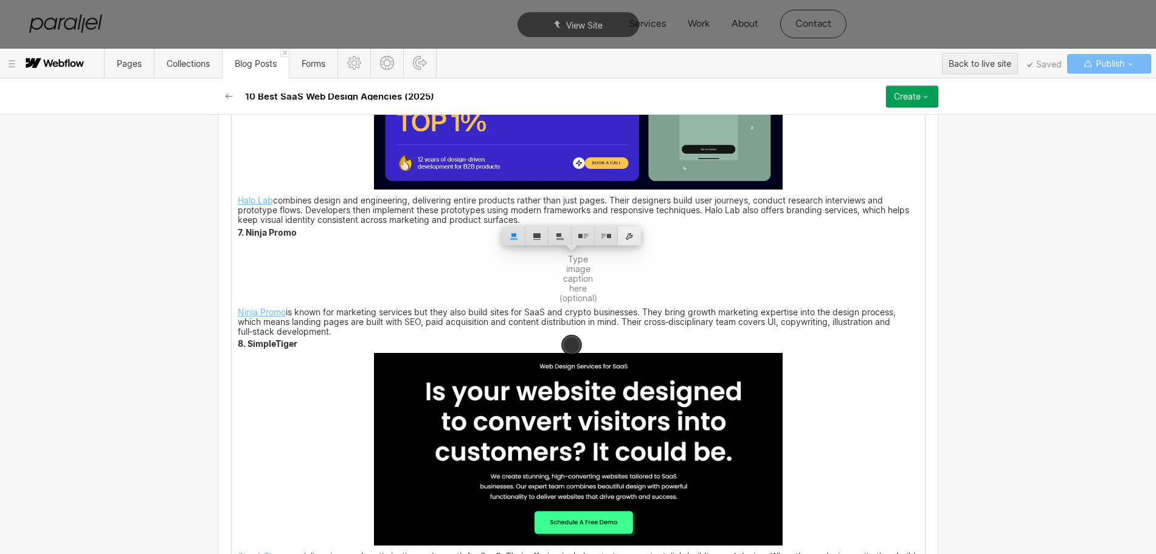
click at [631, 236] on div at bounding box center [629, 236] width 23 height 19
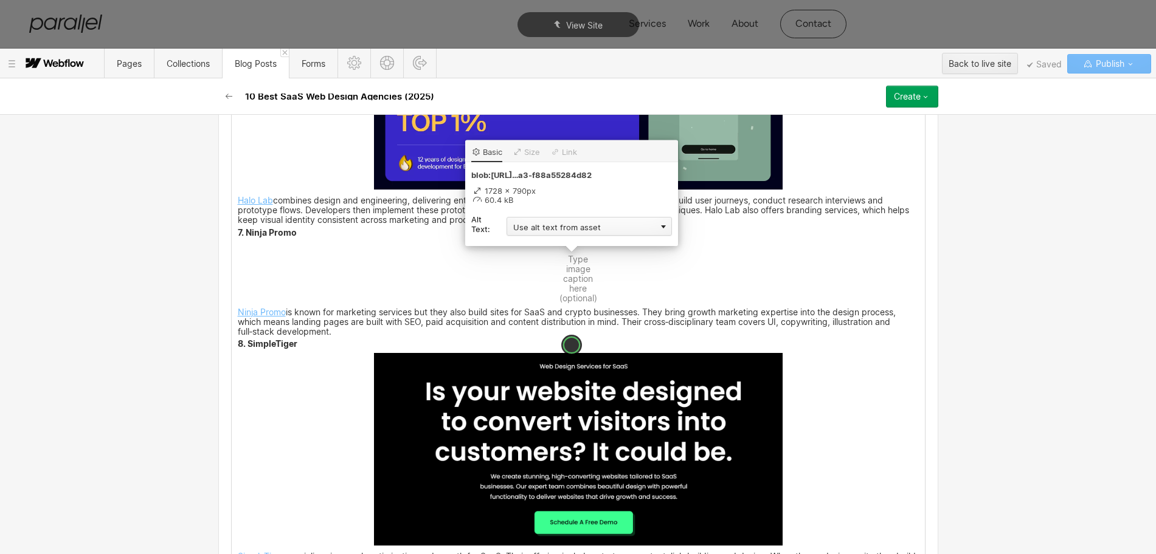
click at [535, 230] on div "Use alt text from asset" at bounding box center [588, 226] width 165 height 19
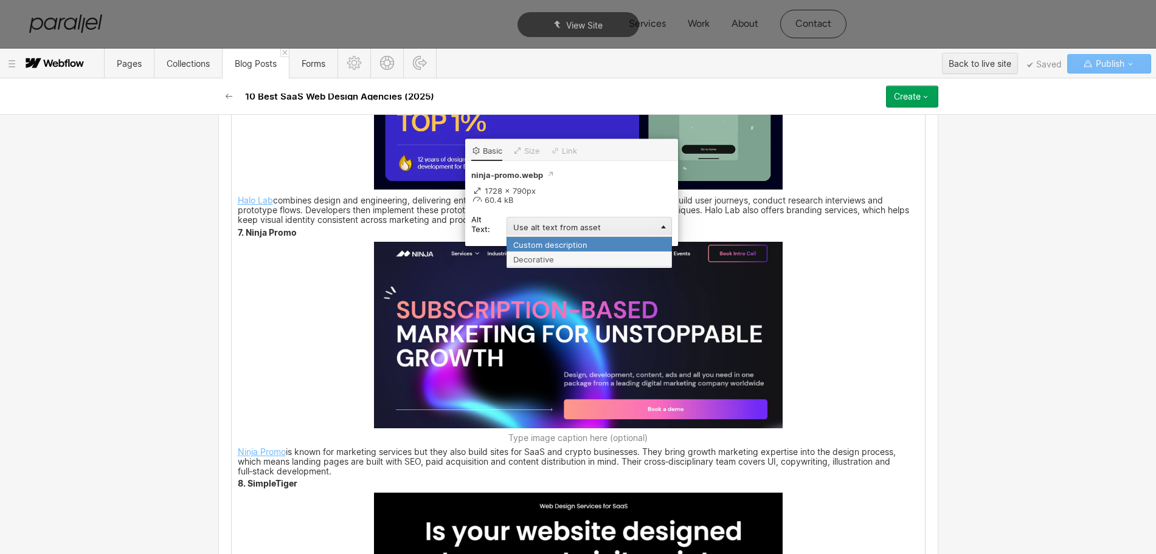
click at [533, 242] on div "Custom description" at bounding box center [588, 243] width 165 height 15
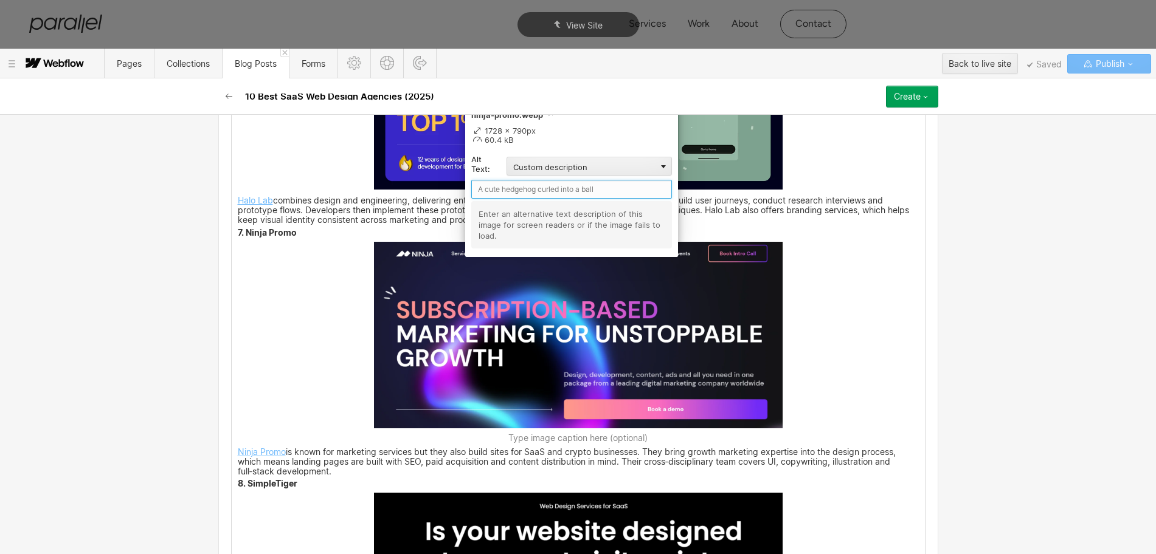
click at [494, 195] on input "text" at bounding box center [571, 189] width 201 height 19
paste input "Ninja Promo"
type input "Ninja Promo"
click at [808, 342] on div "Many SaaS products die because the site that introduces them is an afterthought…" at bounding box center [578, 109] width 693 height 4515
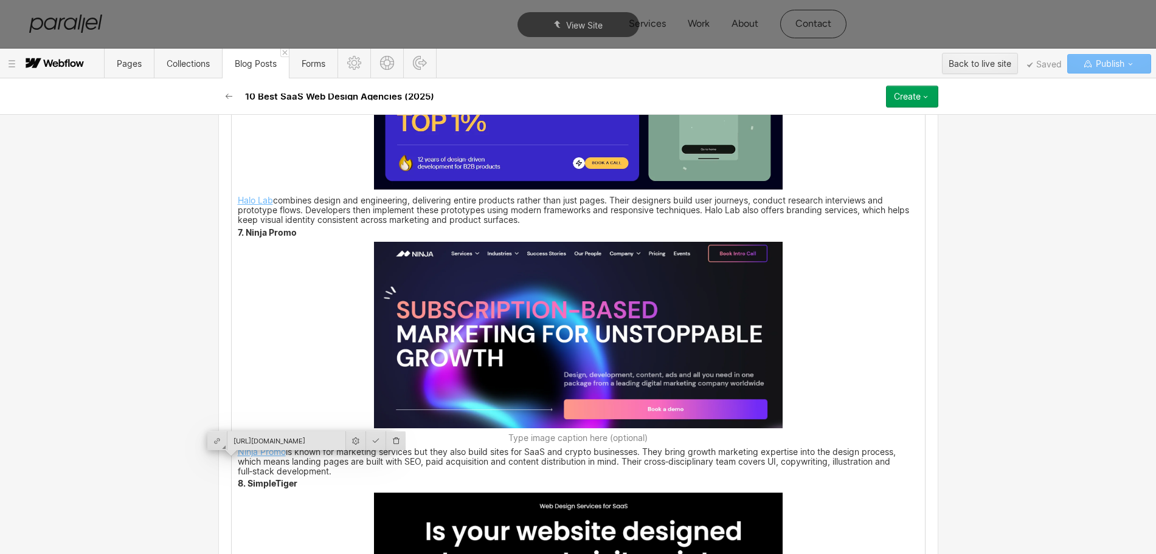
scroll to position [3373, 0]
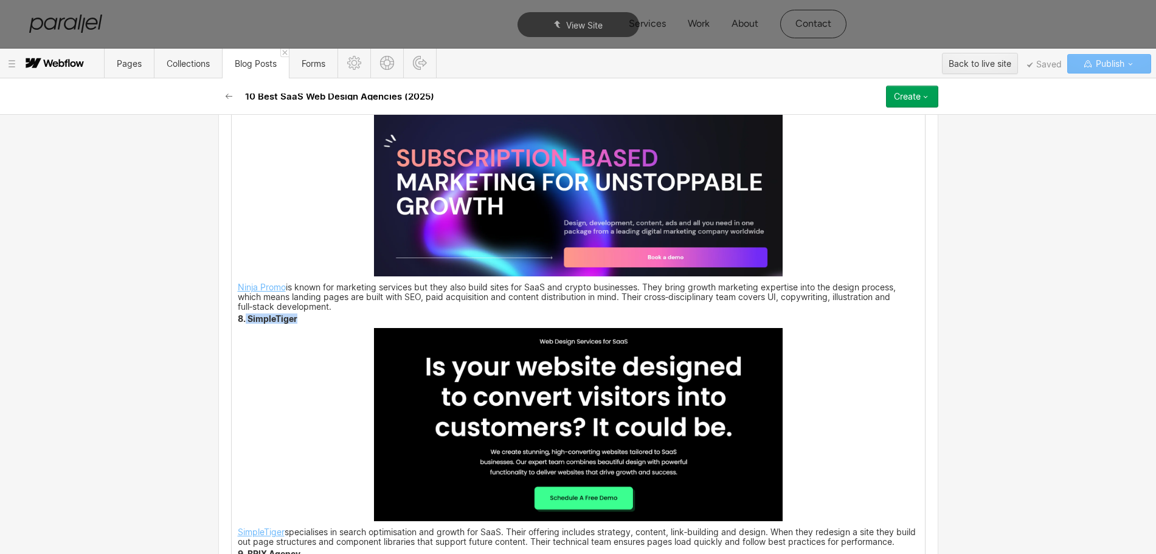
drag, startPoint x: 294, startPoint y: 330, endPoint x: 240, endPoint y: 332, distance: 54.2
click at [240, 324] on p "8. SimpleTiger" at bounding box center [578, 320] width 681 height 8
copy strong "SimpleTiger"
click at [495, 400] on img at bounding box center [578, 424] width 409 height 193
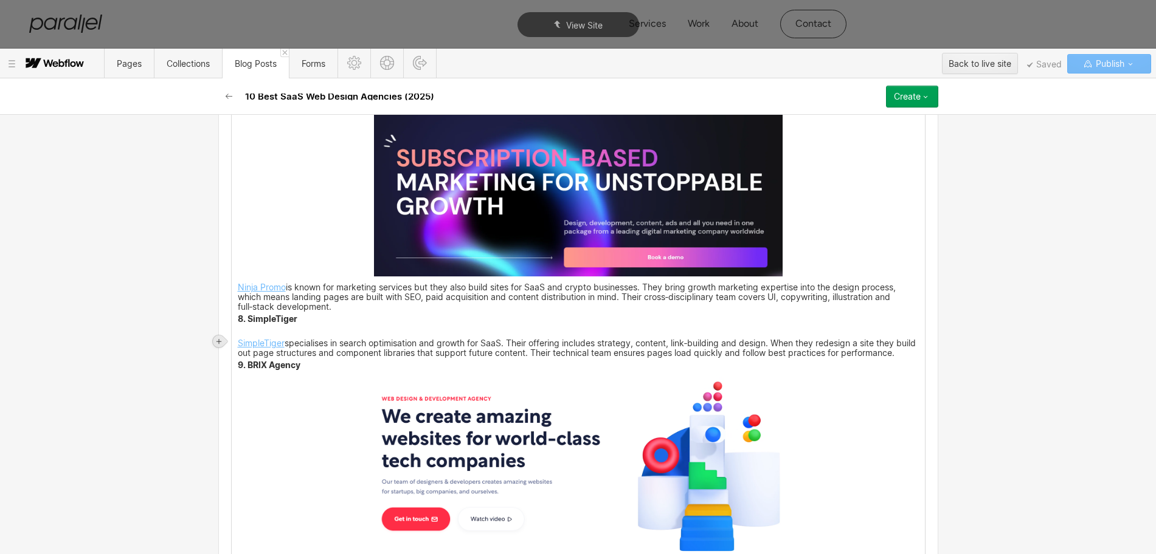
click at [223, 341] on div at bounding box center [219, 342] width 12 height 12
click at [238, 343] on div at bounding box center [241, 341] width 23 height 19
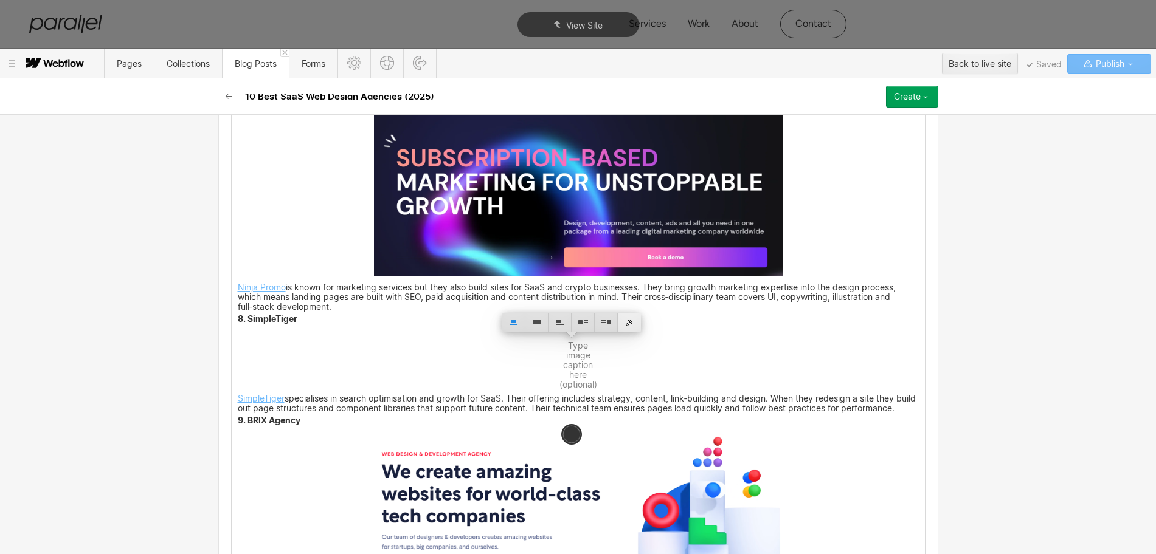
click at [635, 323] on div at bounding box center [629, 322] width 23 height 19
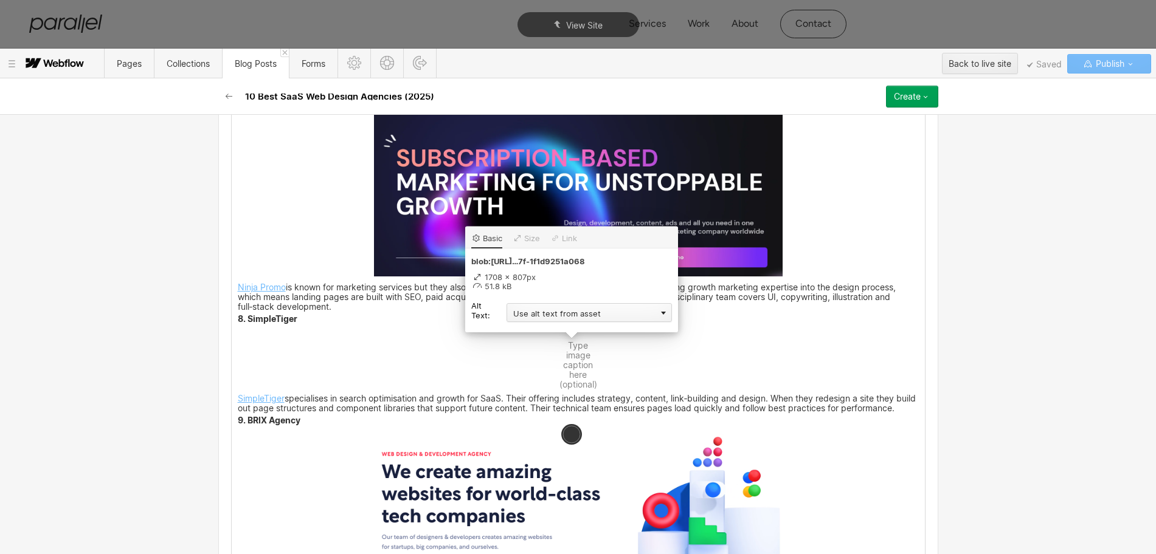
click at [547, 319] on div "Use alt text from asset" at bounding box center [588, 312] width 165 height 19
click at [539, 331] on div "Custom description" at bounding box center [588, 330] width 165 height 15
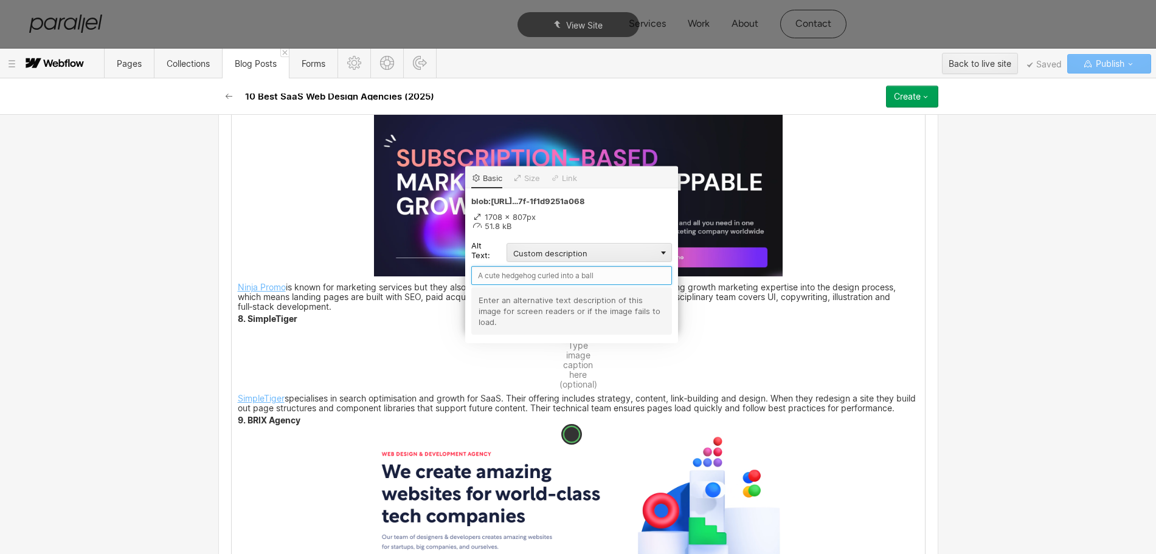
click at [503, 270] on input "text" at bounding box center [571, 275] width 201 height 19
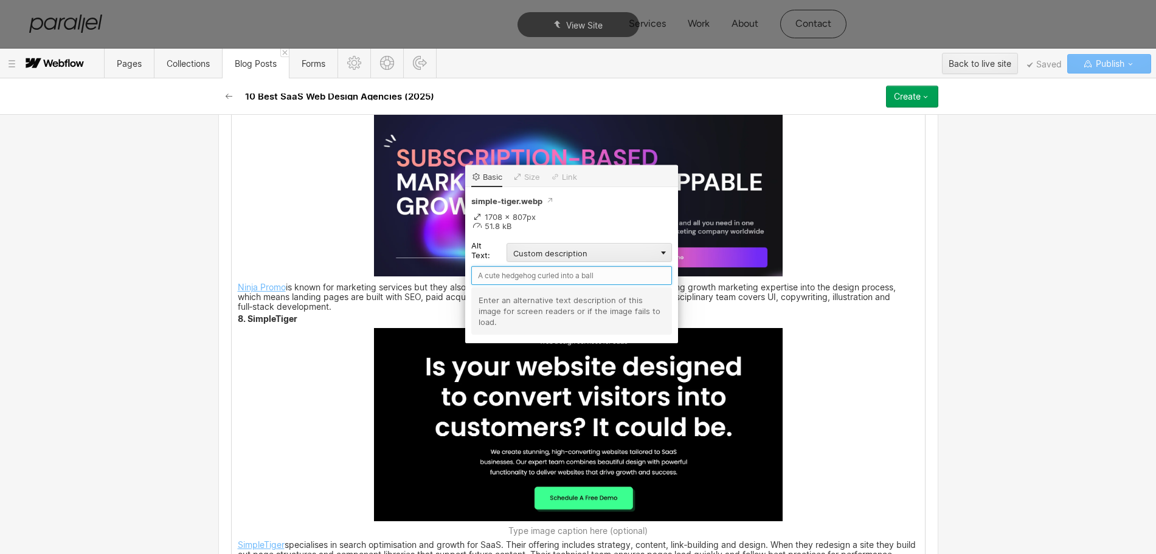
paste input "SimpleTiger"
type input "SimpleTiger"
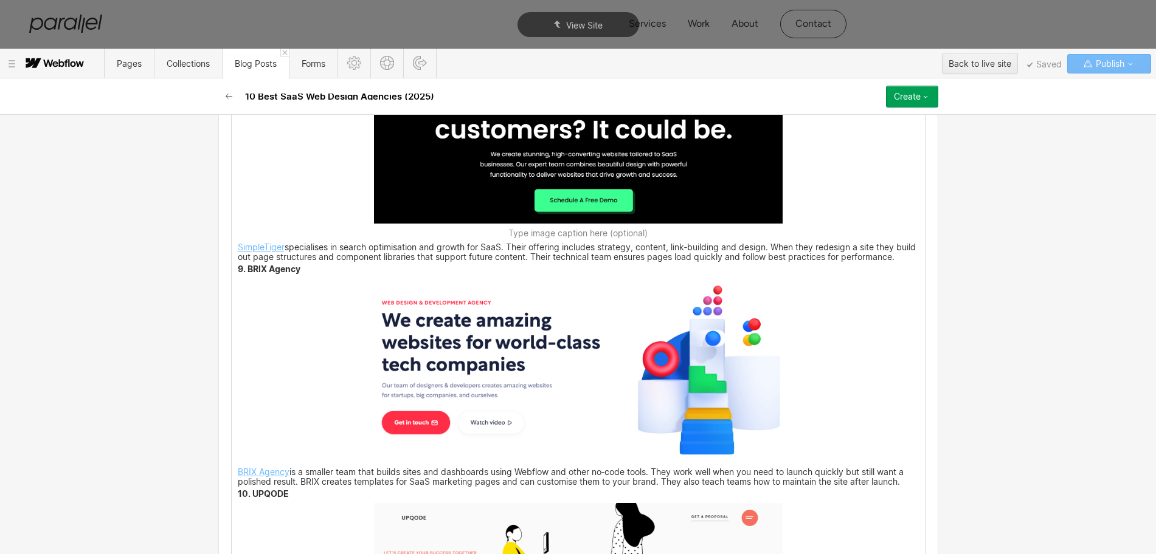
scroll to position [3677, 0]
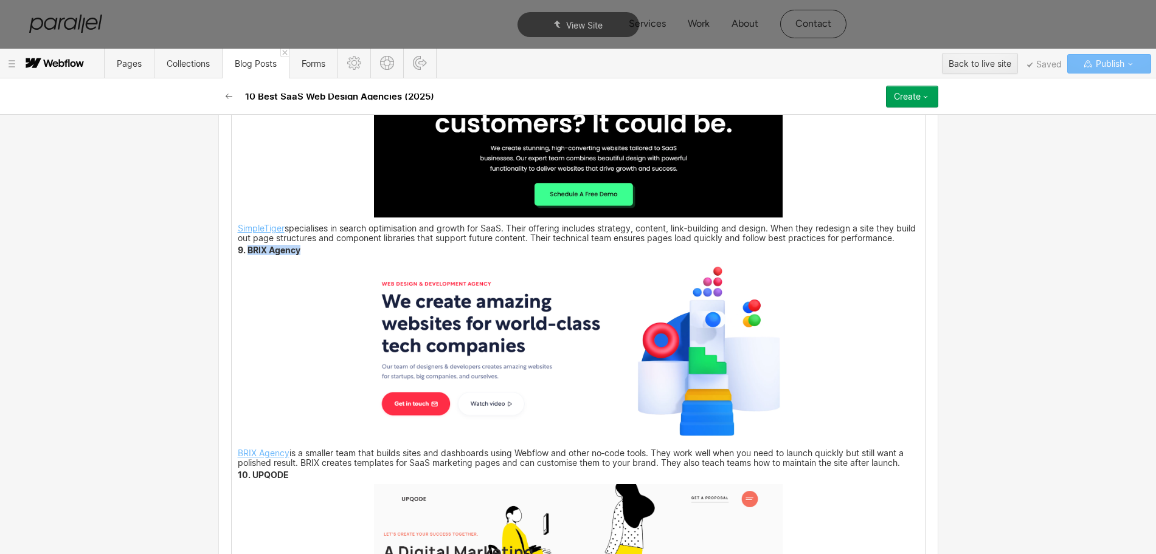
drag, startPoint x: 294, startPoint y: 269, endPoint x: 243, endPoint y: 266, distance: 50.6
click at [243, 255] on p "9. BRIX Agency" at bounding box center [578, 251] width 681 height 8
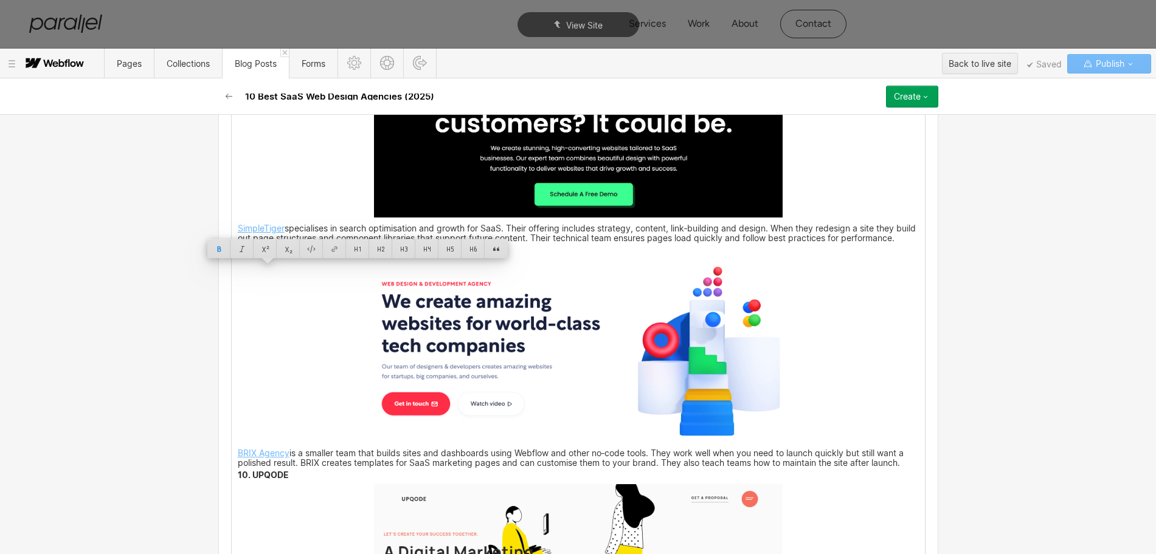
copy strong "BRIX Agency"
click at [498, 400] on img at bounding box center [578, 352] width 409 height 184
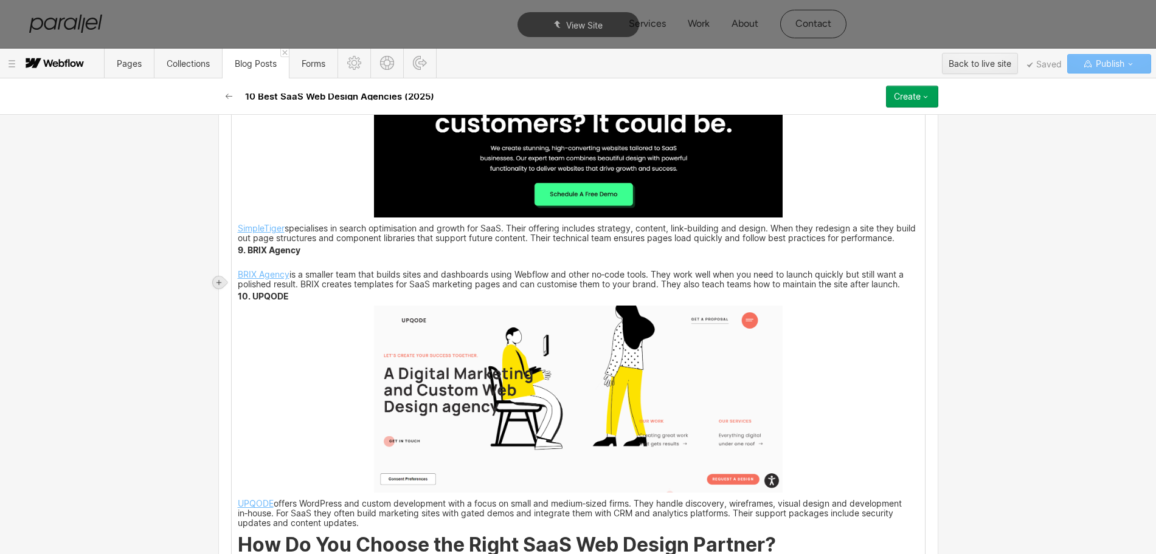
click at [219, 279] on icon at bounding box center [218, 282] width 7 height 7
click at [240, 283] on div at bounding box center [241, 282] width 23 height 19
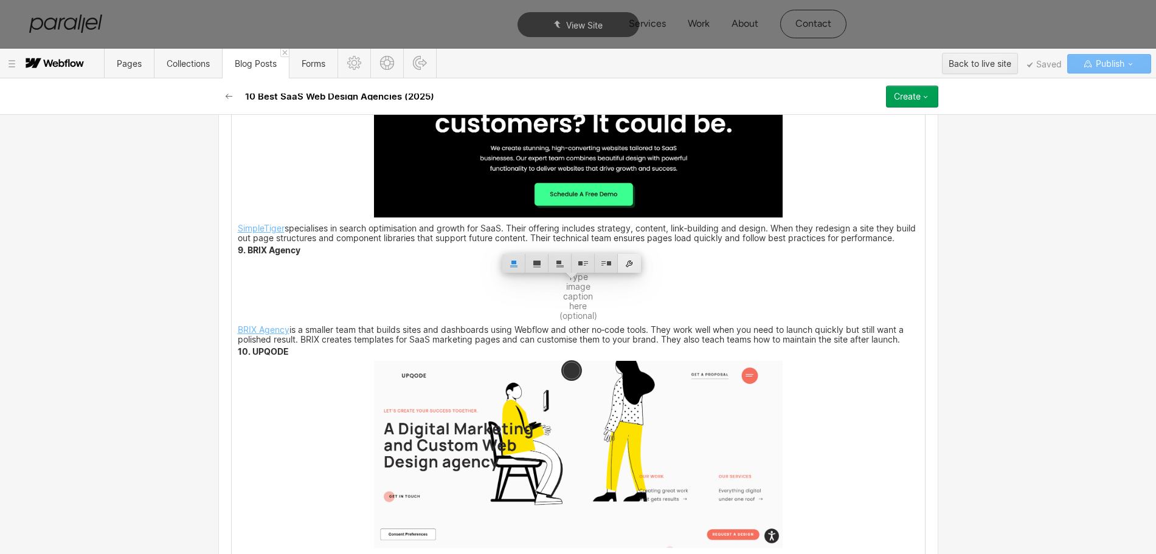
click at [631, 267] on div at bounding box center [629, 263] width 23 height 19
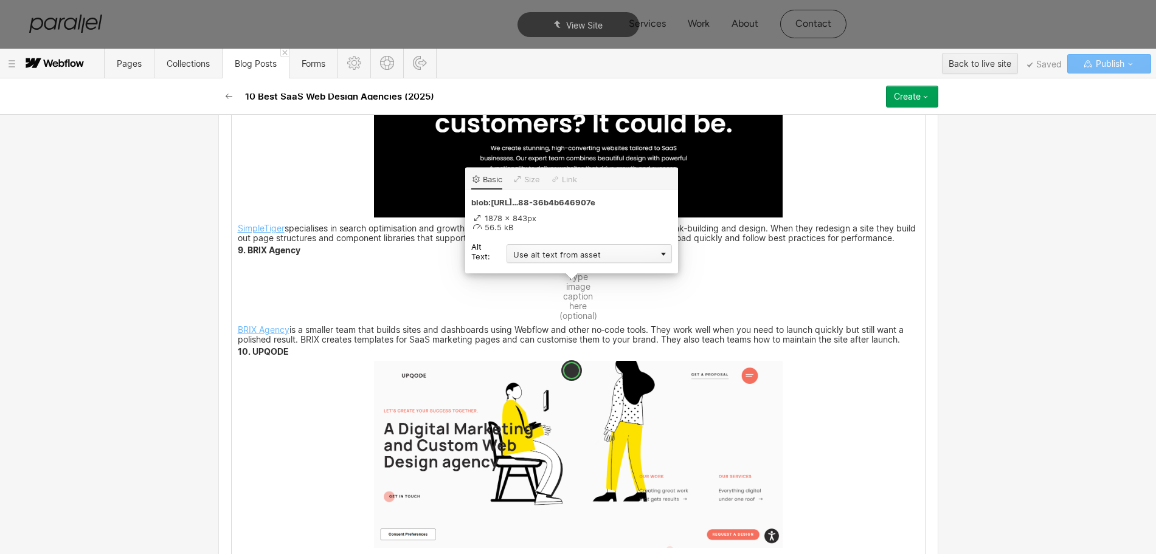
click at [543, 255] on div "Use alt text from asset" at bounding box center [588, 253] width 165 height 19
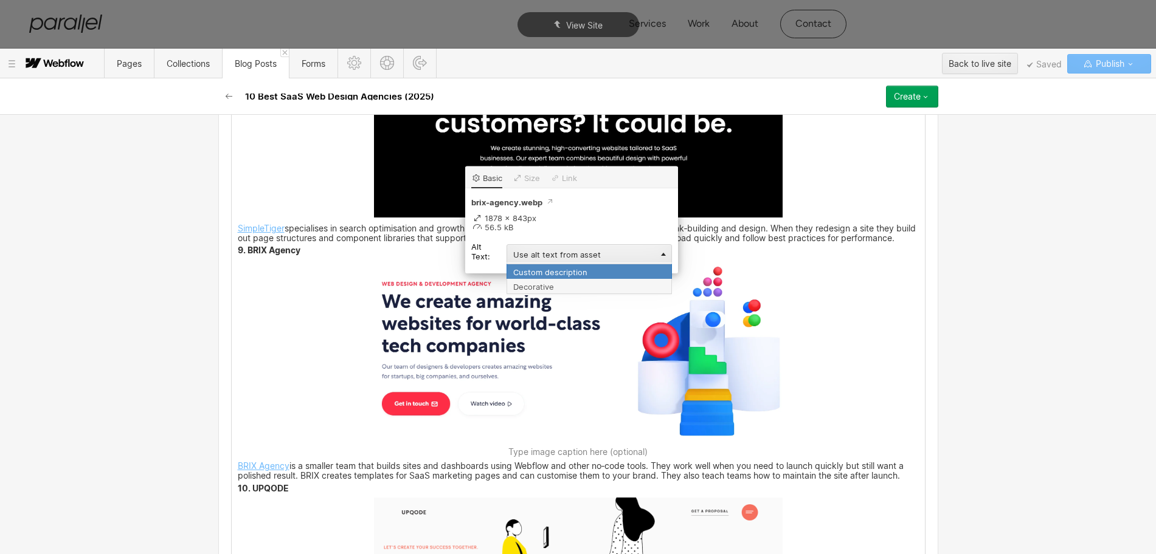
click at [538, 272] on div "Custom description" at bounding box center [588, 271] width 165 height 15
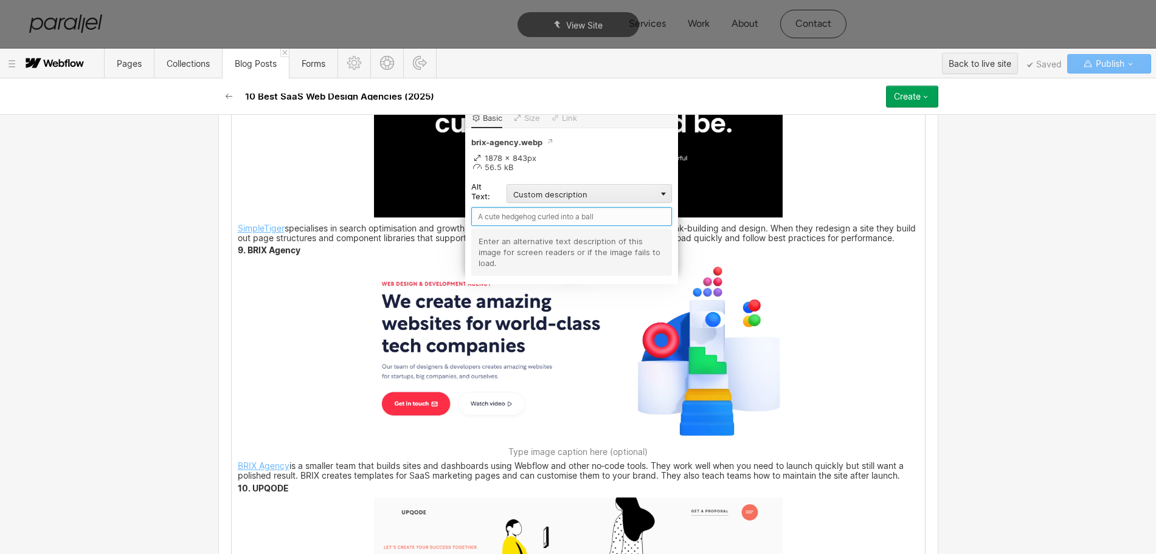
click at [511, 215] on input "text" at bounding box center [571, 216] width 201 height 19
paste input "BRIX Agency"
type input "BRIX Agency"
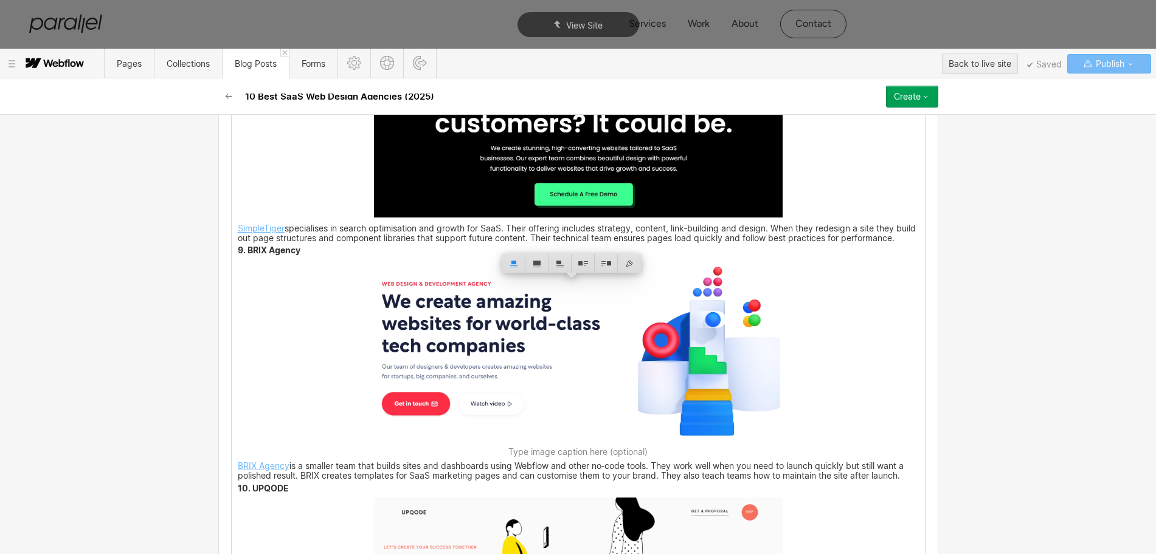
scroll to position [3905, 0]
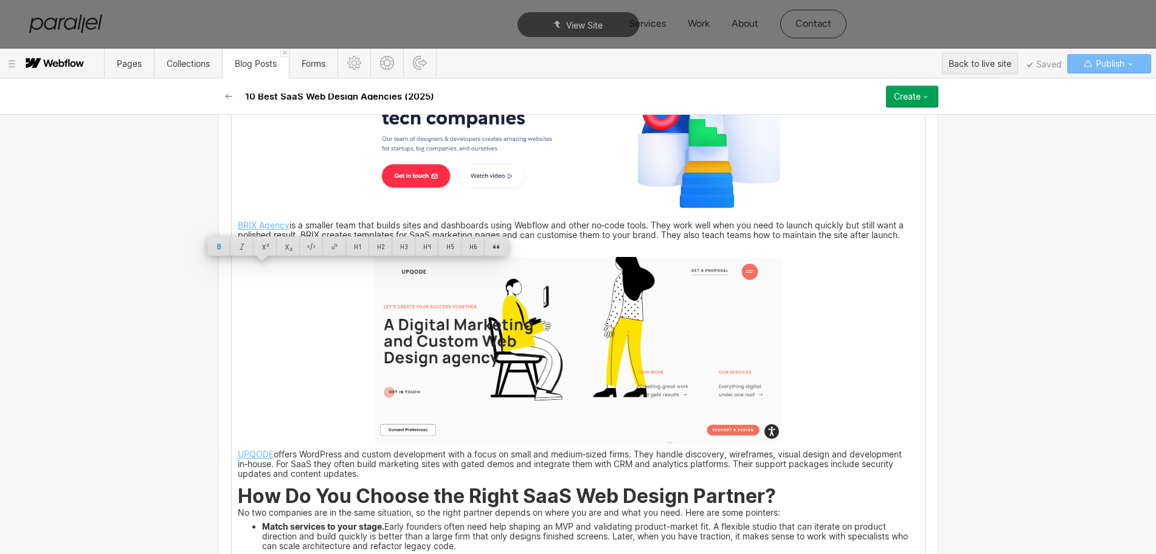
drag, startPoint x: 272, startPoint y: 267, endPoint x: 247, endPoint y: 267, distance: 25.5
click at [247, 253] on strong "10. UPQODE" at bounding box center [263, 248] width 51 height 10
copy strong "UPQODE"
click at [511, 374] on img at bounding box center [578, 350] width 409 height 187
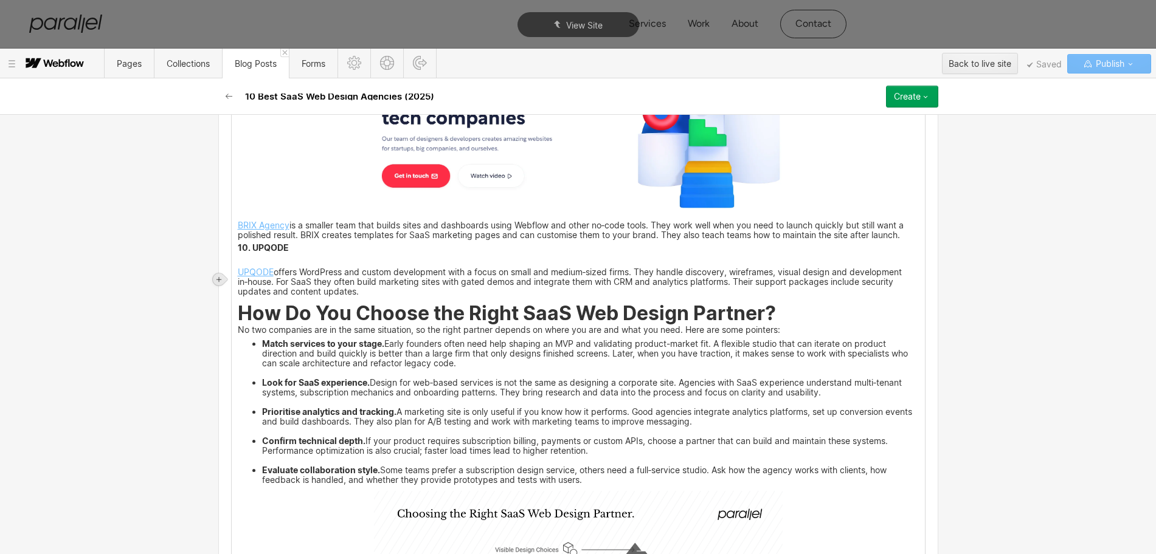
click at [222, 277] on icon at bounding box center [218, 279] width 7 height 7
click at [242, 281] on div at bounding box center [241, 279] width 23 height 19
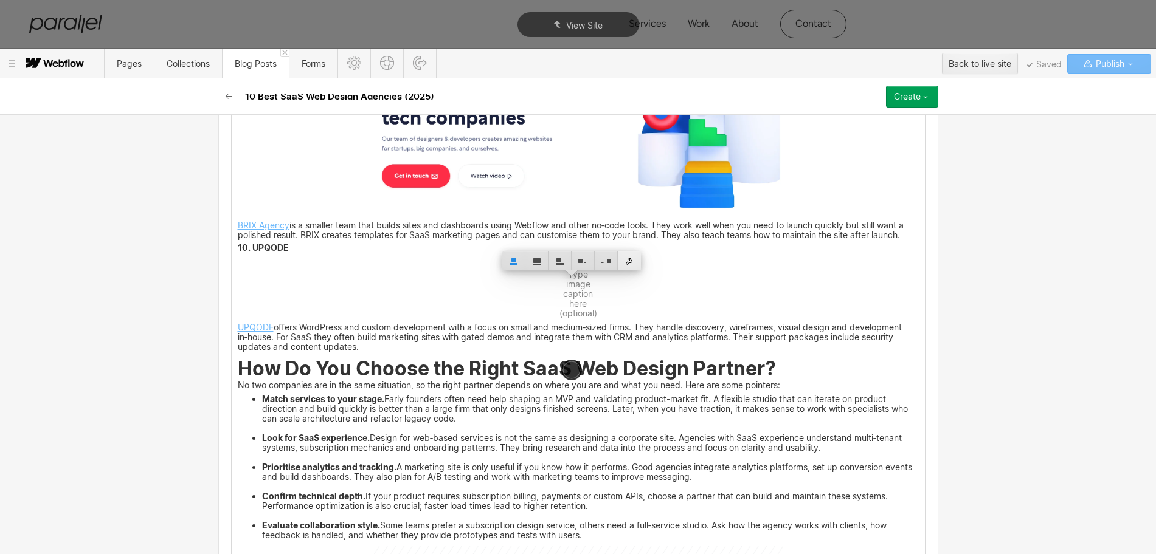
click at [627, 266] on div at bounding box center [629, 261] width 23 height 19
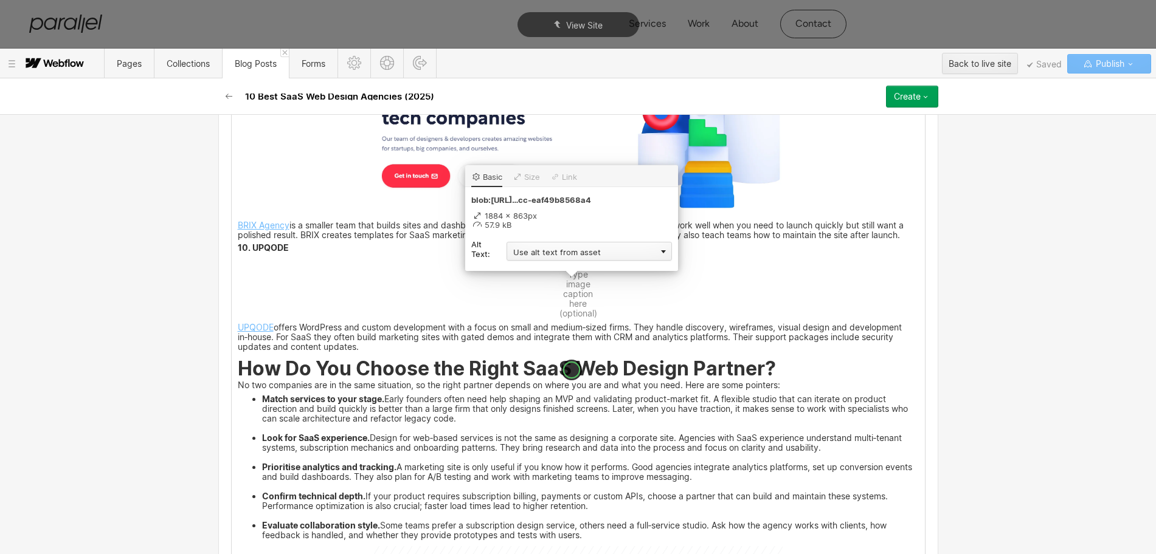
click at [544, 251] on div "Use alt text from asset" at bounding box center [588, 251] width 165 height 19
click at [537, 266] on div "Custom description" at bounding box center [588, 268] width 165 height 15
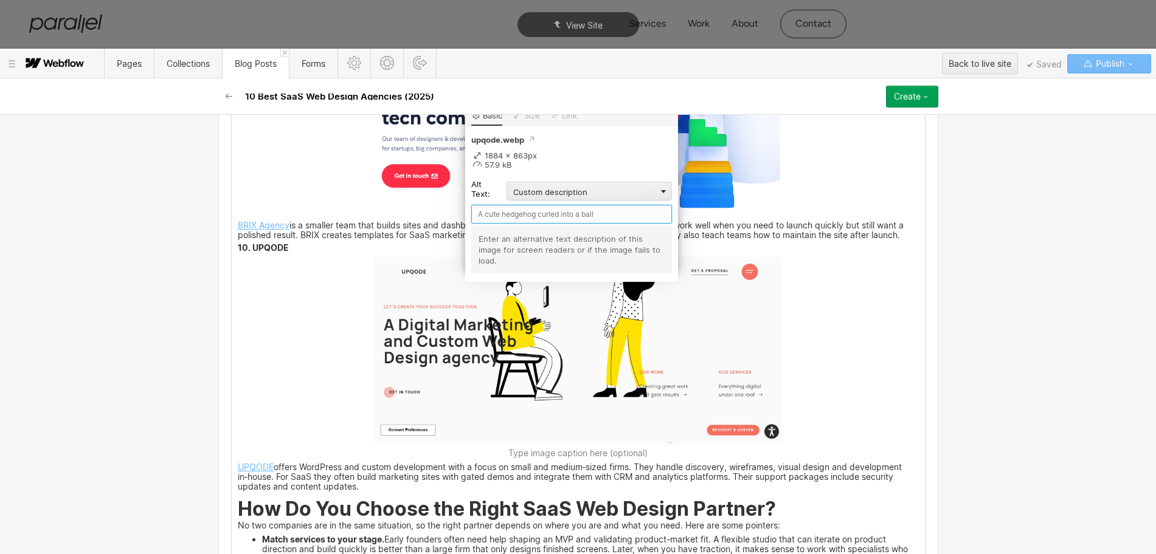
click at [508, 218] on input "text" at bounding box center [571, 214] width 201 height 19
paste input "UPQODE"
type input "UPQODE"
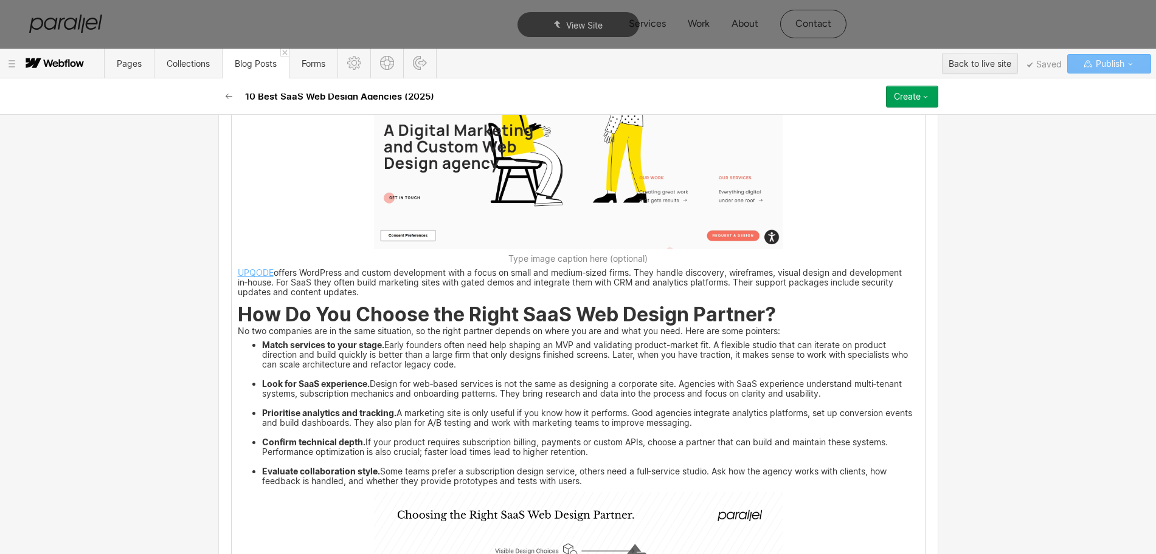
scroll to position [4133, 0]
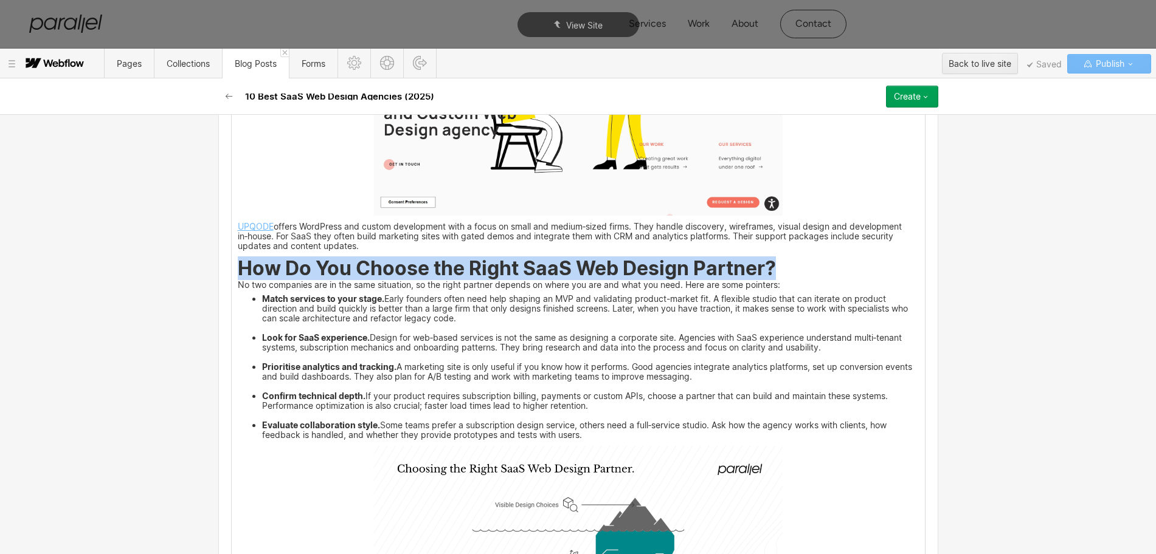
drag, startPoint x: 233, startPoint y: 287, endPoint x: 772, endPoint y: 292, distance: 539.3
click at [772, 280] on h2 "How Do You Choose the Right SaaS Web Design Partner?" at bounding box center [578, 270] width 681 height 18
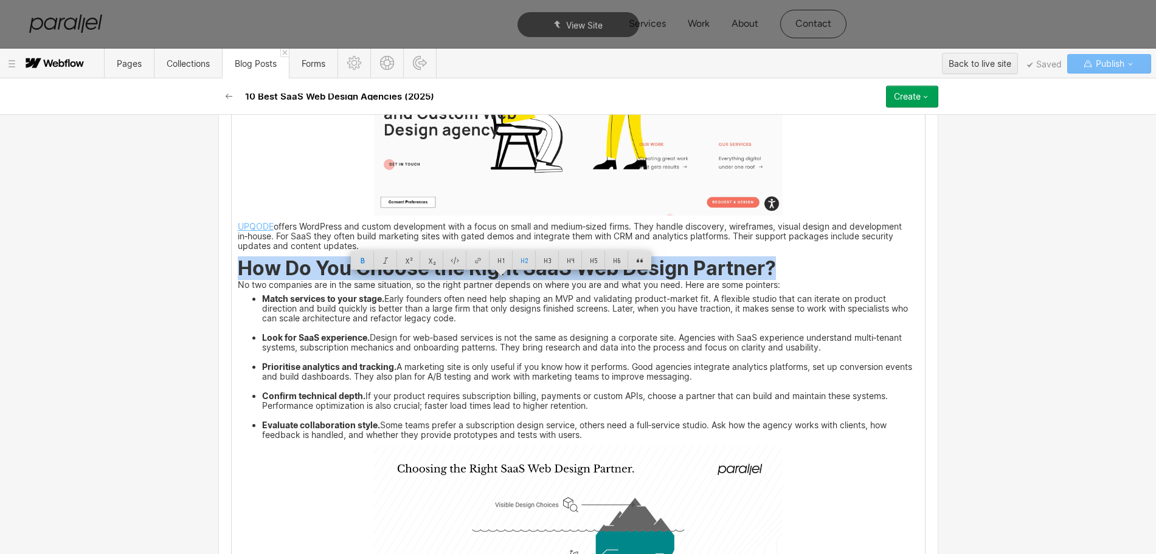
scroll to position [4361, 0]
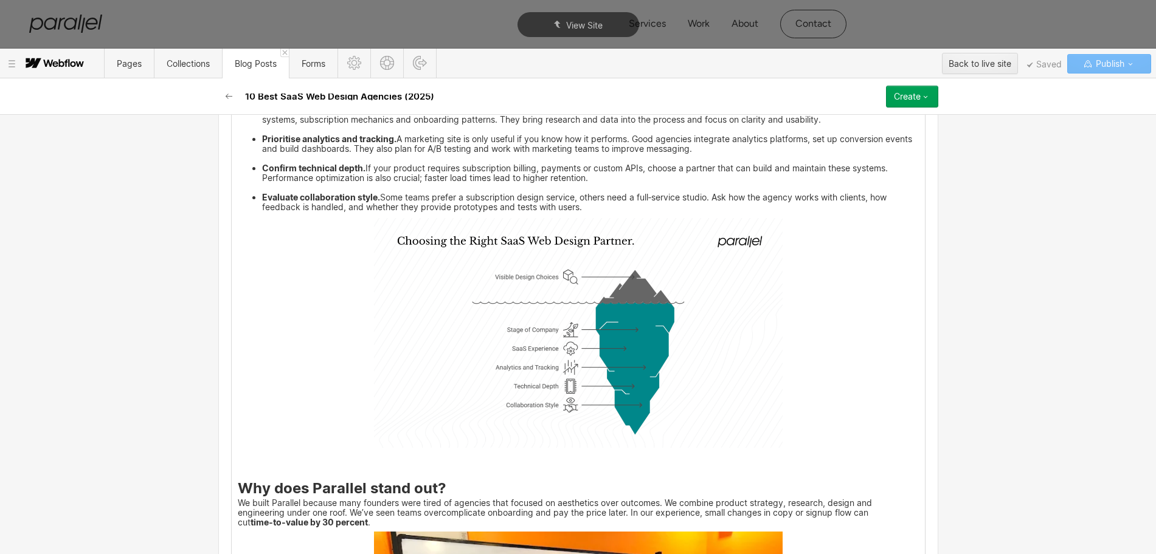
click at [602, 368] on img at bounding box center [578, 333] width 409 height 230
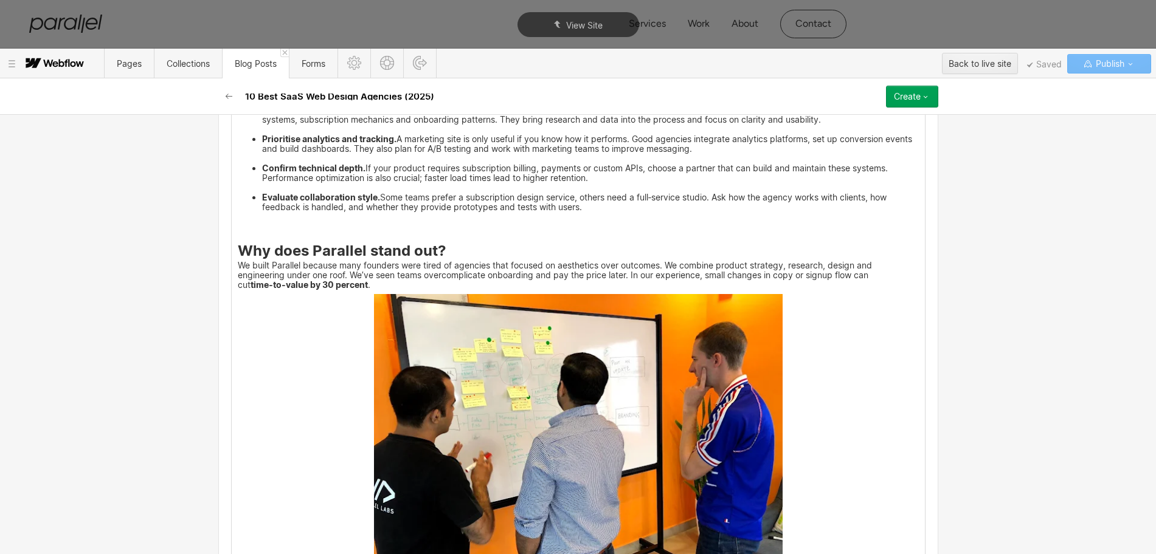
click at [238, 236] on p at bounding box center [578, 227] width 681 height 18
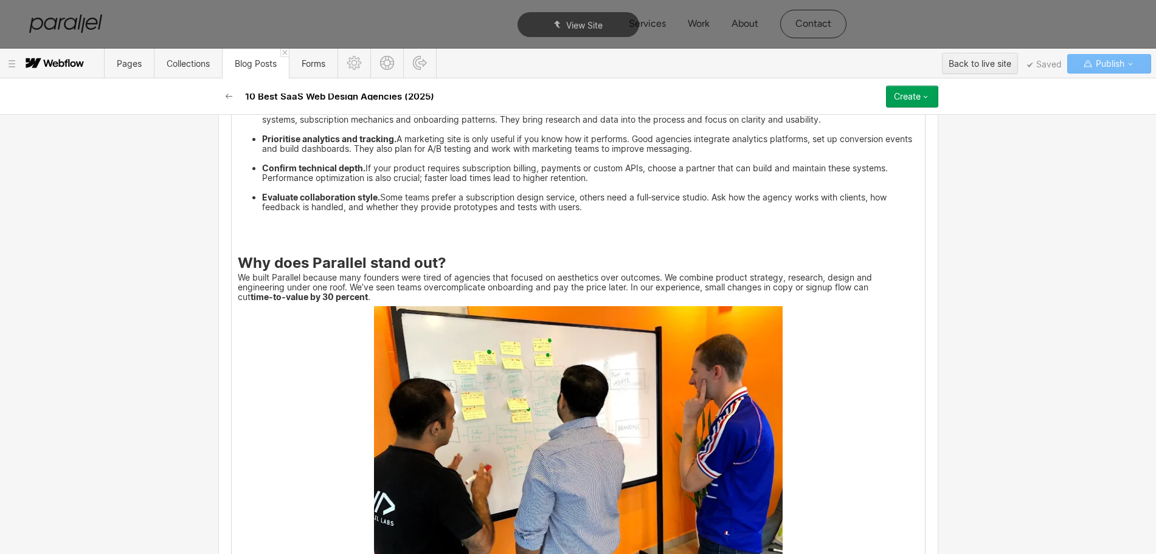
click at [238, 236] on p "‍" at bounding box center [578, 227] width 681 height 18
click at [238, 248] on p "‍" at bounding box center [578, 244] width 681 height 8
click at [238, 273] on h3 "Why does Parallel stand out?" at bounding box center [578, 265] width 681 height 15
click at [238, 248] on p "‍" at bounding box center [578, 244] width 681 height 8
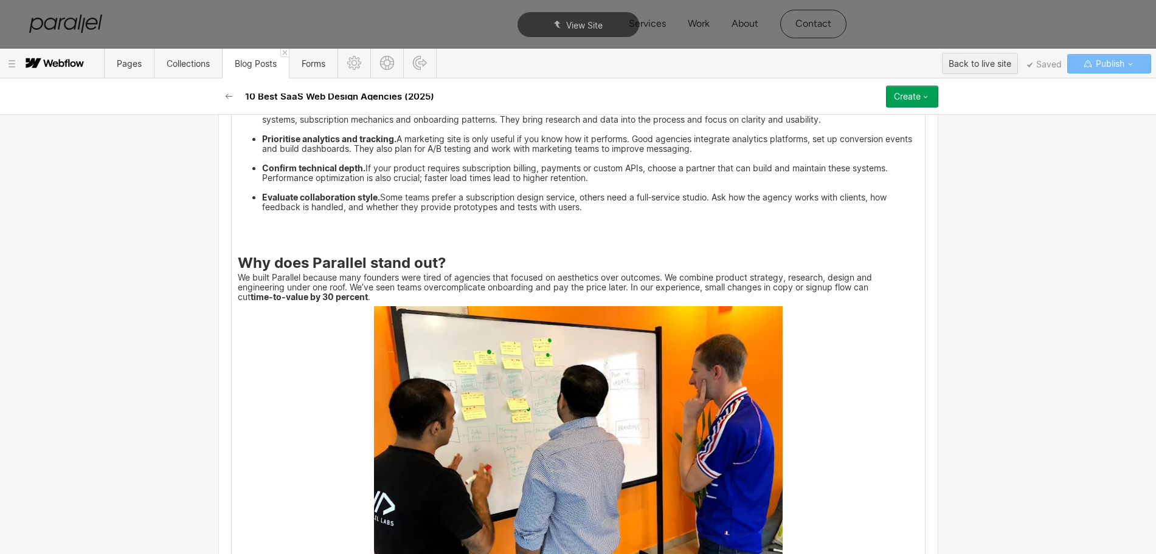
click at [238, 236] on p "‍" at bounding box center [578, 227] width 681 height 18
click at [238, 248] on p "‍" at bounding box center [578, 244] width 681 height 8
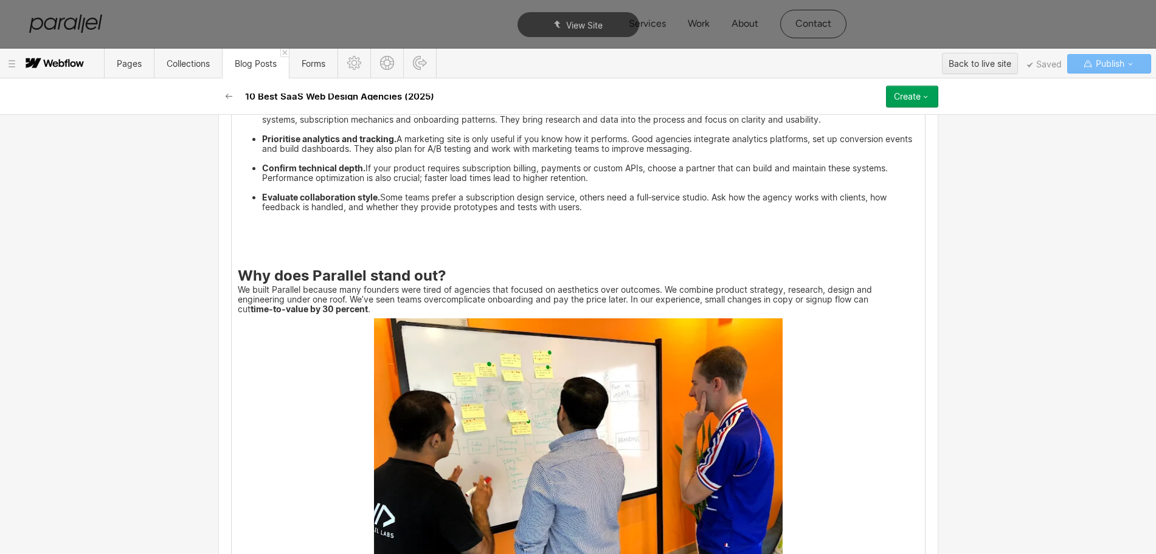
click at [238, 260] on p "‍" at bounding box center [578, 256] width 681 height 8
click at [221, 276] on icon at bounding box center [218, 275] width 7 height 7
click at [246, 271] on div at bounding box center [241, 275] width 23 height 19
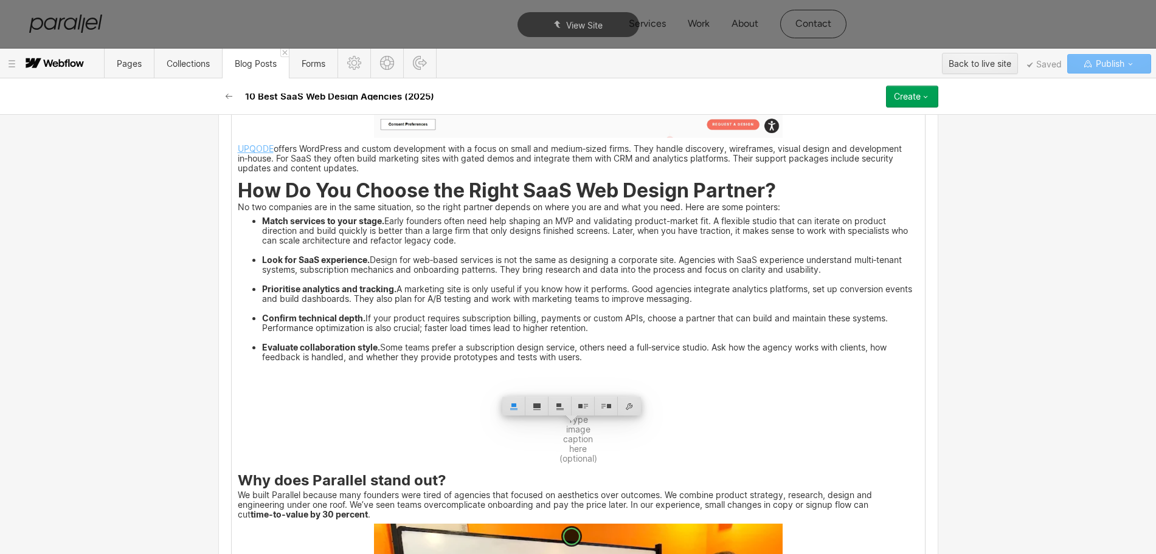
scroll to position [4209, 0]
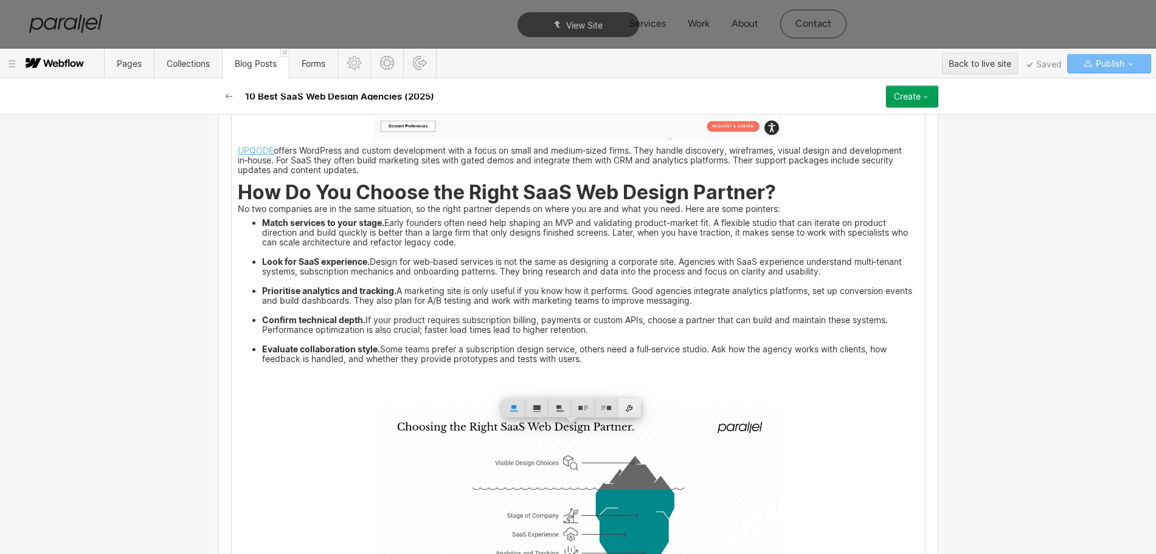
click at [628, 409] on div at bounding box center [629, 408] width 23 height 19
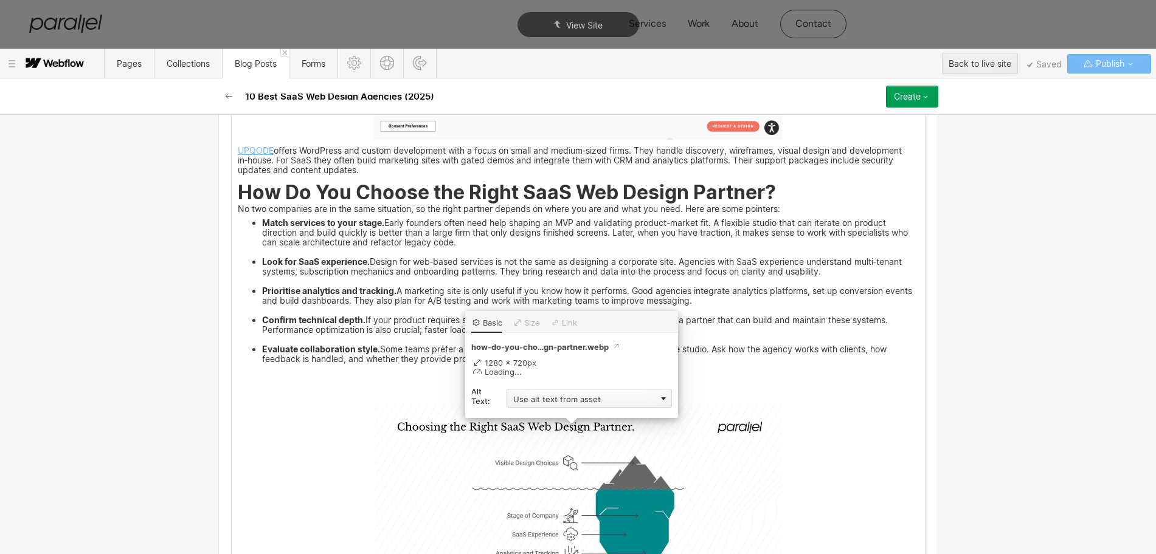
click at [543, 401] on div "Use alt text from asset" at bounding box center [588, 398] width 165 height 19
click at [531, 411] on div "Custom description" at bounding box center [588, 416] width 165 height 15
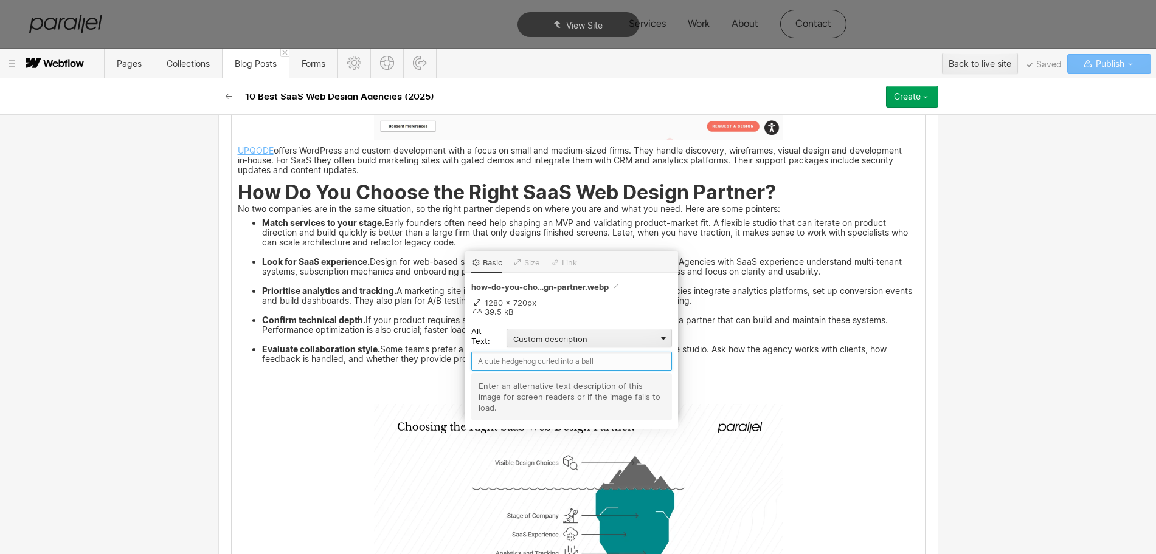
click at [500, 355] on input "text" at bounding box center [571, 361] width 201 height 19
paste input "How Do You Choose the Right SaaS Web Design Partner?"
type input "How Do You Choose the Right SaaS Web Design Partner?"
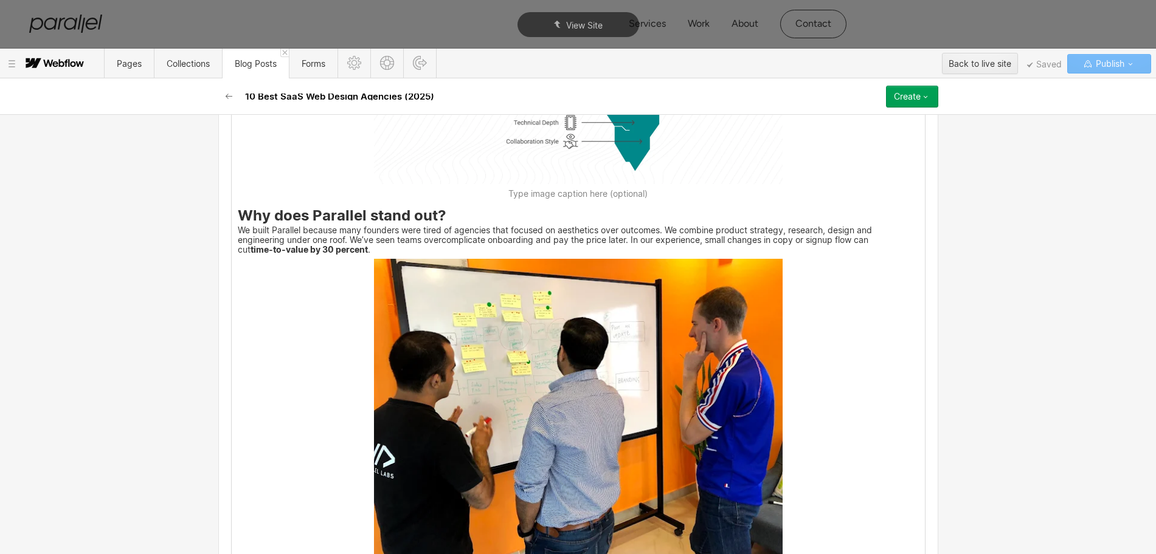
scroll to position [4665, 0]
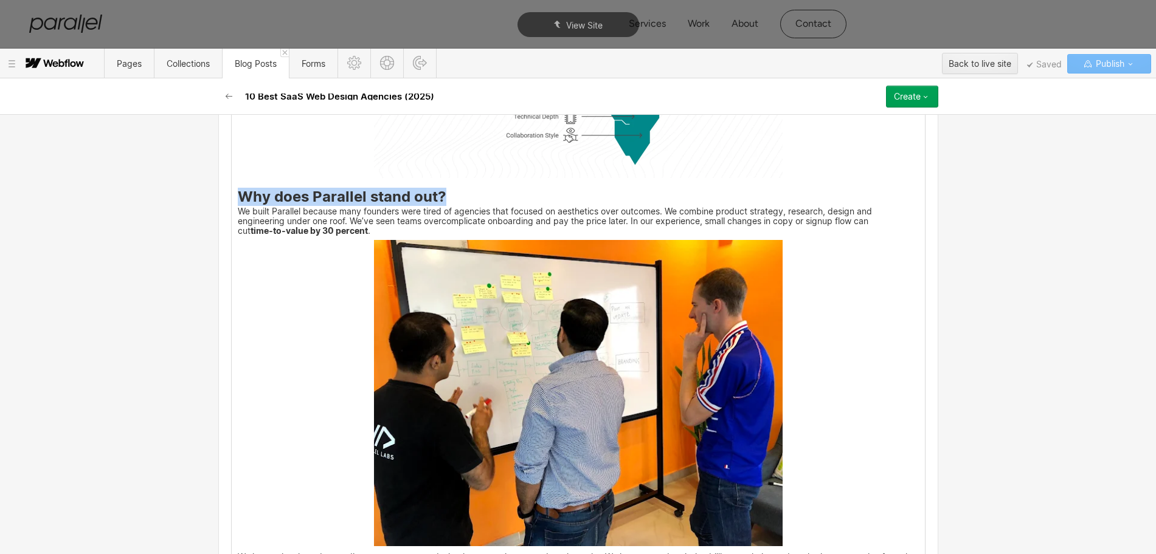
drag, startPoint x: 232, startPoint y: 216, endPoint x: 440, endPoint y: 216, distance: 207.3
click at [440, 207] on h3 "Why does Parallel stand out?" at bounding box center [578, 199] width 681 height 15
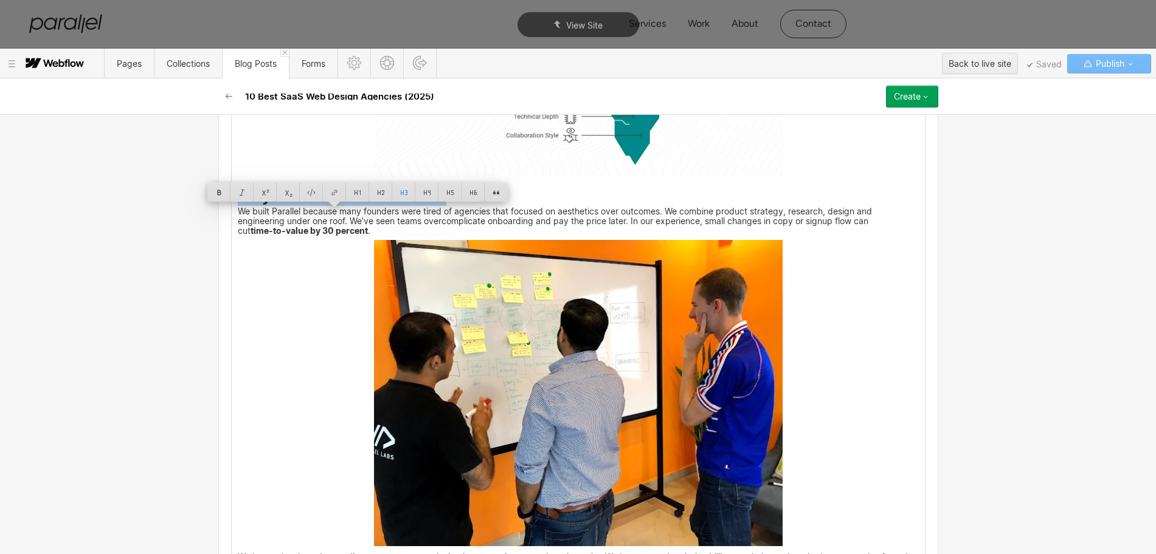
click at [542, 366] on img at bounding box center [578, 393] width 409 height 306
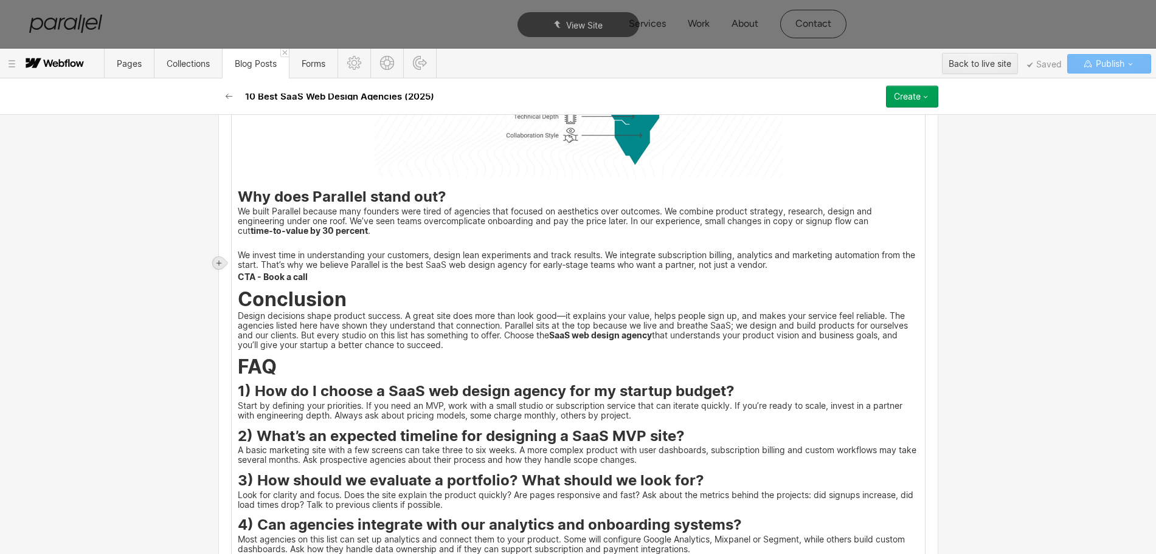
click at [221, 263] on icon at bounding box center [218, 263] width 5 height 5
click at [242, 263] on div at bounding box center [241, 263] width 23 height 19
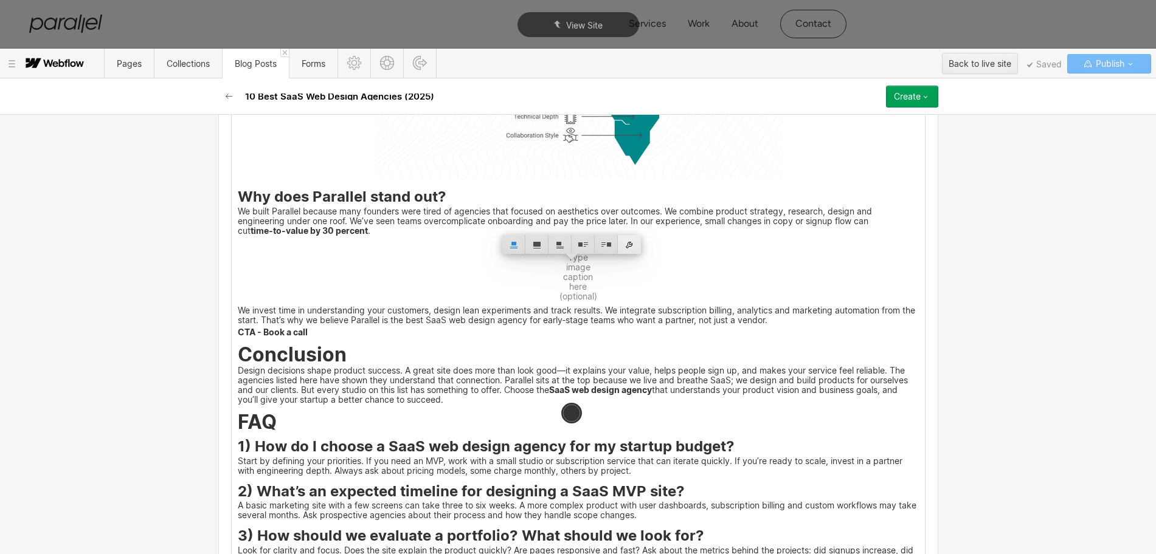
click at [632, 247] on div at bounding box center [629, 244] width 23 height 19
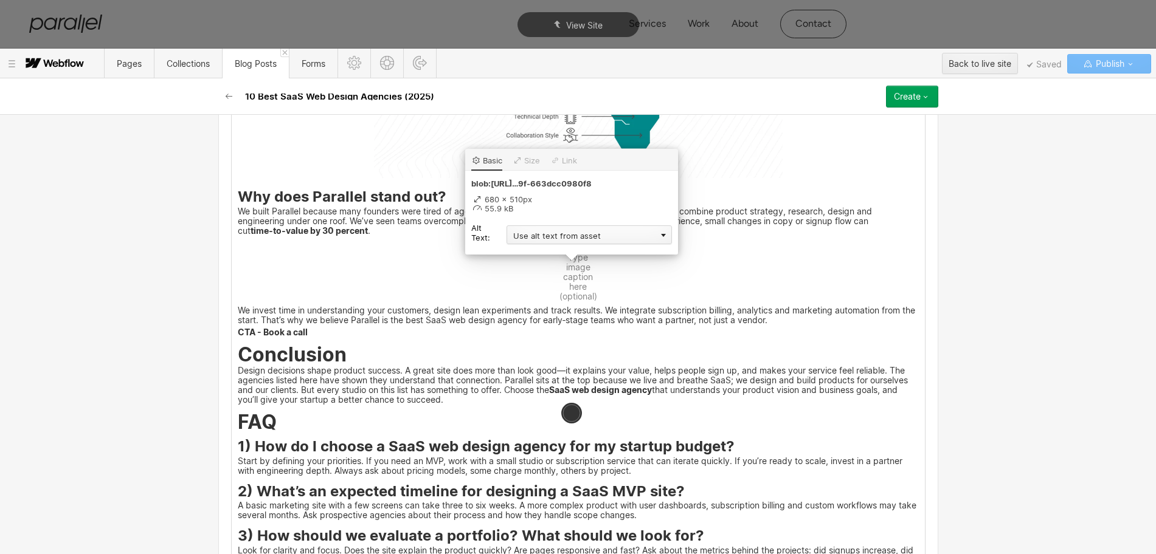
click at [544, 235] on div "Use alt text from asset" at bounding box center [588, 235] width 165 height 19
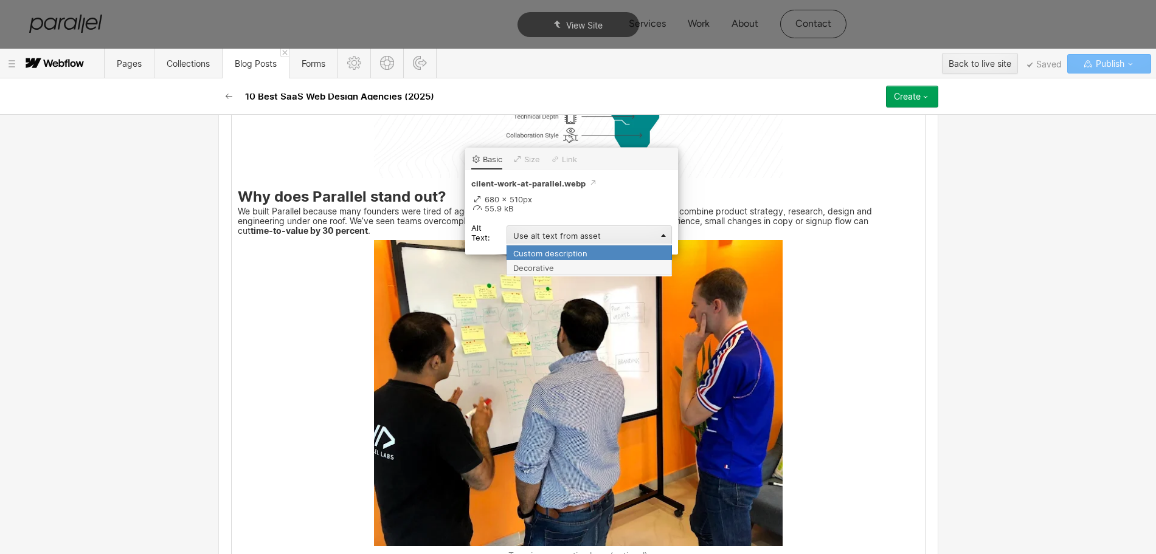
click at [528, 255] on div "Custom description" at bounding box center [588, 252] width 165 height 15
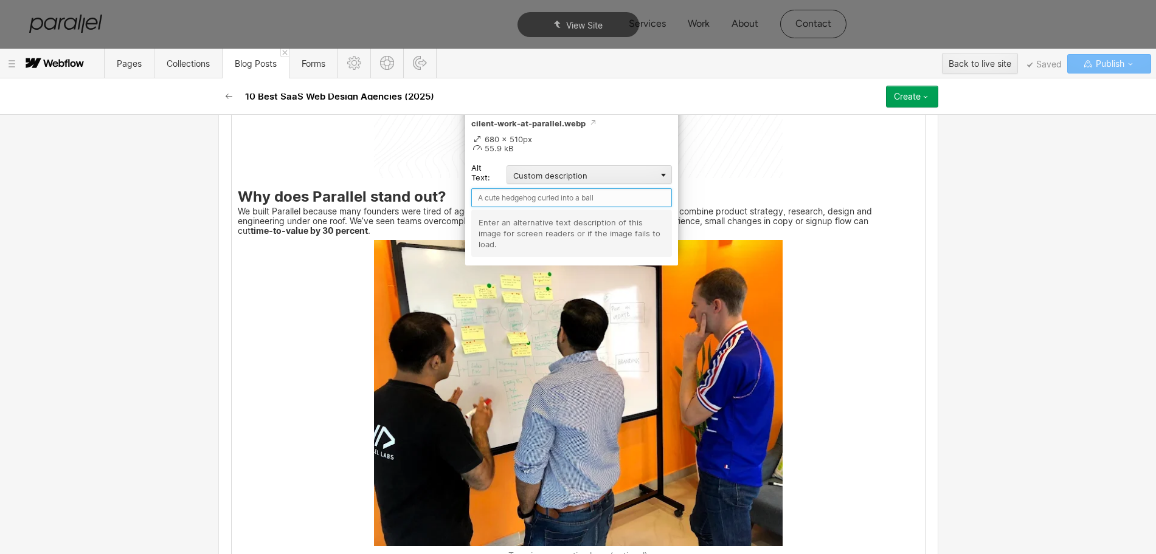
click at [504, 196] on input "text" at bounding box center [571, 197] width 201 height 19
paste input "Why does Parallel stand out?"
type input "Why does Parallel stand out?"
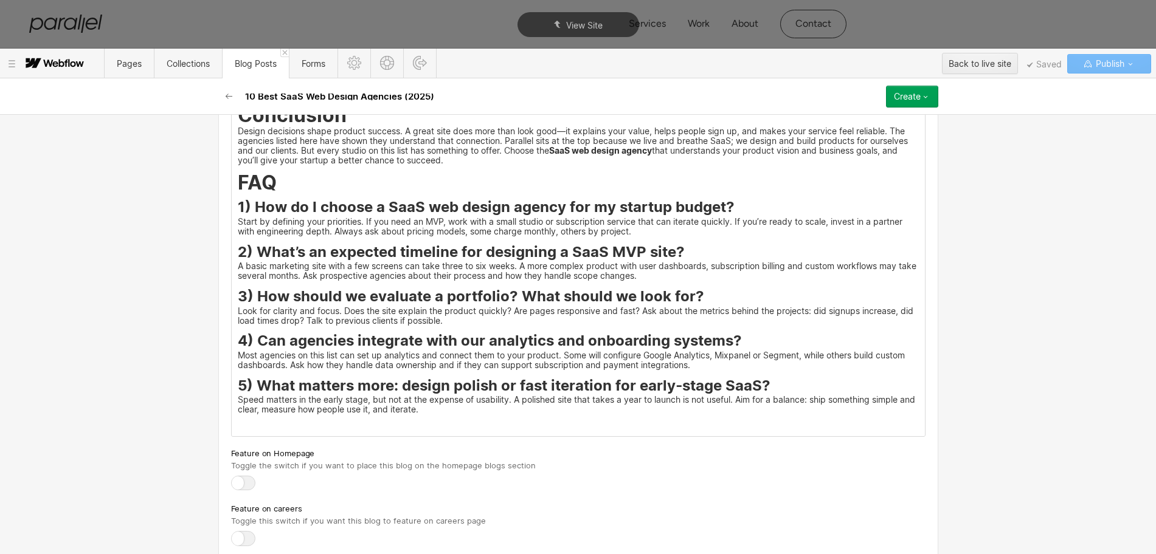
scroll to position [5197, 0]
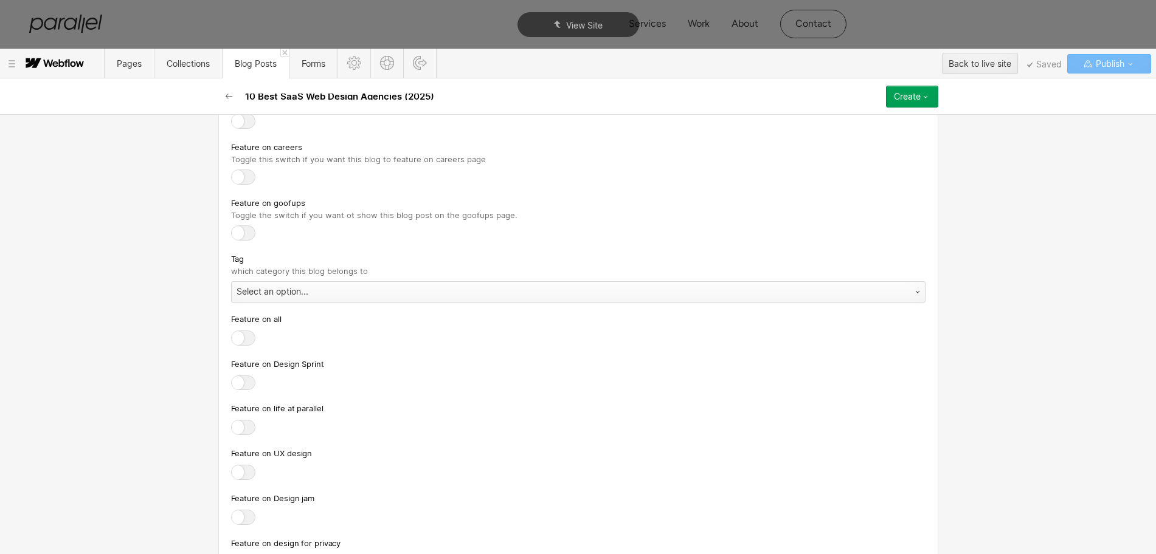
click at [275, 302] on div "Select an option..." at bounding box center [566, 291] width 669 height 19
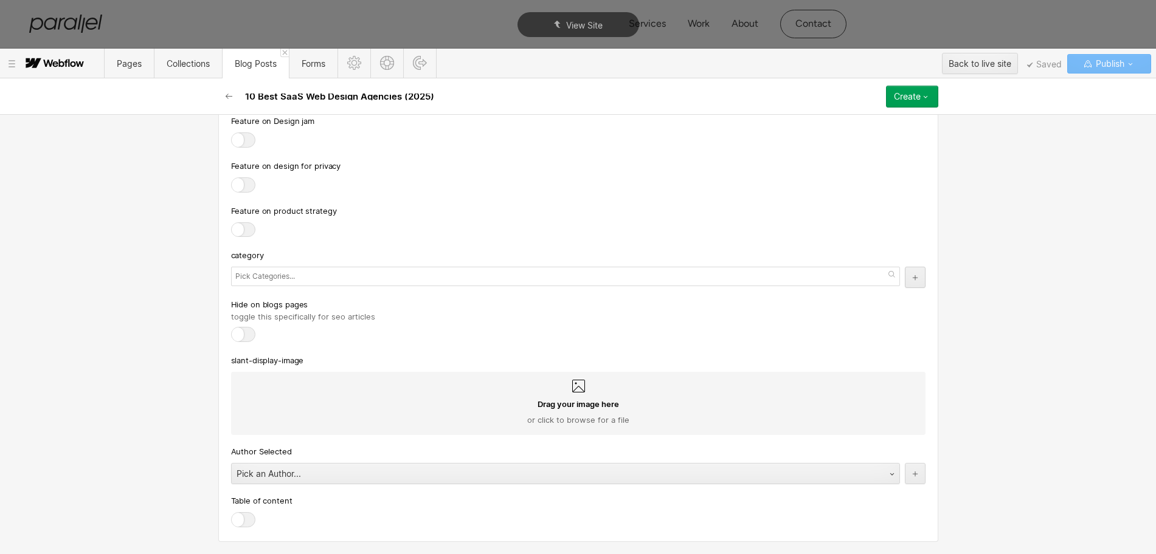
scroll to position [5898, 0]
click at [328, 434] on div "Drag your image here or click to browse for a file" at bounding box center [578, 403] width 694 height 63
click at [0, 0] on input "Drag your image here or click to browse for a file" at bounding box center [0, 0] width 0 height 0
click at [267, 275] on input "text" at bounding box center [266, 276] width 63 height 17
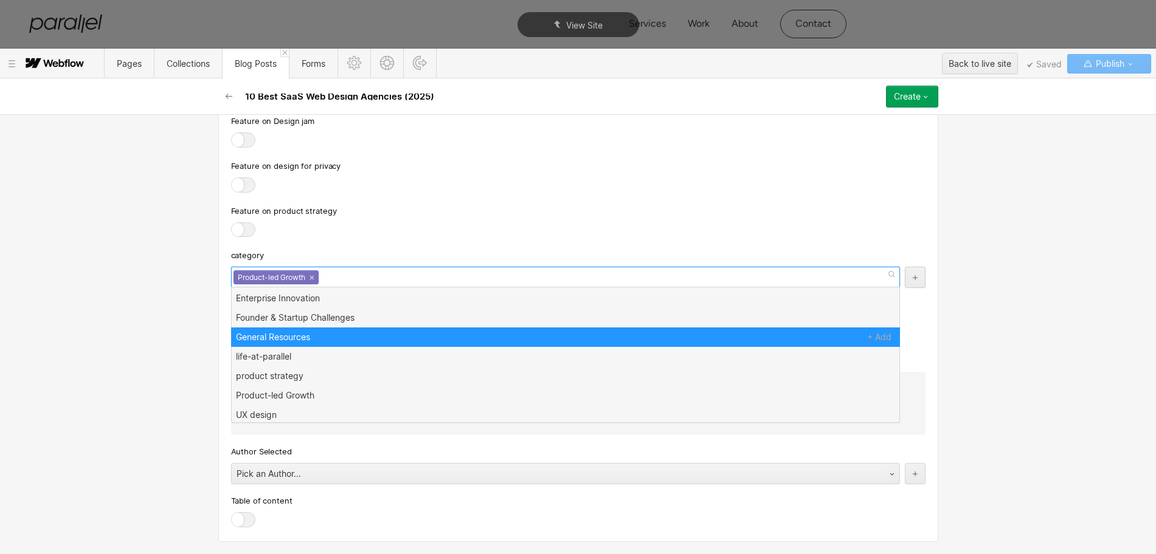
scroll to position [0, 0]
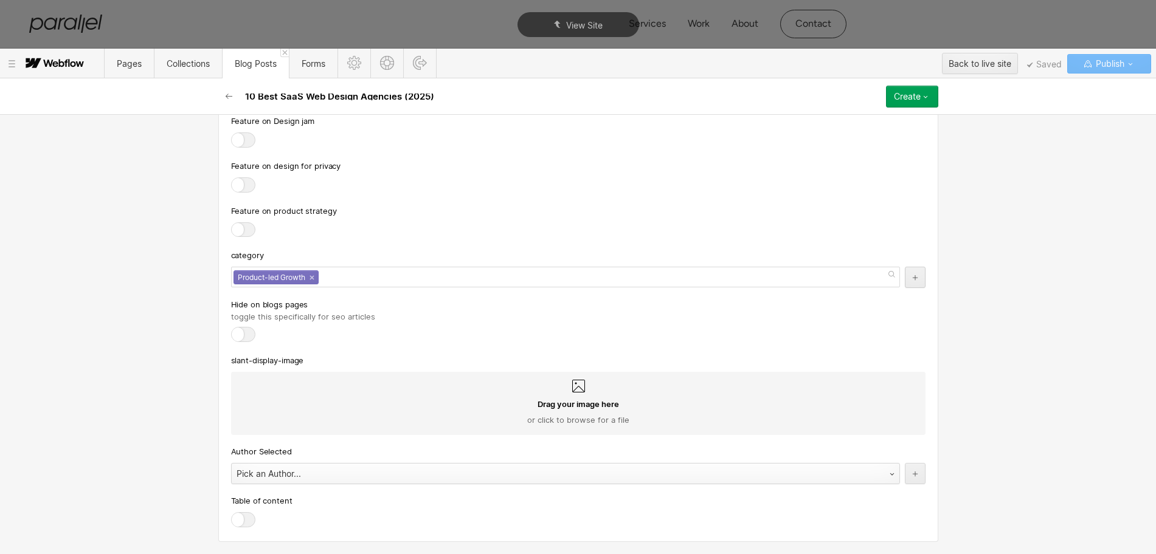
click at [351, 482] on div "Pick an Author..." at bounding box center [553, 473] width 643 height 19
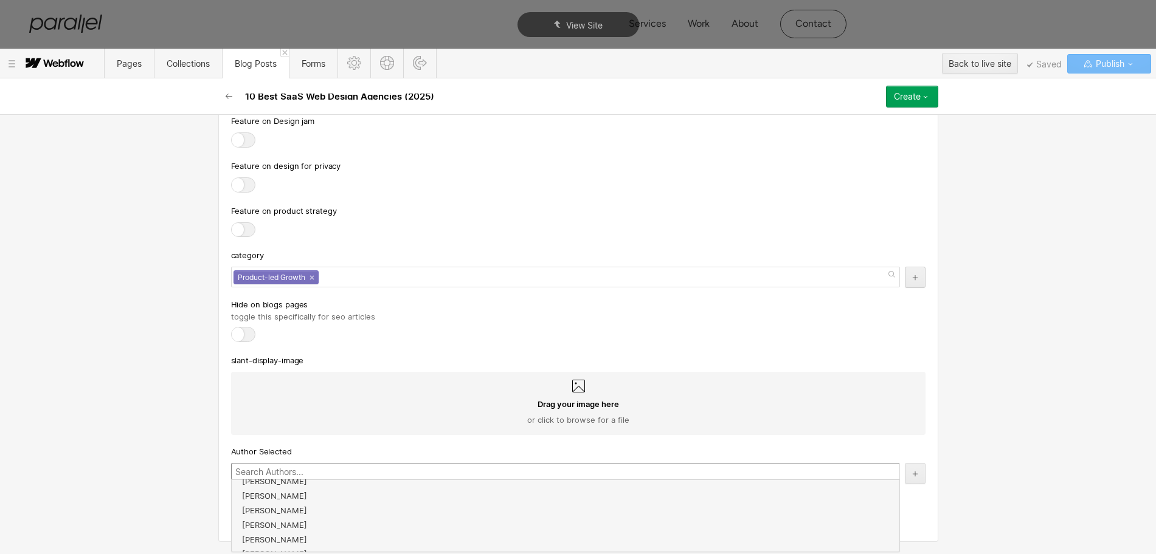
scroll to position [219, 0]
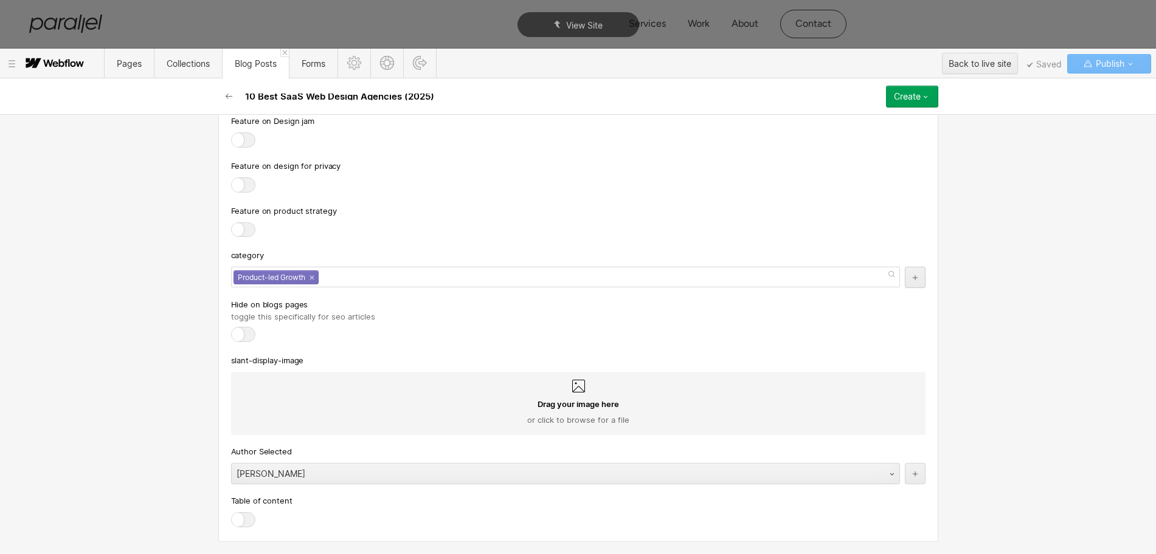
click at [243, 514] on div at bounding box center [243, 519] width 24 height 15
click at [0, 0] on input "checkbox" at bounding box center [0, 0] width 0 height 0
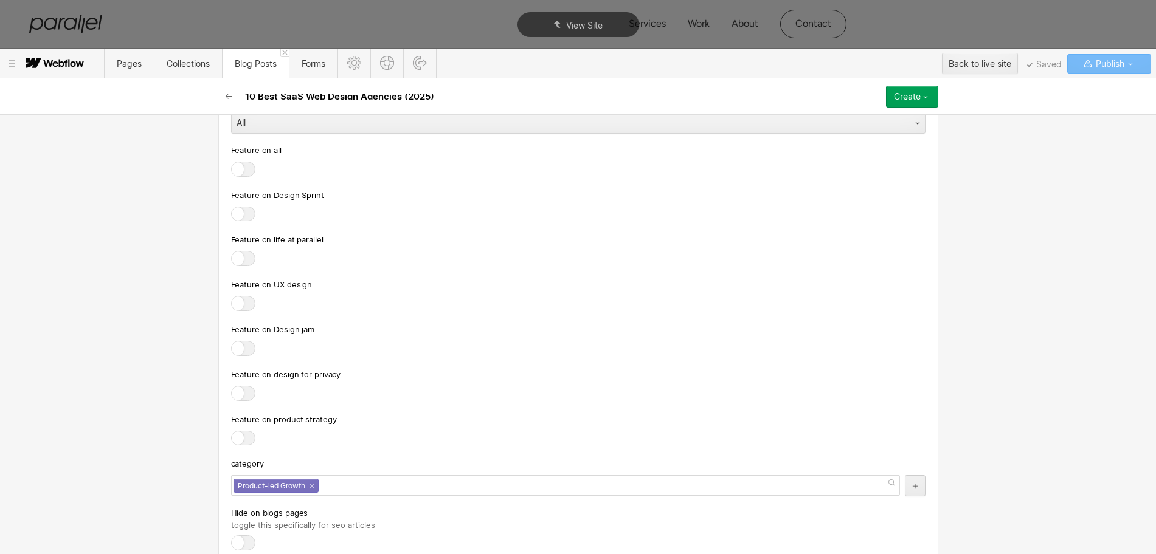
click at [895, 102] on button "Create" at bounding box center [912, 97] width 52 height 22
click at [858, 137] on span "Publish now" at bounding box center [846, 138] width 41 height 12
